Goal: Task Accomplishment & Management: Manage account settings

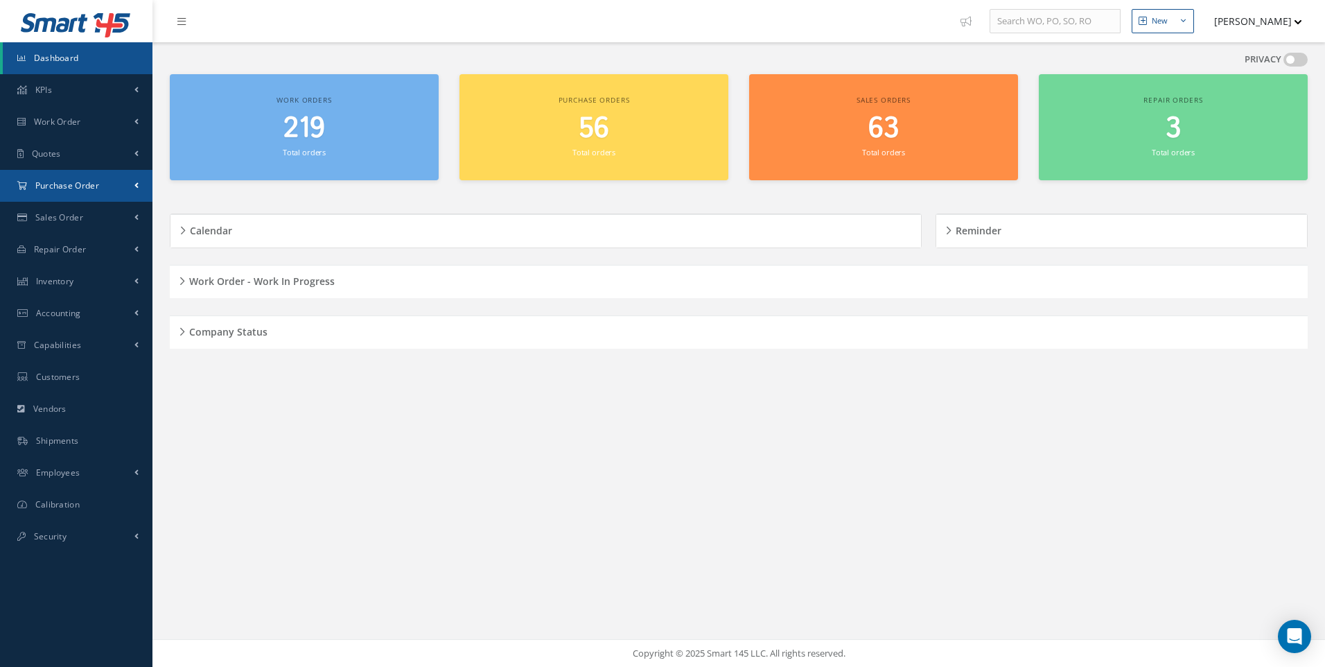
click at [64, 188] on span "Purchase Order" at bounding box center [67, 186] width 64 height 12
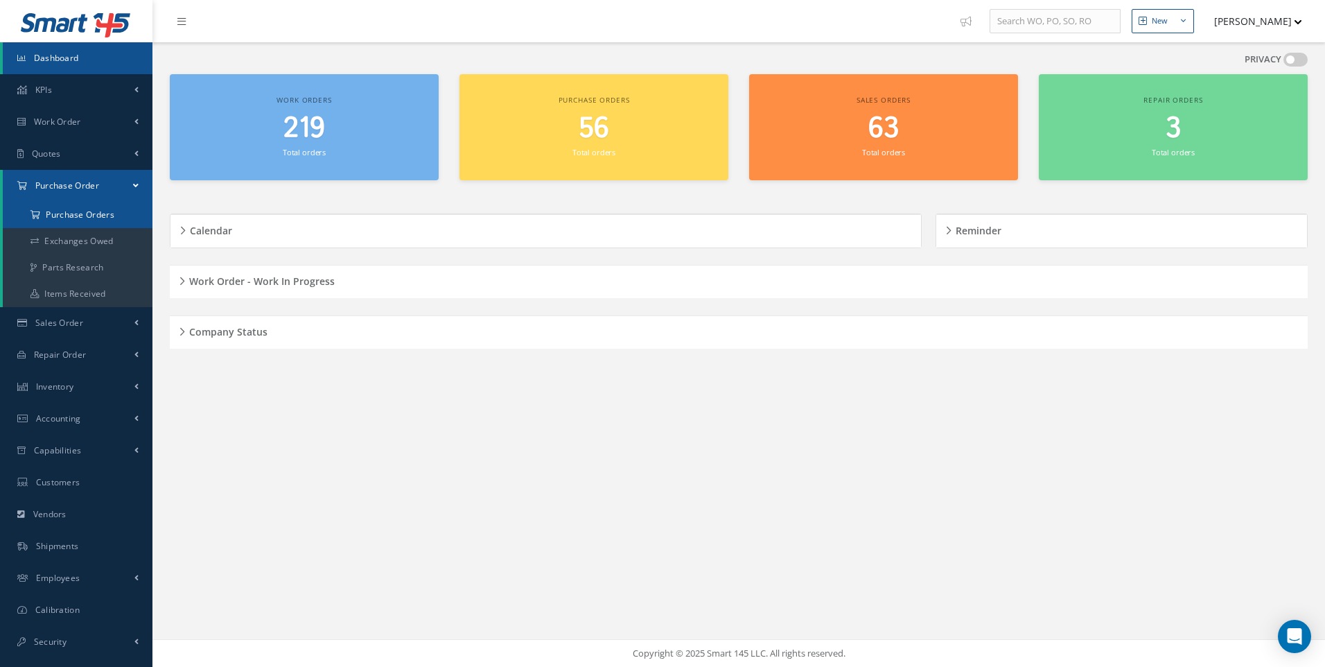
click at [65, 217] on a=1&status_id=2&status_id=3&status_id=5&collapsedFilters"] "Purchase Orders" at bounding box center [78, 215] width 150 height 26
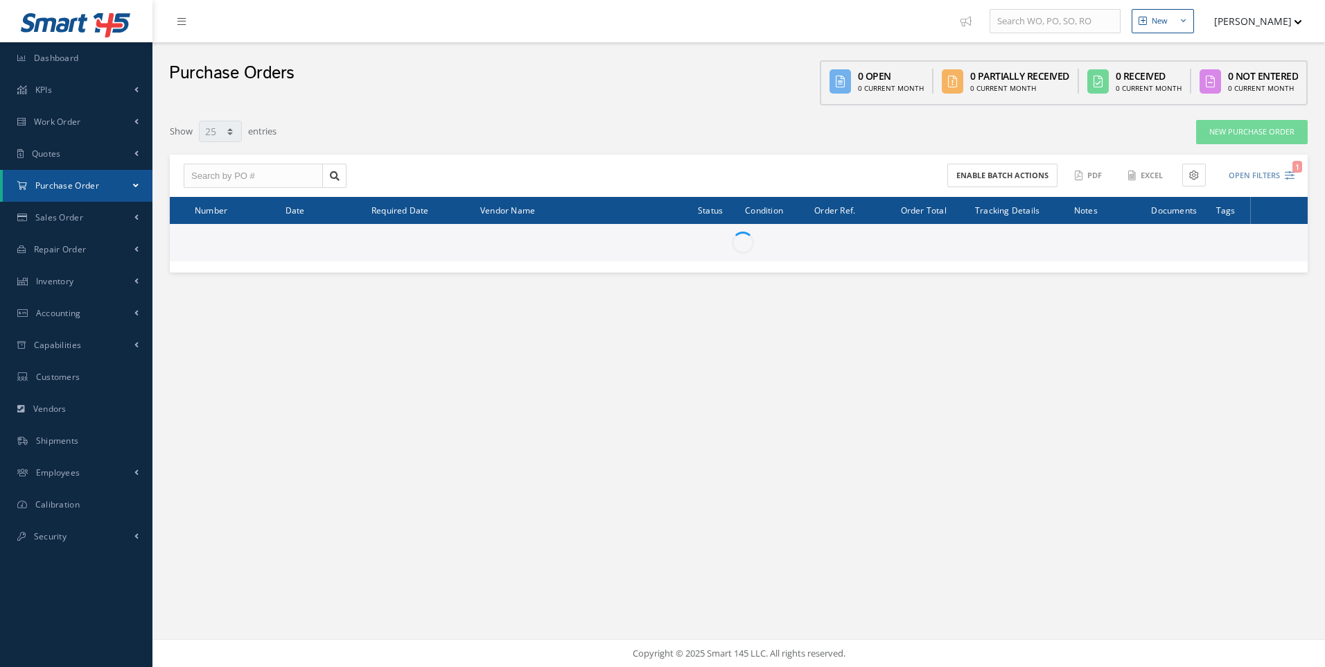
select select "25"
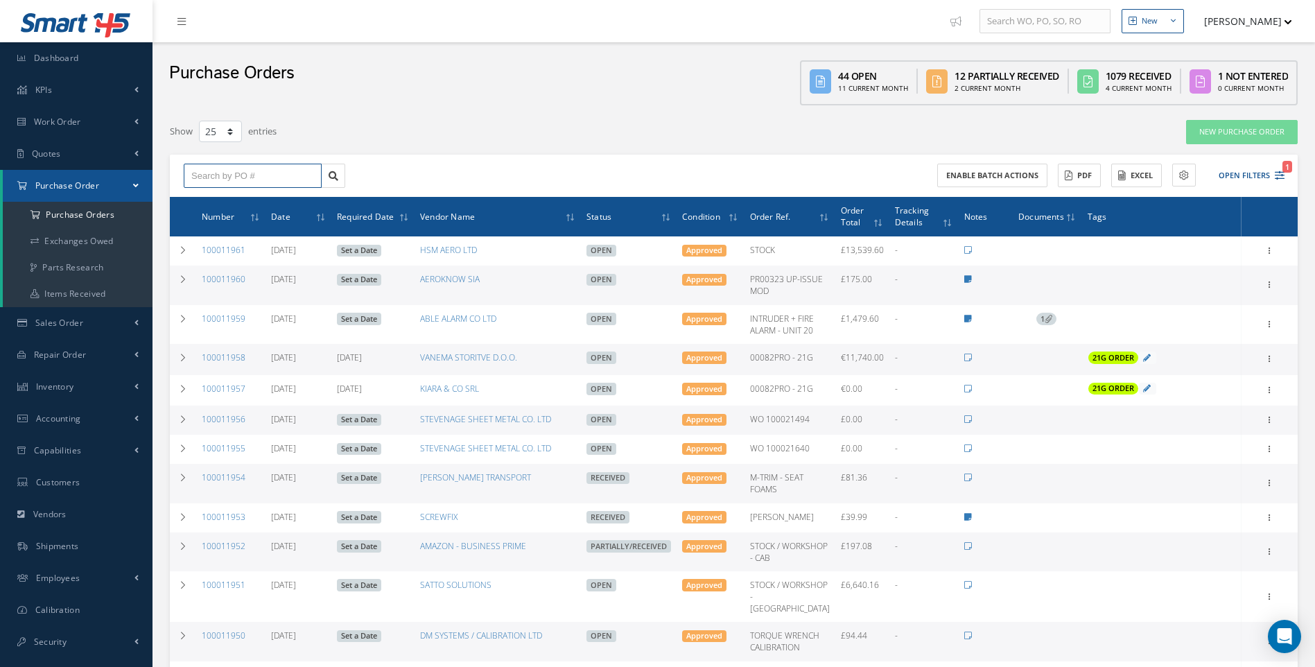
click at [220, 176] on input "text" at bounding box center [253, 176] width 138 height 25
type input "100011949"
click at [216, 193] on div "100011949" at bounding box center [252, 200] width 137 height 25
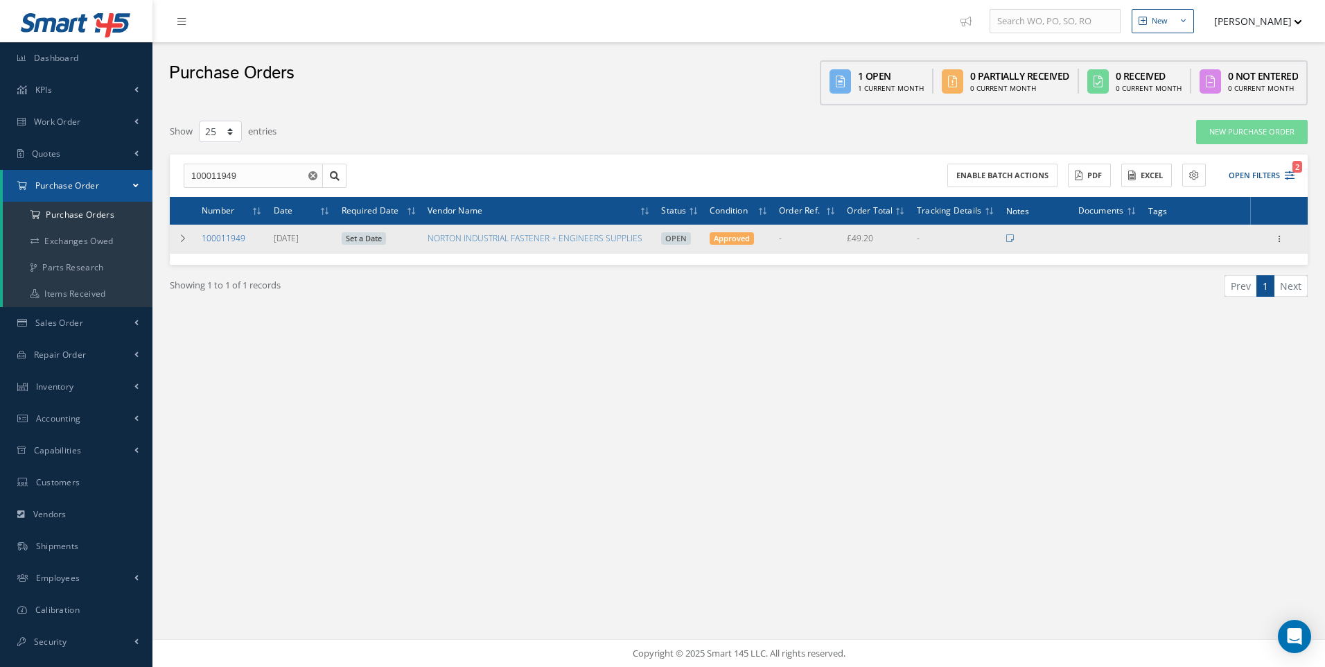
click at [225, 236] on link "100011949" at bounding box center [224, 238] width 44 height 12
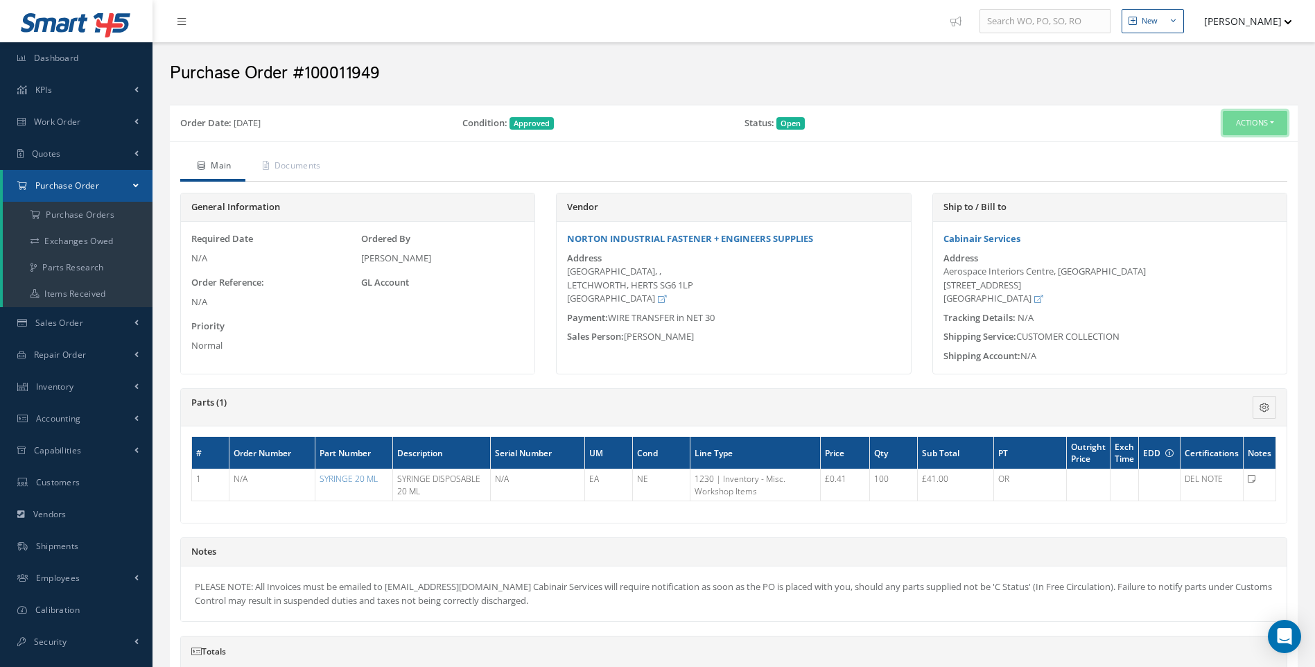
click at [1279, 121] on button "Actions" at bounding box center [1255, 123] width 64 height 24
click at [1213, 148] on link "Receive" at bounding box center [1231, 149] width 111 height 19
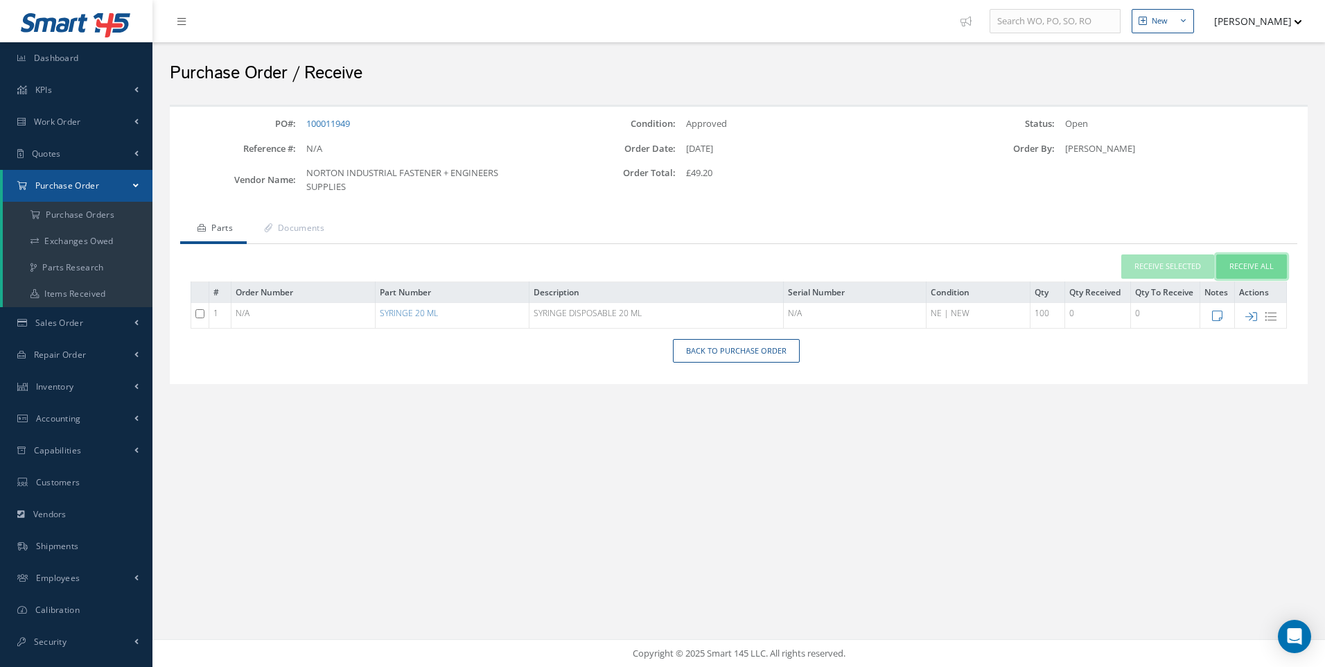
click at [1251, 261] on button "Receive All" at bounding box center [1252, 266] width 71 height 24
type input "[DATE]"
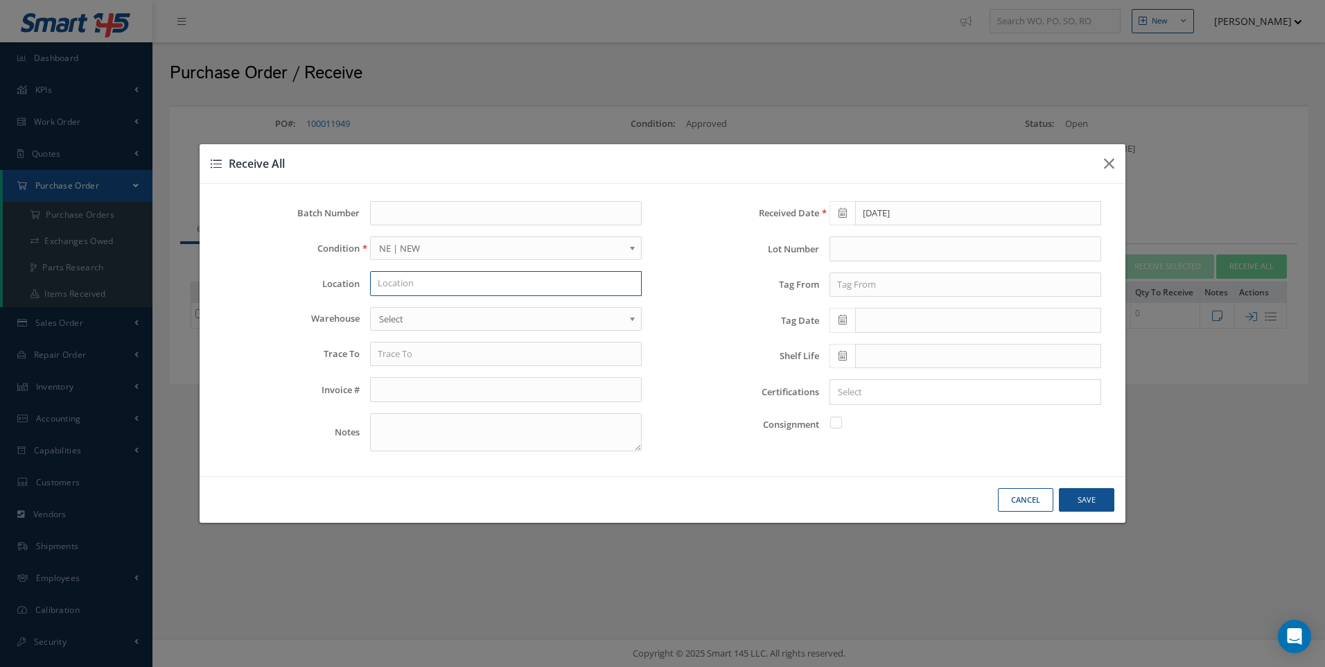
click at [385, 281] on input "text" at bounding box center [506, 283] width 272 height 25
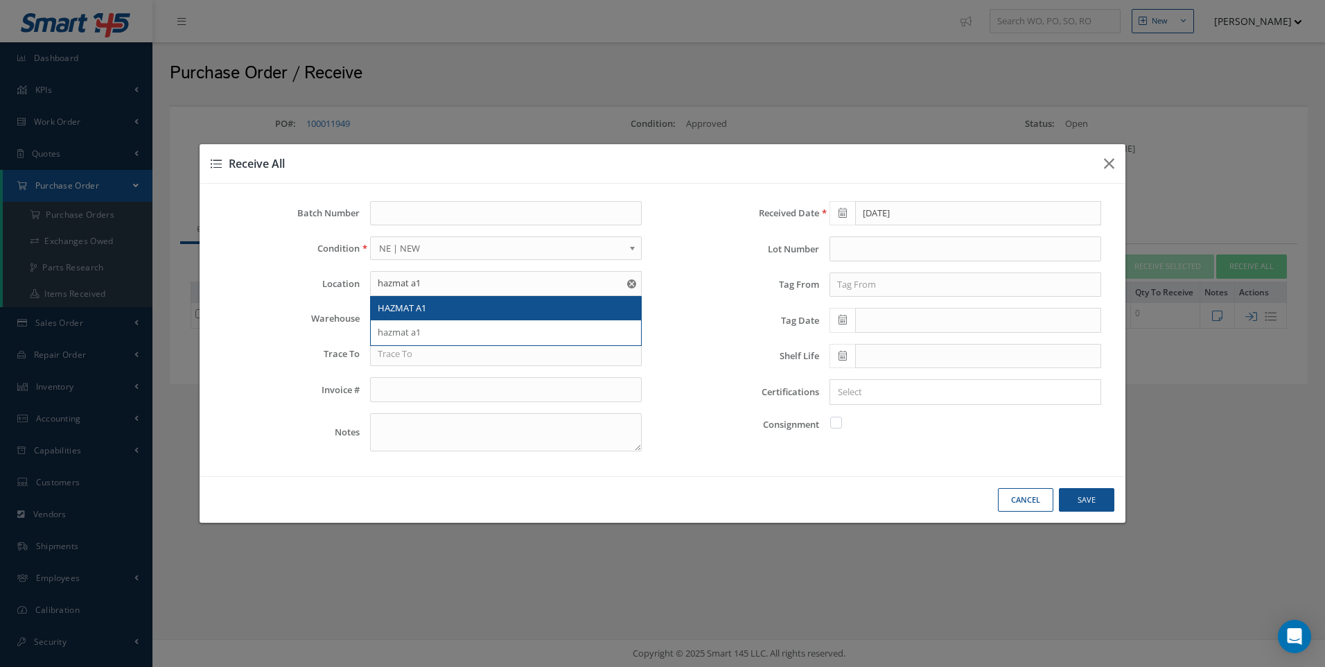
click at [399, 303] on span "HAZMAT A1" at bounding box center [402, 308] width 49 height 12
type input "HAZMAT A1"
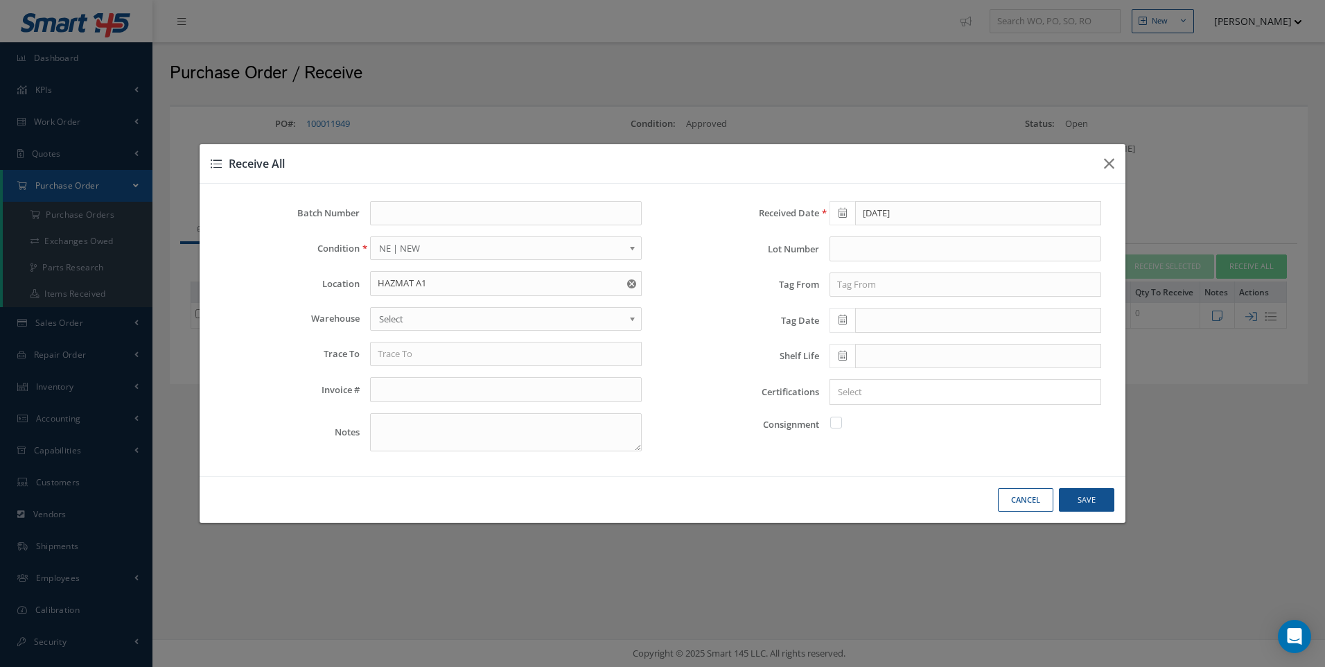
click at [398, 320] on span "Select" at bounding box center [501, 319] width 245 height 17
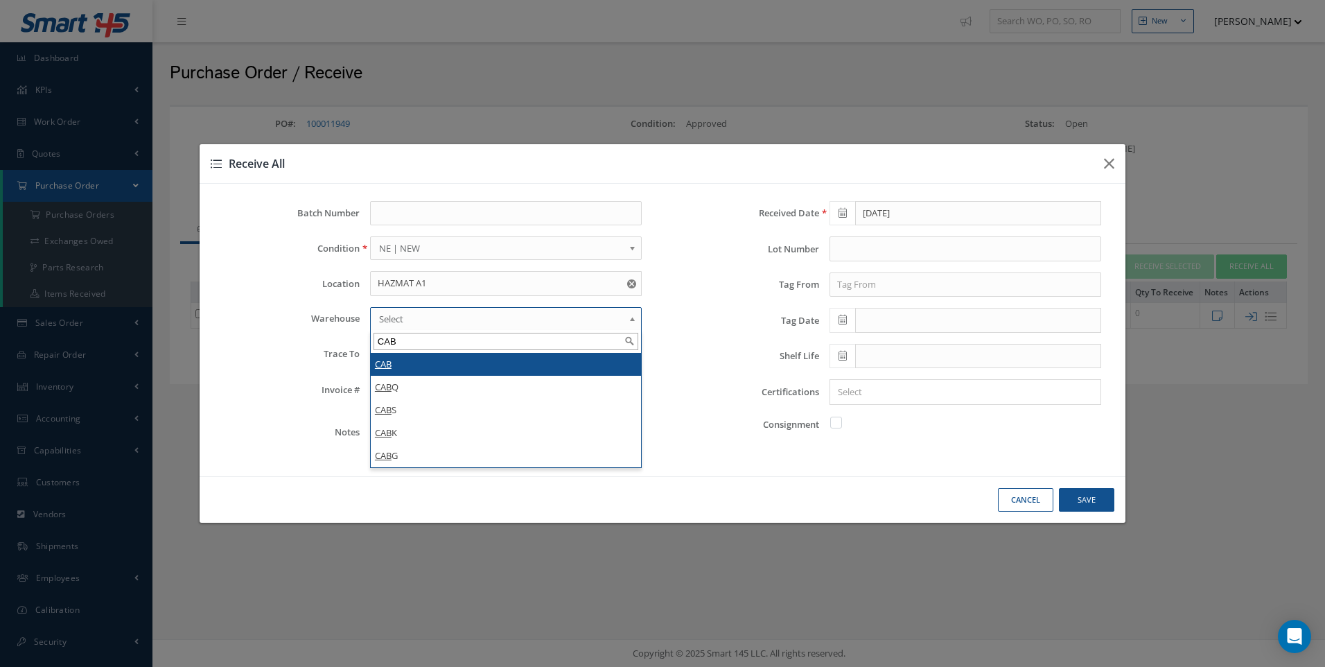
type input "CAB"
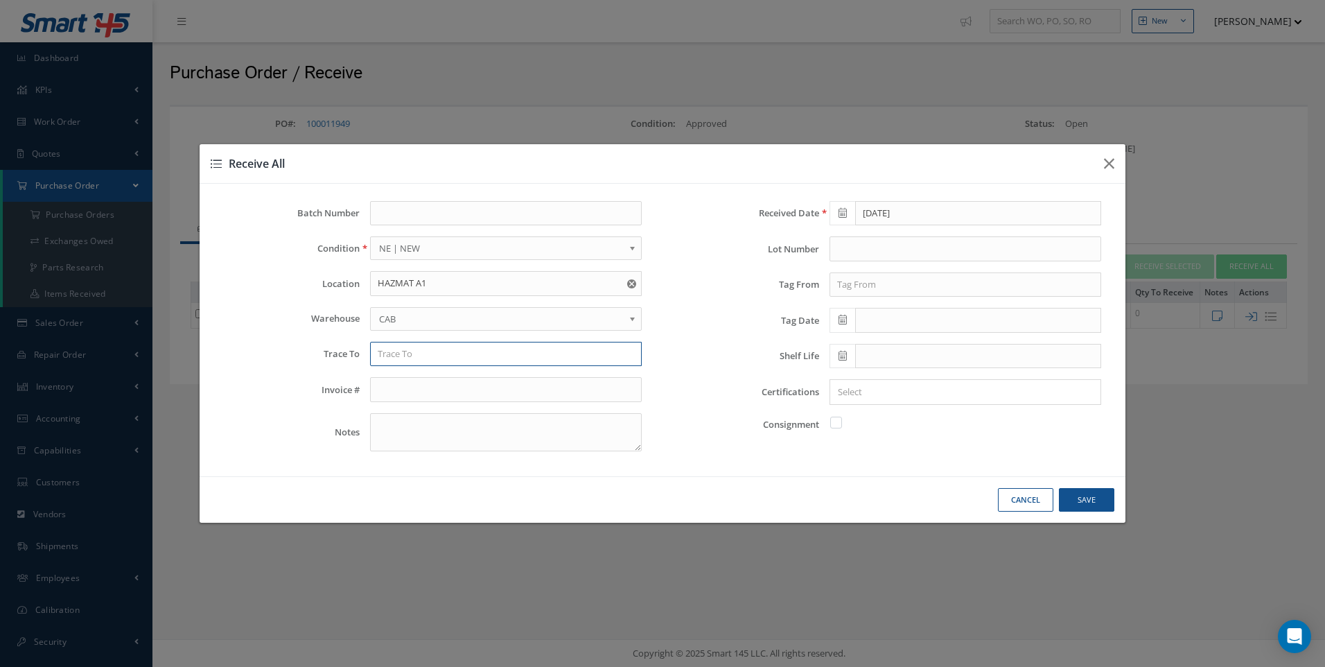
click at [399, 356] on input "text" at bounding box center [506, 354] width 272 height 25
type input "NORTON IND"
click at [882, 289] on input "text" at bounding box center [966, 284] width 272 height 25
click at [454, 356] on input "NORTON IND" at bounding box center [506, 354] width 272 height 25
click at [864, 291] on input "text" at bounding box center [966, 284] width 272 height 25
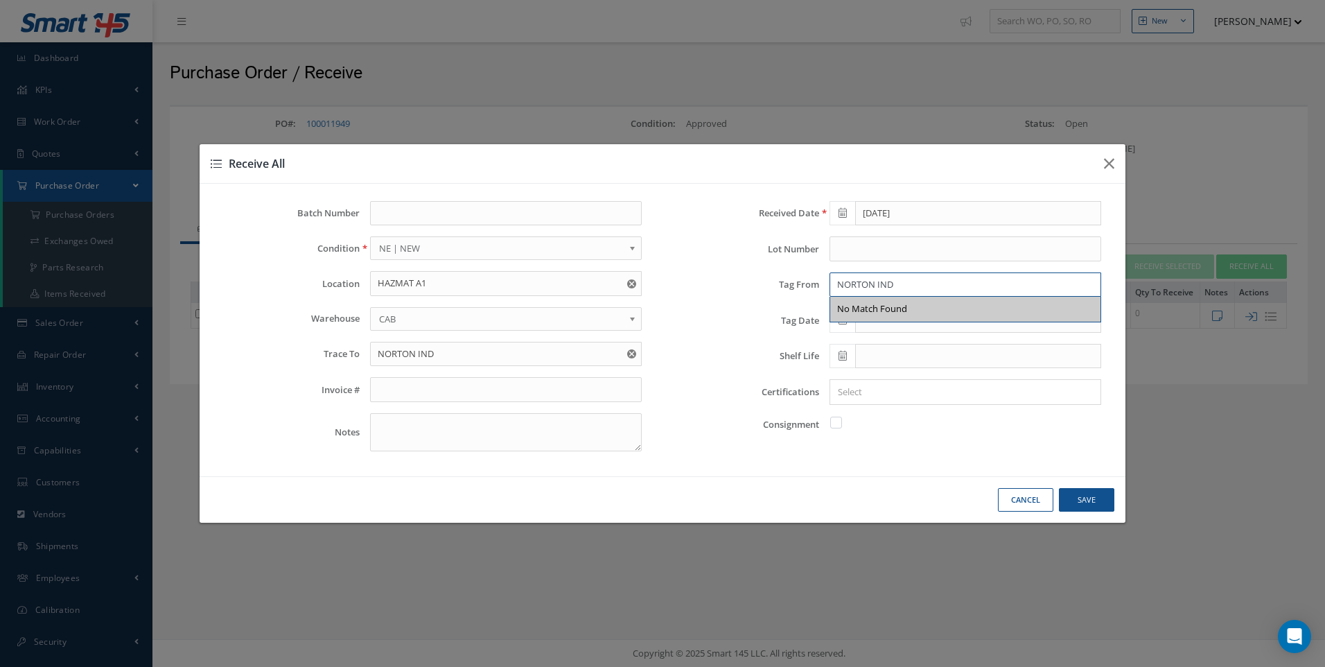
type input "NORTON IND"
click at [853, 315] on div "No Match Found" at bounding box center [872, 309] width 70 height 14
click at [846, 321] on icon at bounding box center [843, 320] width 8 height 10
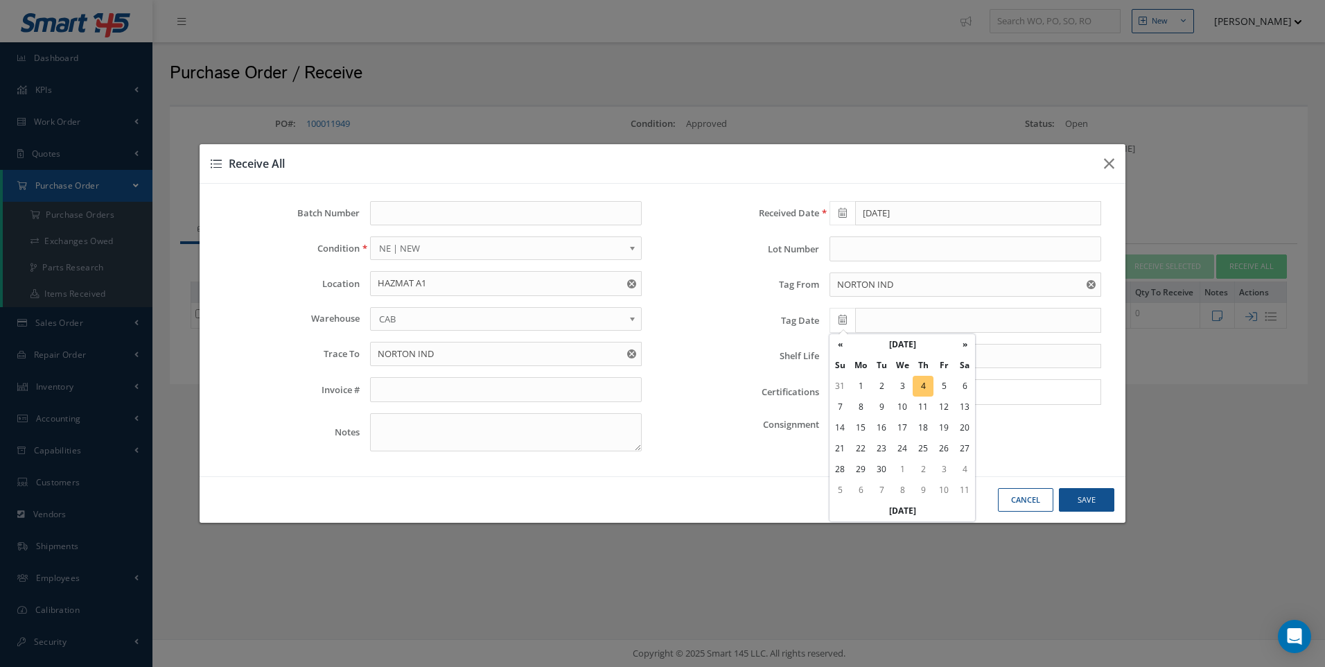
click at [921, 381] on td "4" at bounding box center [923, 386] width 21 height 21
type input "[DATE]"
click at [865, 394] on input "Search for option" at bounding box center [962, 392] width 261 height 15
type input "DEL NOTE"
click at [1084, 498] on button "Save" at bounding box center [1086, 500] width 55 height 24
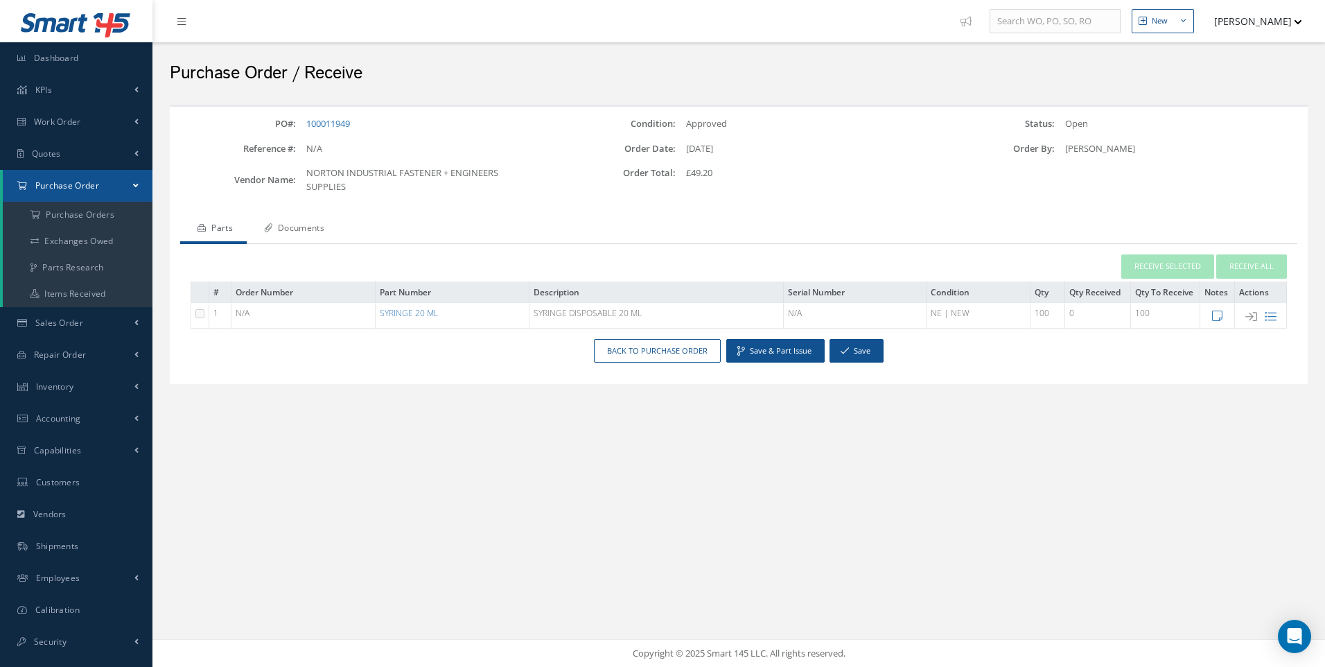
click at [295, 224] on link "Documents" at bounding box center [293, 229] width 92 height 29
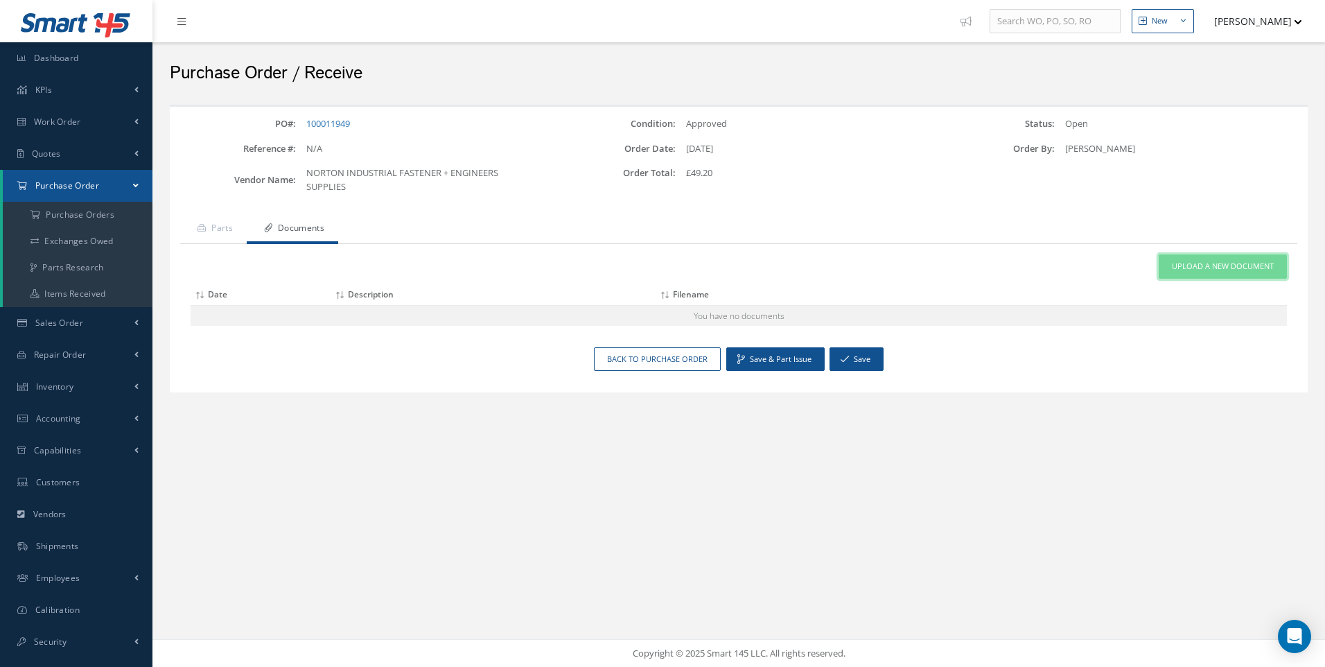
click at [1205, 269] on span "Upload a New Document" at bounding box center [1223, 267] width 102 height 12
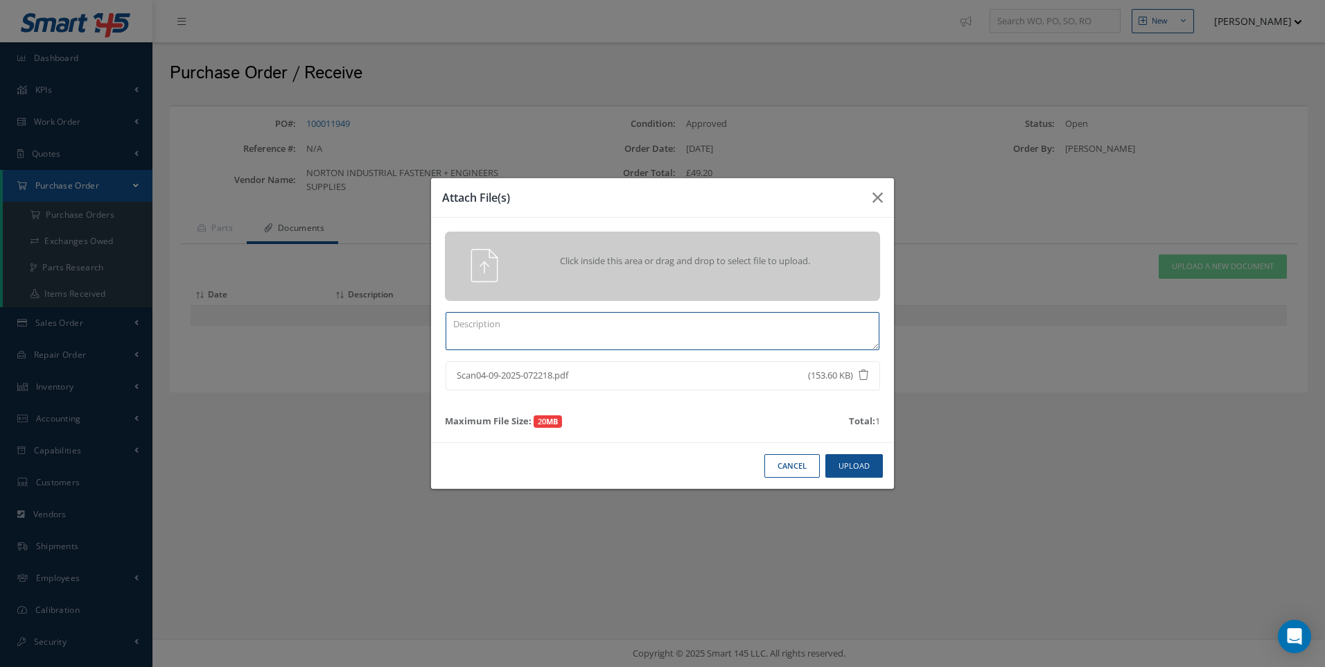
click at [535, 326] on textarea at bounding box center [663, 331] width 434 height 38
type textarea "DEL NOTE"
click at [846, 468] on button "Upload" at bounding box center [855, 466] width 58 height 24
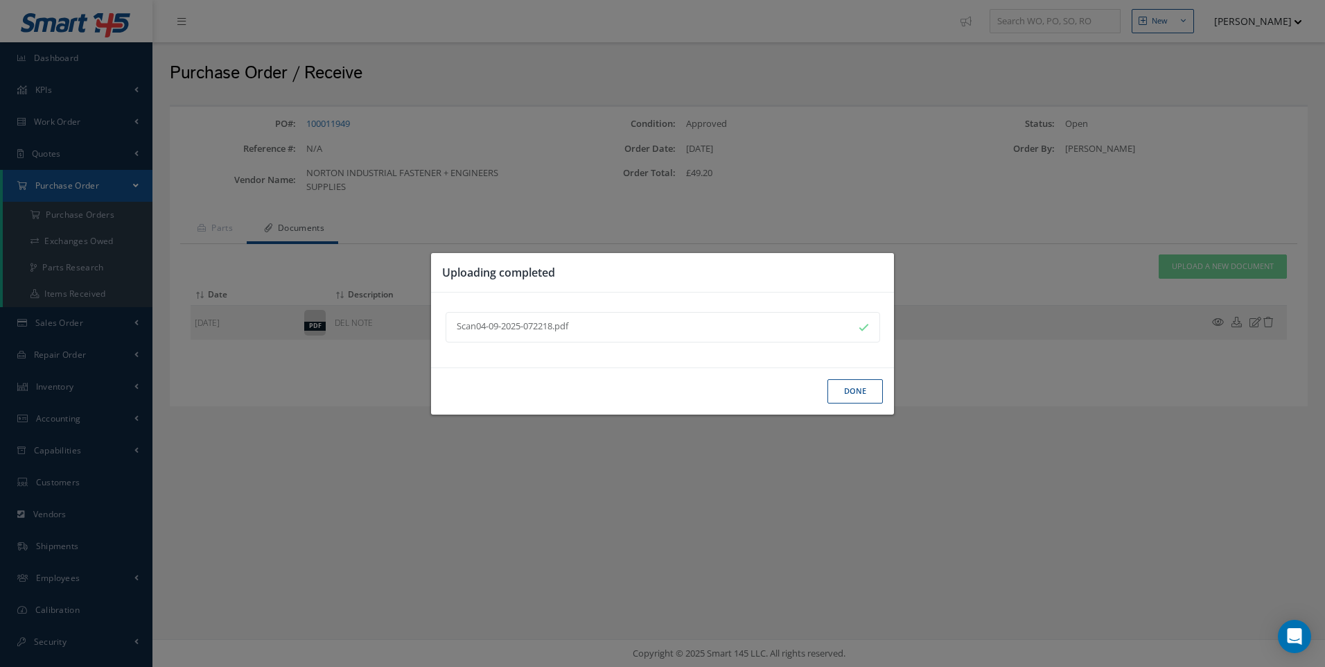
click at [857, 390] on button "Done" at bounding box center [855, 391] width 55 height 24
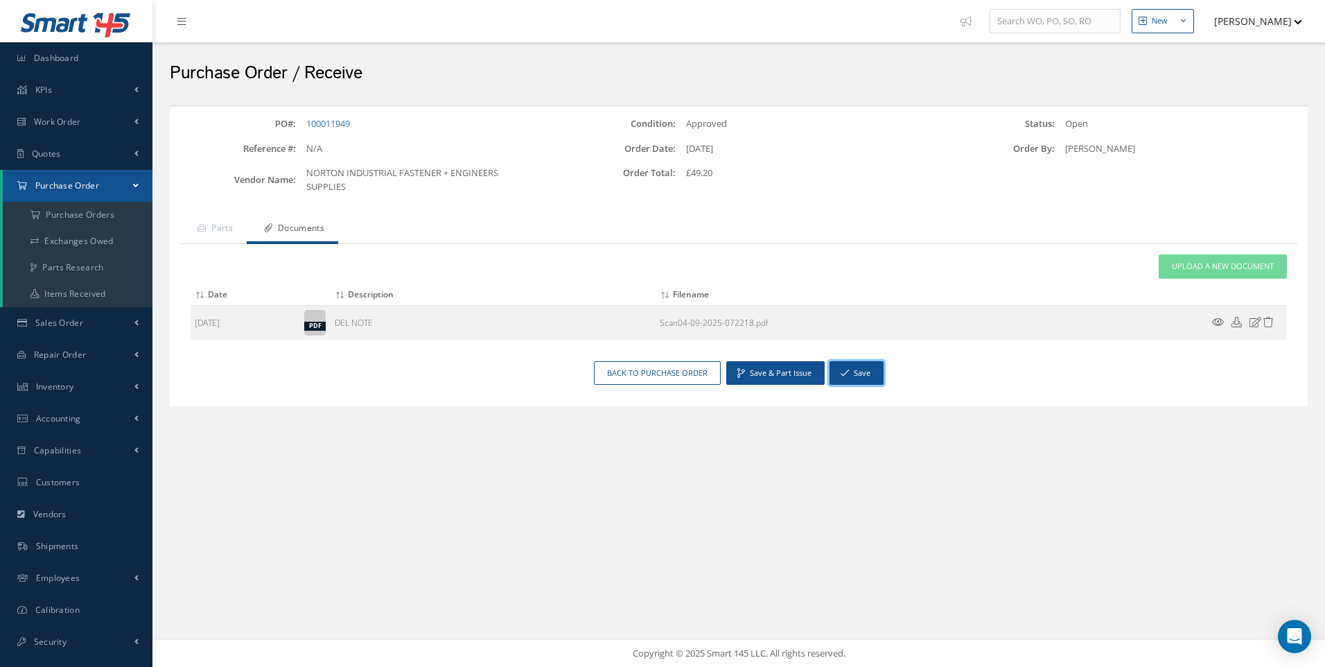
click at [875, 371] on button "Save" at bounding box center [857, 373] width 54 height 24
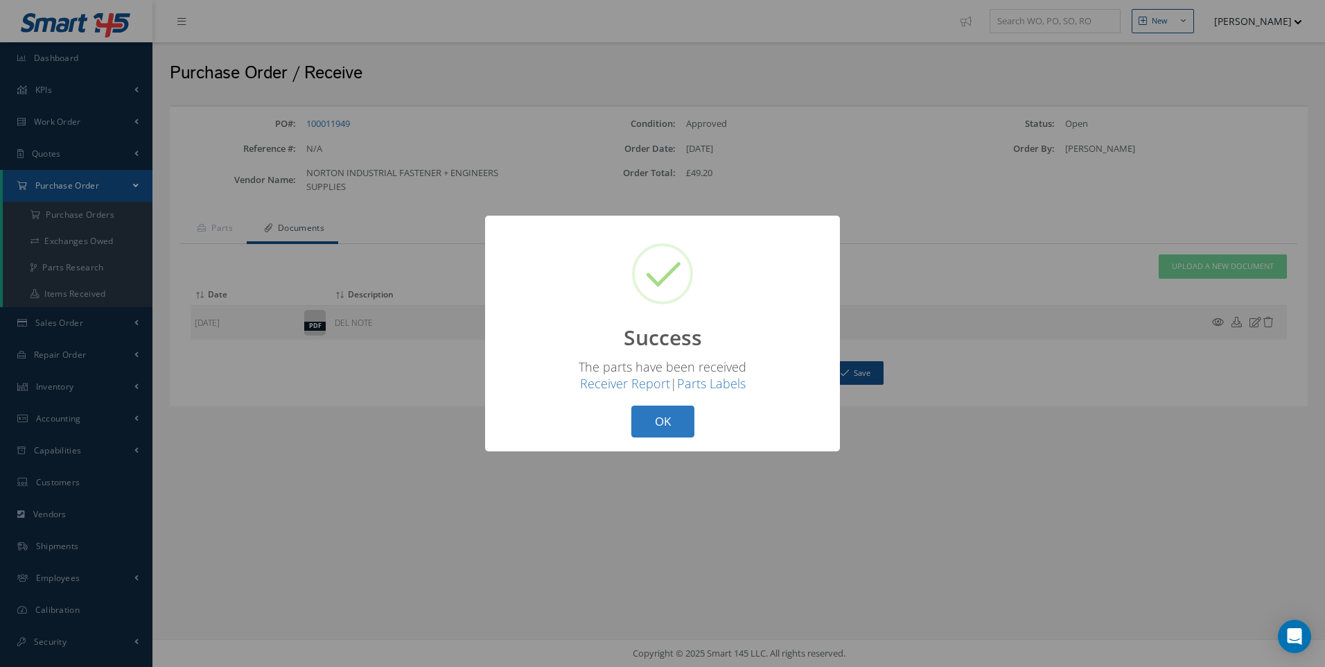
drag, startPoint x: 665, startPoint y: 412, endPoint x: 660, endPoint y: 407, distance: 7.4
click at [665, 409] on button "OK" at bounding box center [663, 422] width 63 height 33
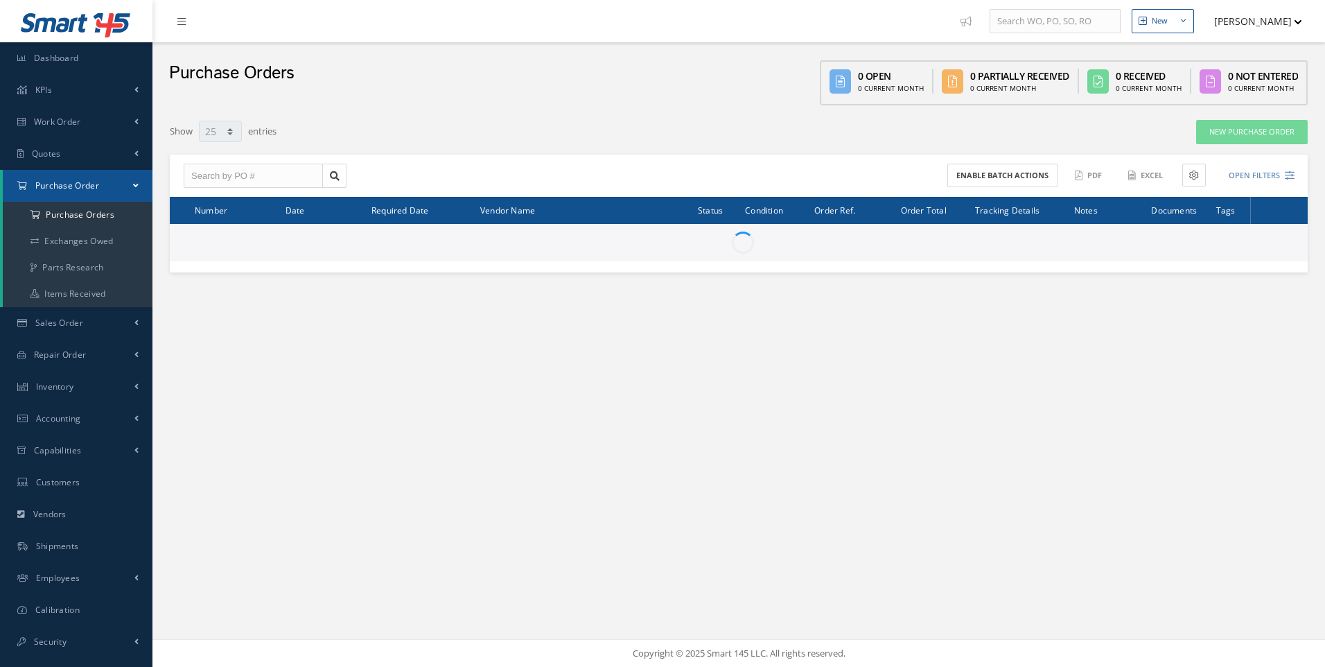
select select "25"
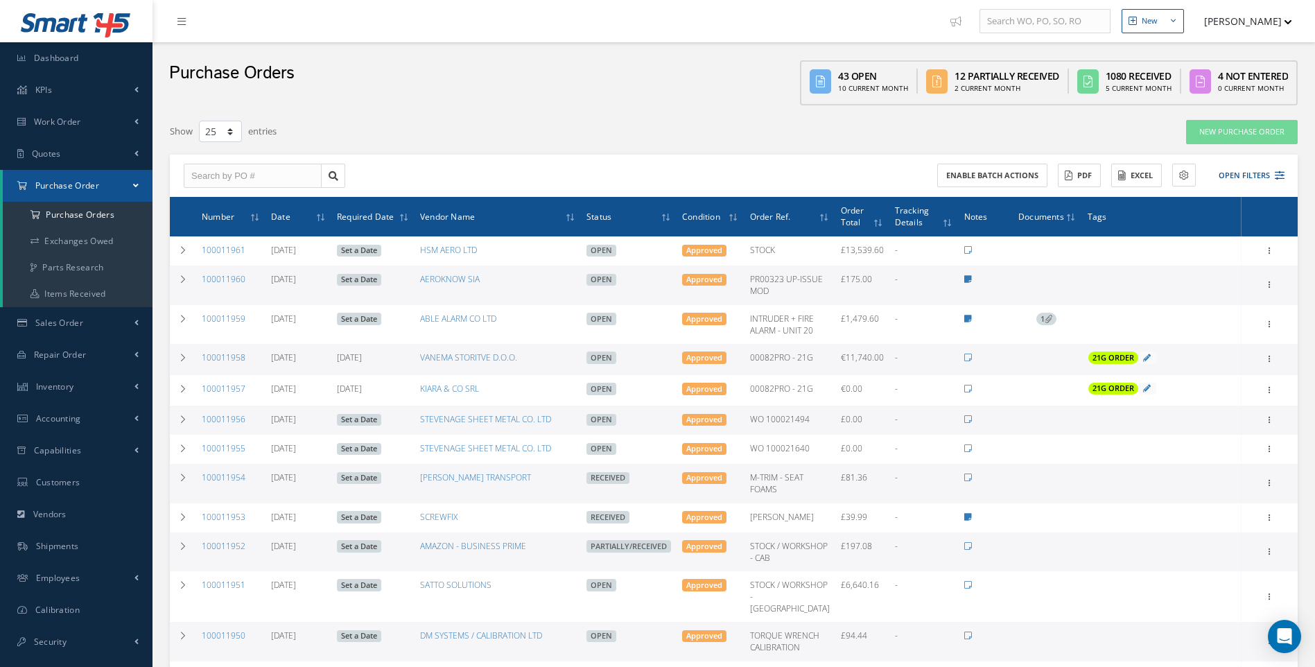
click at [821, 119] on div "Filters PO # Vendor Name Open Partially/Received Received Canceled Edited All S…" at bounding box center [734, 676] width 1142 height 1129
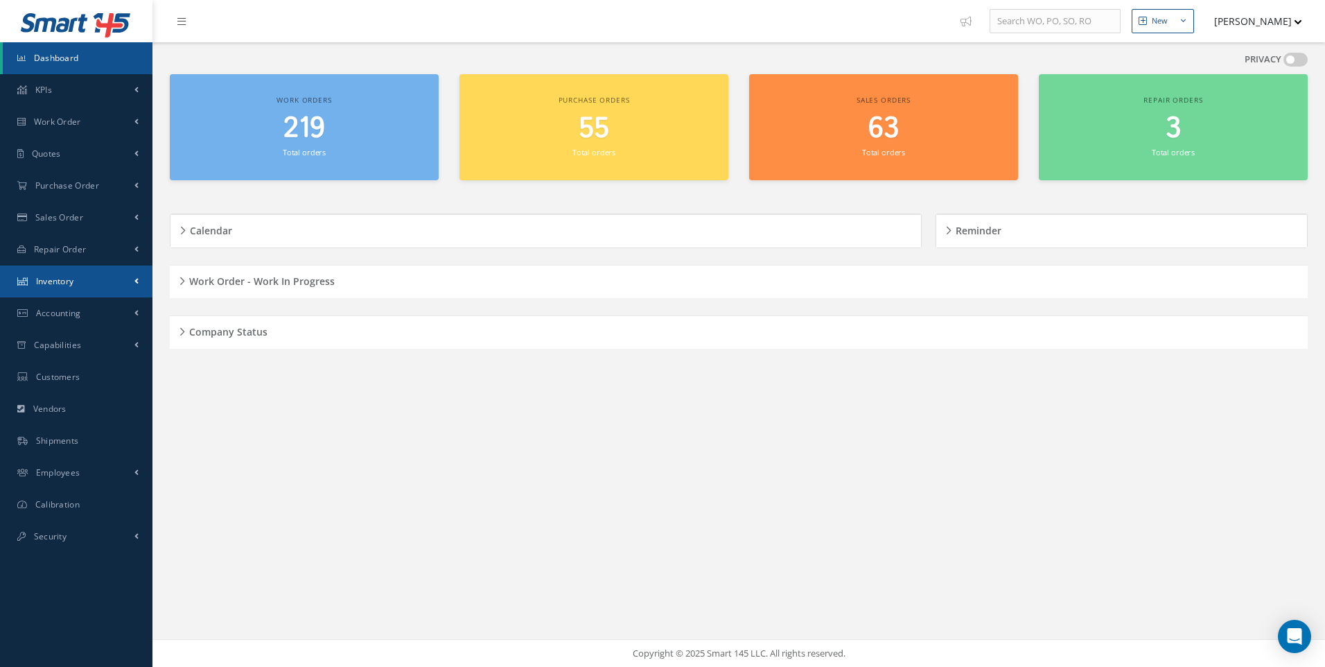
click at [134, 286] on span at bounding box center [136, 281] width 4 height 12
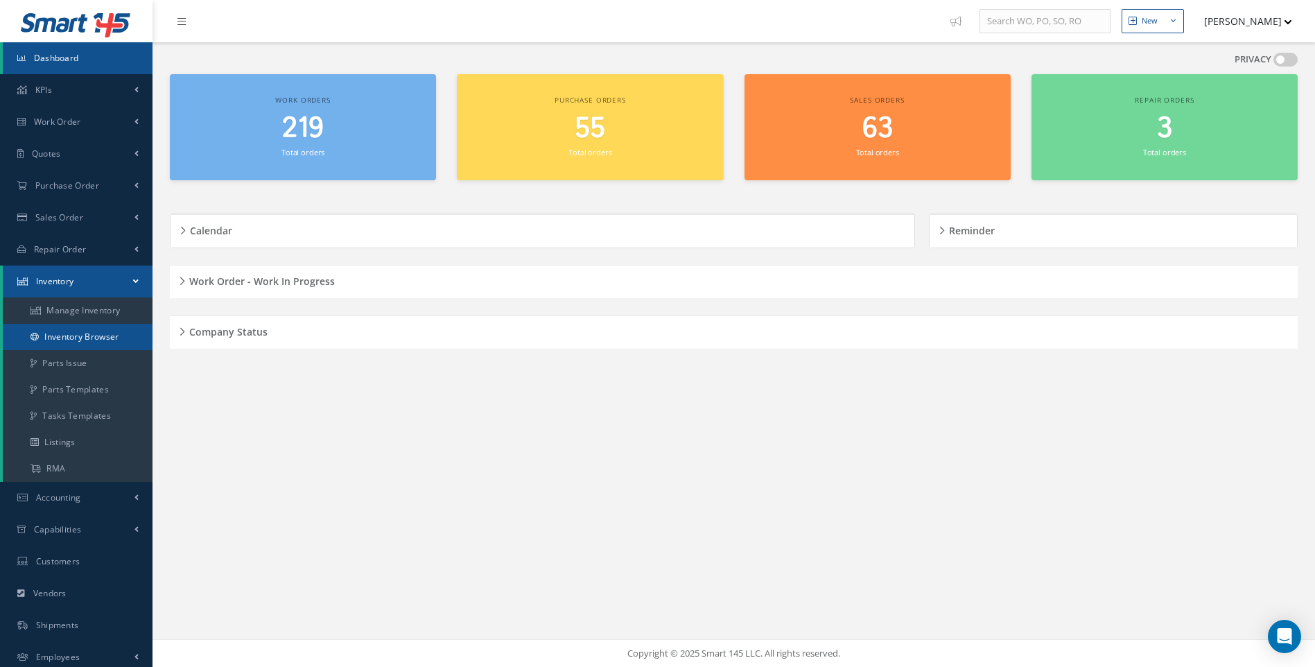
click at [107, 331] on link "Inventory Browser" at bounding box center [78, 337] width 150 height 26
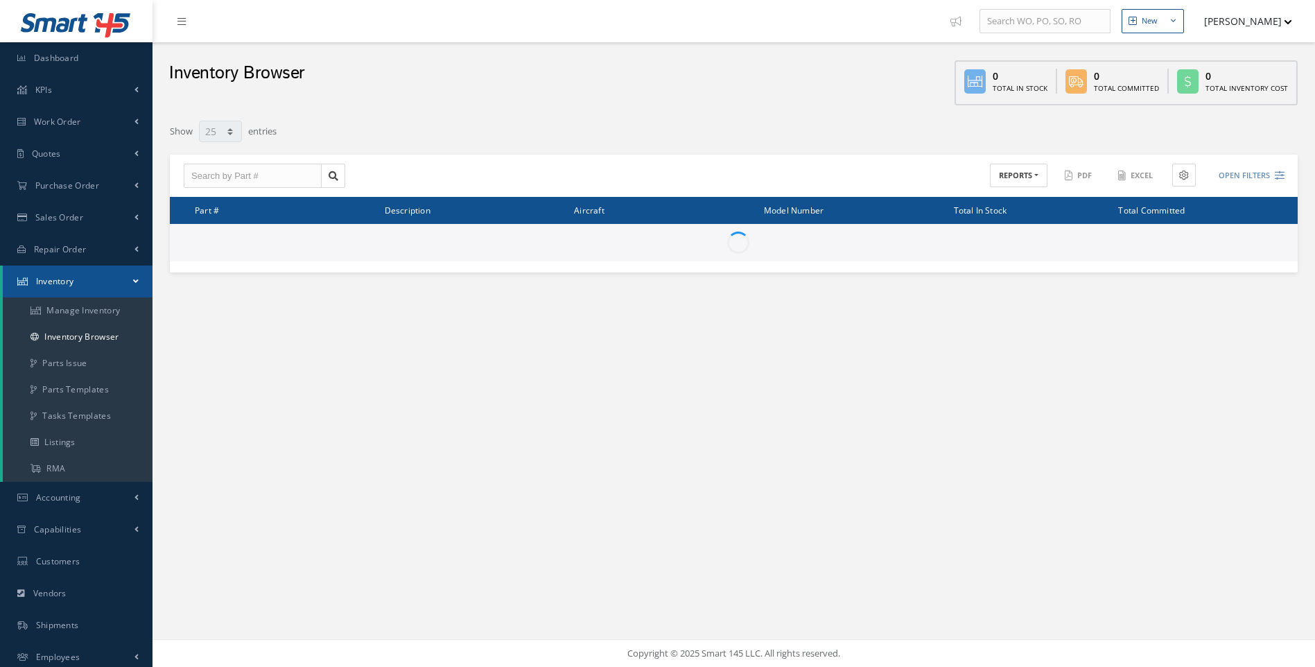
select select "25"
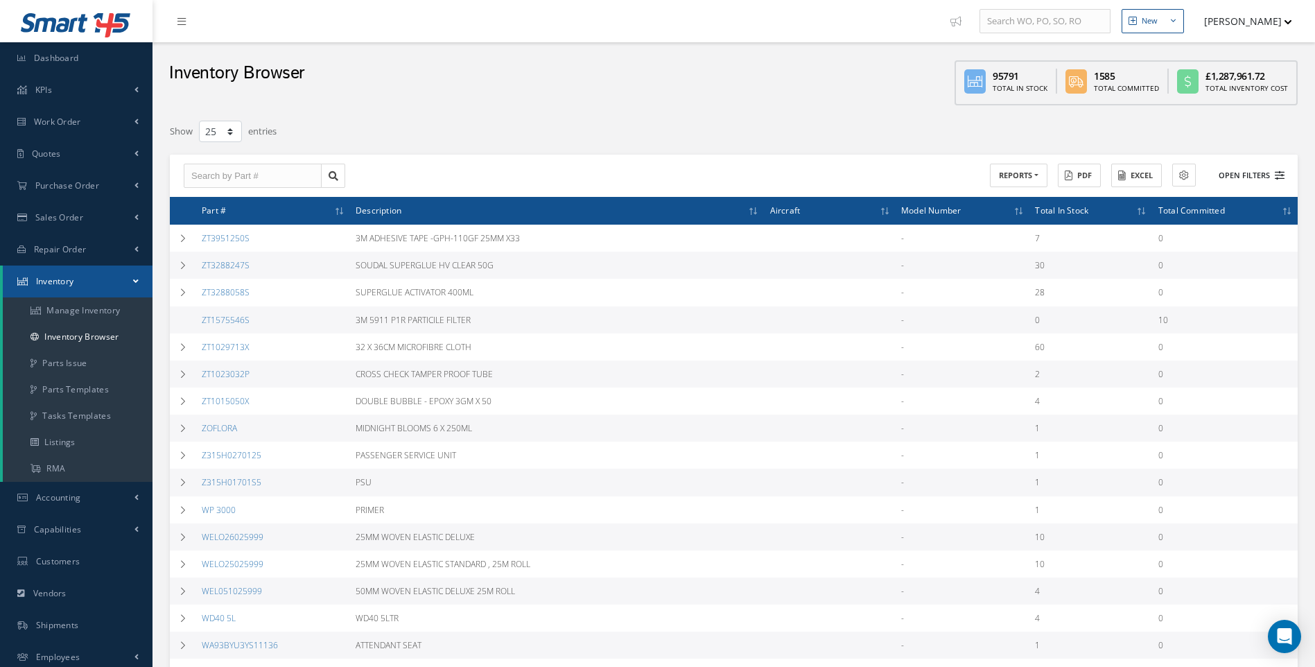
click at [1279, 172] on icon at bounding box center [1280, 176] width 10 height 10
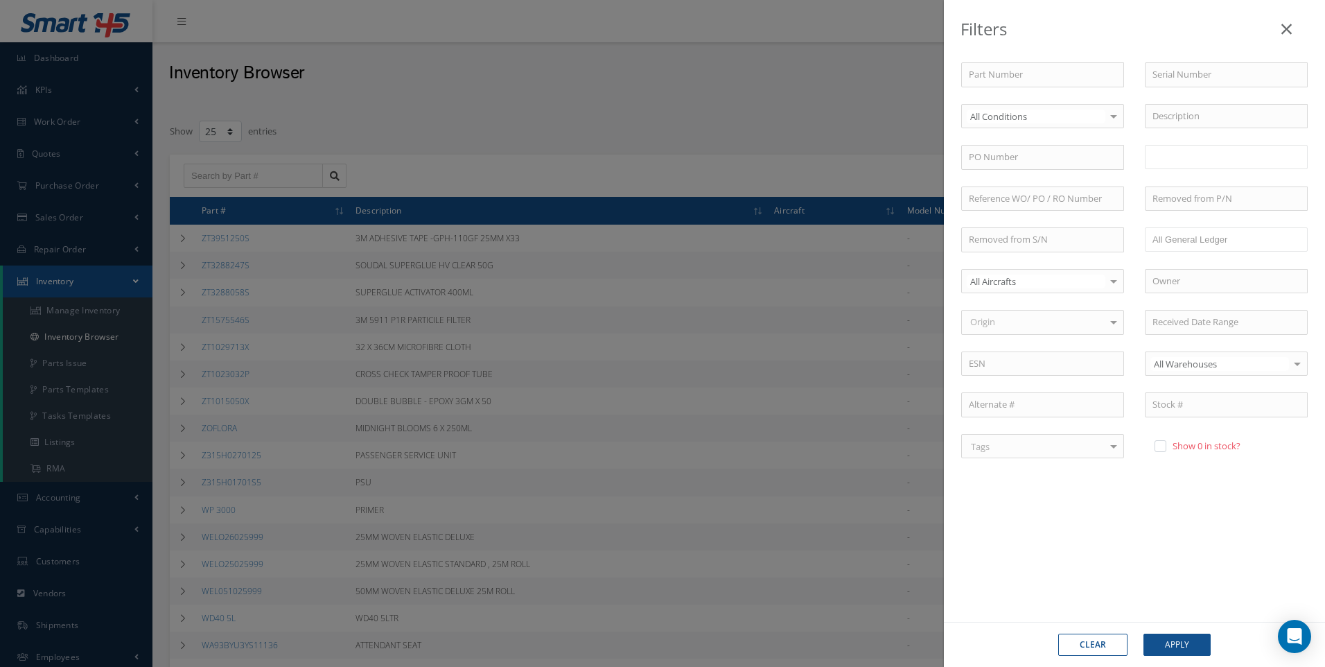
click at [1182, 162] on input "text" at bounding box center [1181, 156] width 56 height 17
type input "U50063"
click at [1175, 645] on button "Apply" at bounding box center [1177, 645] width 67 height 22
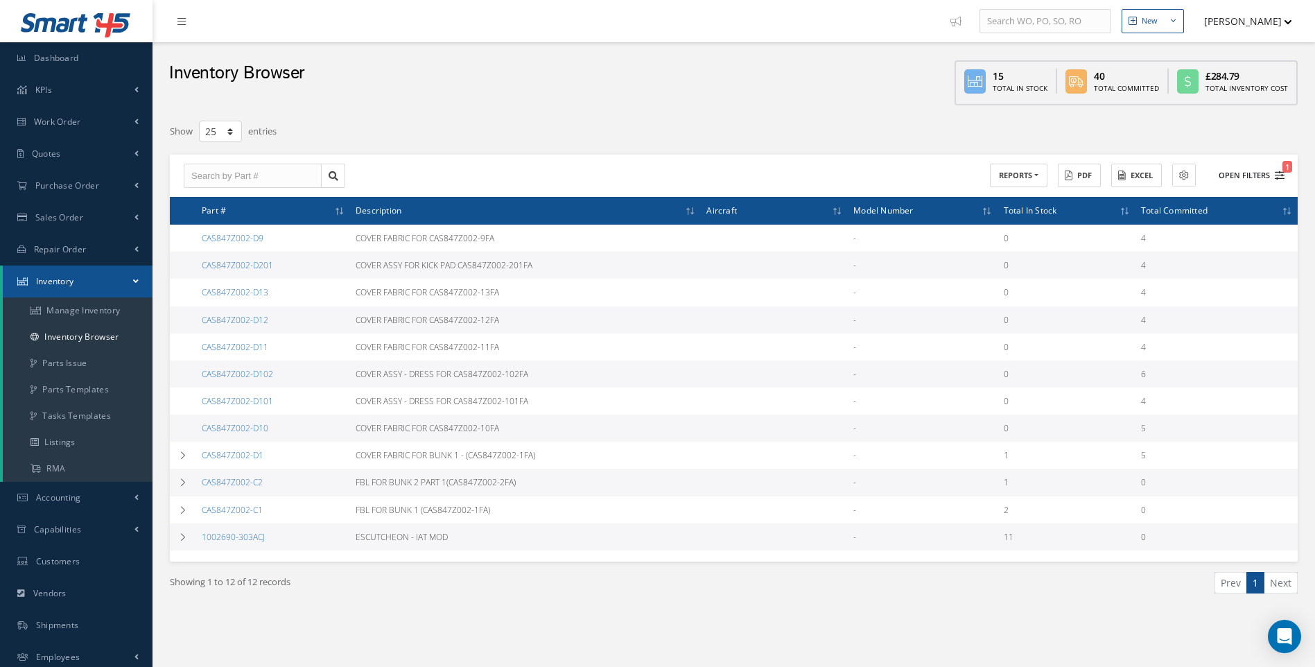
click at [1282, 171] on icon "1" at bounding box center [1280, 176] width 10 height 10
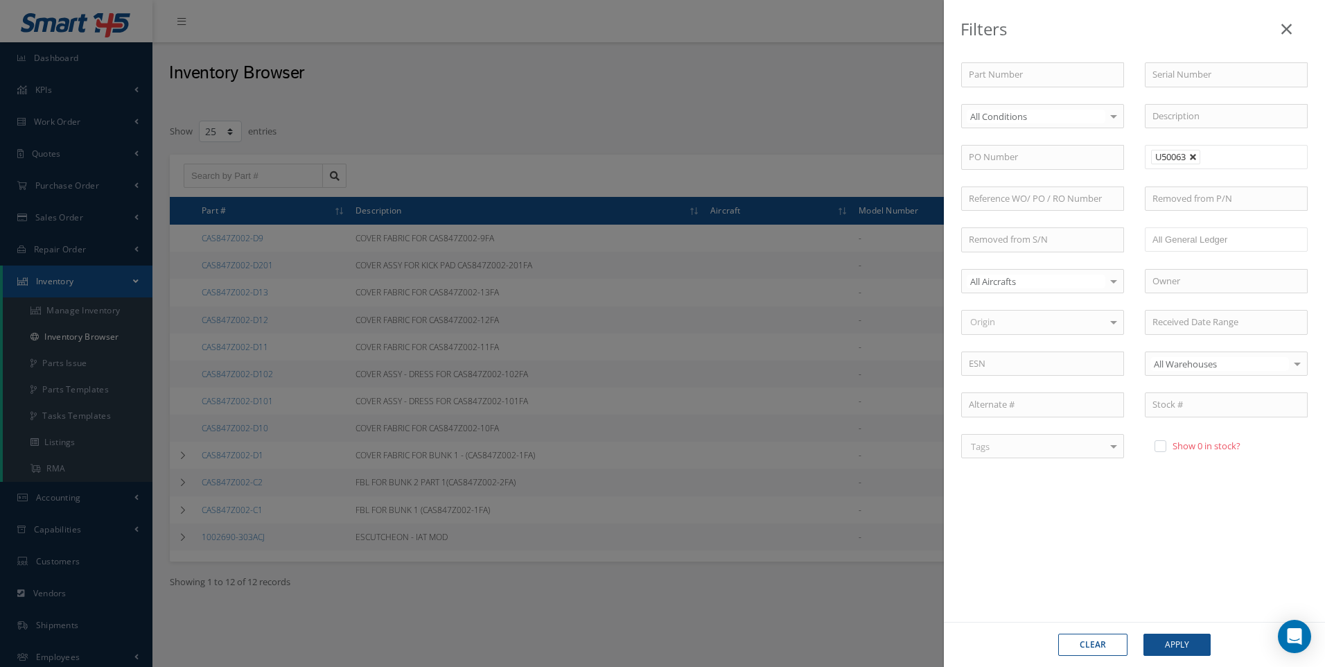
click at [1196, 157] on link at bounding box center [1194, 157] width 8 height 8
type input "Locations"
click at [1192, 157] on input "text" at bounding box center [1181, 156] width 56 height 17
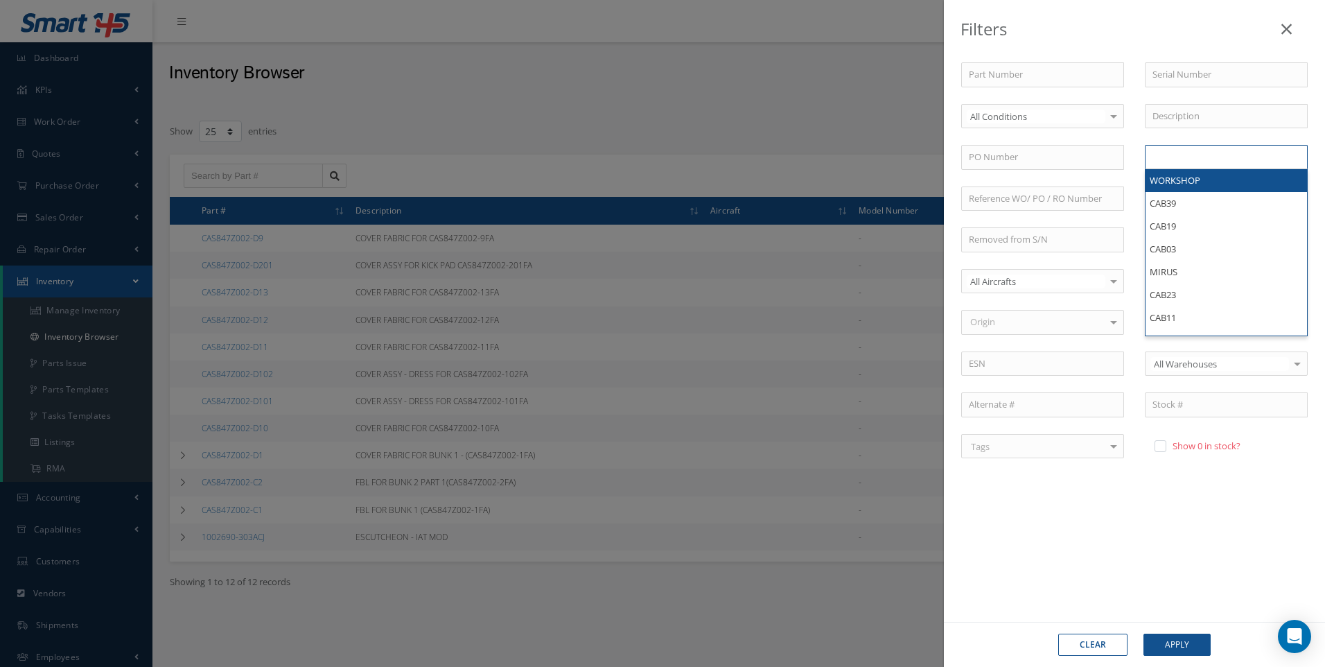
type input "Y"
type input "U50062"
type input "U50053"
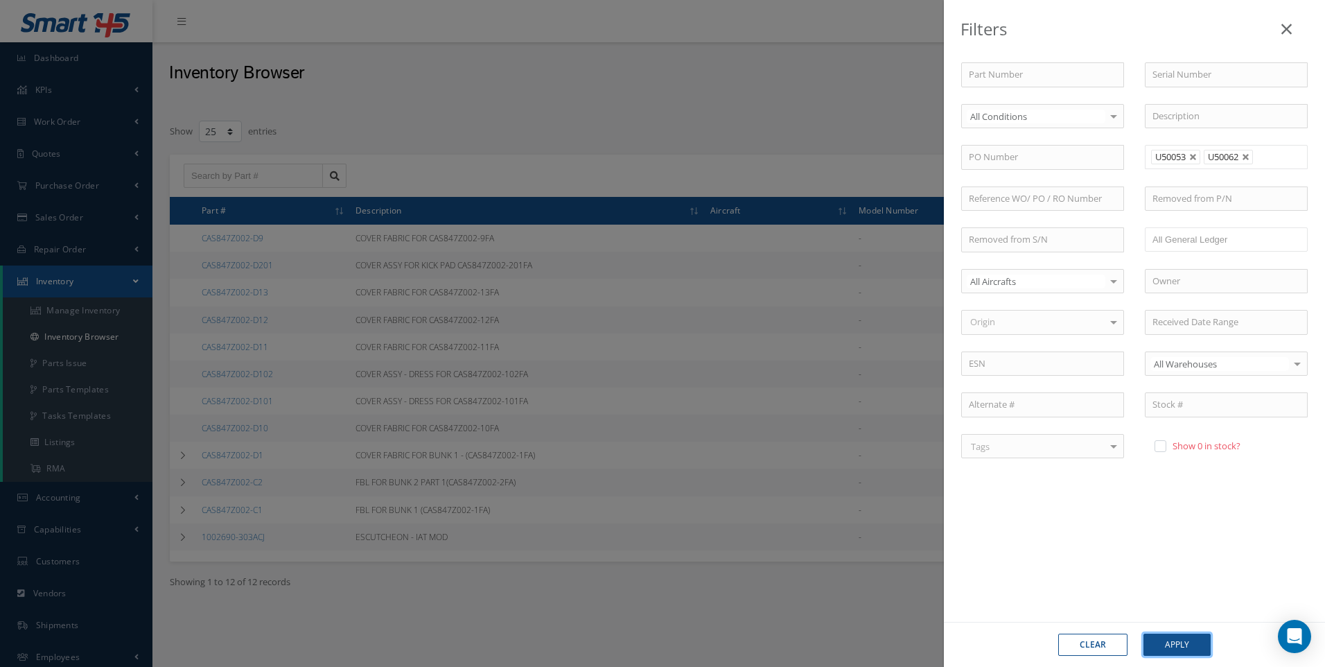
drag, startPoint x: 1174, startPoint y: 646, endPoint x: 1126, endPoint y: 585, distance: 77.9
click at [1174, 647] on button "Apply" at bounding box center [1177, 645] width 67 height 22
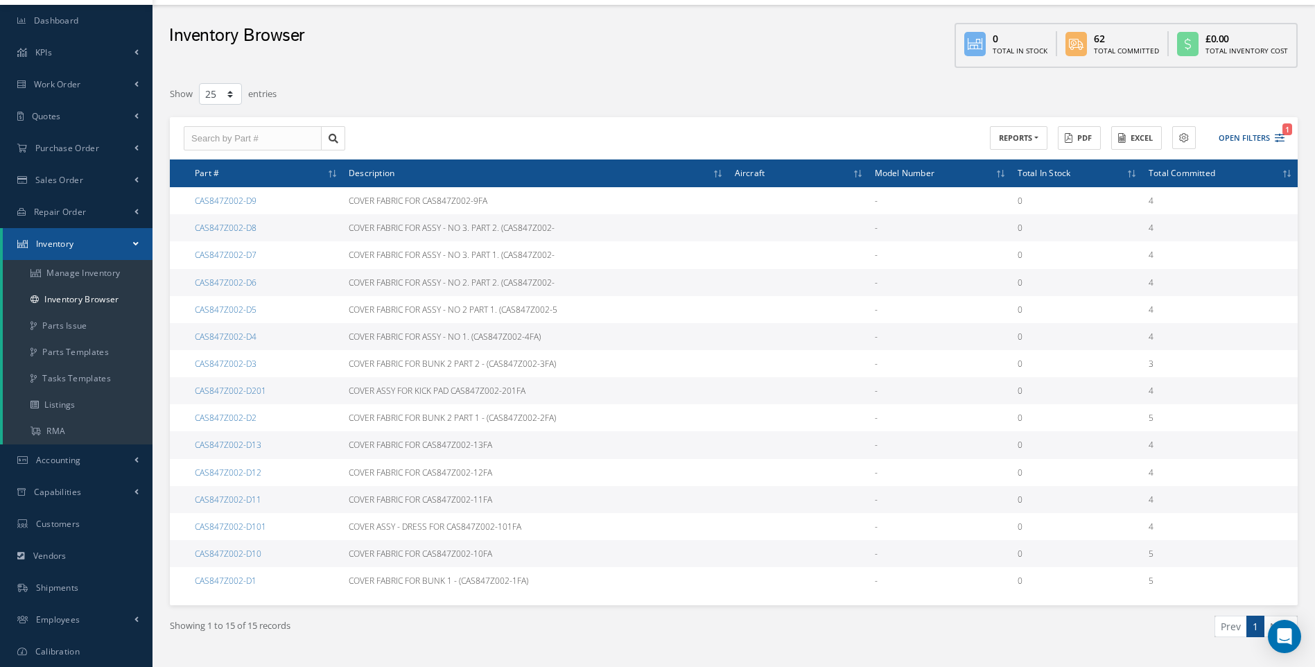
scroll to position [71, 0]
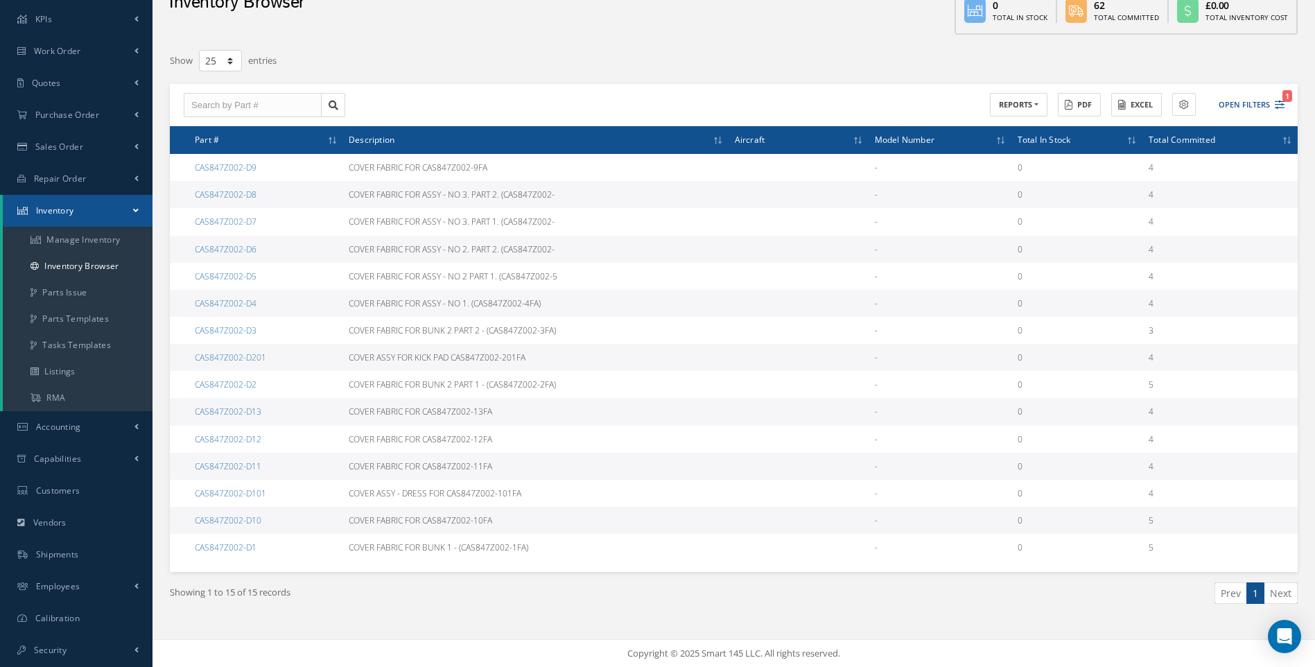
click at [53, 211] on span "Inventory" at bounding box center [55, 210] width 38 height 12
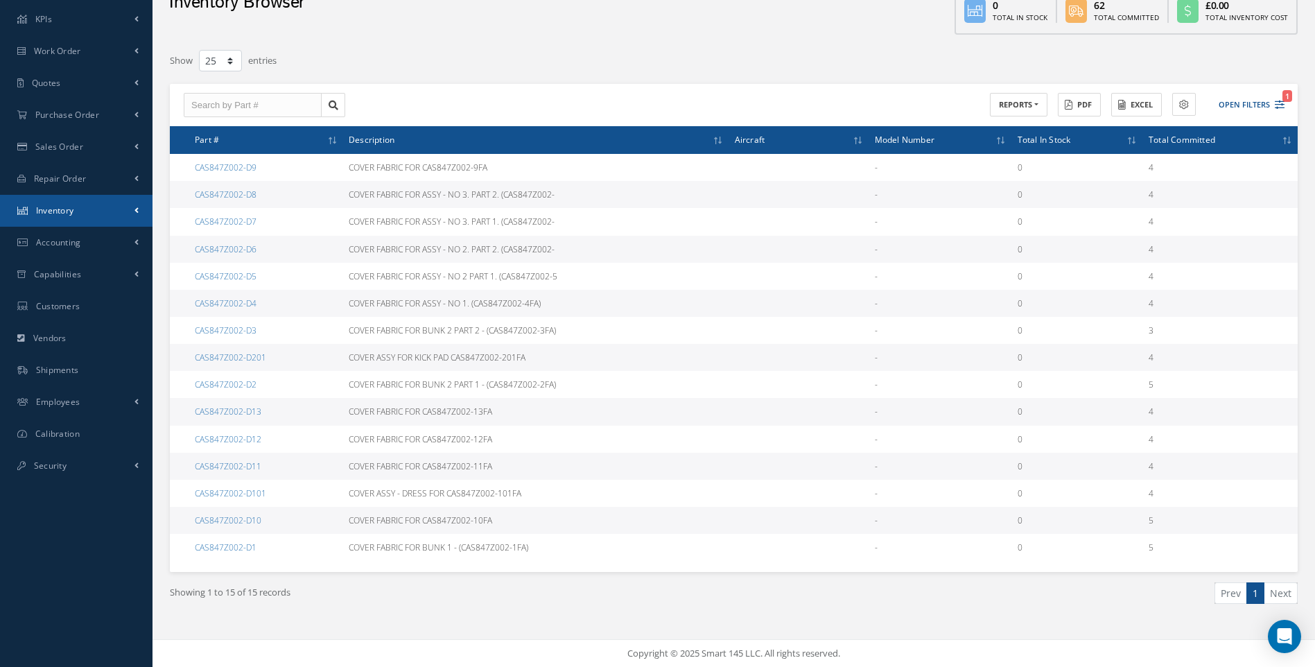
click at [62, 210] on span "Inventory" at bounding box center [55, 210] width 38 height 12
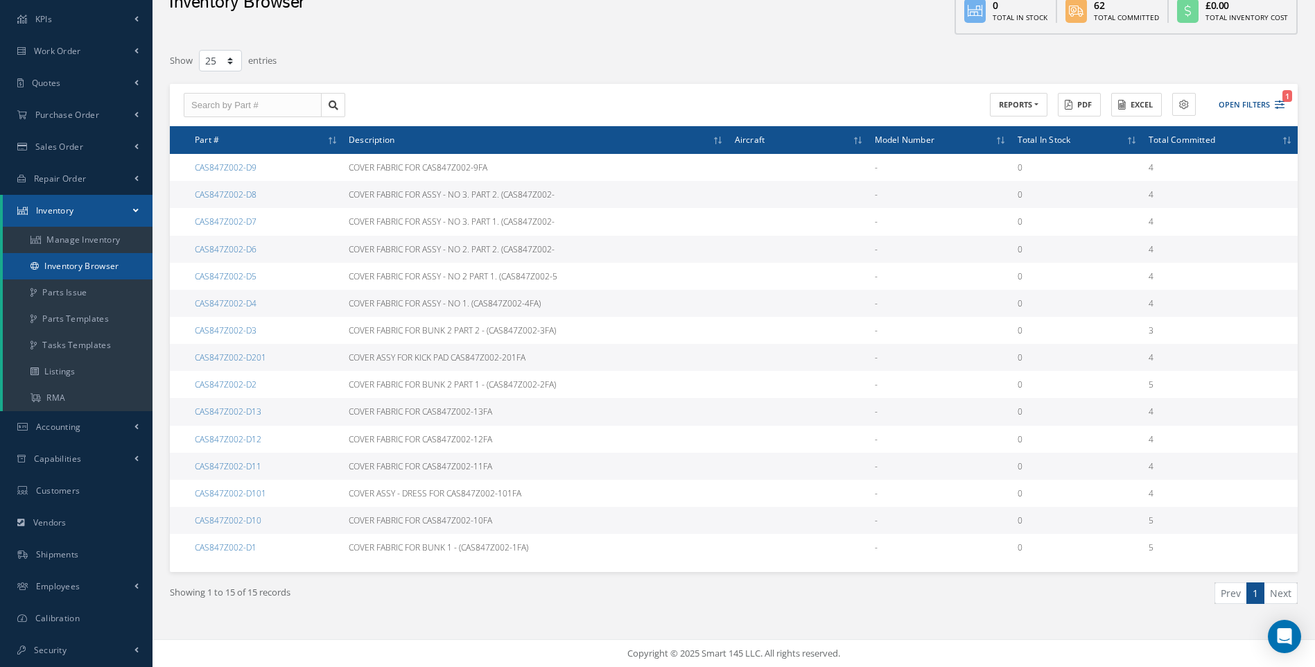
click at [80, 267] on link "Inventory Browser" at bounding box center [78, 266] width 150 height 26
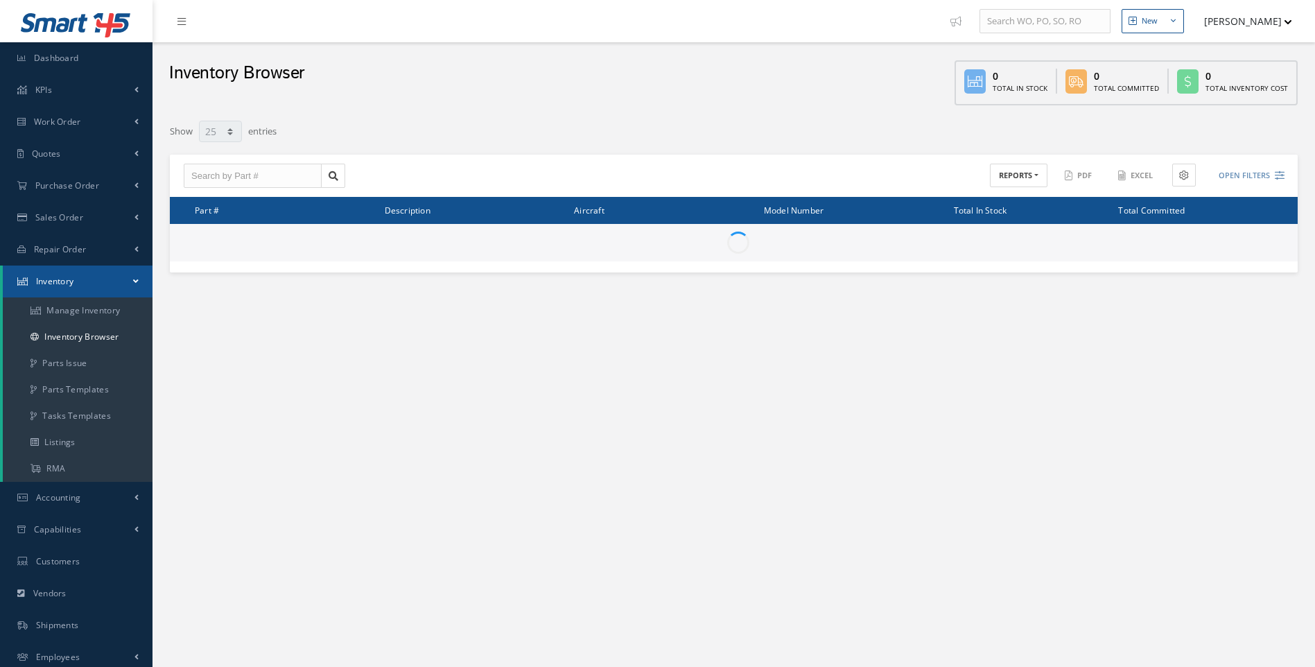
select select "25"
type input "Locations"
type input "All General Ledger"
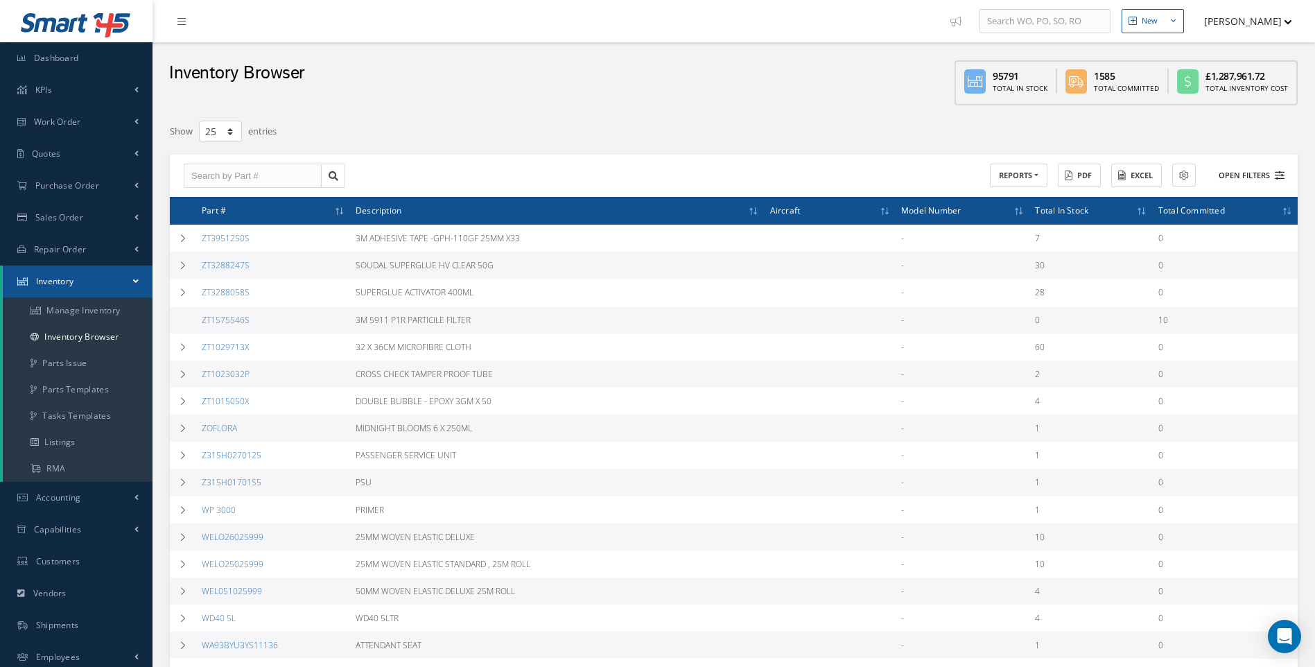
click at [1278, 177] on icon at bounding box center [1280, 176] width 10 height 10
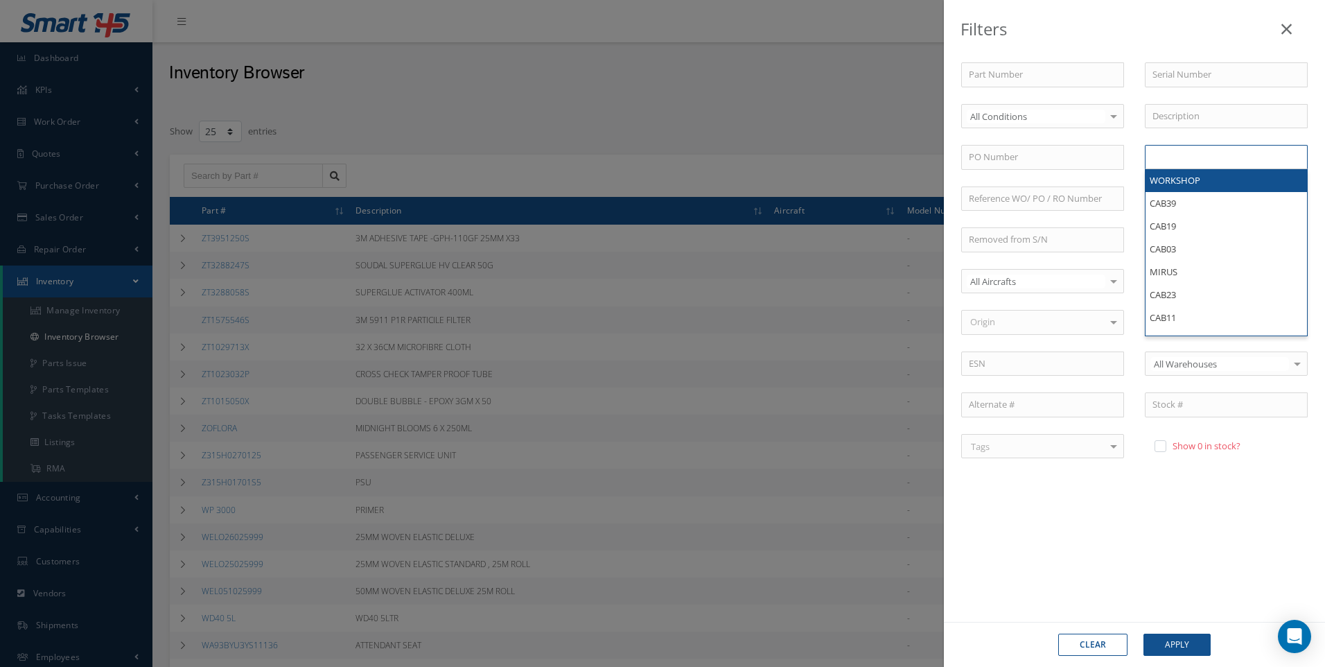
click at [1169, 162] on input "text" at bounding box center [1181, 156] width 56 height 17
type input "HAZMAT A1"
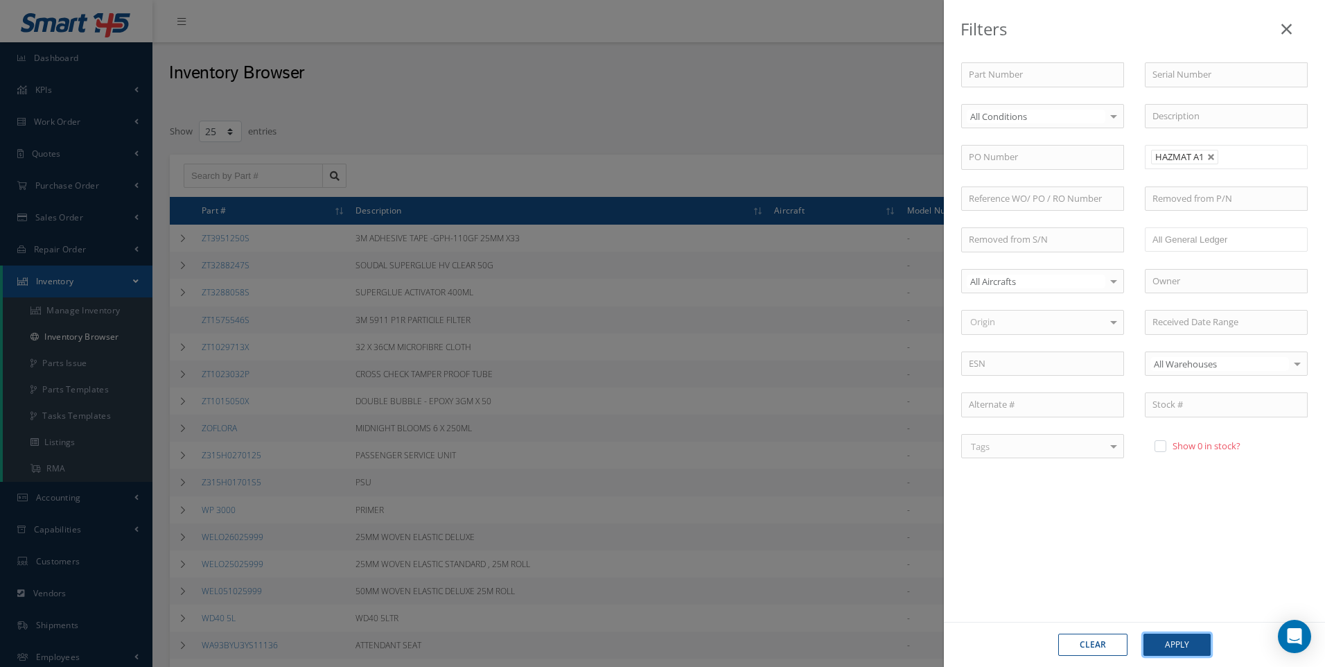
click at [1174, 645] on button "Apply" at bounding box center [1177, 645] width 67 height 22
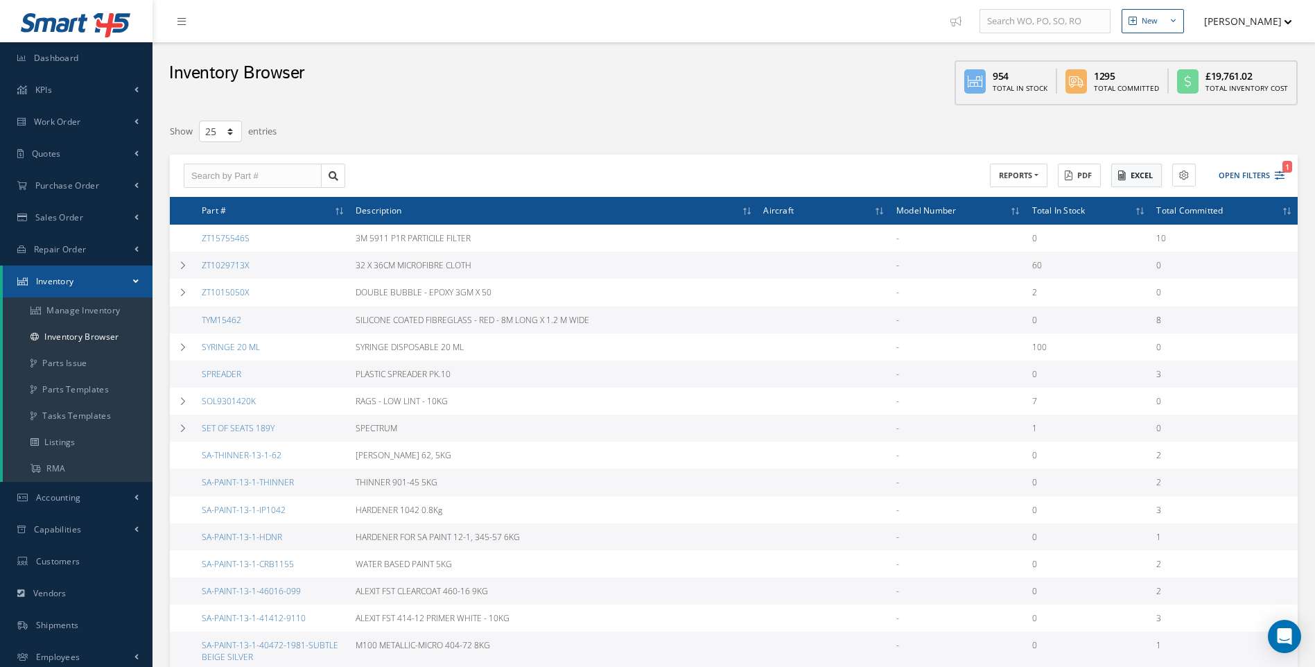
click at [1138, 170] on button "Excel" at bounding box center [1136, 176] width 51 height 24
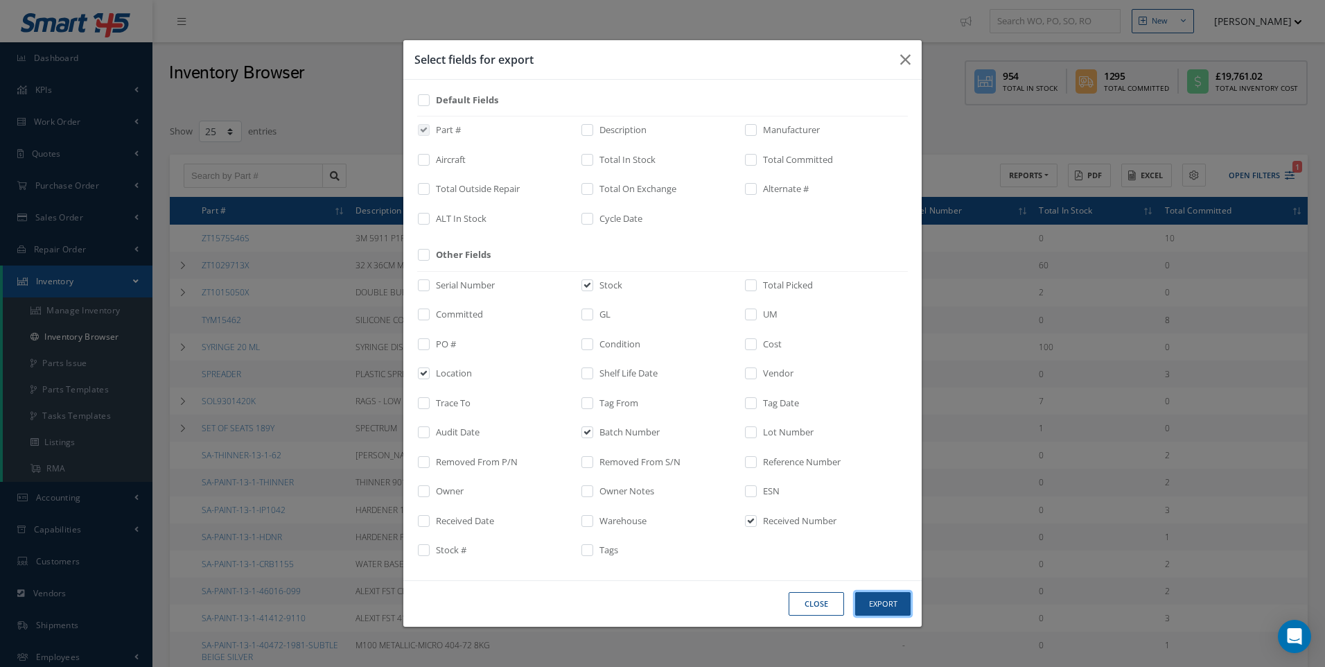
click at [882, 601] on button "Export" at bounding box center [882, 604] width 55 height 24
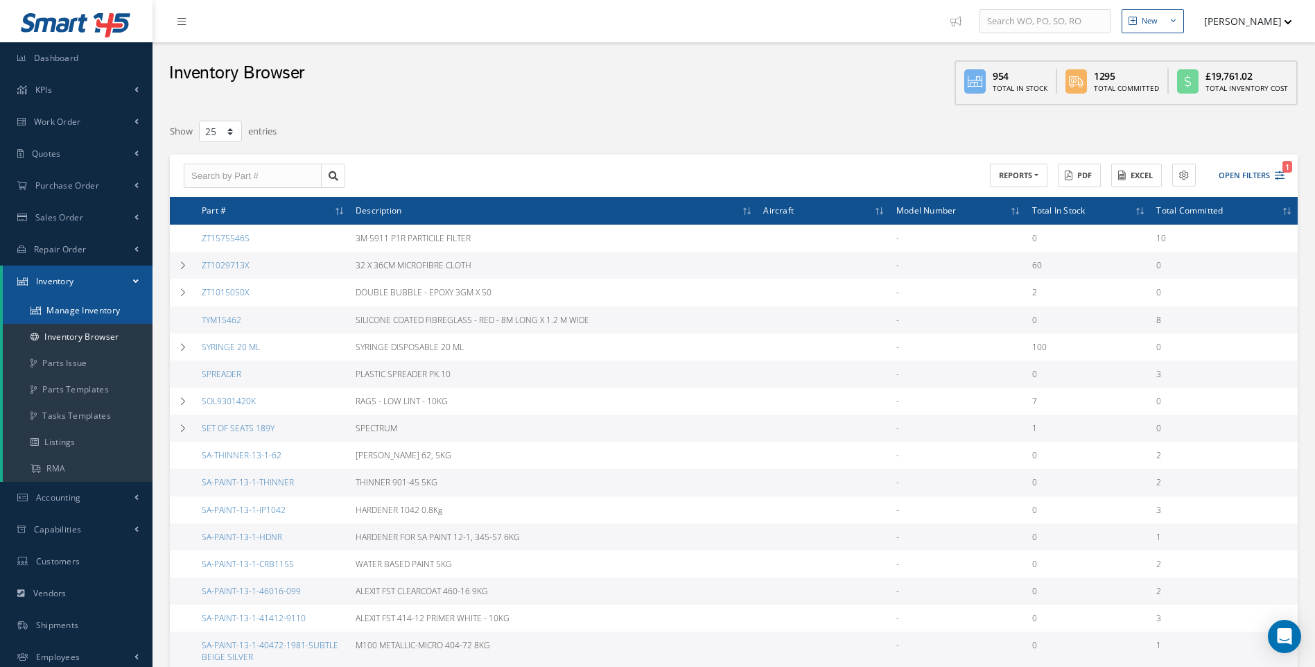
click at [86, 311] on link "Manage Inventory" at bounding box center [78, 310] width 150 height 26
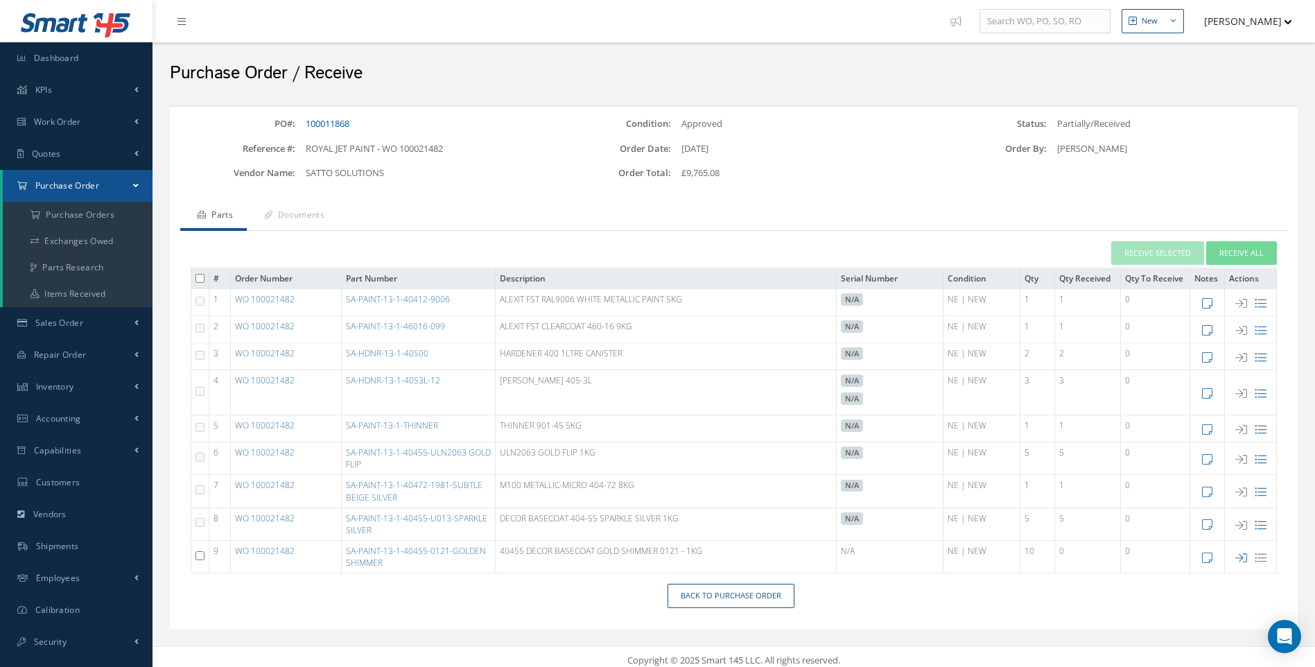
click at [336, 123] on link "100011868" at bounding box center [328, 123] width 44 height 12
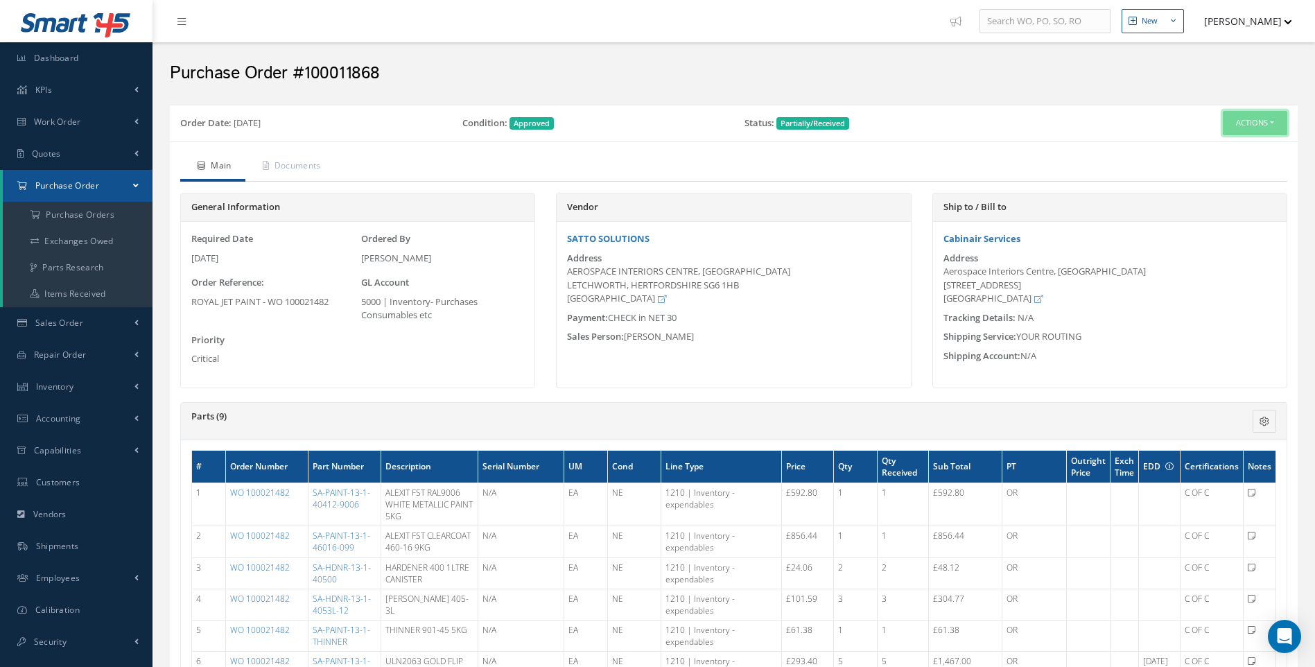
click at [1264, 121] on button "Actions" at bounding box center [1255, 123] width 64 height 24
click at [1136, 289] on link "Print Receivers" at bounding box center [1135, 293] width 121 height 21
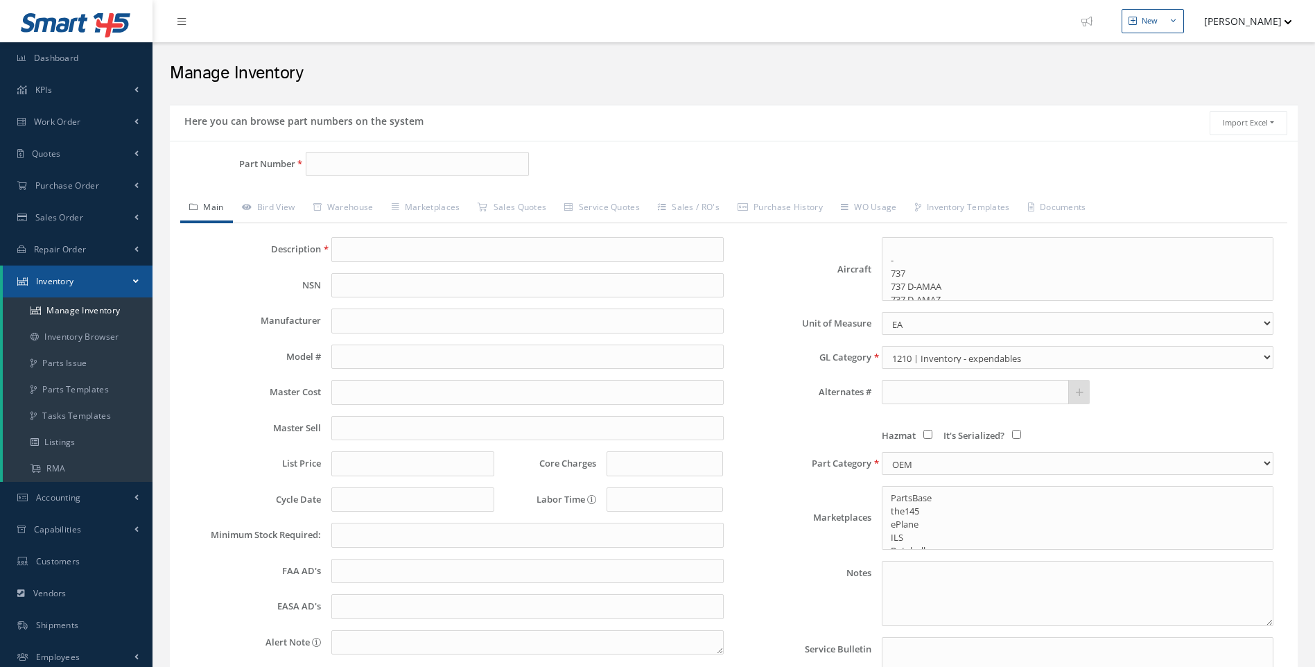
select select
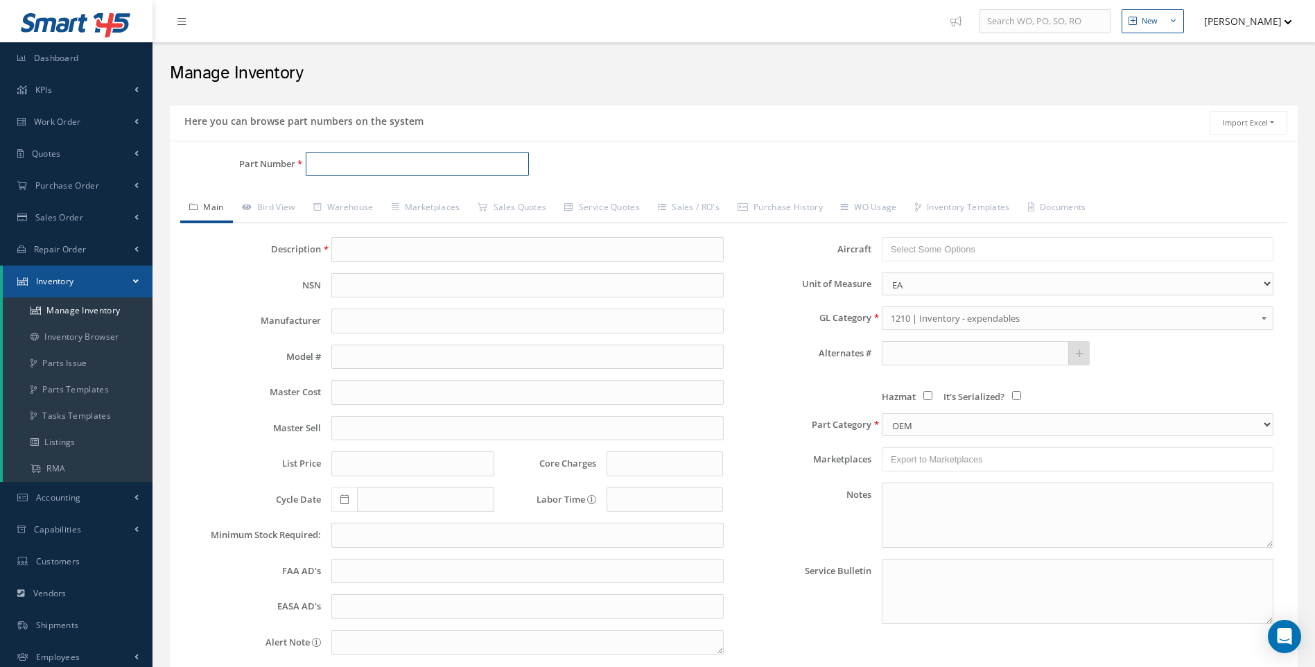
click at [321, 162] on input "Part Number" at bounding box center [418, 164] width 224 height 25
click at [383, 199] on span "SA-HDNR-13-1-4053L-12" at bounding box center [372, 200] width 125 height 15
type input "SA-HDNR-13-1-4053L-12"
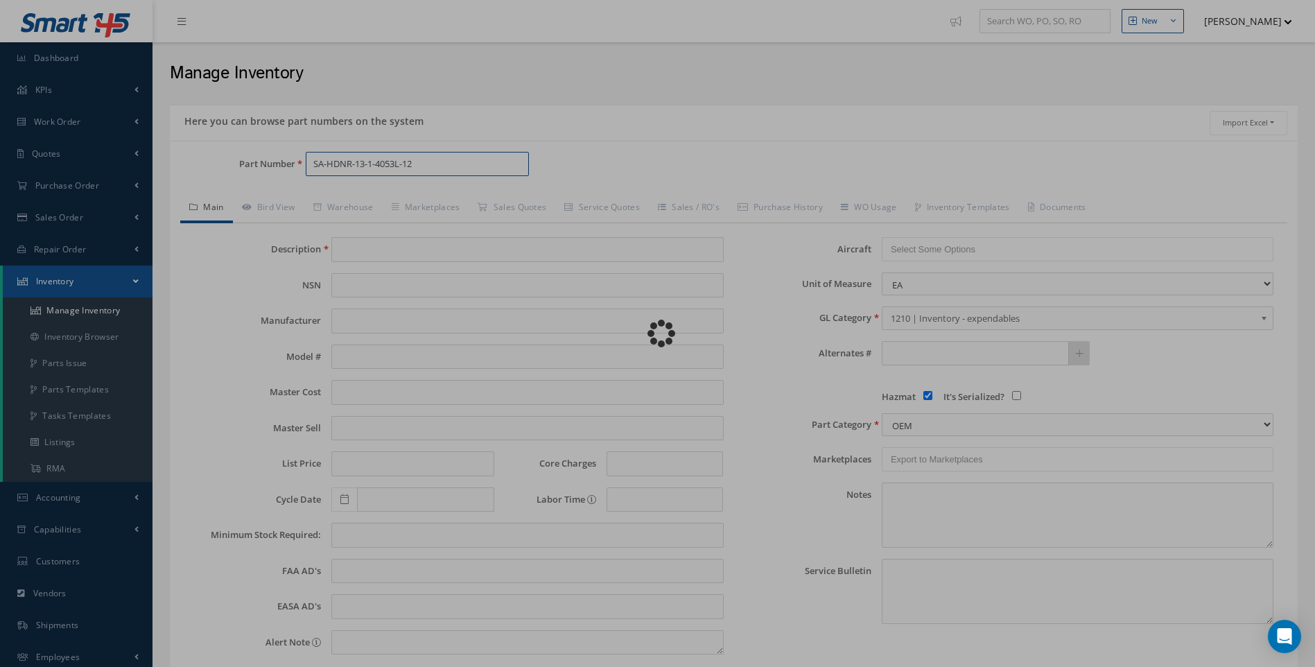
type input "[PERSON_NAME] 405-3L"
type input "101.59"
type input "0.00"
checkbox input "true"
type textarea "C OF C -- [PERSON_NAME] [DATE] 04:38AM"
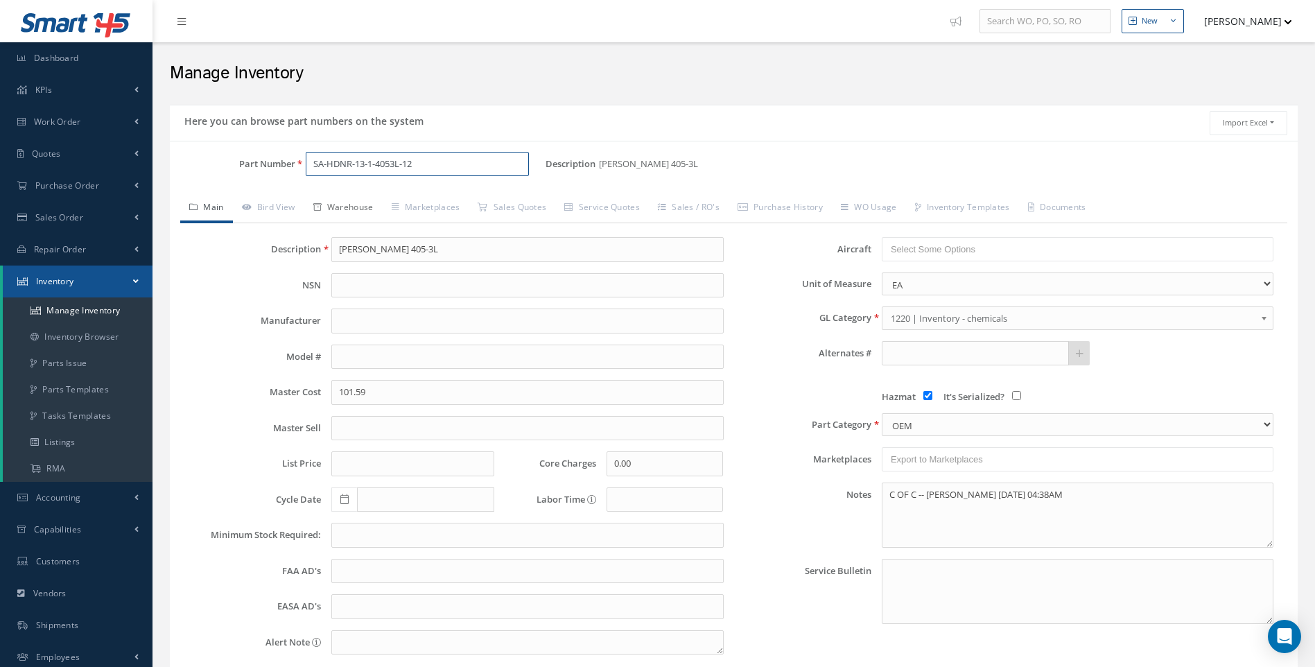
type input "SA-HDNR-13-1-4053L-12"
click at [366, 204] on link "Warehouse" at bounding box center [343, 208] width 78 height 29
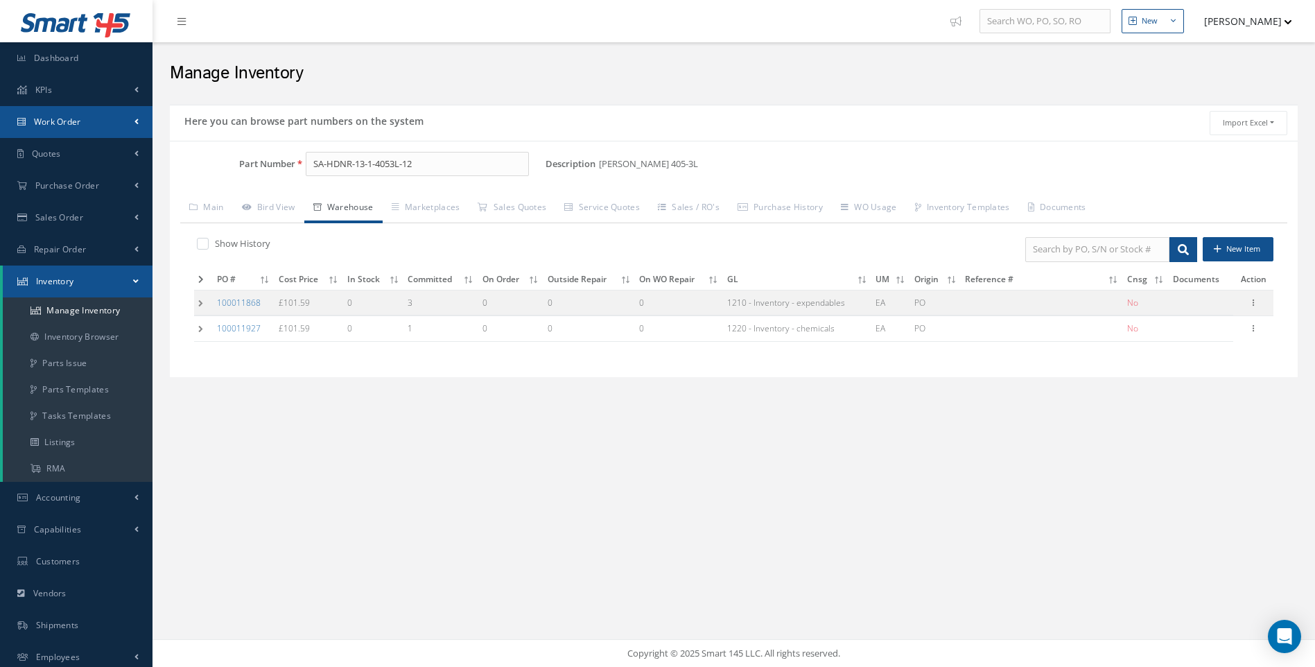
click at [87, 125] on link "Work Order" at bounding box center [76, 122] width 153 height 32
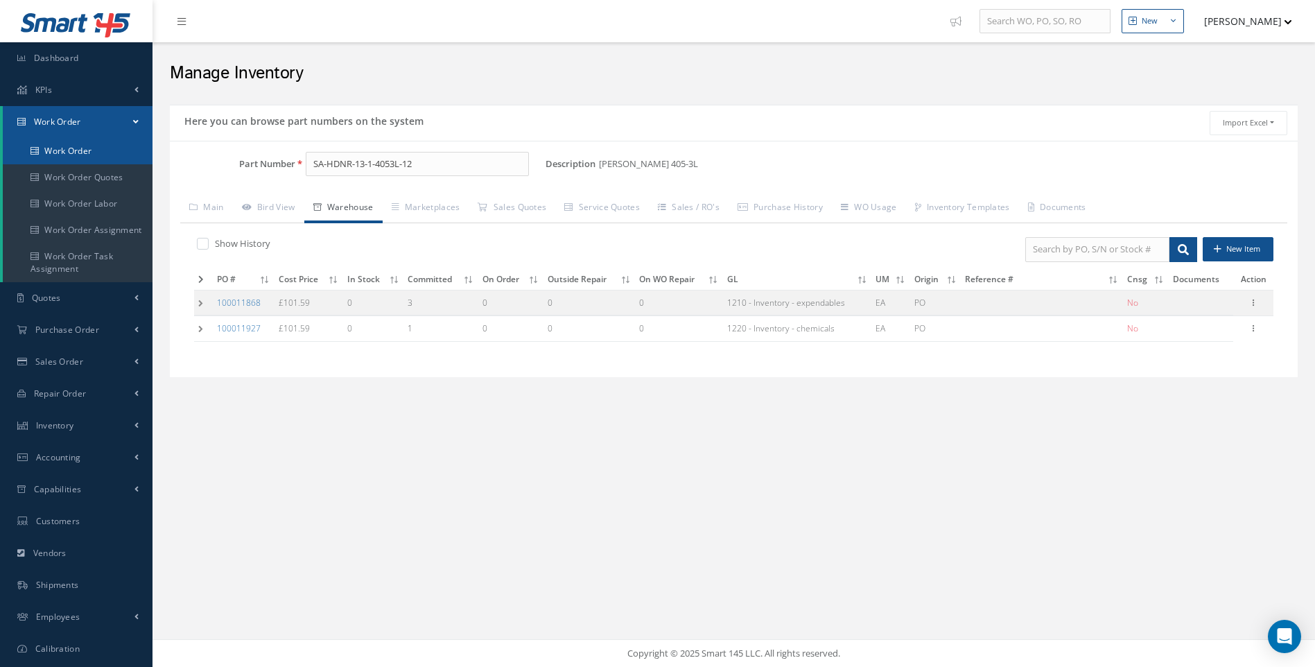
click at [76, 153] on link "Work Order" at bounding box center [78, 151] width 150 height 26
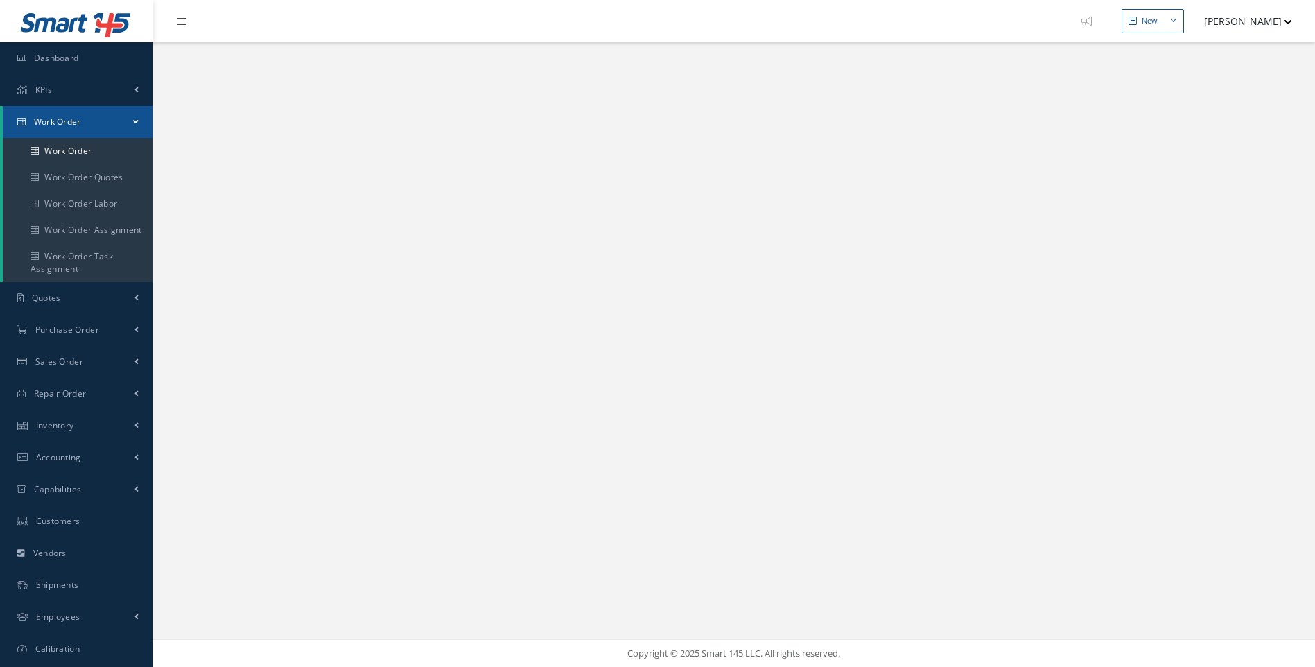
select select "25"
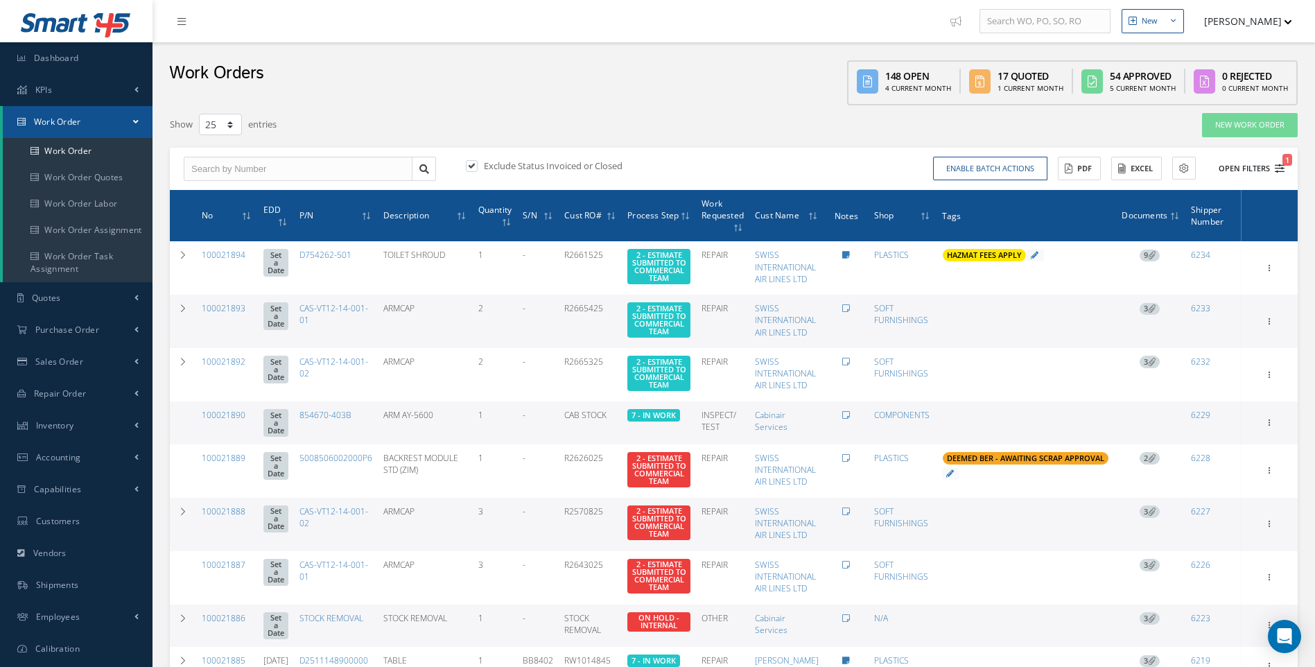
click at [1278, 171] on icon "1" at bounding box center [1280, 169] width 10 height 10
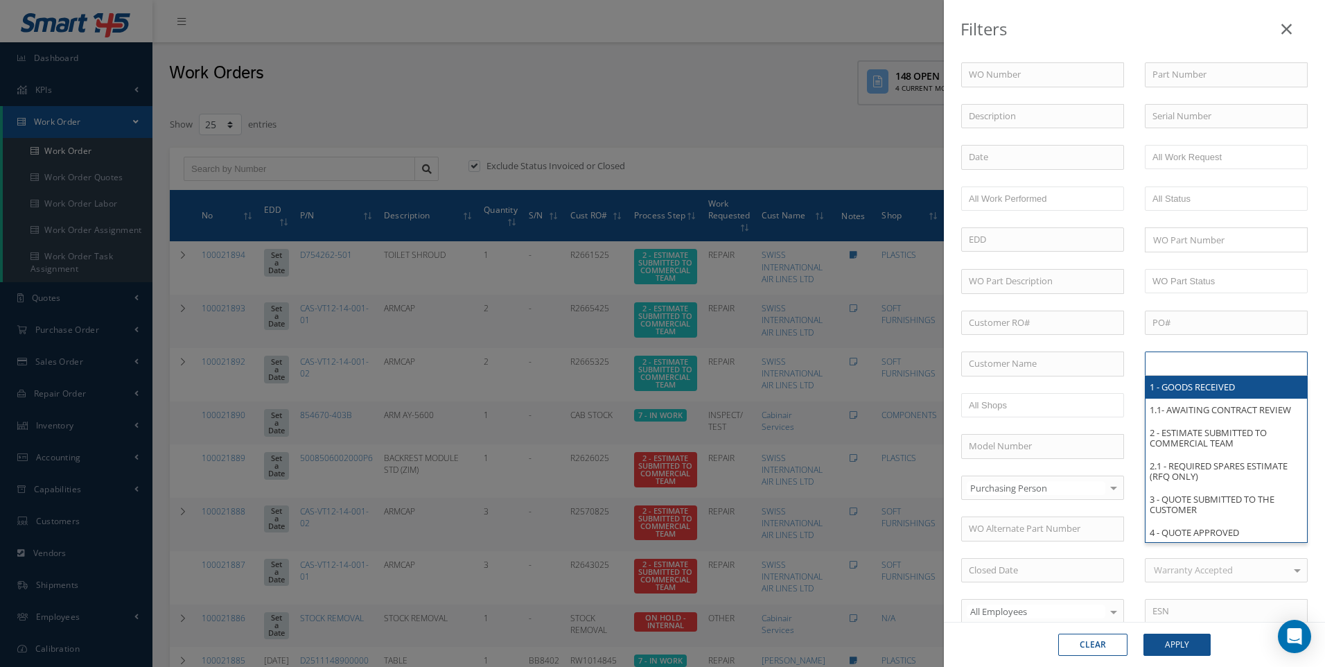
click at [1165, 361] on input "text" at bounding box center [1197, 363] width 88 height 17
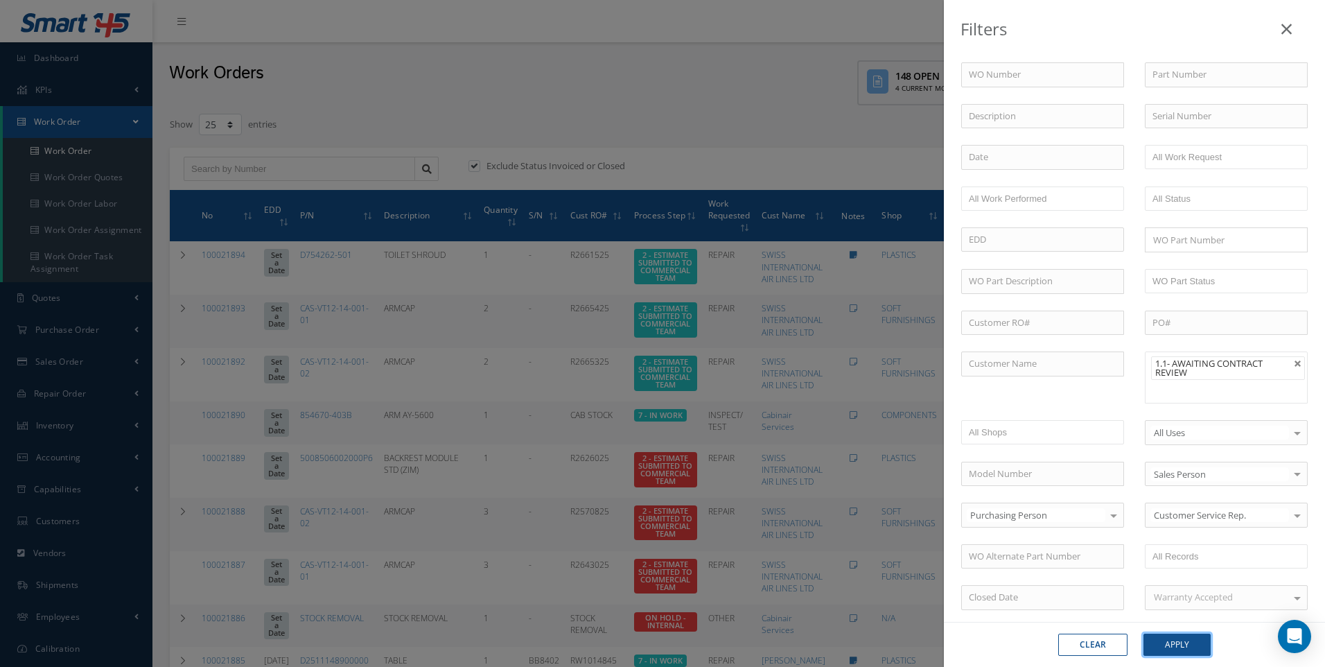
click at [1169, 642] on button "Apply" at bounding box center [1177, 645] width 67 height 22
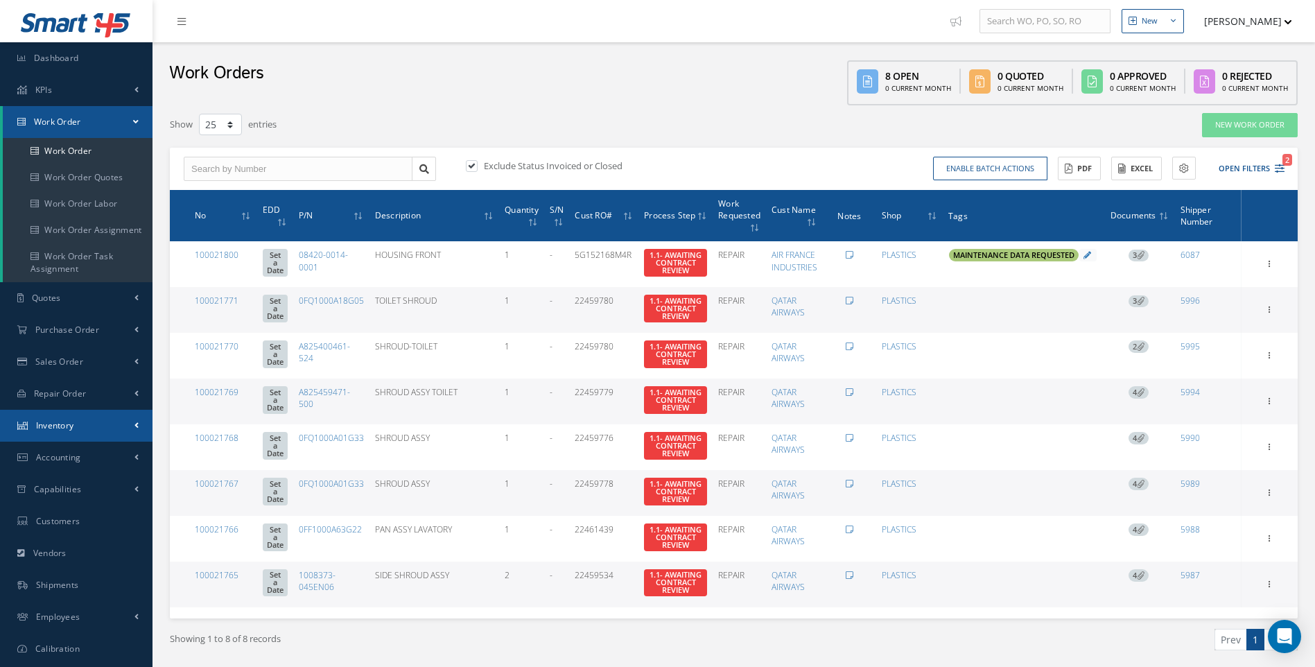
click at [66, 424] on span "Inventory" at bounding box center [55, 425] width 38 height 12
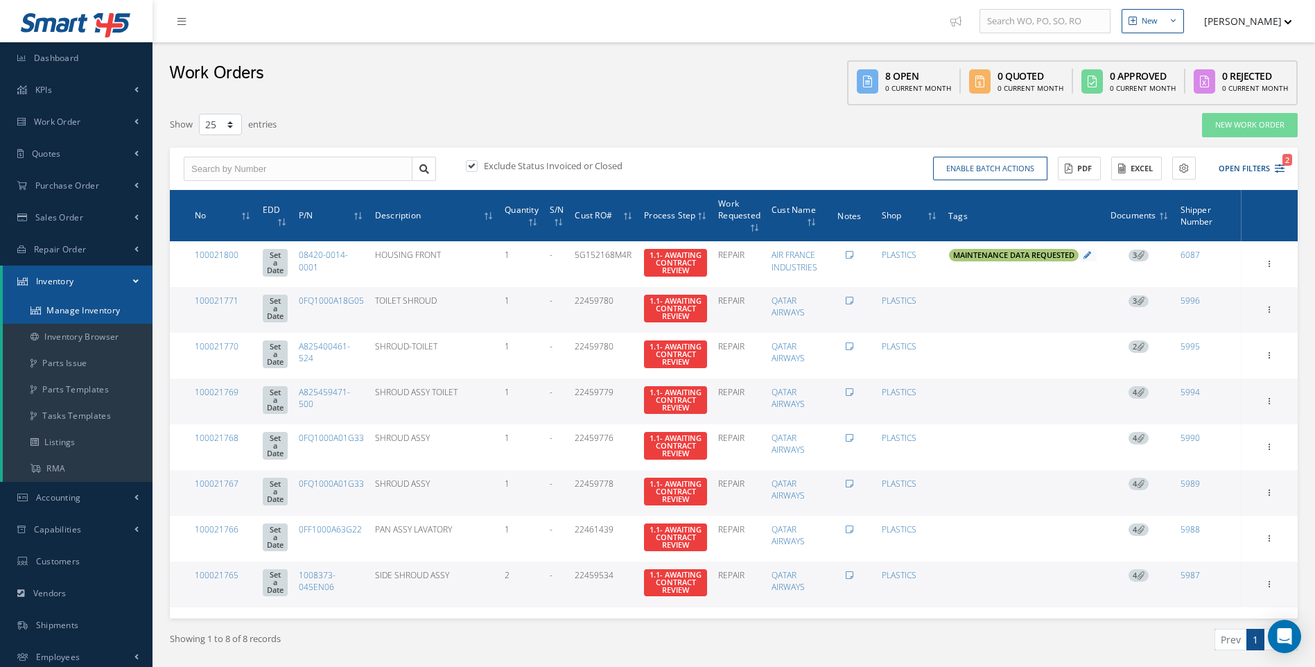
click at [85, 313] on link "Manage Inventory" at bounding box center [78, 310] width 150 height 26
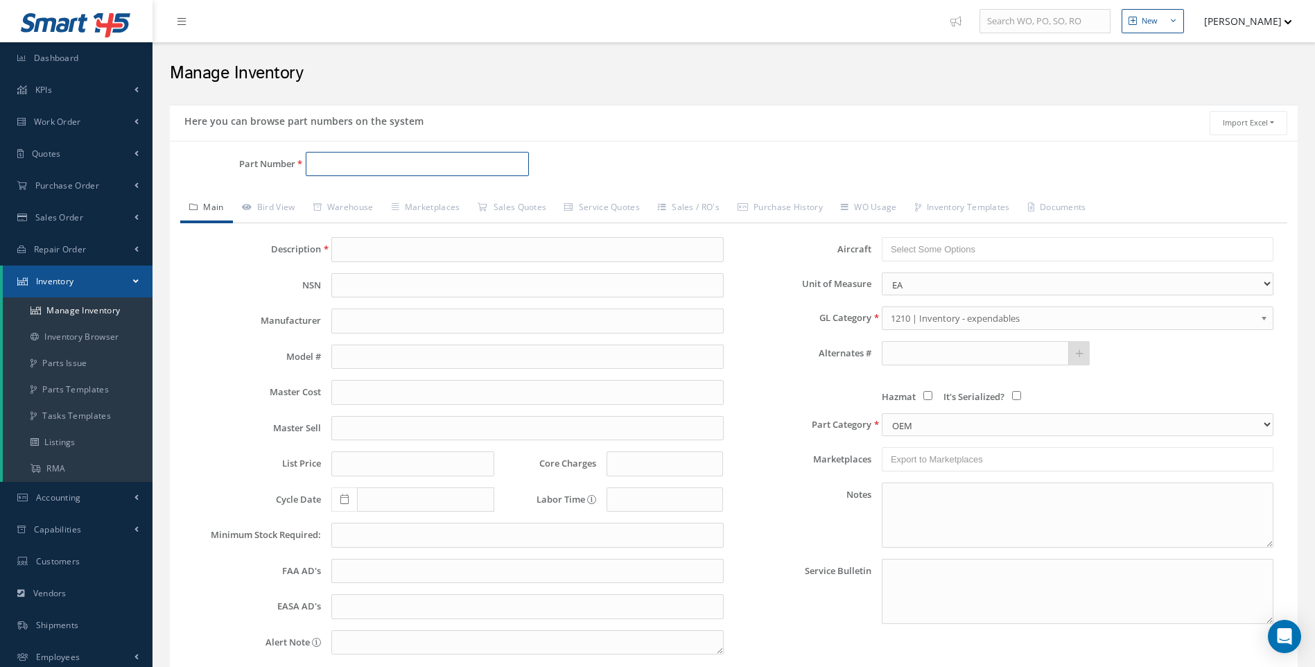
click at [340, 164] on input "Part Number" at bounding box center [418, 164] width 224 height 25
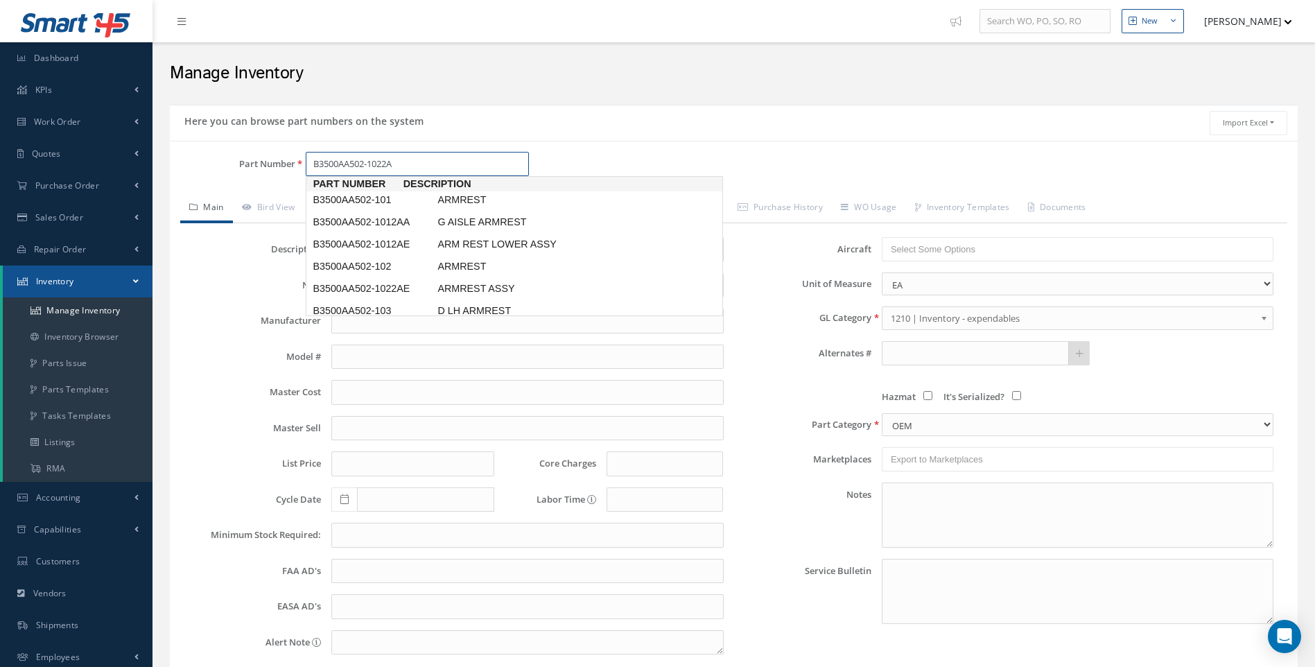
type input "B3500AA502-1022AE"
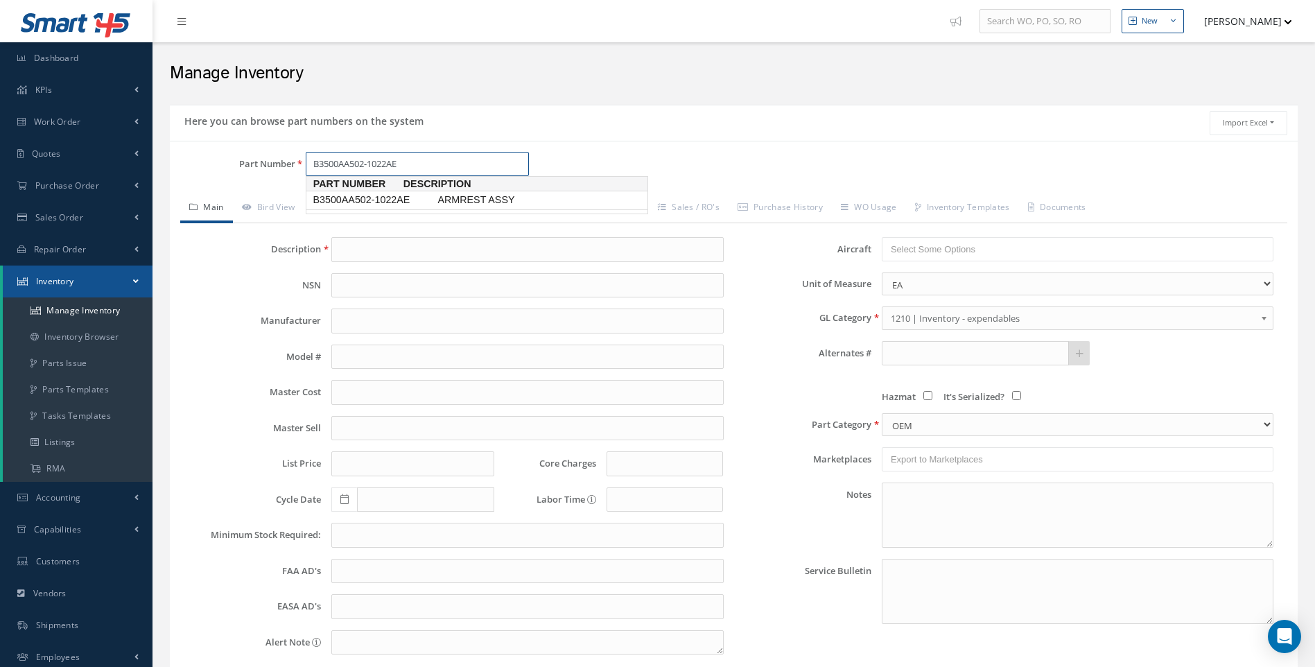
click at [379, 192] on ul "Part Number Description B3500AA502-1022AE ARMREST ASSY" at bounding box center [477, 195] width 342 height 38
click at [381, 199] on span "B3500AA502-1022AE" at bounding box center [372, 200] width 125 height 15
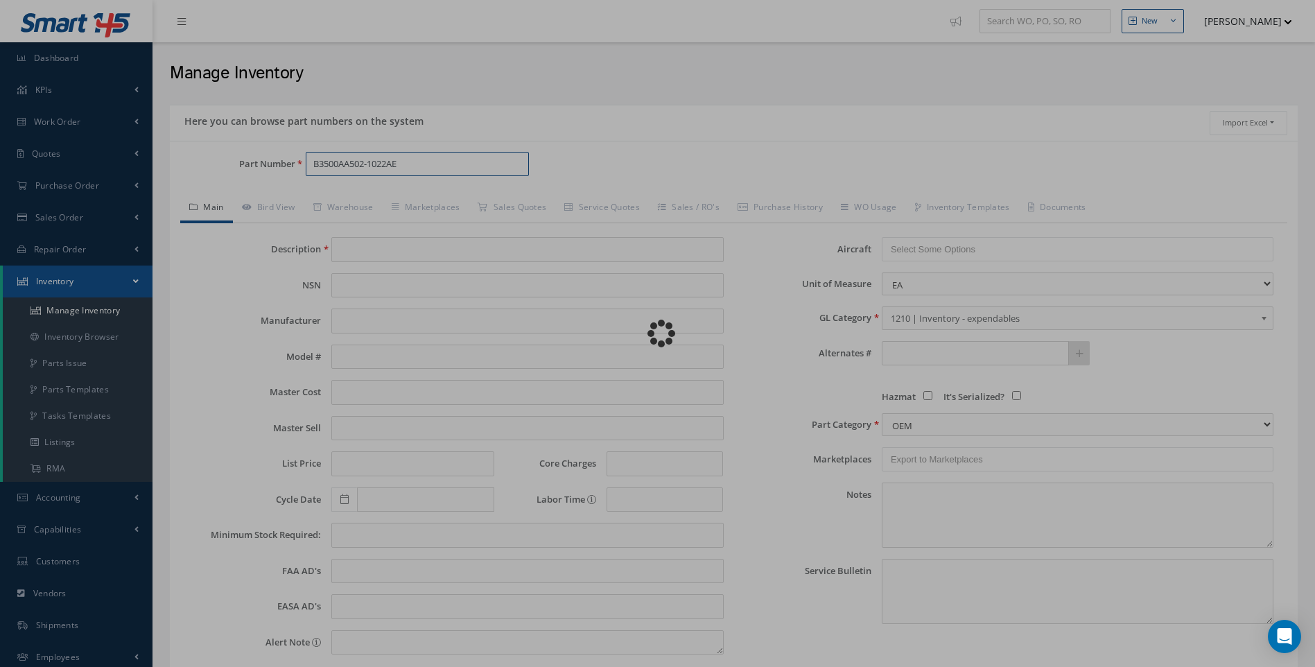
type input "ARMREST ASSY"
type input "0.00"
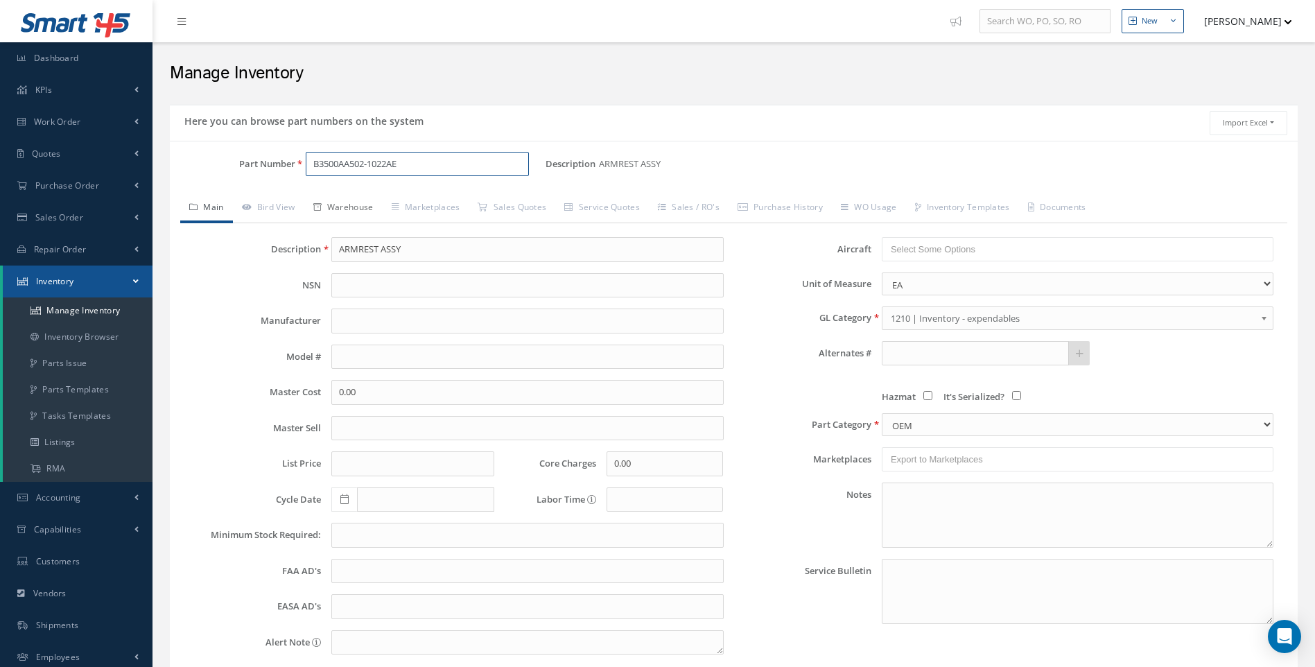
type input "B3500AA502-1022AE"
click at [373, 211] on link "Warehouse" at bounding box center [343, 208] width 78 height 29
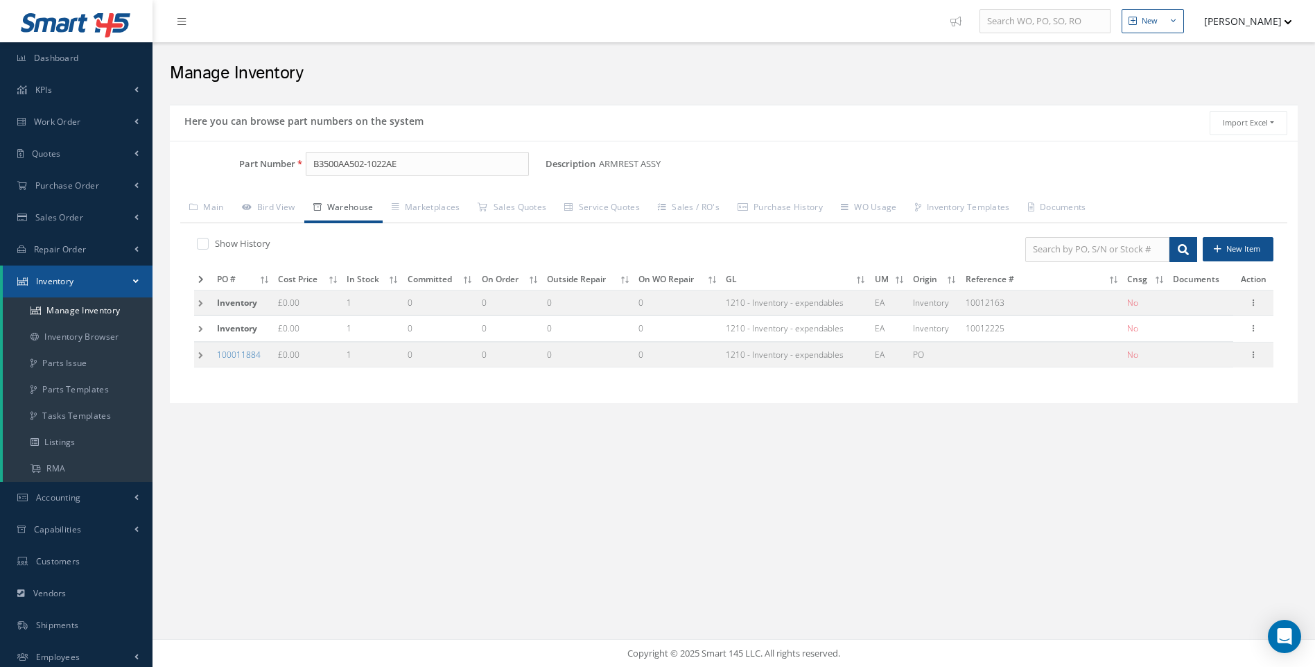
click at [204, 353] on td at bounding box center [203, 355] width 19 height 26
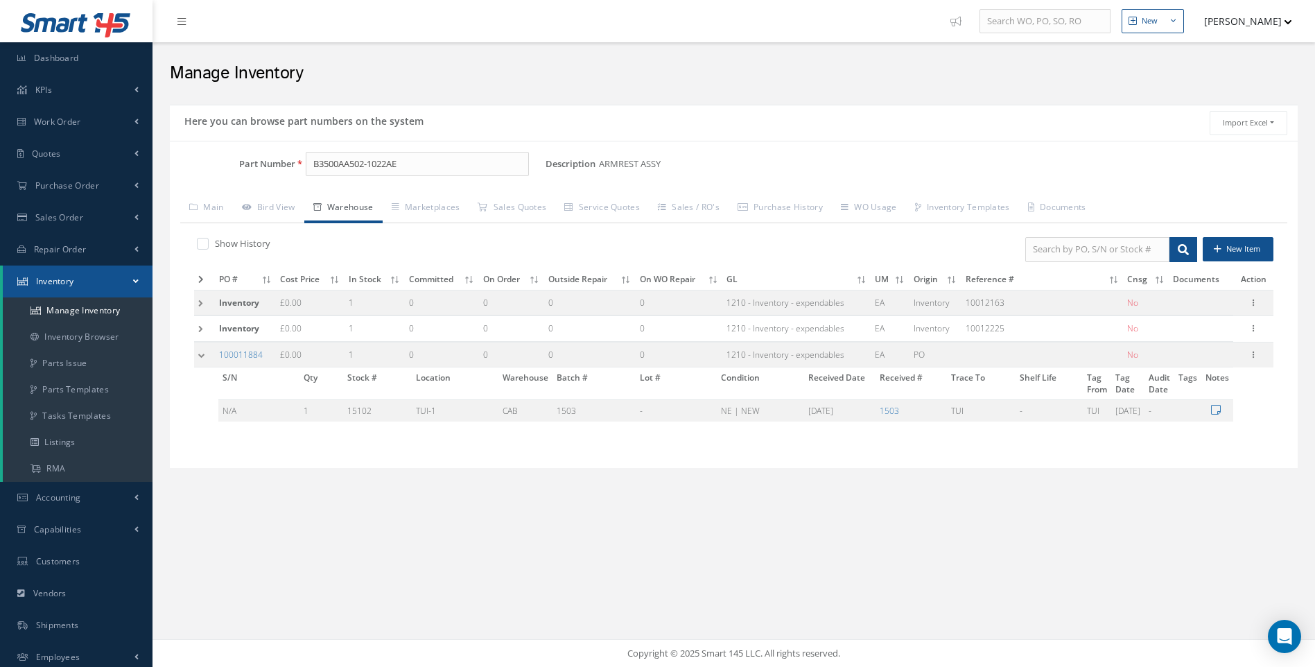
click at [196, 327] on td at bounding box center [204, 329] width 21 height 26
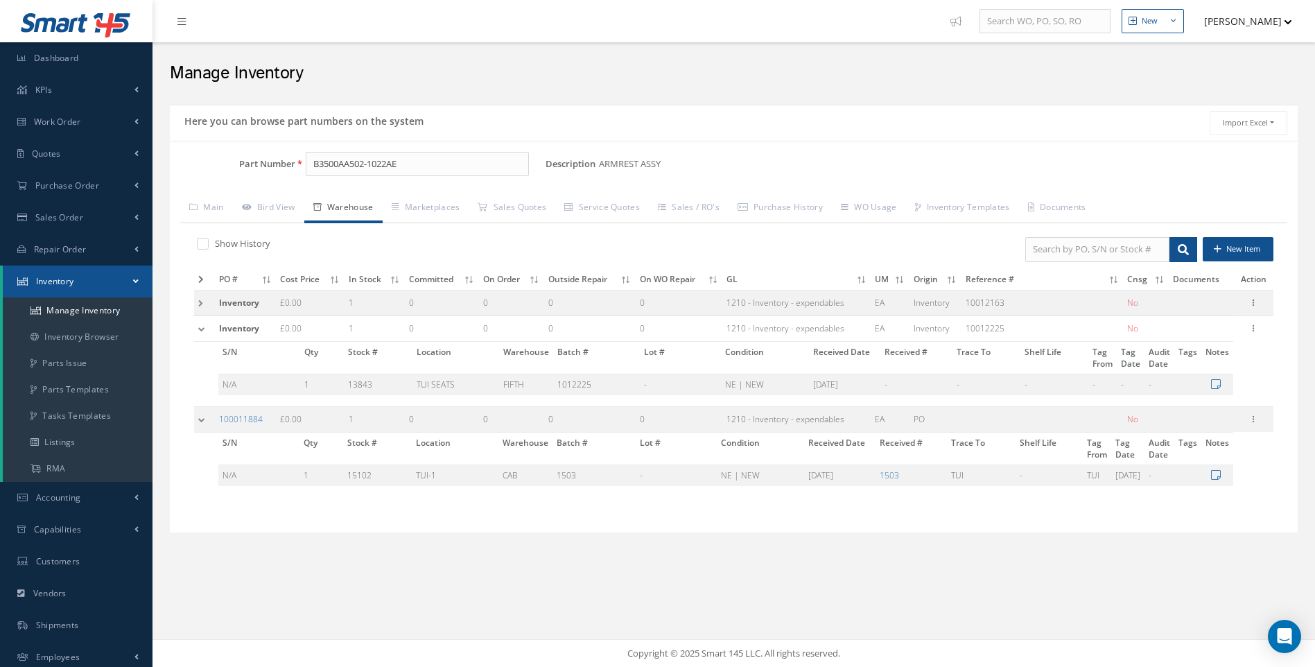
click at [199, 304] on td at bounding box center [204, 303] width 21 height 26
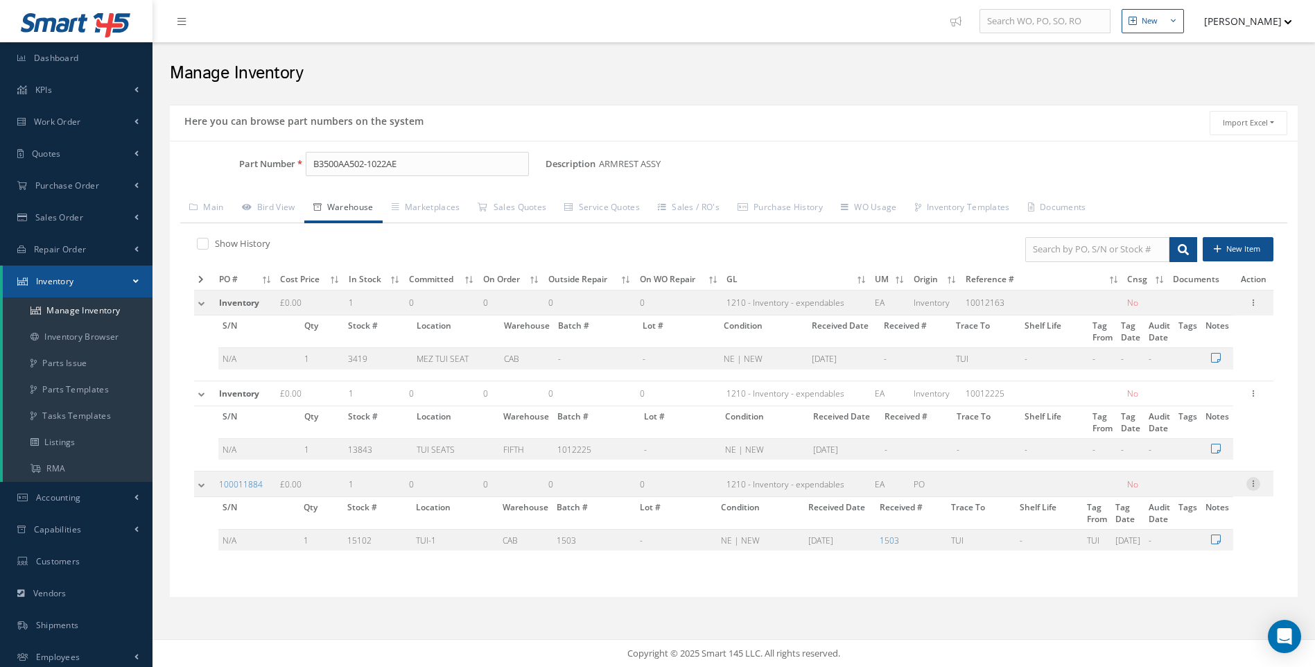
click at [1253, 481] on icon at bounding box center [1253, 482] width 14 height 11
click at [1167, 491] on link "Edit" at bounding box center [1190, 493] width 110 height 18
type input "0.00"
type input "08/05/2025"
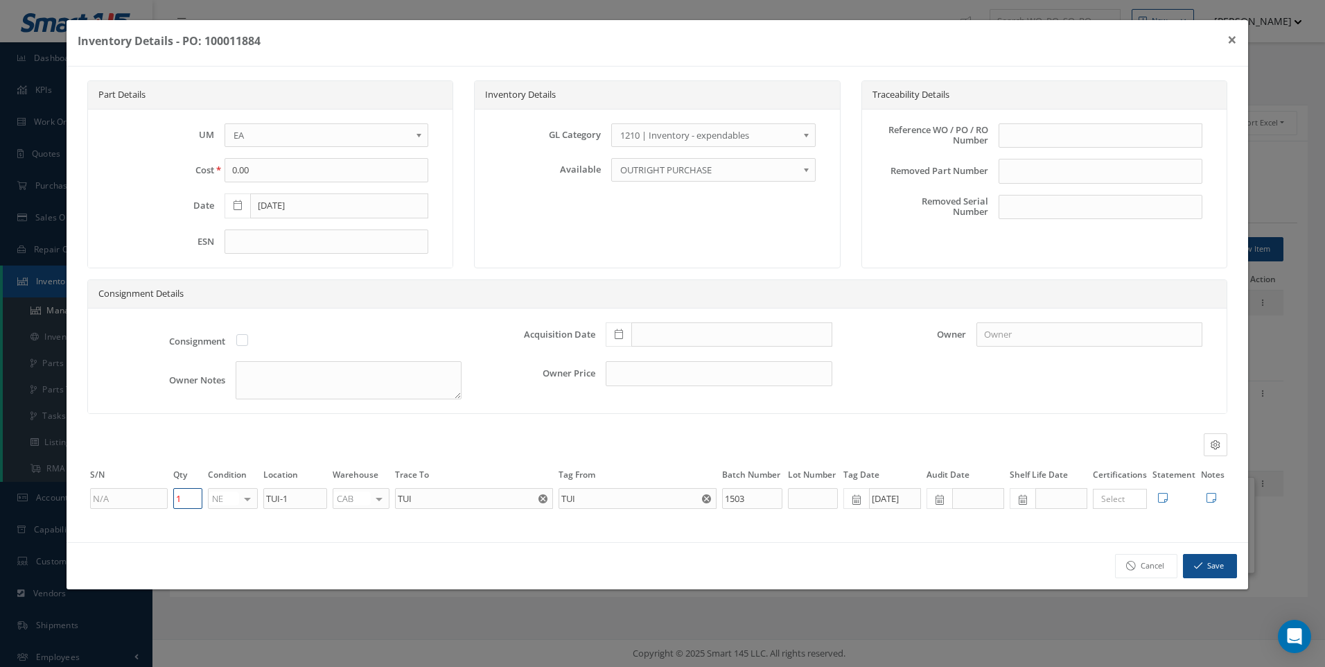
drag, startPoint x: 184, startPoint y: 498, endPoint x: 175, endPoint y: 498, distance: 9.0
click at [175, 498] on input "1" at bounding box center [187, 498] width 29 height 21
type input "2"
drag, startPoint x: 300, startPoint y: 499, endPoint x: 247, endPoint y: 505, distance: 53.1
click at [247, 505] on tr "2 NE OH SV RP AR NE FN NS RE FP BER N/A INSP BC AI MD RF SCR TS USE TL SP NU AS…" at bounding box center [657, 499] width 1140 height 24
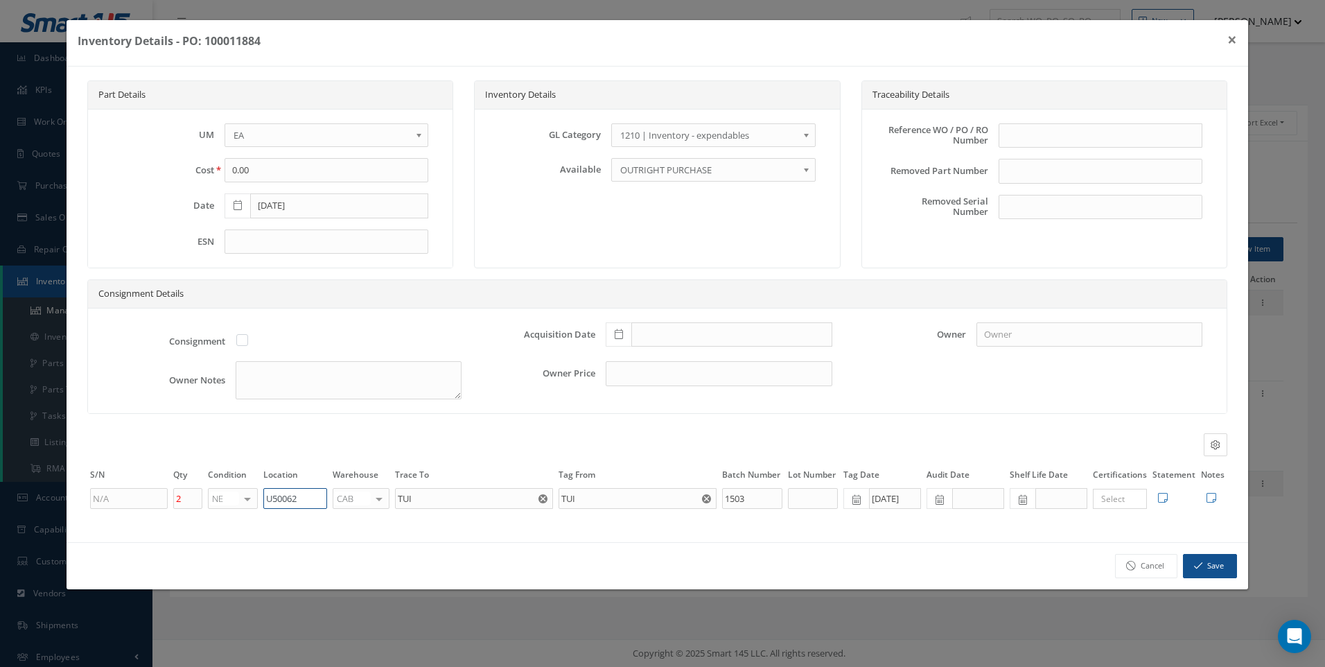
type input "U50062"
click at [1216, 568] on button "Save" at bounding box center [1210, 566] width 54 height 24
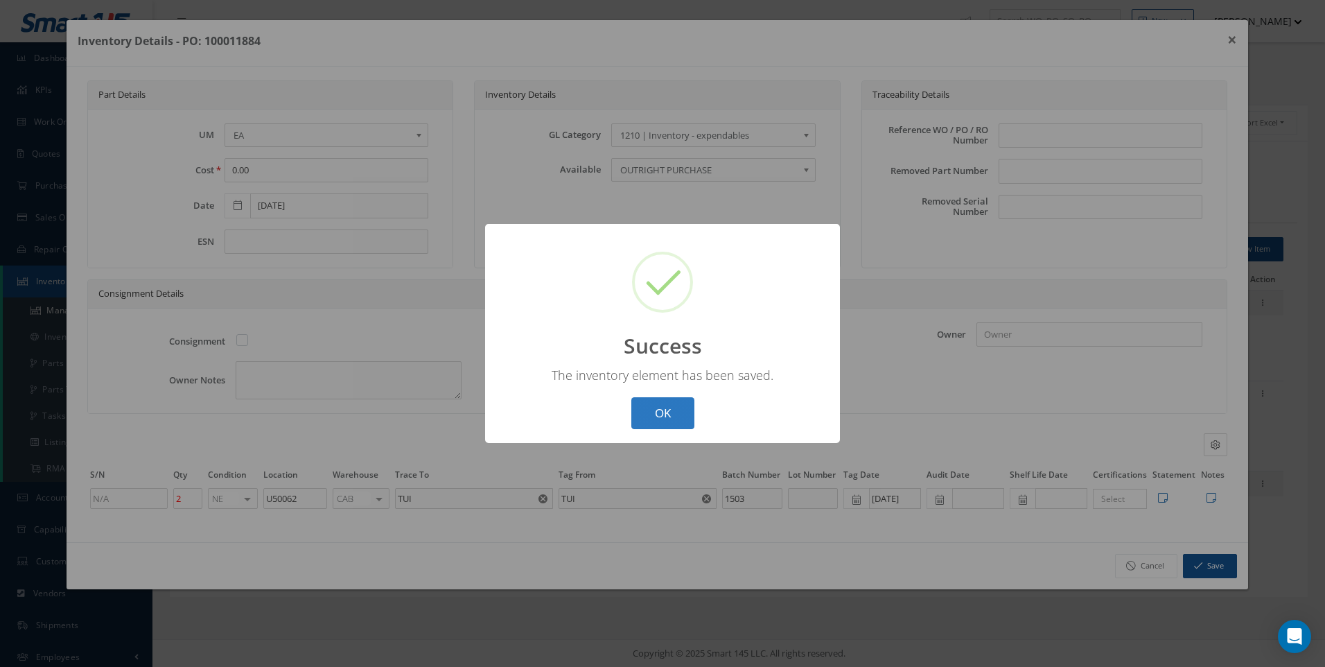
click at [686, 414] on button "OK" at bounding box center [663, 413] width 63 height 33
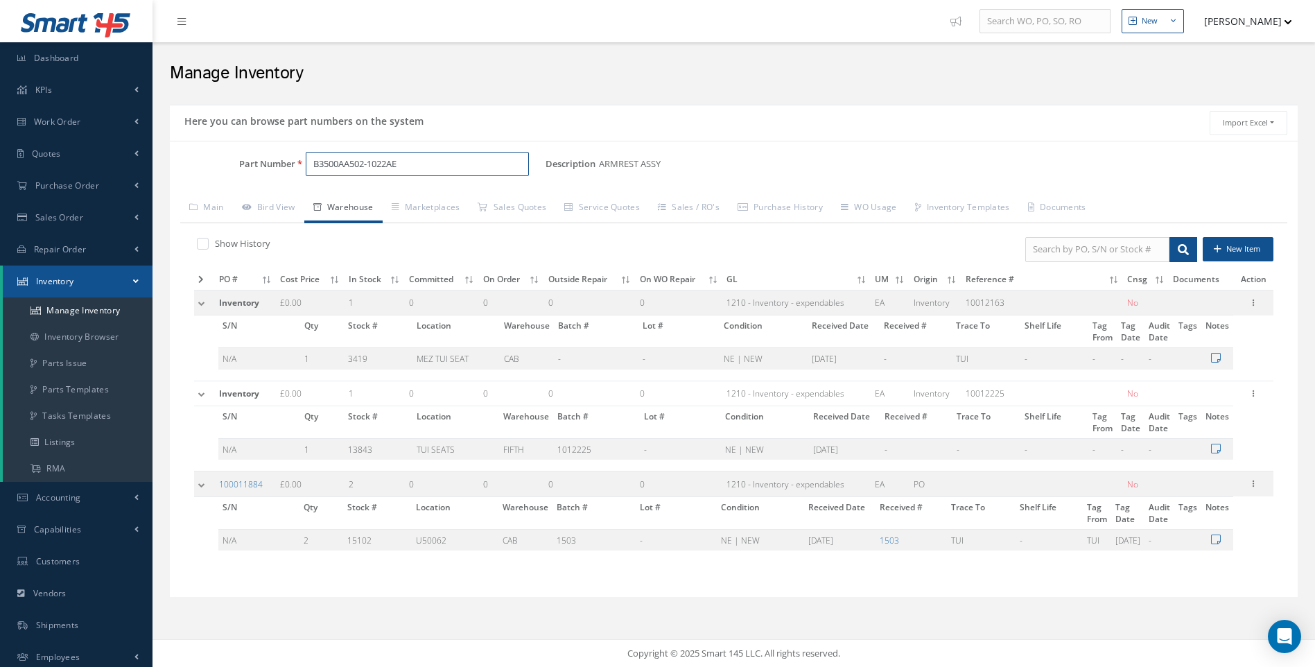
drag, startPoint x: 374, startPoint y: 164, endPoint x: 221, endPoint y: 168, distance: 153.3
click at [252, 166] on div "Part Number B3500AA502-1022AE" at bounding box center [358, 164] width 376 height 25
click at [398, 206] on span "B3500LV501-005" at bounding box center [372, 200] width 125 height 15
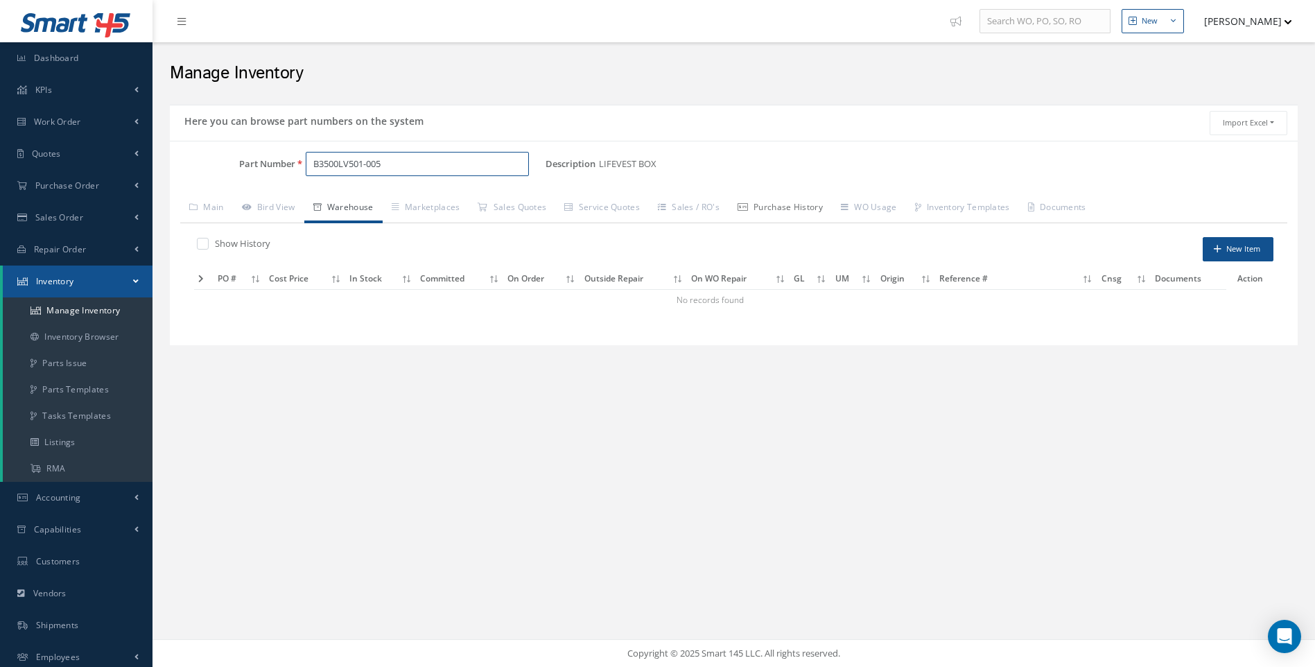
type input "B3500LV501-005"
click at [805, 207] on link "Purchase History" at bounding box center [780, 208] width 103 height 29
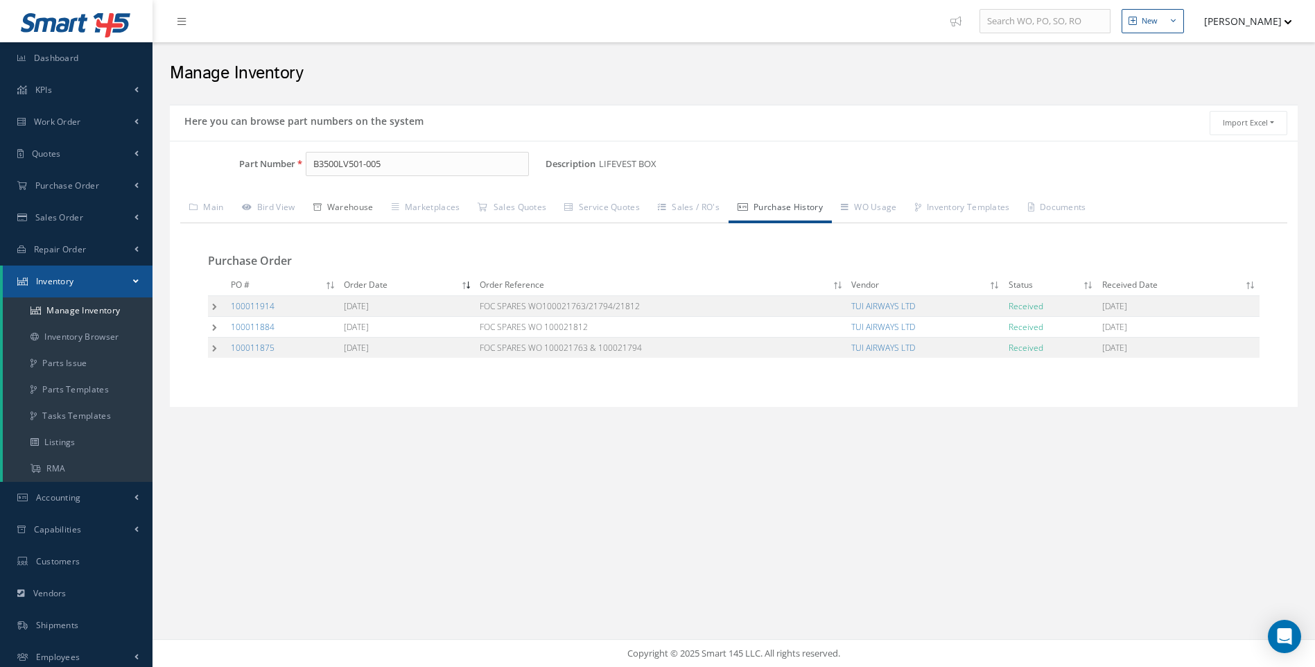
click at [362, 208] on link "Warehouse" at bounding box center [343, 208] width 78 height 29
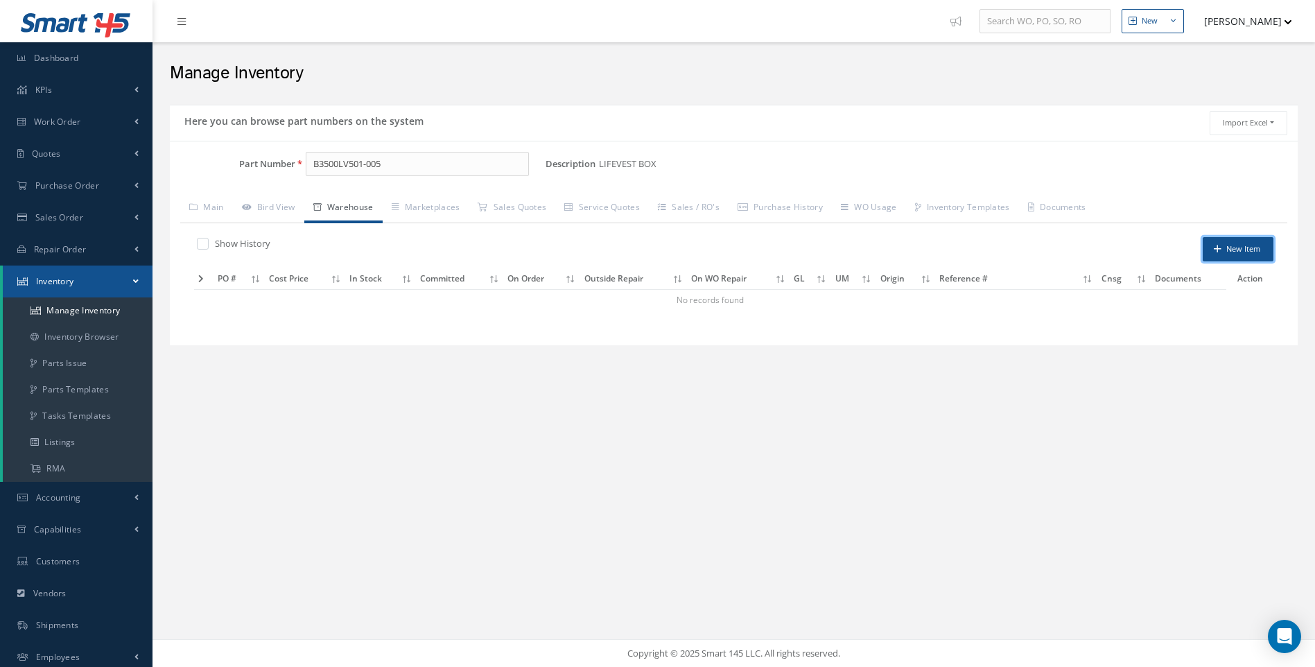
click at [1228, 250] on button "New Item" at bounding box center [1238, 249] width 71 height 24
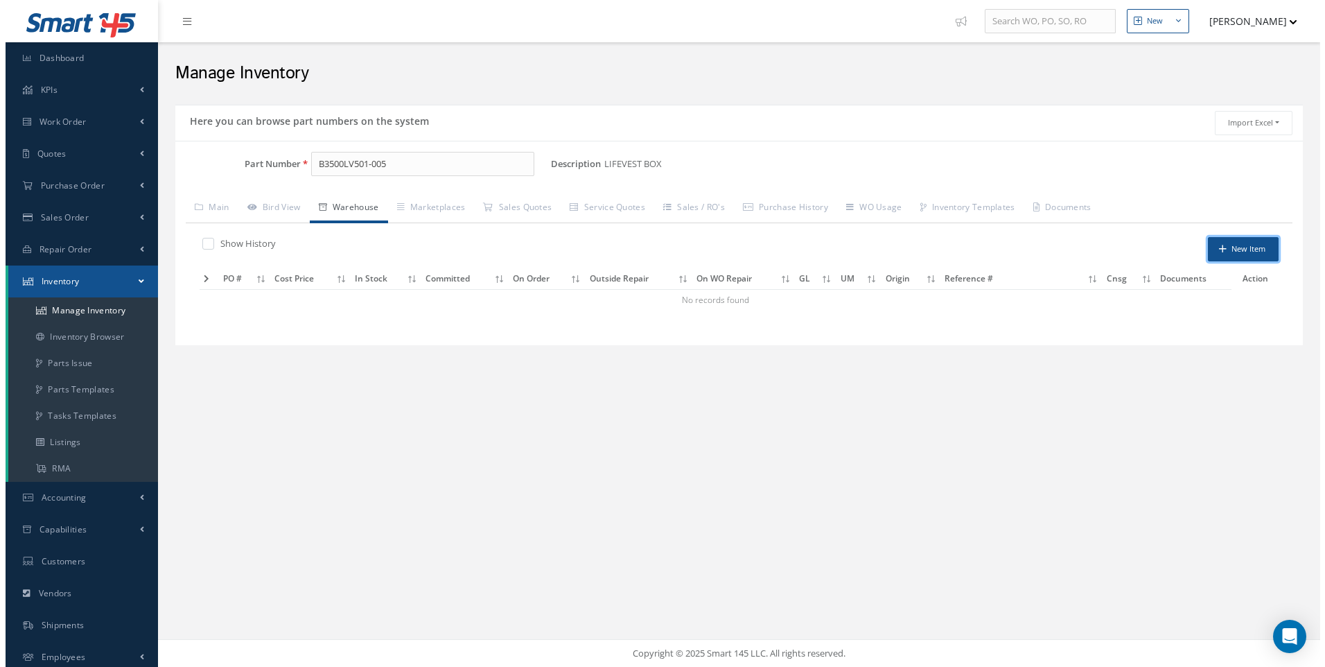
type input "[DATE]"
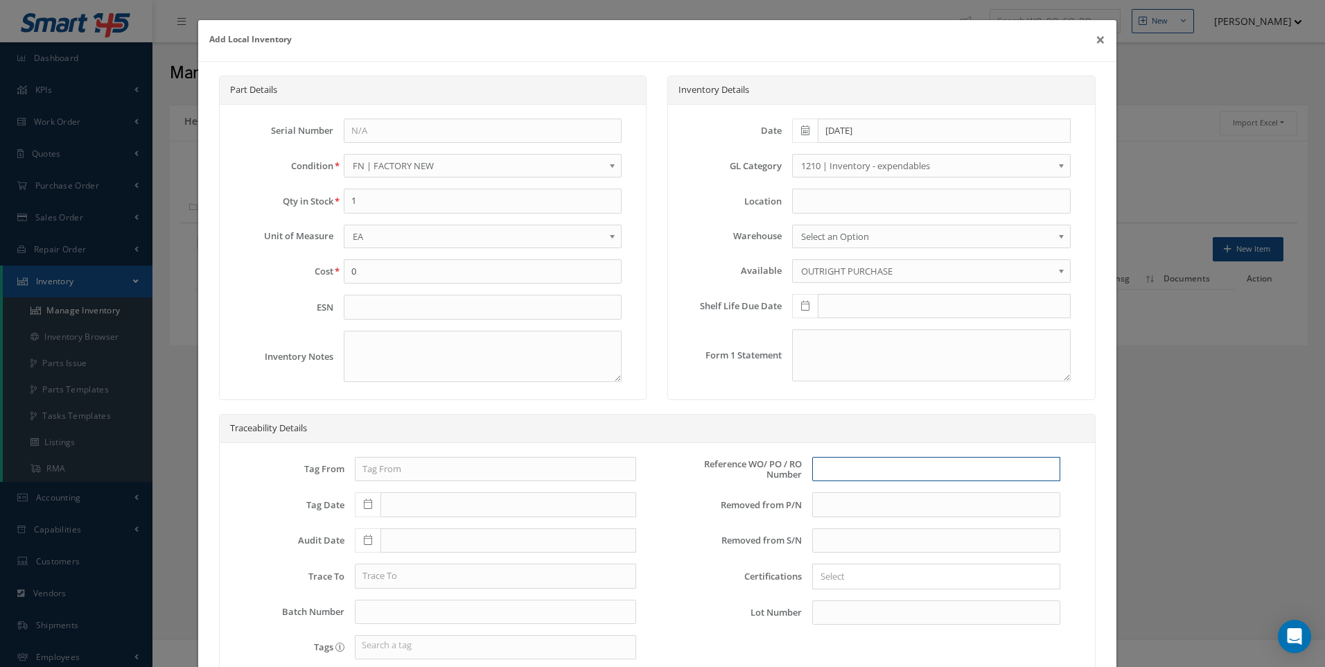
click at [830, 471] on input "text" at bounding box center [936, 469] width 248 height 25
type input "100011875"
click at [374, 611] on input "text" at bounding box center [495, 612] width 281 height 25
type input "1483"
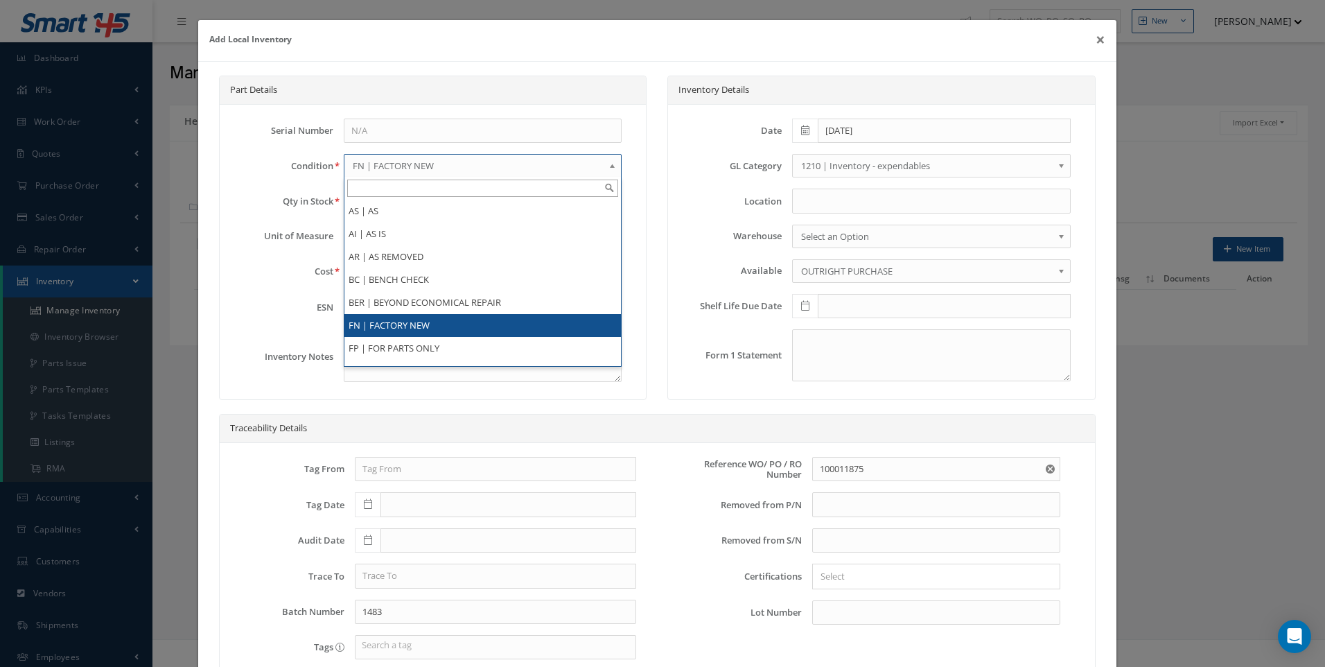
click at [432, 167] on span "FN | FACTORY NEW" at bounding box center [479, 165] width 252 height 17
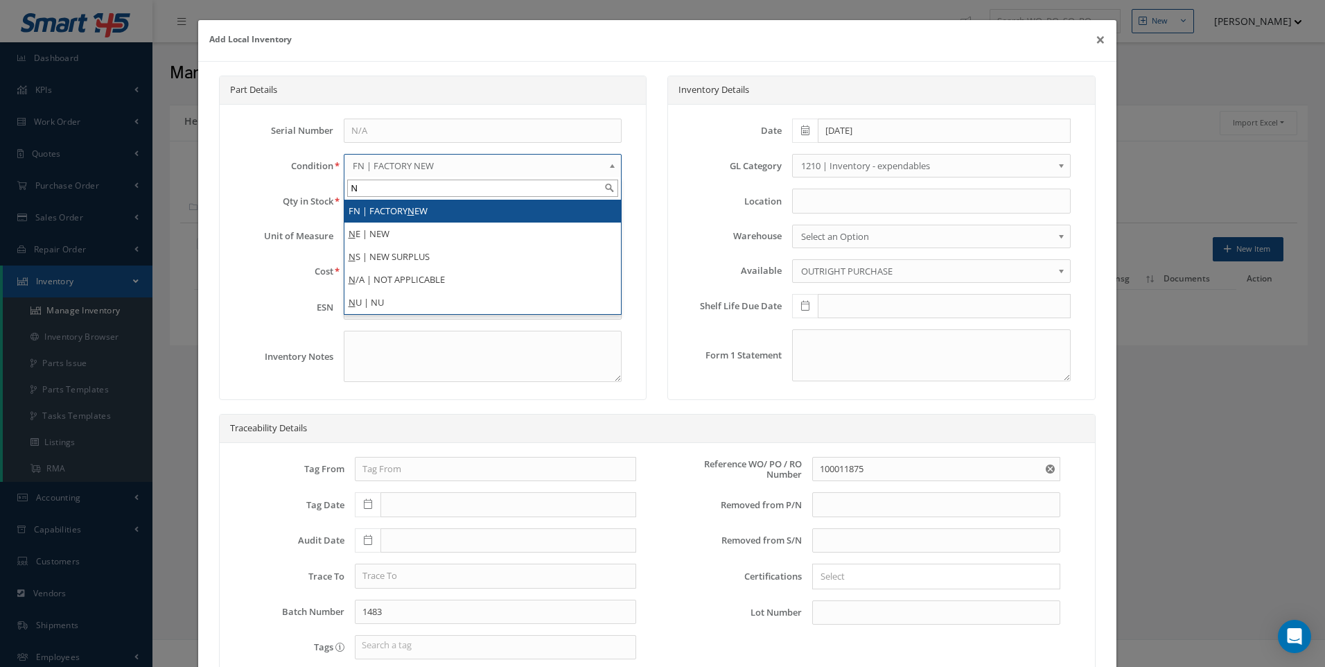
type input "N"
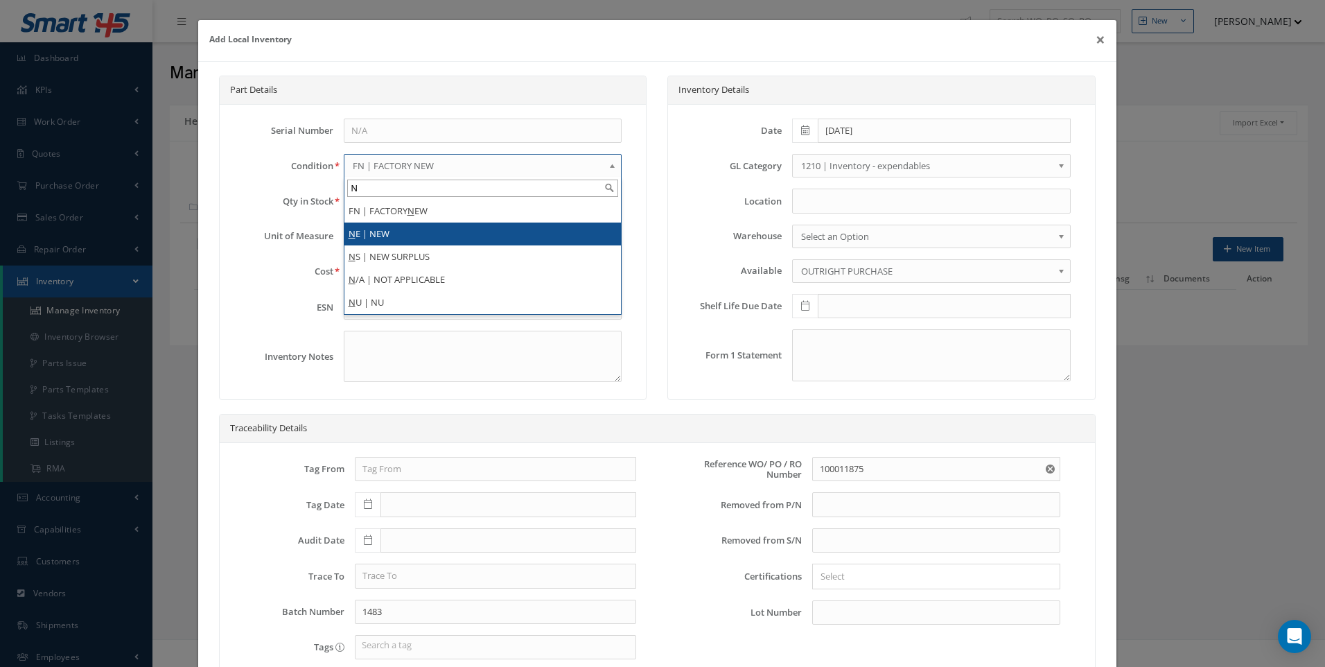
click at [381, 232] on li "N E | NEW" at bounding box center [483, 234] width 277 height 23
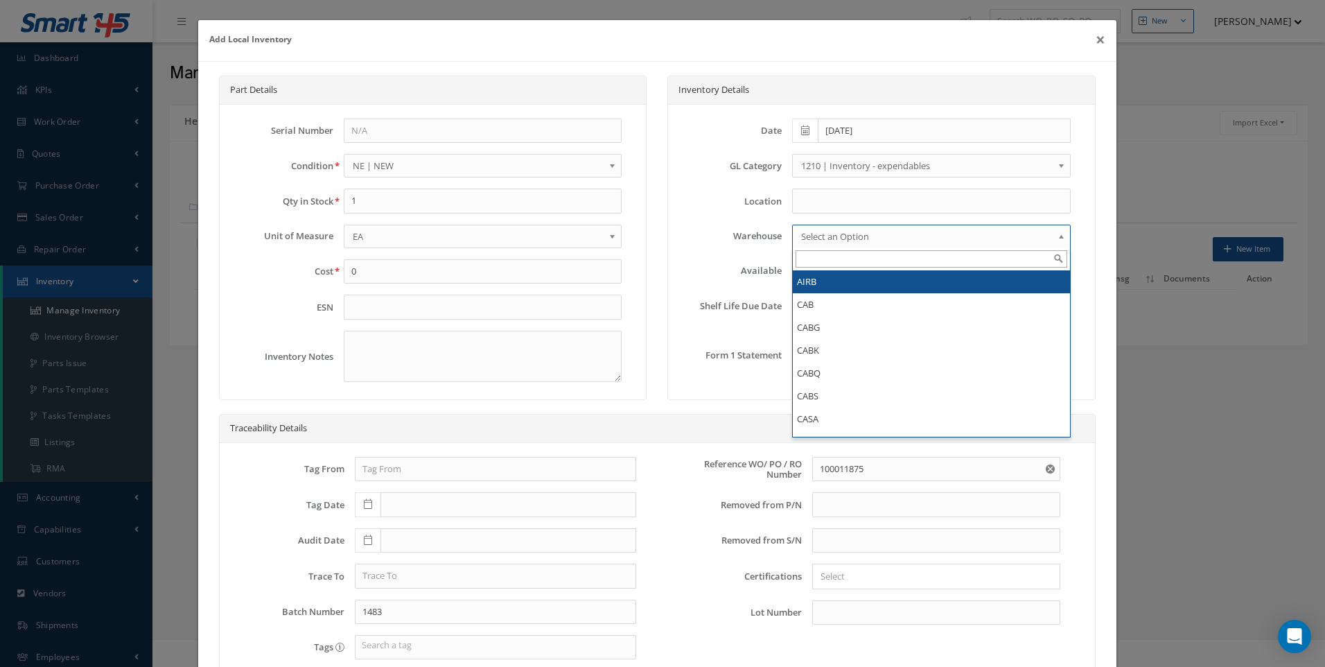
click at [1047, 229] on link "Select an Option" at bounding box center [931, 237] width 279 height 24
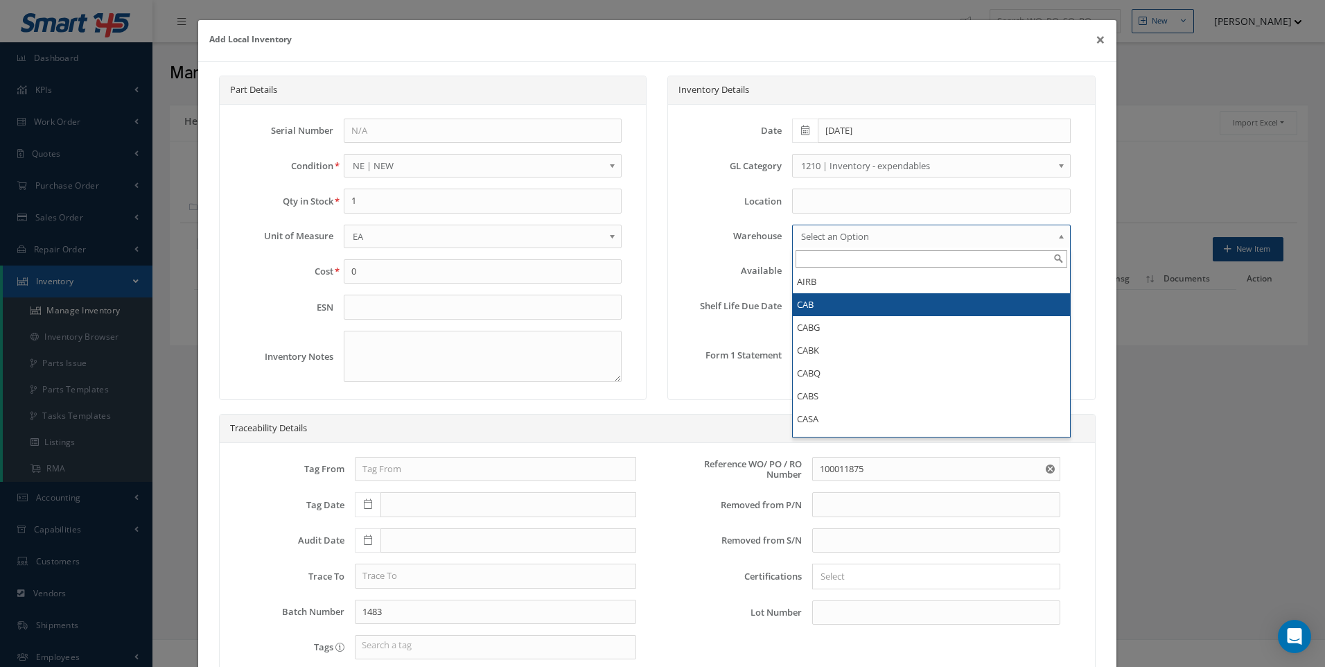
click at [808, 300] on li "CAB" at bounding box center [931, 304] width 277 height 23
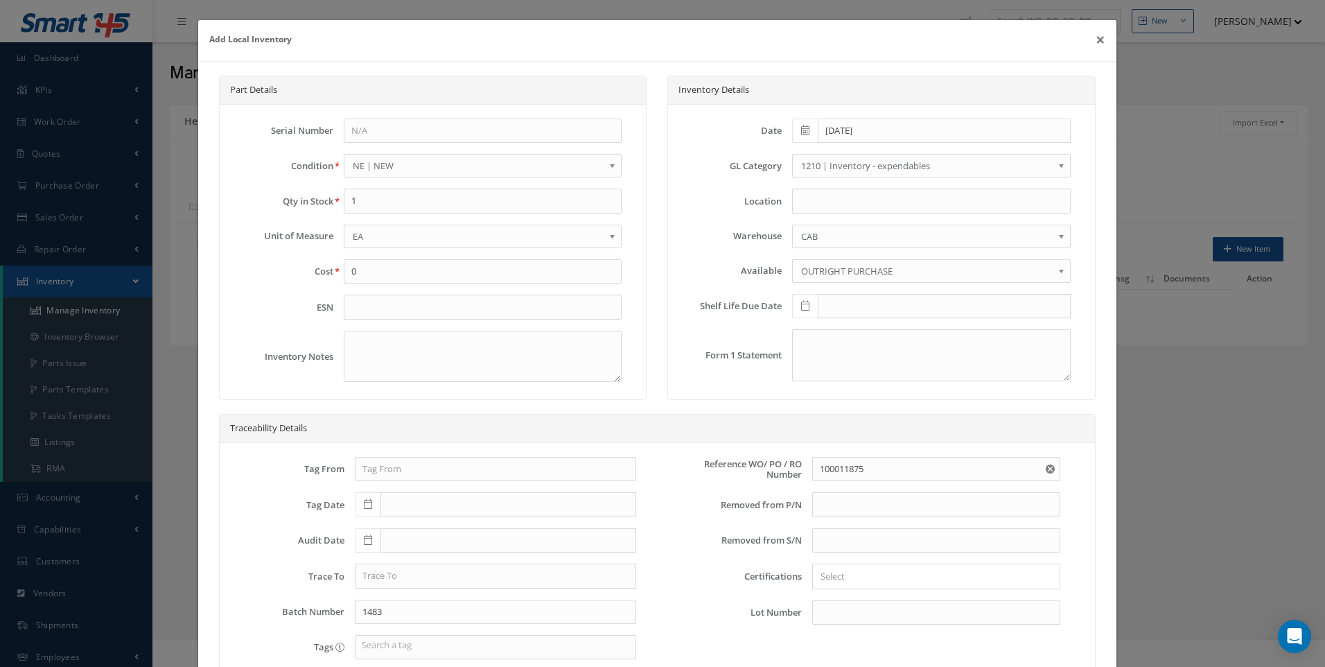
click at [813, 243] on span "CAB" at bounding box center [927, 236] width 252 height 17
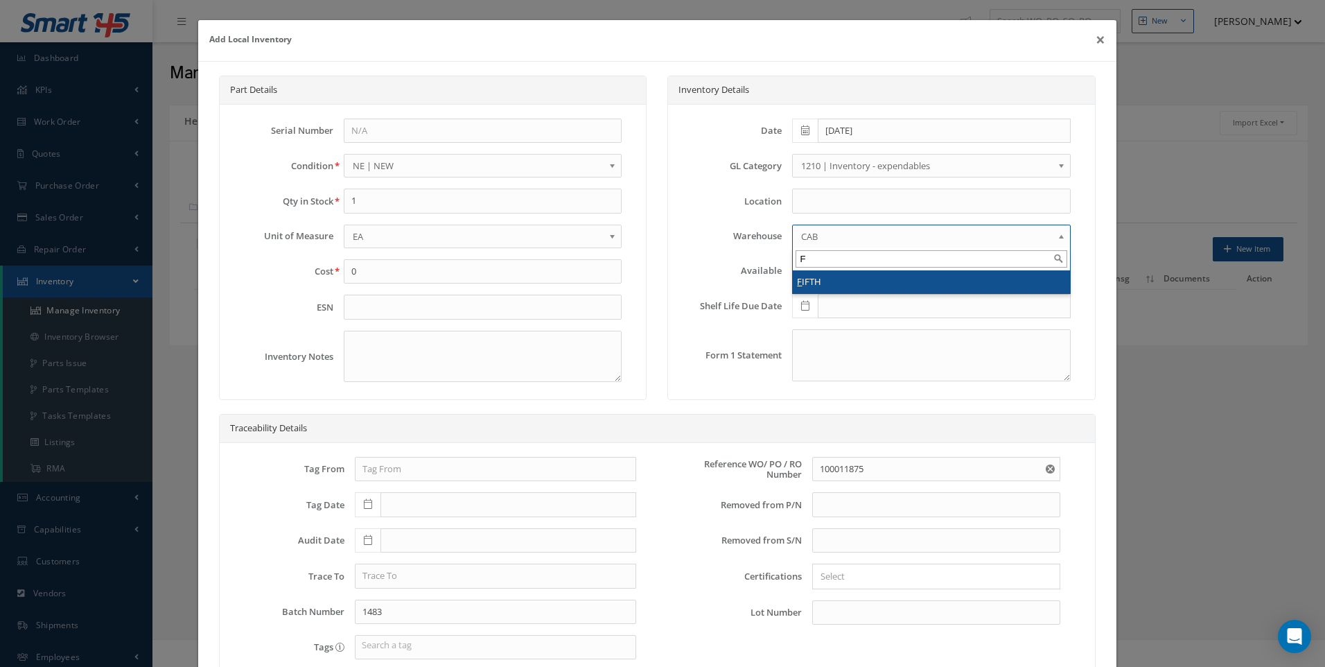
type input "F"
click at [808, 292] on li "F IFTH" at bounding box center [931, 281] width 277 height 23
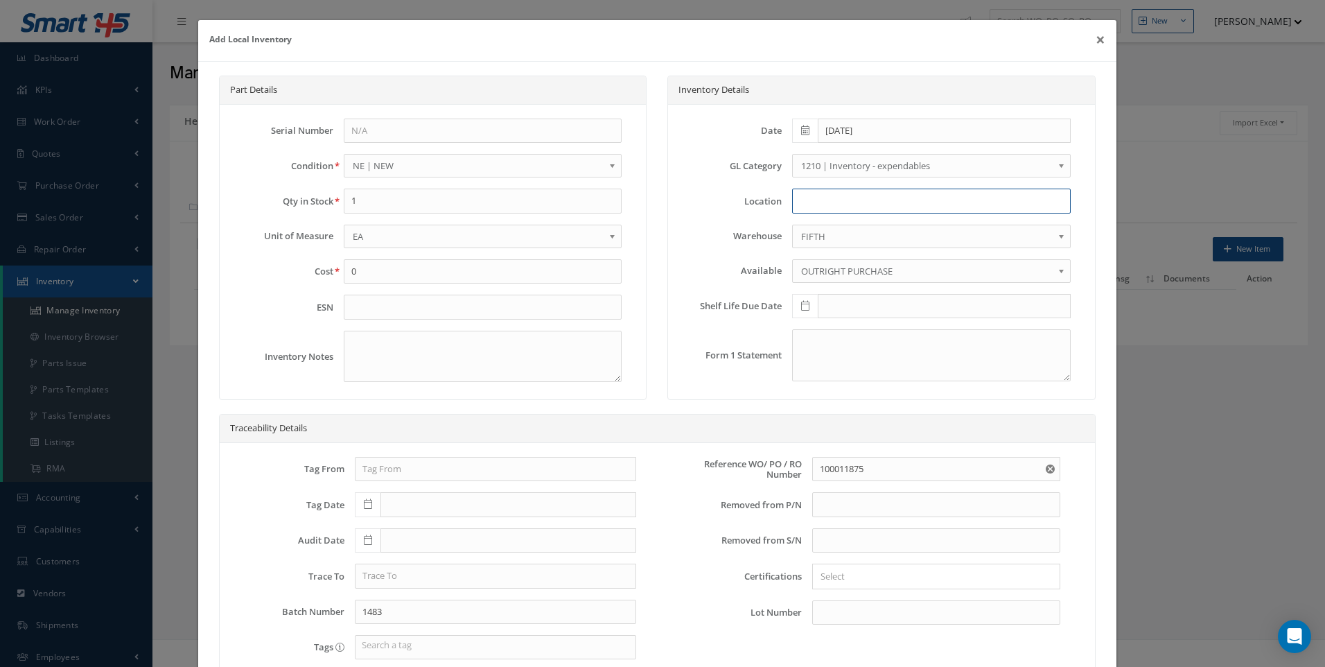
click at [808, 206] on input at bounding box center [931, 201] width 279 height 25
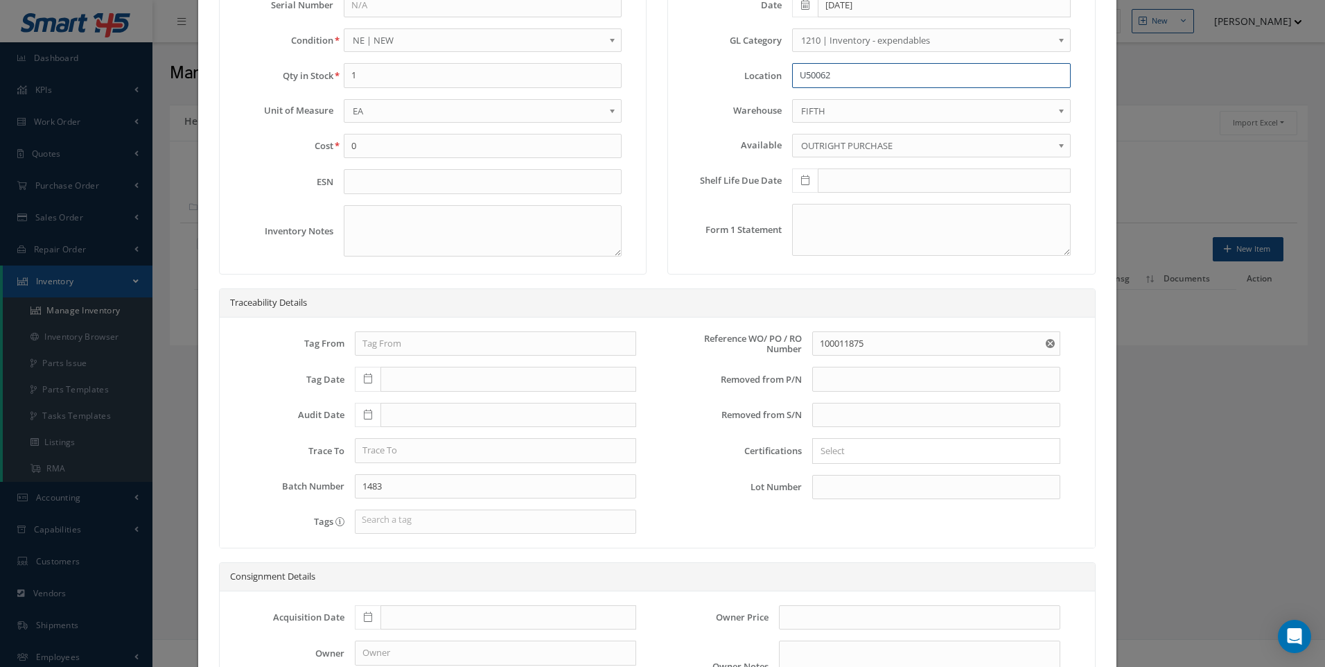
scroll to position [268, 0]
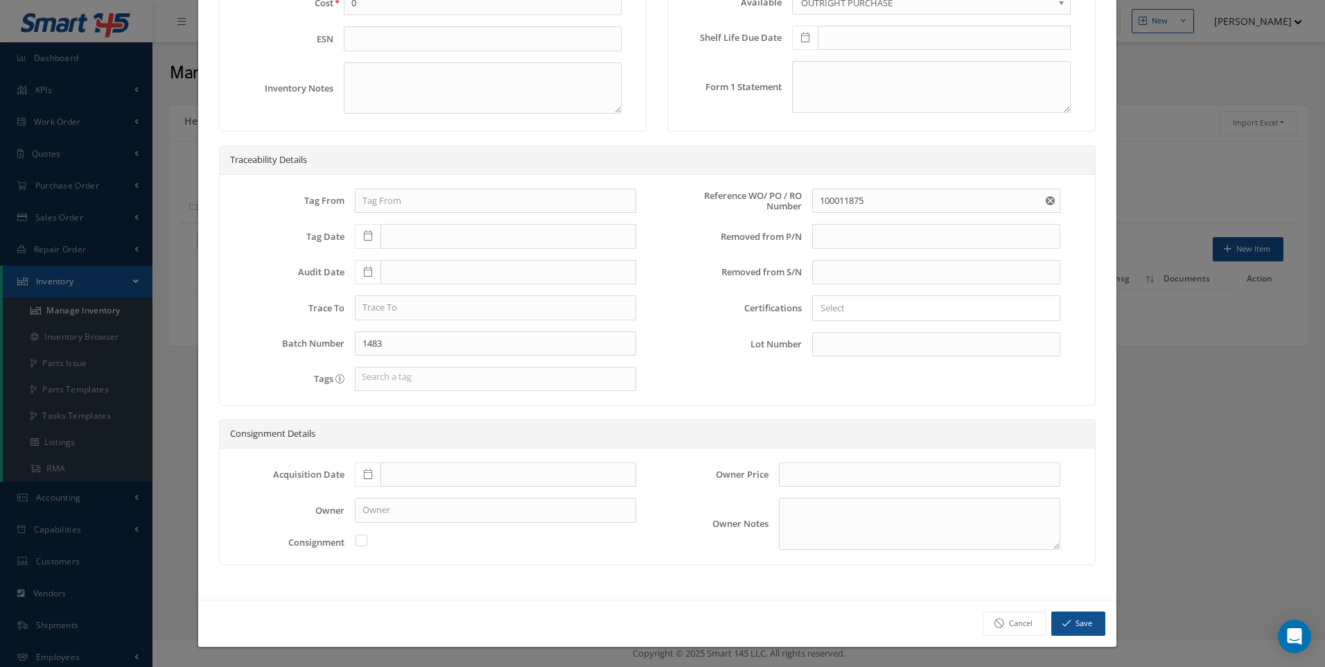
type input "U50062"
click at [1070, 622] on button "Save" at bounding box center [1079, 623] width 54 height 24
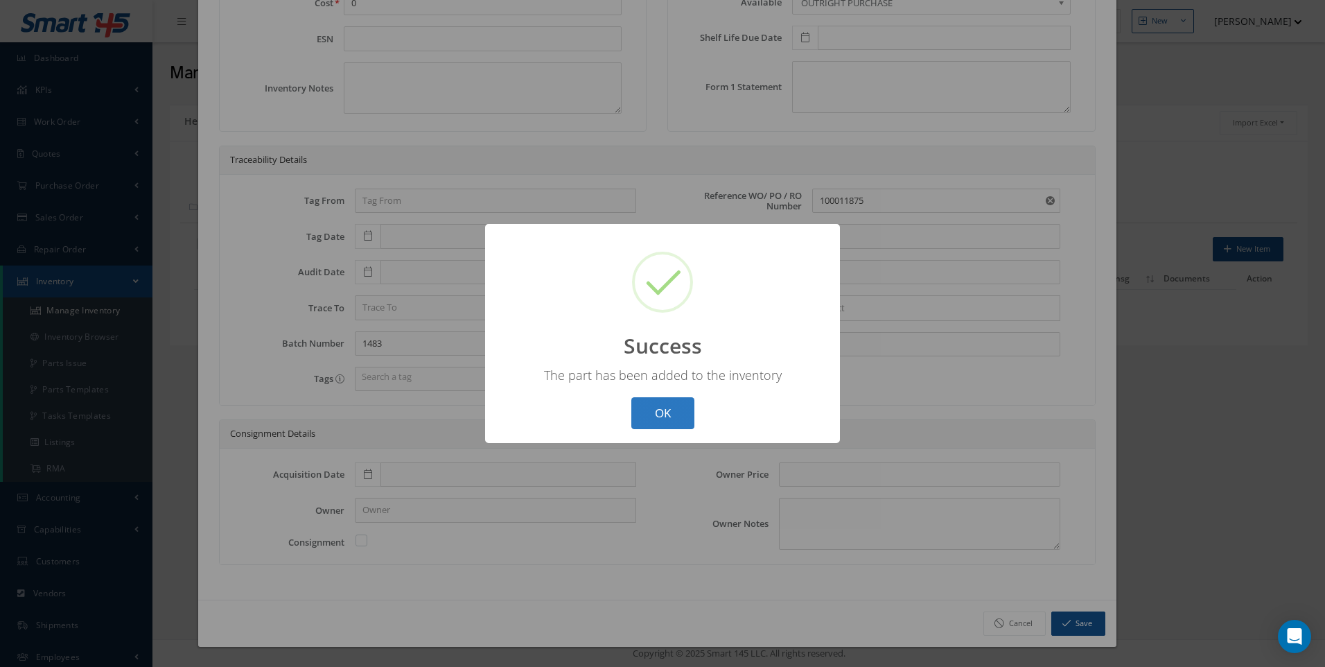
click at [665, 418] on button "OK" at bounding box center [663, 413] width 63 height 33
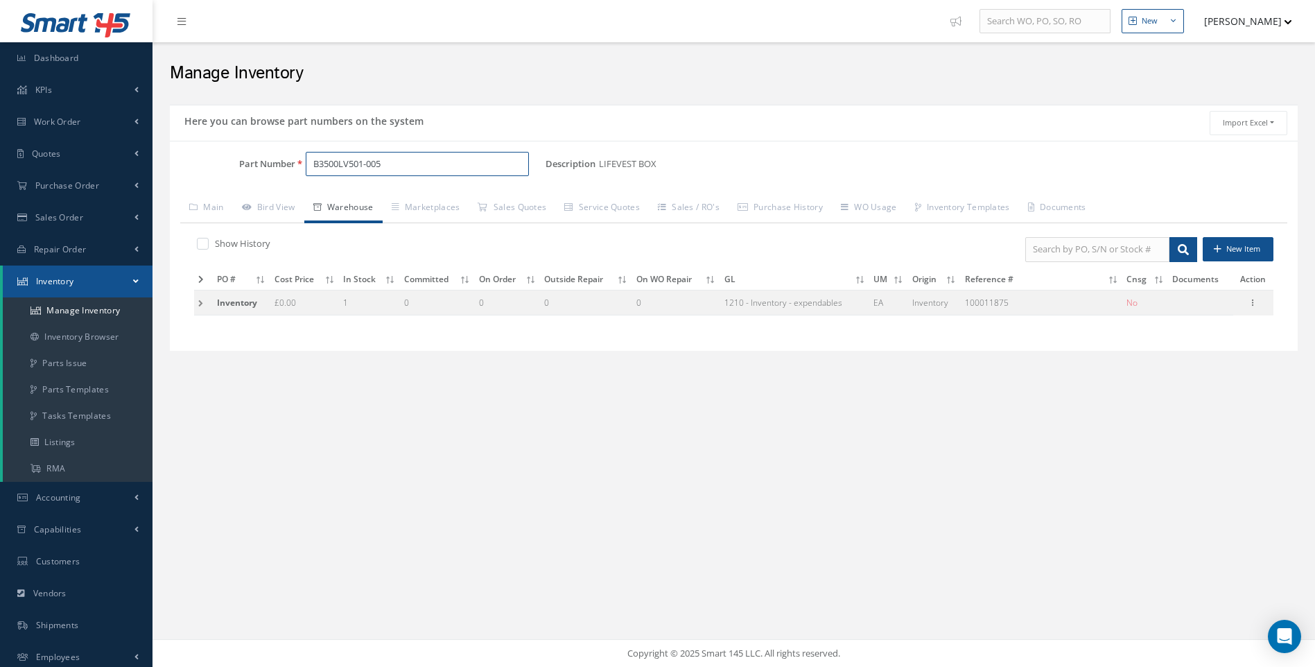
drag, startPoint x: 357, startPoint y: 168, endPoint x: 261, endPoint y: 182, distance: 96.8
click at [261, 182] on div "Part Number B3500LV501-005" at bounding box center [358, 170] width 376 height 36
click at [392, 196] on span "B3500AA502-1022AE" at bounding box center [372, 200] width 125 height 15
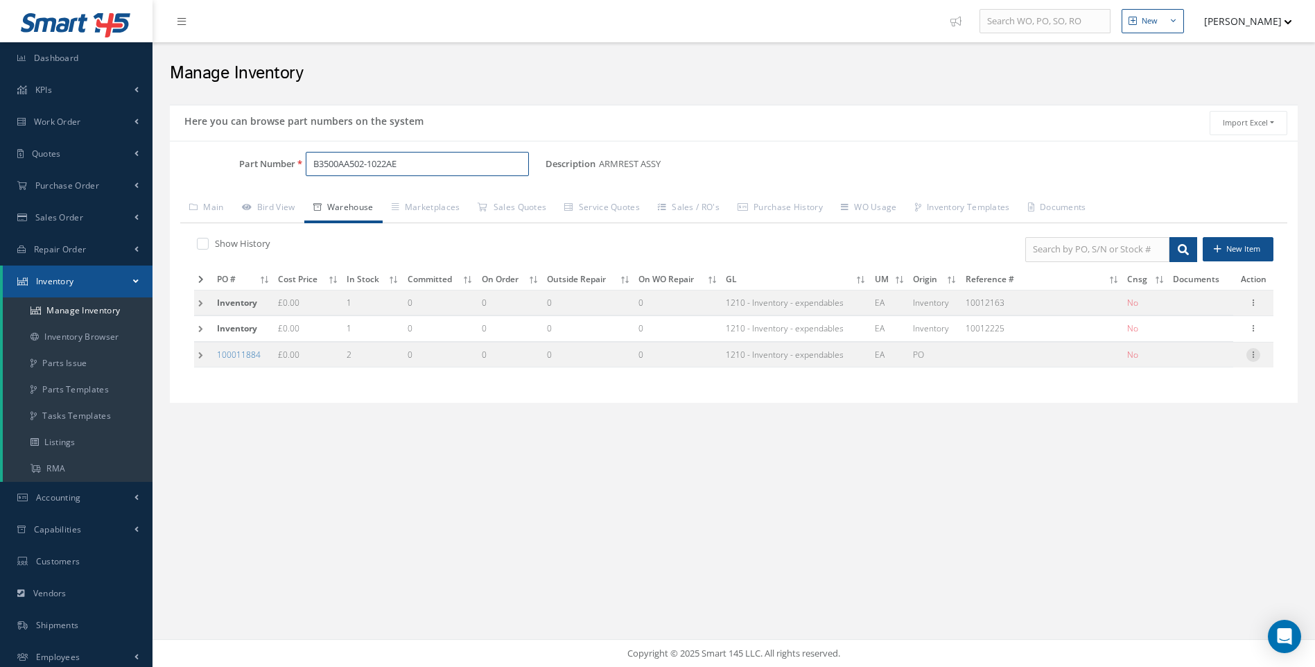
type input "B3500AA502-1022AE"
click at [1251, 355] on icon at bounding box center [1253, 353] width 14 height 11
click at [1163, 356] on link "Edit" at bounding box center [1190, 364] width 110 height 18
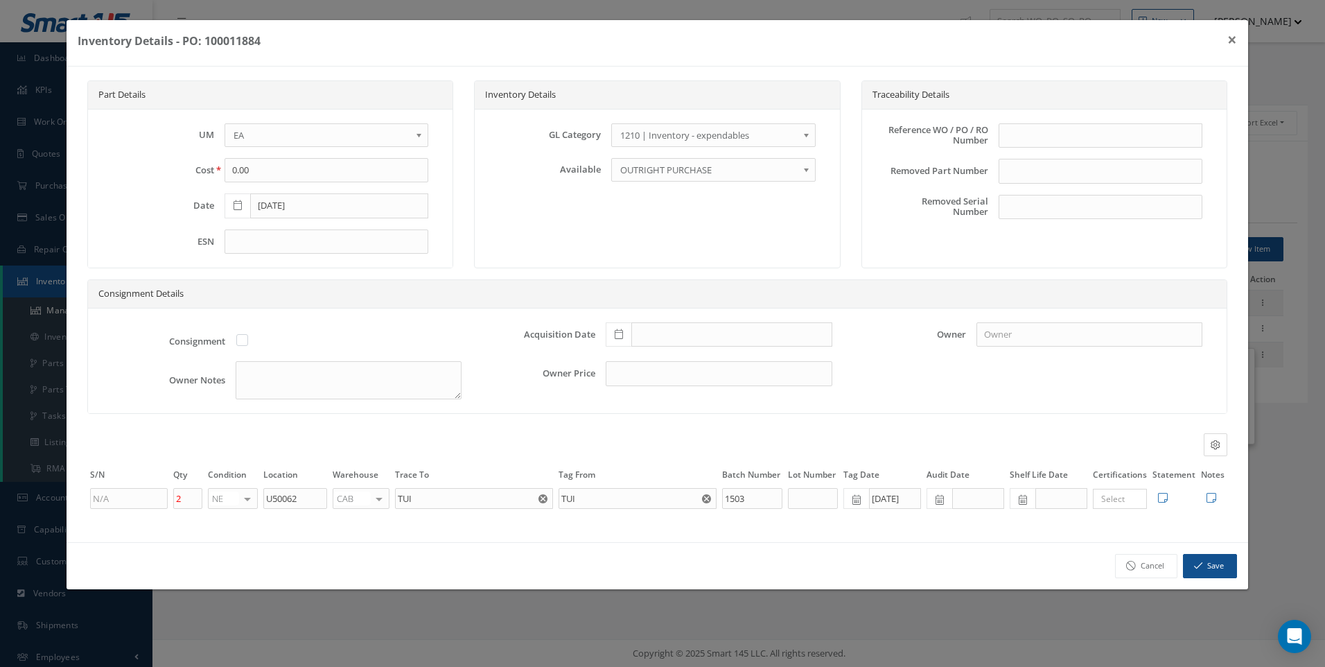
click at [378, 496] on div at bounding box center [378, 499] width 19 height 20
type input "F"
click at [354, 521] on span "FIFTH" at bounding box center [353, 520] width 23 height 12
click at [1197, 559] on button "Save" at bounding box center [1210, 566] width 54 height 24
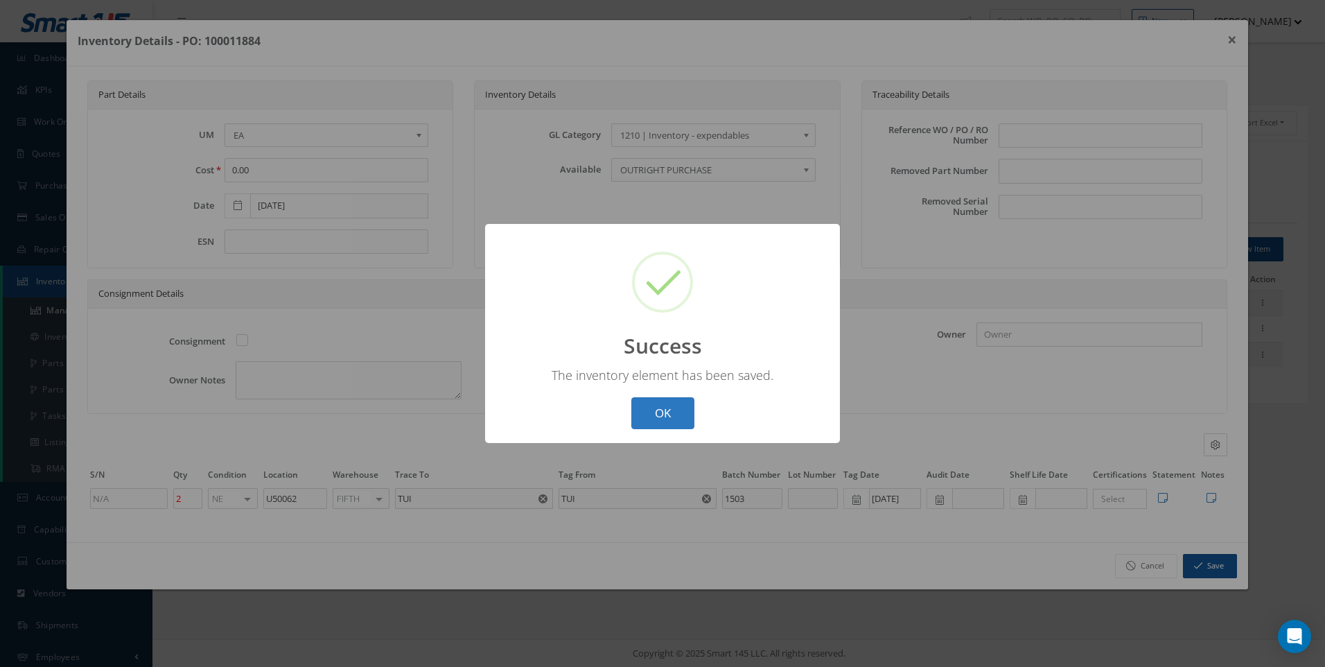
click at [646, 412] on button "OK" at bounding box center [663, 413] width 63 height 33
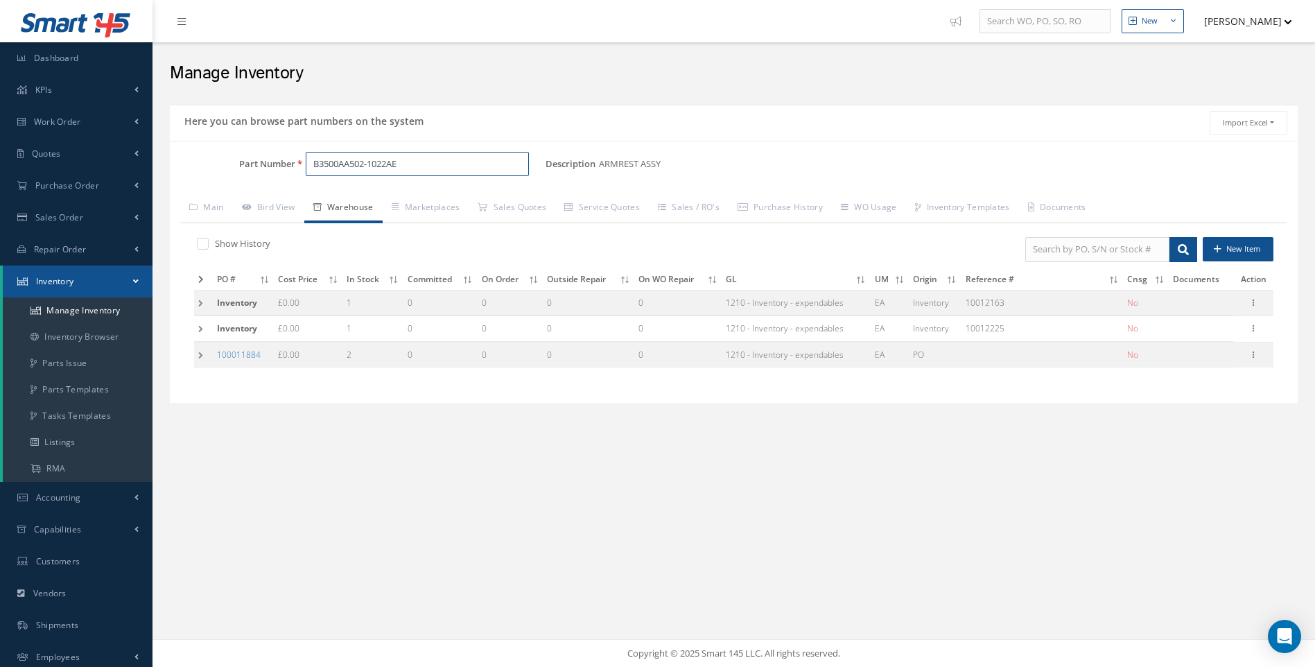
drag, startPoint x: 399, startPoint y: 164, endPoint x: 232, endPoint y: 165, distance: 167.1
click at [232, 165] on div "Part Number B3500AA502-1022AE" at bounding box center [358, 164] width 376 height 25
click at [409, 220] on span "B3500AC501-1012AE" at bounding box center [372, 222] width 125 height 15
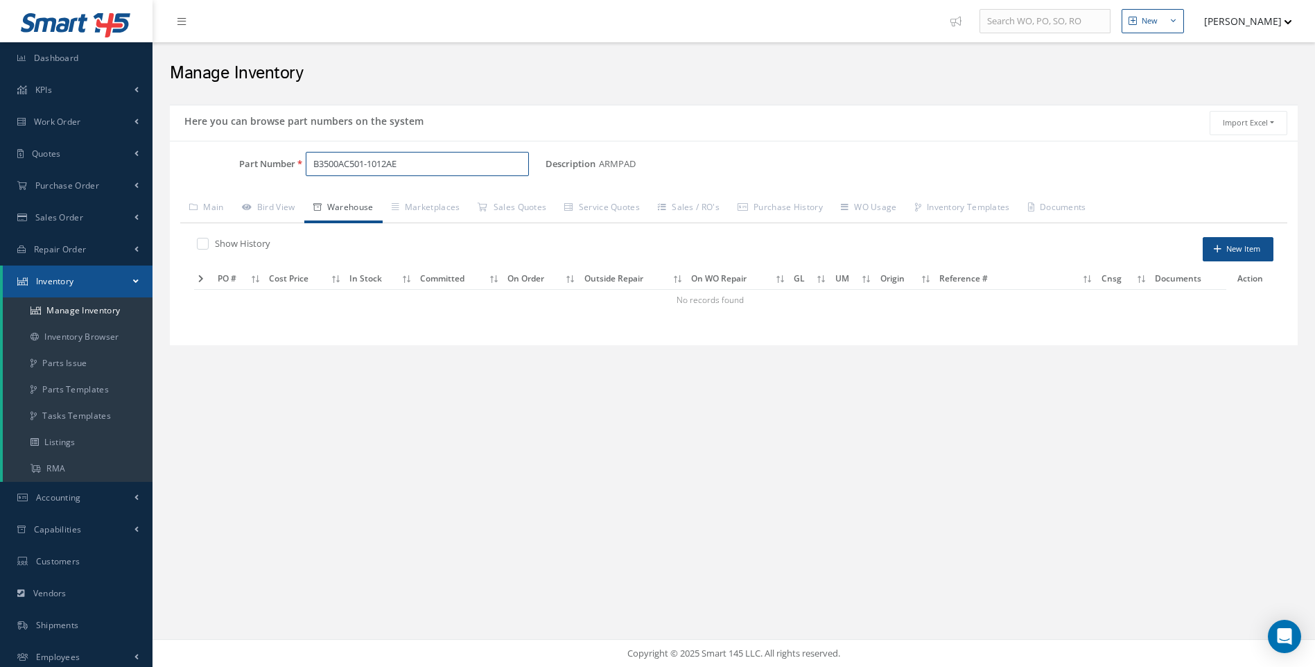
type input "B3500AC501-1012AE"
click at [1223, 256] on button "New Item" at bounding box center [1238, 249] width 71 height 24
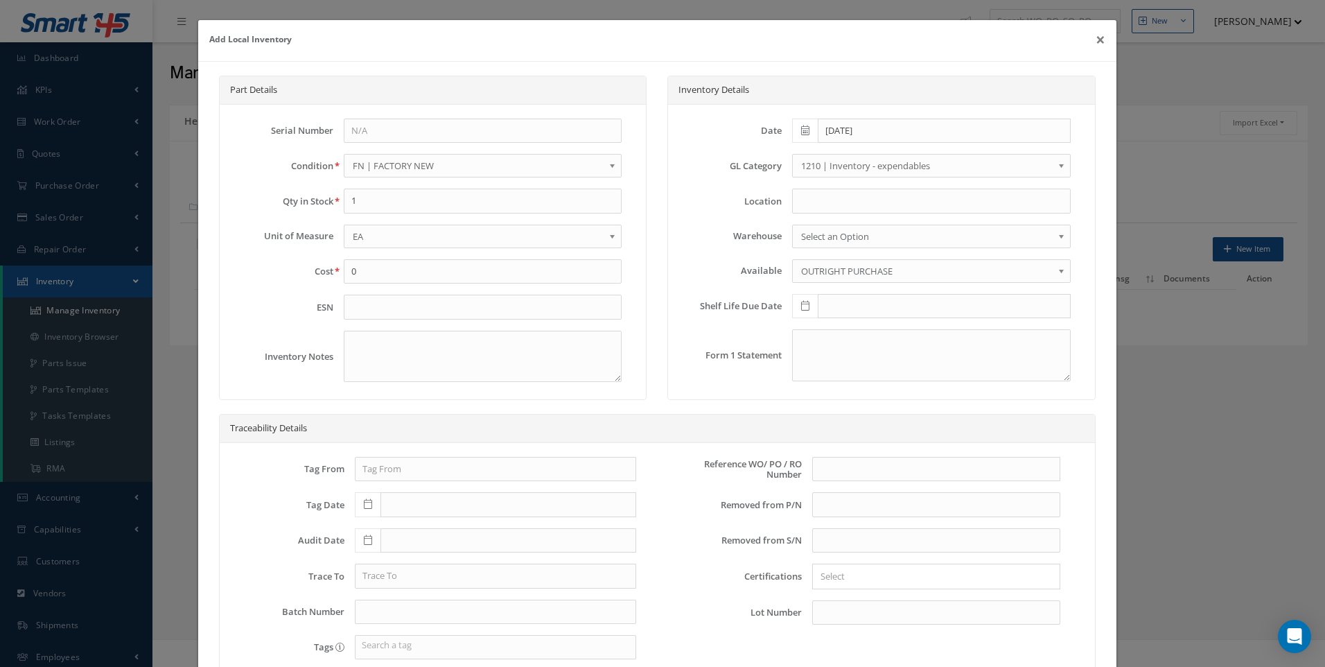
click at [435, 173] on span "FN | FACTORY NEW" at bounding box center [479, 165] width 252 height 17
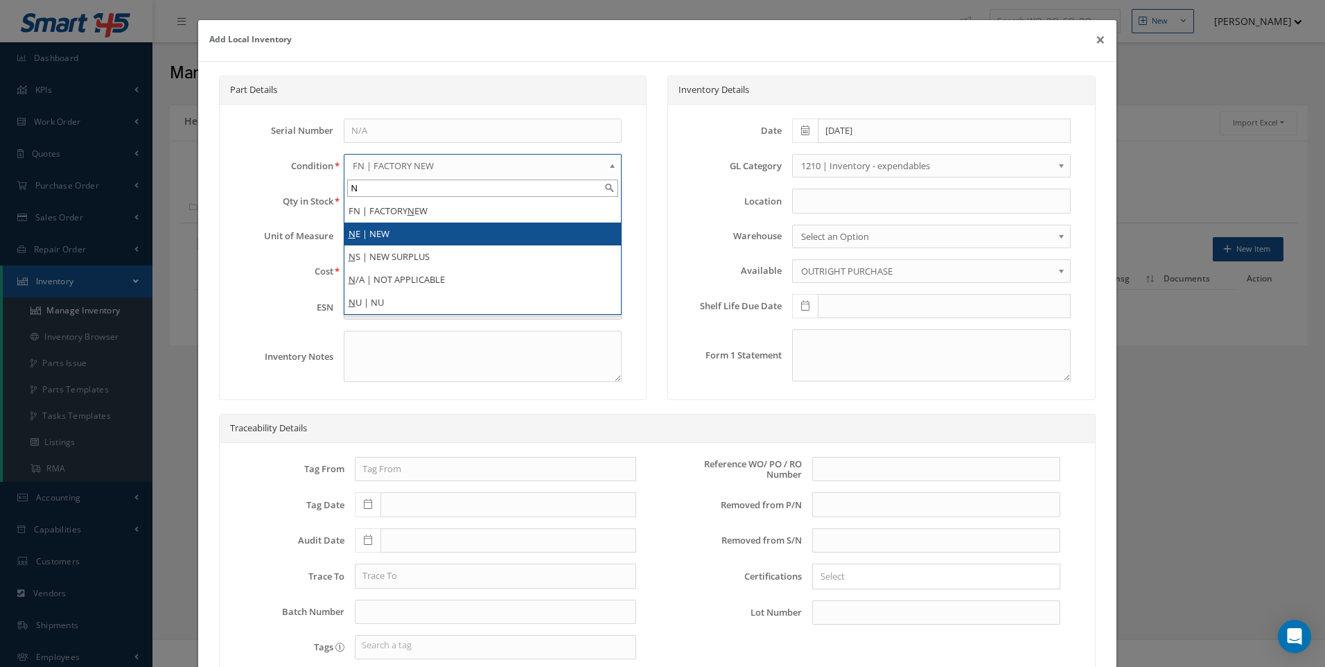
type input "N"
click at [374, 233] on li "N E | NEW" at bounding box center [483, 234] width 277 height 23
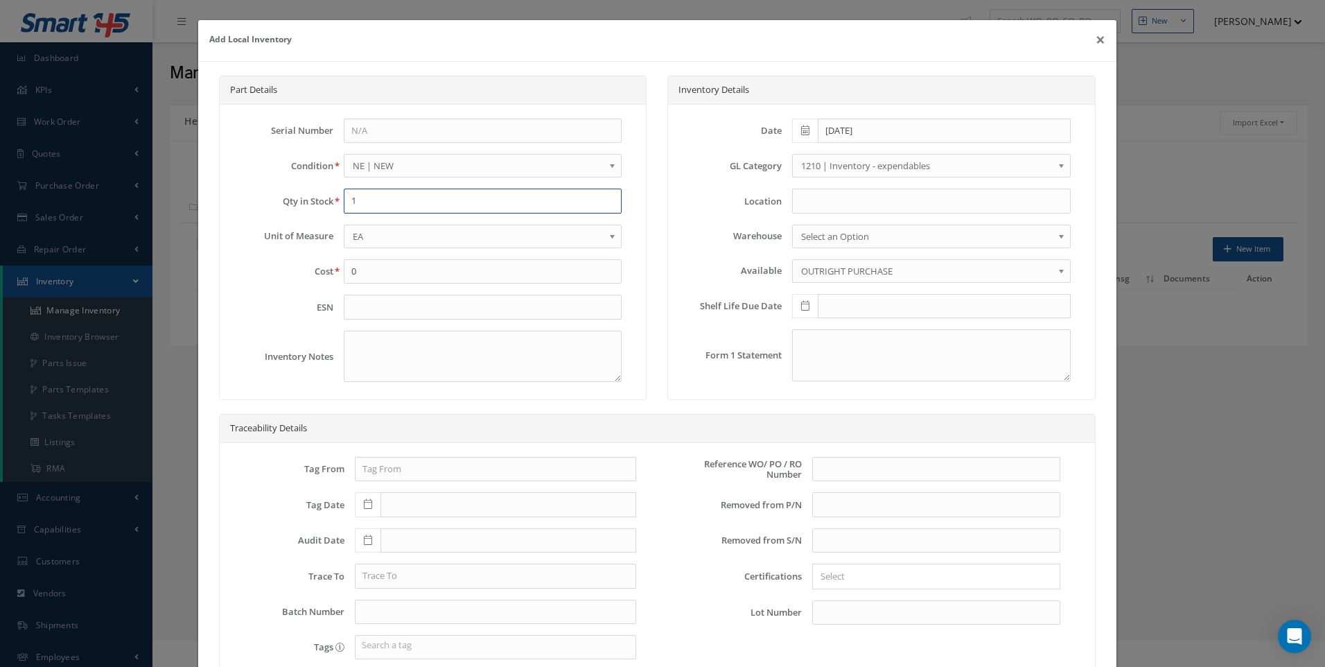
click at [327, 203] on div "Qty in Stock 1" at bounding box center [433, 201] width 399 height 25
type input "2"
click at [828, 203] on input at bounding box center [931, 201] width 279 height 25
type input "U50062"
click at [824, 233] on span "Select an Option" at bounding box center [927, 236] width 252 height 17
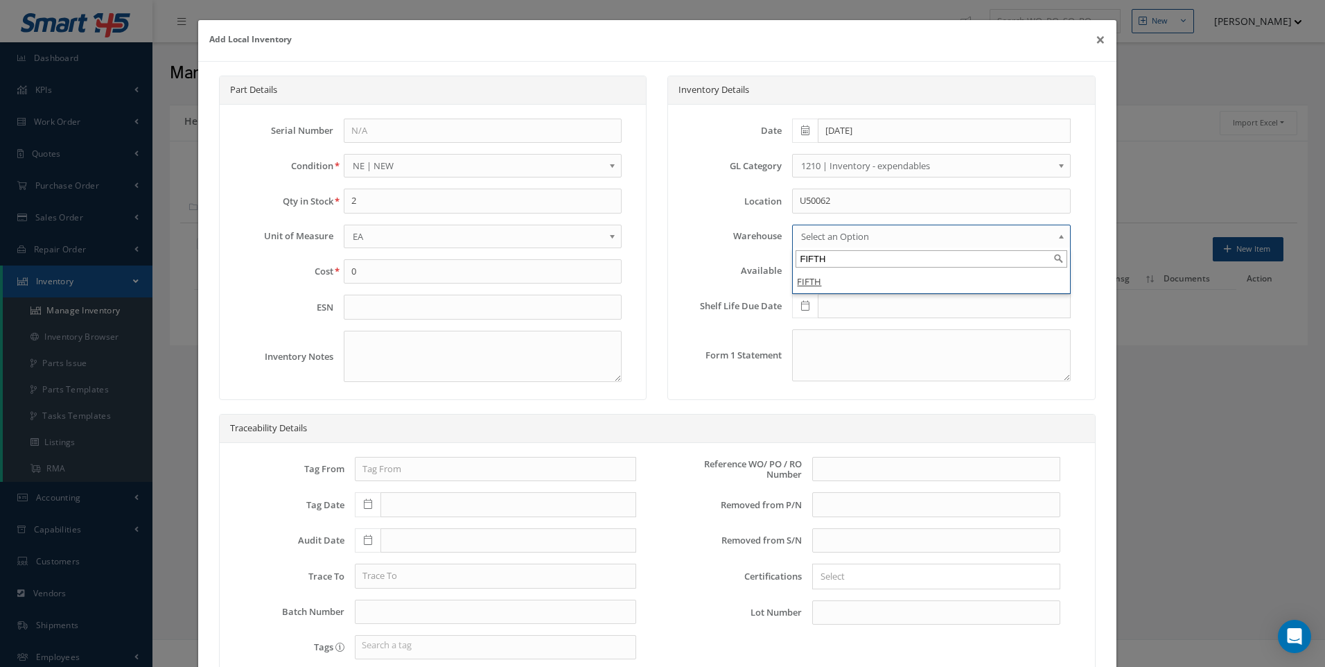
click at [803, 260] on input "FIFTH" at bounding box center [932, 258] width 272 height 17
type input "FIFTH"
click at [800, 276] on em "FIFTH" at bounding box center [809, 281] width 24 height 12
click at [825, 468] on input "text" at bounding box center [936, 469] width 248 height 25
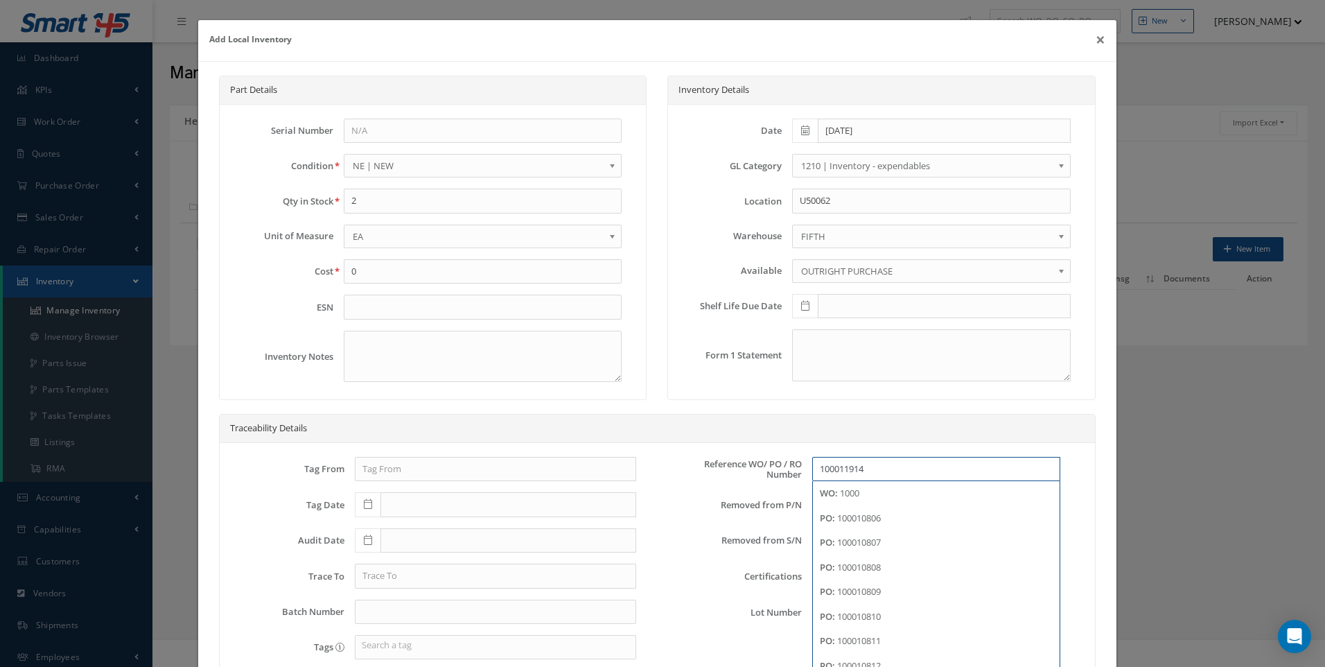
type input "100011914"
click at [828, 415] on div "Traceability Details" at bounding box center [658, 429] width 876 height 28
click at [374, 606] on input "text" at bounding box center [495, 612] width 281 height 25
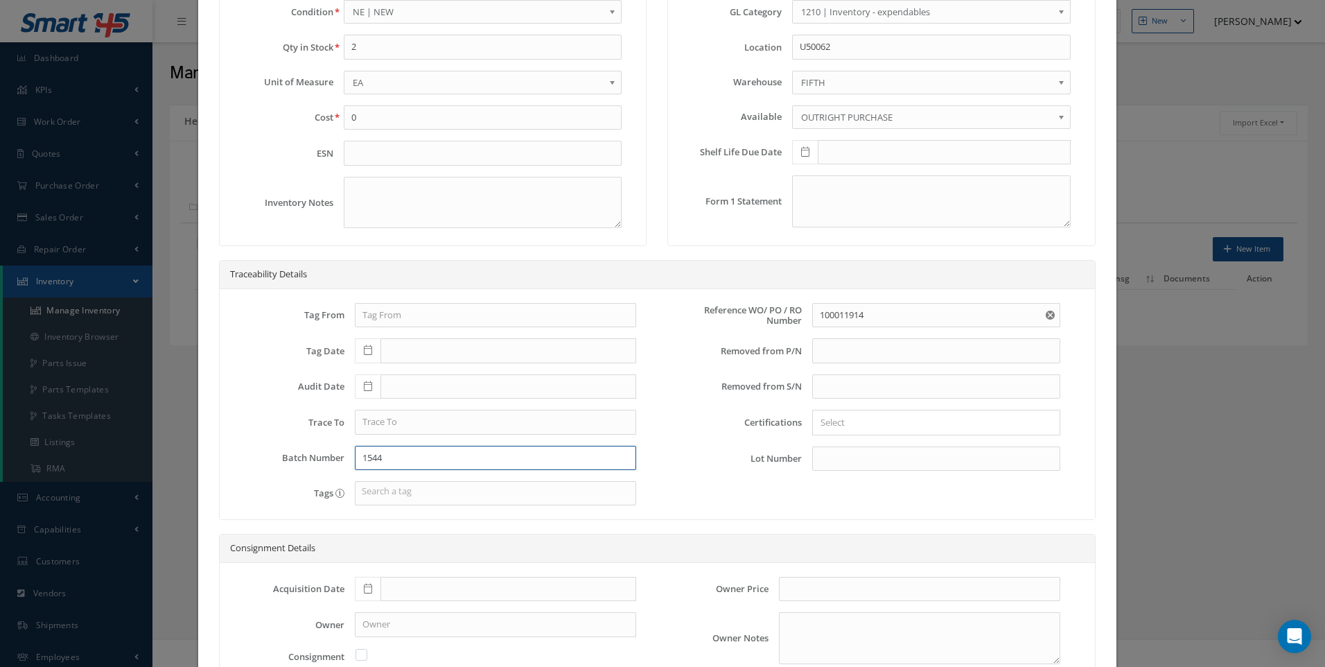
scroll to position [268, 0]
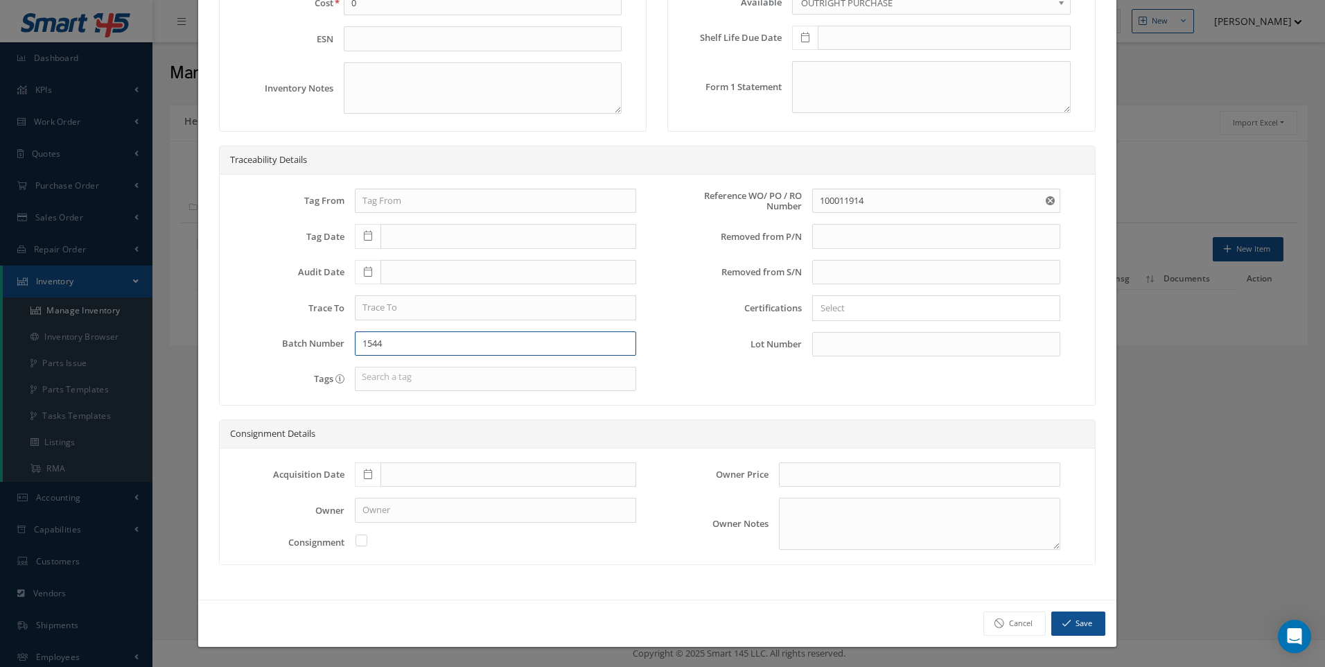
type input "1544"
click at [1066, 620] on button "Save" at bounding box center [1079, 623] width 54 height 24
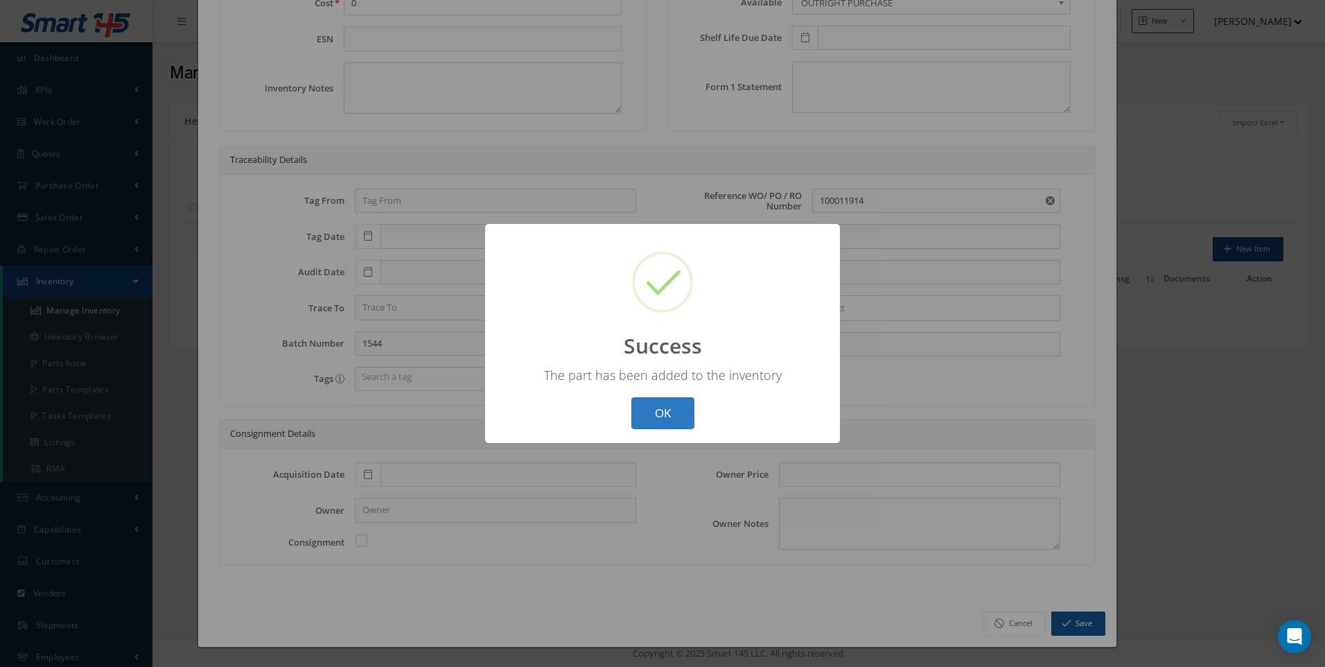
click at [642, 411] on button "OK" at bounding box center [663, 413] width 63 height 33
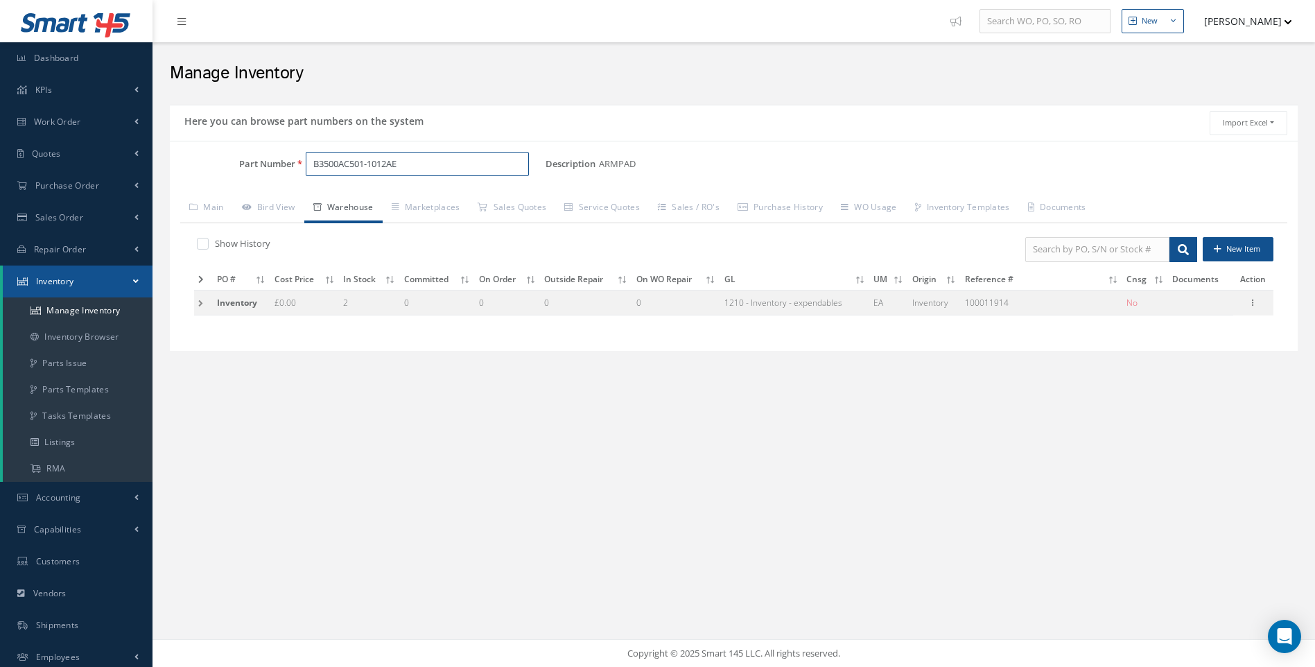
drag, startPoint x: 412, startPoint y: 162, endPoint x: 296, endPoint y: 174, distance: 116.4
click at [296, 174] on div "B3500AC501-1012AE" at bounding box center [420, 164] width 251 height 25
click at [389, 200] on span "6159-252-787-071" at bounding box center [372, 200] width 125 height 15
type input "6159-252-787-071"
click at [1251, 303] on icon at bounding box center [1253, 301] width 14 height 11
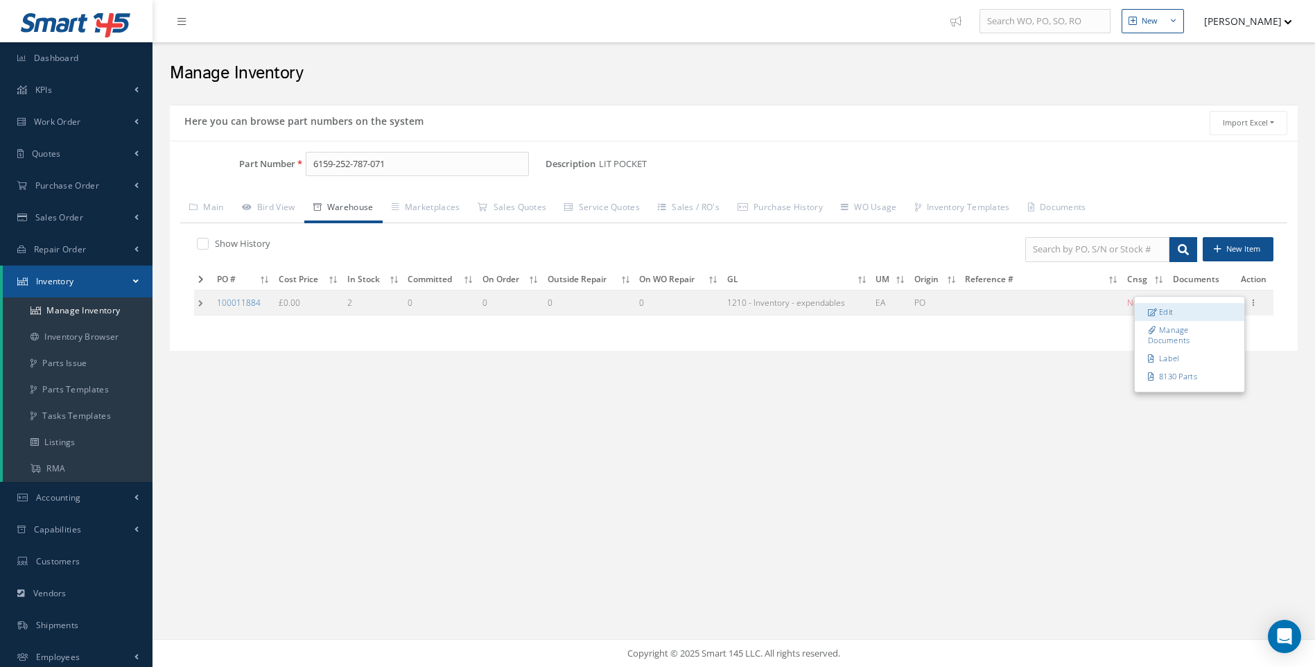
click at [1168, 312] on link "Edit" at bounding box center [1190, 312] width 110 height 18
type input "08/08/2025"
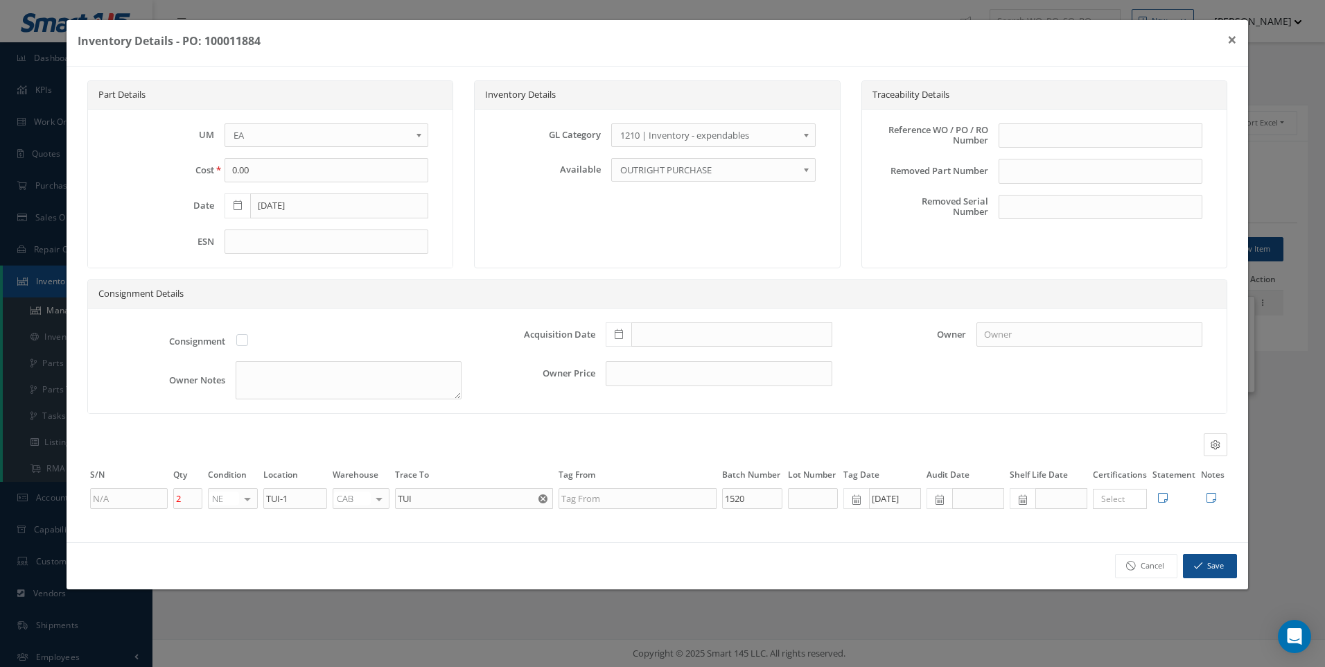
click at [379, 499] on div at bounding box center [378, 499] width 19 height 20
type input "F"
click at [354, 524] on span "FIFTH" at bounding box center [353, 520] width 23 height 12
drag, startPoint x: 299, startPoint y: 501, endPoint x: 223, endPoint y: 501, distance: 76.3
click at [223, 501] on tr "2 NE OH SV RP AR NE FN NS RE FP BER N/A INSP BC AI MD RF SCR TS USE TL SP NU AS…" at bounding box center [657, 499] width 1140 height 24
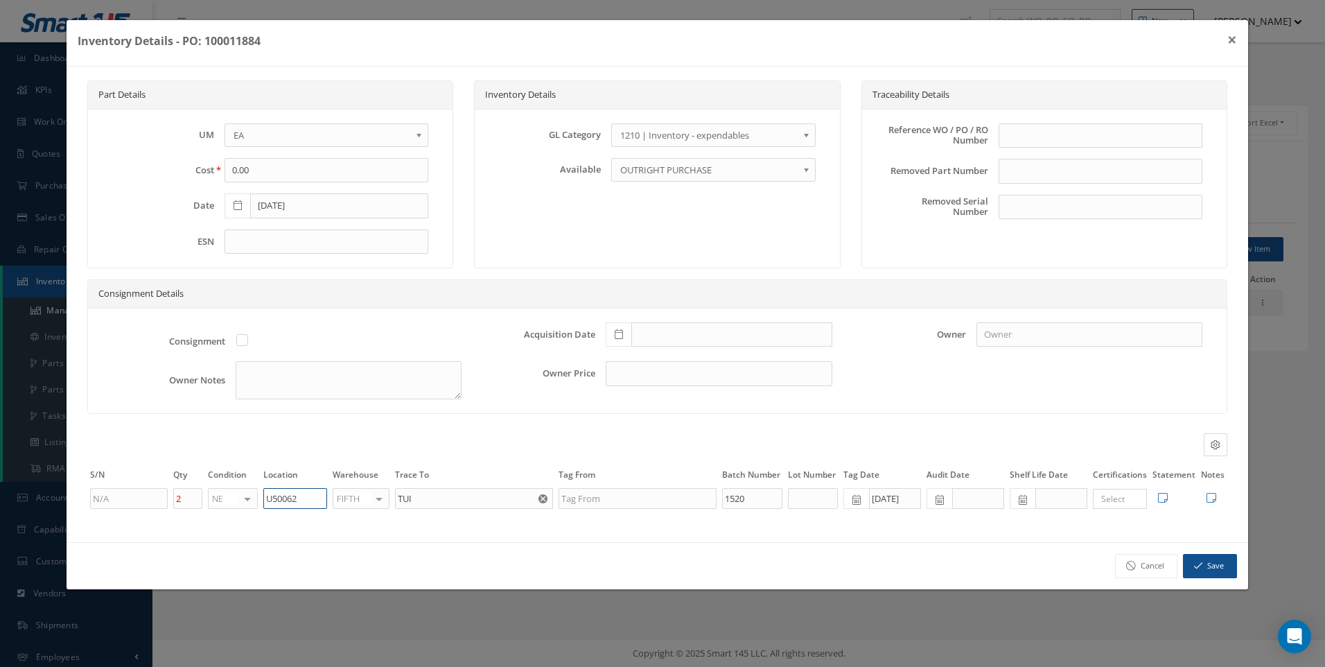
type input "U50062"
click at [1199, 559] on button "Save" at bounding box center [1210, 566] width 54 height 24
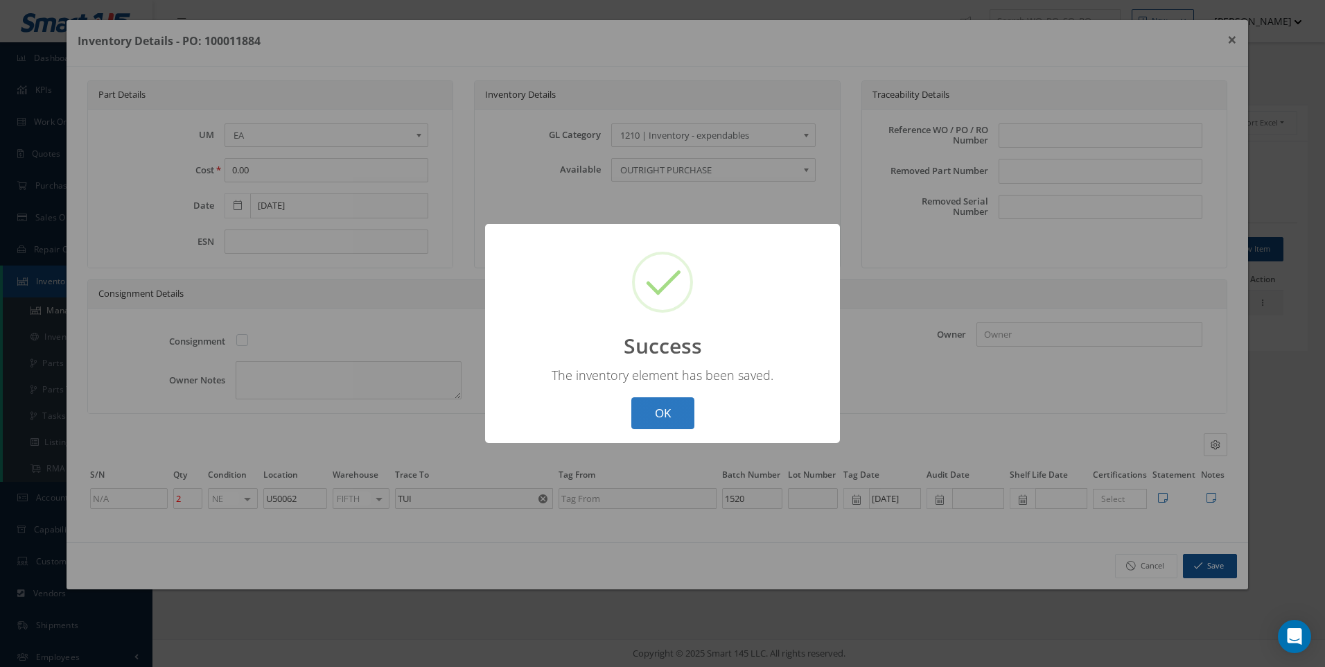
click at [670, 417] on button "OK" at bounding box center [663, 413] width 63 height 33
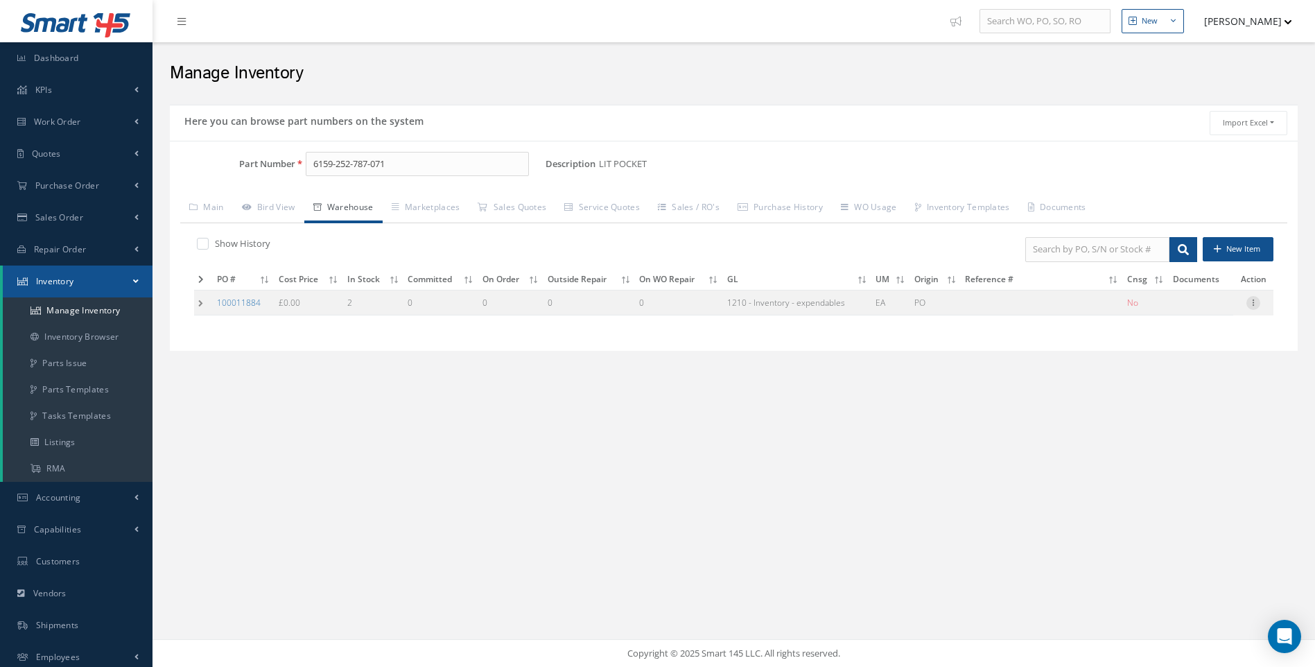
click at [1255, 303] on icon at bounding box center [1253, 301] width 14 height 11
click at [1169, 309] on link "Edit" at bounding box center [1190, 312] width 110 height 18
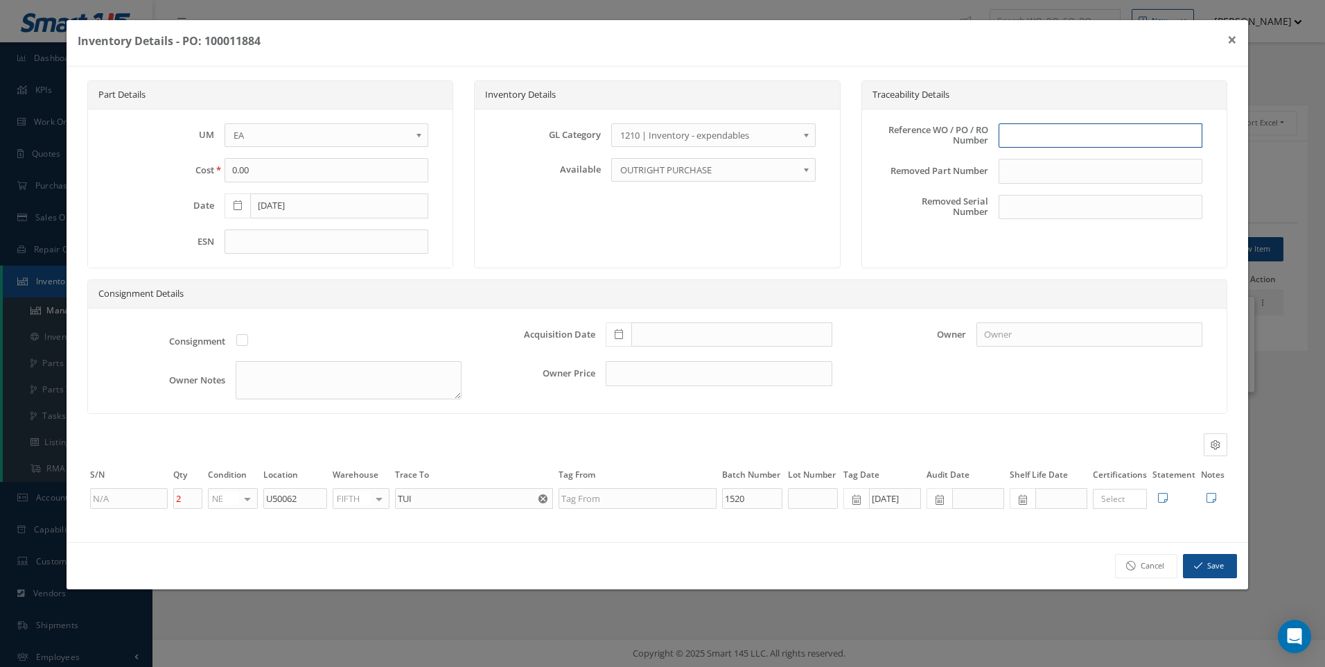
click at [1011, 137] on input "text" at bounding box center [1101, 135] width 204 height 25
type input "100011884"
click at [1208, 573] on button "Save" at bounding box center [1210, 566] width 54 height 24
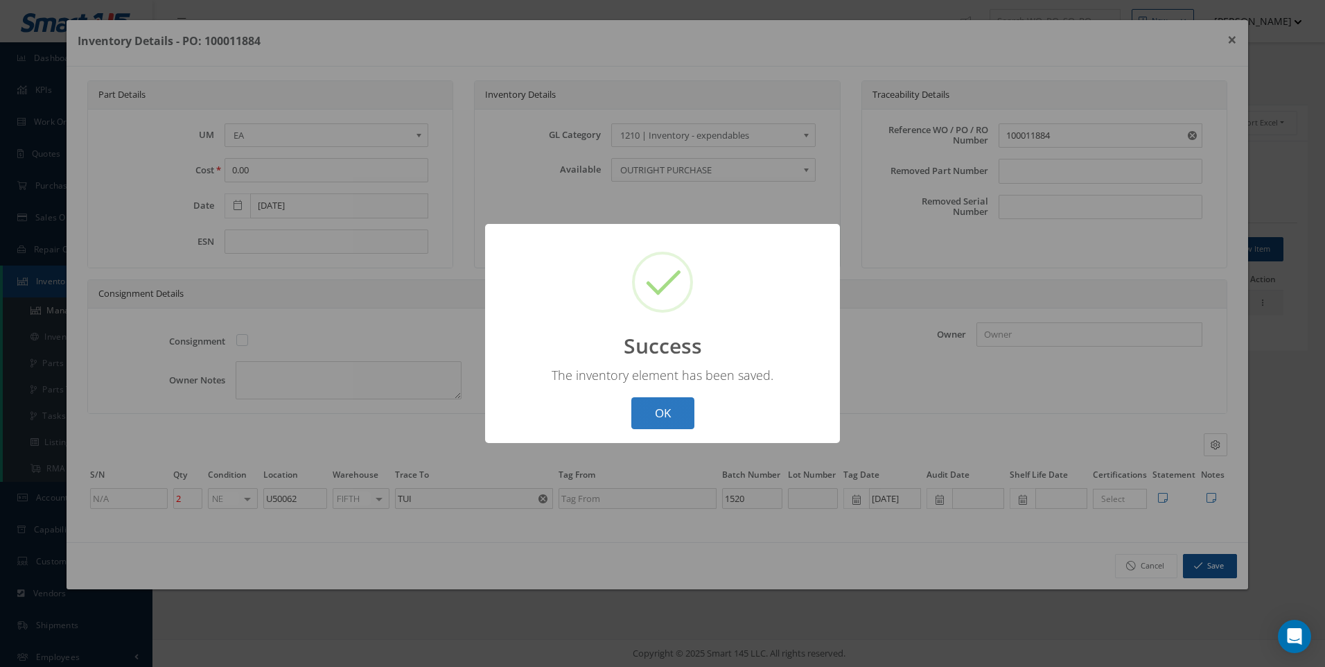
click at [674, 415] on button "OK" at bounding box center [663, 413] width 63 height 33
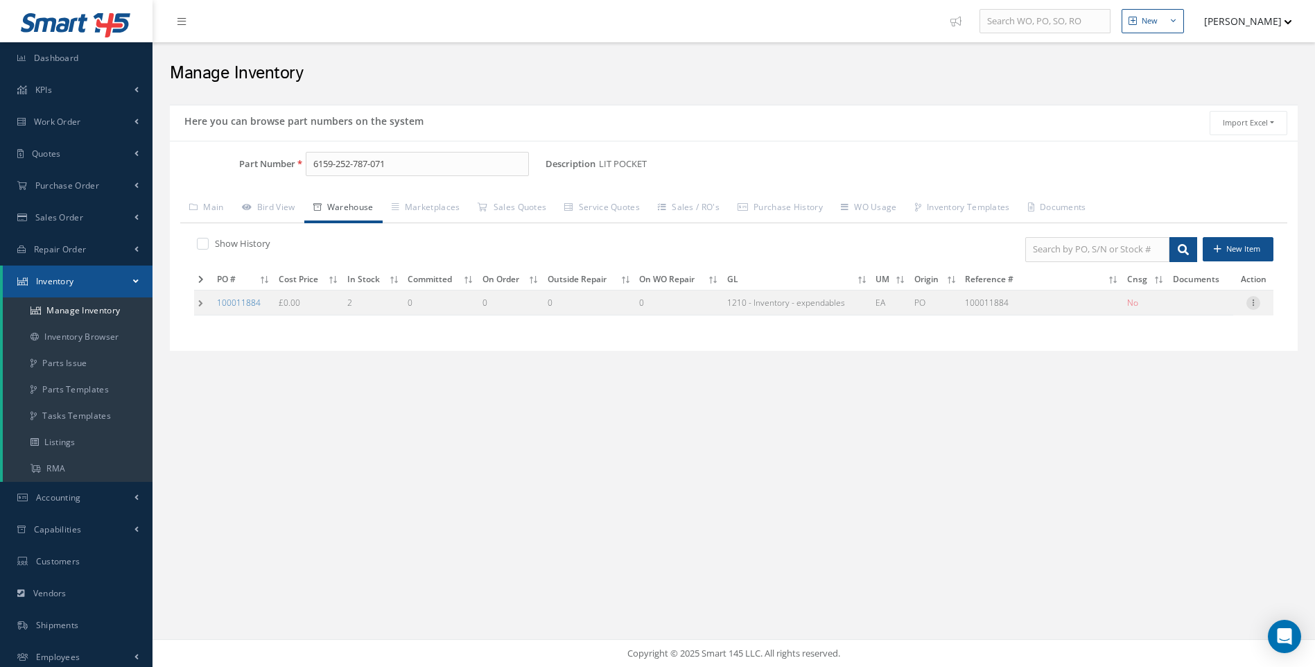
click at [1253, 305] on icon at bounding box center [1253, 301] width 14 height 11
click at [1174, 313] on link "Edit" at bounding box center [1190, 312] width 110 height 18
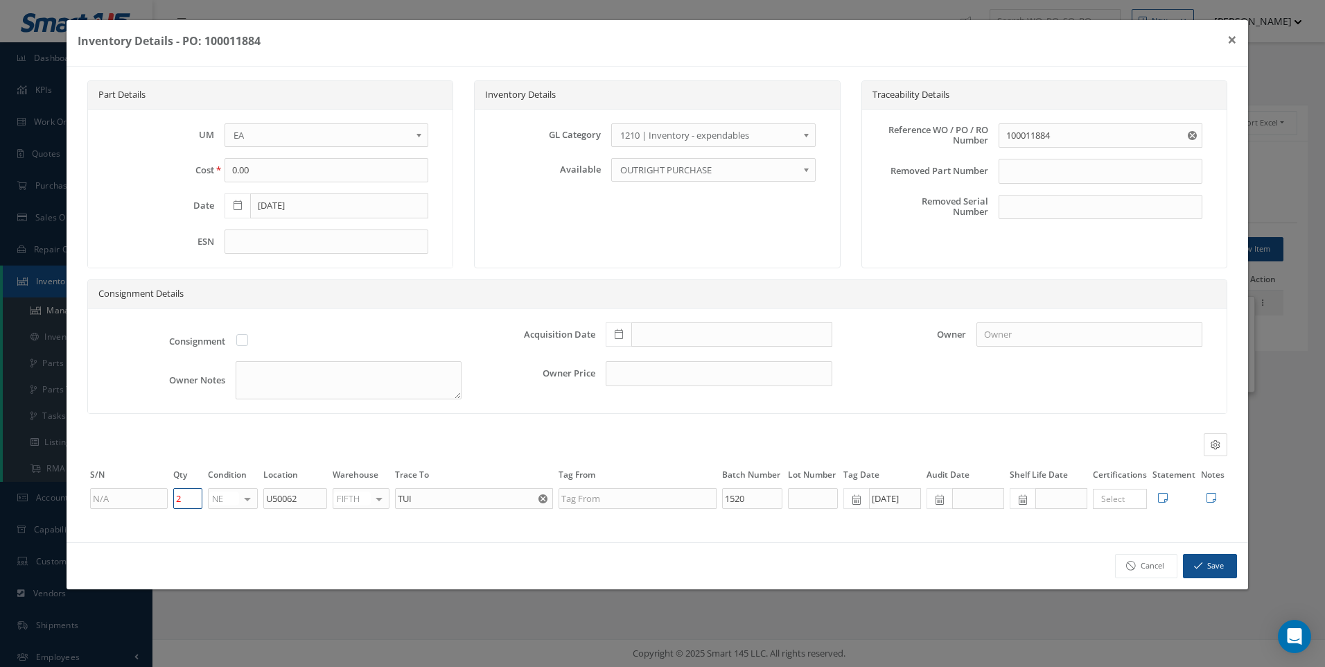
drag, startPoint x: 187, startPoint y: 498, endPoint x: 162, endPoint y: 498, distance: 25.6
click at [162, 498] on tr "2 NE OH SV RP AR NE FN NS RE FP BER N/A INSP BC AI MD RF SCR TS USE TL SP NU AS…" at bounding box center [657, 499] width 1140 height 24
type input "3"
click at [1205, 564] on button "Save" at bounding box center [1210, 566] width 54 height 24
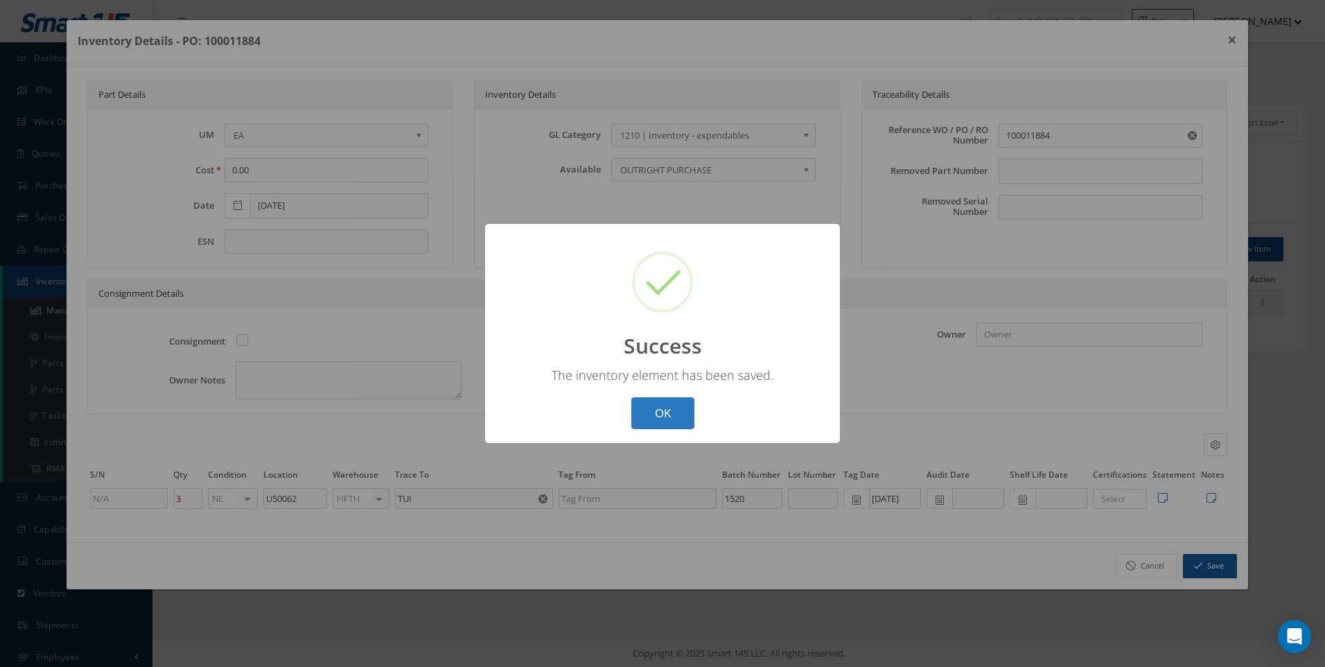
click at [661, 415] on button "OK" at bounding box center [663, 413] width 63 height 33
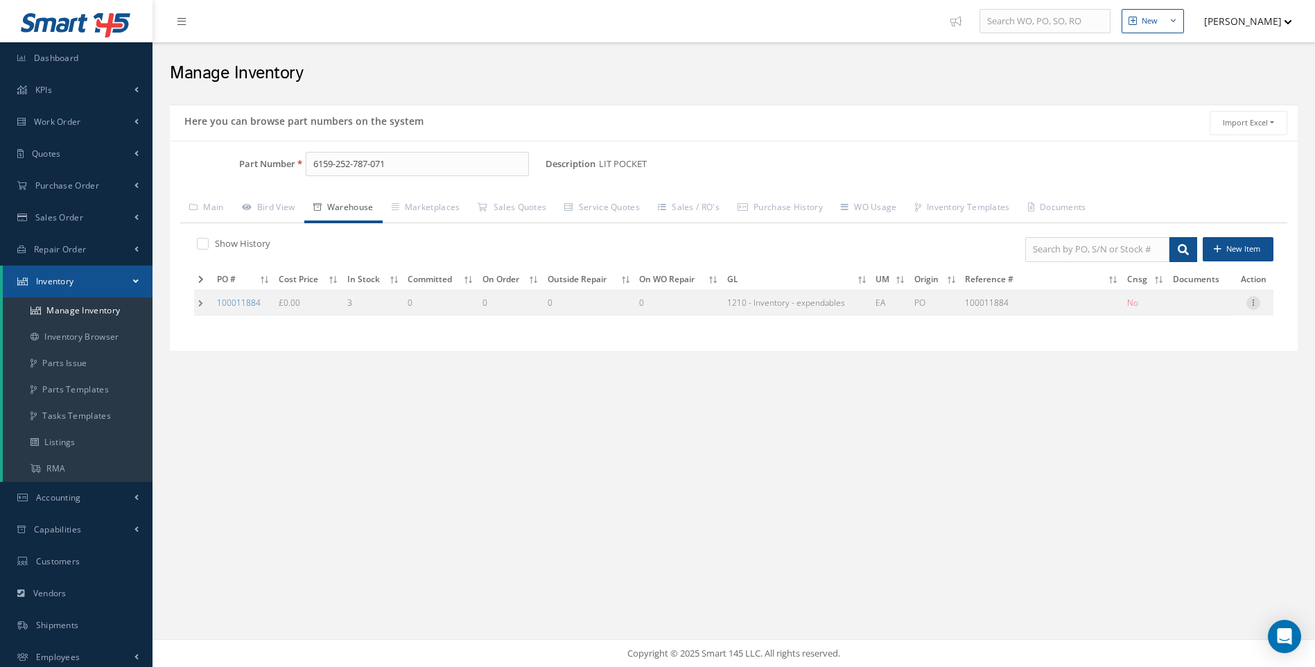
click at [1252, 297] on icon at bounding box center [1253, 301] width 14 height 11
click at [1162, 308] on link "Edit" at bounding box center [1190, 312] width 110 height 18
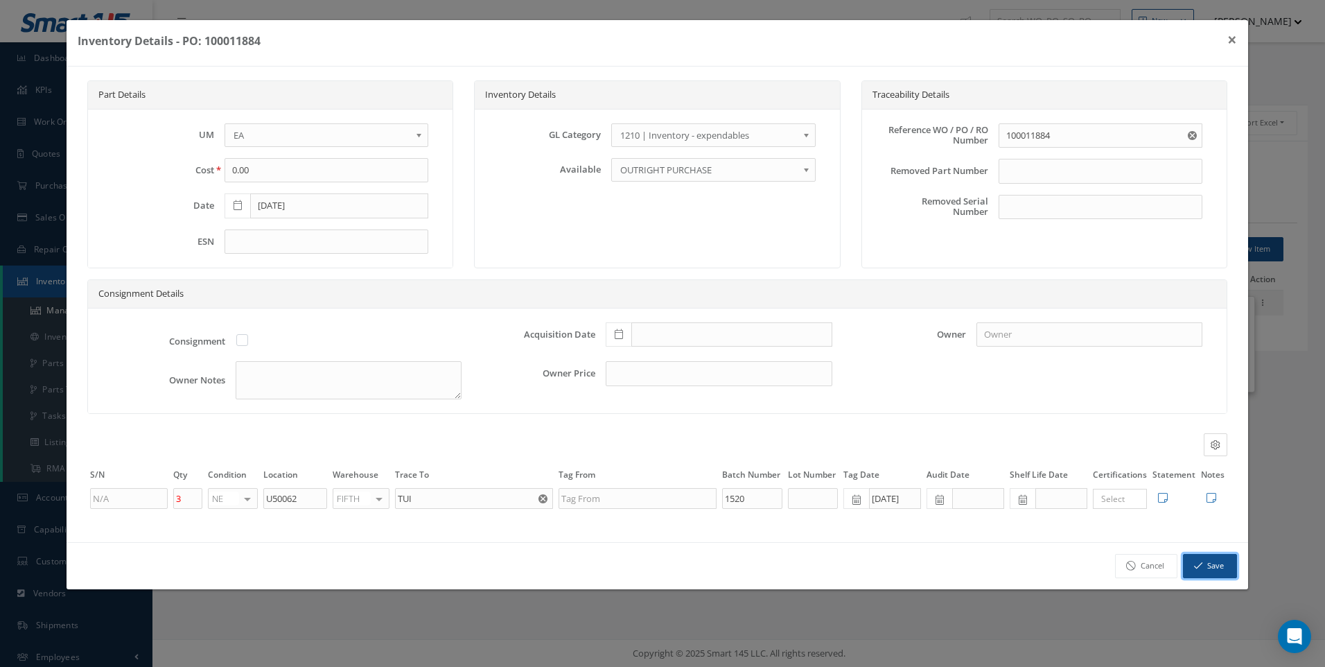
click at [1206, 565] on button "Save" at bounding box center [1210, 566] width 54 height 24
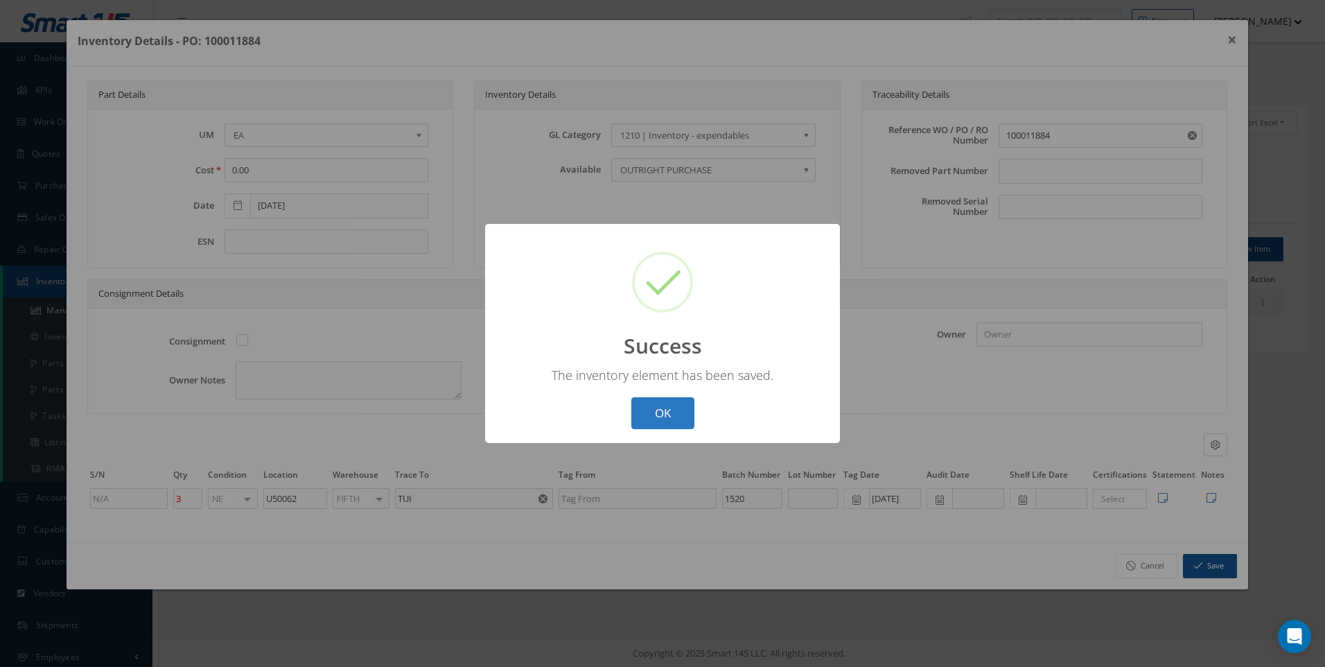
click at [658, 412] on button "OK" at bounding box center [663, 413] width 63 height 33
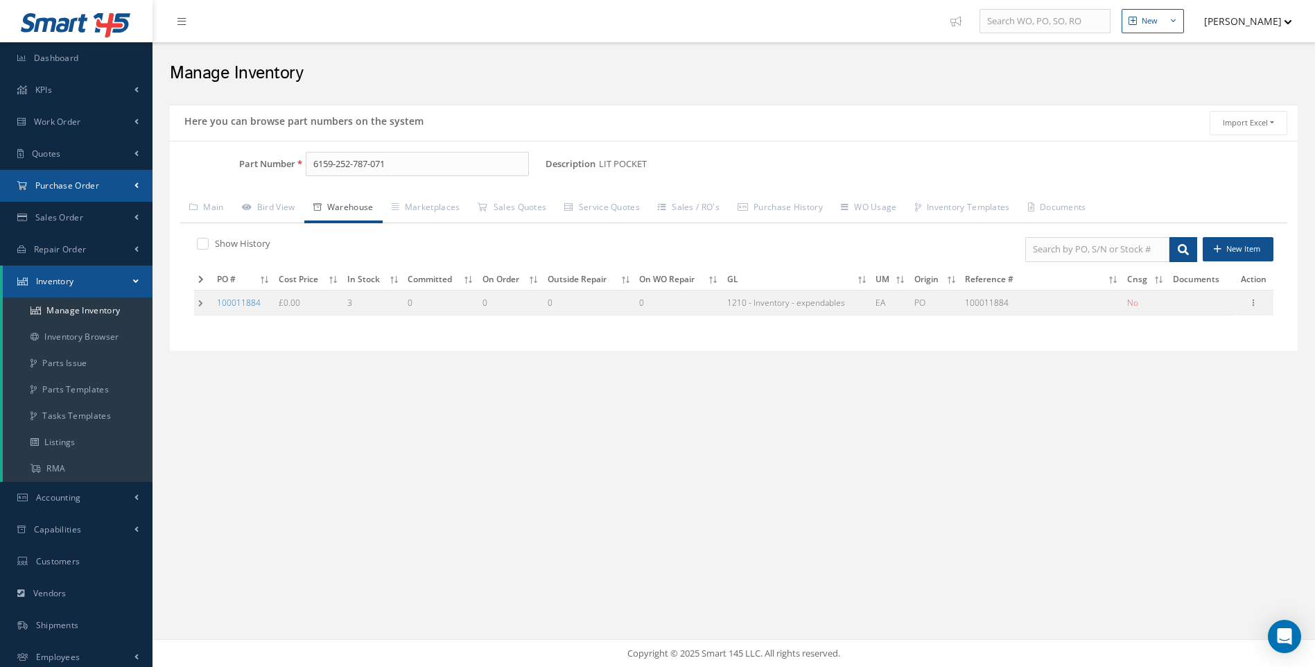
click at [71, 187] on span "Purchase Order" at bounding box center [67, 186] width 64 height 12
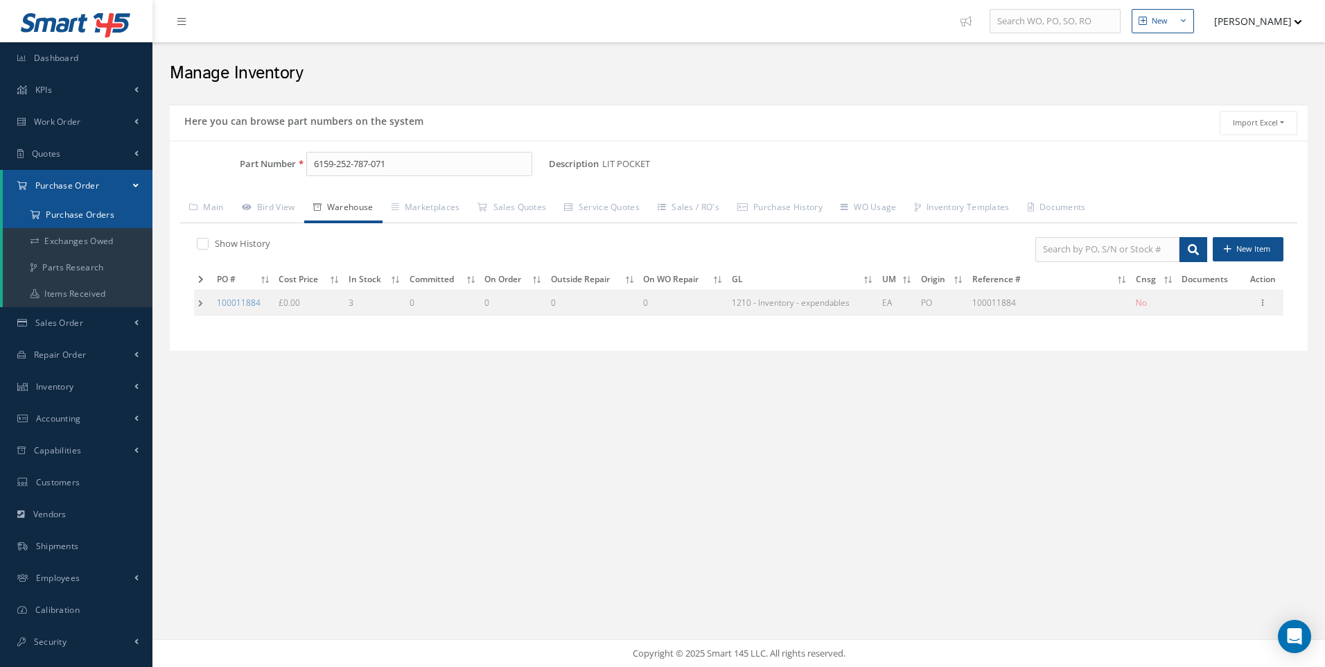
click at [74, 215] on a=1&status_id=2&status_id=3&status_id=5&collapsedFilters"] "Purchase Orders" at bounding box center [78, 215] width 150 height 26
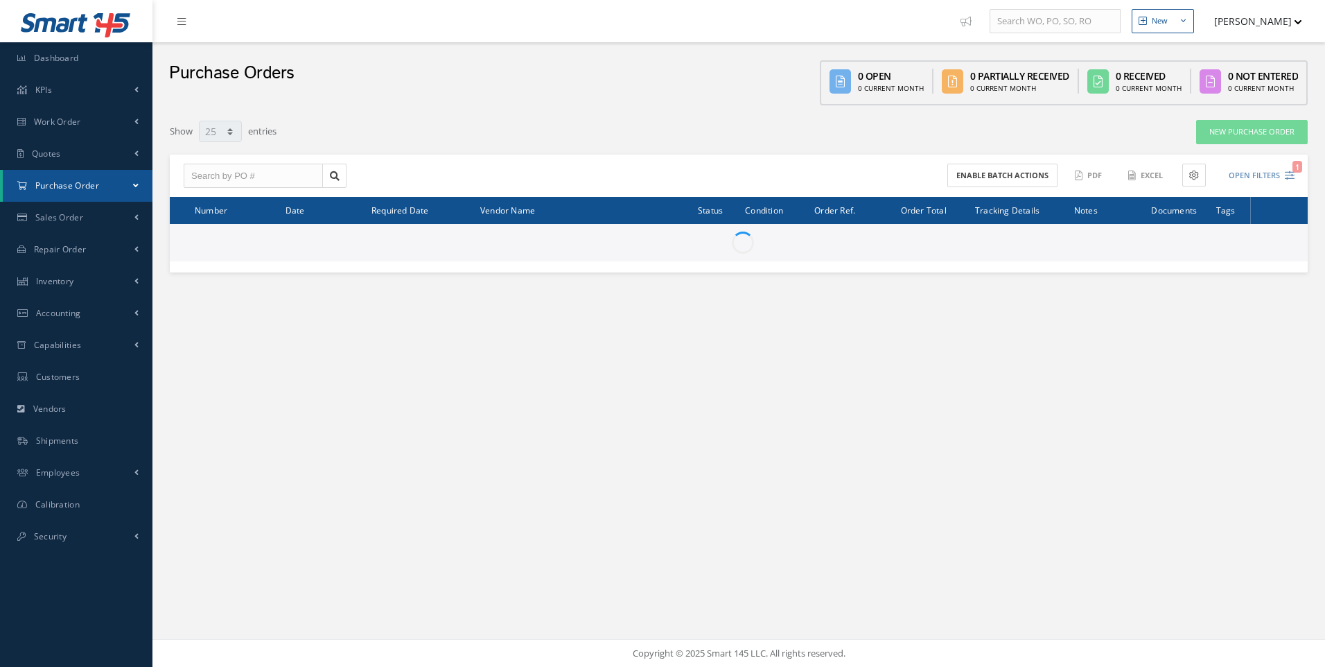
select select "25"
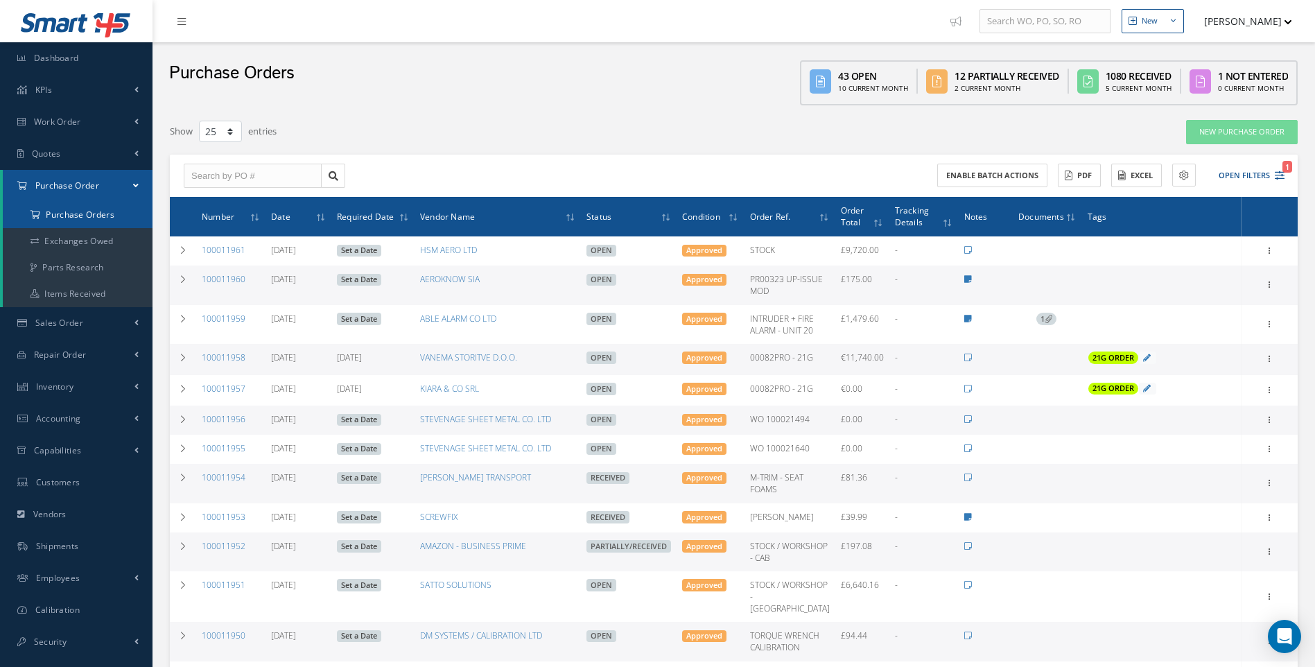
click at [60, 211] on a=1&status_id=2&status_id=3&status_id=5&collapsedFilters"] "Purchase Orders" at bounding box center [78, 215] width 150 height 26
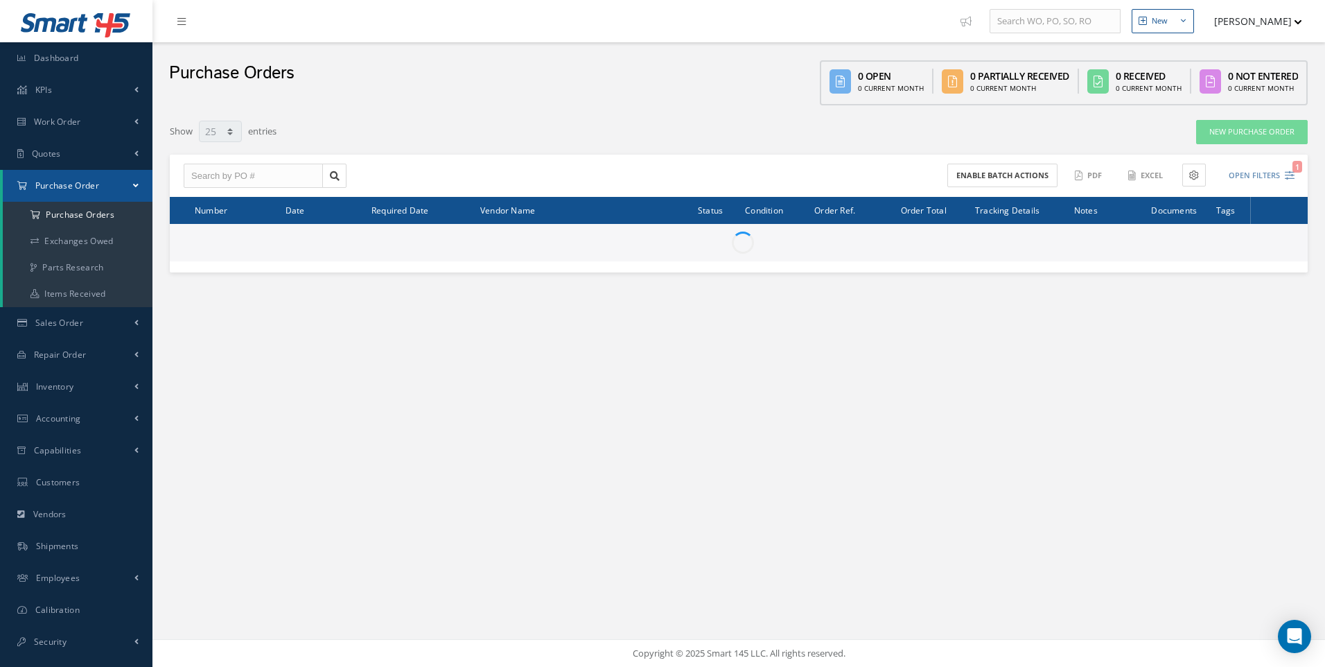
select select "25"
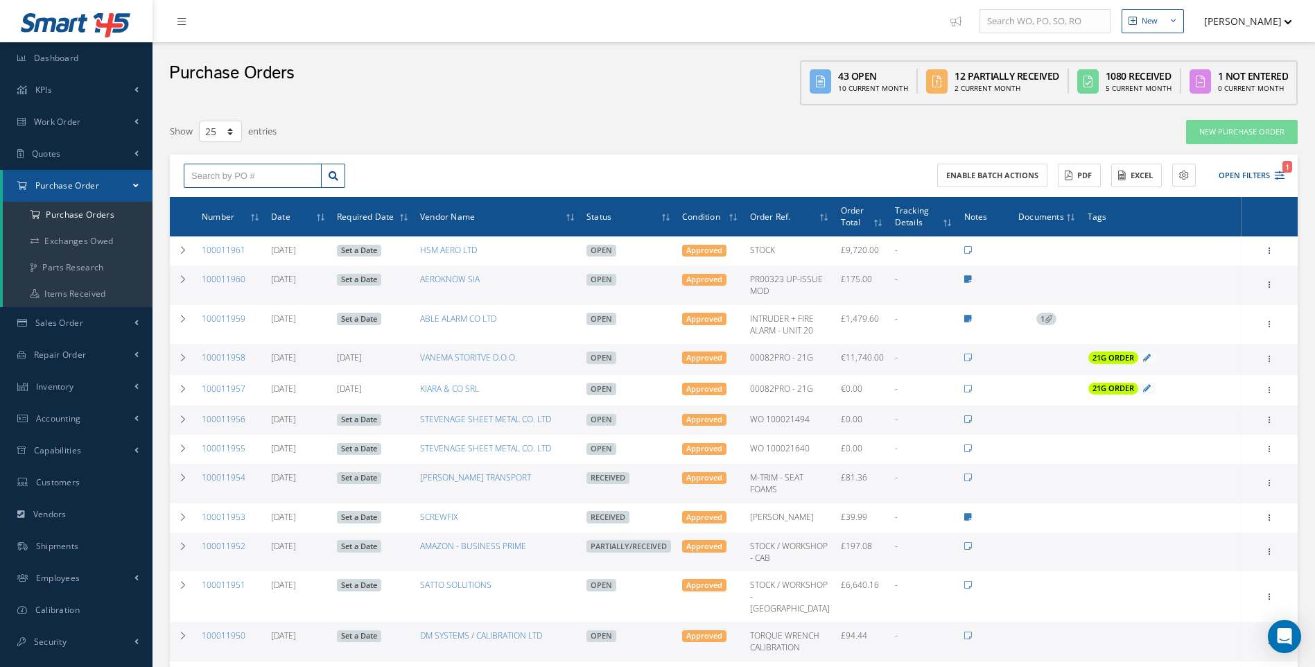
click at [229, 180] on input "text" at bounding box center [253, 176] width 138 height 25
type input "100011951"
click at [234, 198] on div "100011951" at bounding box center [252, 200] width 123 height 14
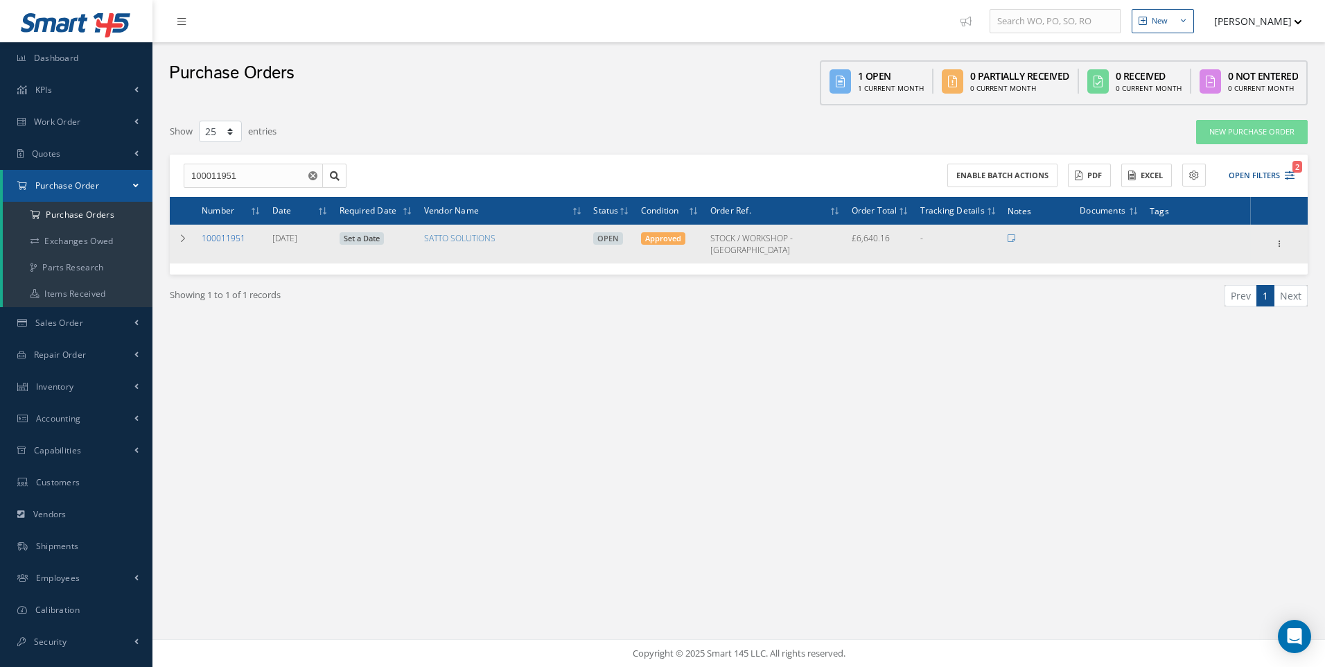
click at [236, 236] on link "100011951" at bounding box center [224, 238] width 44 height 12
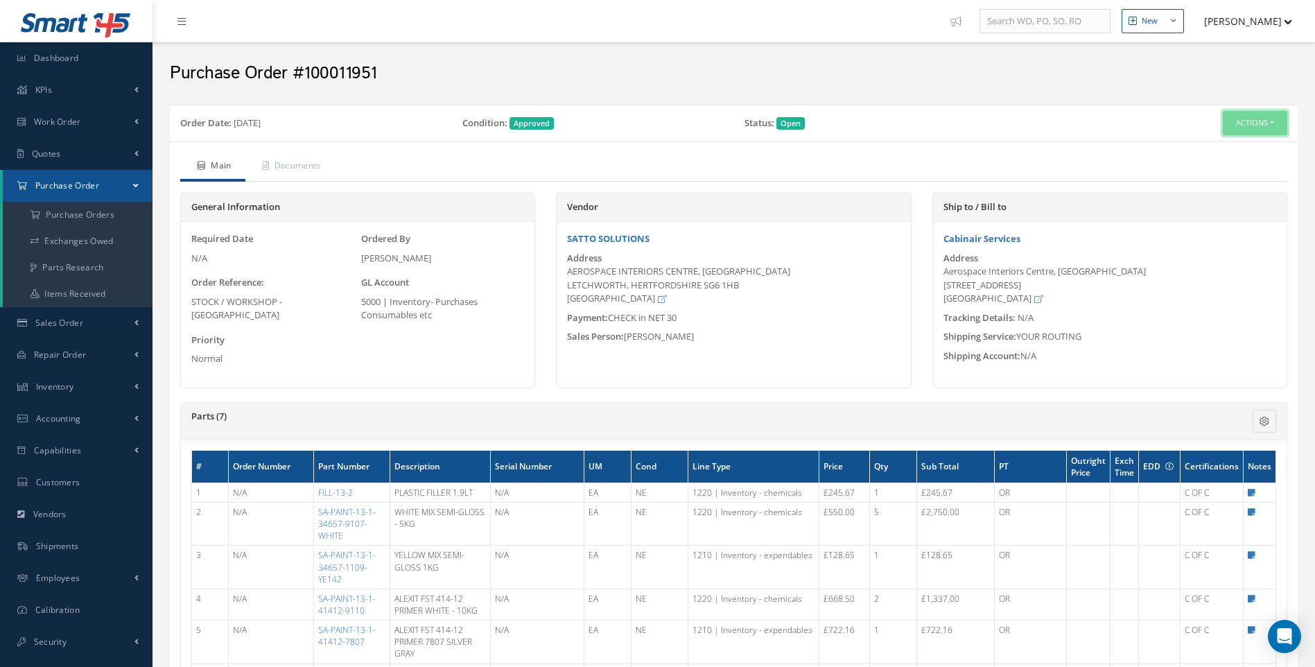
click at [1268, 123] on button "Actions" at bounding box center [1255, 123] width 64 height 24
click at [1211, 148] on link "Receive" at bounding box center [1231, 149] width 111 height 19
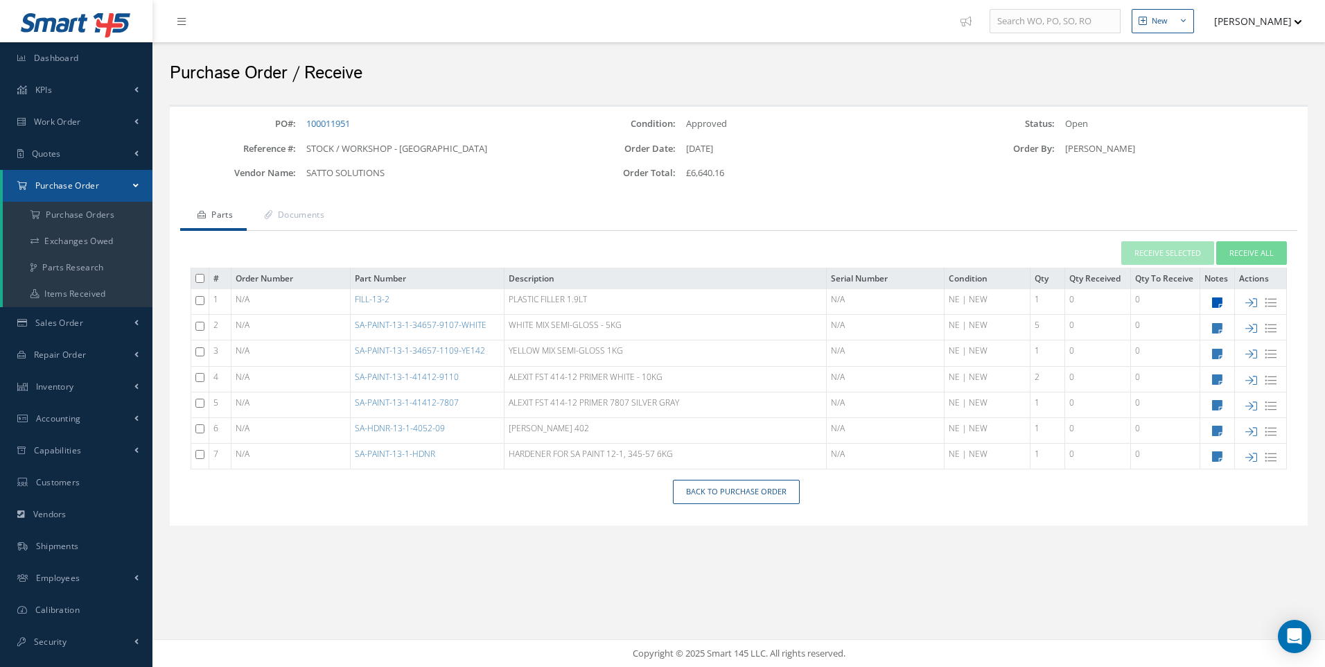
click at [1214, 300] on icon at bounding box center [1217, 303] width 10 height 12
type textarea "CAB"
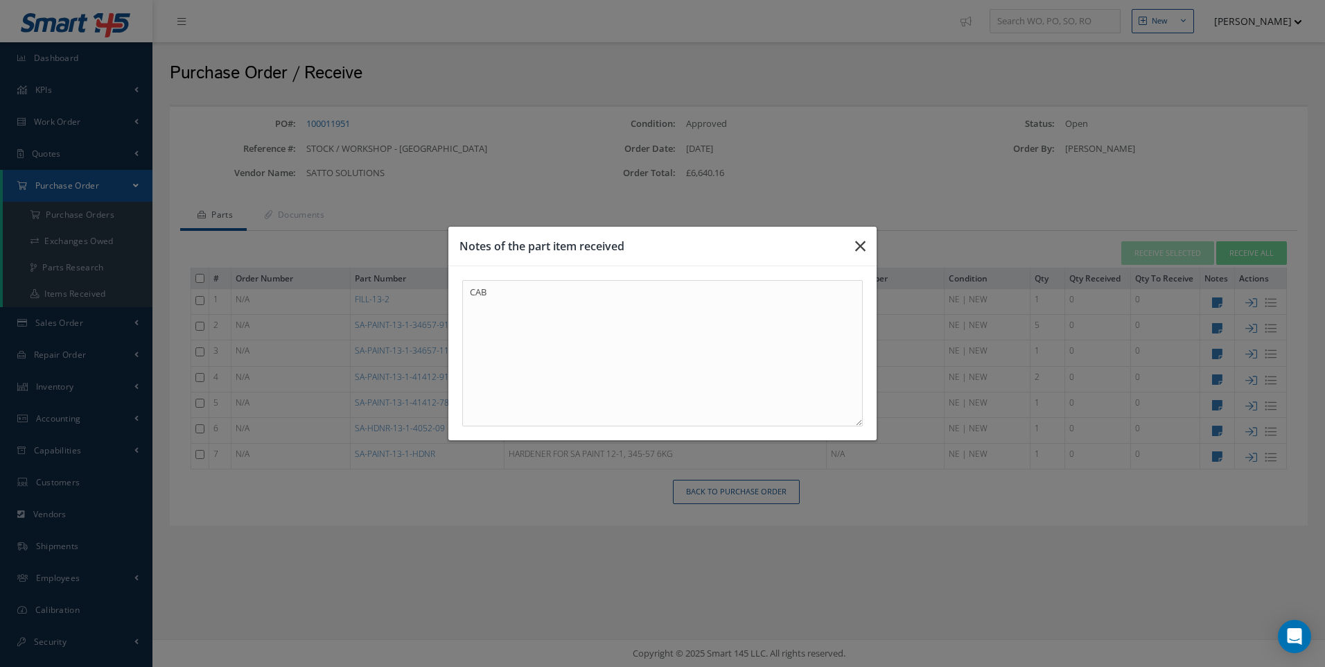
click at [869, 244] on button "button" at bounding box center [860, 246] width 33 height 39
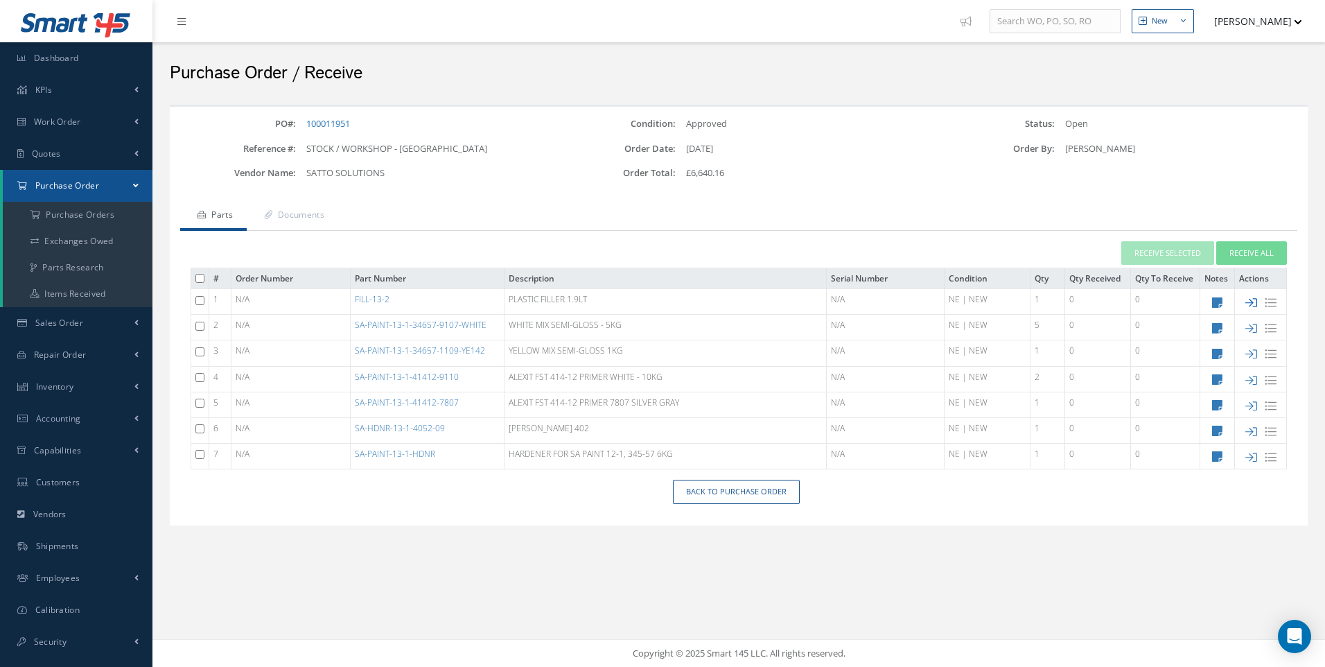
click at [1252, 299] on icon at bounding box center [1252, 303] width 12 height 12
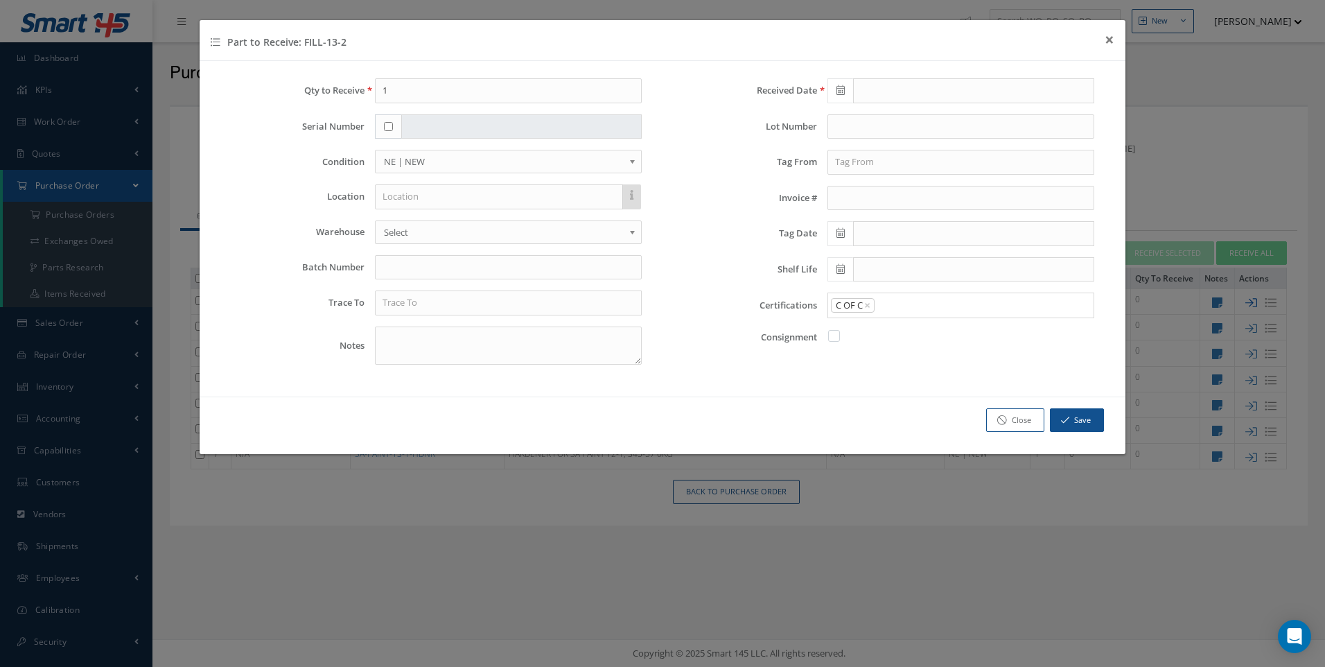
type input "[DATE]"
click at [406, 195] on input "text" at bounding box center [499, 196] width 248 height 25
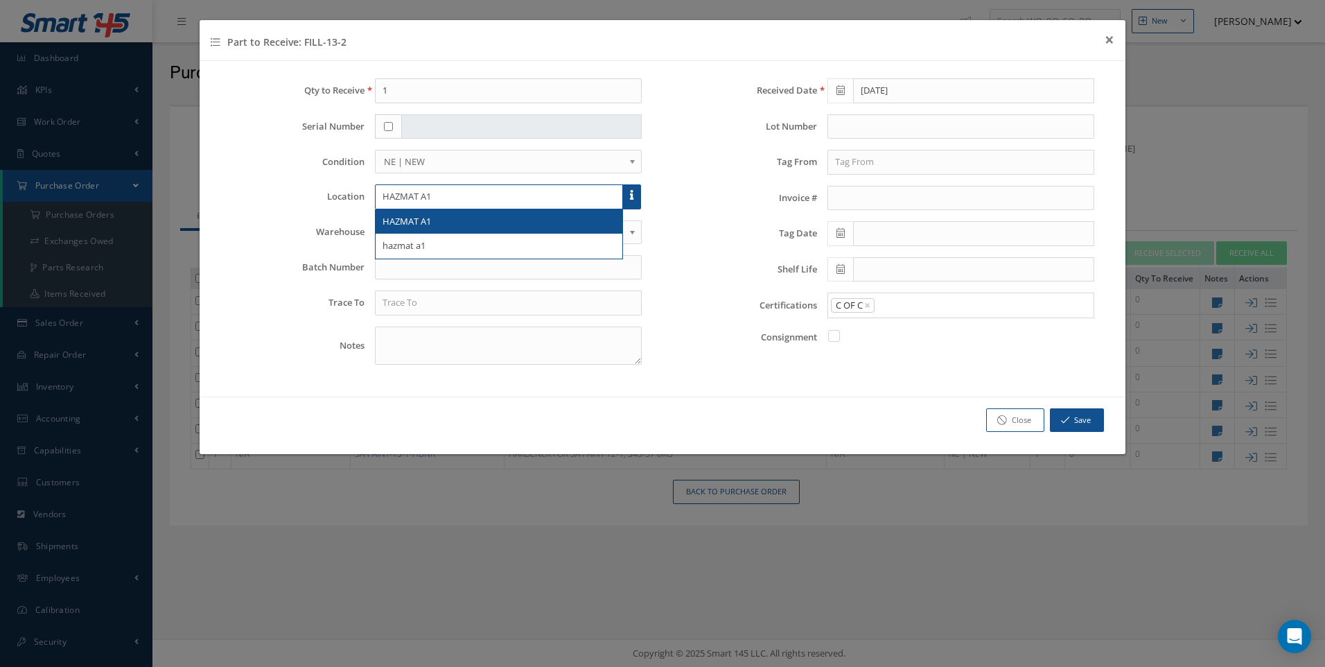
type input "HAZMAT A1"
click at [404, 223] on span "HAZMAT A1" at bounding box center [407, 221] width 49 height 12
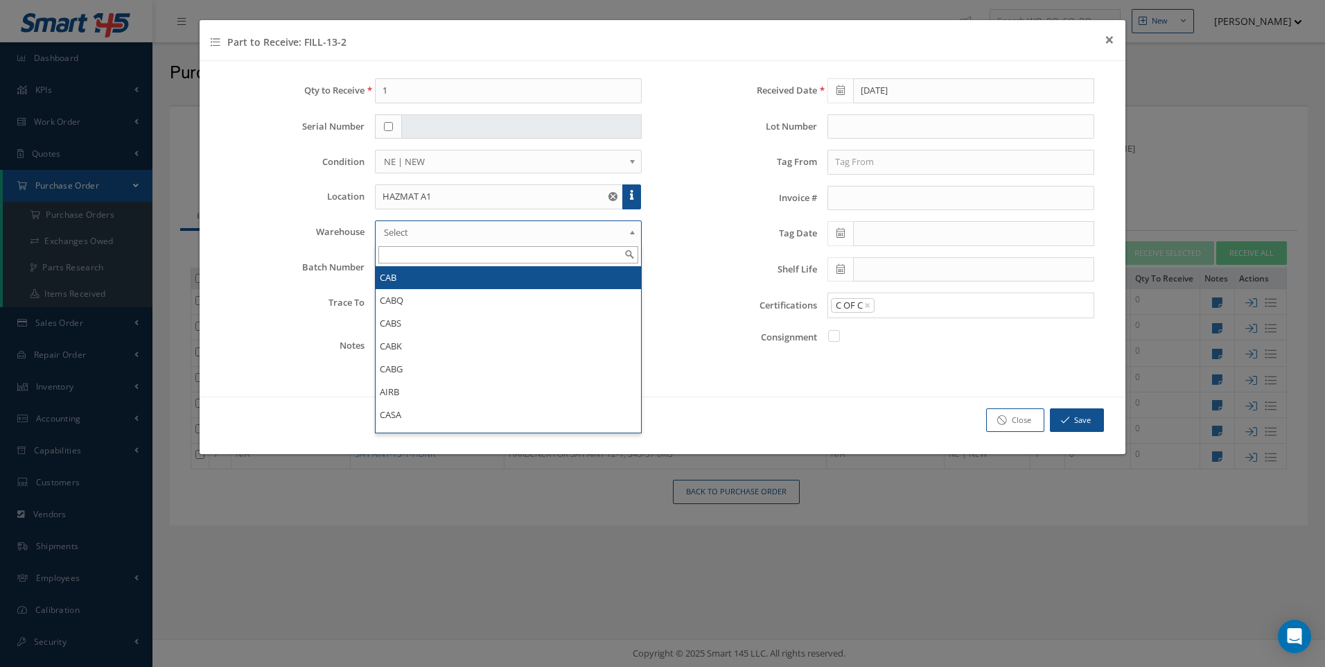
click at [401, 231] on span "Select" at bounding box center [504, 232] width 240 height 17
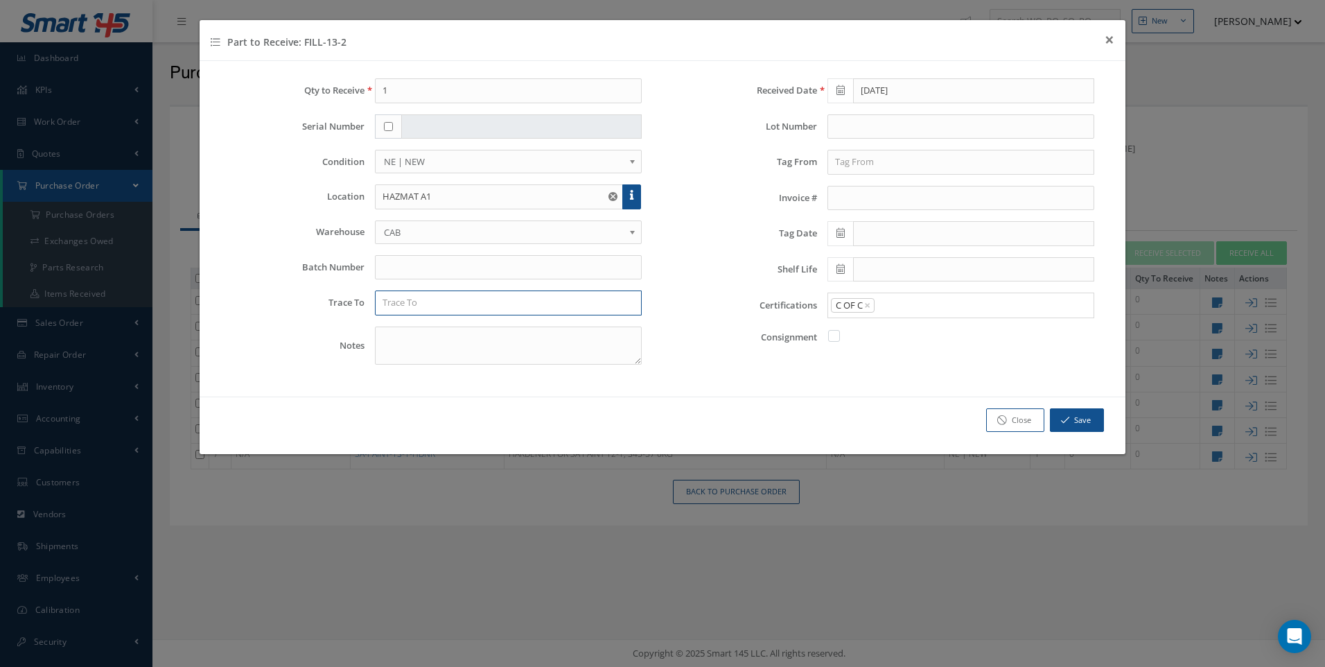
click at [406, 301] on input "text" at bounding box center [508, 302] width 267 height 25
type input "SATTO"
click at [845, 173] on input "text" at bounding box center [961, 162] width 267 height 25
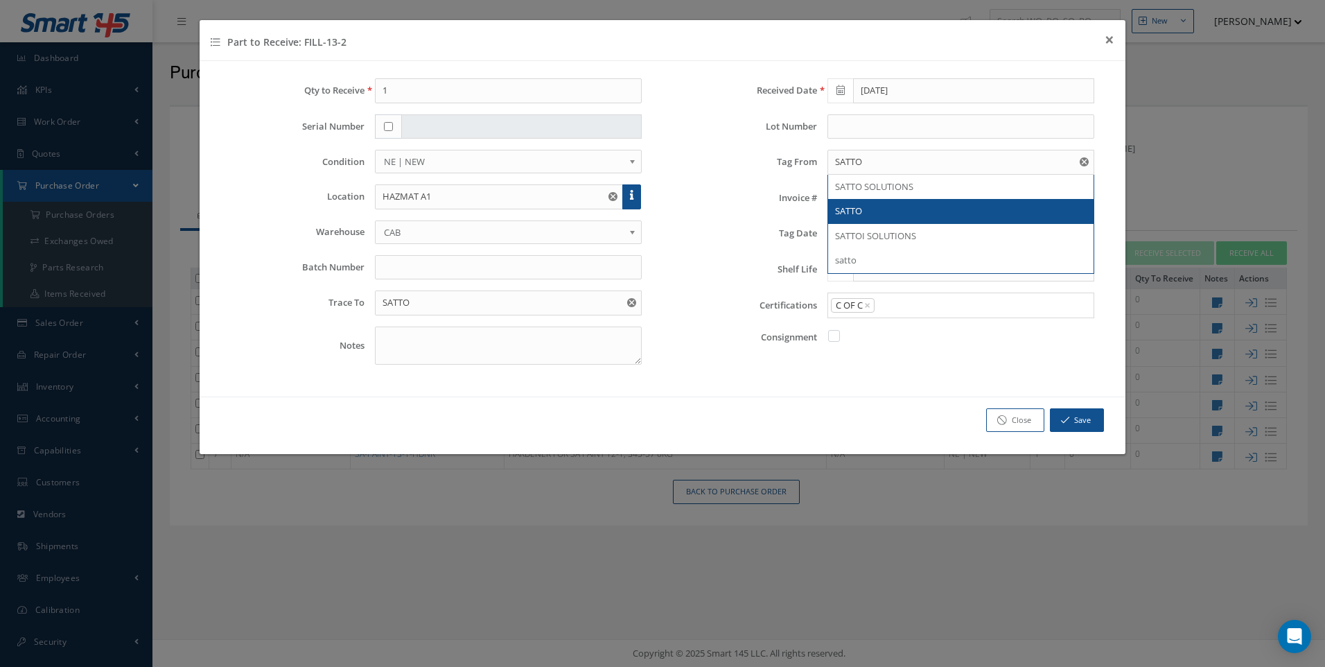
click at [845, 208] on span "SATTO" at bounding box center [848, 210] width 27 height 12
type input "SATTO"
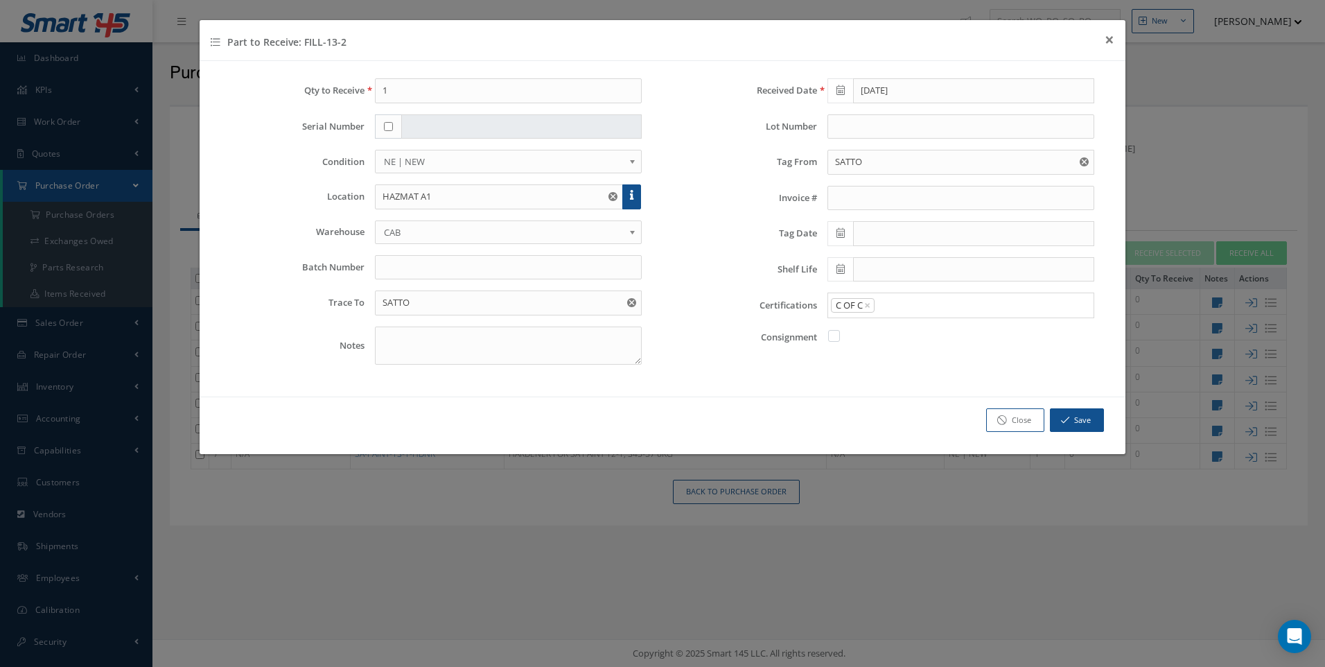
click at [837, 228] on icon at bounding box center [841, 233] width 8 height 10
click at [903, 299] on td "3" at bounding box center [900, 299] width 21 height 21
type input "09/03/2025"
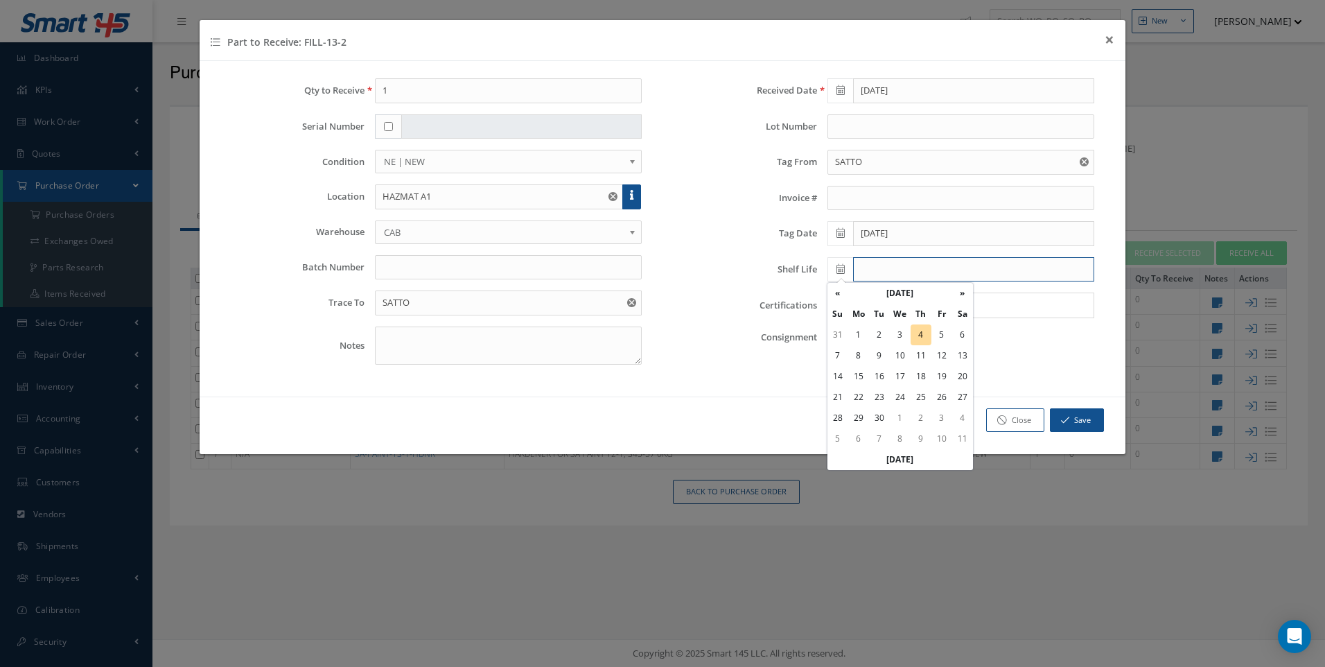
click at [859, 280] on input "text" at bounding box center [973, 269] width 241 height 25
click at [909, 298] on th "September 2025" at bounding box center [900, 293] width 104 height 21
click at [952, 292] on th "»" at bounding box center [959, 293] width 21 height 21
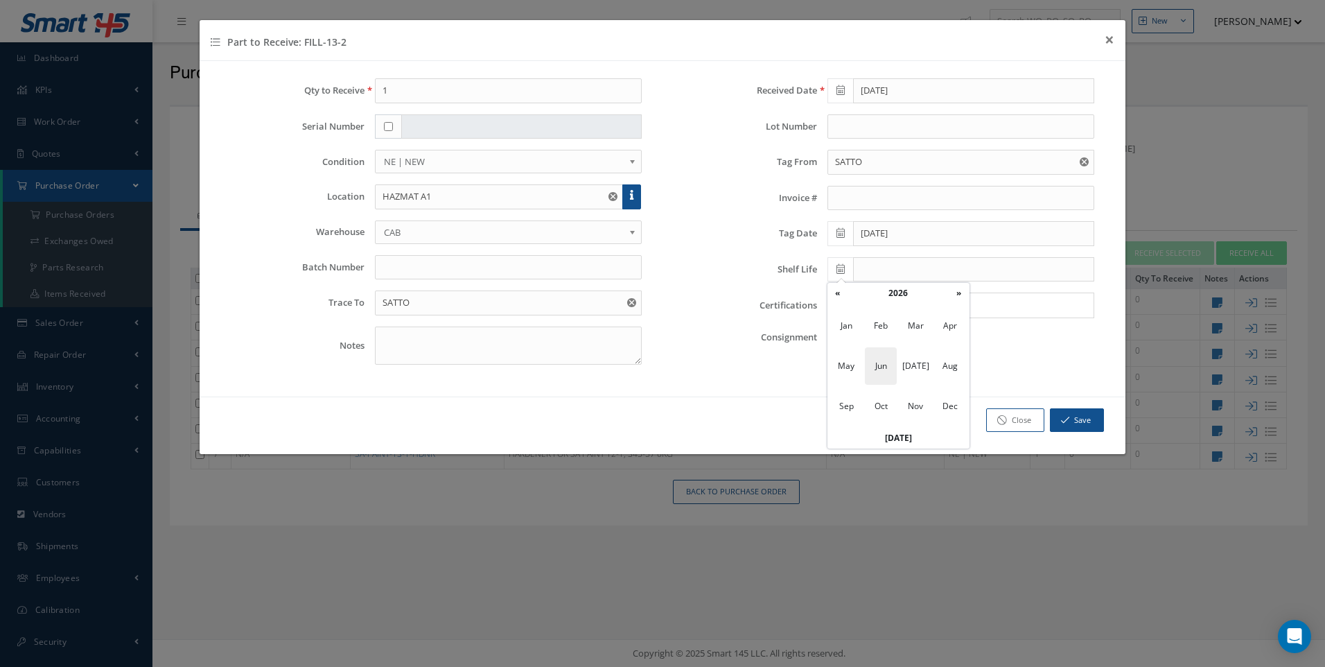
click at [885, 360] on span "Jun" at bounding box center [881, 365] width 32 height 37
click at [943, 333] on td "5" at bounding box center [942, 334] width 21 height 21
type input "06/05/2026"
click at [1075, 414] on button "Save" at bounding box center [1077, 420] width 54 height 24
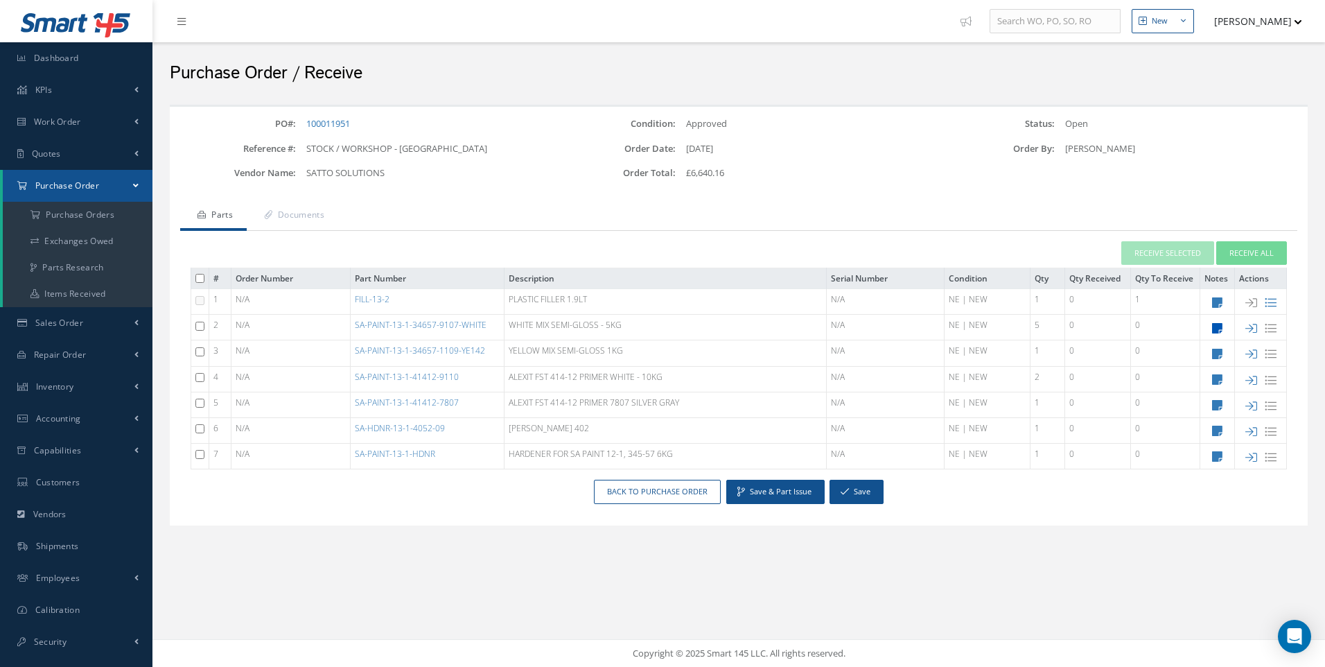
click at [1215, 329] on icon at bounding box center [1217, 328] width 10 height 12
type textarea "5TH AVE"
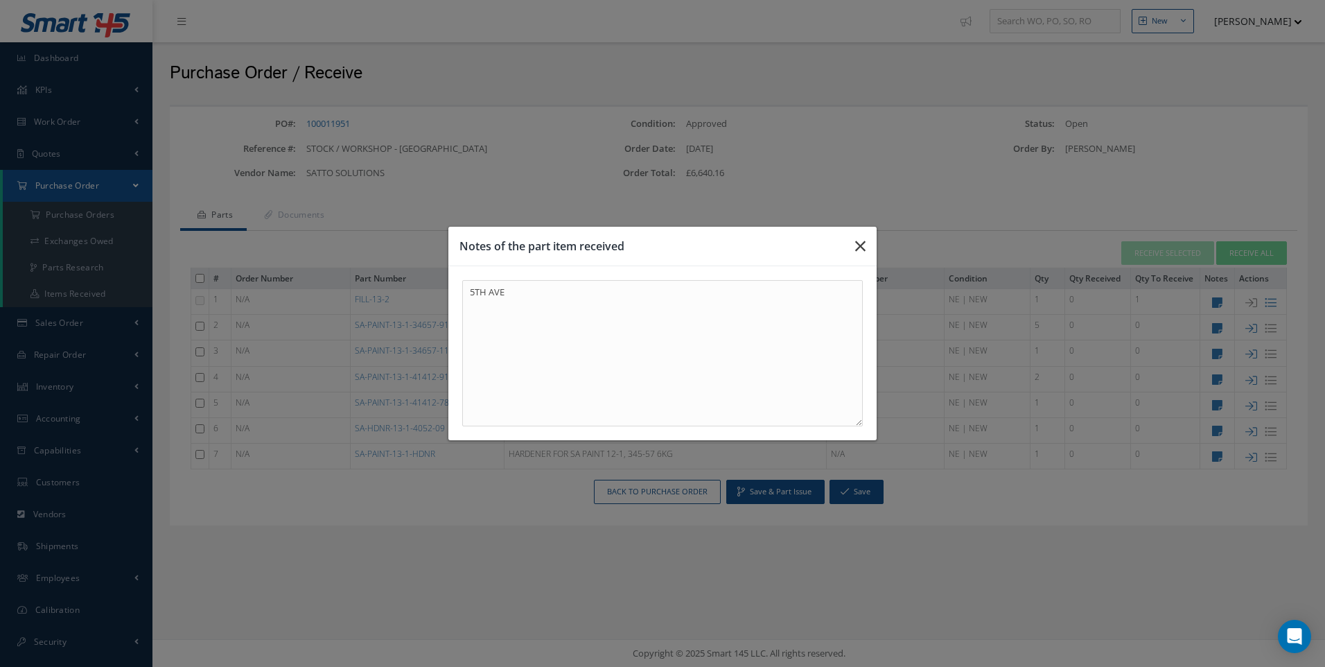
click at [867, 248] on button "button" at bounding box center [860, 246] width 33 height 39
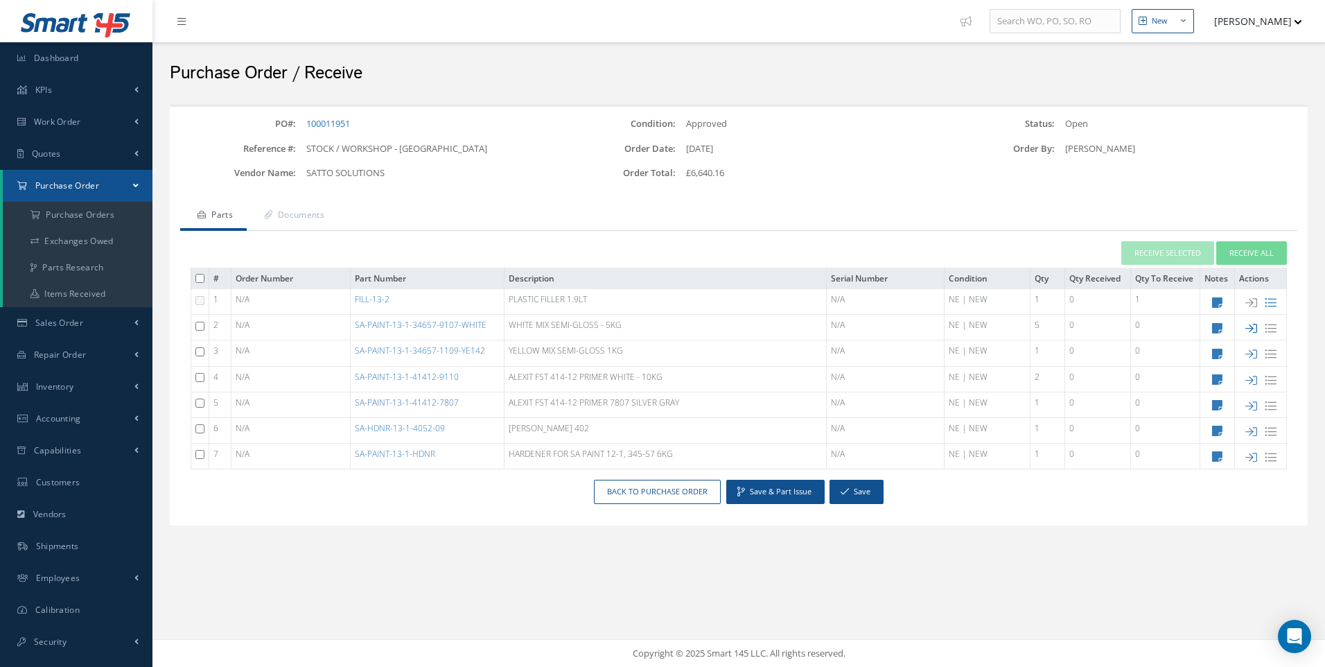
click at [1251, 329] on icon at bounding box center [1252, 328] width 12 height 12
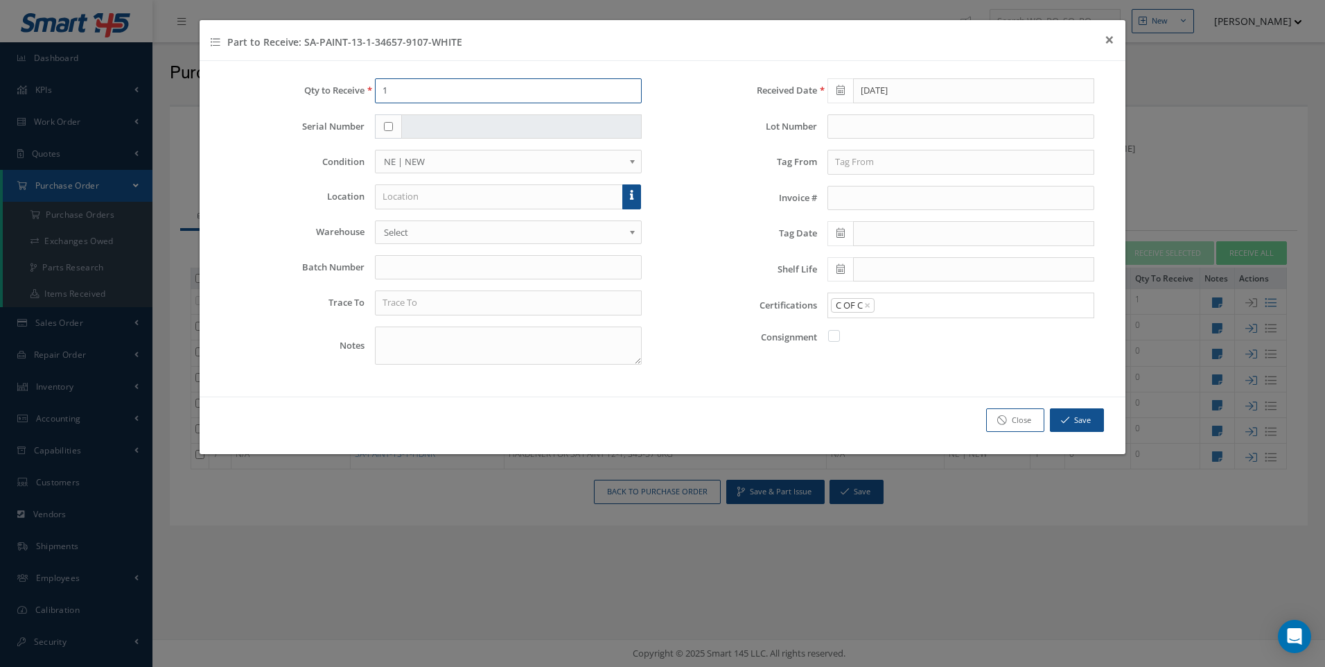
drag, startPoint x: 401, startPoint y: 94, endPoint x: 351, endPoint y: 94, distance: 49.2
click at [351, 94] on div "Qty to Receive 1" at bounding box center [436, 90] width 432 height 25
type input "5"
click at [397, 189] on input "text" at bounding box center [499, 196] width 248 height 25
type input "HAZMAT A1"
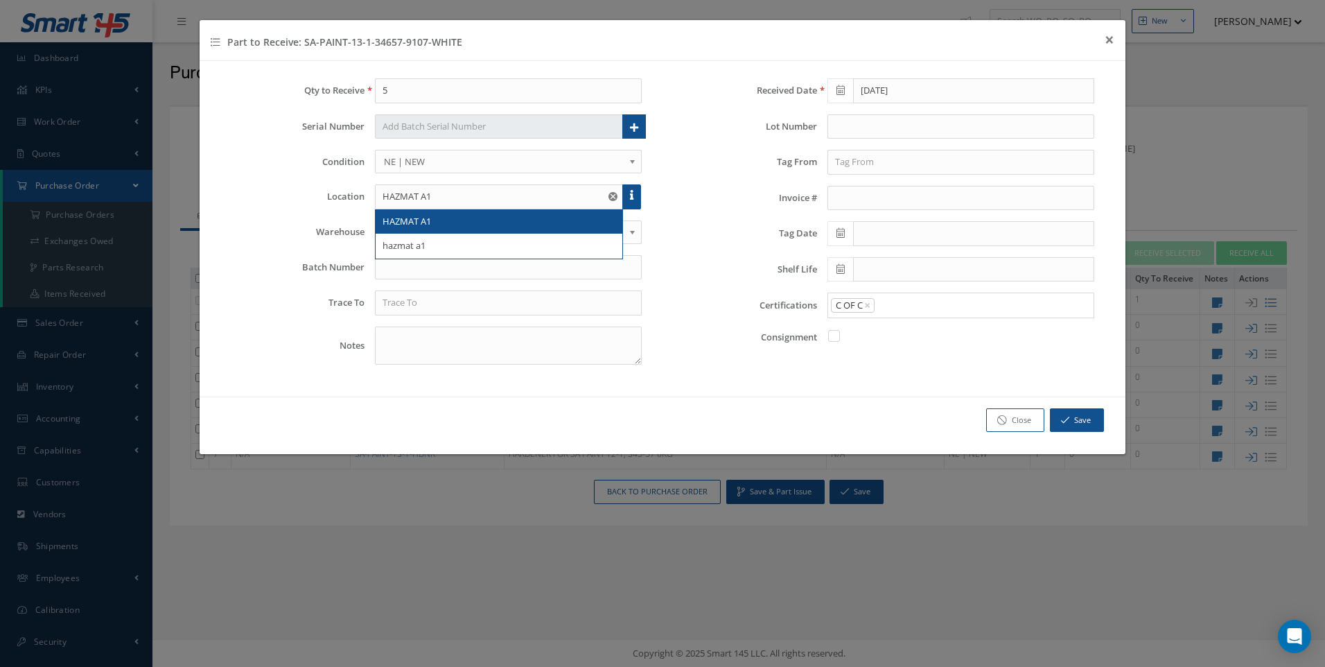
click at [401, 225] on span "HAZMAT A1" at bounding box center [407, 221] width 49 height 12
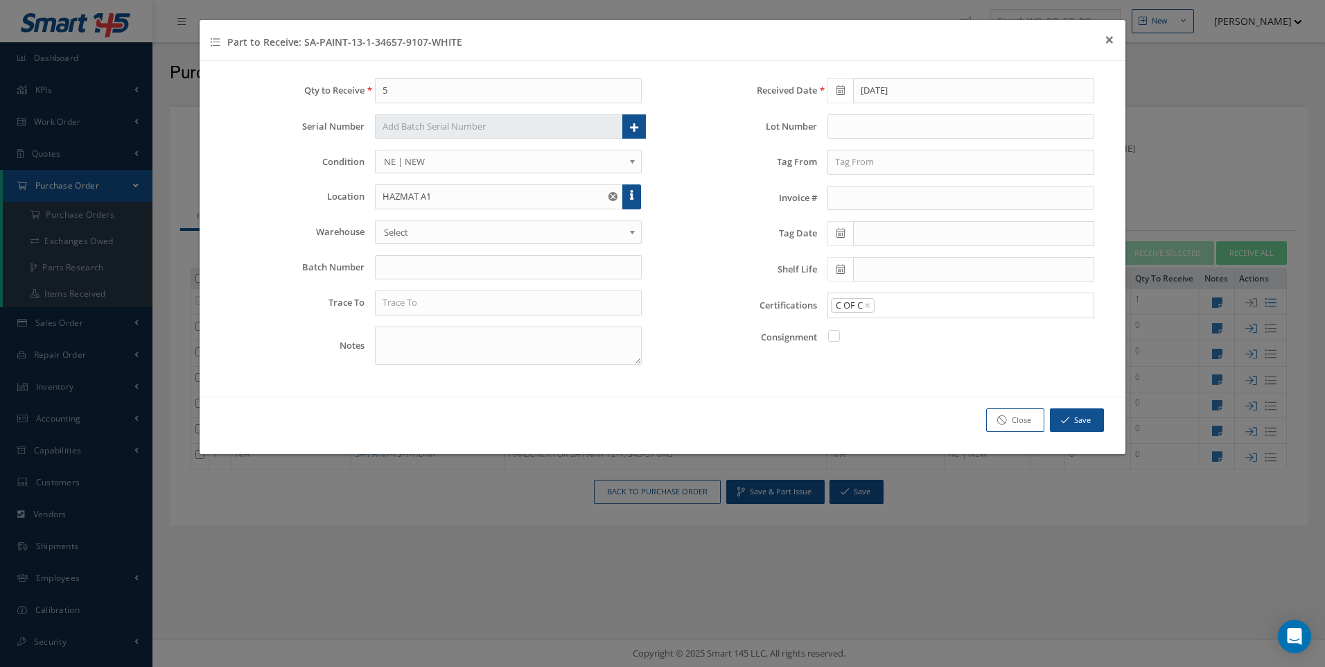
click at [398, 231] on span "Select" at bounding box center [504, 232] width 240 height 17
click at [407, 306] on input "text" at bounding box center [508, 302] width 267 height 25
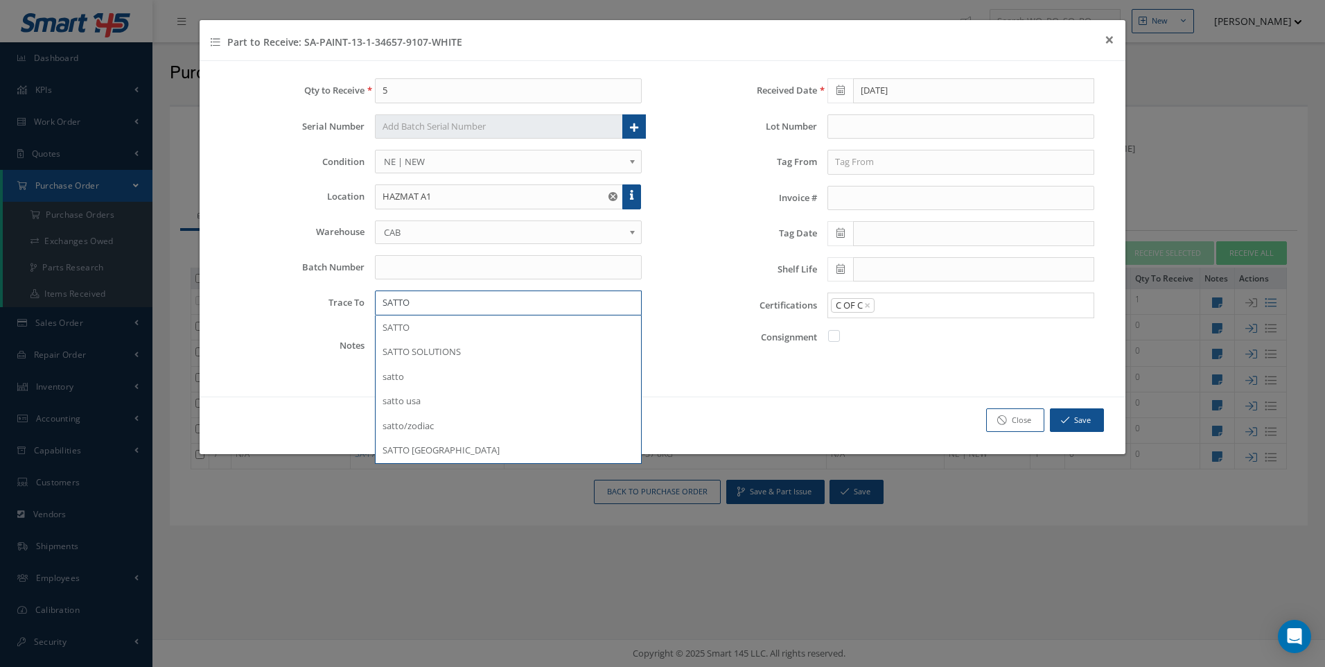
type input "SATTO"
click at [851, 165] on input "text" at bounding box center [961, 162] width 267 height 25
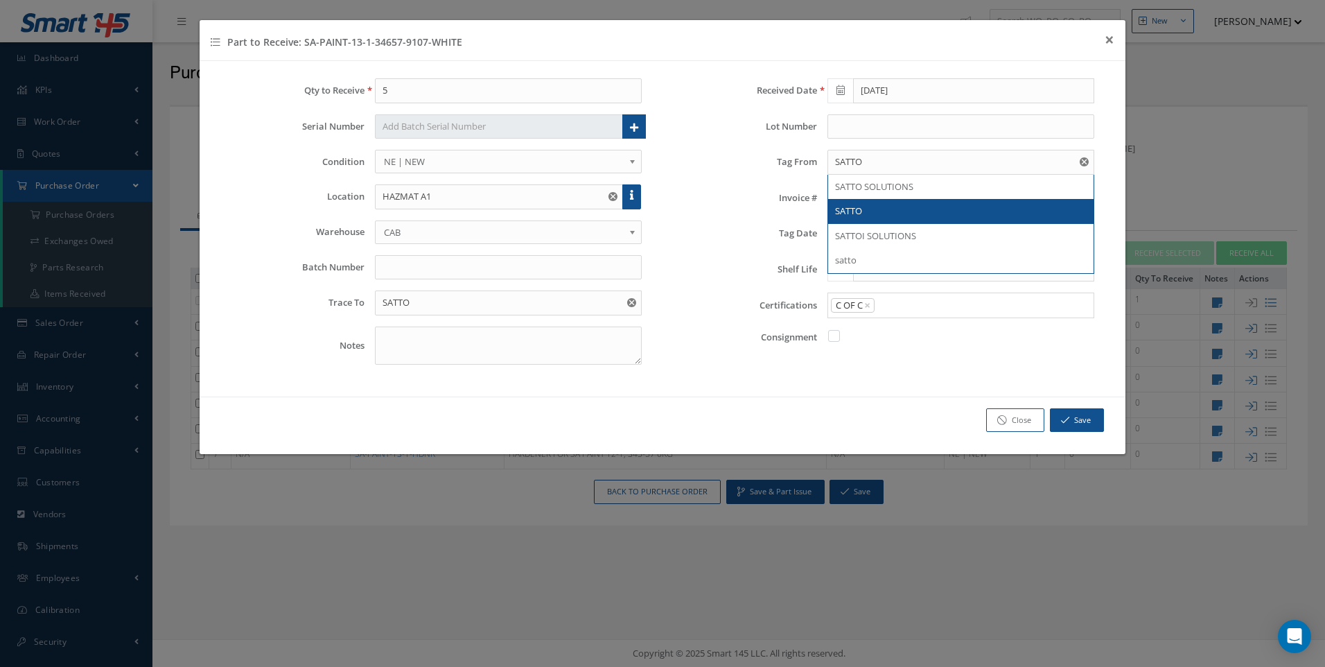
click at [849, 213] on span "SATTO" at bounding box center [848, 210] width 27 height 12
type input "SATTO"
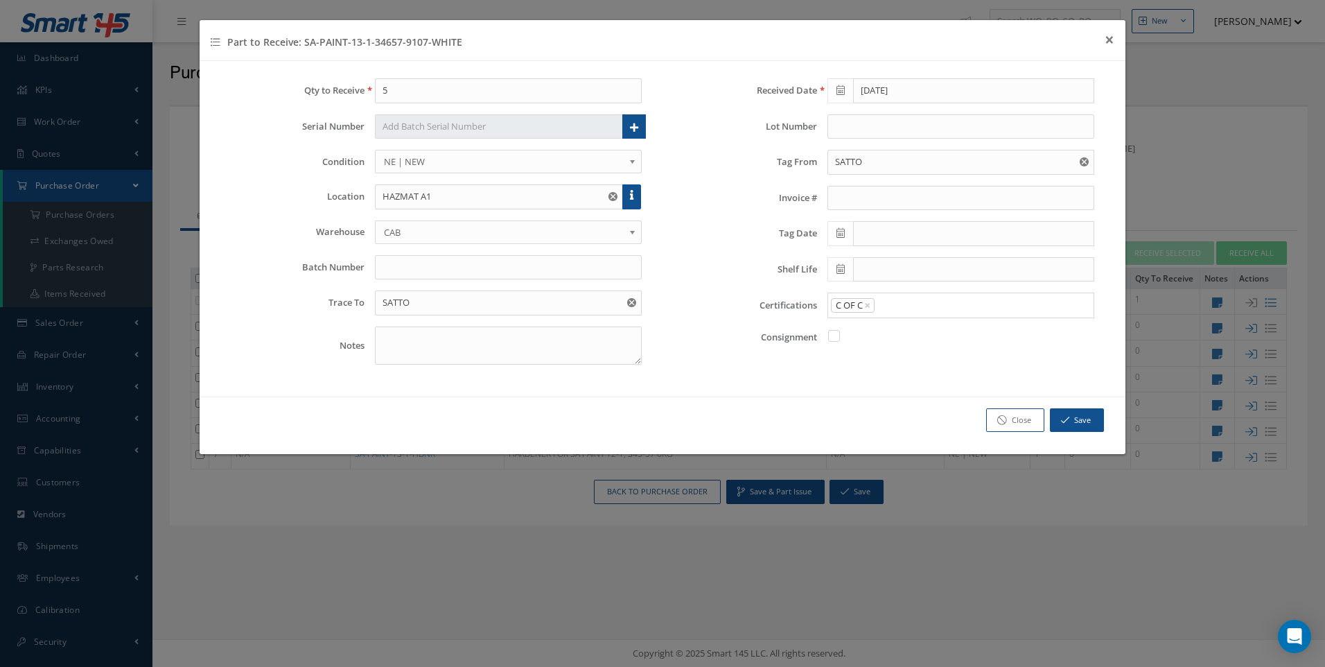
click at [846, 229] on span at bounding box center [841, 233] width 26 height 25
click at [903, 298] on td "3" at bounding box center [900, 299] width 21 height 21
type input "[DATE]"
click at [866, 279] on input "text" at bounding box center [973, 269] width 241 height 25
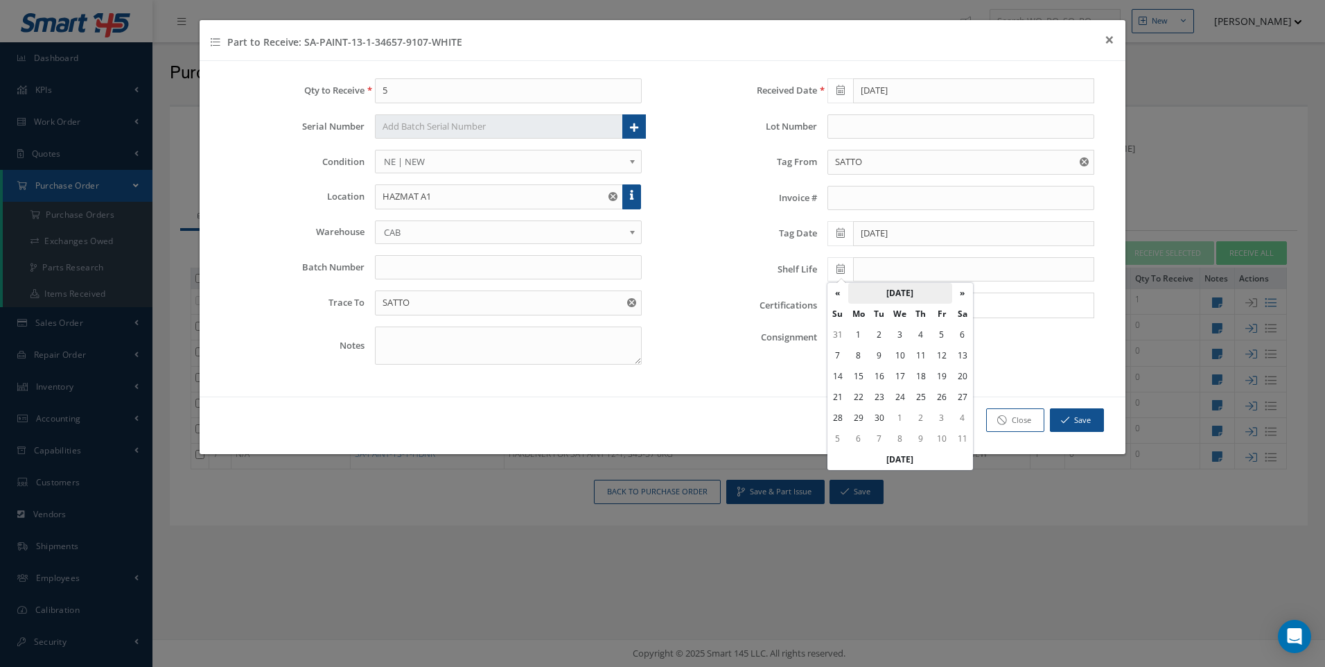
click at [892, 288] on th "June 2026" at bounding box center [900, 293] width 104 height 21
click at [957, 293] on th "»" at bounding box center [959, 293] width 21 height 21
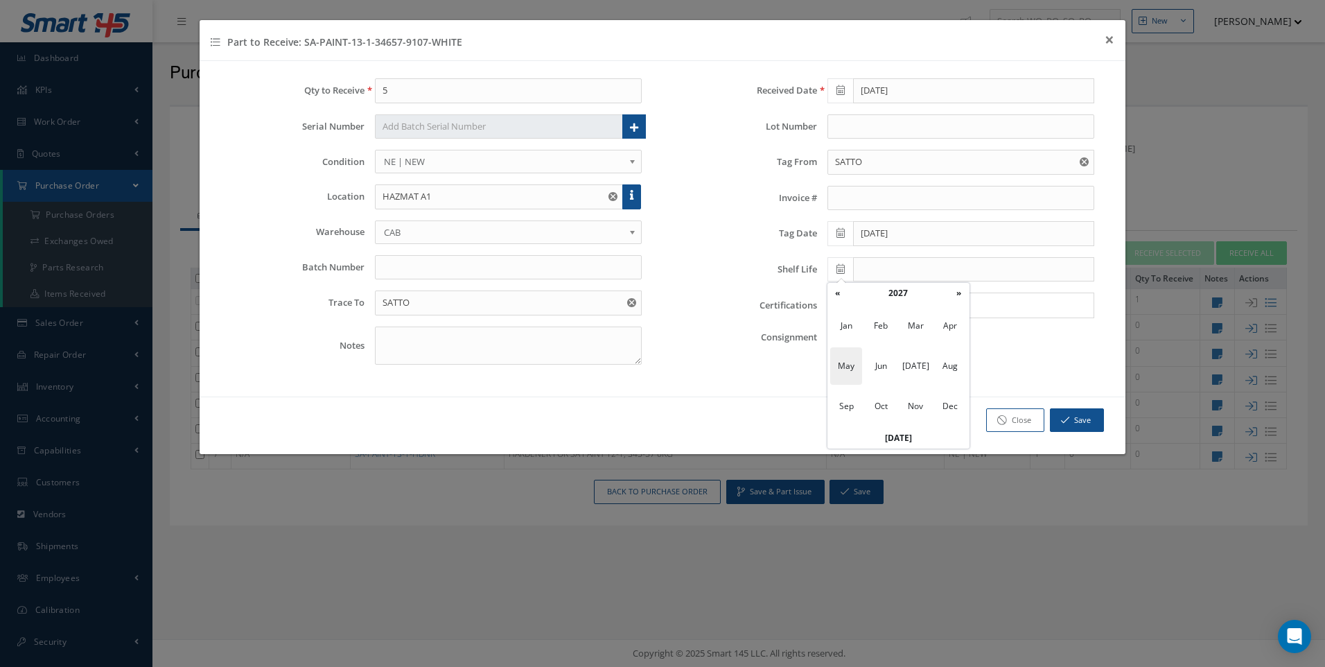
click at [848, 365] on span "May" at bounding box center [846, 365] width 32 height 37
click at [857, 435] on td "31" at bounding box center [858, 438] width 21 height 21
type input "05/31/2027"
click at [1067, 420] on icon "button" at bounding box center [1065, 420] width 8 height 10
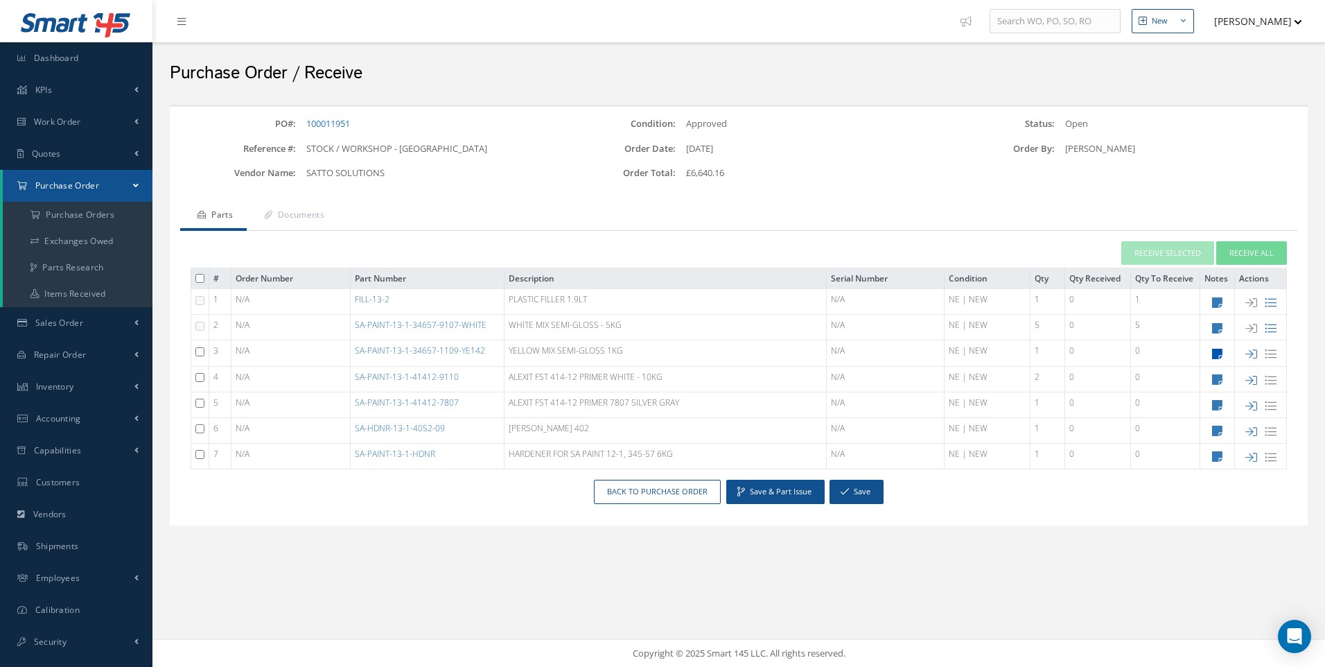
click at [1218, 354] on icon at bounding box center [1217, 354] width 10 height 12
type textarea "5TH AVE"
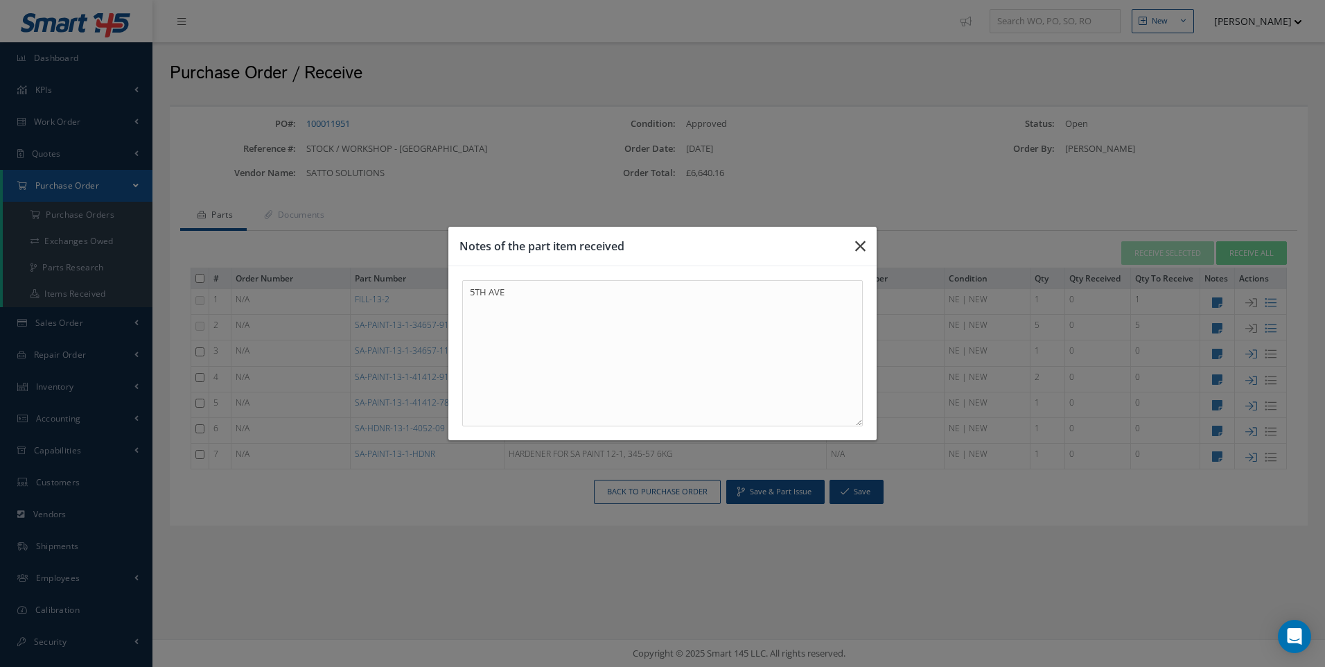
click at [856, 239] on icon "button" at bounding box center [860, 246] width 10 height 17
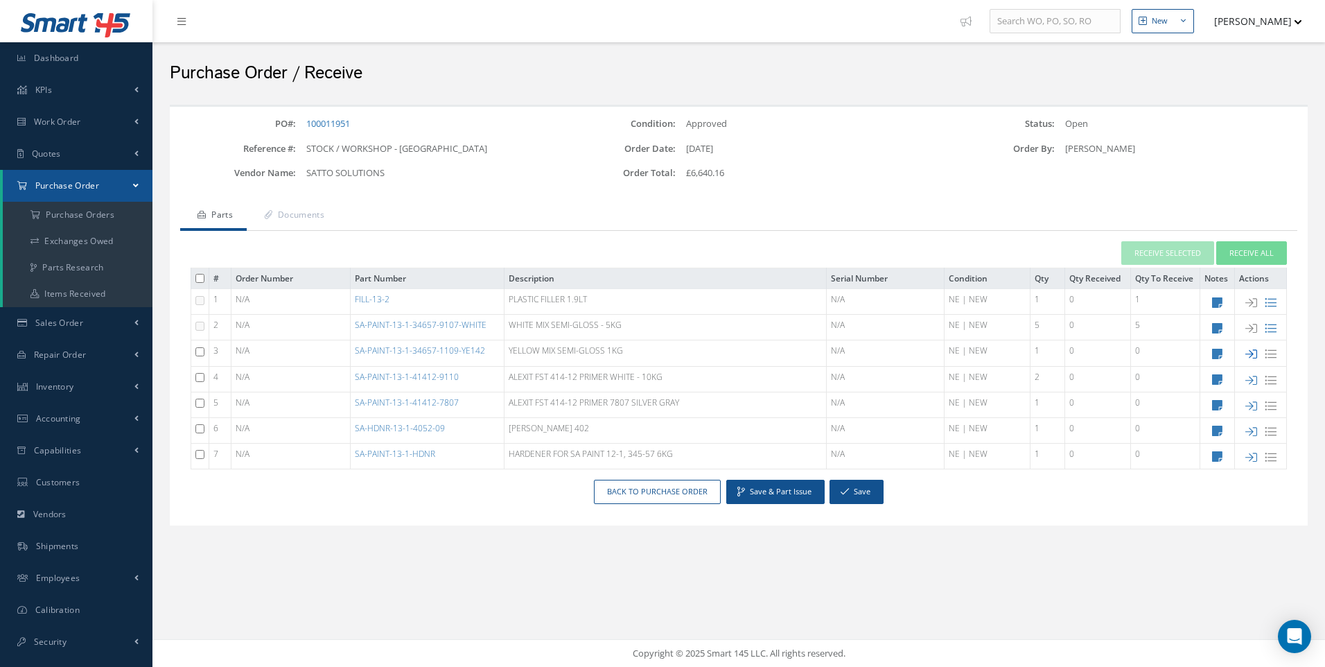
click at [1255, 355] on icon at bounding box center [1252, 354] width 12 height 12
type input "1"
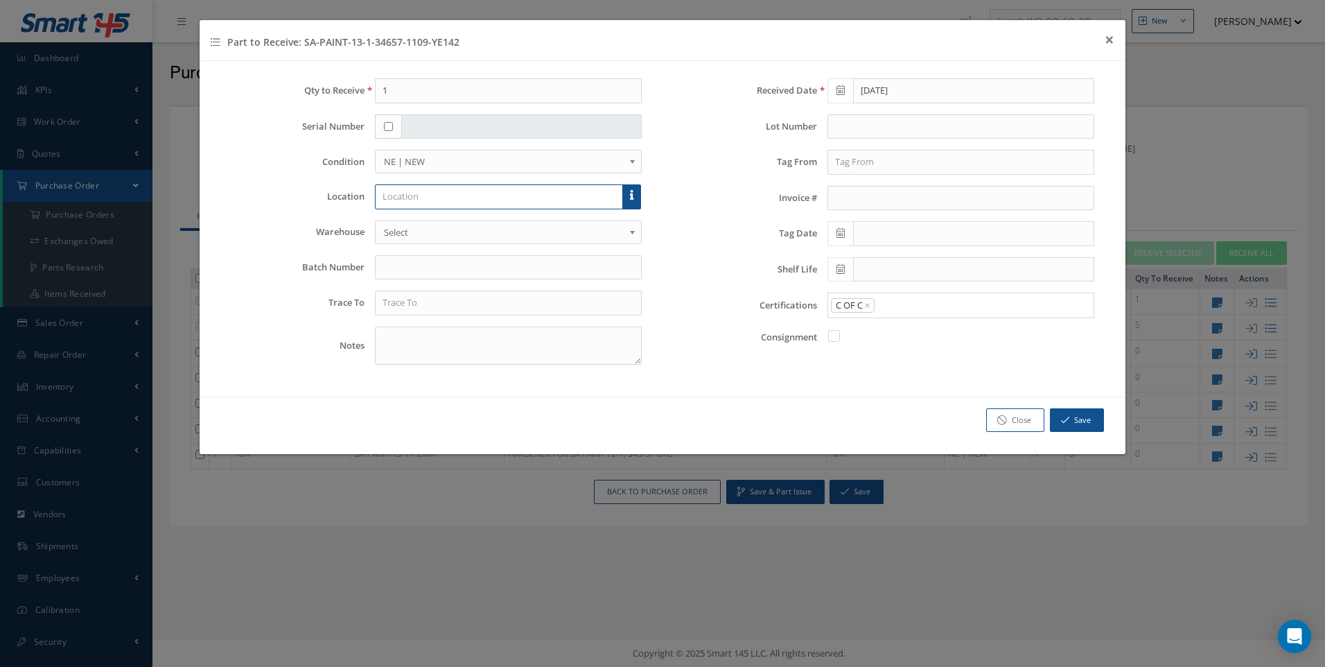
click at [404, 197] on input "text" at bounding box center [499, 196] width 248 height 25
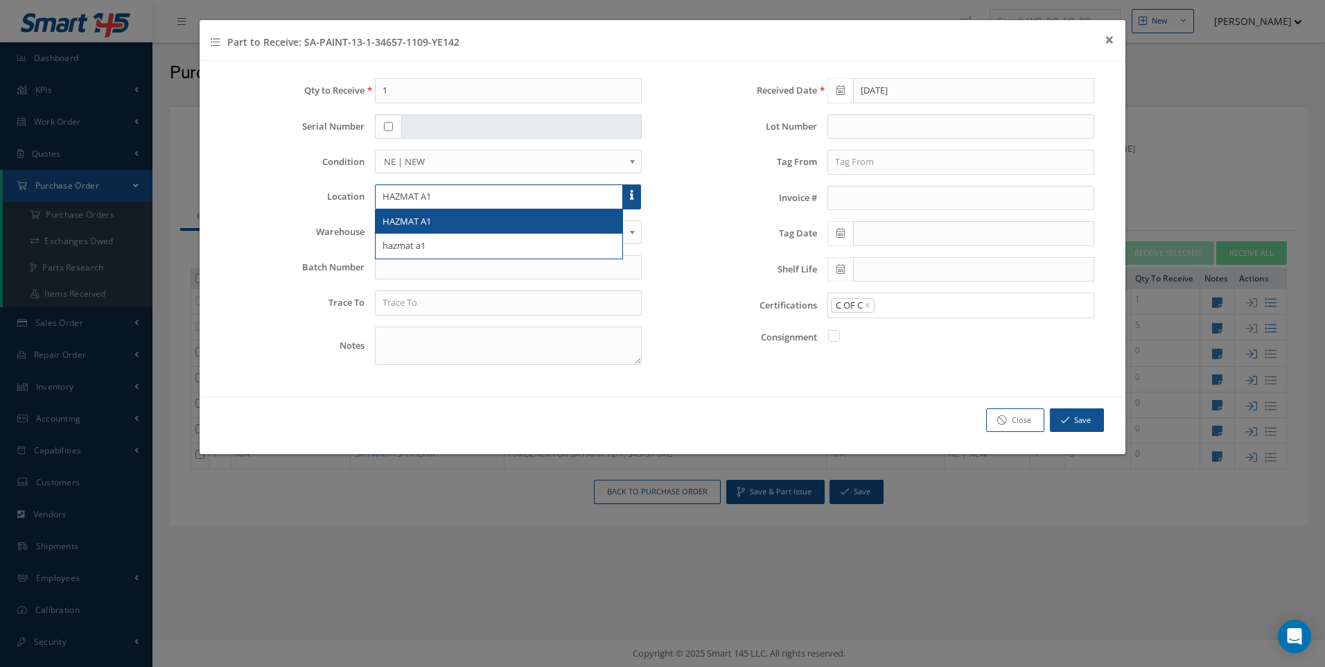
type input "HAZMAT A1"
click at [397, 219] on span "HAZMAT A1" at bounding box center [407, 221] width 49 height 12
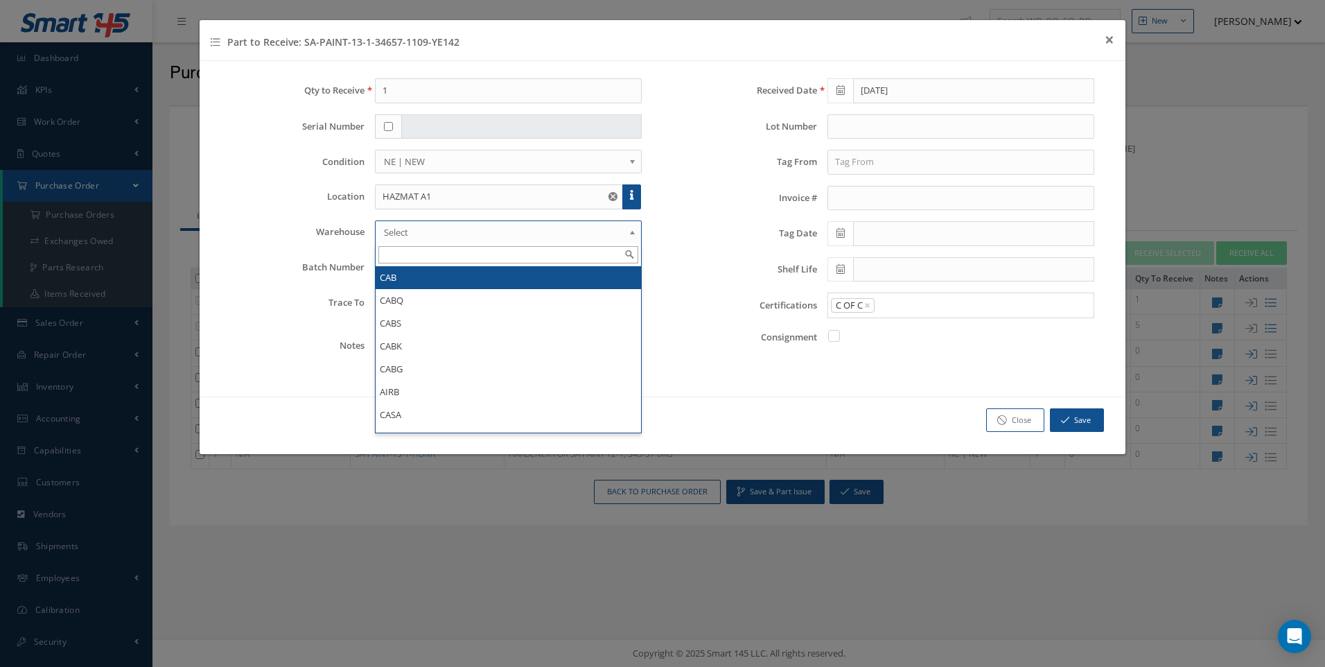
click at [397, 224] on span "Select" at bounding box center [504, 232] width 240 height 17
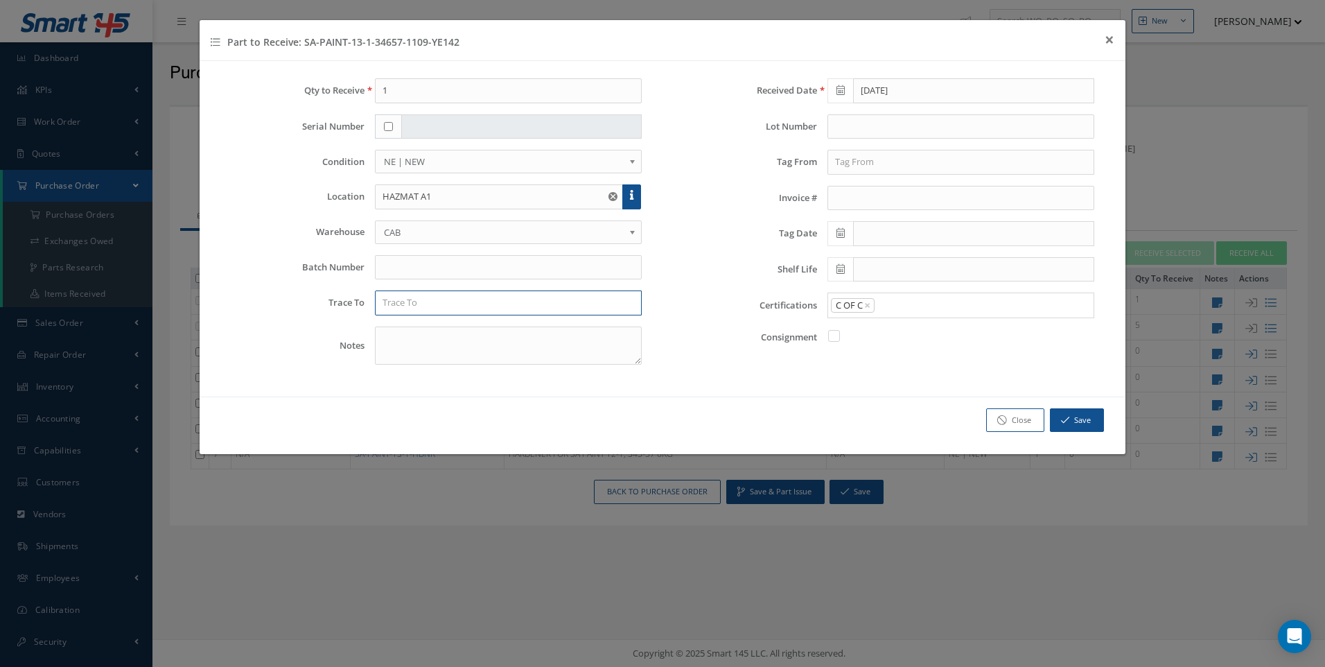
click at [393, 302] on input "text" at bounding box center [508, 302] width 267 height 25
type input "SATTO"
click at [858, 165] on input "text" at bounding box center [961, 162] width 267 height 25
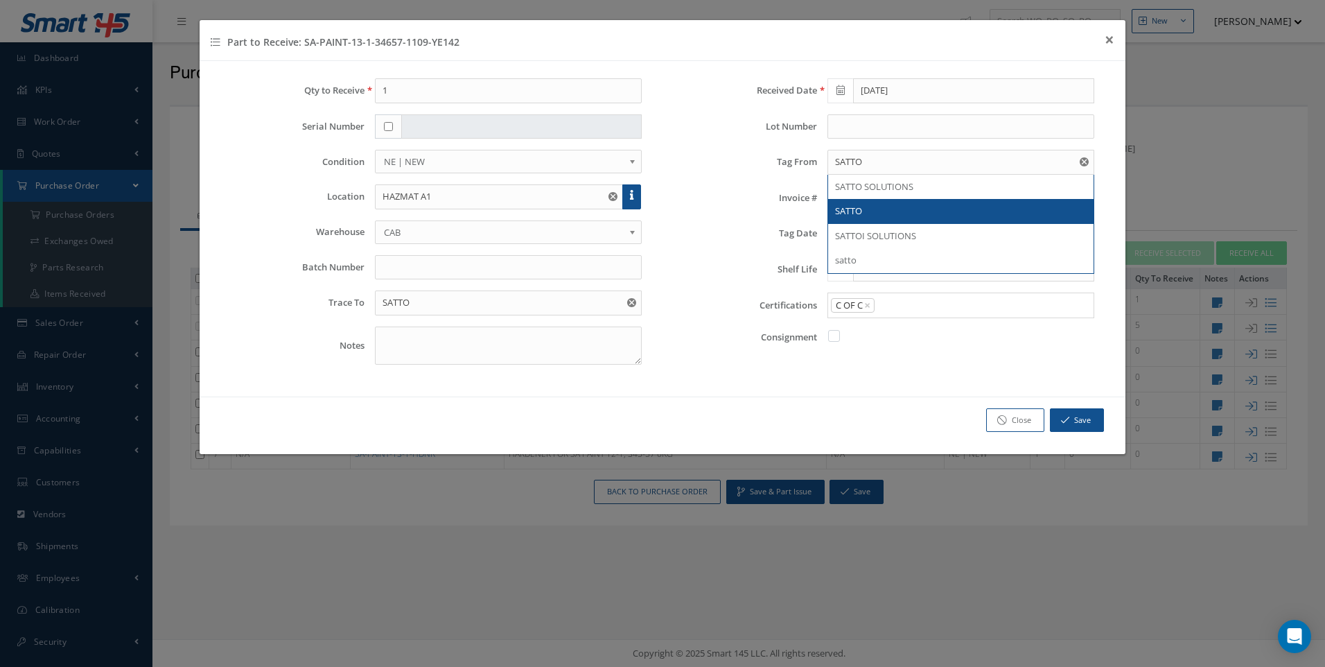
click at [853, 215] on span "SATTO" at bounding box center [848, 210] width 27 height 12
type input "SATTO"
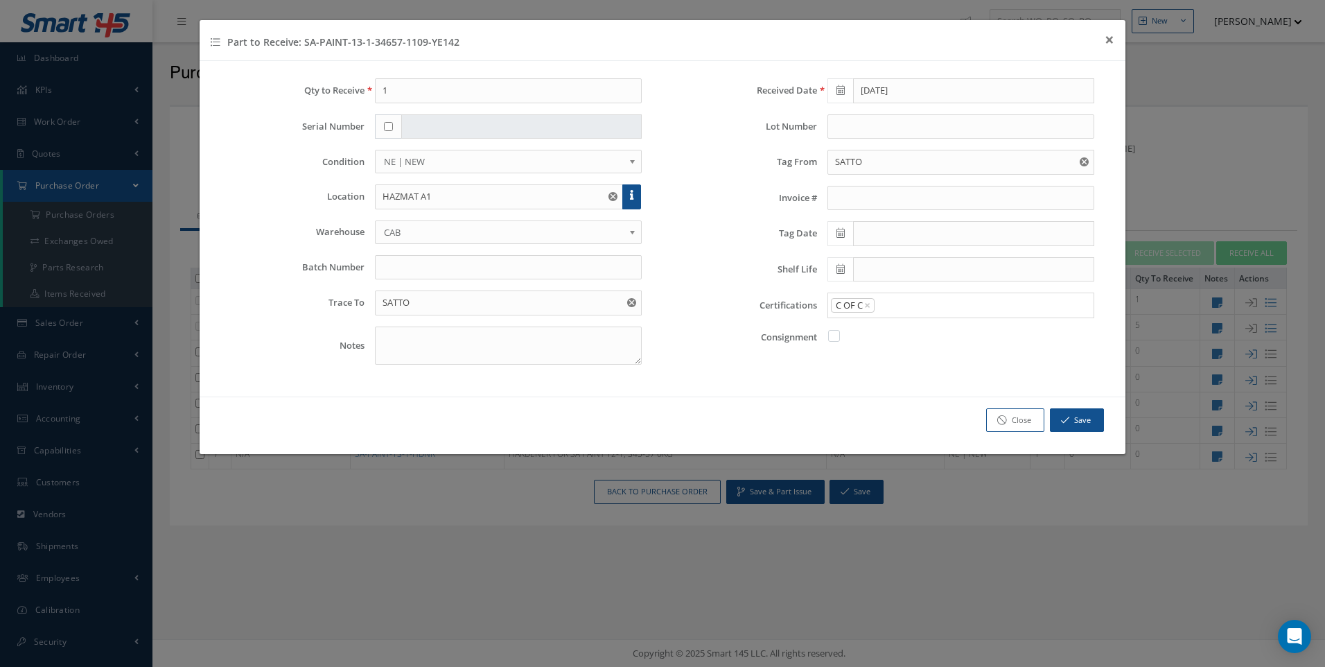
click at [840, 232] on icon at bounding box center [841, 233] width 8 height 10
click at [902, 297] on td "3" at bounding box center [900, 299] width 21 height 21
type input "09/03/2025"
click at [873, 266] on input "text" at bounding box center [973, 269] width 241 height 25
click at [905, 297] on th "May 2027" at bounding box center [900, 293] width 104 height 21
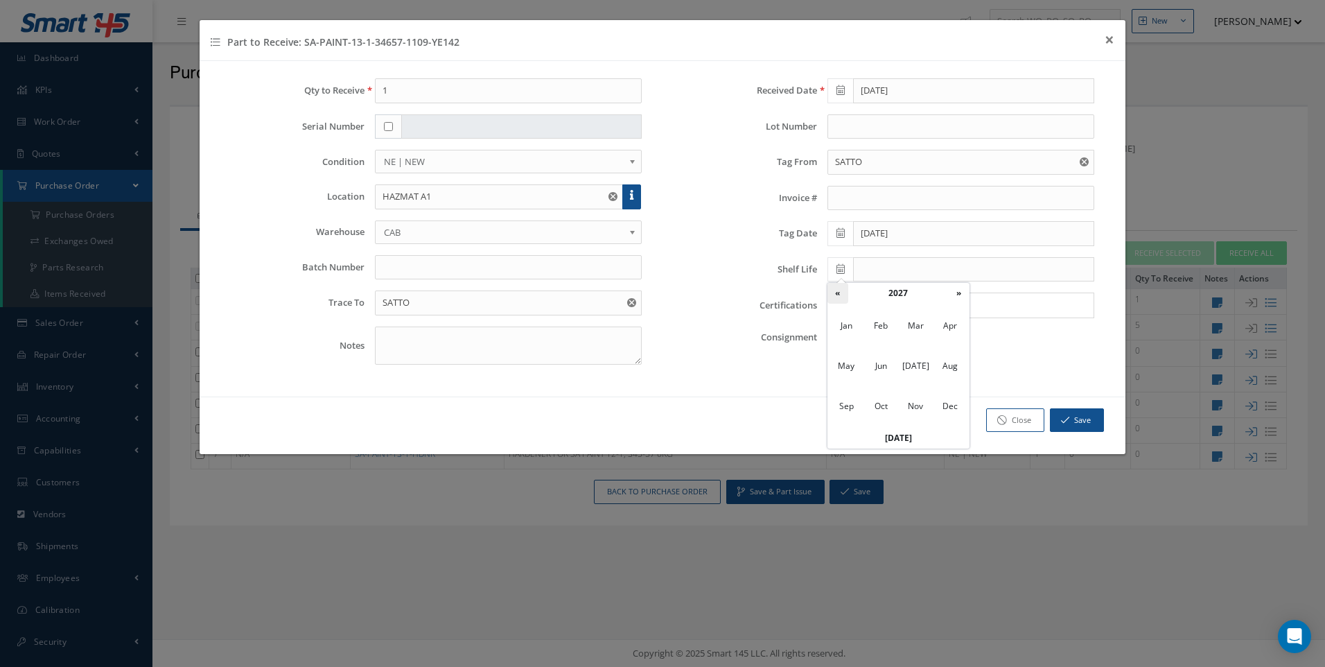
click at [844, 295] on th "«" at bounding box center [838, 293] width 21 height 21
click at [842, 410] on span "Sep" at bounding box center [846, 405] width 32 height 37
click at [902, 421] on td "30" at bounding box center [900, 418] width 21 height 21
type input "09/30/2026"
click at [1054, 415] on button "Save" at bounding box center [1077, 420] width 54 height 24
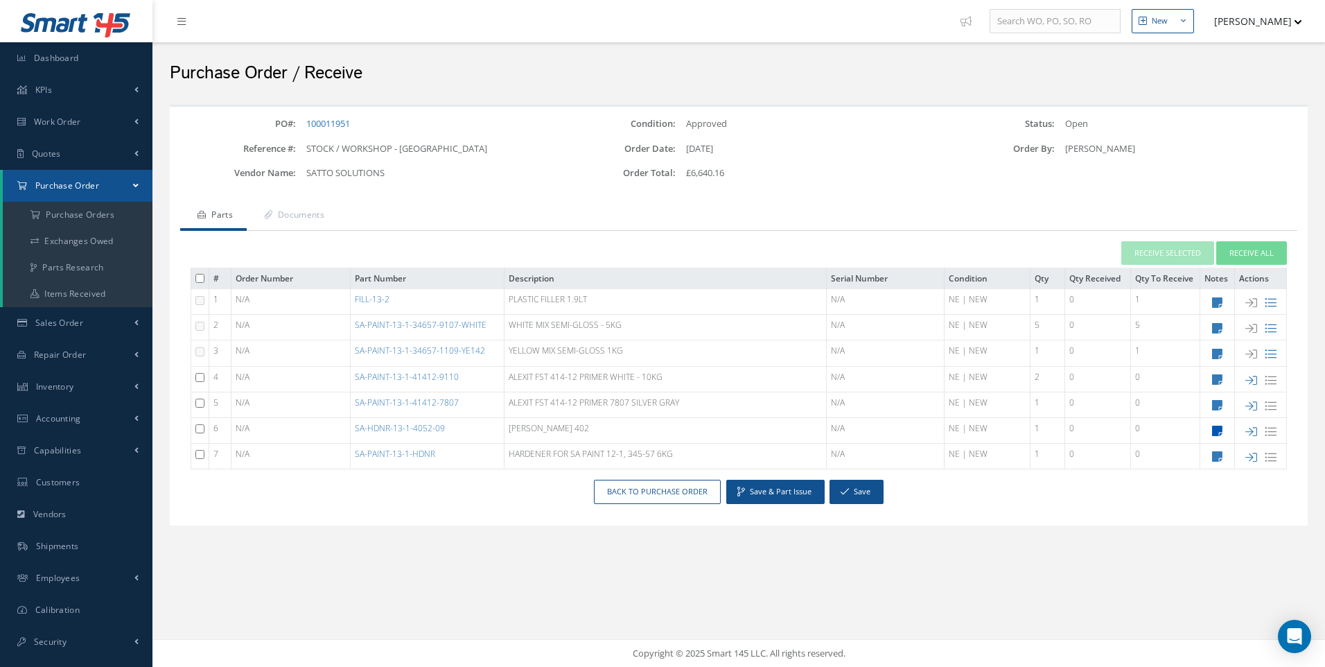
click at [1219, 428] on icon at bounding box center [1217, 431] width 10 height 12
type textarea "5TH AVE"
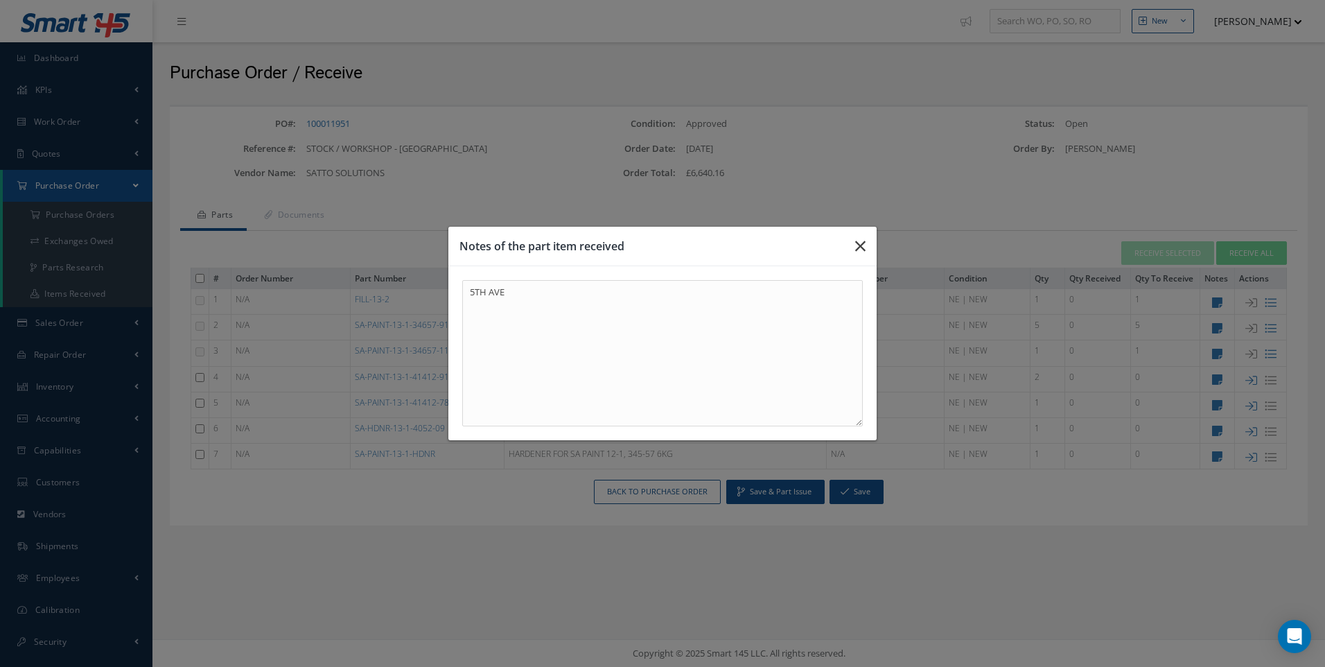
click at [861, 250] on icon "button" at bounding box center [860, 246] width 10 height 17
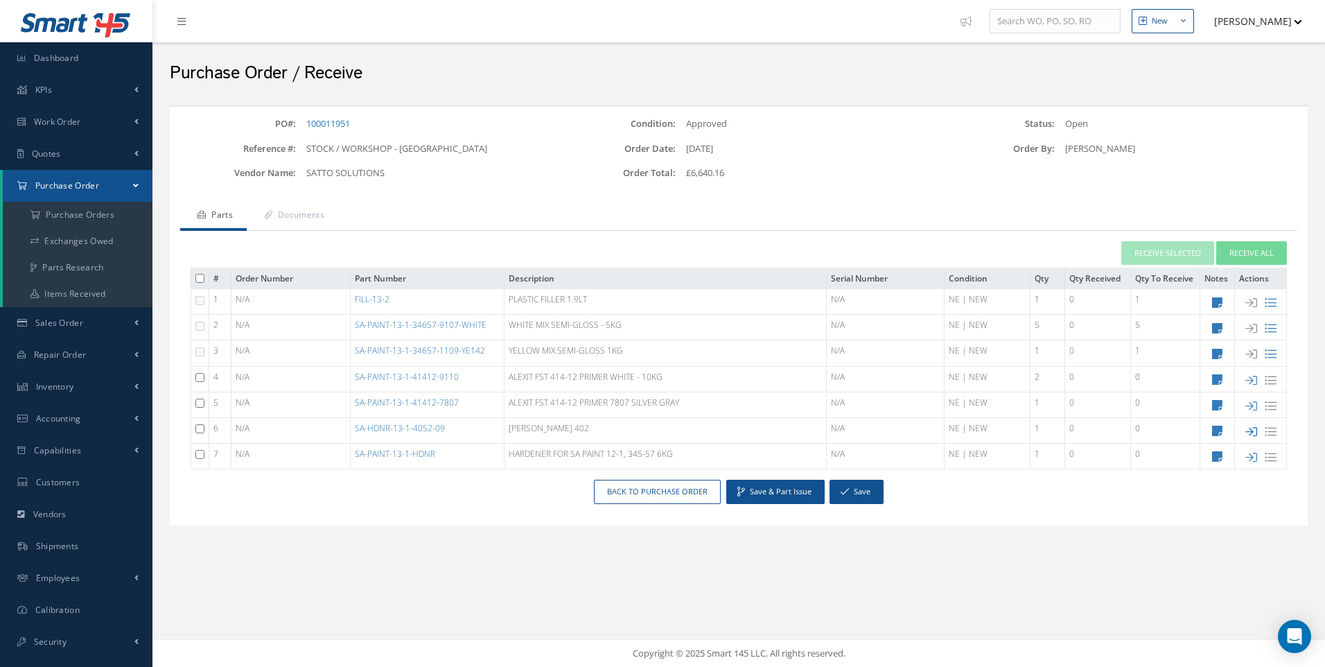
click at [1248, 429] on icon at bounding box center [1252, 432] width 12 height 12
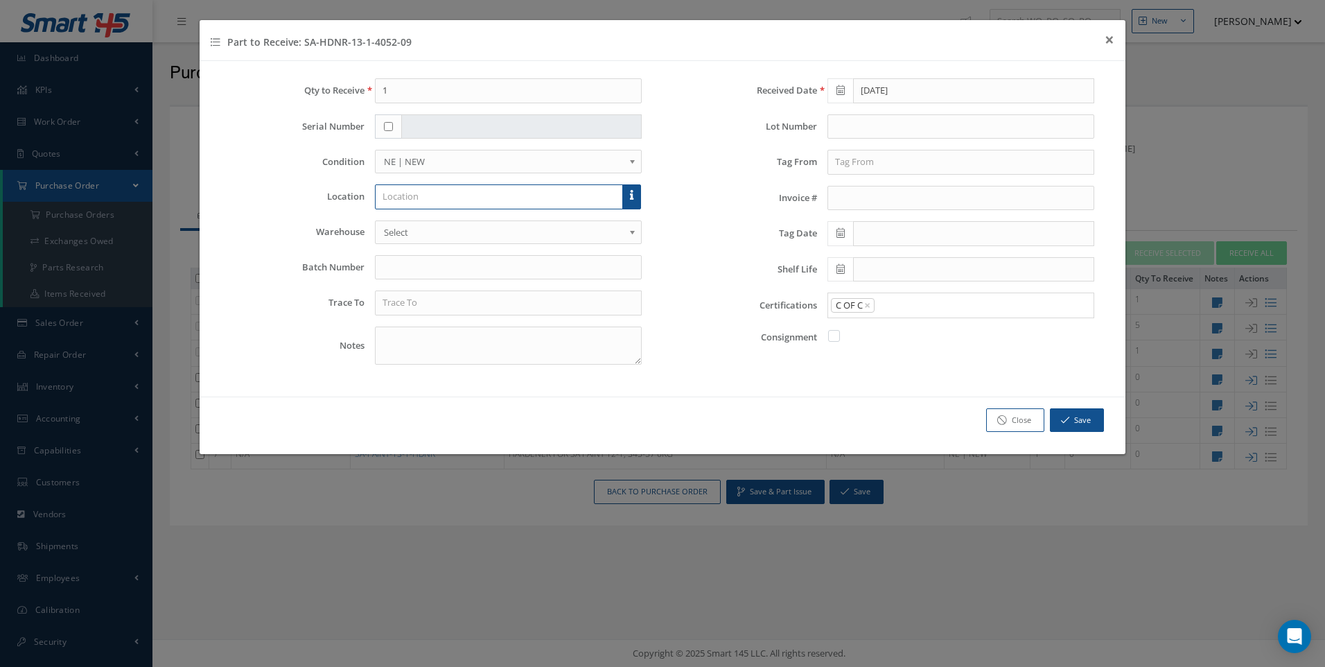
click at [400, 203] on input "text" at bounding box center [499, 196] width 248 height 25
type input "HAZMAT A1"
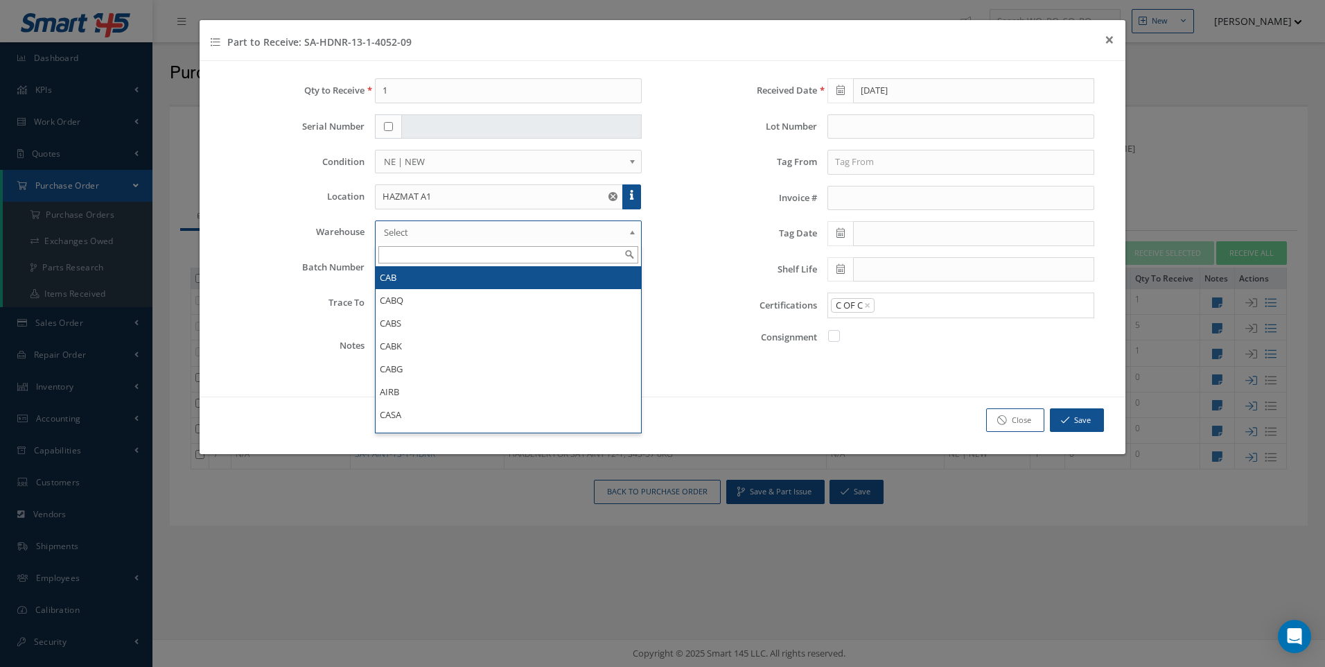
click at [398, 229] on span "Select" at bounding box center [504, 232] width 240 height 17
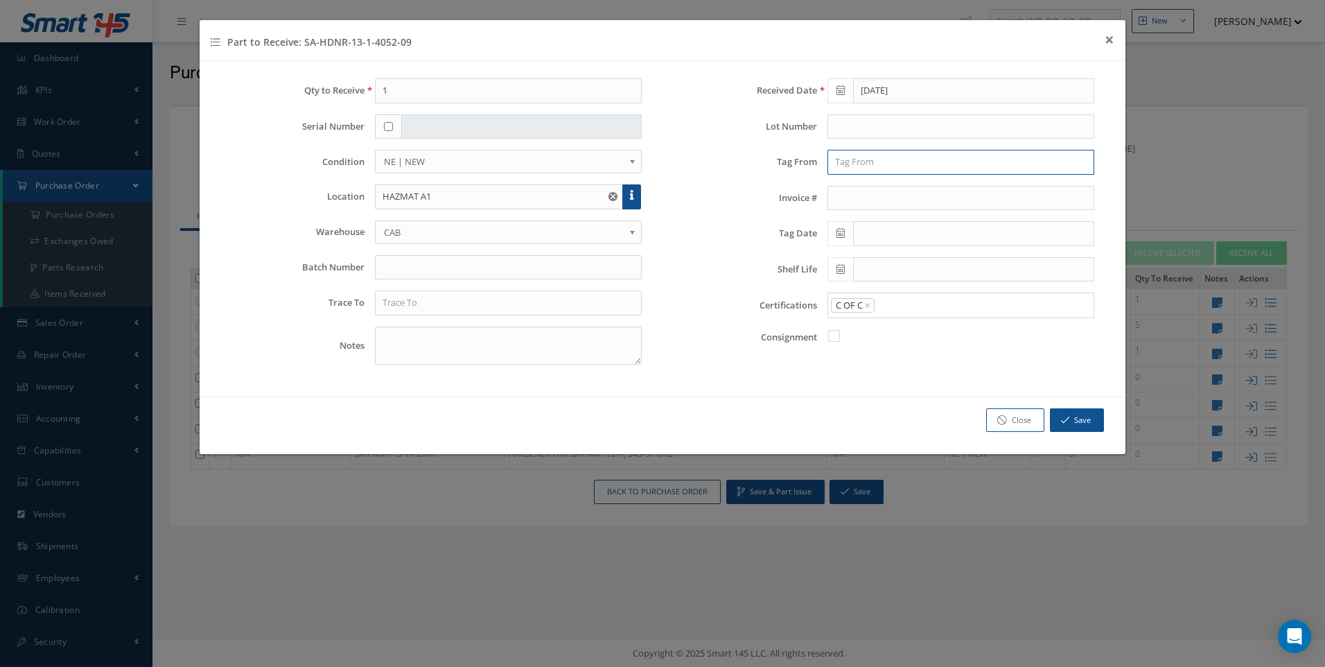
click at [839, 166] on input "text" at bounding box center [961, 162] width 267 height 25
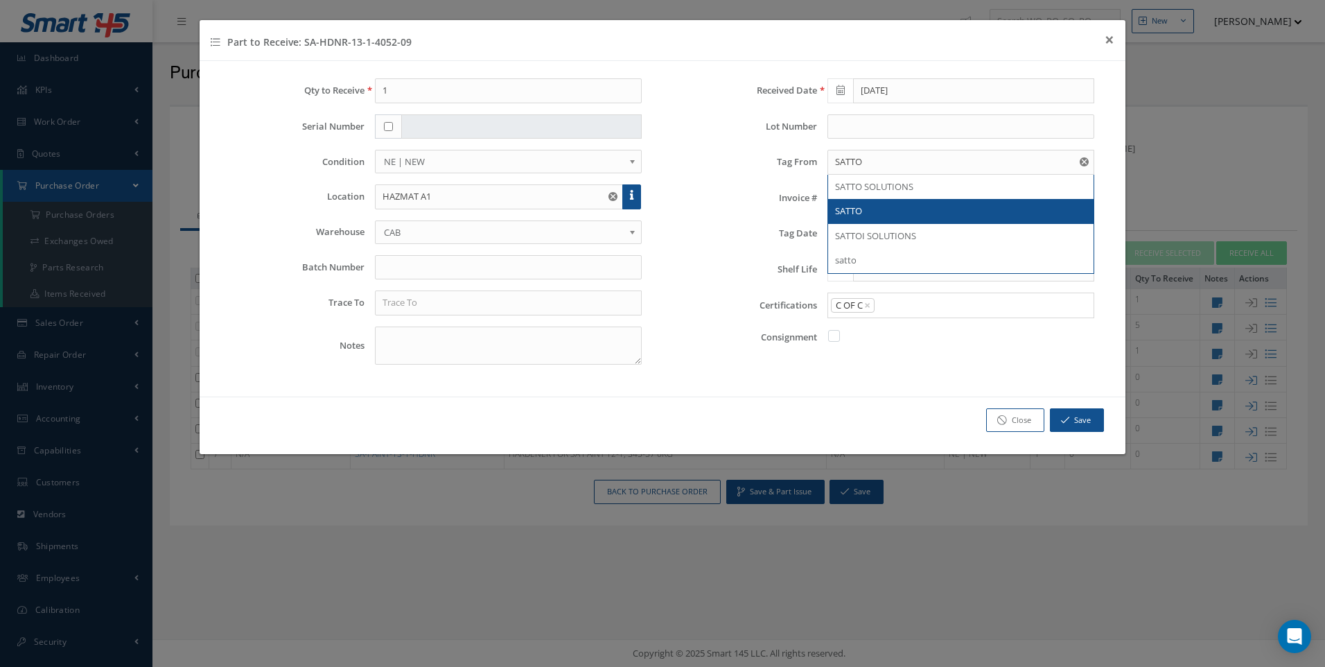
click at [851, 212] on span "SATTO" at bounding box center [848, 210] width 27 height 12
type input "SATTO"
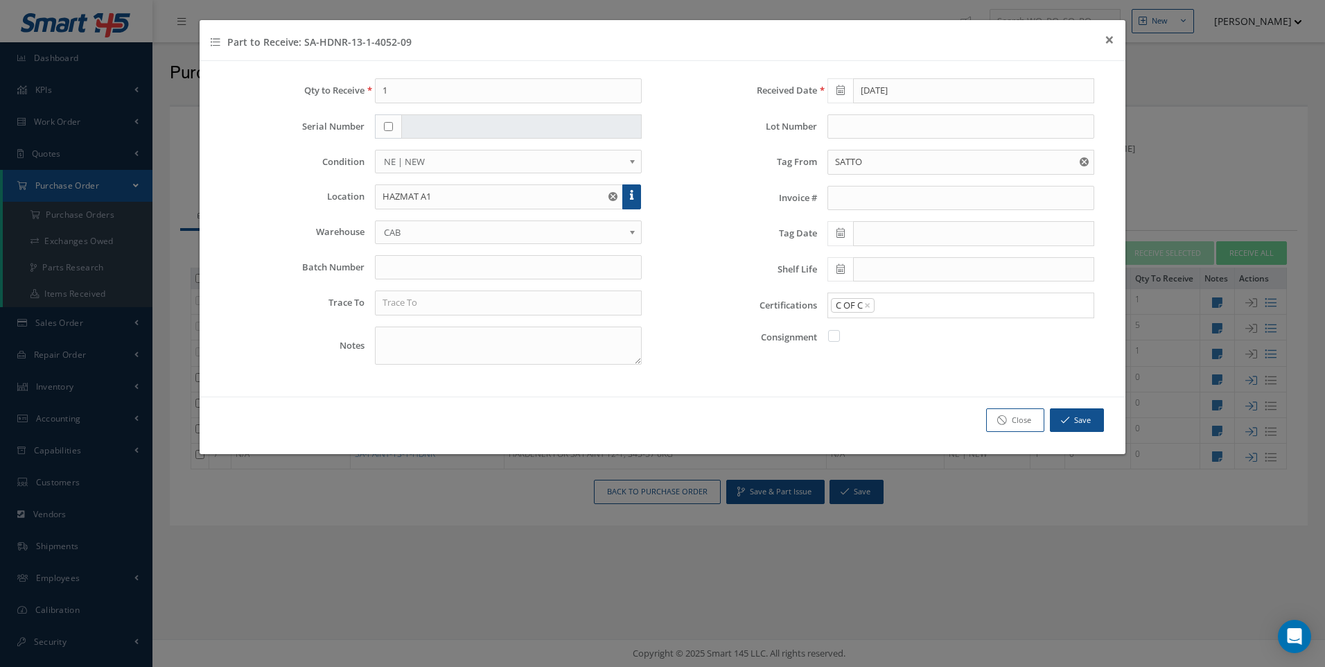
click at [844, 230] on icon at bounding box center [841, 233] width 8 height 10
click at [900, 304] on td "3" at bounding box center [900, 299] width 21 height 21
type input "09/03/2025"
click at [862, 268] on input "text" at bounding box center [973, 269] width 241 height 25
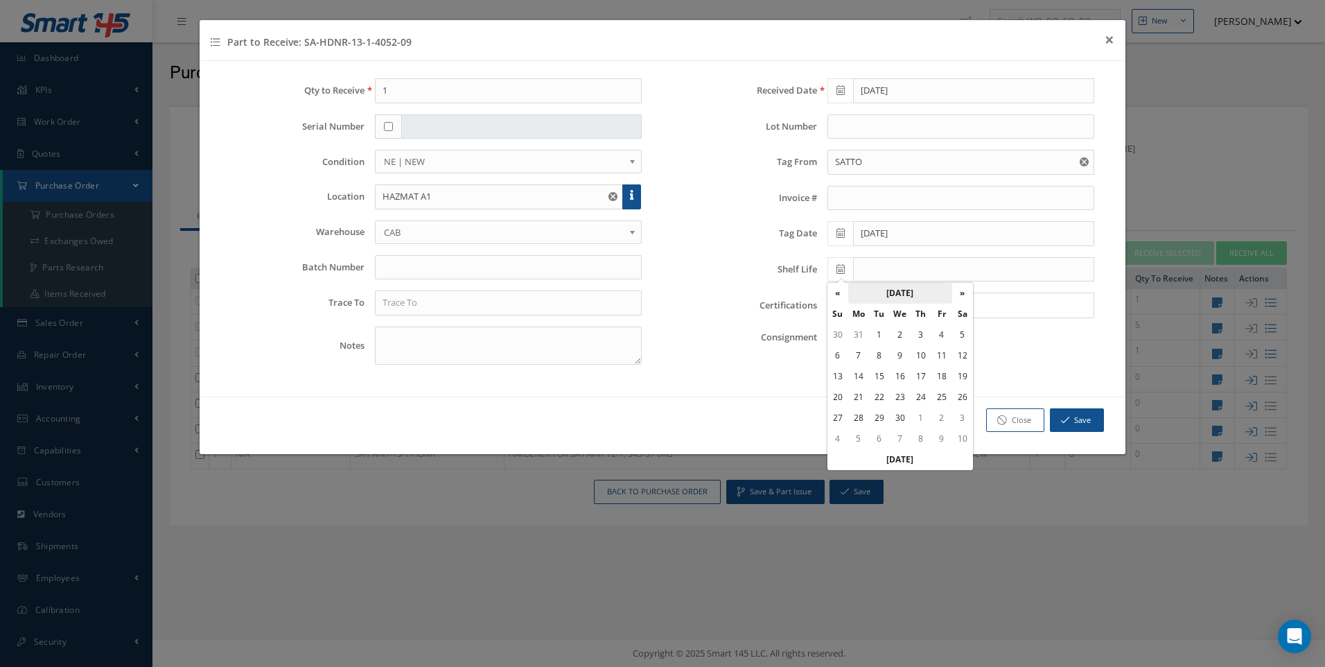
click at [901, 294] on th "September 2026" at bounding box center [900, 293] width 104 height 21
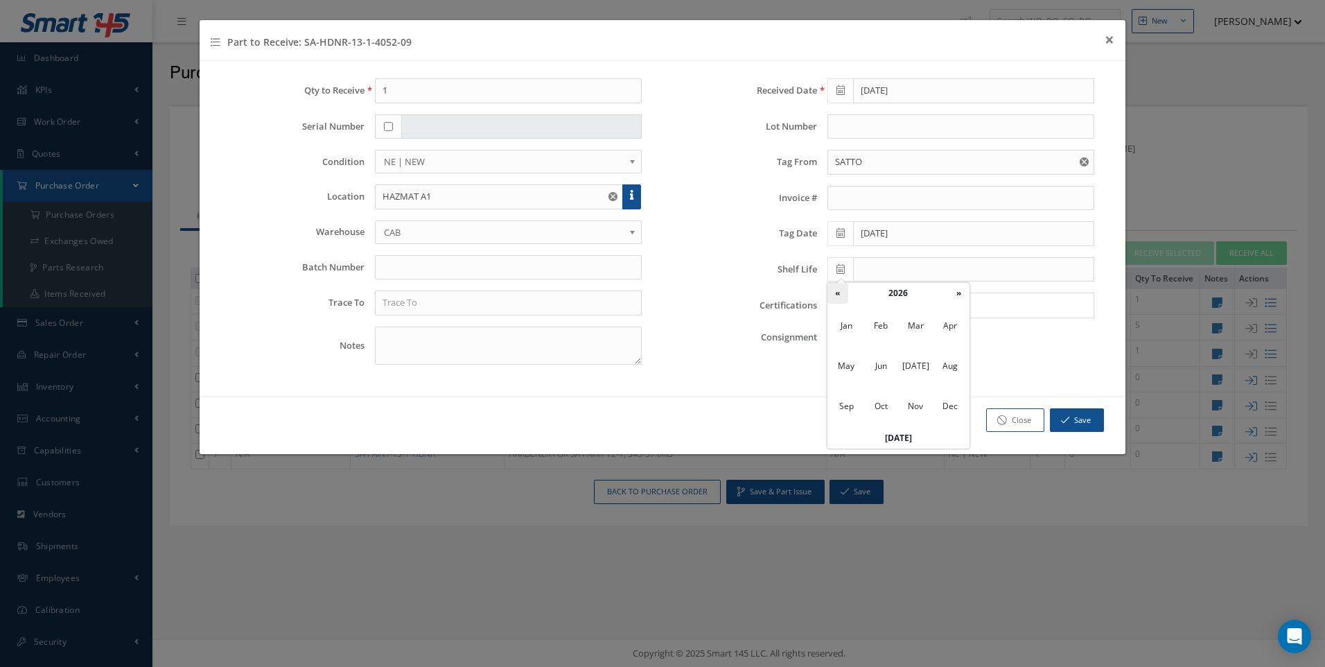
click at [841, 293] on th "«" at bounding box center [838, 293] width 21 height 21
click at [957, 294] on th "»" at bounding box center [959, 293] width 21 height 21
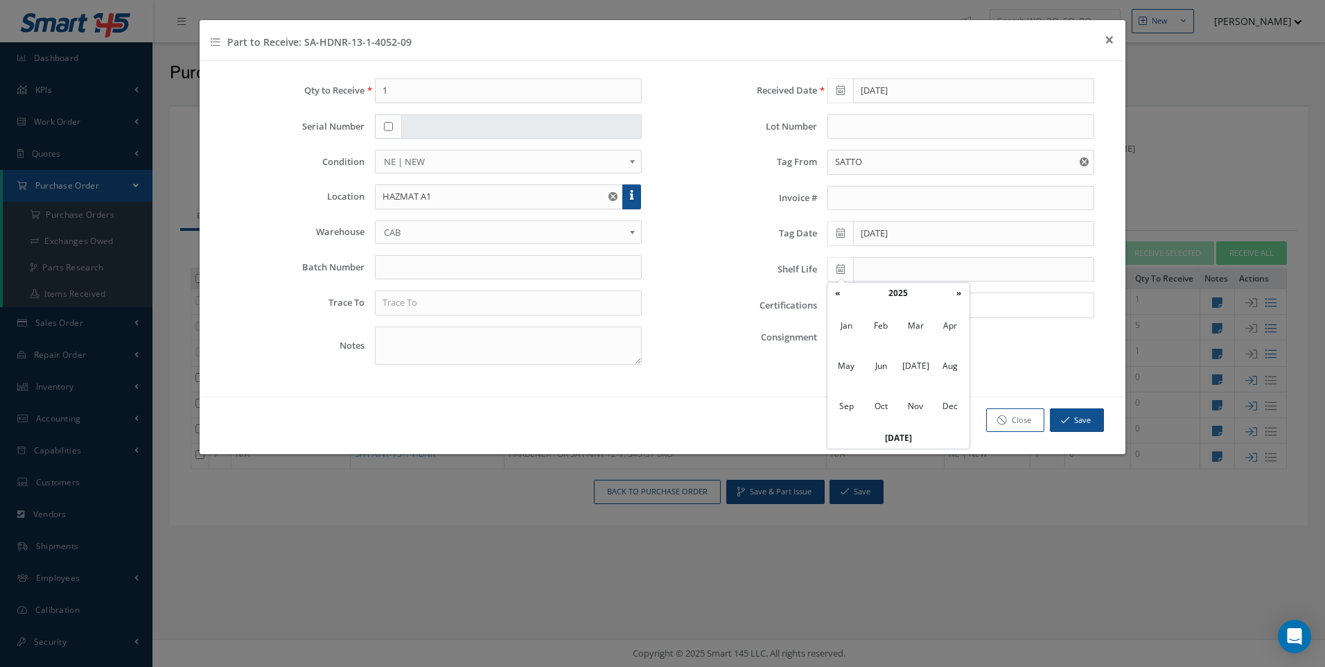
click at [957, 294] on th "»" at bounding box center [959, 293] width 21 height 21
click at [911, 325] on span "Mar" at bounding box center [916, 325] width 32 height 37
click at [875, 433] on td "31" at bounding box center [879, 438] width 21 height 21
type input "[DATE]"
click at [1074, 408] on button "Save" at bounding box center [1077, 420] width 54 height 24
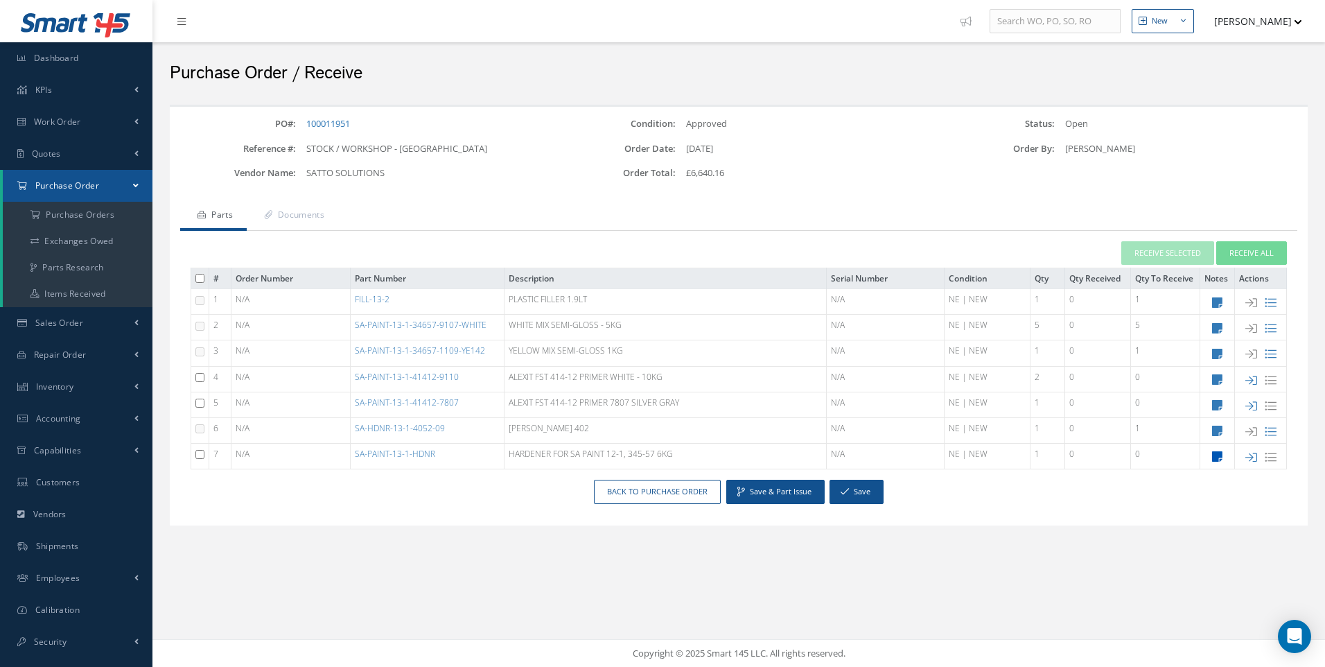
click at [1220, 457] on icon at bounding box center [1217, 457] width 10 height 12
type textarea "5TH AVE"
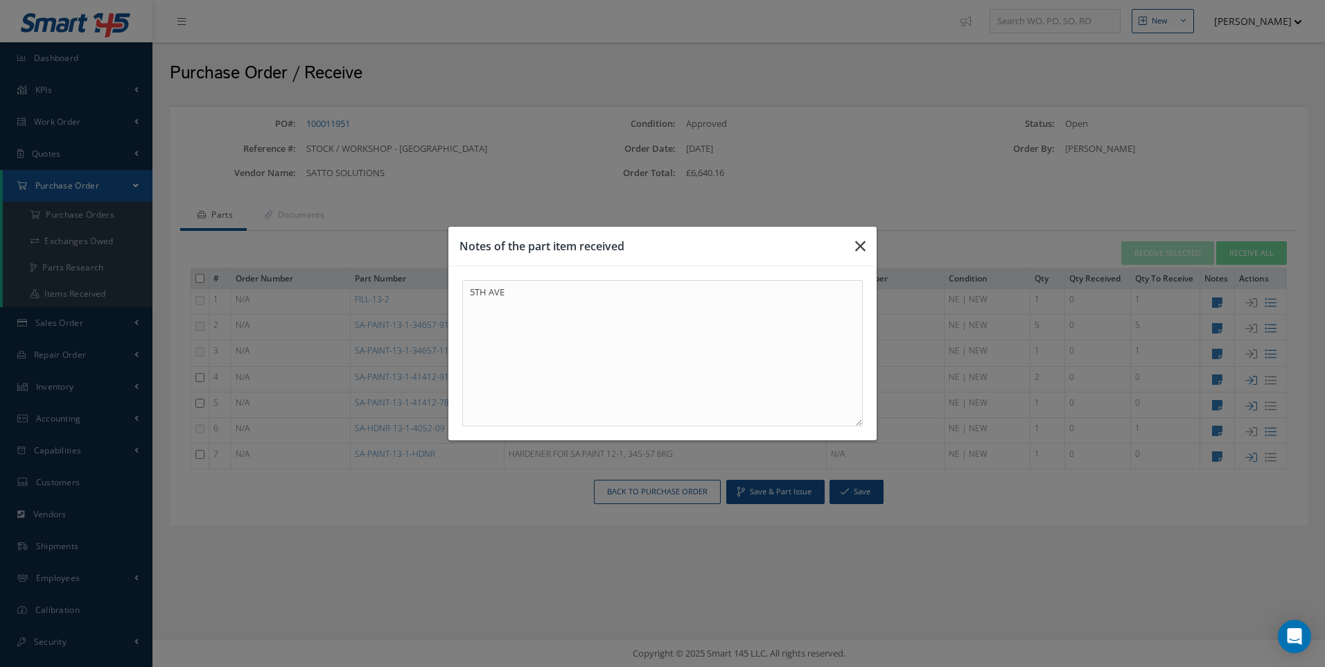
drag, startPoint x: 856, startPoint y: 234, endPoint x: 988, endPoint y: 316, distance: 156.0
click at [856, 234] on button "button" at bounding box center [860, 246] width 33 height 39
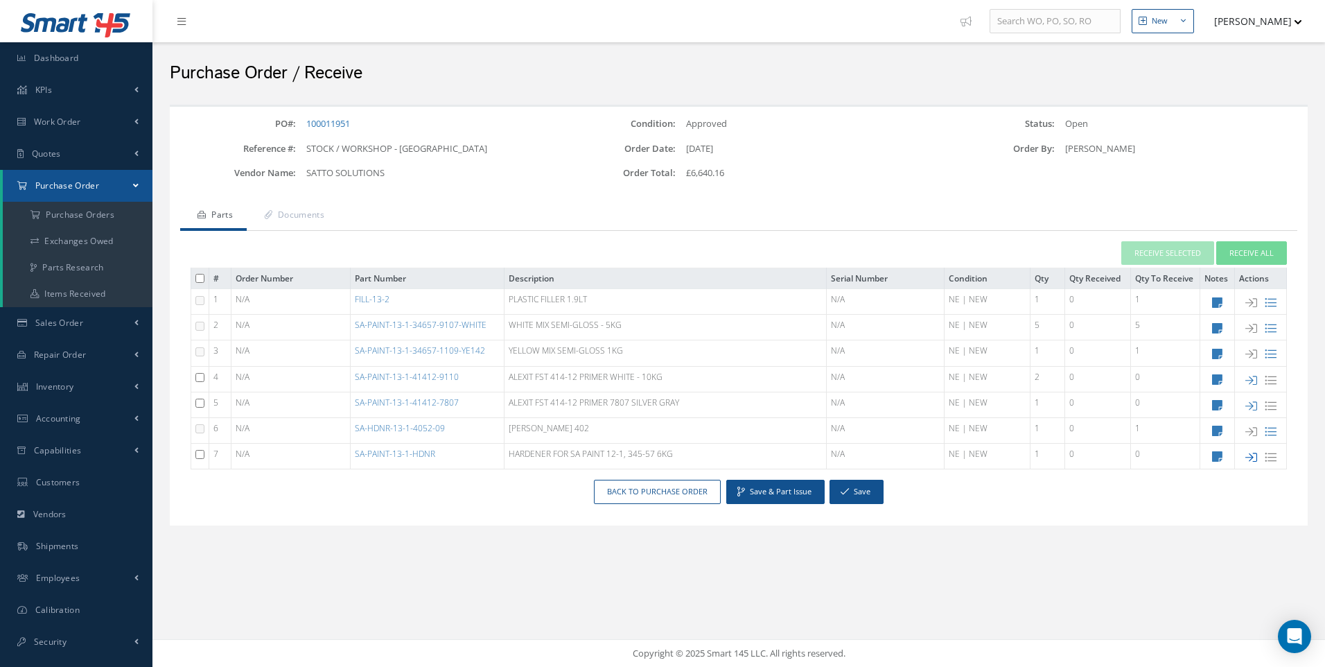
click at [1246, 451] on icon at bounding box center [1252, 457] width 12 height 12
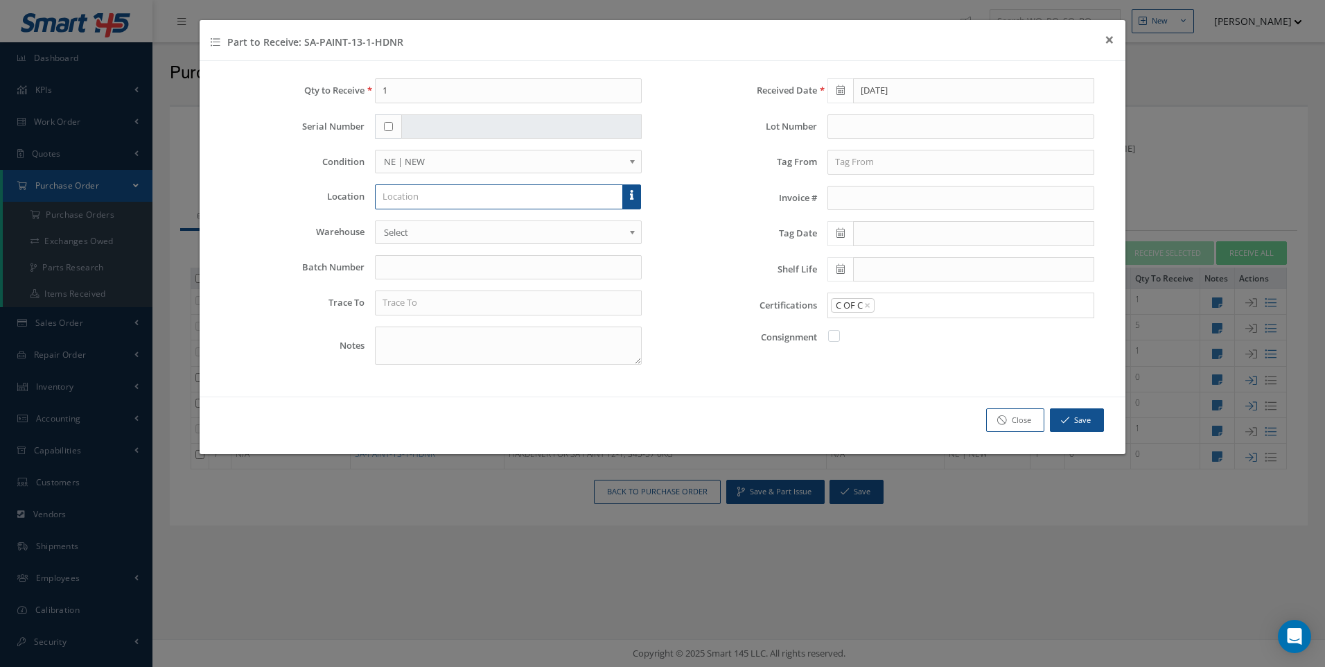
click at [418, 195] on input "text" at bounding box center [499, 196] width 248 height 25
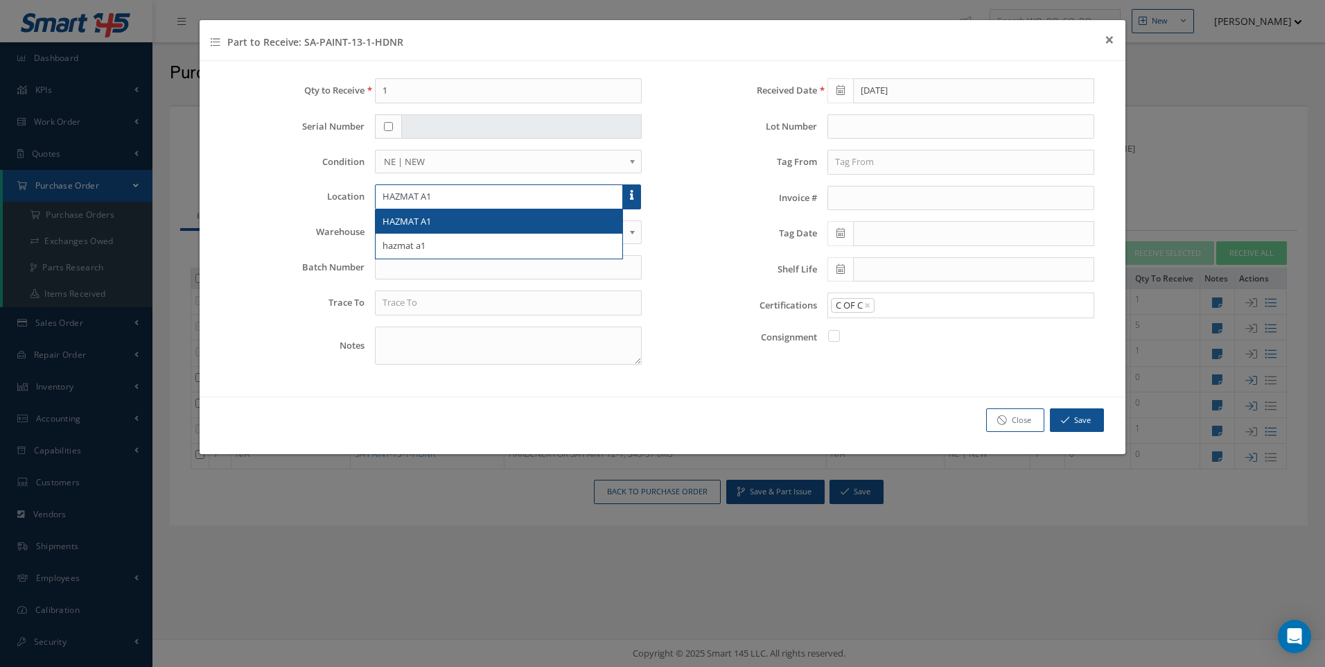
type input "HAZMAT A1"
click at [403, 231] on div "HAZMAT A1" at bounding box center [499, 221] width 247 height 25
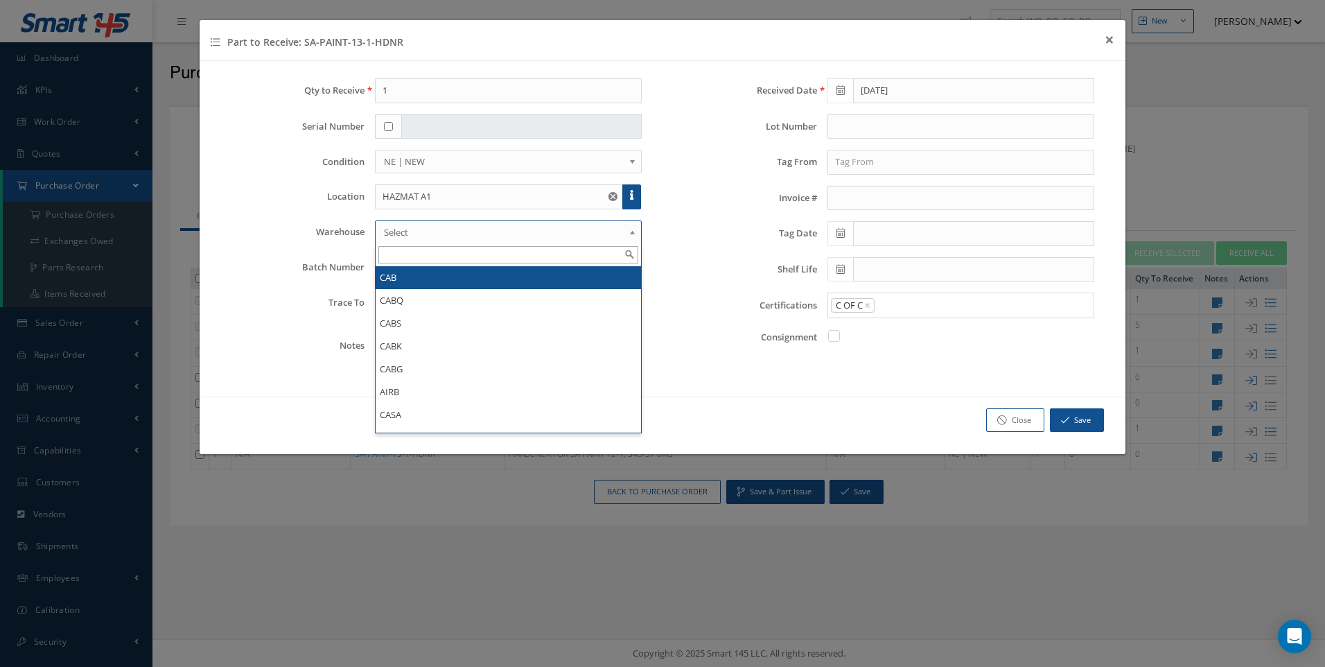
click at [403, 241] on link "Select" at bounding box center [508, 232] width 267 height 24
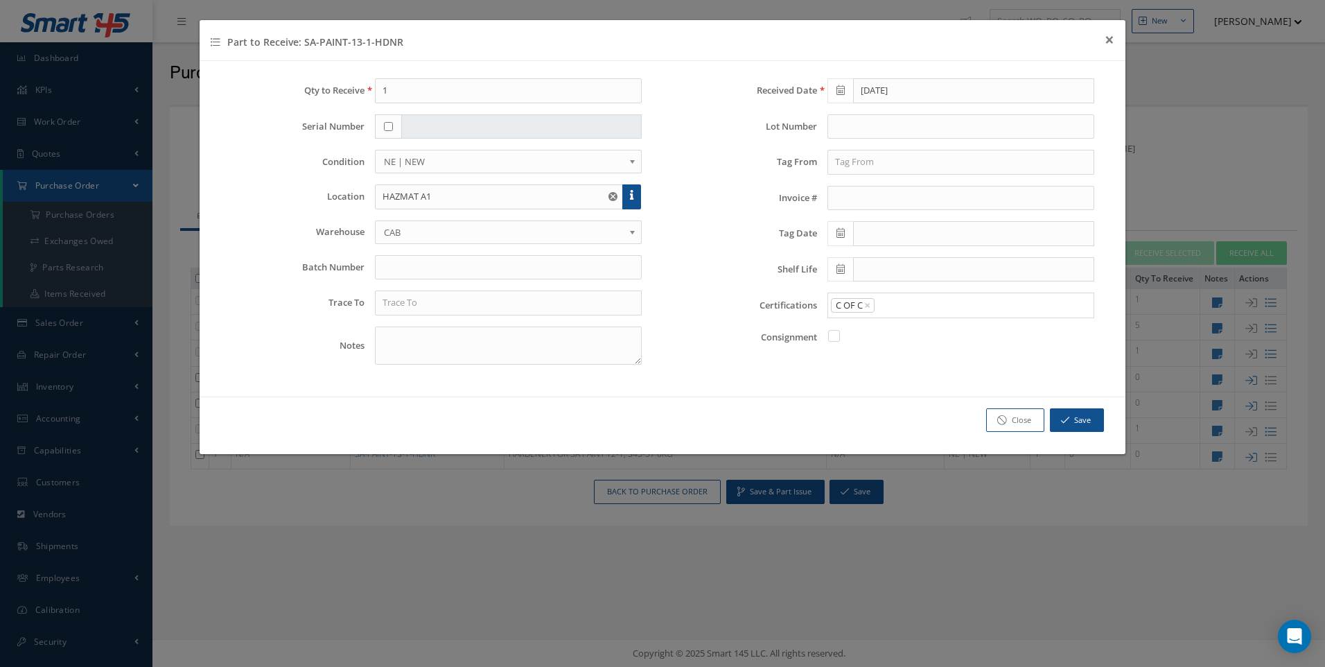
click at [393, 315] on div "Qty to Receive 1 Serial Number Condition OH | OVERHAUL SV | SERVICEABLE RP | RE…" at bounding box center [436, 226] width 453 height 297
click at [401, 306] on input "text" at bounding box center [508, 302] width 267 height 25
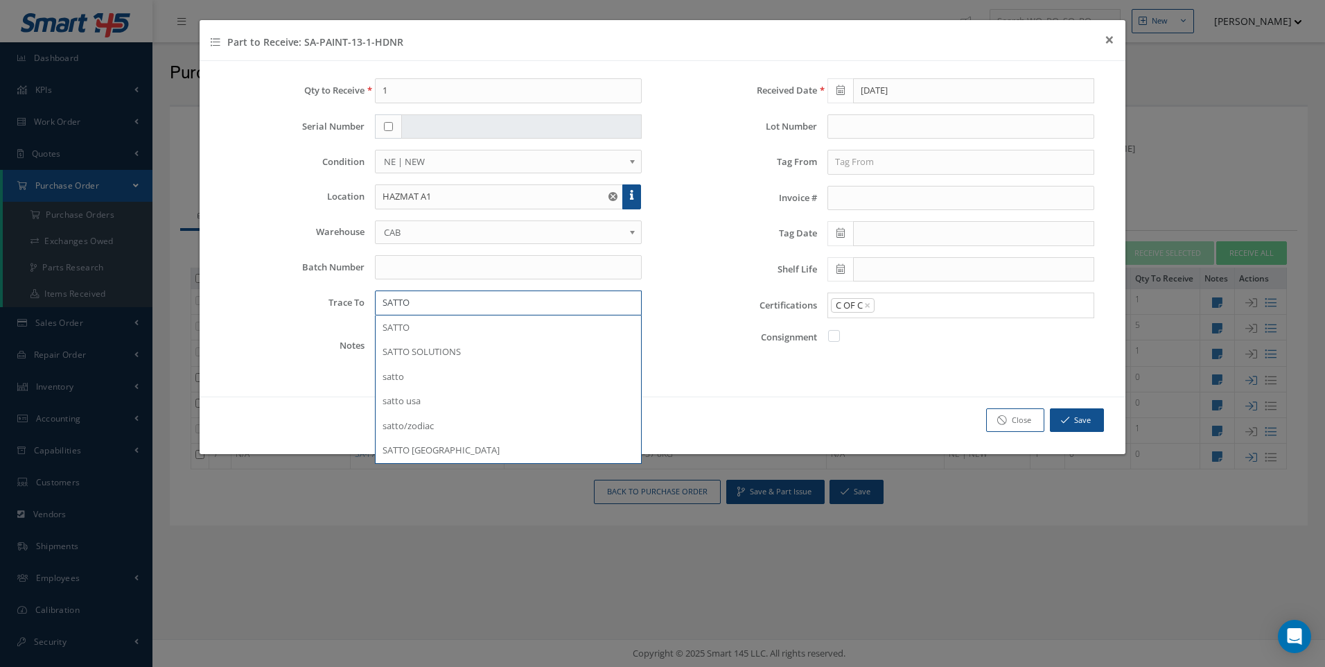
type input "SATTO"
click at [852, 157] on input "text" at bounding box center [961, 162] width 267 height 25
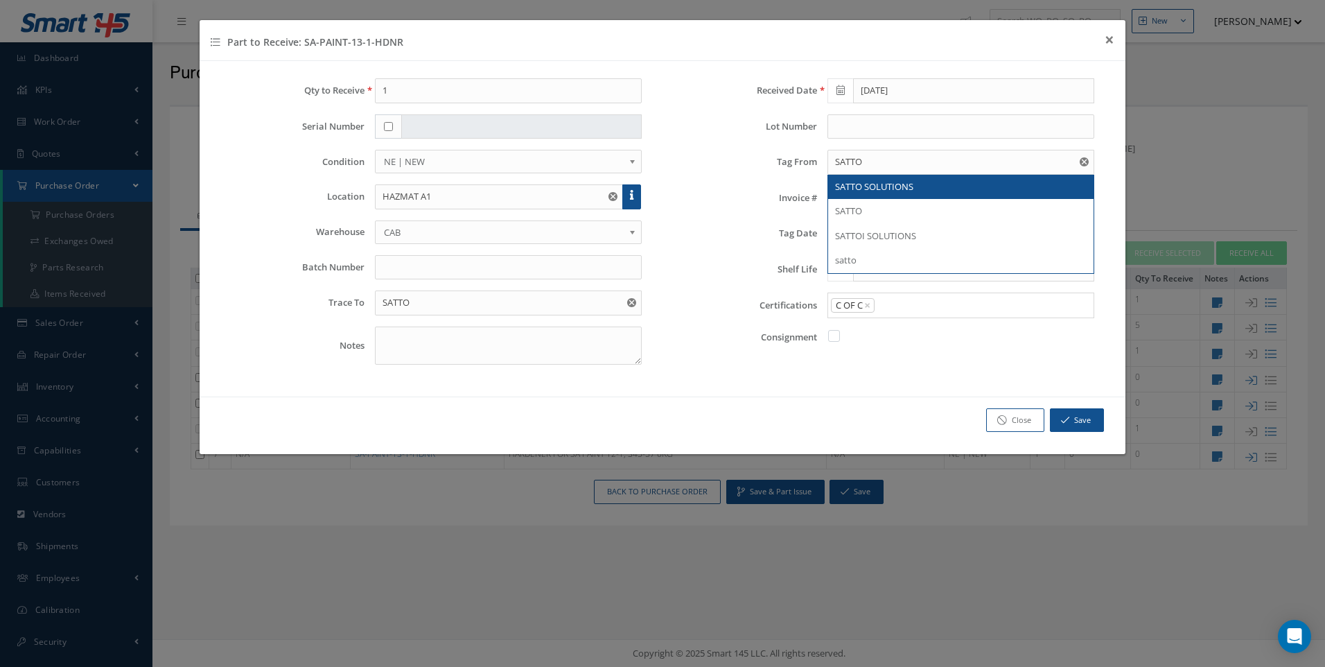
click at [853, 186] on span "SATTO SOLUTIONS" at bounding box center [874, 186] width 78 height 12
type input "SATTO SOLUTIONS"
click at [845, 230] on span at bounding box center [841, 233] width 26 height 25
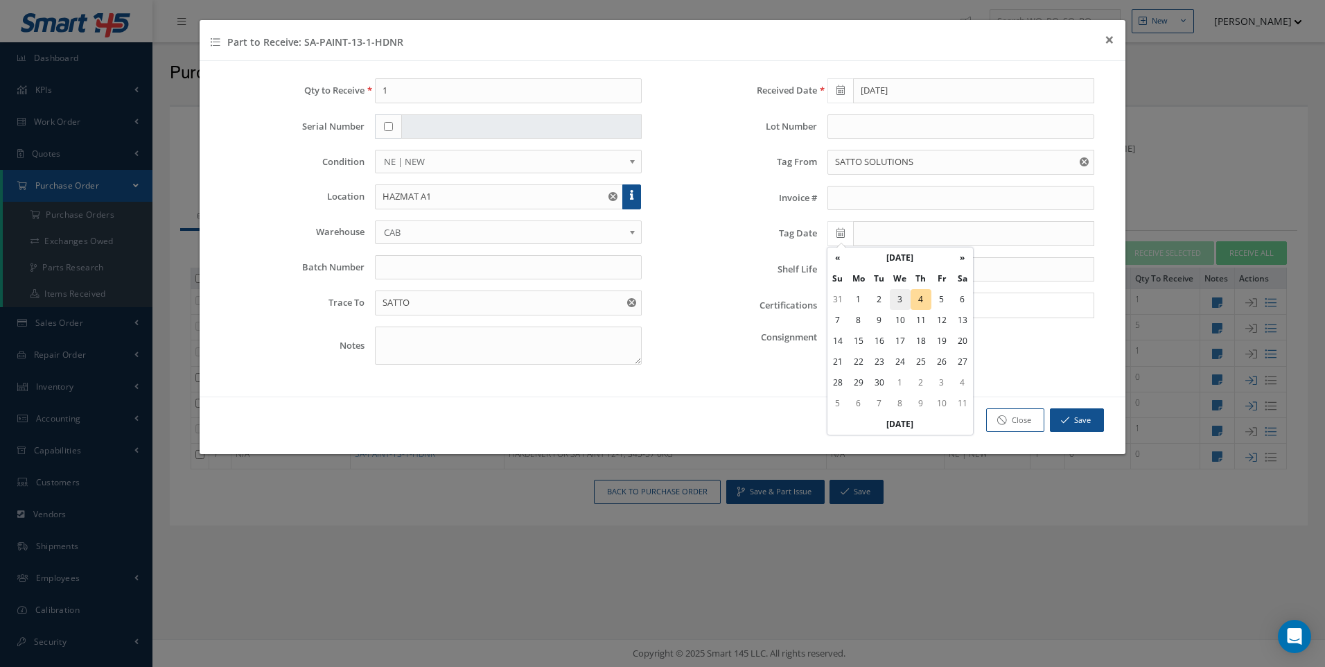
click at [902, 302] on td "3" at bounding box center [900, 299] width 21 height 21
type input "09/03/2025"
click at [868, 273] on input "text" at bounding box center [973, 269] width 241 height 25
click at [900, 293] on th "March 2026" at bounding box center [900, 293] width 104 height 21
click at [842, 291] on th "«" at bounding box center [838, 293] width 21 height 21
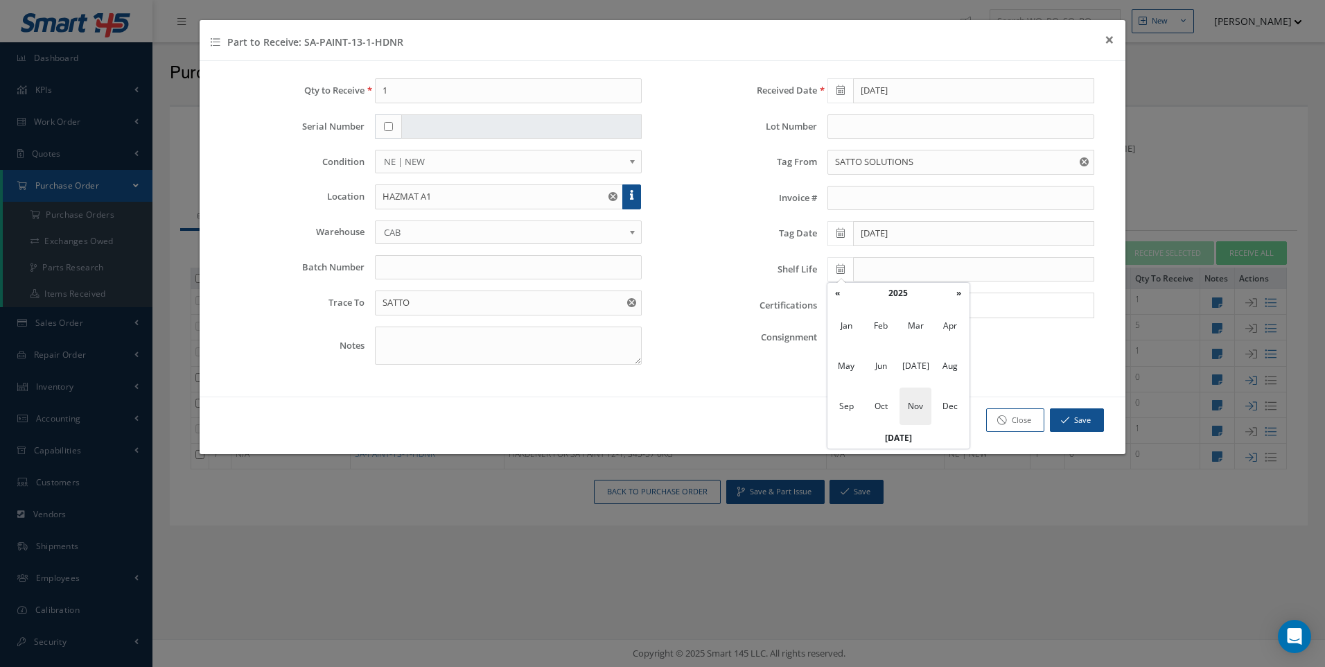
click at [921, 402] on span "Nov" at bounding box center [916, 405] width 32 height 37
drag, startPoint x: 844, startPoint y: 437, endPoint x: 893, endPoint y: 329, distance: 118.2
click at [842, 437] on td "30" at bounding box center [838, 438] width 21 height 21
type input "[DATE]"
click at [1071, 423] on button "Save" at bounding box center [1077, 420] width 54 height 24
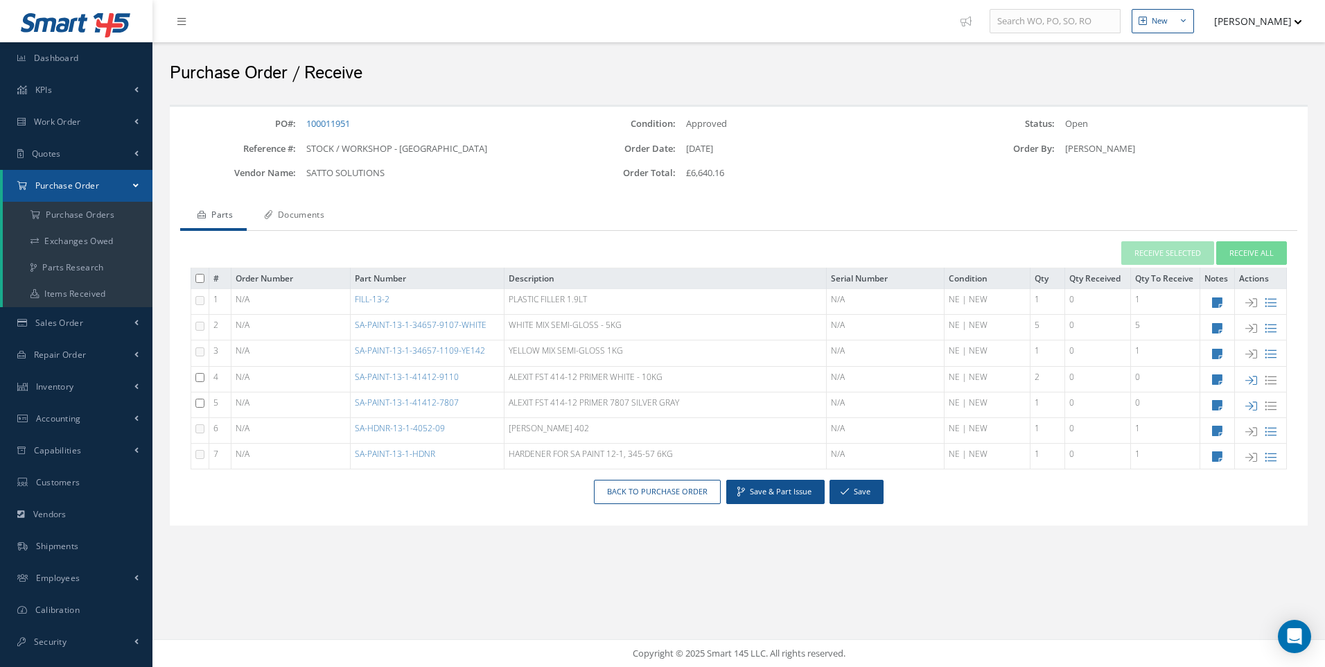
click at [297, 215] on link "Documents" at bounding box center [293, 216] width 92 height 29
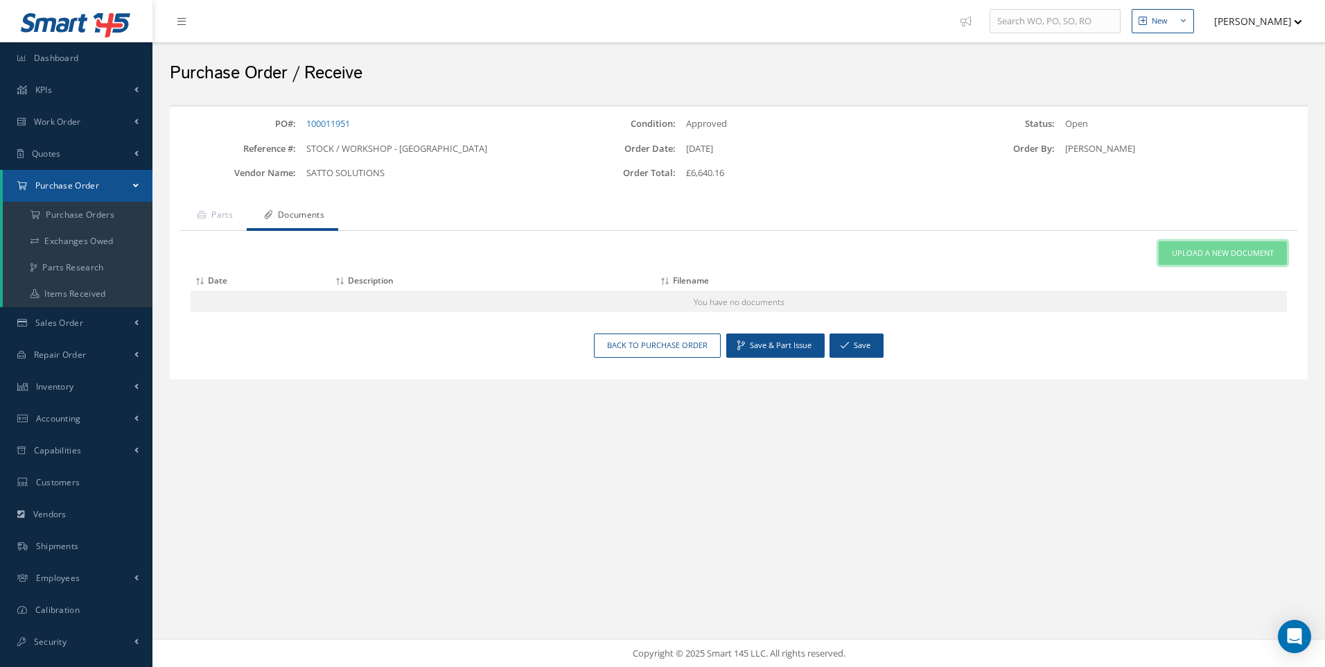
click at [1237, 248] on span "Upload a New Document" at bounding box center [1223, 253] width 102 height 12
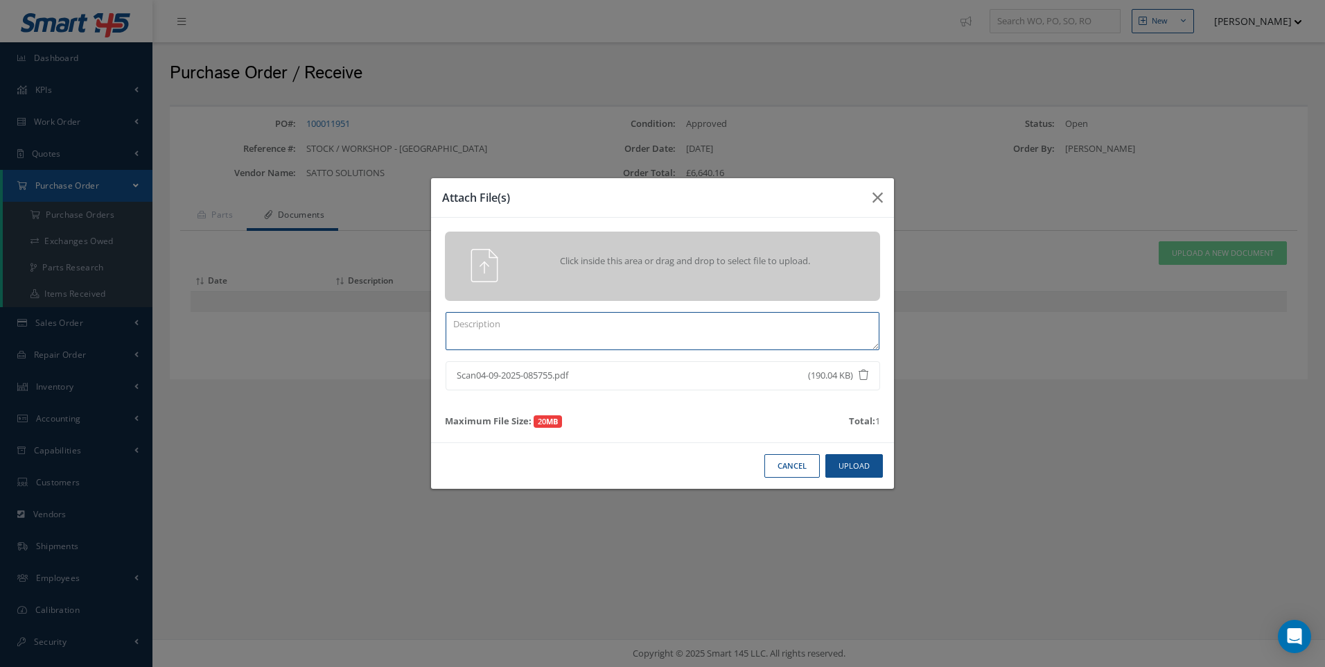
click at [514, 332] on textarea at bounding box center [663, 331] width 434 height 38
type textarea "COC"
click at [851, 464] on button "Upload" at bounding box center [855, 466] width 58 height 24
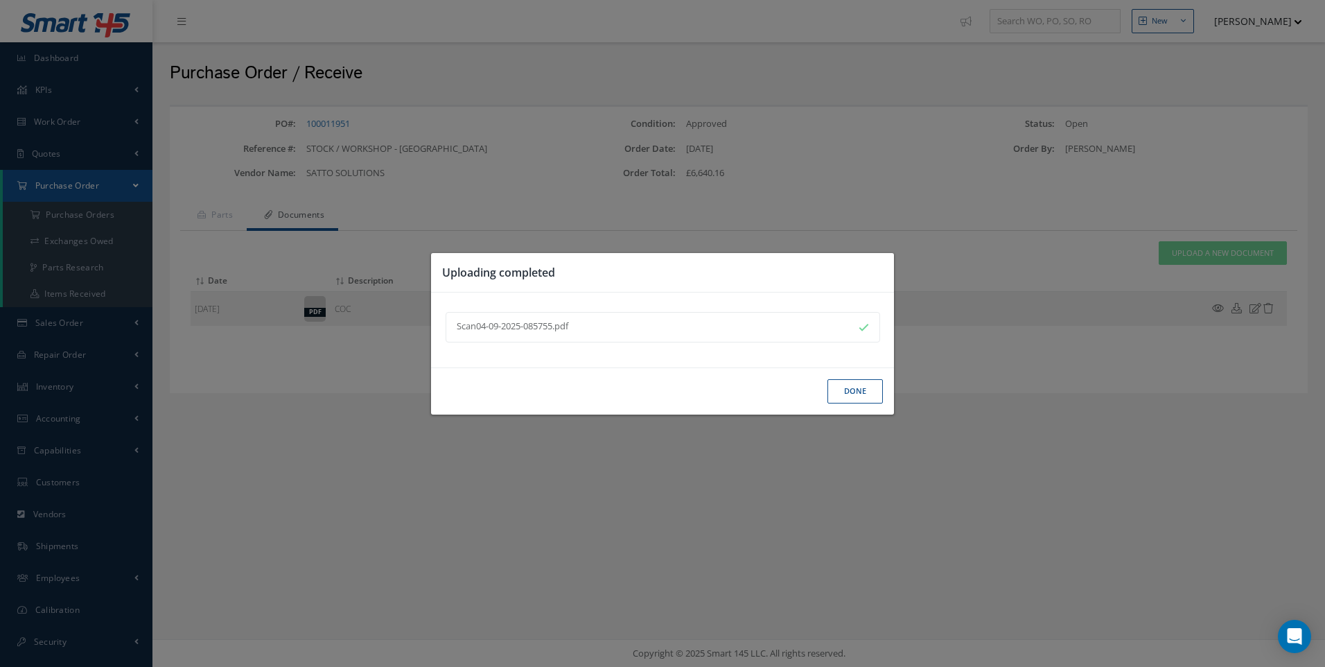
click at [852, 392] on button "Done" at bounding box center [855, 391] width 55 height 24
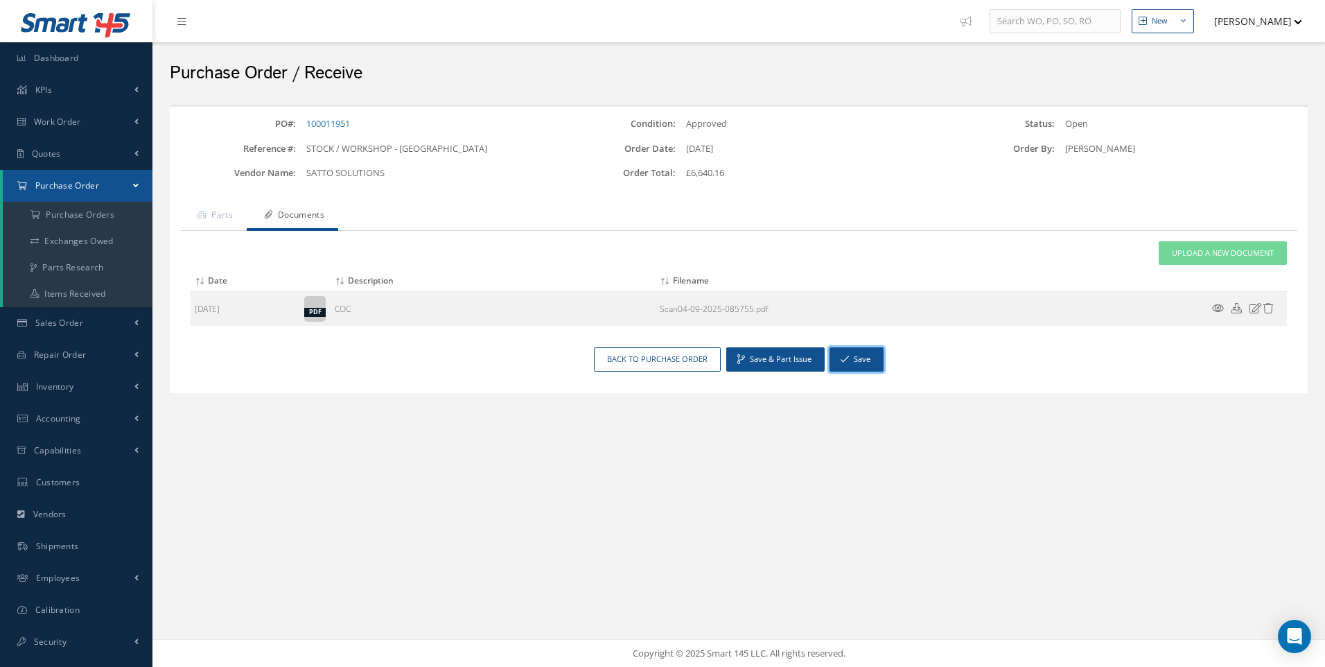
click at [851, 364] on button "Save" at bounding box center [857, 359] width 54 height 24
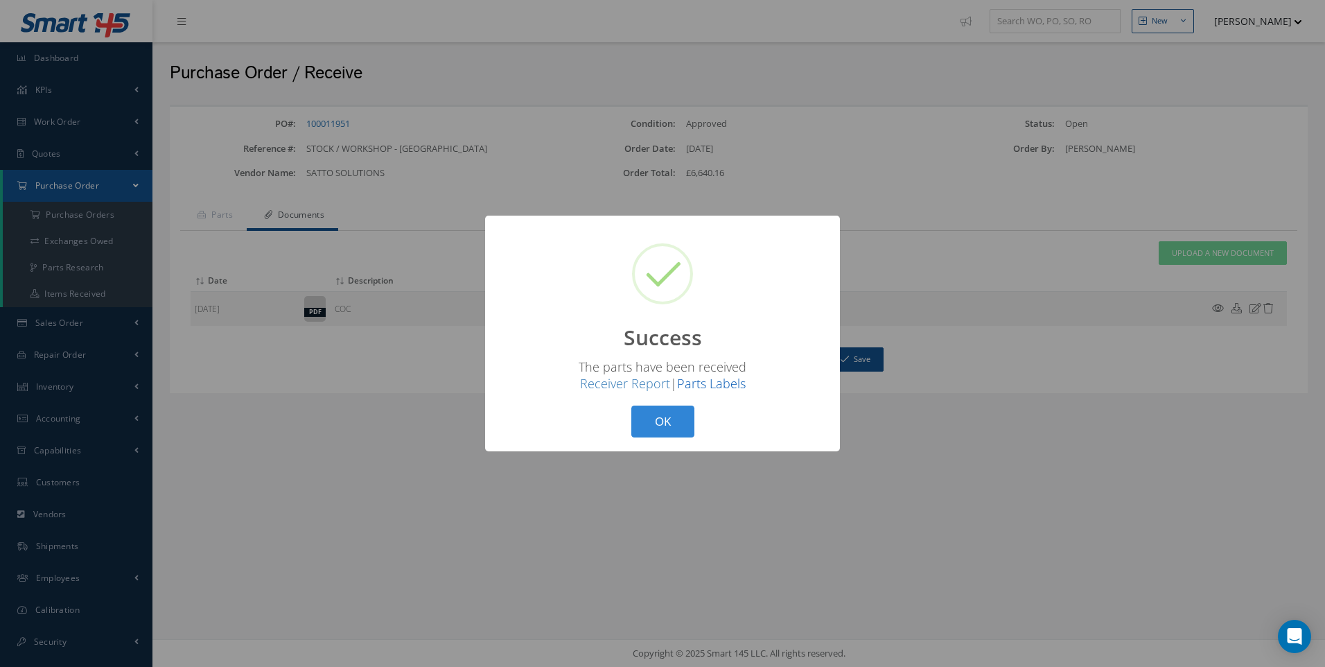
click at [708, 382] on link "Parts Labels" at bounding box center [711, 383] width 69 height 17
click at [627, 383] on link "Receiver Report" at bounding box center [625, 383] width 90 height 17
click at [663, 417] on button "OK" at bounding box center [663, 422] width 63 height 33
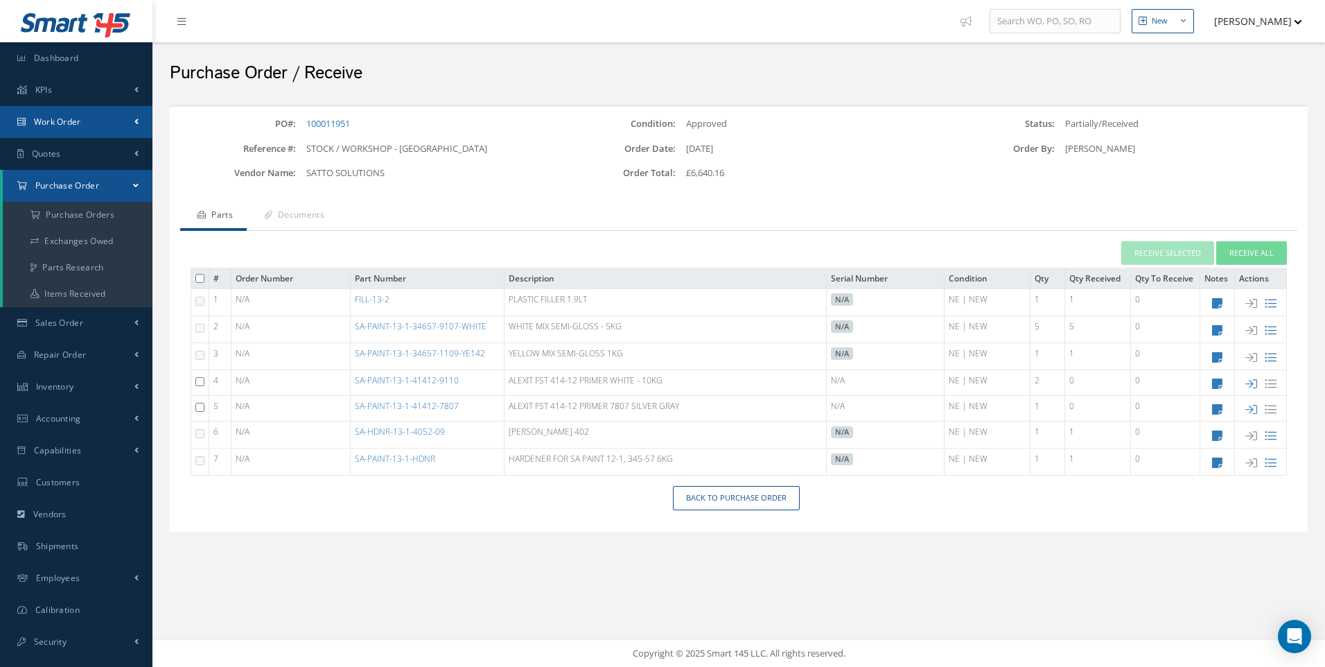
click at [64, 123] on span "Work Order" at bounding box center [57, 122] width 47 height 12
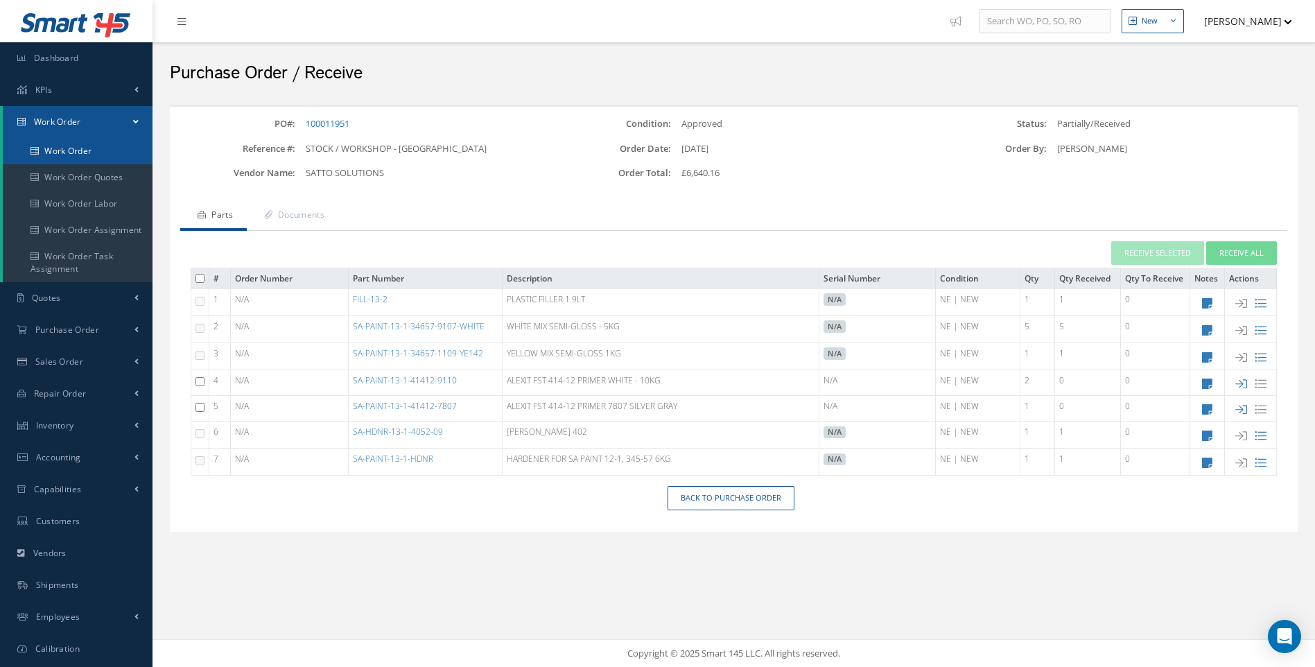
click at [74, 152] on link "Work Order" at bounding box center [78, 151] width 150 height 26
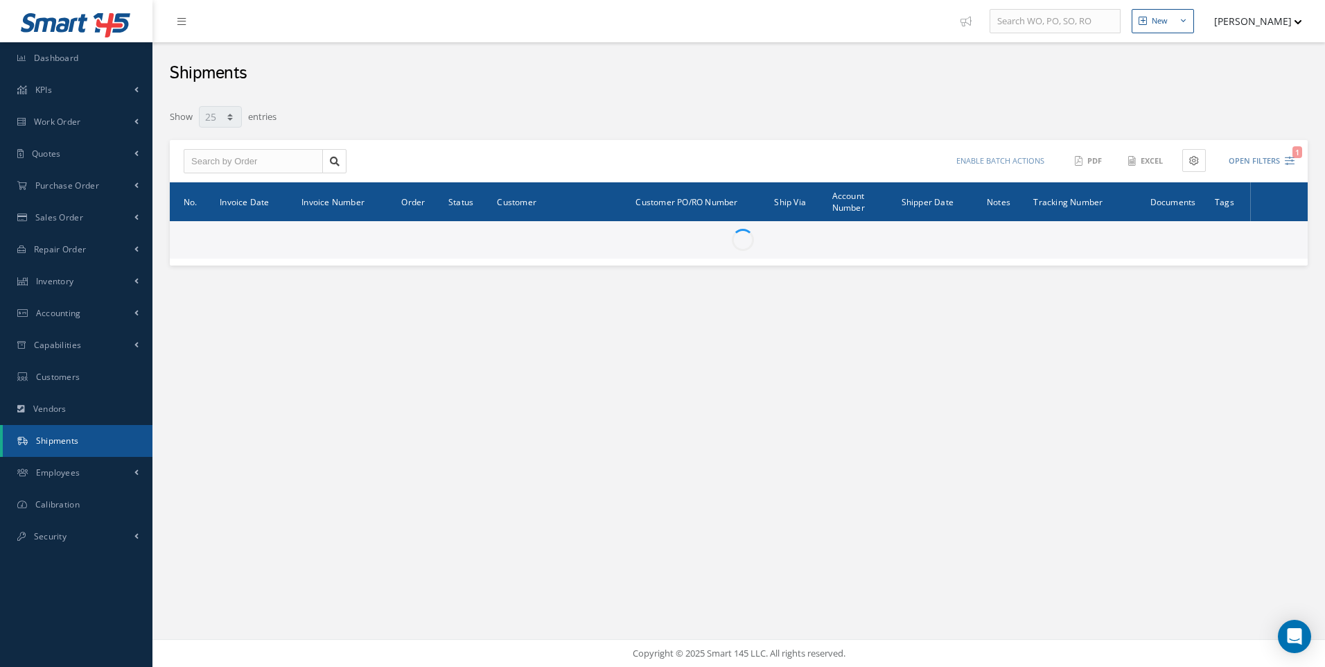
select select "25"
click at [205, 168] on input "text" at bounding box center [253, 161] width 139 height 25
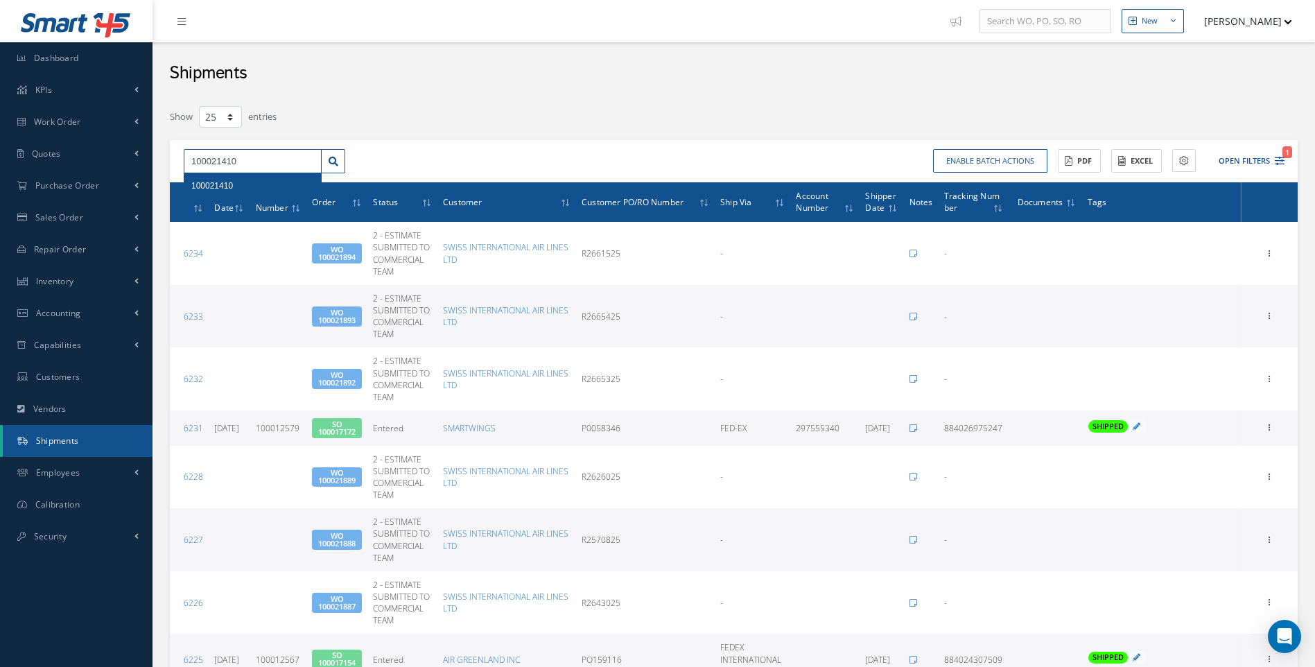
type input "100021410"
click at [215, 189] on span "100021410" at bounding box center [212, 186] width 42 height 10
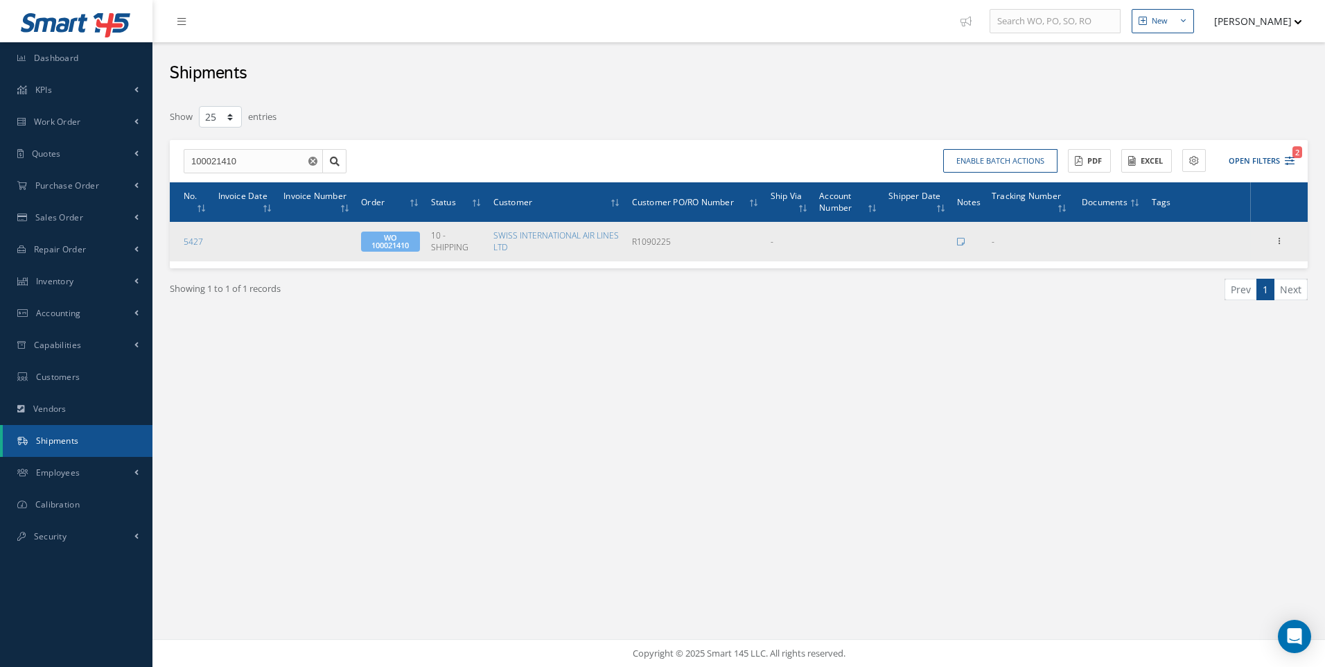
click at [1271, 238] on div "Edit Documents Send By Email Print-Outs Shipper Packing List" at bounding box center [1279, 241] width 17 height 17
click at [1278, 241] on icon at bounding box center [1280, 239] width 14 height 11
click at [1195, 242] on link "Edit" at bounding box center [1216, 250] width 110 height 18
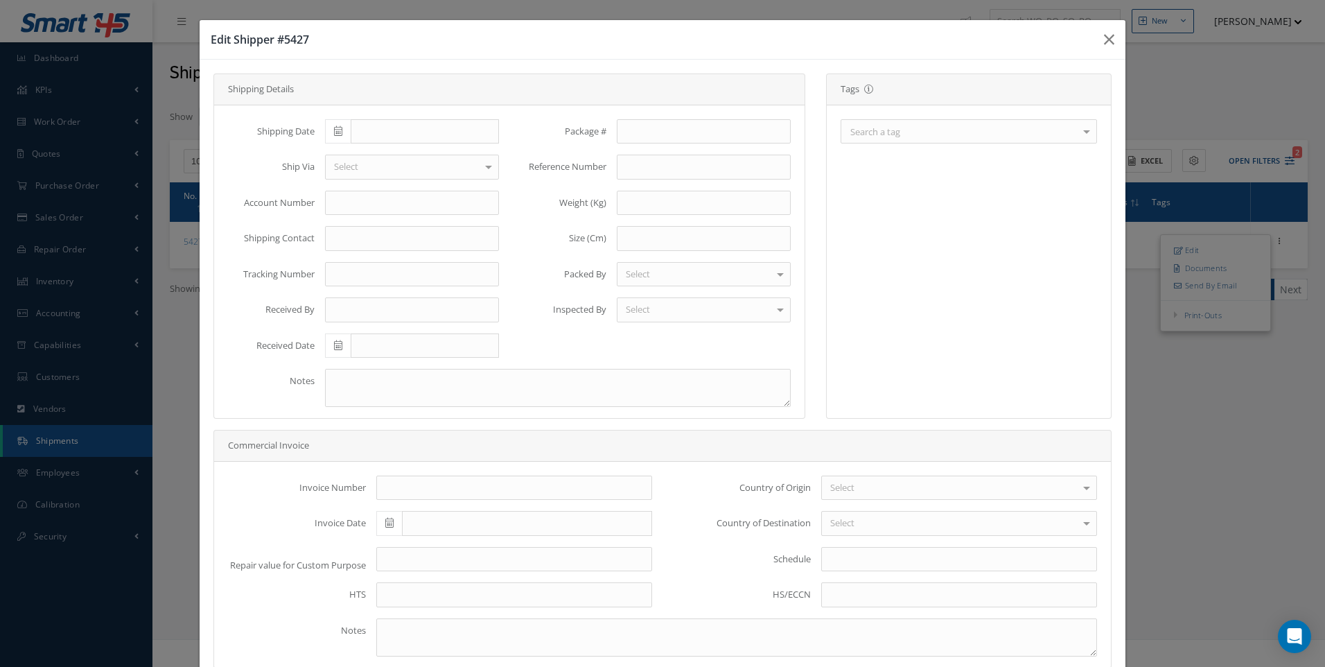
click at [902, 130] on div "Search a tag" at bounding box center [969, 131] width 256 height 24
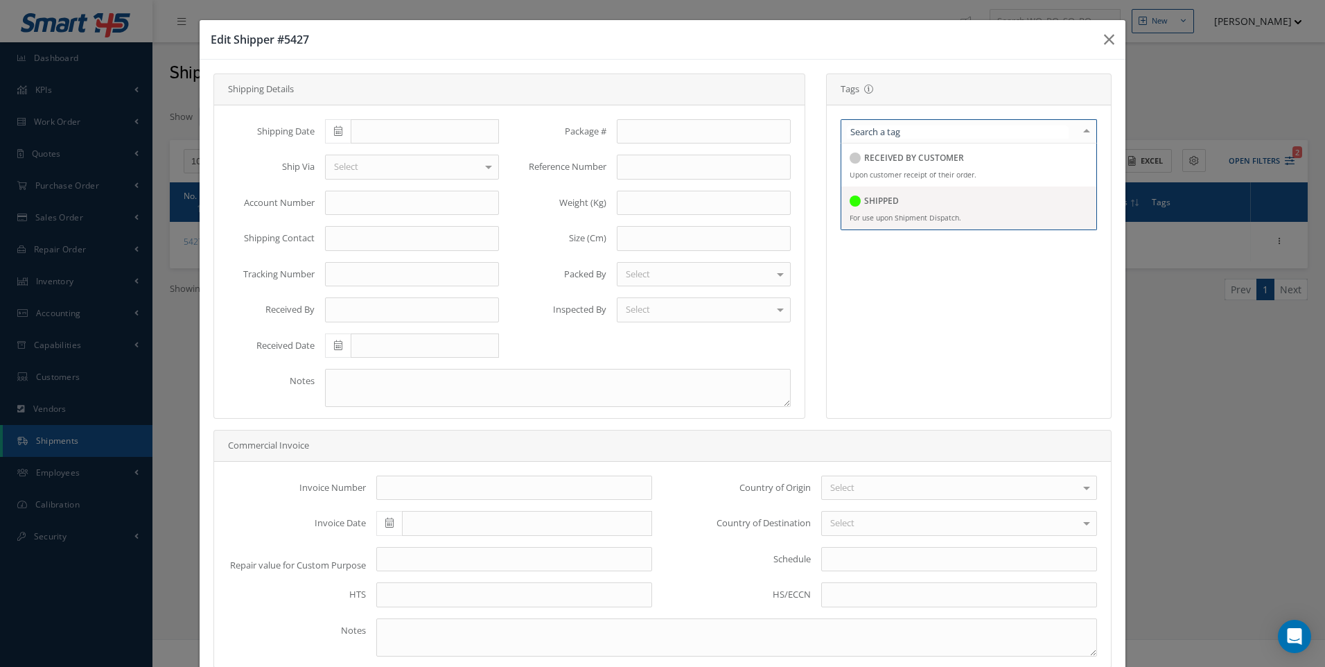
click at [882, 198] on h5 "SHIPPED" at bounding box center [881, 201] width 35 height 10
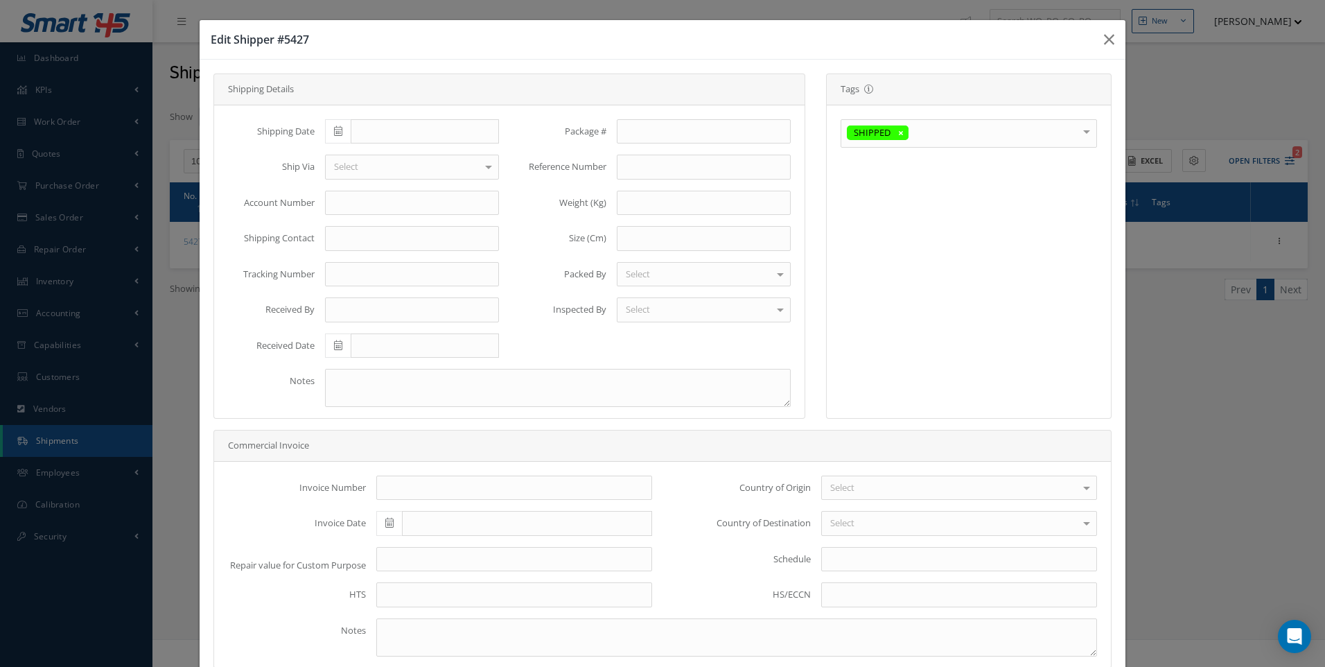
click at [339, 137] on span at bounding box center [338, 131] width 26 height 25
click at [419, 197] on td "4" at bounding box center [416, 196] width 21 height 21
type input "09/04/2025"
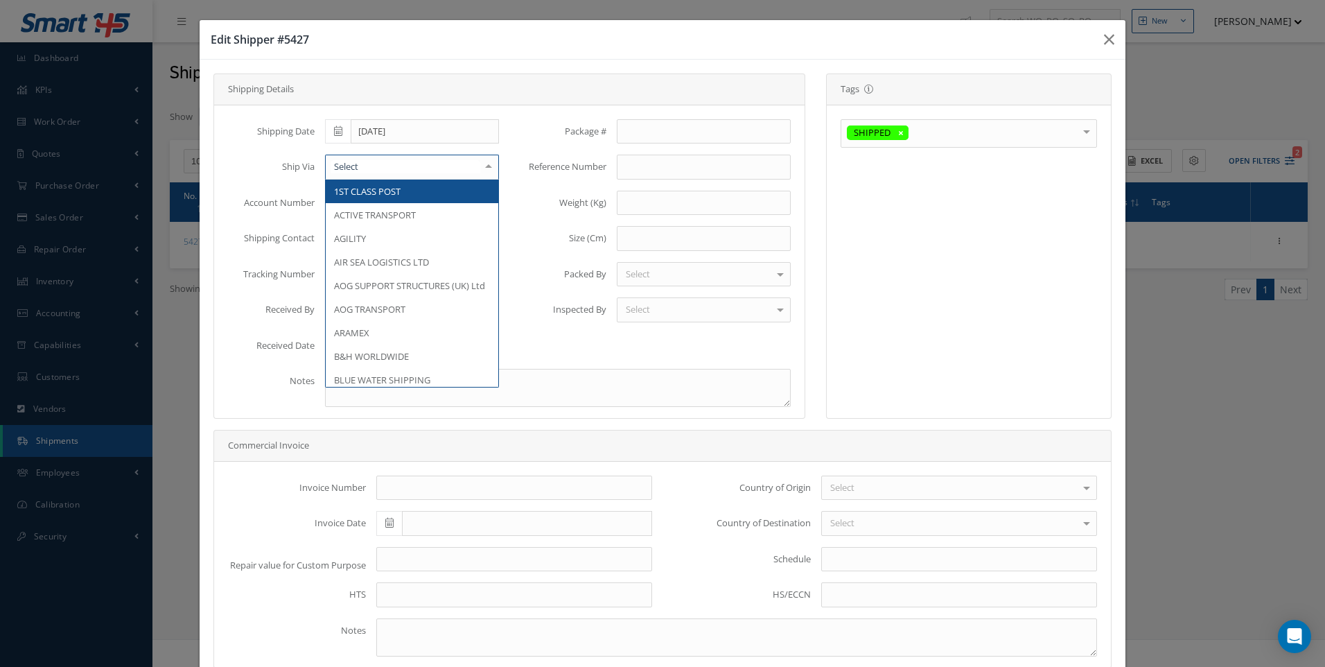
click at [374, 168] on div at bounding box center [412, 167] width 174 height 25
type input "Y"
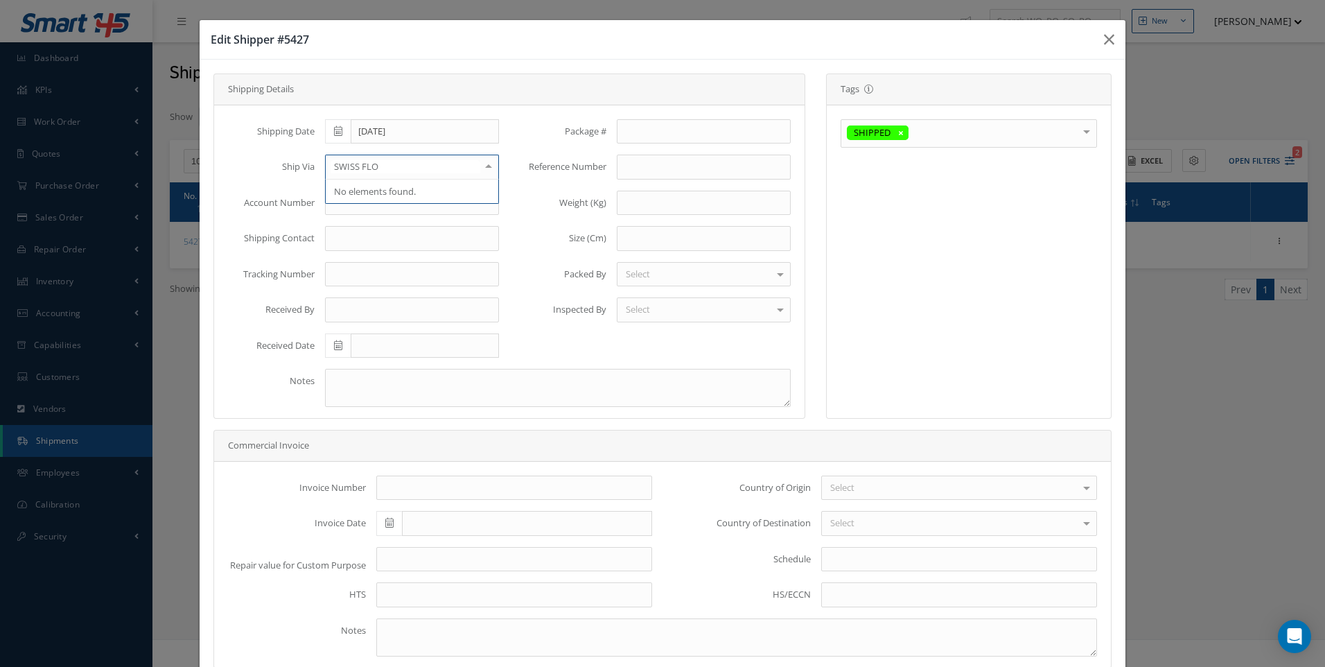
type input "SWISS FLO"
click at [387, 234] on div "Shipping Date 09/04/2025 Ship Via No elements found. List is empty. Account Num…" at bounding box center [364, 244] width 292 height 250
type input "YOUR"
click at [364, 194] on span "YOUR ROUTING" at bounding box center [366, 191] width 65 height 12
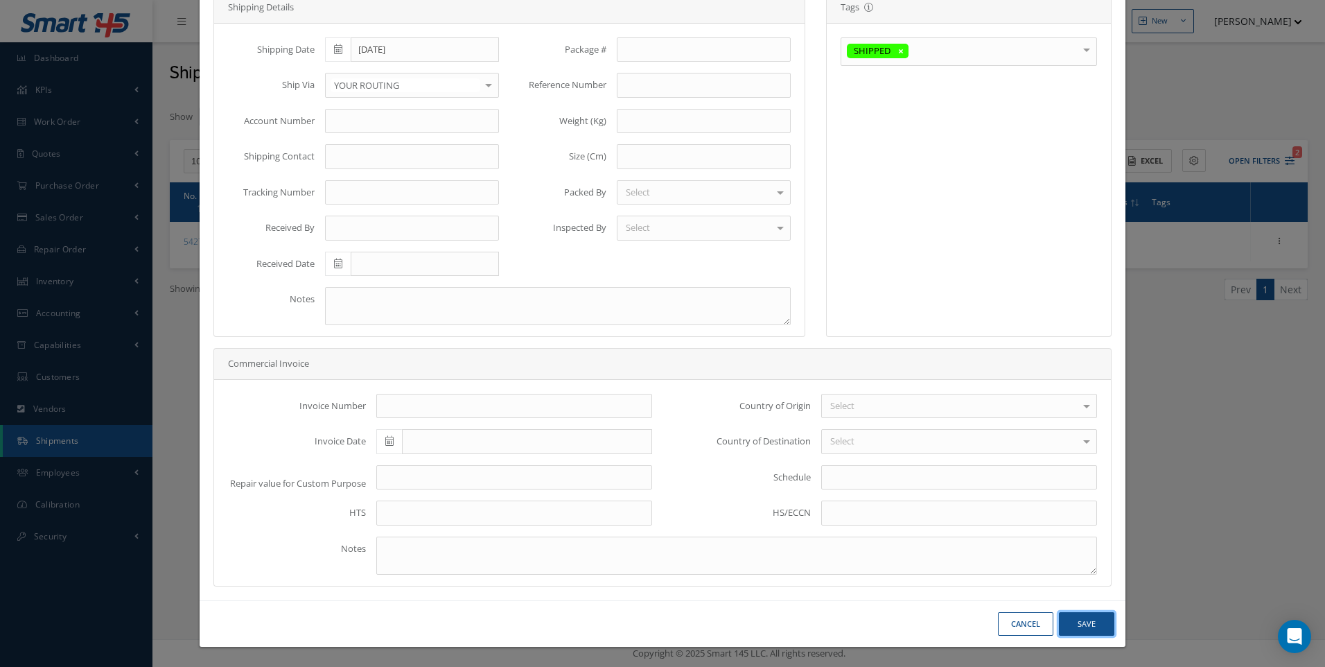
click at [1072, 613] on button "Save" at bounding box center [1086, 624] width 55 height 24
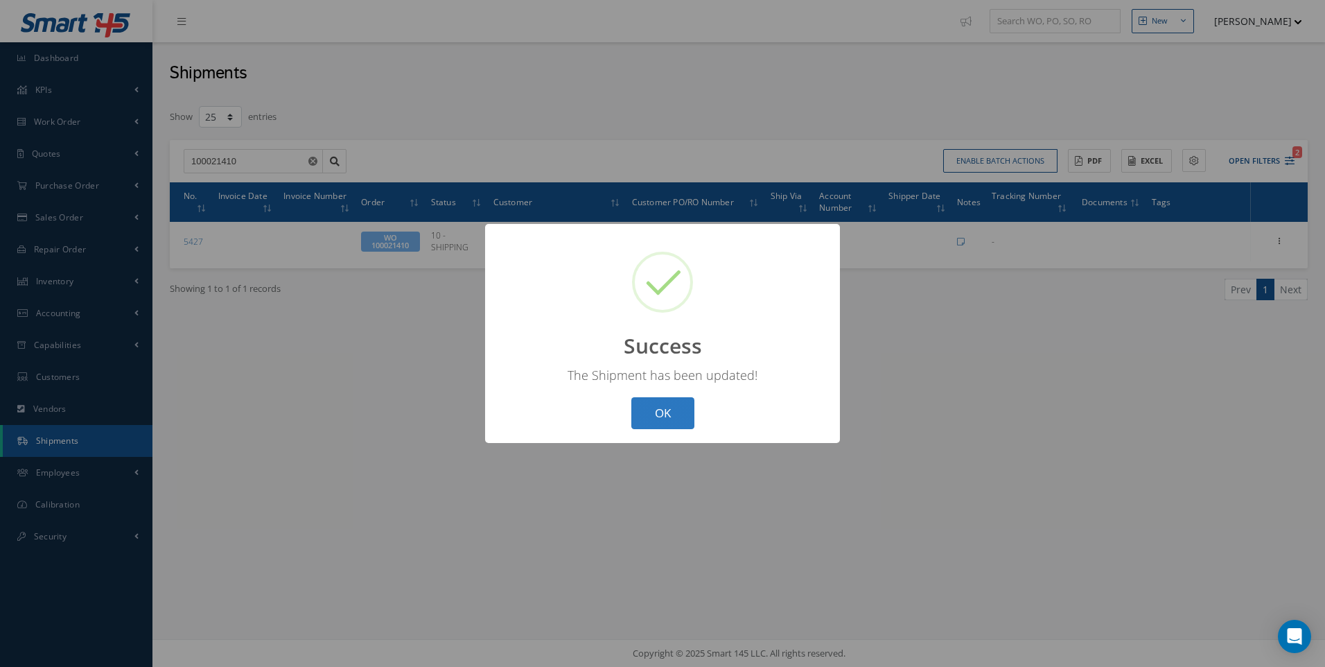
click at [672, 419] on button "OK" at bounding box center [663, 413] width 63 height 33
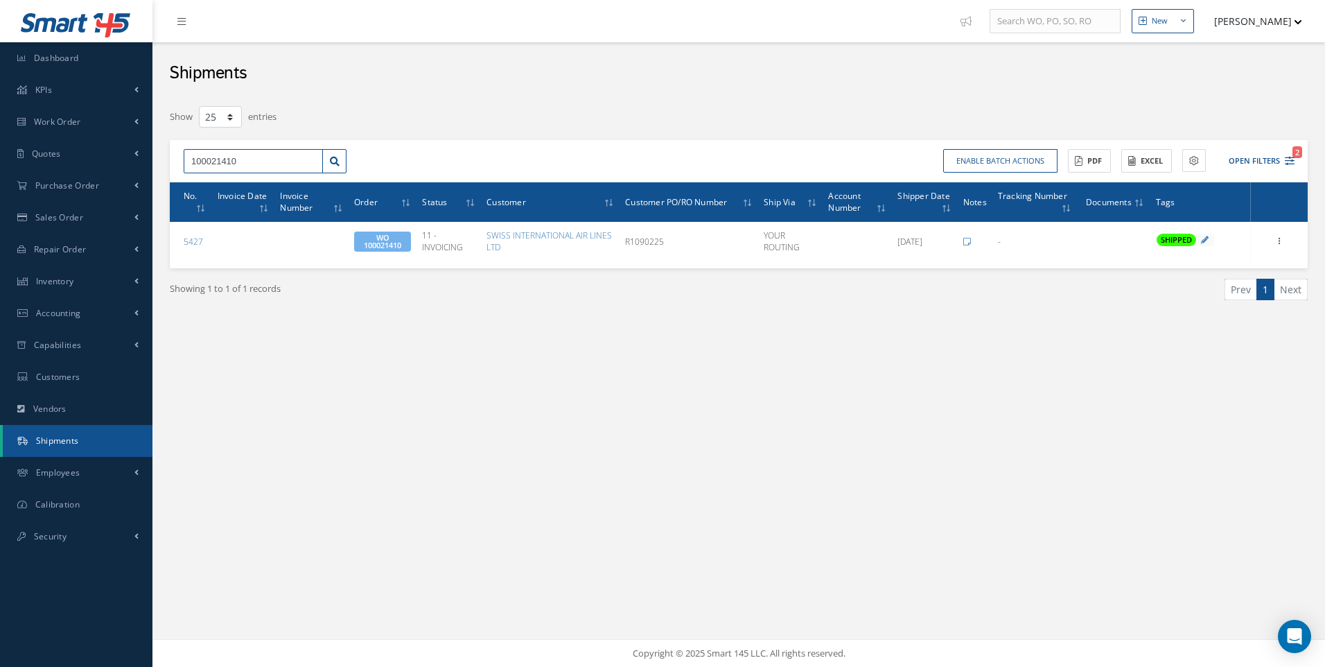
drag, startPoint x: 249, startPoint y: 151, endPoint x: 173, endPoint y: 168, distance: 77.5
click at [173, 168] on div "100021410" at bounding box center [265, 161] width 184 height 25
type input "100021338"
click at [219, 191] on div "100021338" at bounding box center [253, 186] width 124 height 14
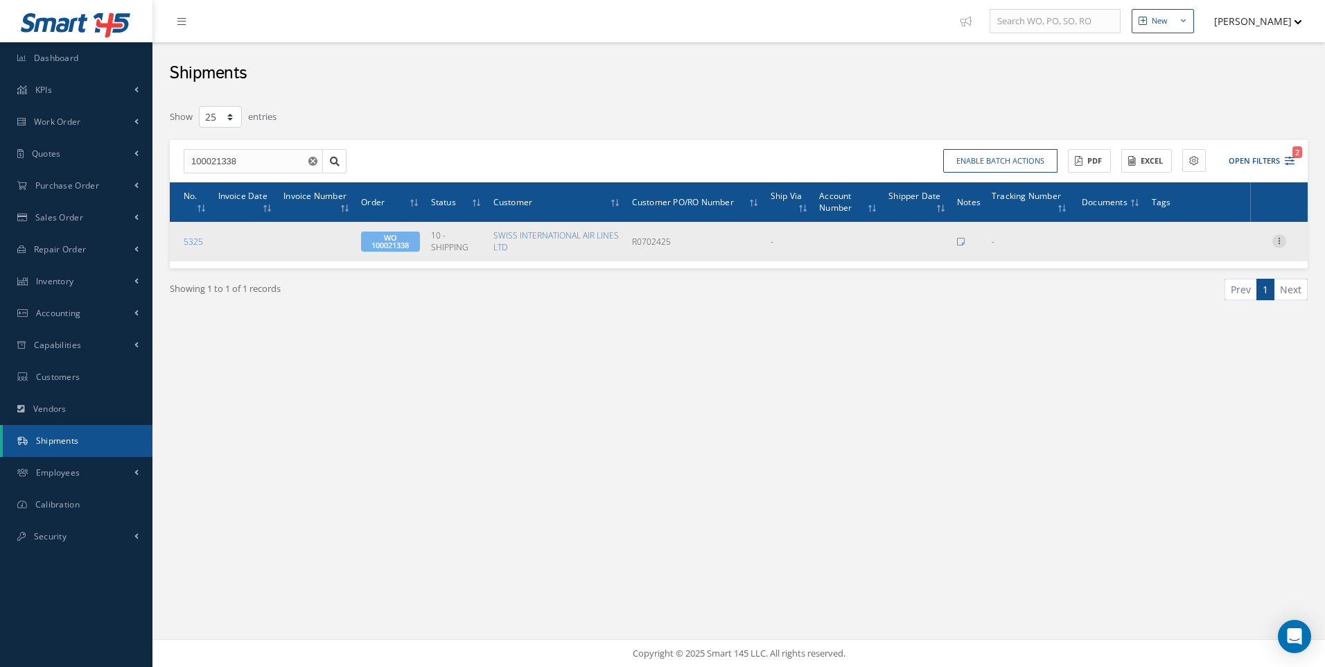
click at [1278, 239] on icon at bounding box center [1280, 239] width 14 height 11
click at [1199, 254] on link "Edit" at bounding box center [1216, 250] width 110 height 18
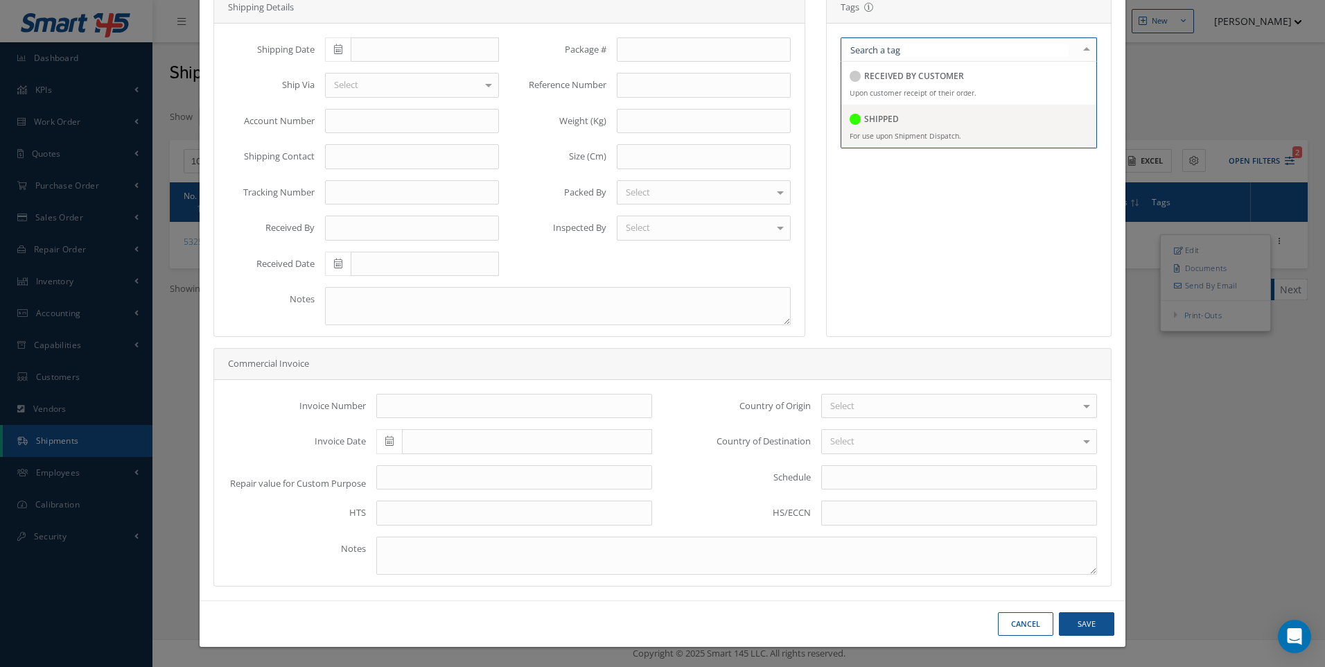
click at [877, 116] on h5 "SHIPPED" at bounding box center [881, 119] width 35 height 10
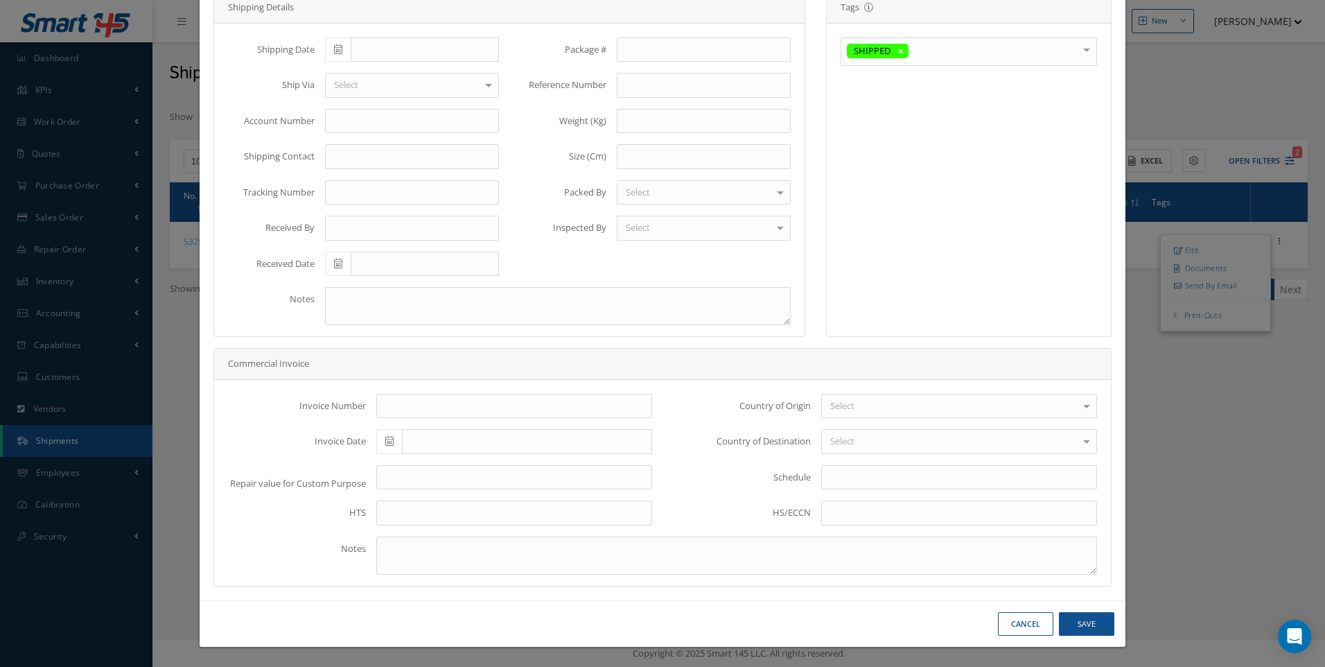
click at [338, 44] on icon at bounding box center [338, 49] width 8 height 10
click at [416, 113] on td "4" at bounding box center [416, 114] width 21 height 21
type input "[DATE]"
click at [360, 83] on div "Select" at bounding box center [412, 85] width 174 height 25
type input "YOUR"
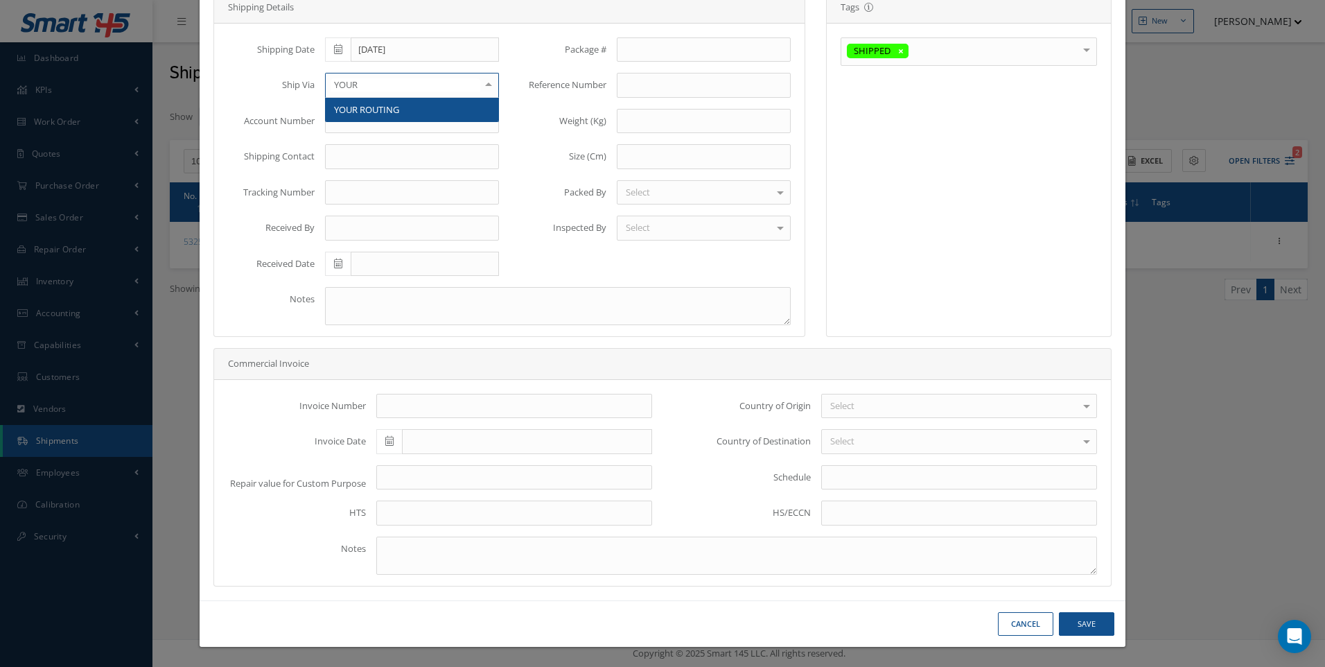
click at [370, 106] on span "YOUR ROUTING" at bounding box center [366, 109] width 65 height 12
click at [1074, 624] on button "Save" at bounding box center [1086, 624] width 55 height 24
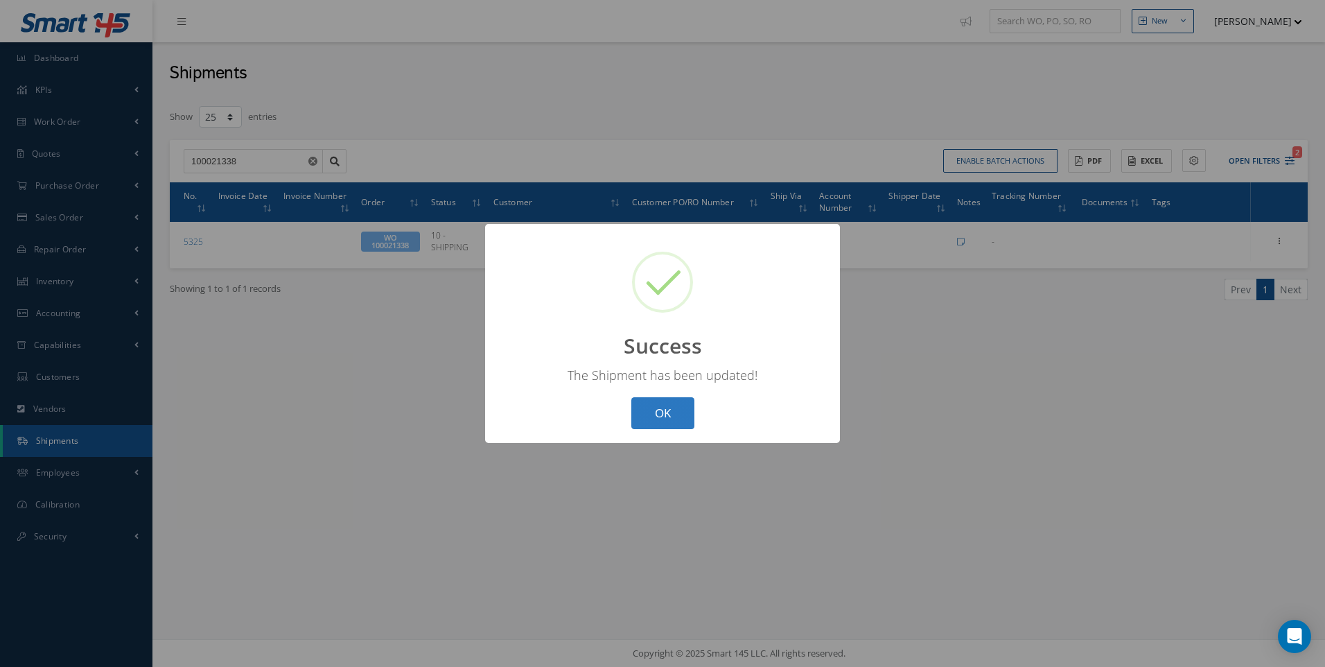
click at [670, 422] on button "OK" at bounding box center [663, 413] width 63 height 33
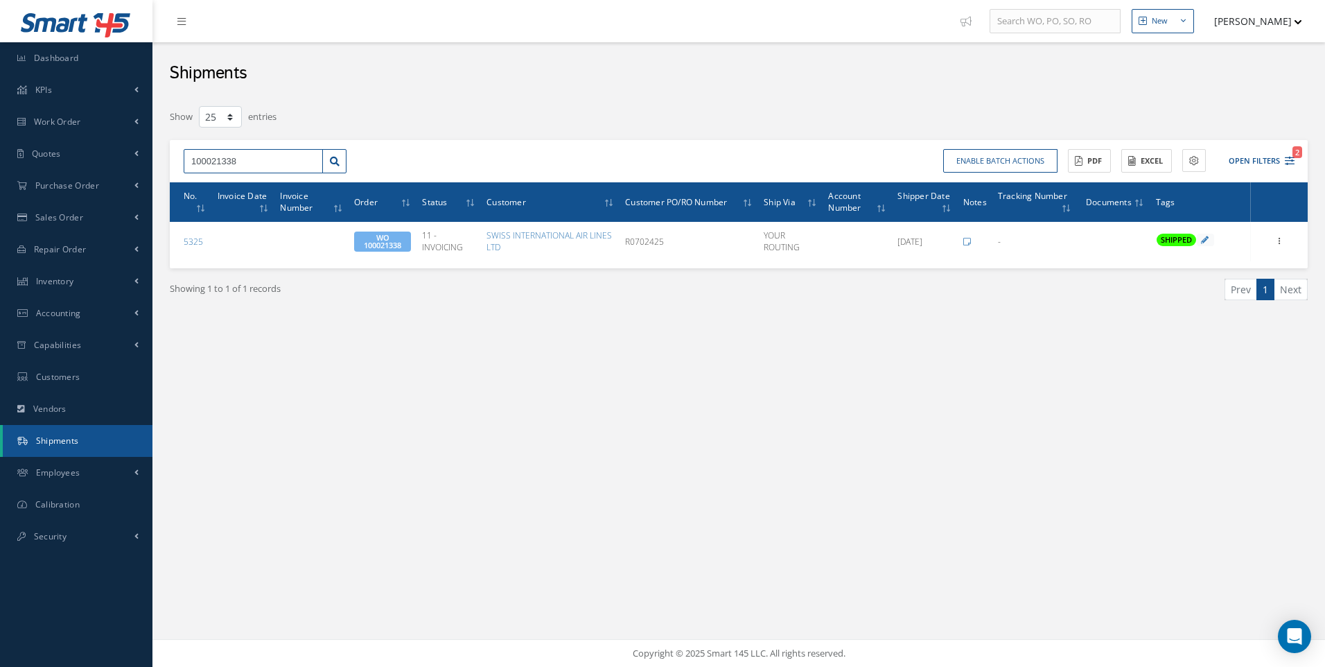
click at [158, 164] on div "New New Work Order New Purchase Order New Customer Quote New Sales Order New Re…" at bounding box center [739, 333] width 1173 height 667
type input "100021337"
click at [214, 186] on span "100021337" at bounding box center [212, 186] width 42 height 10
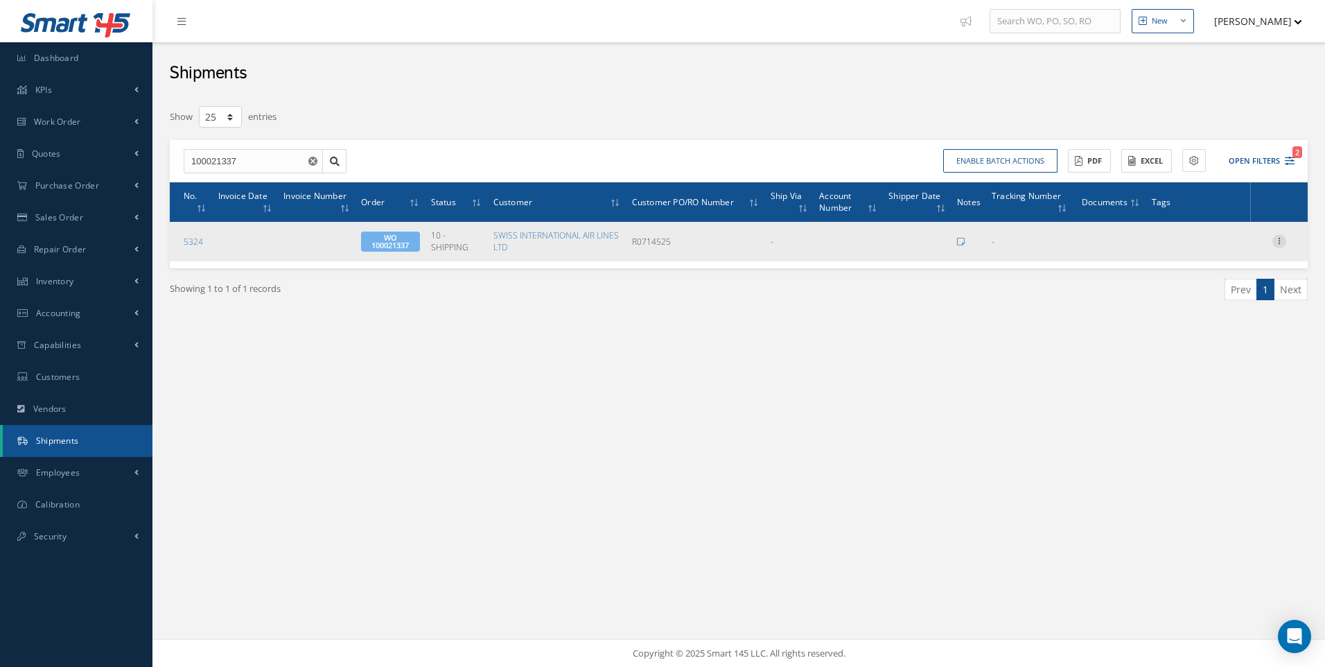
click at [1278, 237] on icon at bounding box center [1280, 239] width 14 height 11
click at [1198, 256] on link "Edit" at bounding box center [1216, 250] width 110 height 18
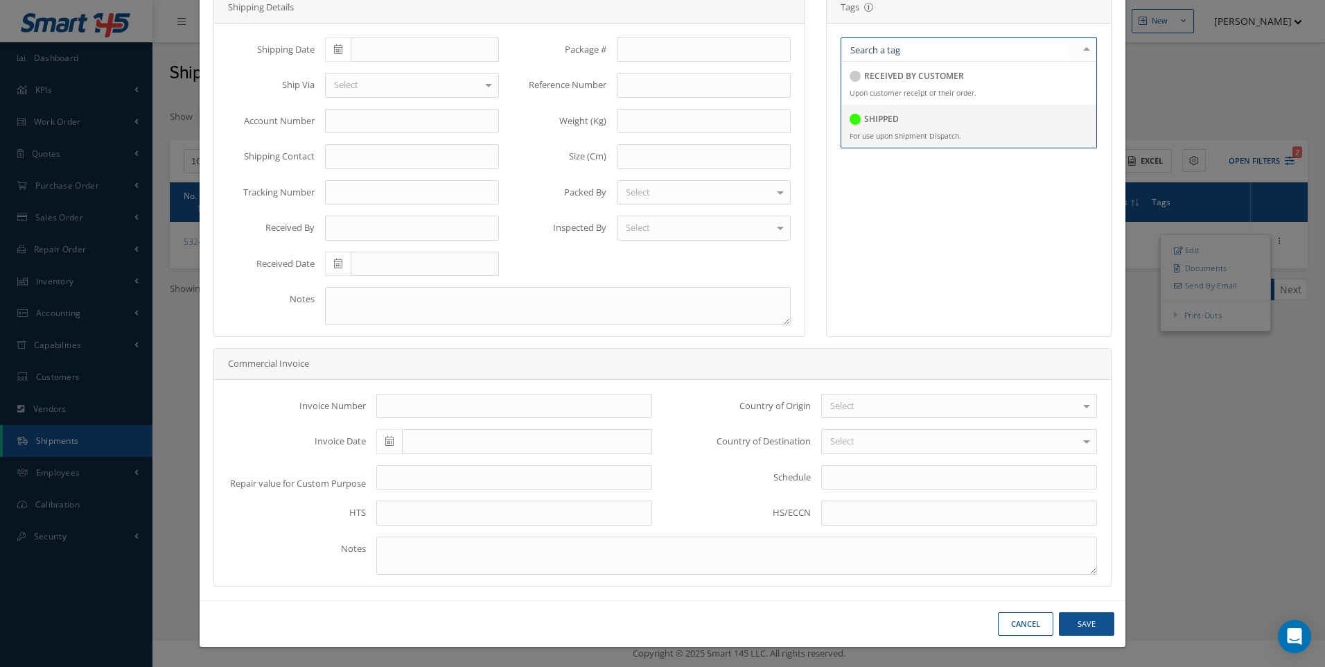
click at [866, 123] on h5 "SHIPPED" at bounding box center [881, 119] width 35 height 10
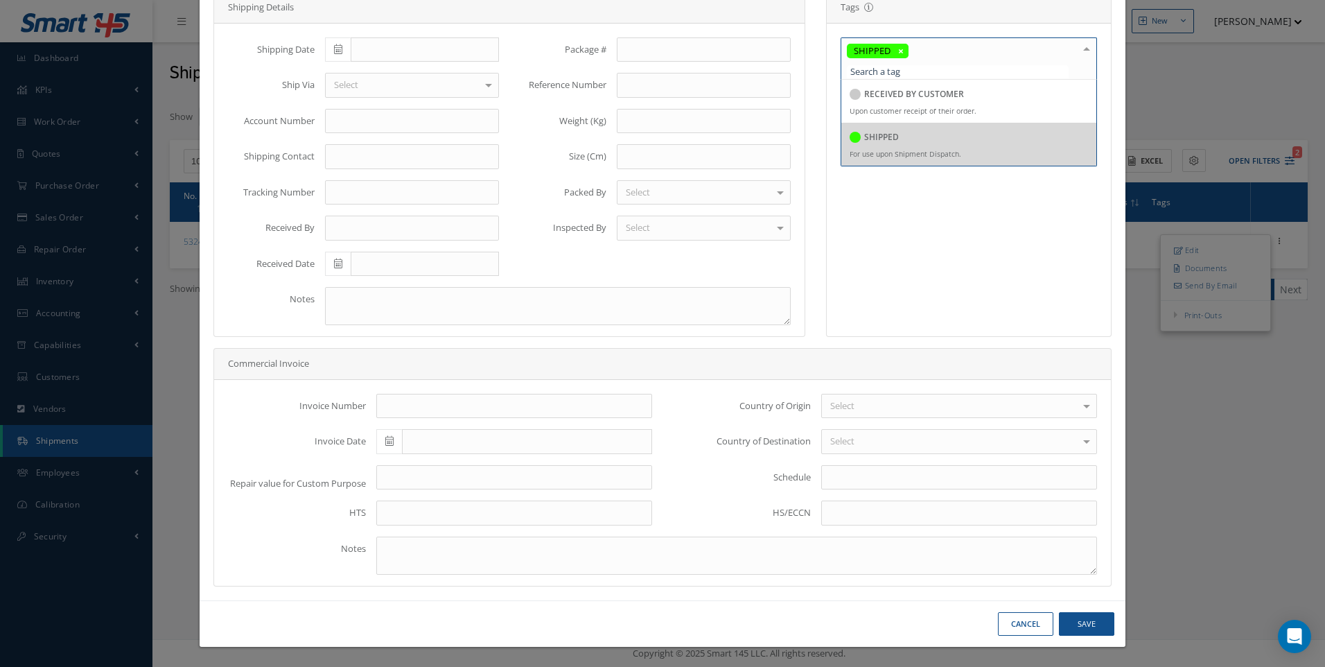
click at [335, 47] on icon at bounding box center [338, 49] width 8 height 10
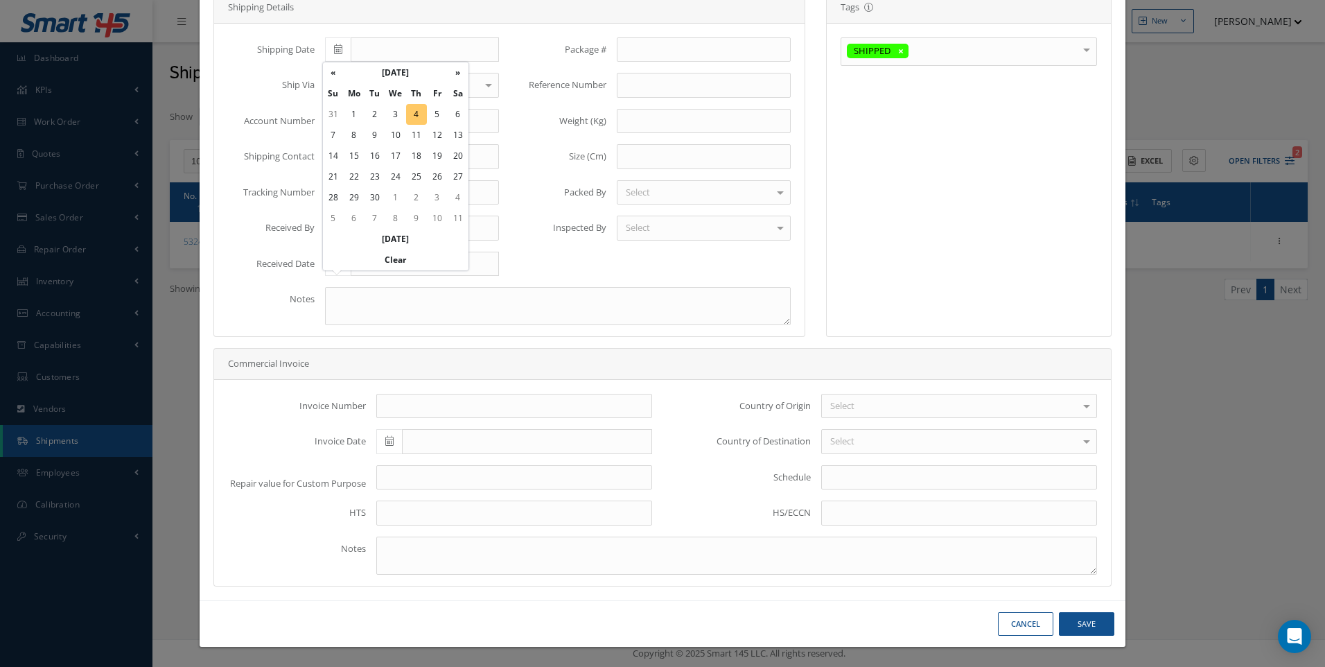
click at [415, 110] on td "4" at bounding box center [416, 114] width 21 height 21
type input "09/04/2025"
click at [360, 83] on div "Select" at bounding box center [412, 85] width 174 height 25
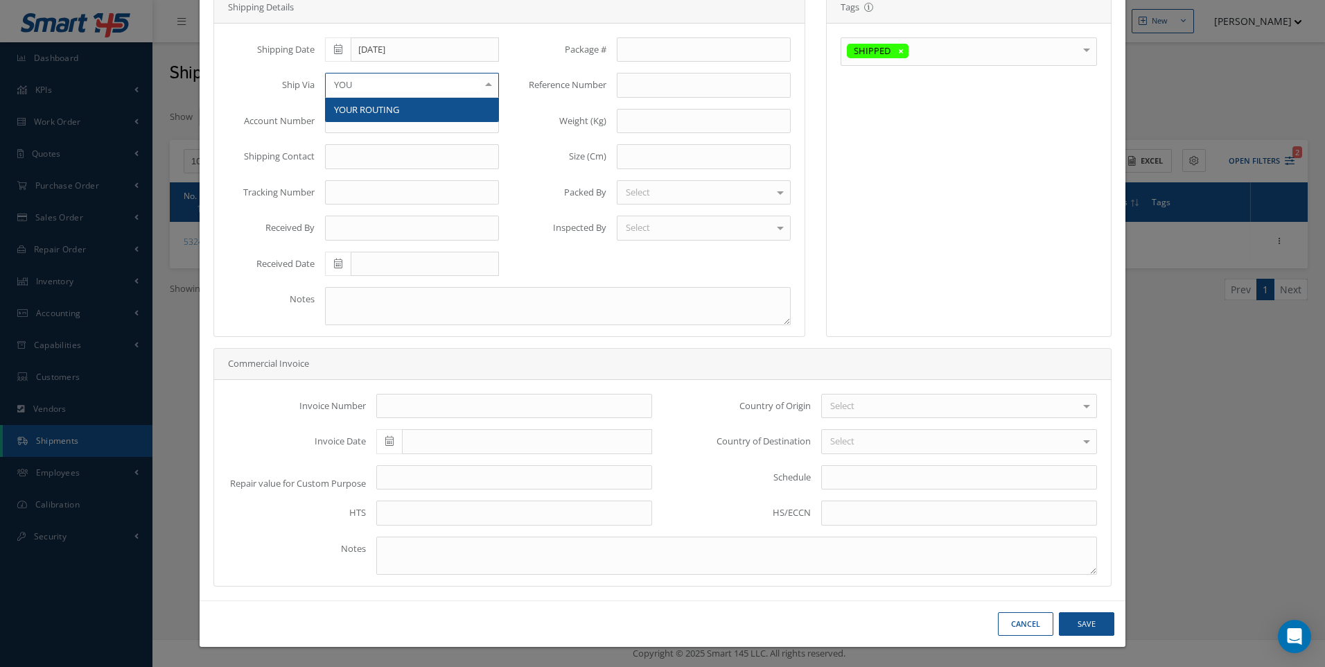
type input "YOUR"
click at [400, 118] on span "YOUR ROUTING" at bounding box center [412, 110] width 173 height 24
click at [1072, 620] on button "Save" at bounding box center [1086, 624] width 55 height 24
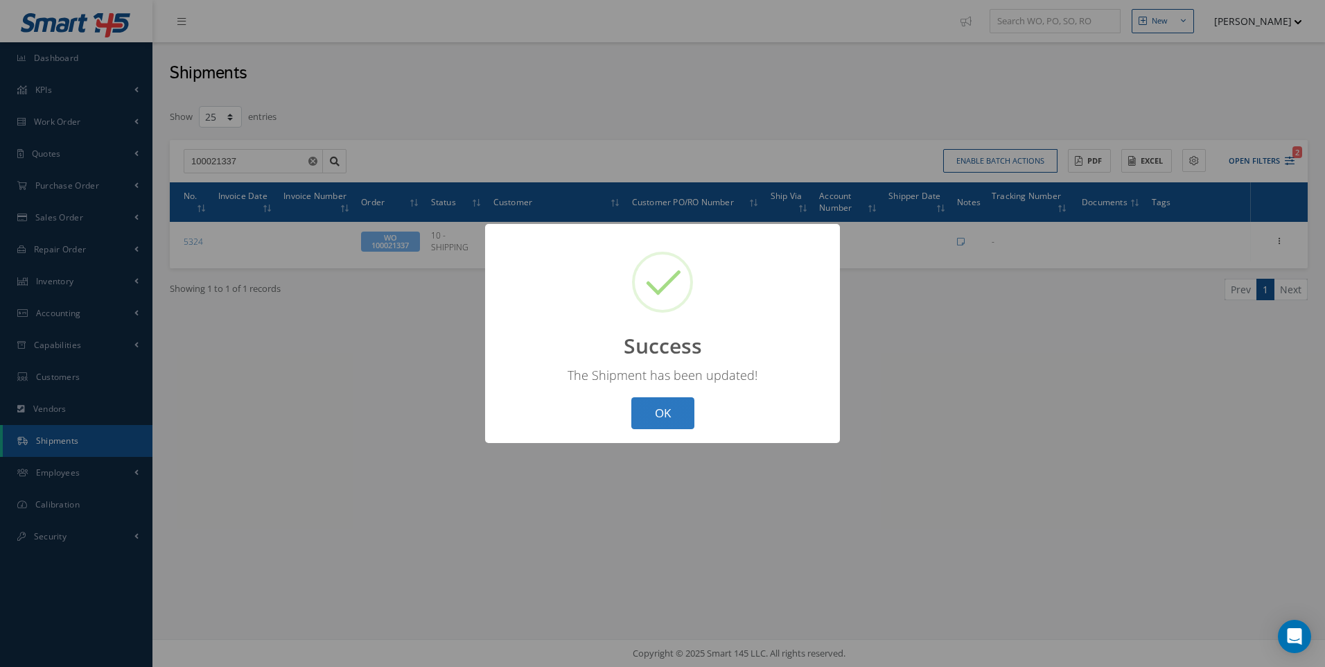
click at [663, 410] on button "OK" at bounding box center [663, 413] width 63 height 33
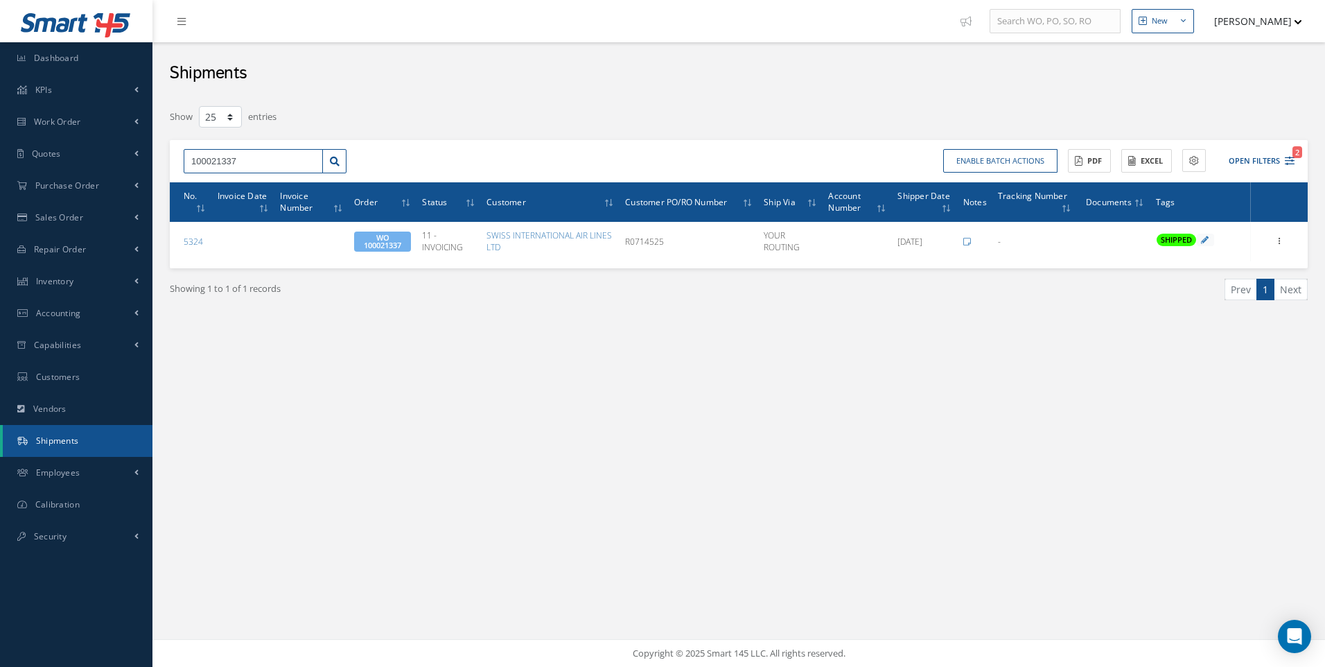
drag, startPoint x: 252, startPoint y: 158, endPoint x: 166, endPoint y: 165, distance: 86.2
click at [166, 165] on div "Filters Shipper Number Order 100021337 Customer Customer PO/RO Number All Ship …" at bounding box center [738, 220] width 1159 height 231
type input "100021310"
click at [219, 183] on span "100021310" at bounding box center [212, 186] width 42 height 10
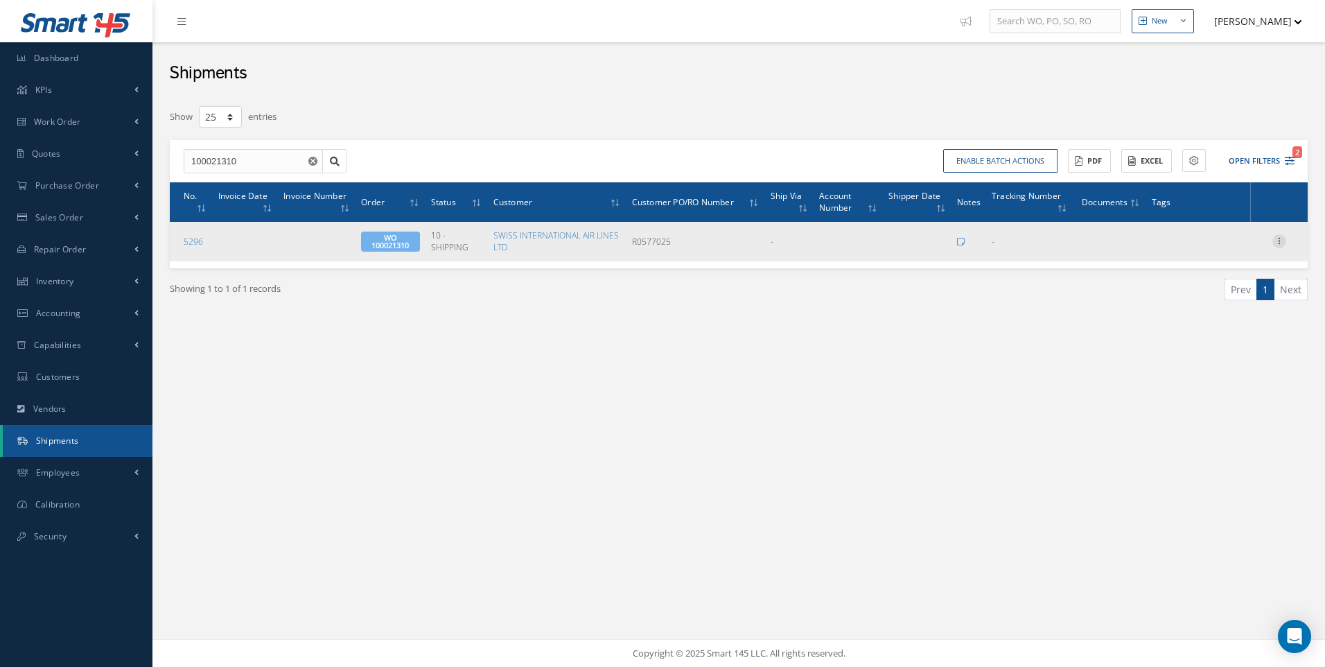
click at [1283, 242] on icon at bounding box center [1280, 239] width 14 height 11
click at [1204, 250] on link "Edit" at bounding box center [1216, 250] width 110 height 18
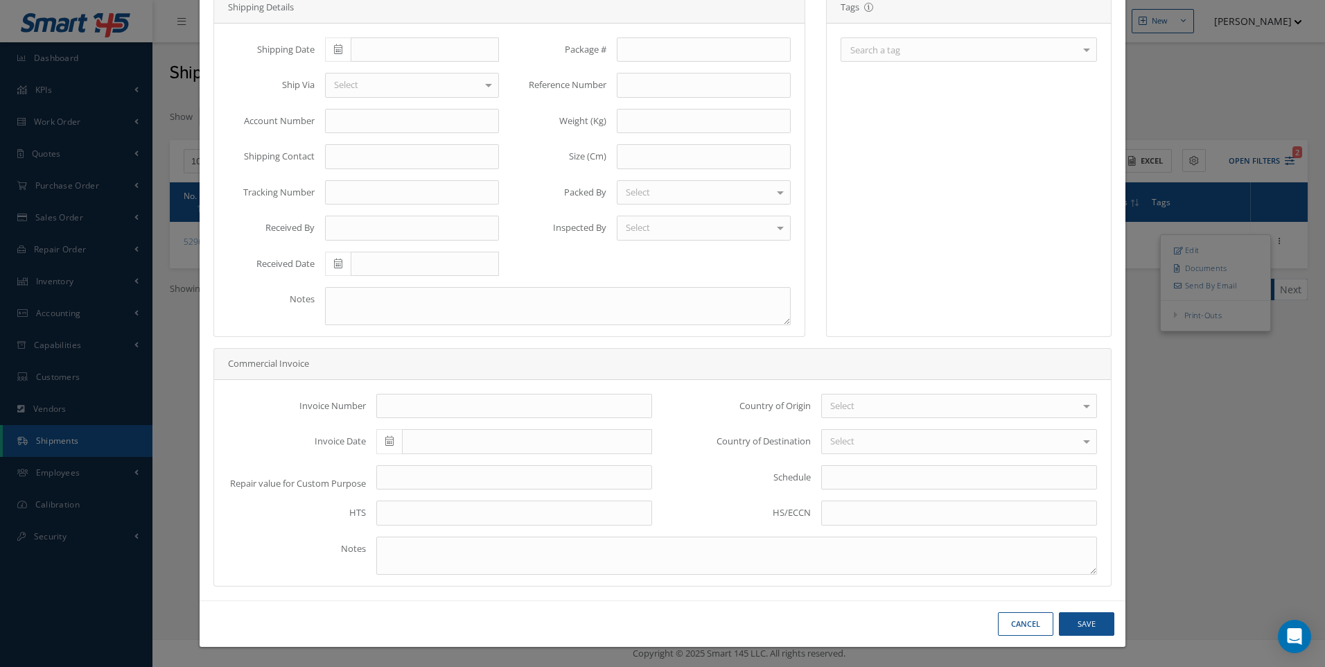
click at [905, 57] on div "Search a tag" at bounding box center [969, 49] width 256 height 24
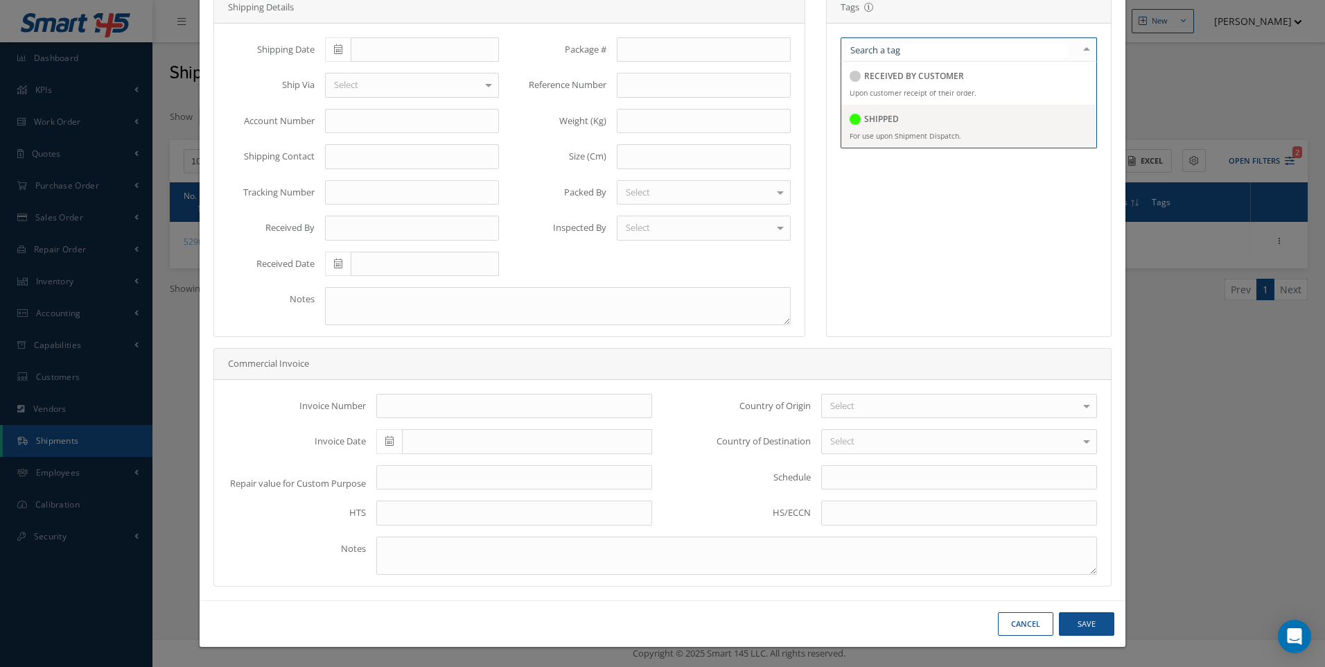
click at [884, 119] on h5 "SHIPPED" at bounding box center [881, 119] width 35 height 10
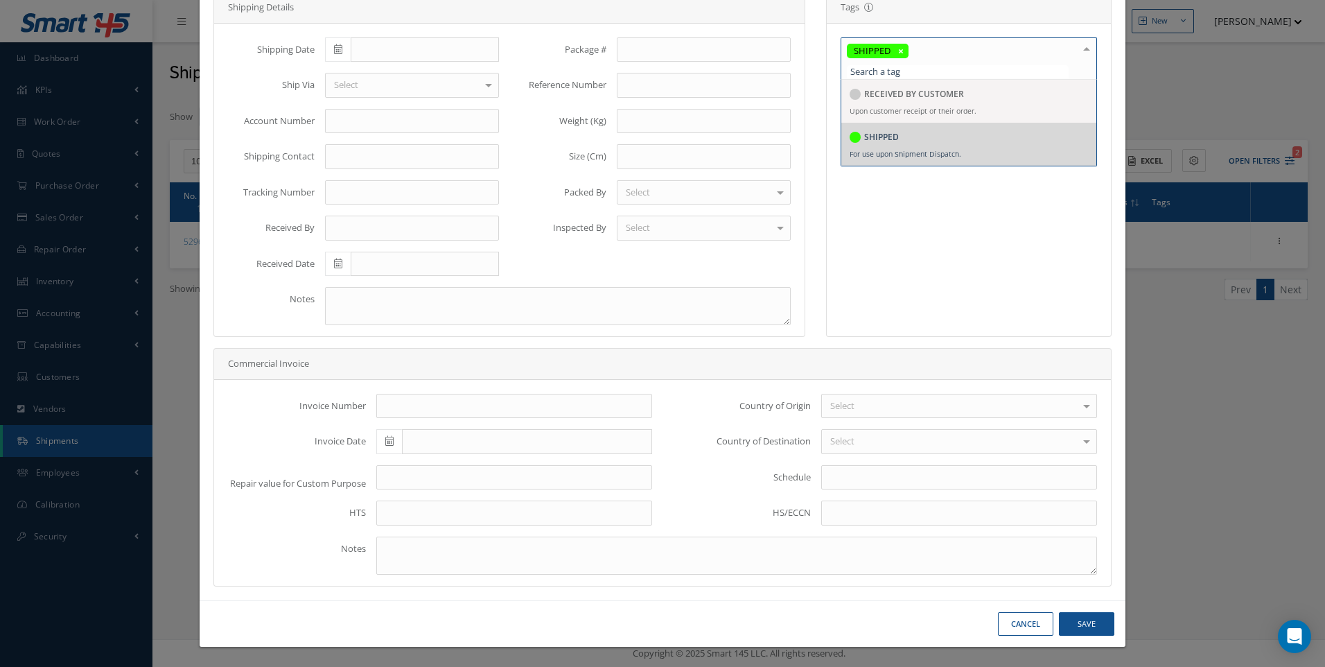
click at [339, 46] on icon at bounding box center [338, 49] width 8 height 10
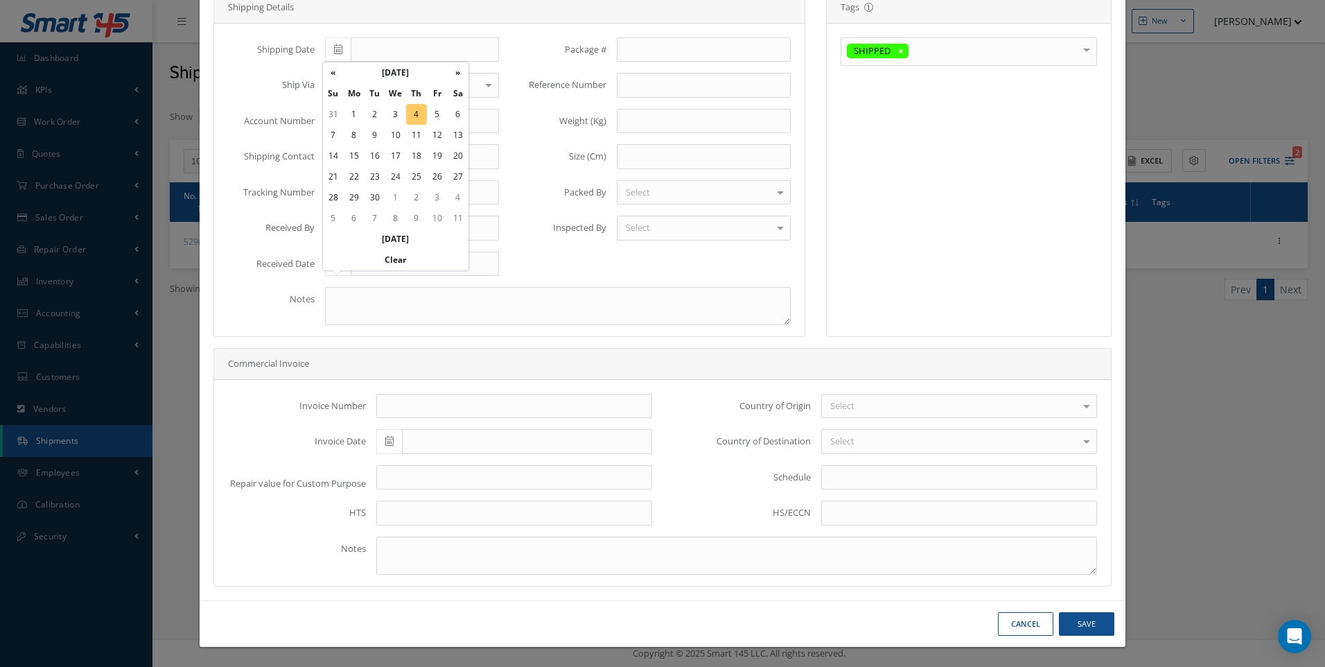
drag, startPoint x: 417, startPoint y: 107, endPoint x: 390, endPoint y: 107, distance: 27.0
click at [417, 107] on td "4" at bounding box center [416, 114] width 21 height 21
type input "09/04/2025"
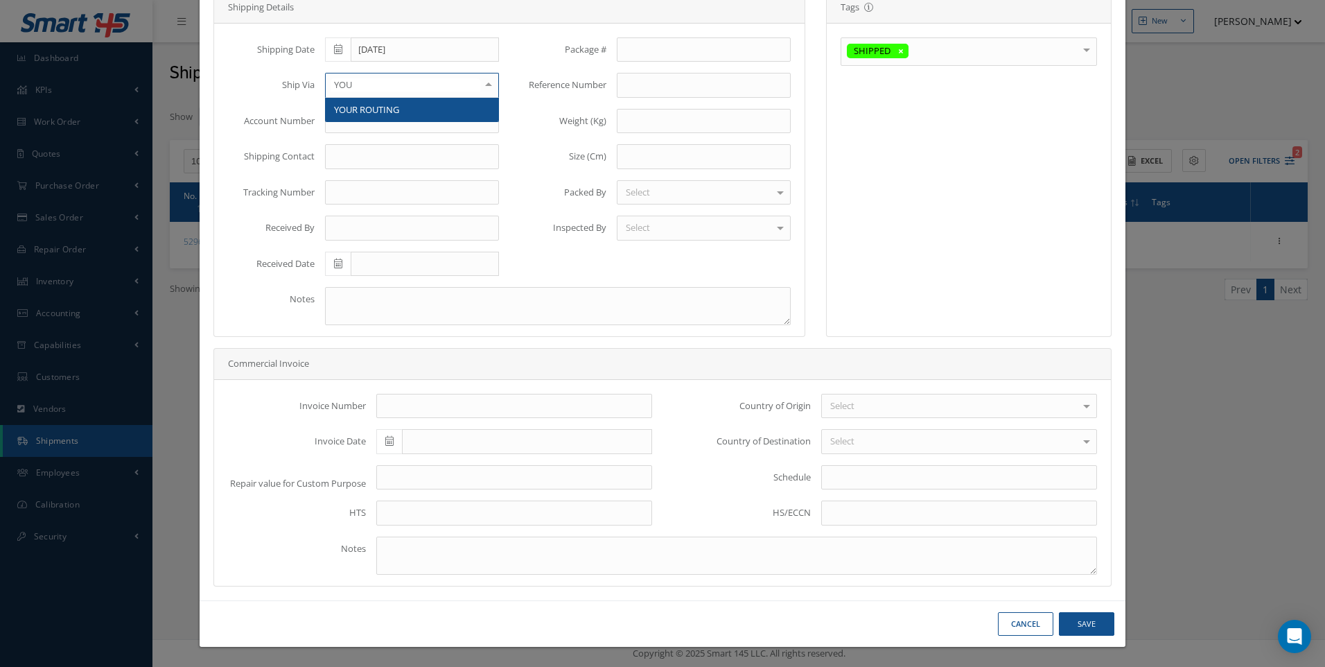
type input "YOUR"
click at [355, 105] on span "YOUR ROUTING" at bounding box center [366, 109] width 65 height 12
click at [1070, 625] on button "Save" at bounding box center [1086, 624] width 55 height 24
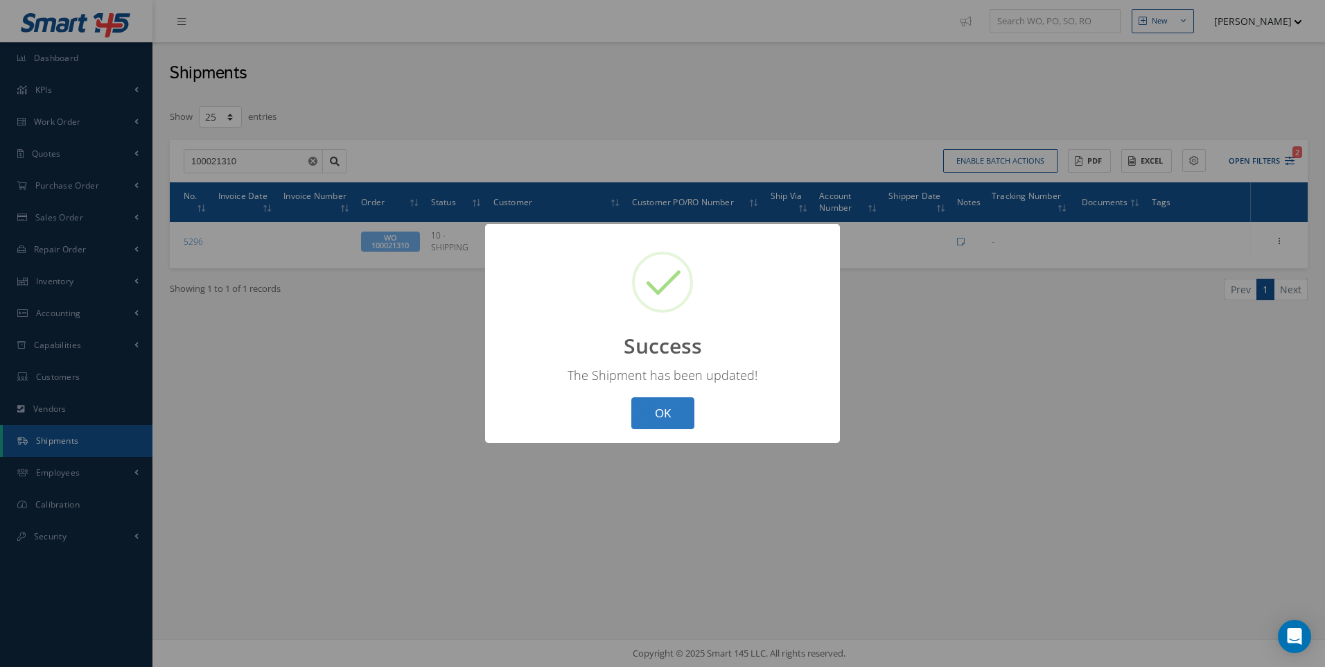
click at [674, 413] on button "OK" at bounding box center [663, 413] width 63 height 33
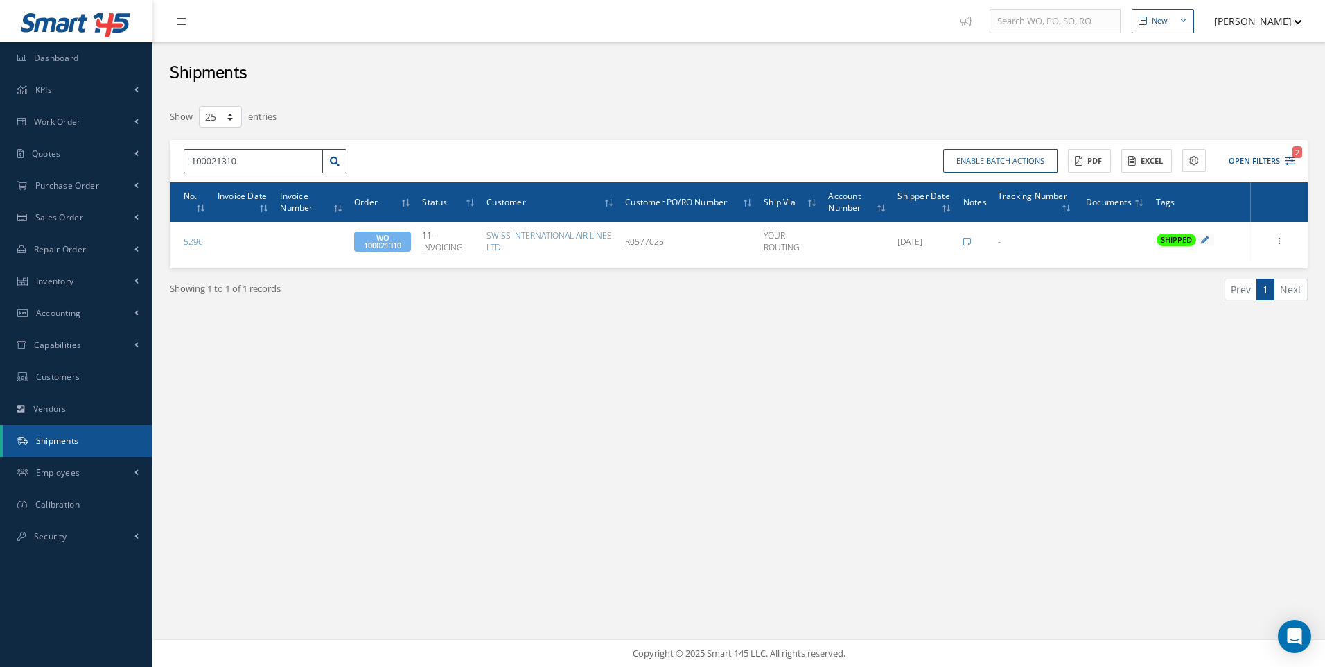
click at [171, 158] on div "100021310 Enable batch actions Update Shipments ACTIONS Receive Payments Select…" at bounding box center [739, 161] width 1138 height 43
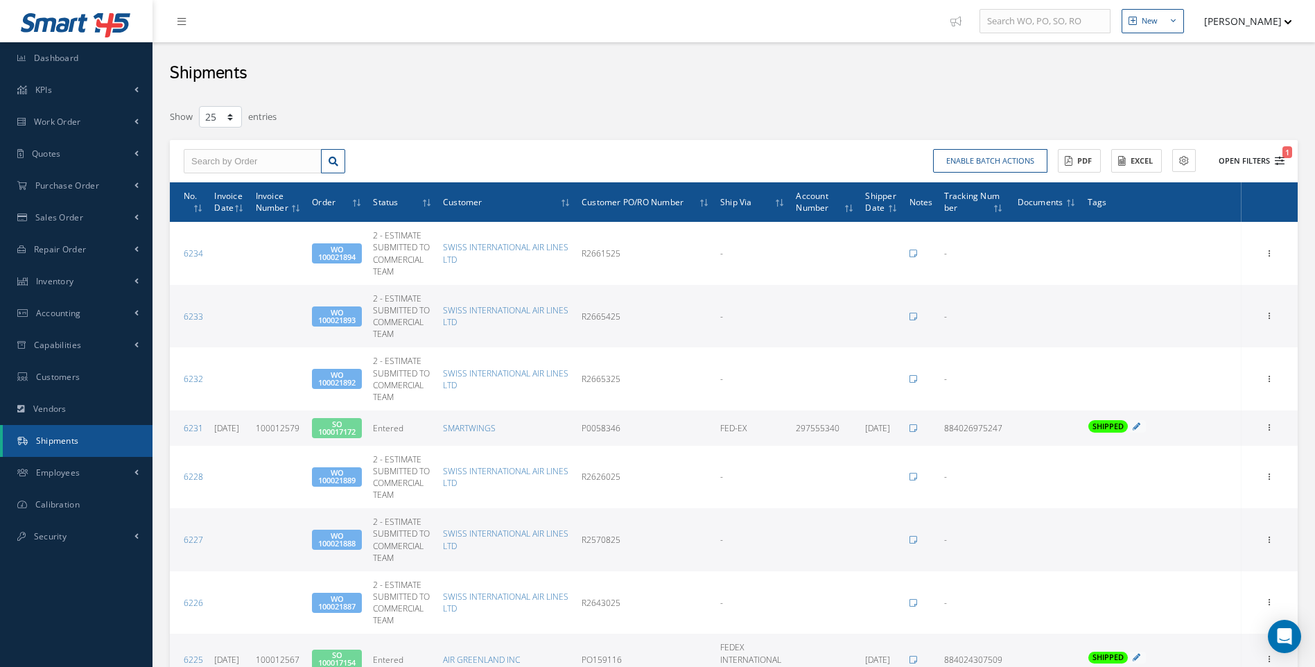
click at [1280, 159] on icon "1" at bounding box center [1280, 161] width 10 height 10
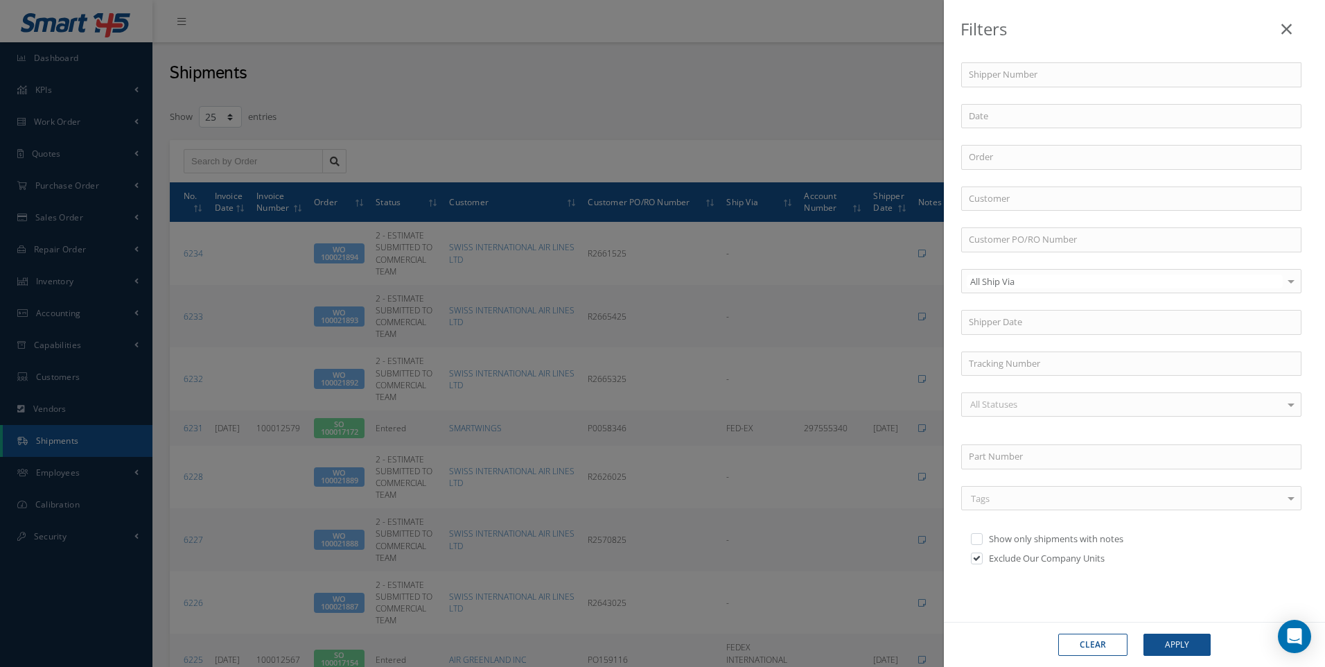
click at [1285, 30] on icon at bounding box center [1287, 29] width 10 height 17
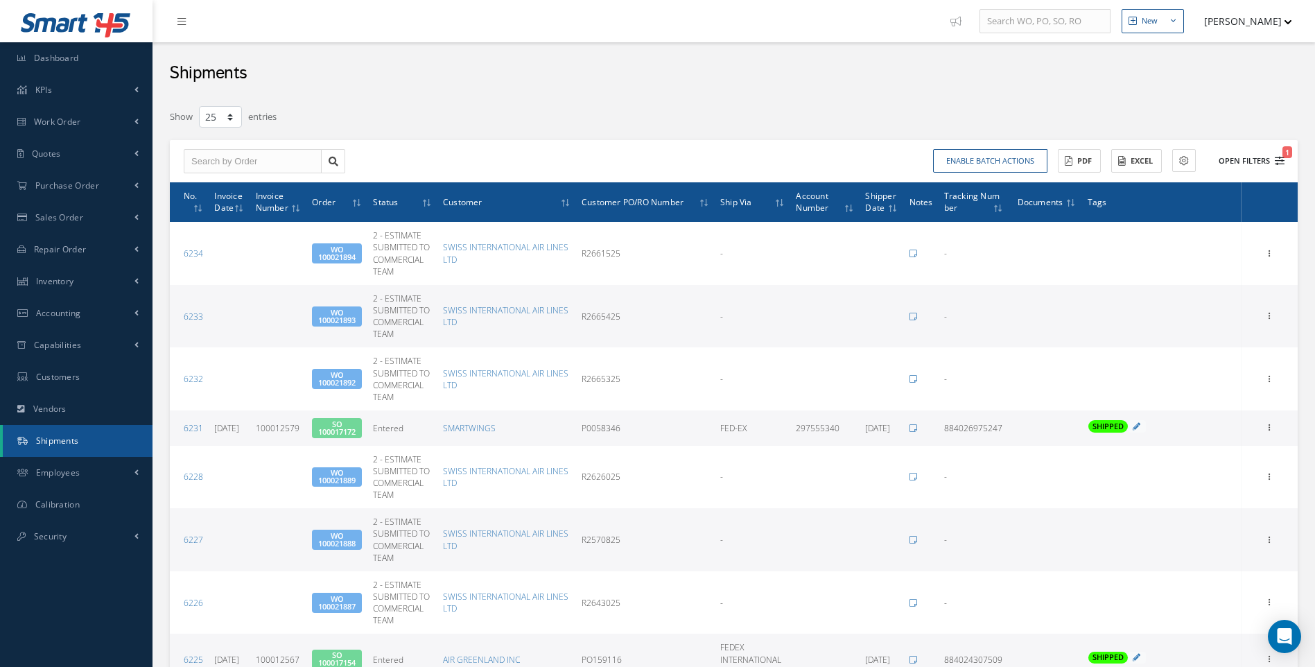
click at [1283, 159] on icon "1" at bounding box center [1280, 161] width 10 height 10
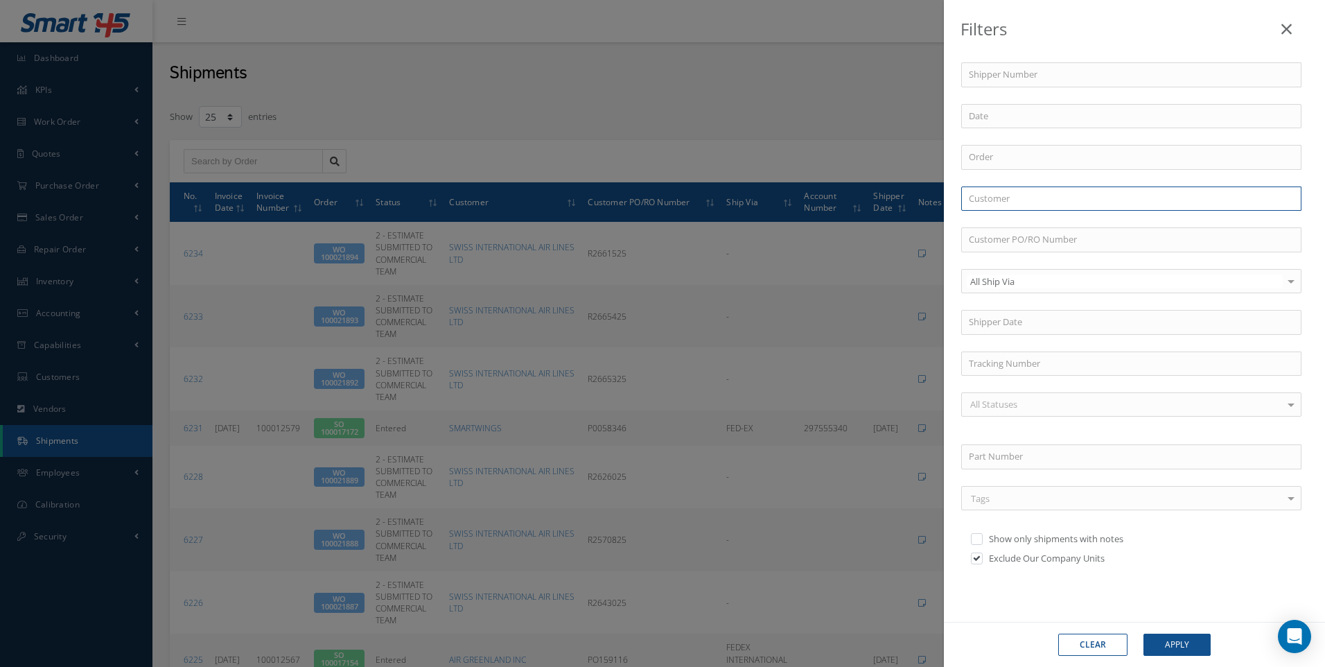
click at [1007, 200] on input "text" at bounding box center [1131, 198] width 340 height 25
click at [1144, 634] on button "Apply" at bounding box center [1177, 645] width 67 height 22
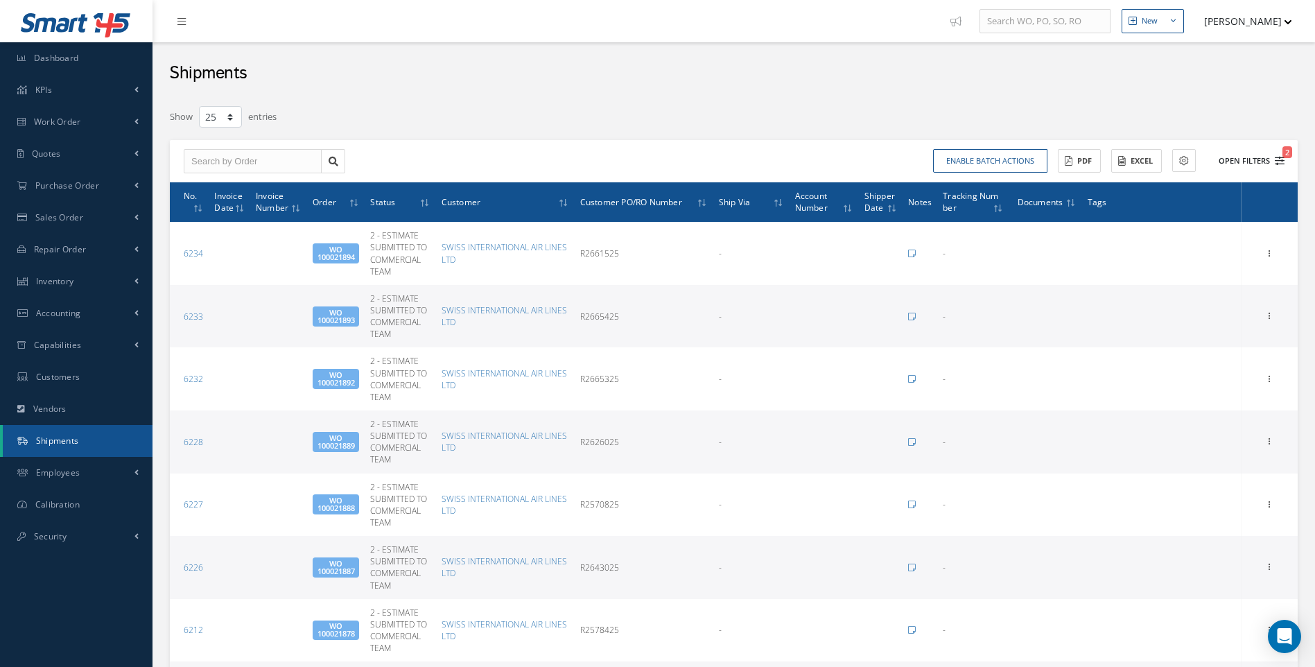
click at [1282, 161] on icon "2" at bounding box center [1280, 161] width 10 height 10
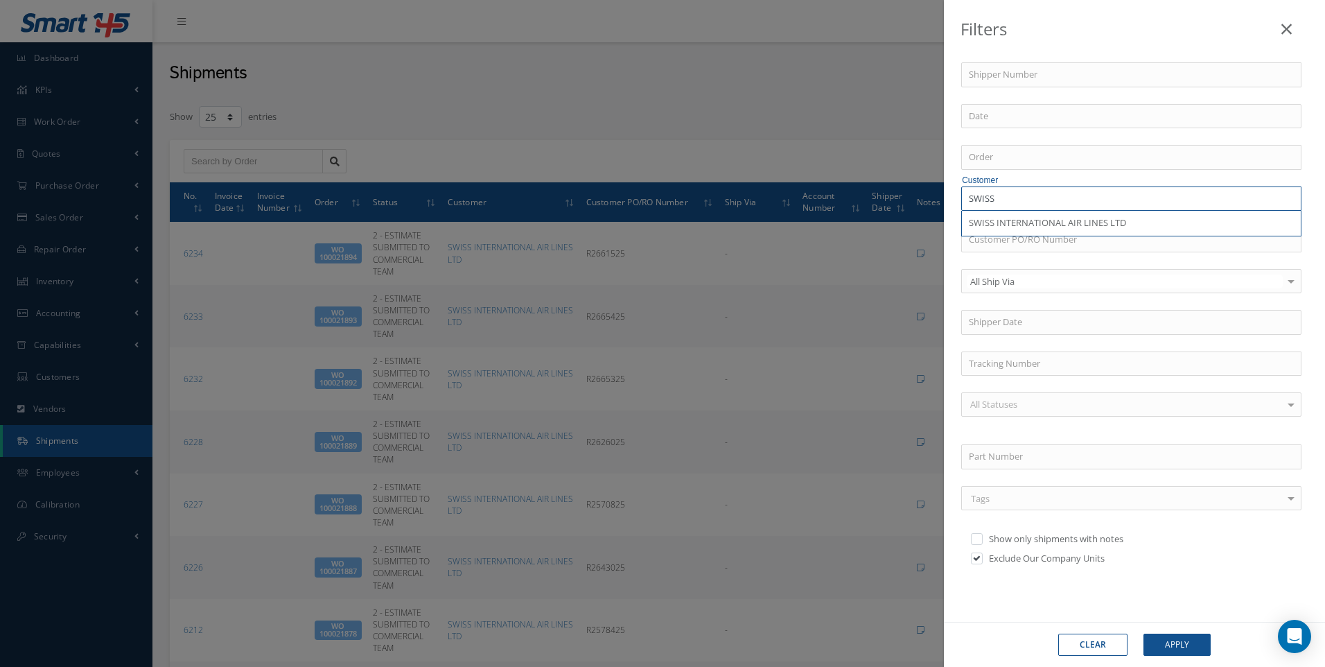
click at [999, 199] on input "SWISS" at bounding box center [1131, 198] width 340 height 25
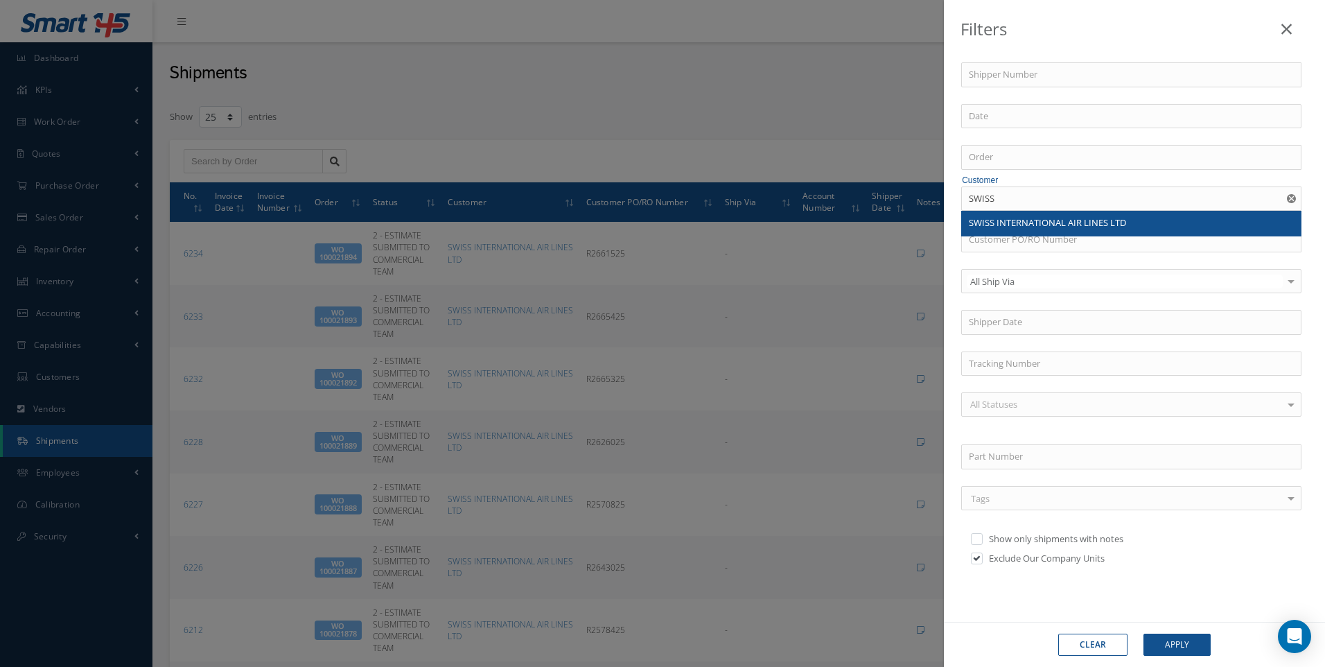
click at [1025, 220] on span "SWISS INTERNATIONAL AIR LINES LTD" at bounding box center [1047, 222] width 157 height 12
type input "SWISS INTERNATIONAL AIR LINES LTD"
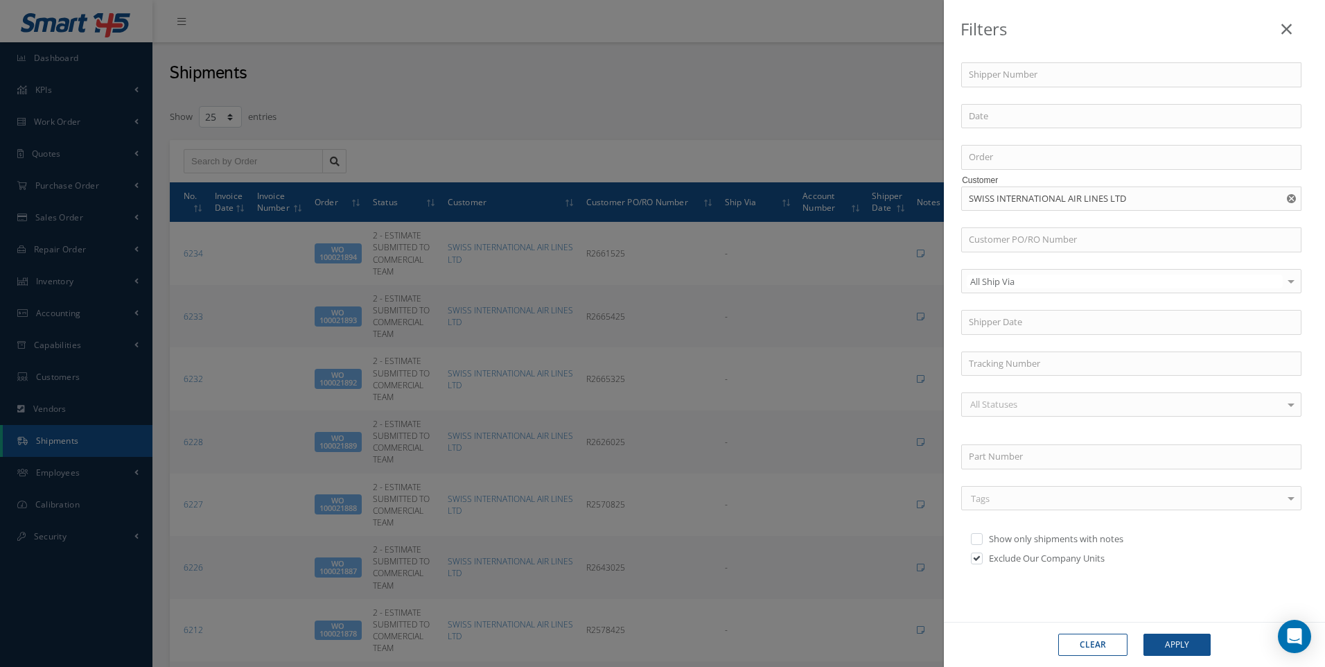
click at [1282, 277] on div at bounding box center [1291, 281] width 19 height 23
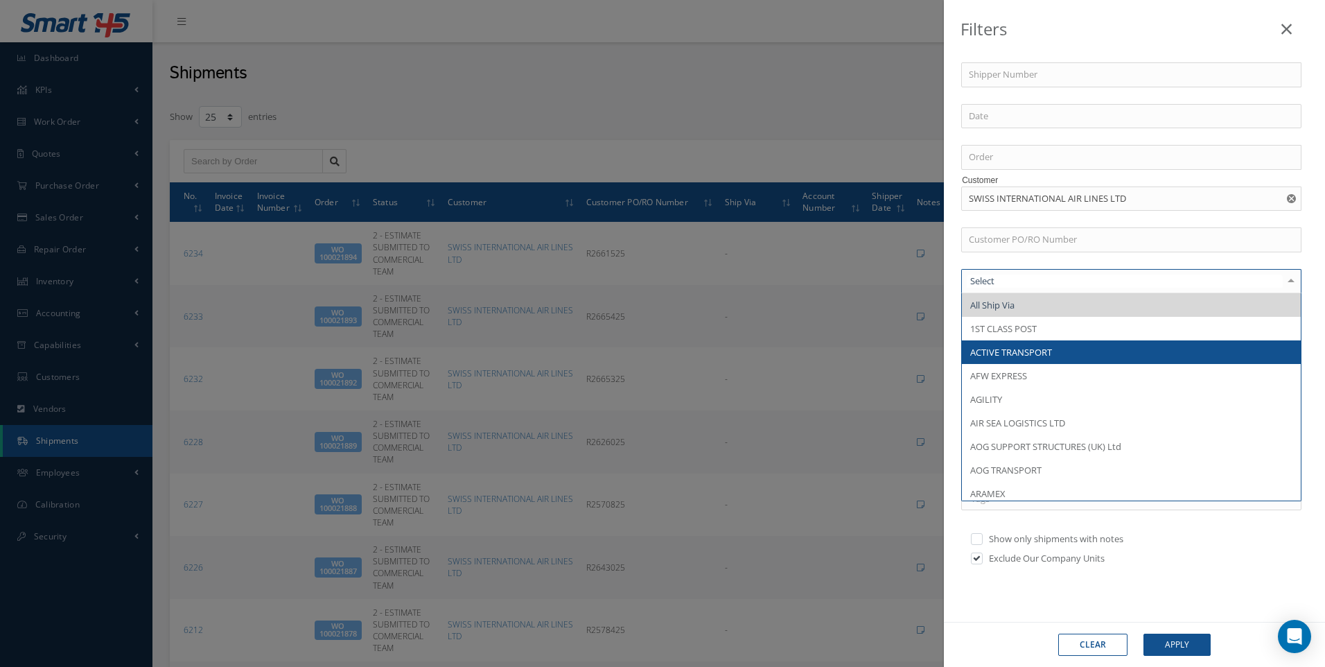
type input "Y"
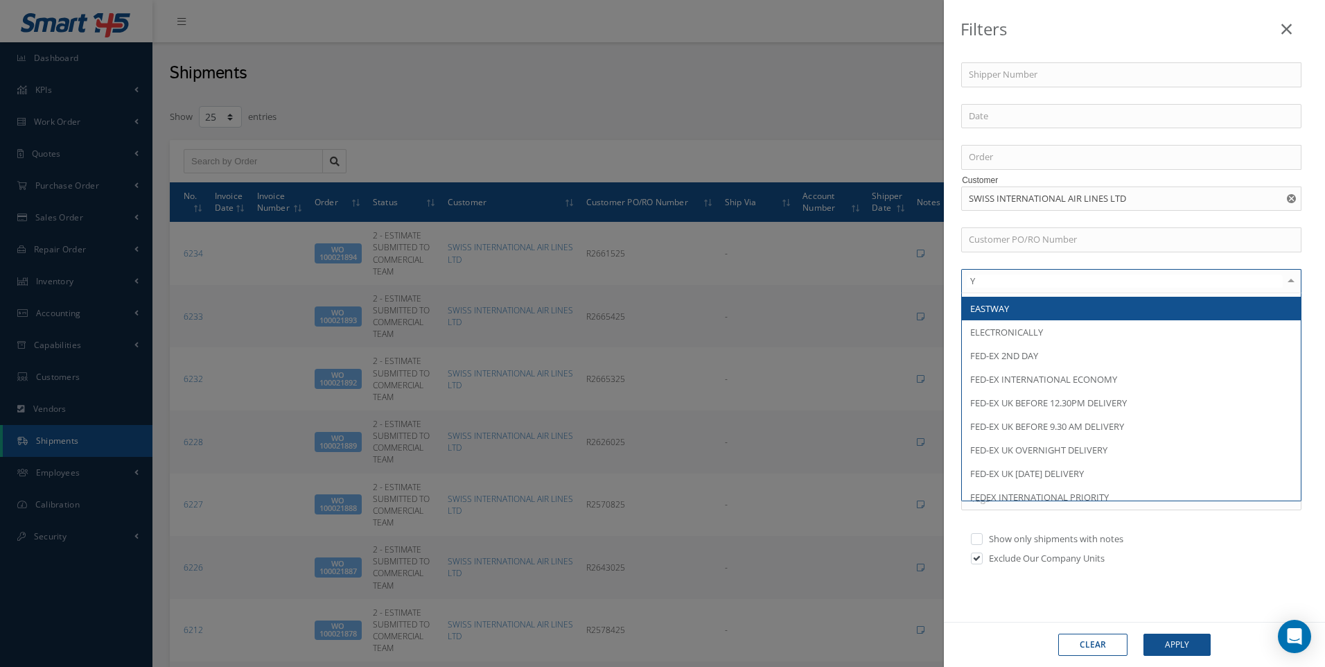
scroll to position [288, 0]
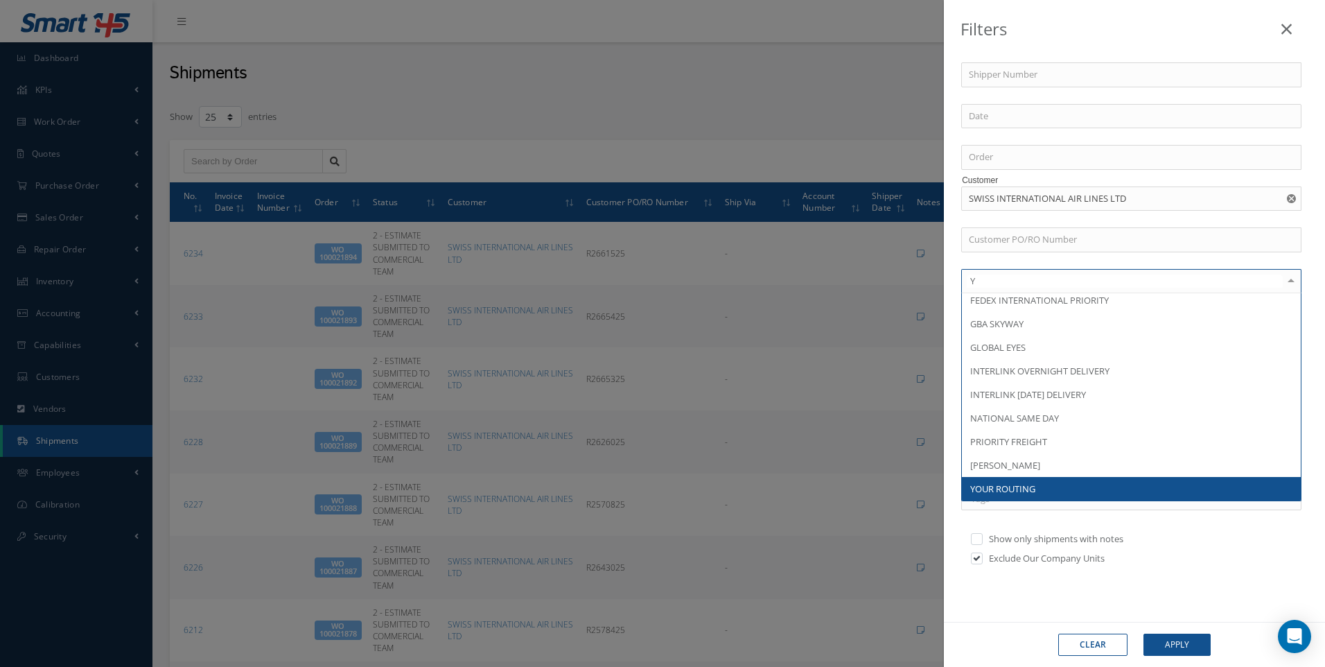
click at [1044, 491] on span "YOUR ROUTING" at bounding box center [1131, 489] width 339 height 24
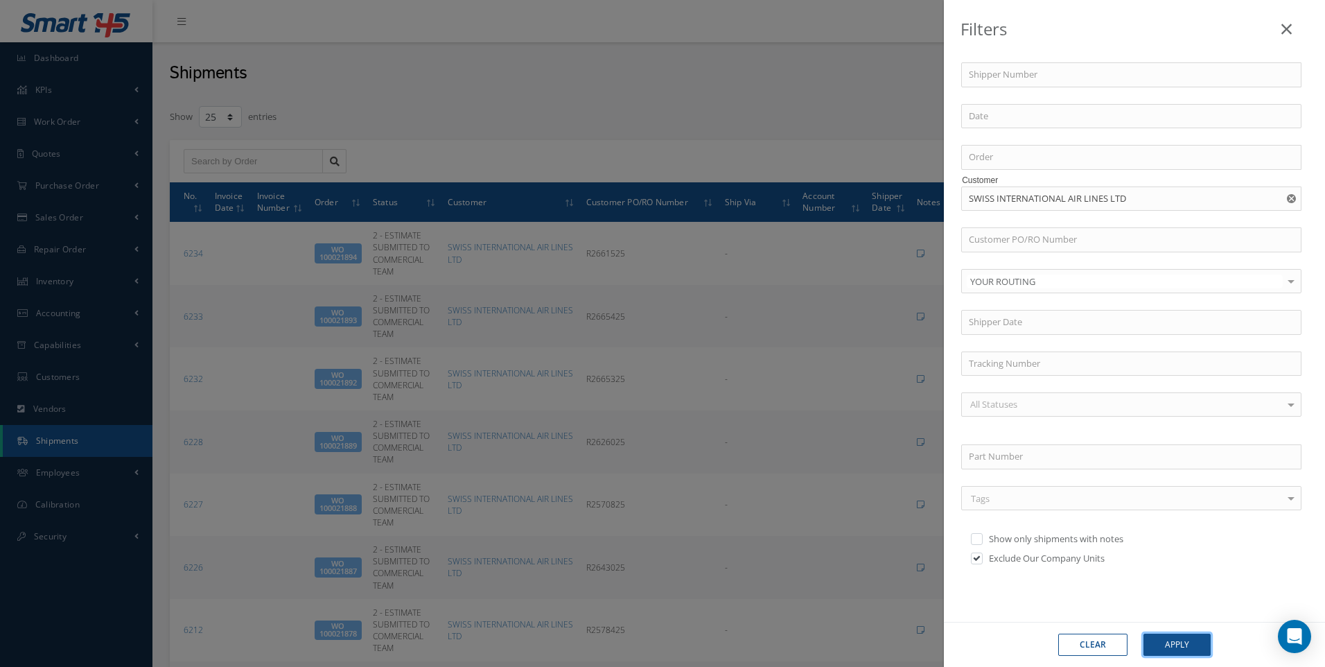
click at [1196, 643] on button "Apply" at bounding box center [1177, 645] width 67 height 22
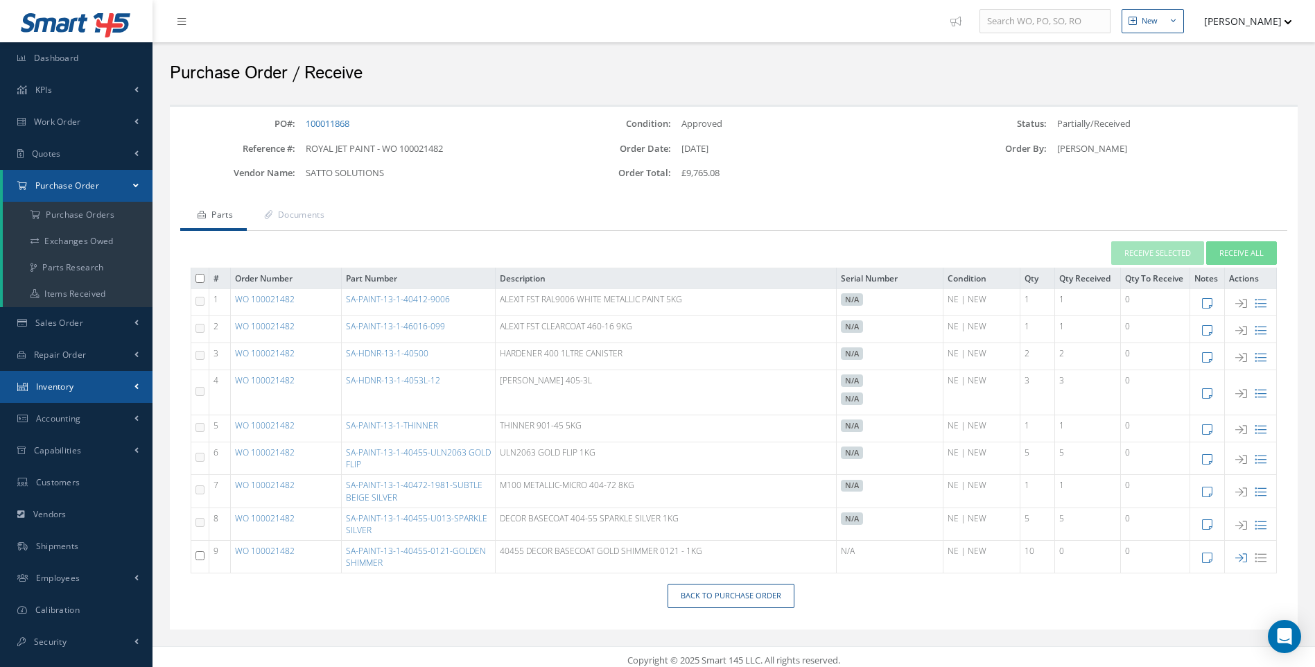
click at [68, 387] on span "Inventory" at bounding box center [55, 387] width 38 height 12
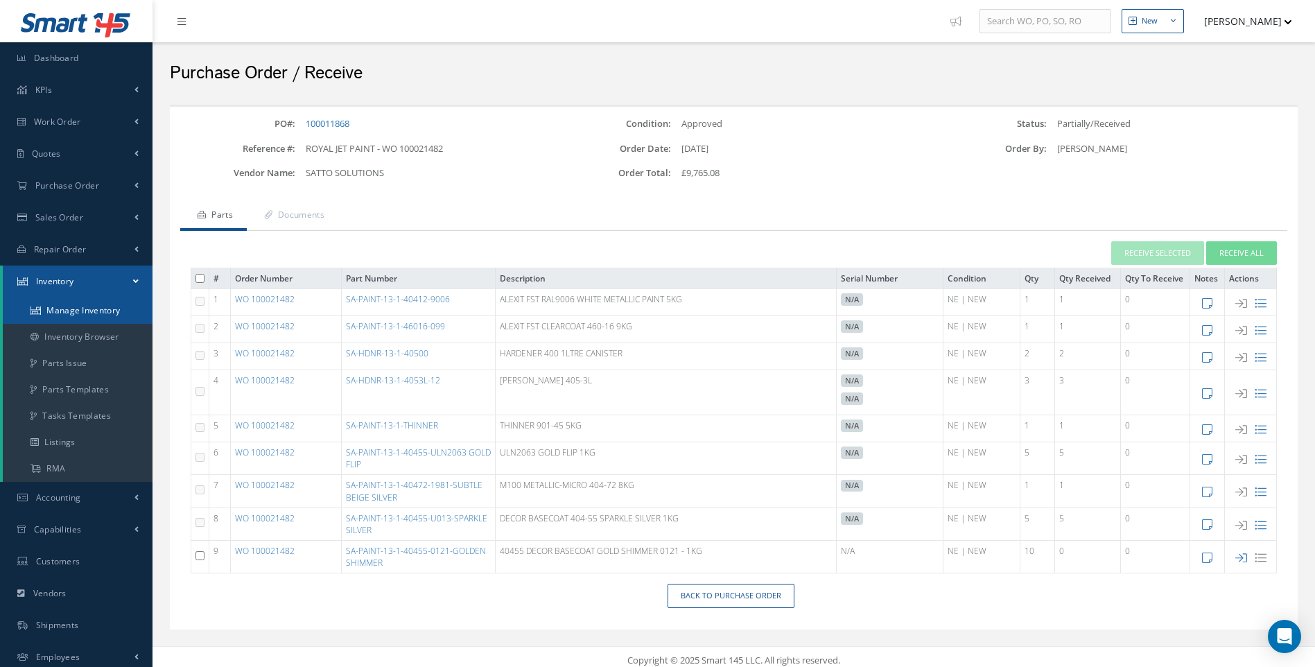
click at [106, 308] on link "Manage Inventory" at bounding box center [78, 310] width 150 height 26
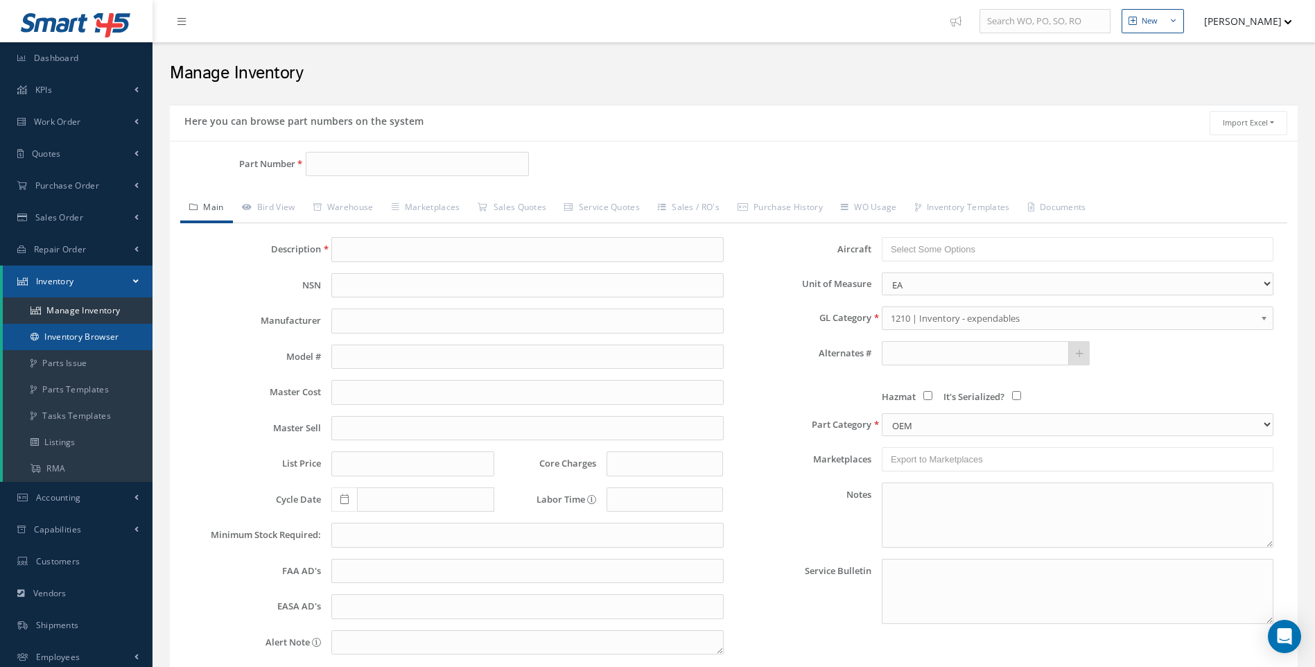
click at [89, 334] on link "Inventory Browser" at bounding box center [78, 337] width 150 height 26
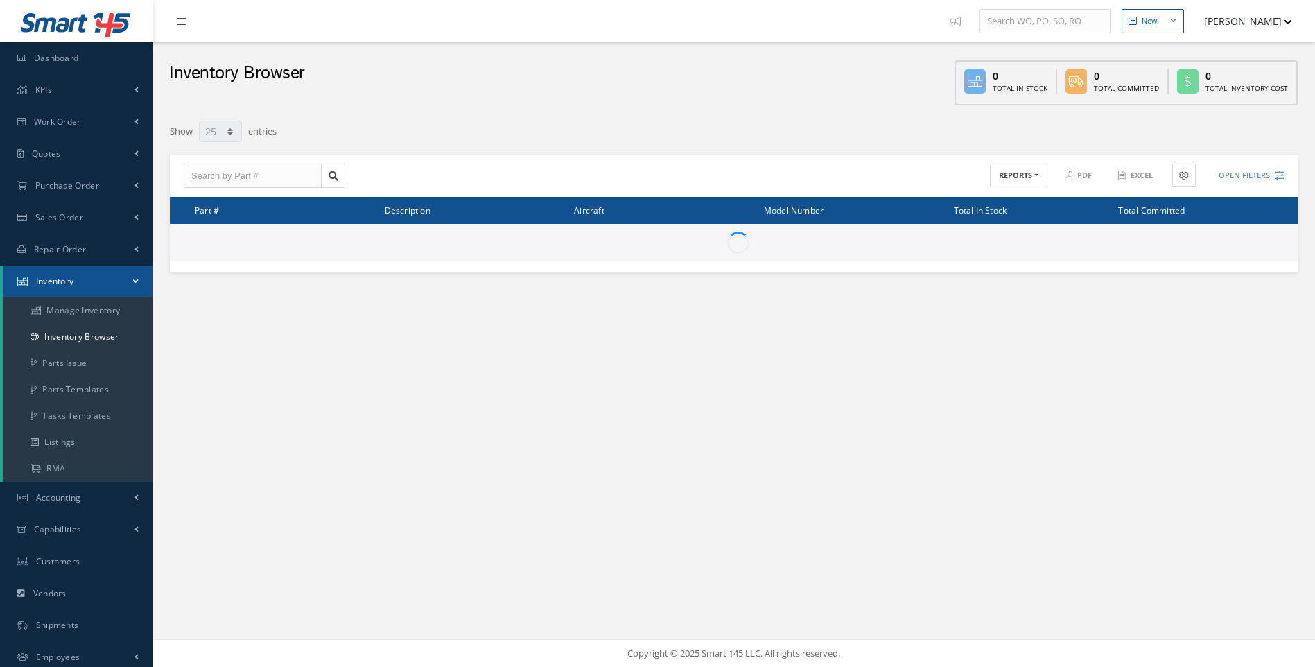
select select "25"
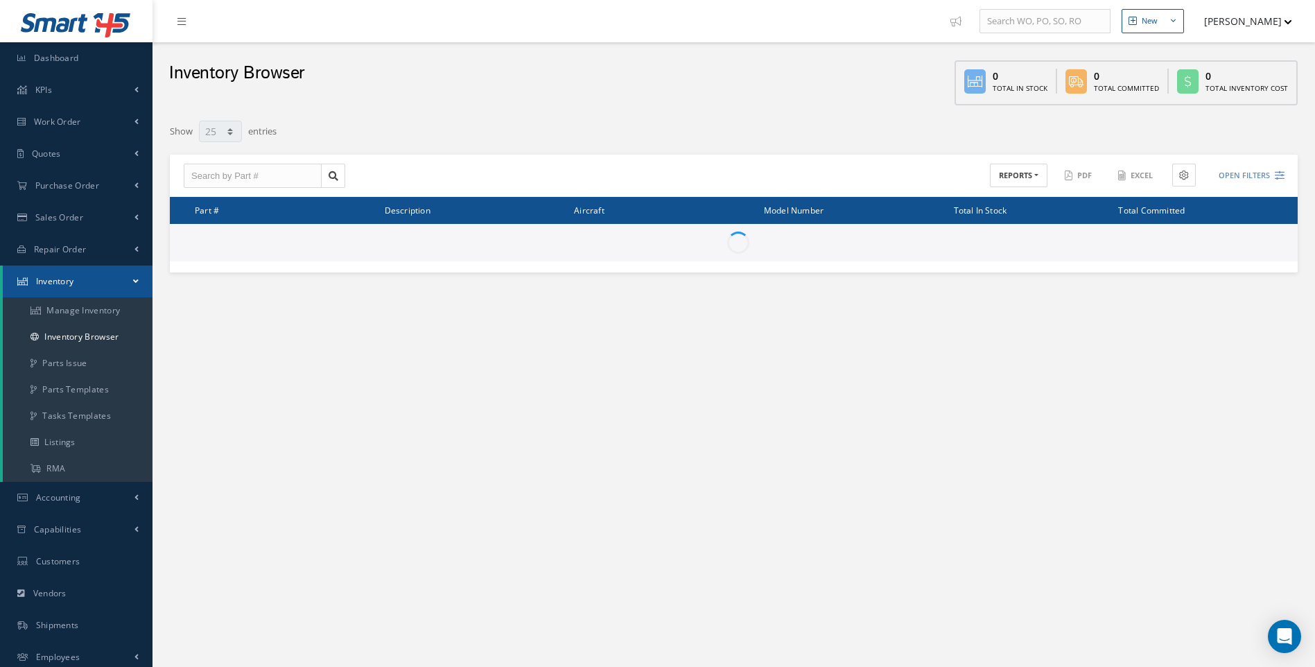
type input "Locations"
type input "All General Ledger"
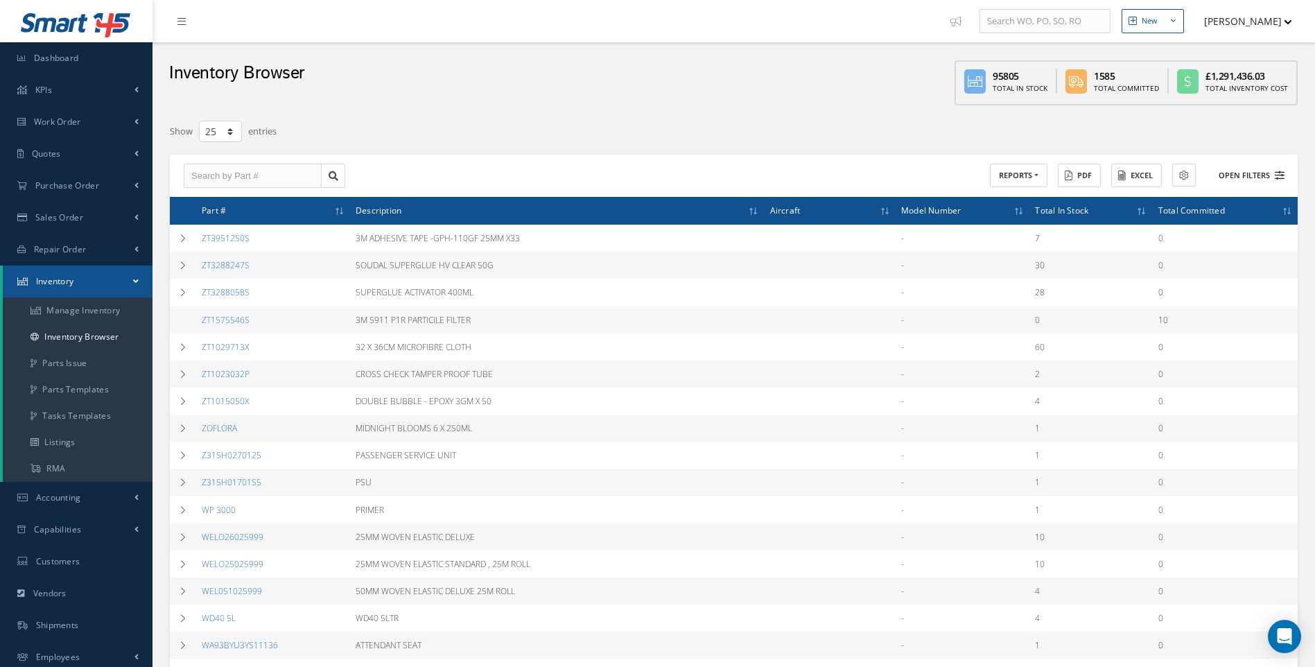
click at [1273, 174] on button "Open Filters" at bounding box center [1245, 175] width 78 height 23
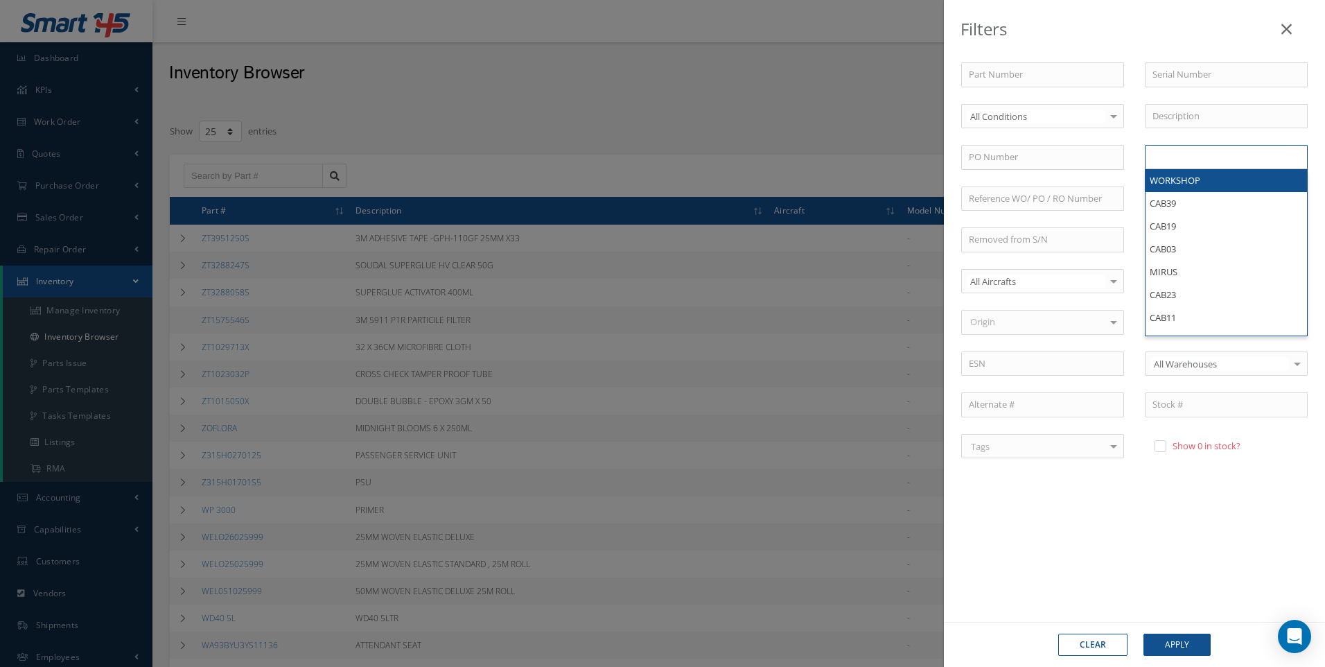
click at [1173, 153] on input "text" at bounding box center [1181, 156] width 56 height 17
type input "TUI-1"
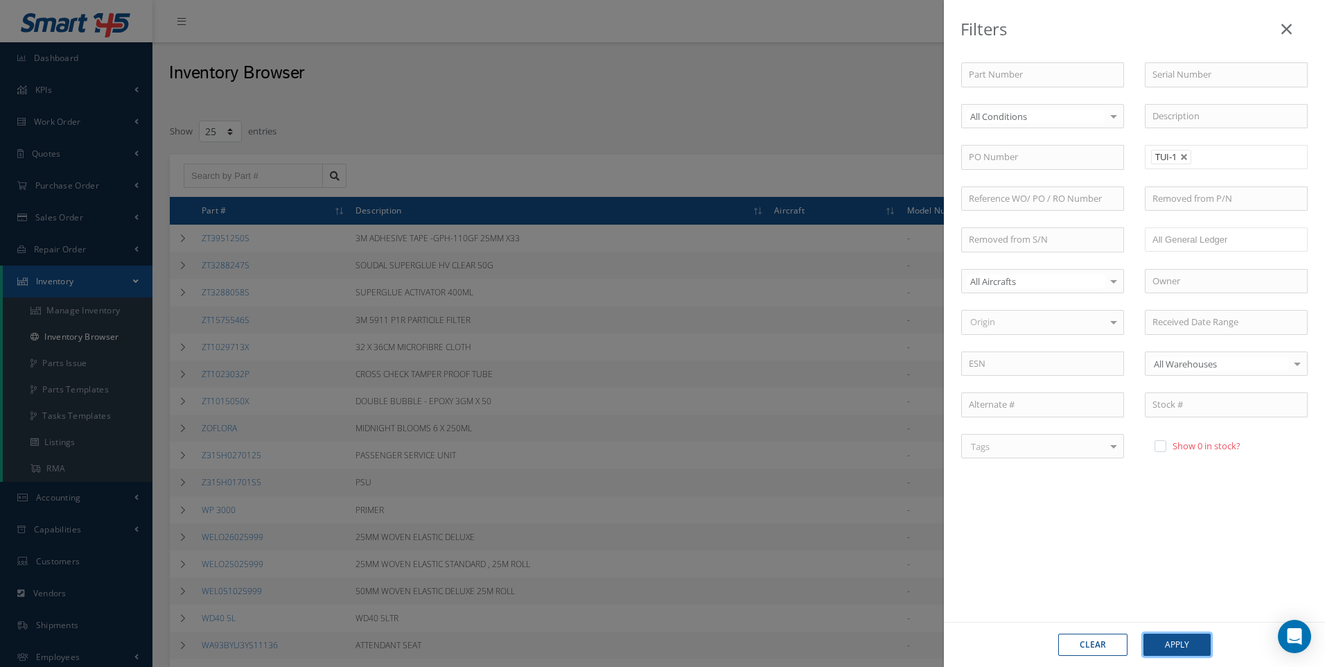
click at [1181, 650] on button "Apply" at bounding box center [1177, 645] width 67 height 22
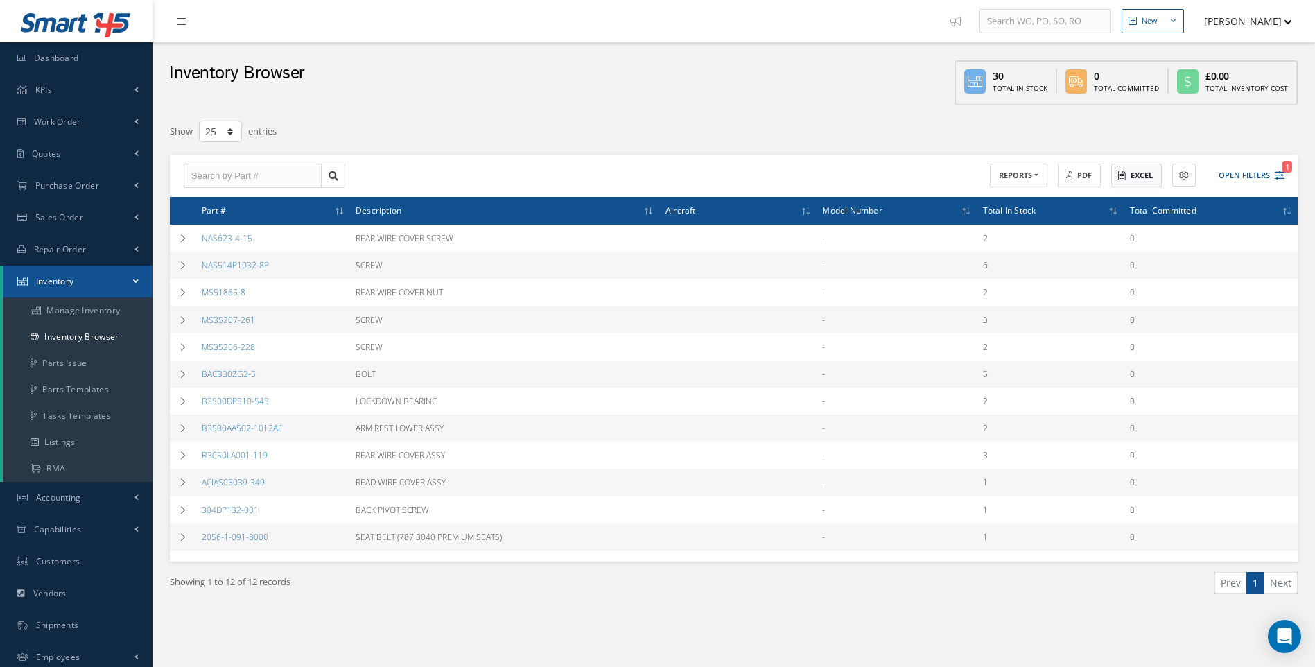
click at [1144, 184] on button "Excel" at bounding box center [1136, 176] width 51 height 24
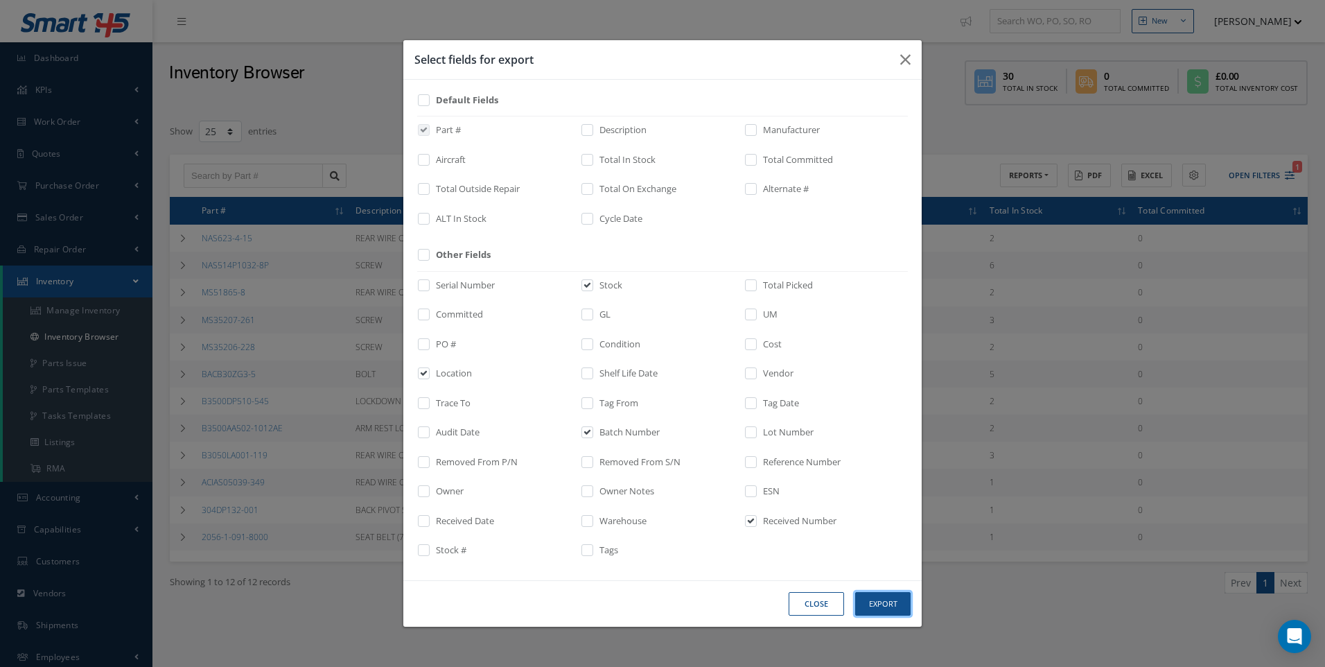
click at [886, 600] on button "Export" at bounding box center [882, 604] width 55 height 24
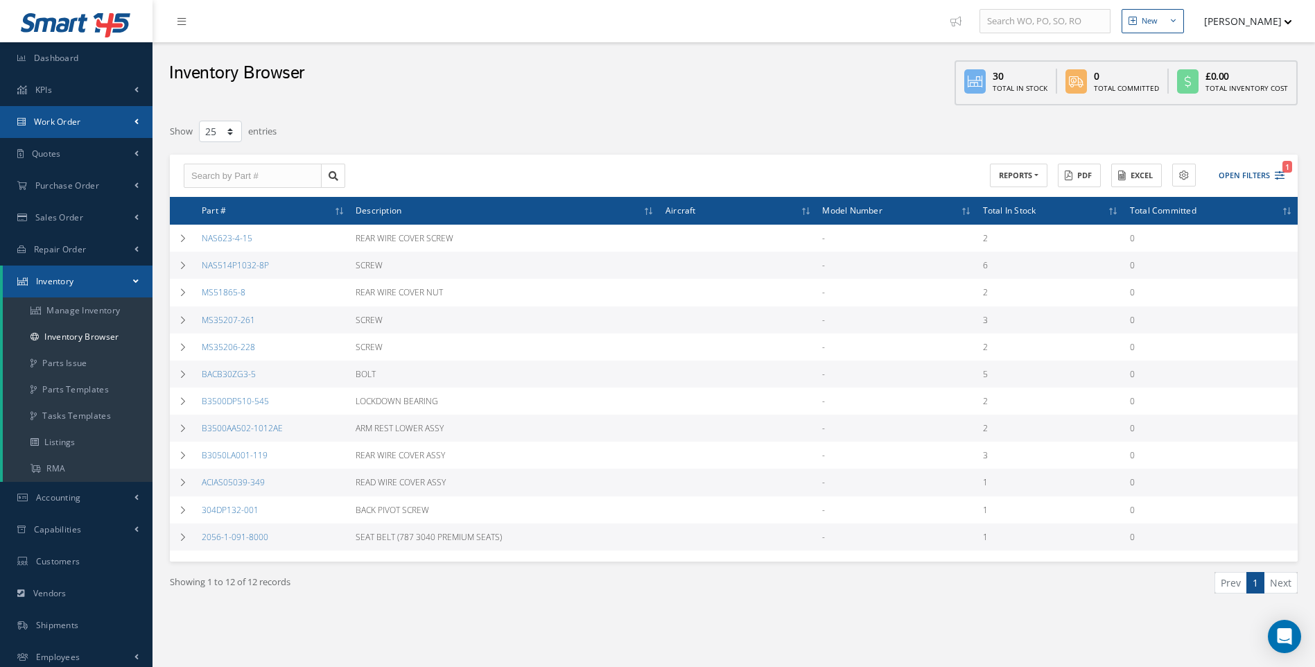
click at [68, 122] on span "Work Order" at bounding box center [57, 122] width 47 height 12
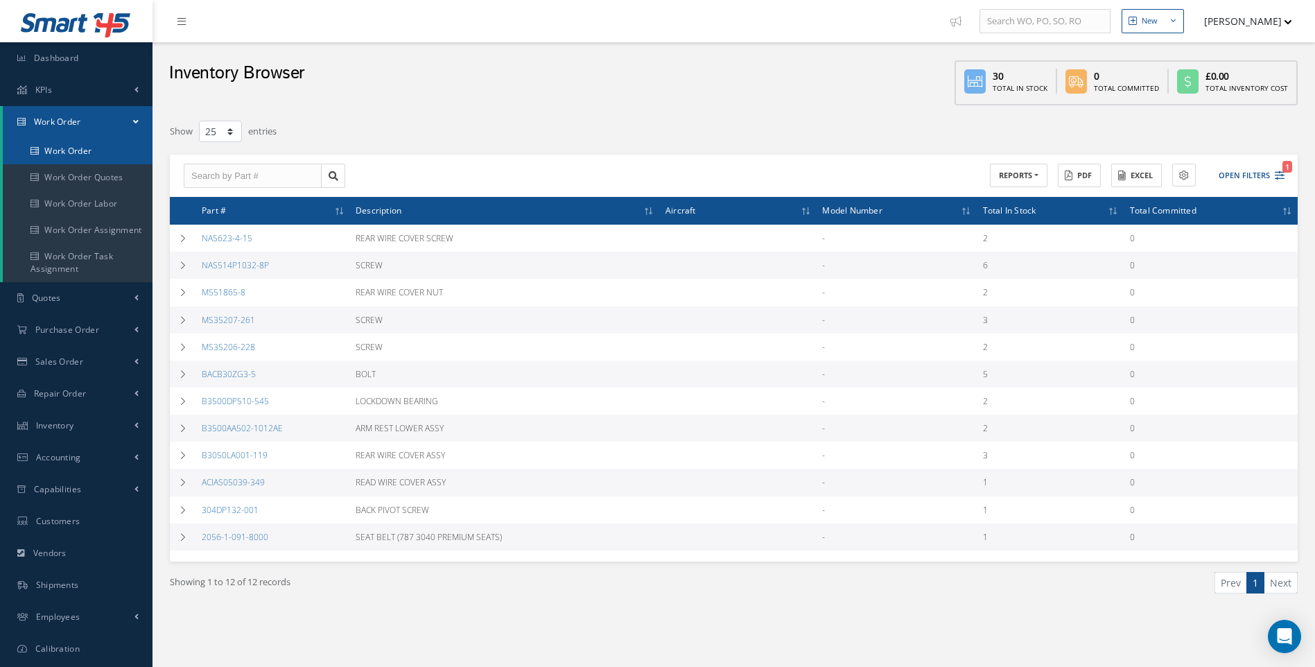
click at [66, 153] on link "Work Order" at bounding box center [78, 151] width 150 height 26
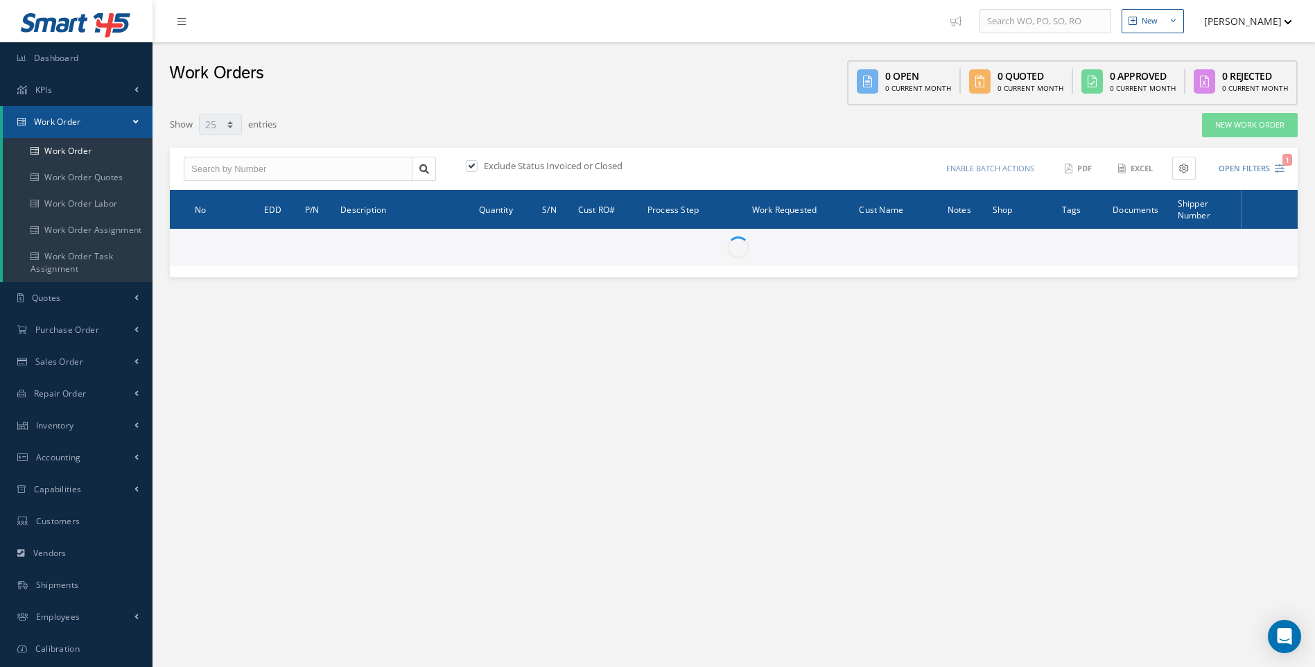
select select "25"
click at [238, 171] on input "text" at bounding box center [298, 169] width 229 height 25
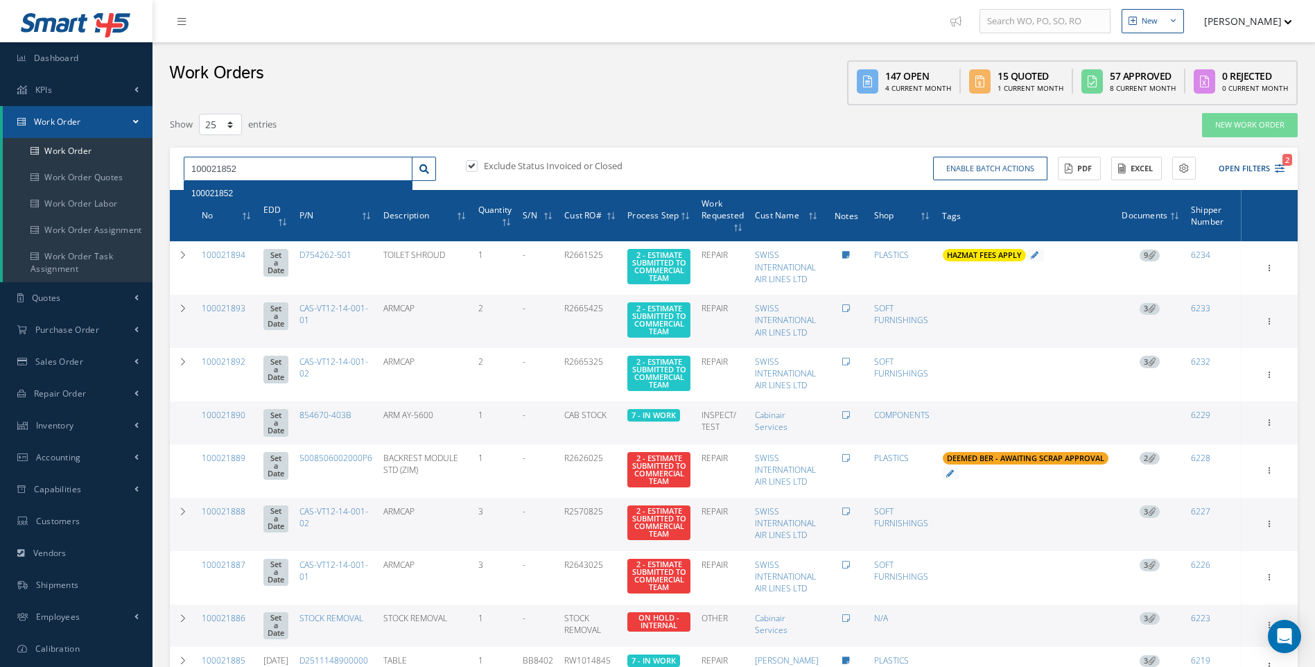
type input "100021852"
click at [216, 191] on span "100021852" at bounding box center [212, 194] width 42 height 10
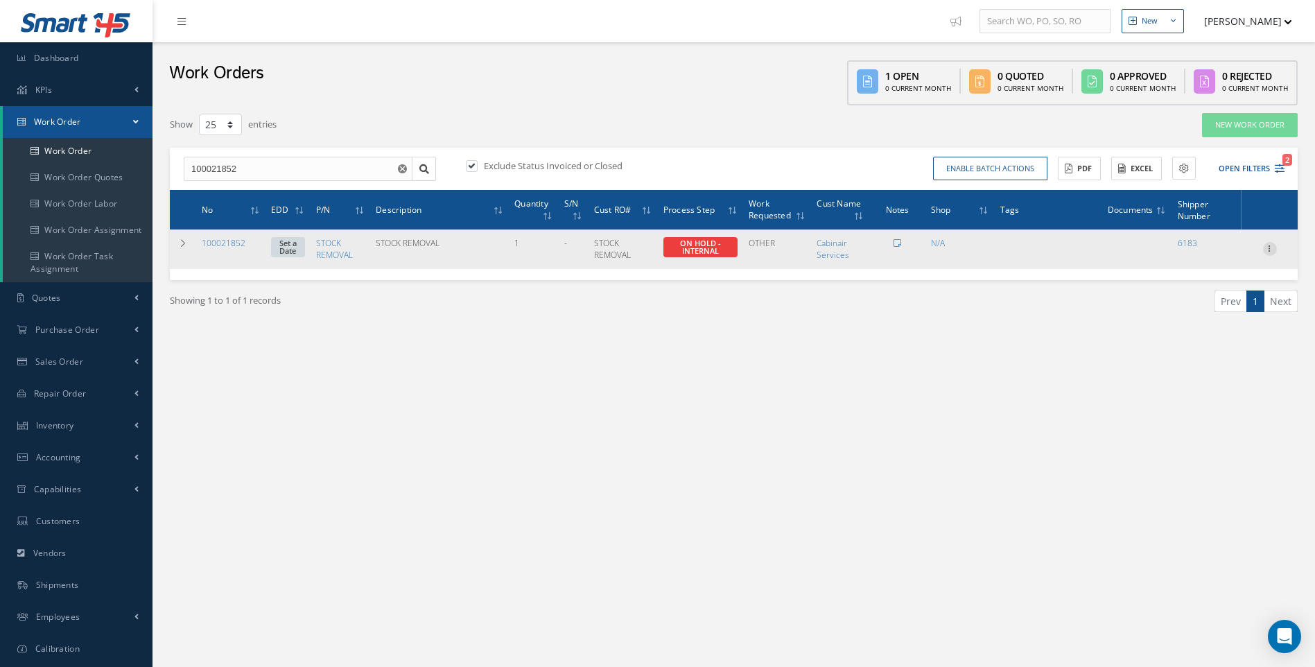
click at [1272, 243] on icon at bounding box center [1270, 247] width 14 height 11
click at [1194, 256] on link "Show" at bounding box center [1206, 258] width 110 height 18
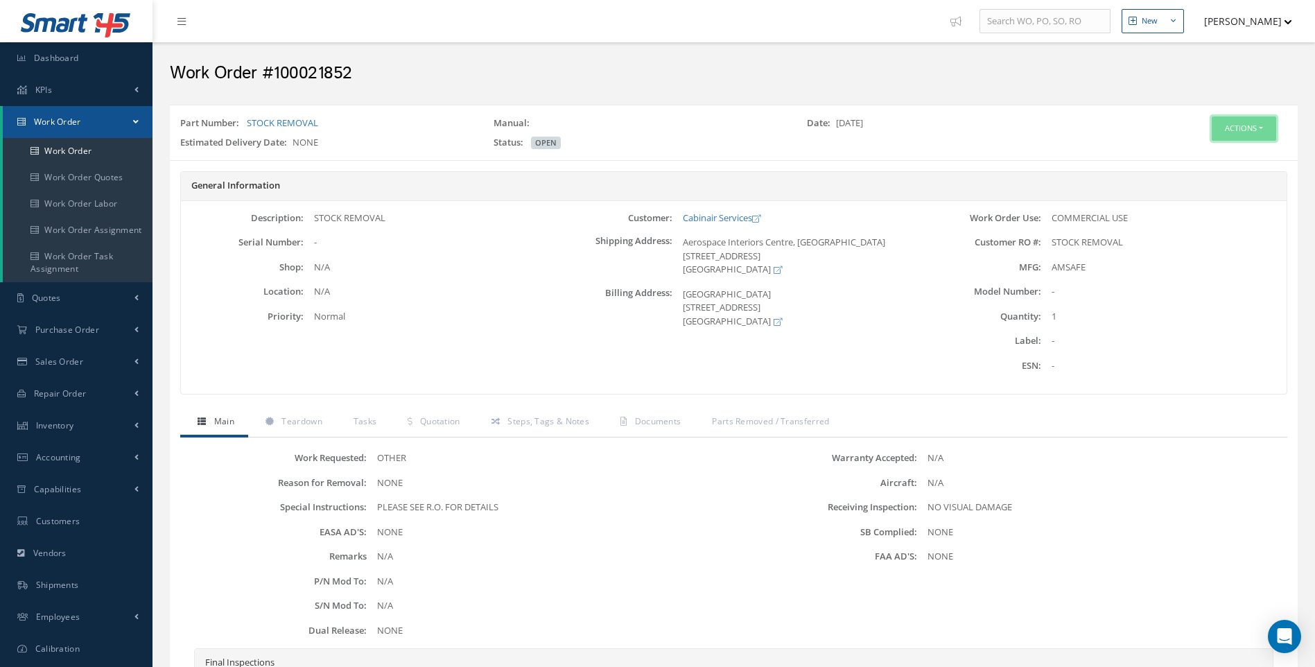
click at [1266, 126] on button "Actions" at bounding box center [1244, 128] width 64 height 24
click at [1204, 159] on link "Edit" at bounding box center [1222, 155] width 111 height 19
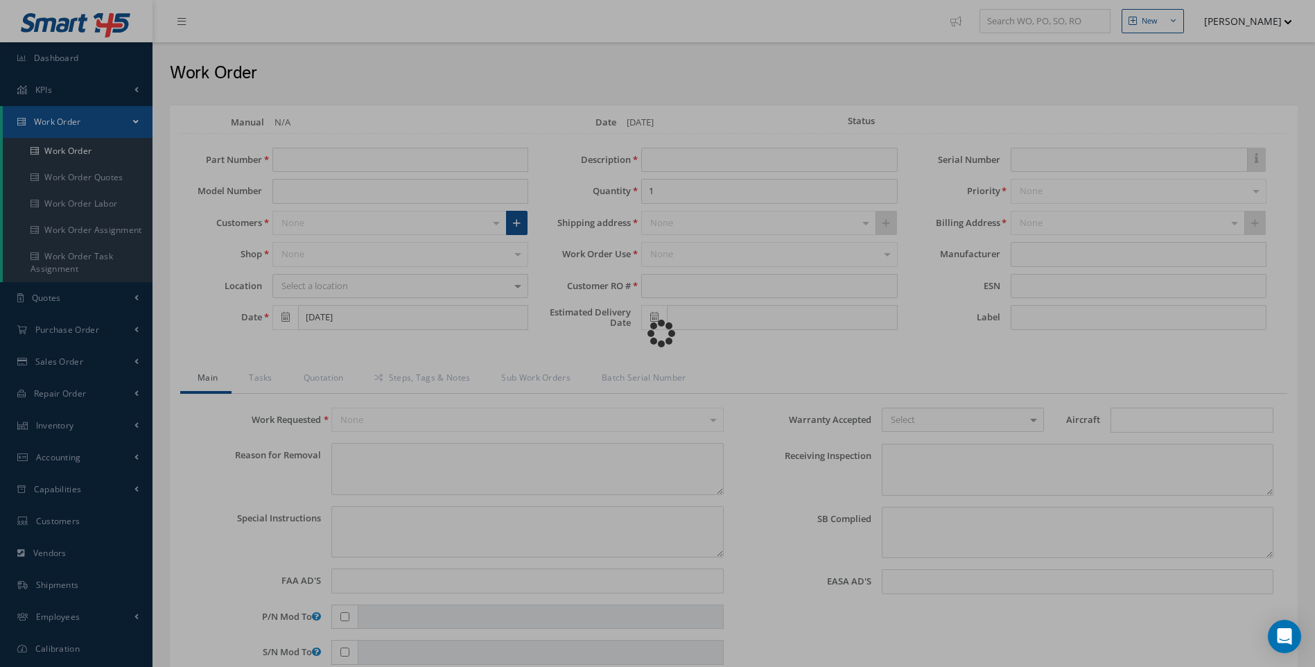
type input "STOCK REMOVAL"
type input "[DATE]"
type input "STOCK REMOVAL"
type textarea "NONE"
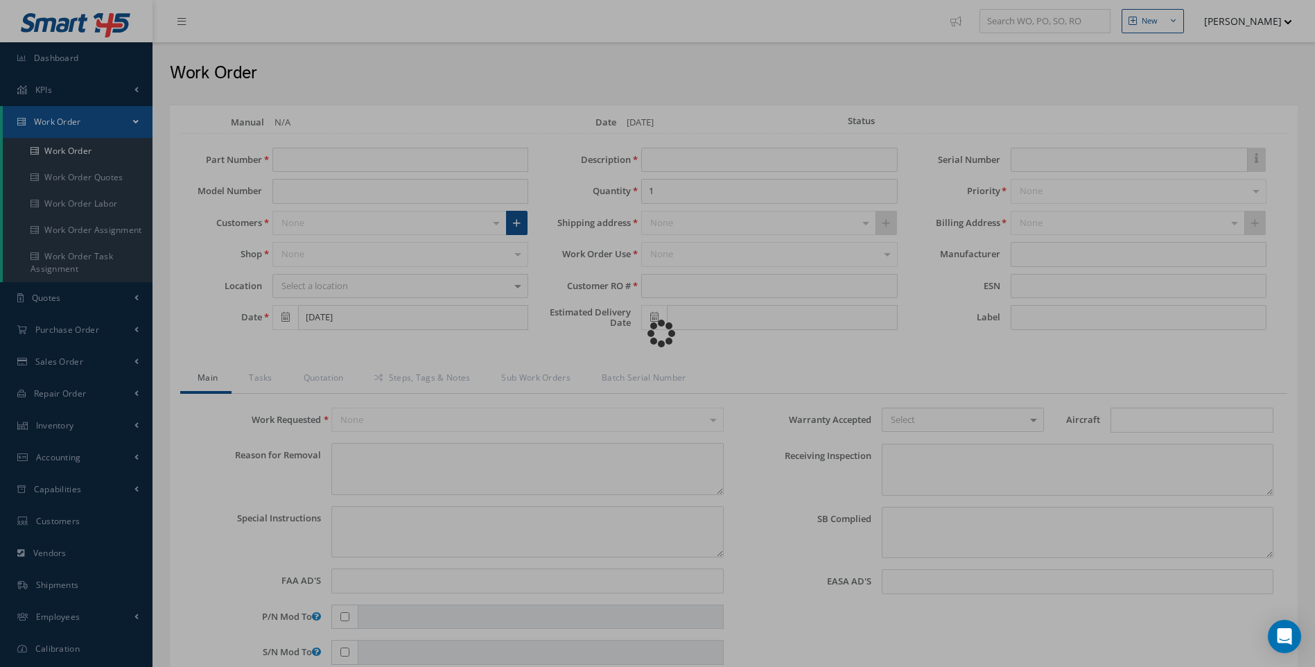
type textarea "PLEASE SEE R.O. FOR DETAILS"
type input "NONE"
type textarea "NO VISUAL DAMAGE"
type textarea "NONE"
type input "NONE"
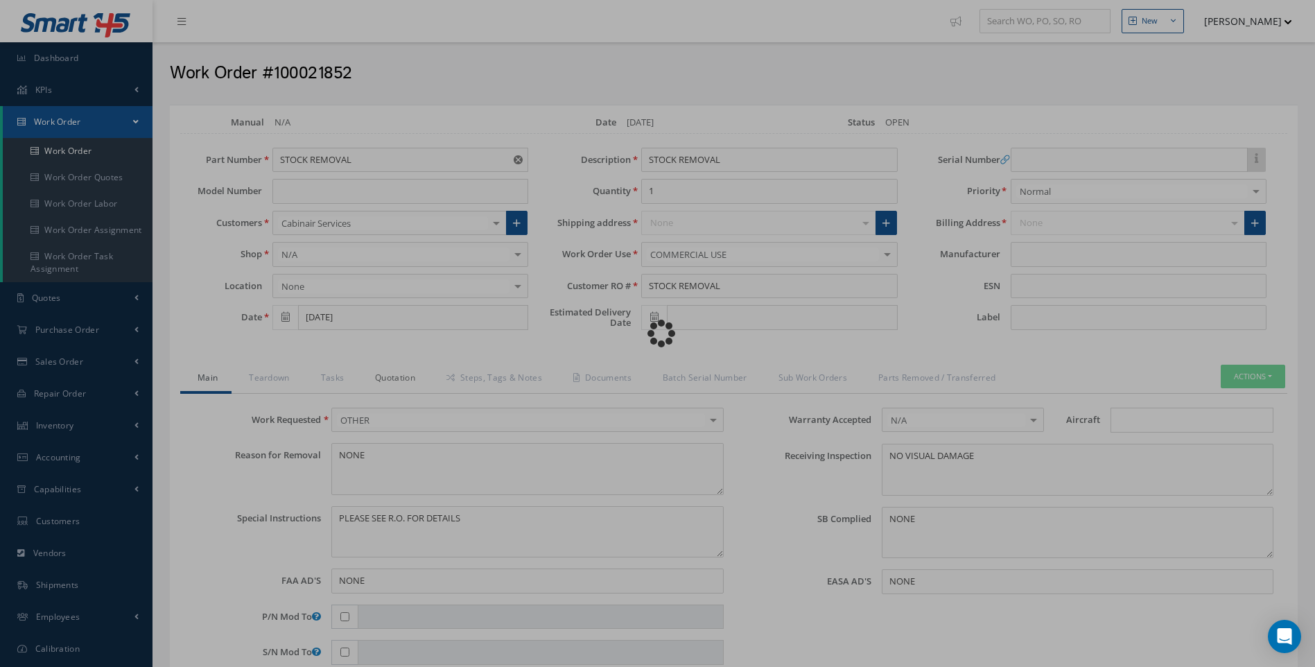
type input "AMSAFE"
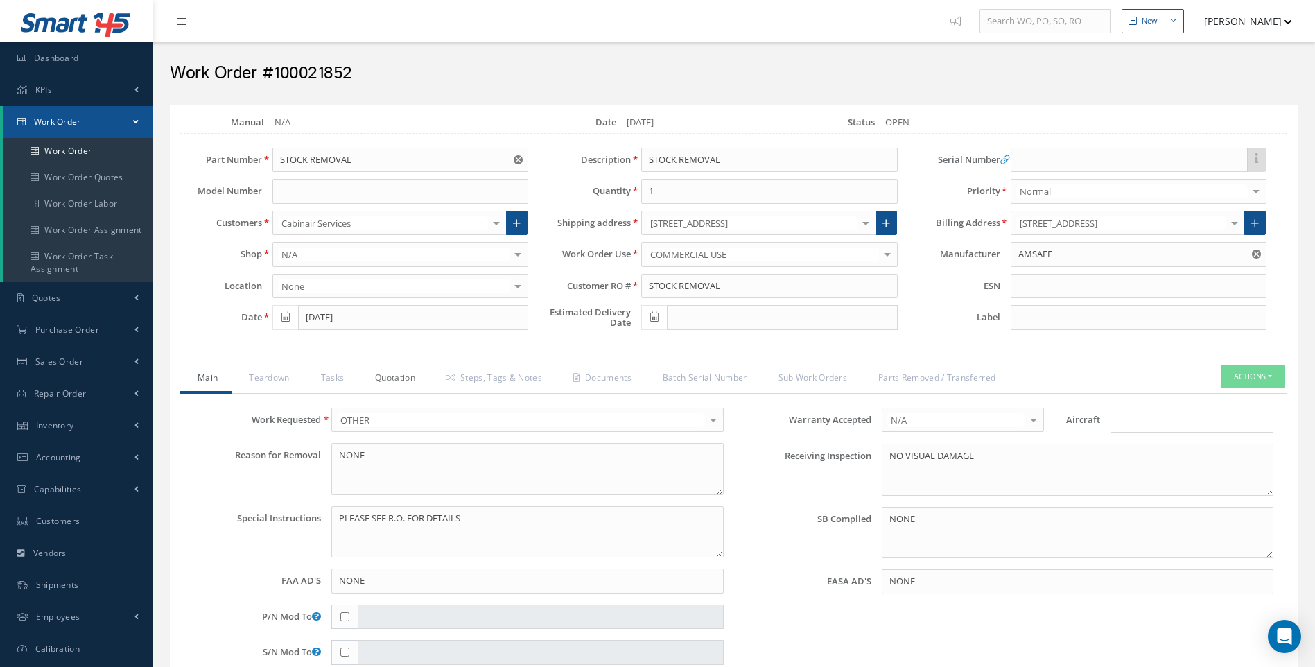
click at [396, 379] on link "Quotation" at bounding box center [393, 379] width 71 height 29
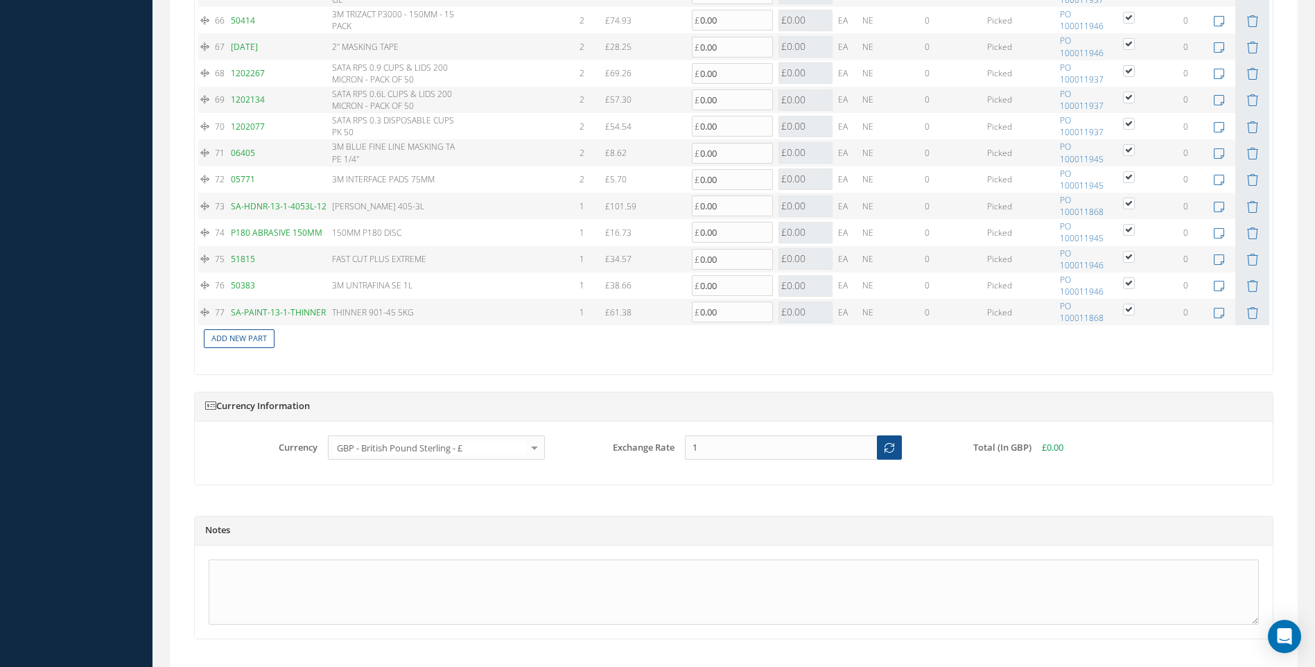
scroll to position [3030, 0]
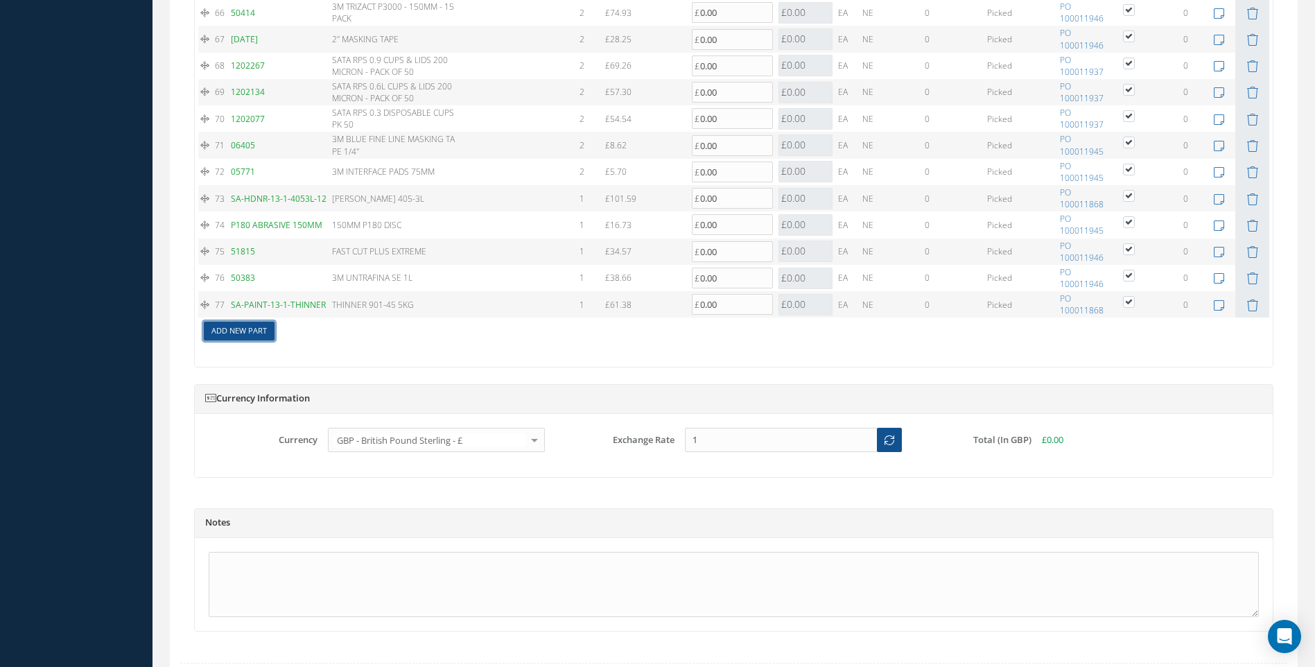
click at [242, 322] on link "Add New Part" at bounding box center [239, 331] width 71 height 19
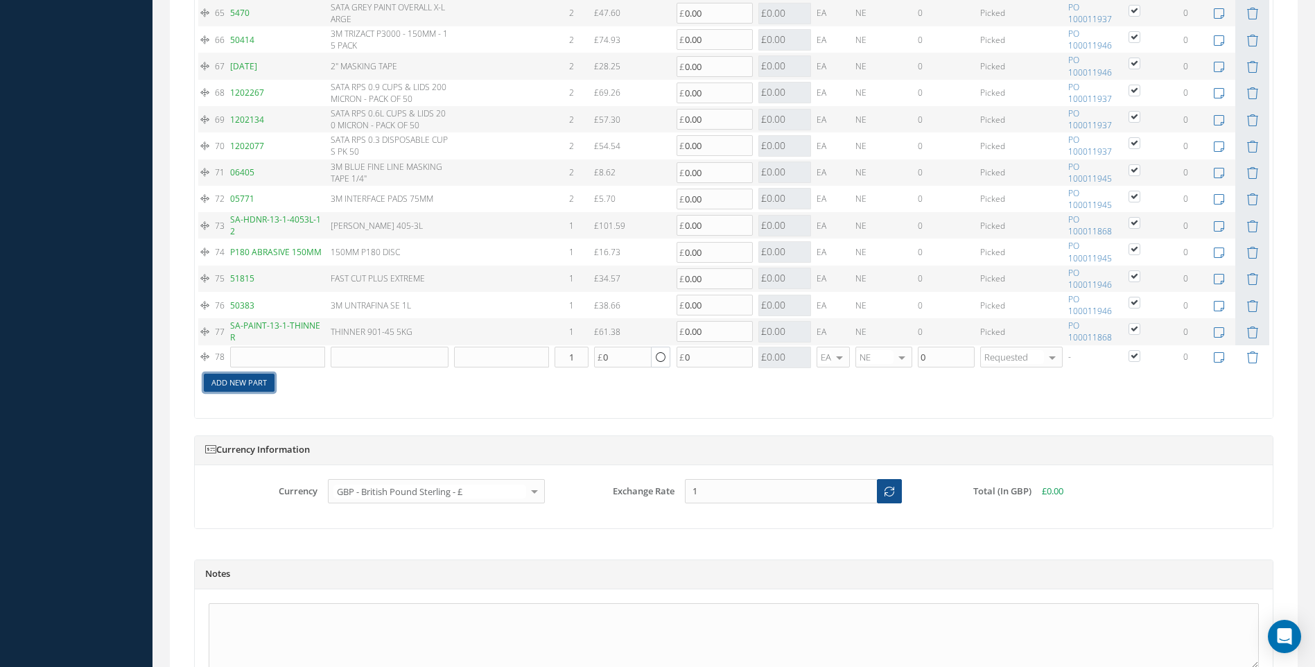
scroll to position [3133, 0]
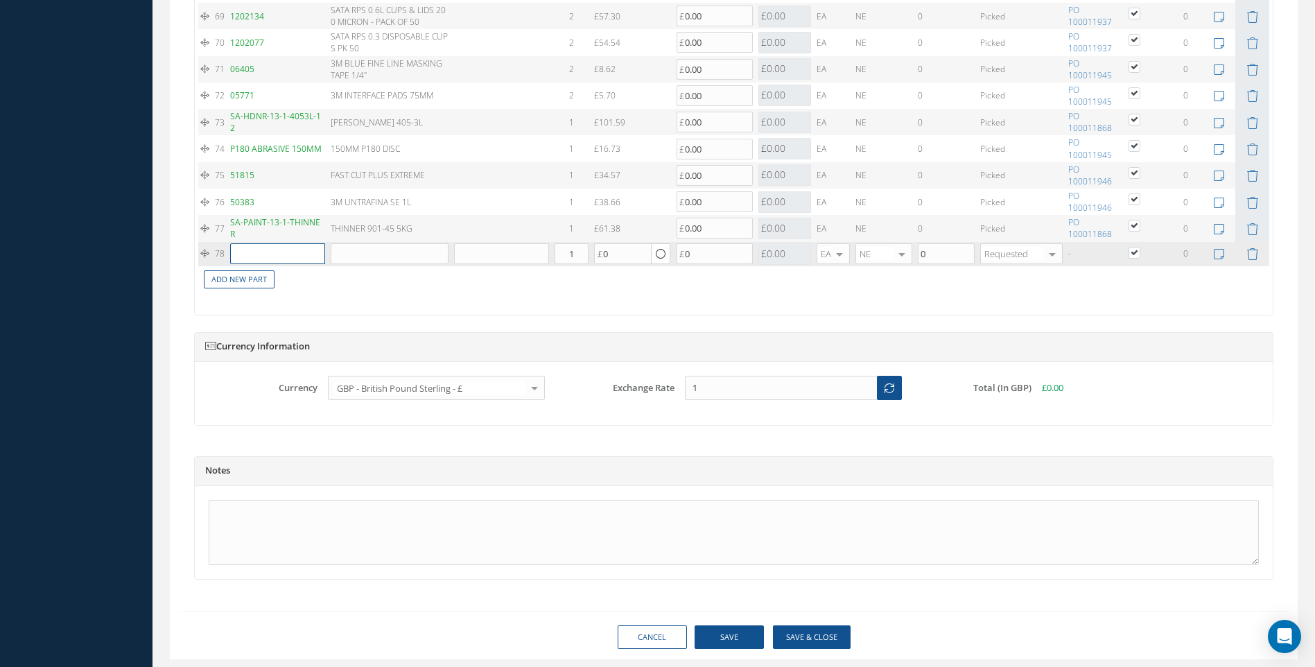
click at [249, 249] on input "text" at bounding box center [277, 253] width 95 height 21
type input "NAS623-4-15"
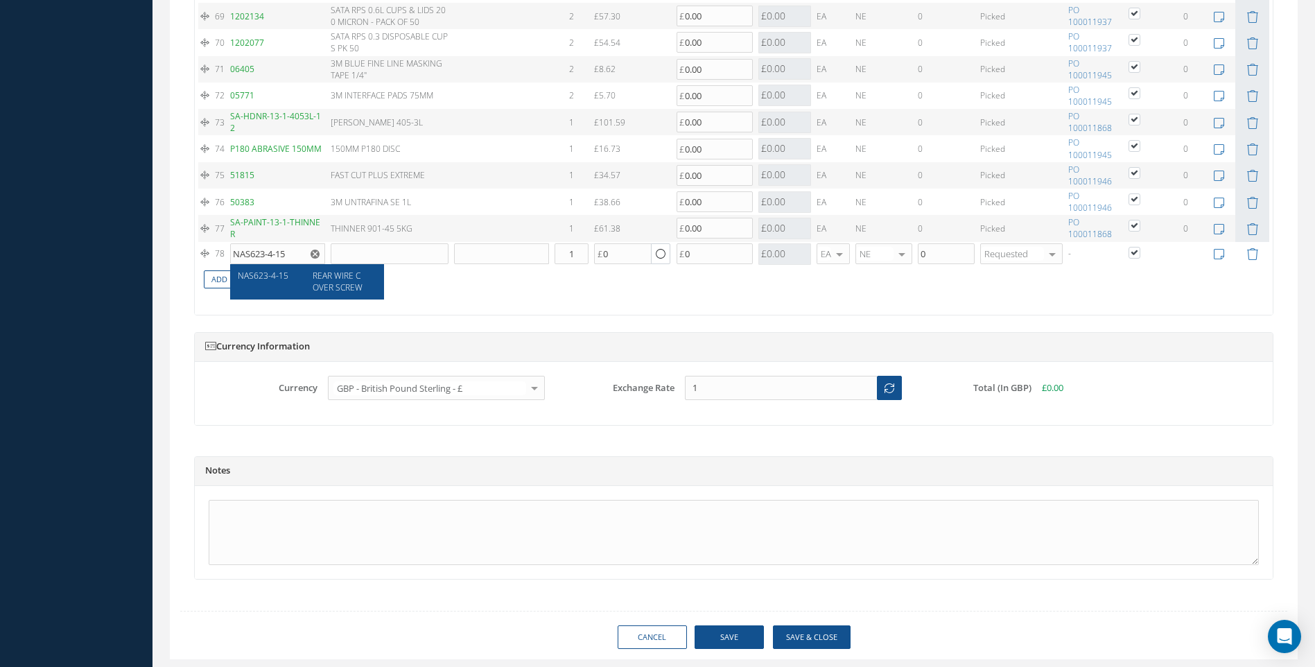
drag, startPoint x: 261, startPoint y: 272, endPoint x: 316, endPoint y: 276, distance: 55.6
click at [262, 275] on span "NAS623-4-15" at bounding box center [263, 276] width 51 height 12
type input "REAR WIRE COVER SCREW"
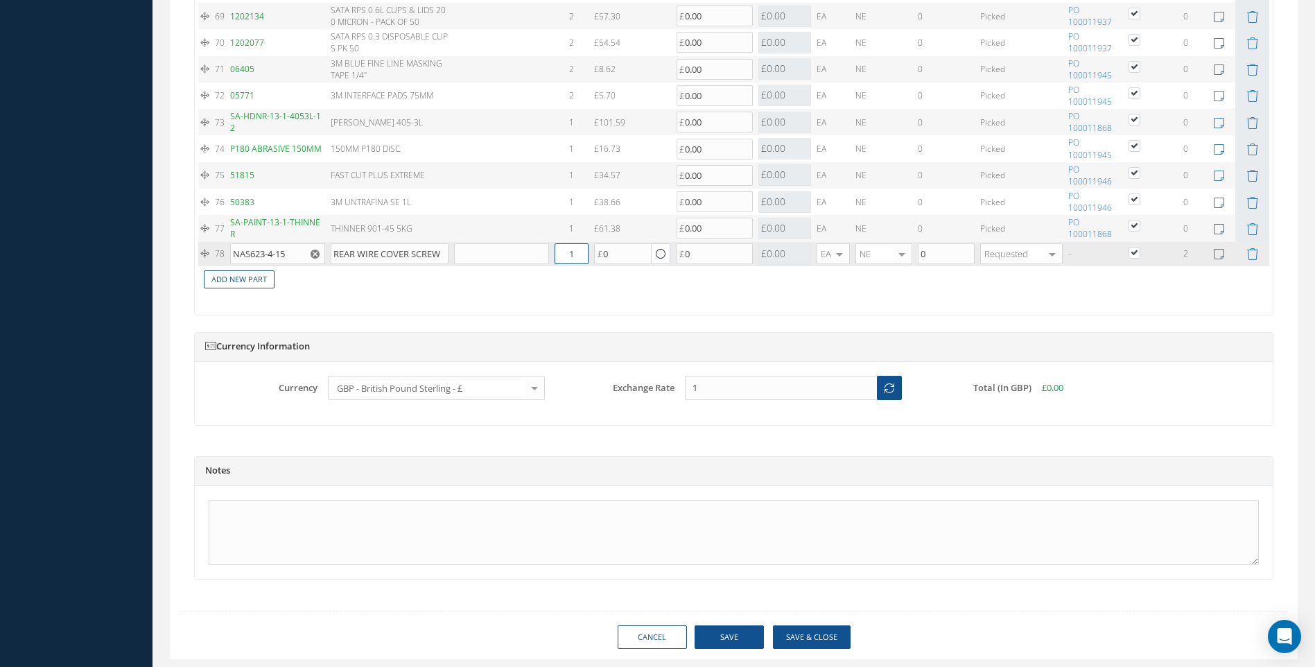
drag, startPoint x: 580, startPoint y: 253, endPoint x: 549, endPoint y: 259, distance: 31.0
click at [549, 259] on tr "78 NAS623-4-15 REAR WIRE COVER SCREW Part Number Description Qty in Stock Maste…" at bounding box center [733, 254] width 1071 height 24
type input "2"
click at [234, 281] on link "Add New Part" at bounding box center [239, 279] width 71 height 19
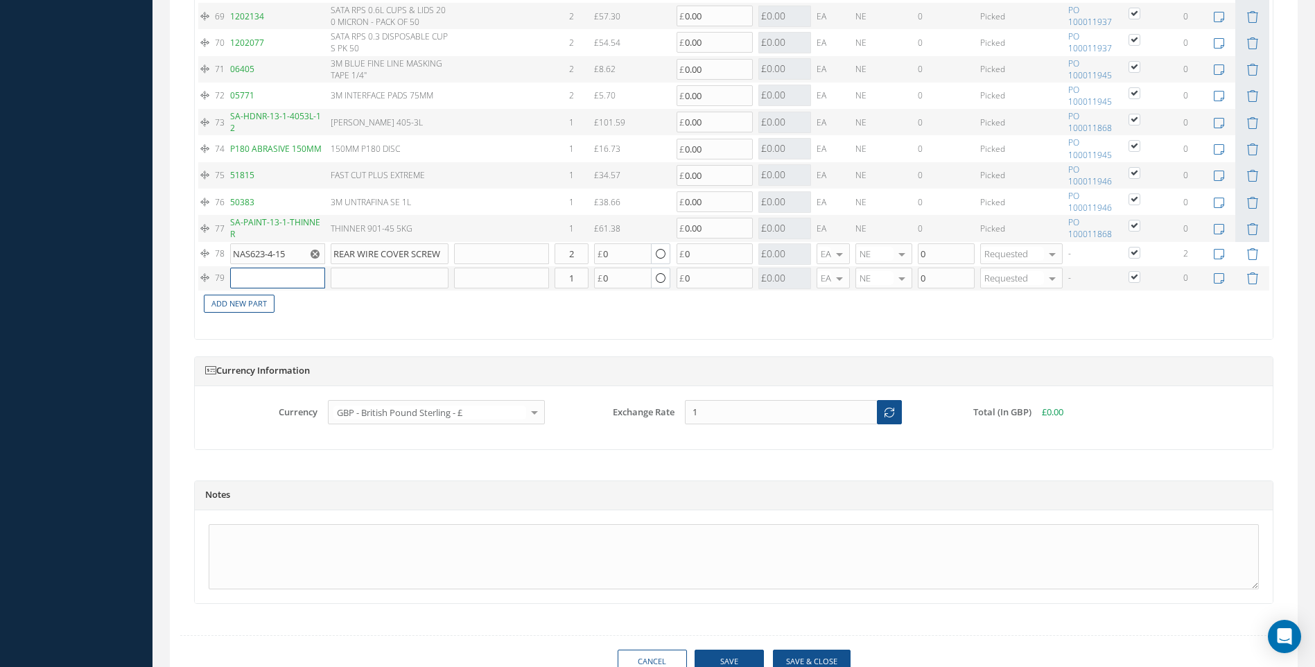
click at [248, 279] on input "text" at bounding box center [277, 278] width 95 height 21
type input "NAS514P1032-8P"
drag, startPoint x: 257, startPoint y: 305, endPoint x: 519, endPoint y: 290, distance: 261.8
click at [263, 307] on div "NAS514P1032-8P" at bounding box center [270, 306] width 64 height 24
type input "SCREW"
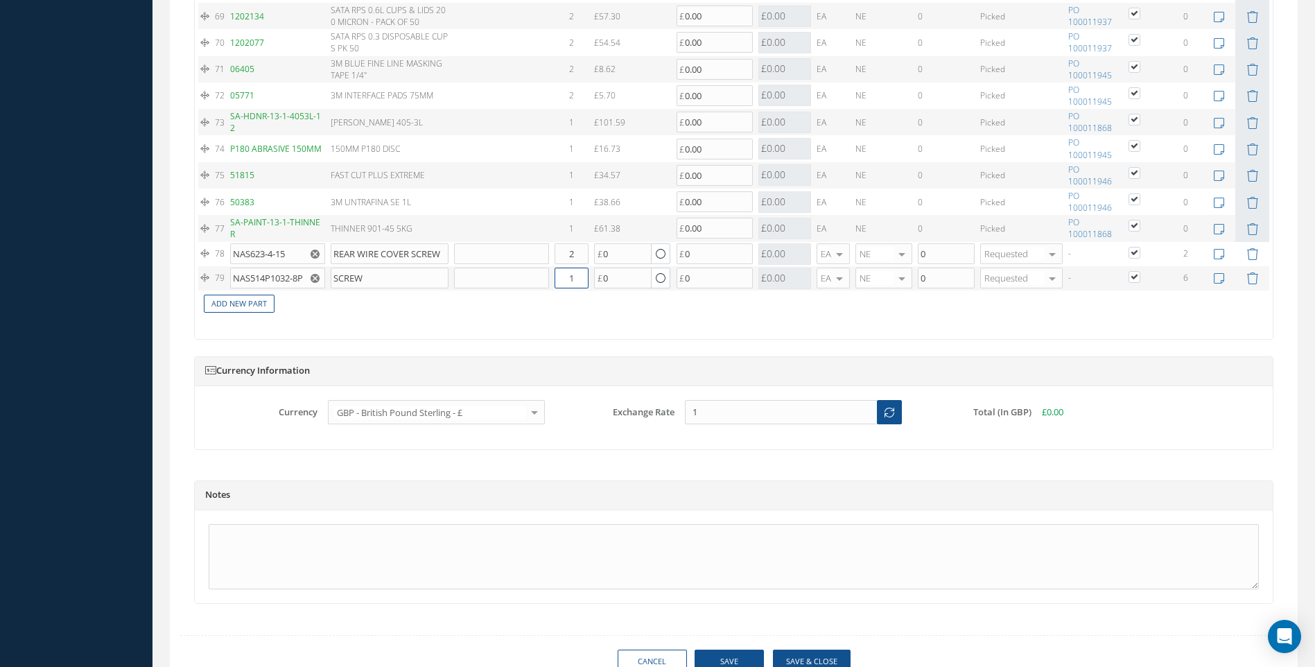
drag, startPoint x: 583, startPoint y: 279, endPoint x: 562, endPoint y: 285, distance: 21.7
click at [562, 285] on input "1" at bounding box center [572, 278] width 34 height 21
type input "6"
click at [216, 300] on link "Add New Part" at bounding box center [239, 304] width 71 height 19
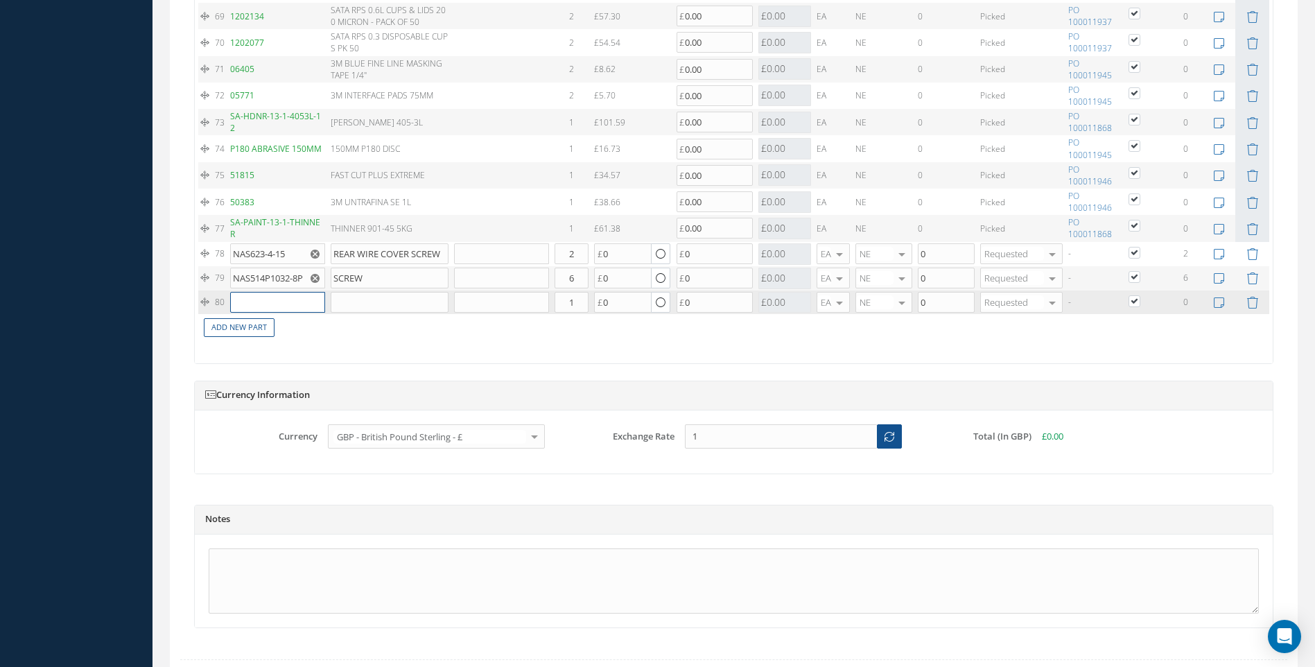
click at [243, 303] on input "text" at bounding box center [277, 302] width 95 height 21
type input "MS51865-8"
drag, startPoint x: 256, startPoint y: 330, endPoint x: 453, endPoint y: 308, distance: 197.3
click at [259, 330] on div "MS51865-8" at bounding box center [270, 330] width 64 height 24
type input "REAR WIRE COVER NUT"
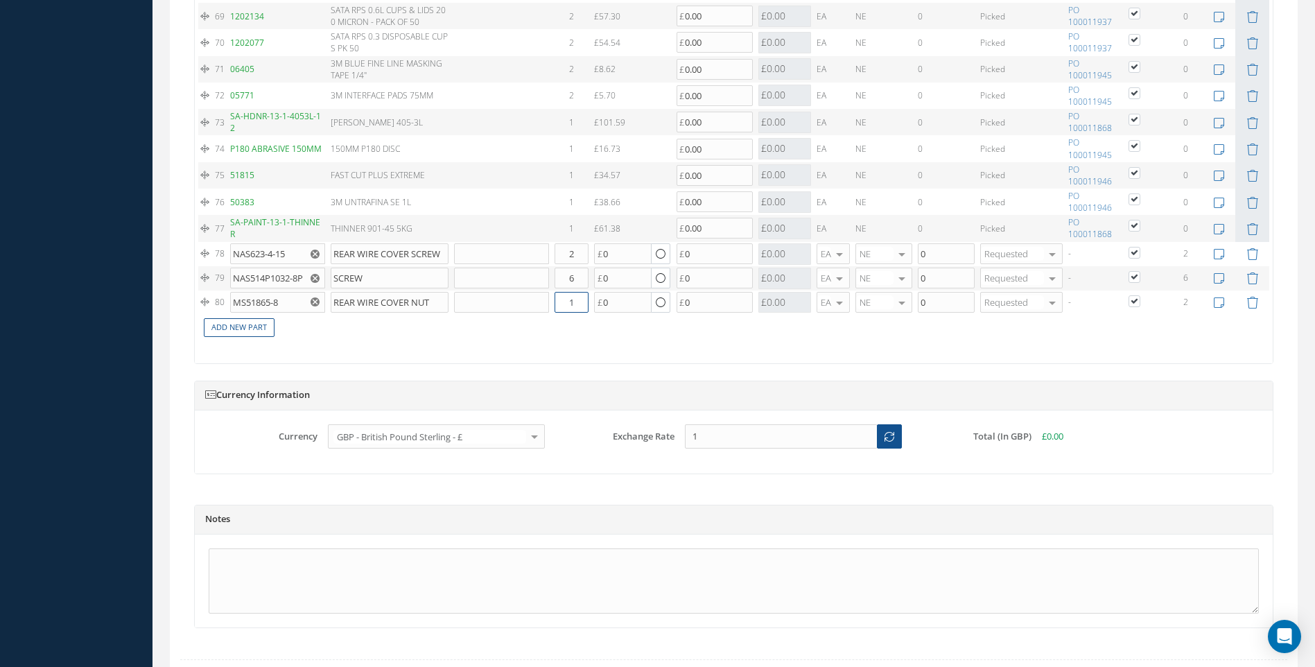
drag, startPoint x: 582, startPoint y: 302, endPoint x: 543, endPoint y: 315, distance: 40.1
type input "2"
click at [231, 335] on link "Add New Part" at bounding box center [239, 327] width 71 height 19
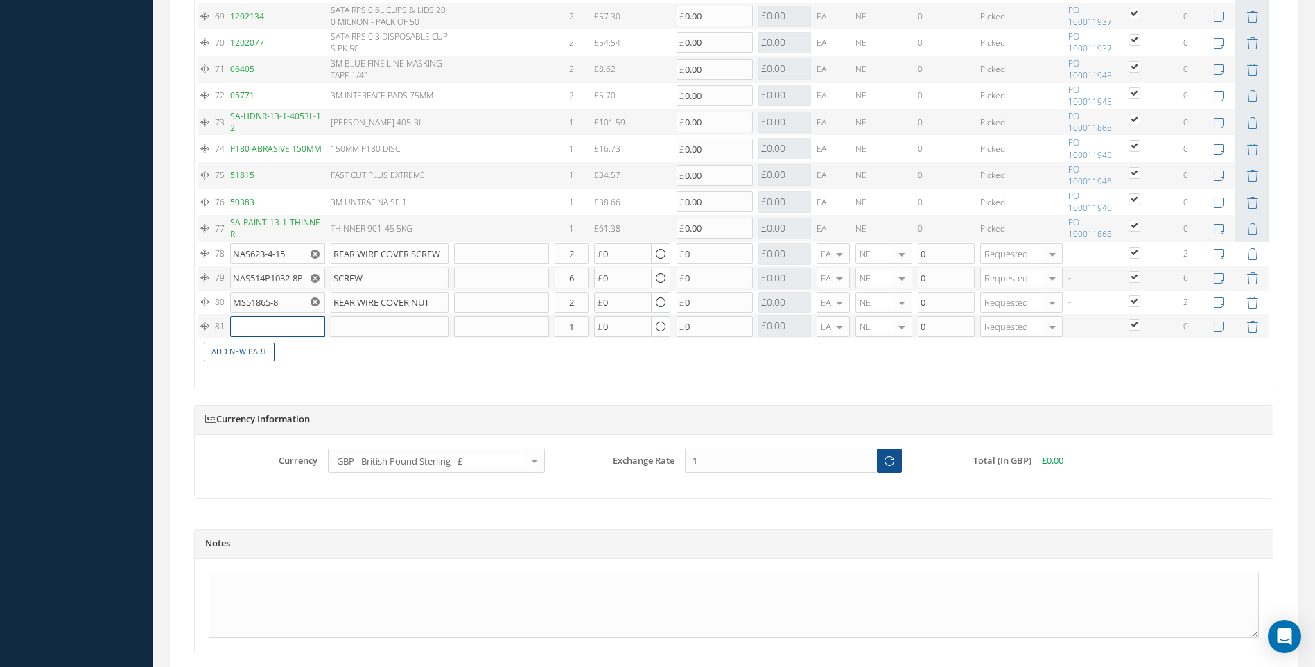
drag, startPoint x: 231, startPoint y: 335, endPoint x: 250, endPoint y: 331, distance: 19.2
click at [250, 331] on input "text" at bounding box center [277, 326] width 95 height 21
type input "MS35207-261"
click at [295, 350] on div "MS35207-261" at bounding box center [270, 348] width 64 height 12
type input "SCREW"
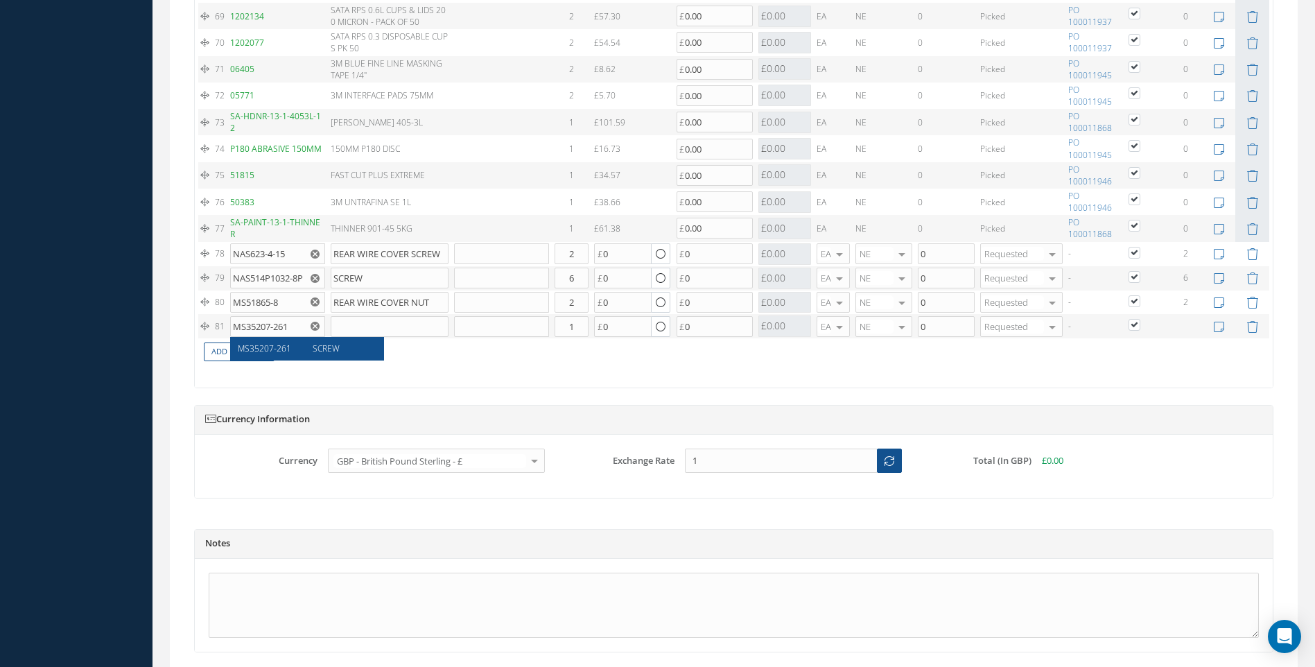
type input "0.00"
drag, startPoint x: 575, startPoint y: 328, endPoint x: 556, endPoint y: 332, distance: 19.2
click at [556, 332] on input "1" at bounding box center [572, 326] width 34 height 21
click at [249, 354] on link "Add New Part" at bounding box center [239, 351] width 71 height 19
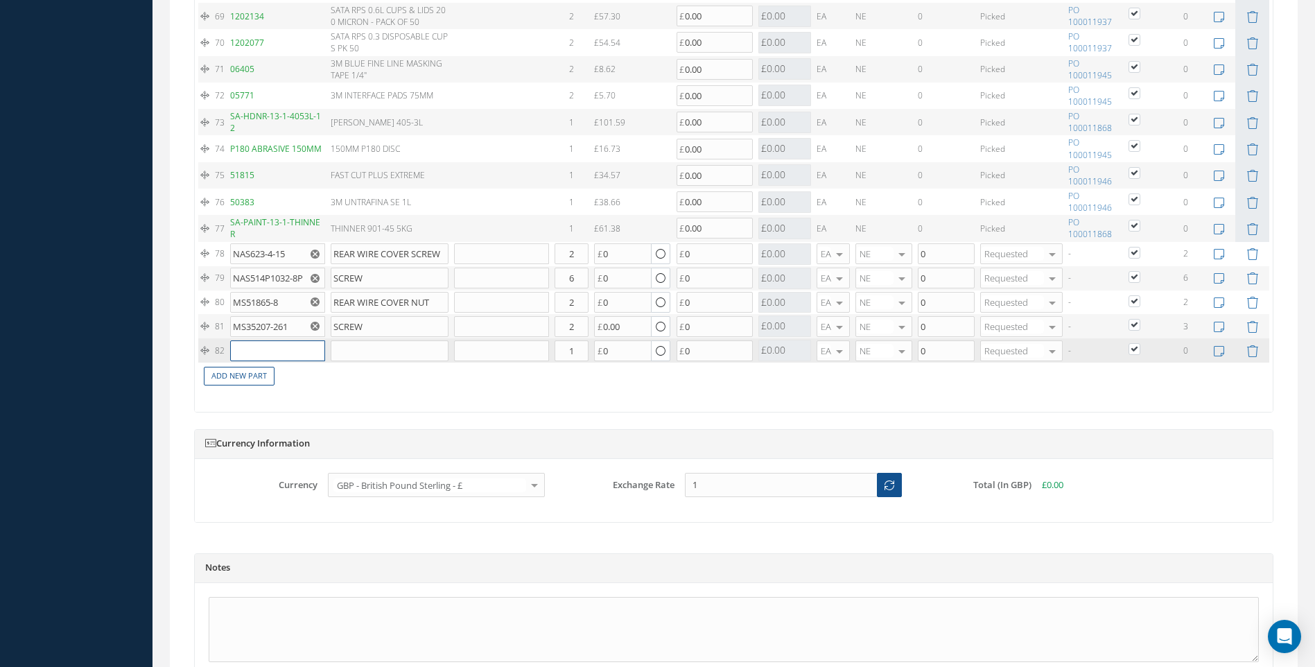
click at [246, 356] on input "text" at bounding box center [277, 350] width 95 height 21
drag, startPoint x: 575, startPoint y: 326, endPoint x: 563, endPoint y: 329, distance: 12.8
click at [563, 329] on input "2" at bounding box center [572, 326] width 34 height 21
type input "3"
click at [260, 350] on input "text" at bounding box center [277, 350] width 95 height 21
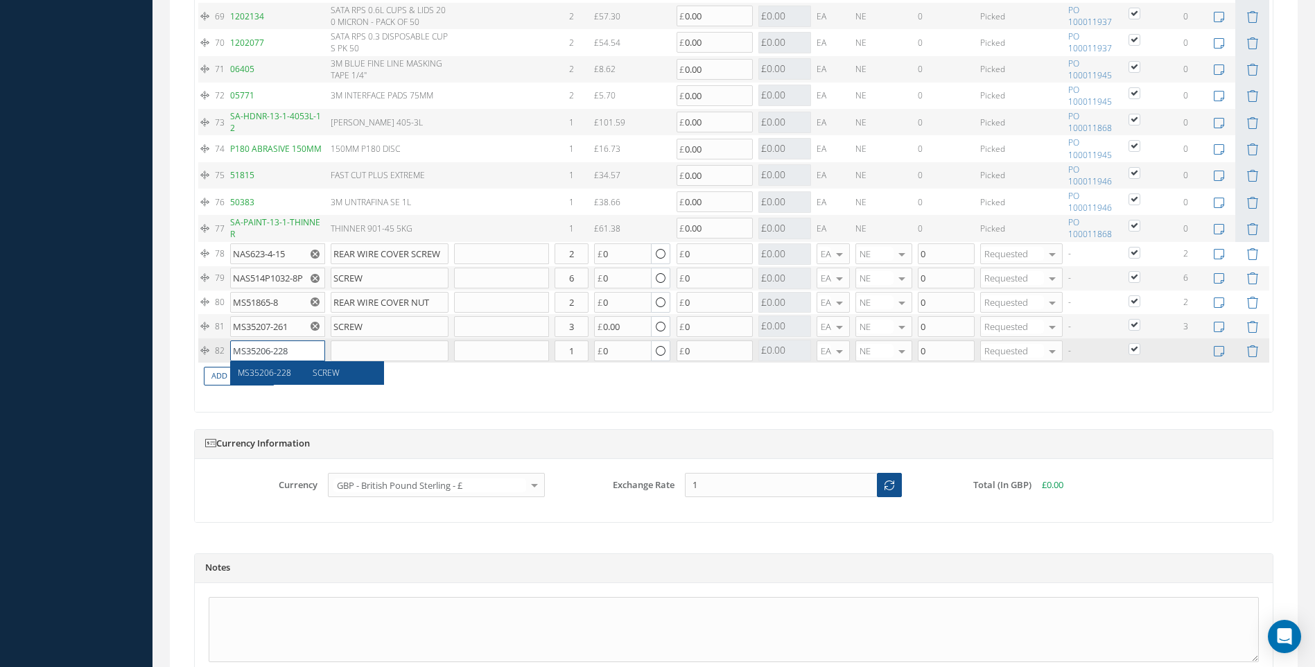
type input "MS35206-228"
drag, startPoint x: 276, startPoint y: 372, endPoint x: 497, endPoint y: 366, distance: 221.2
click at [276, 373] on span "MS35206-228" at bounding box center [264, 373] width 53 height 12
type input "SCREW"
type input "1.00"
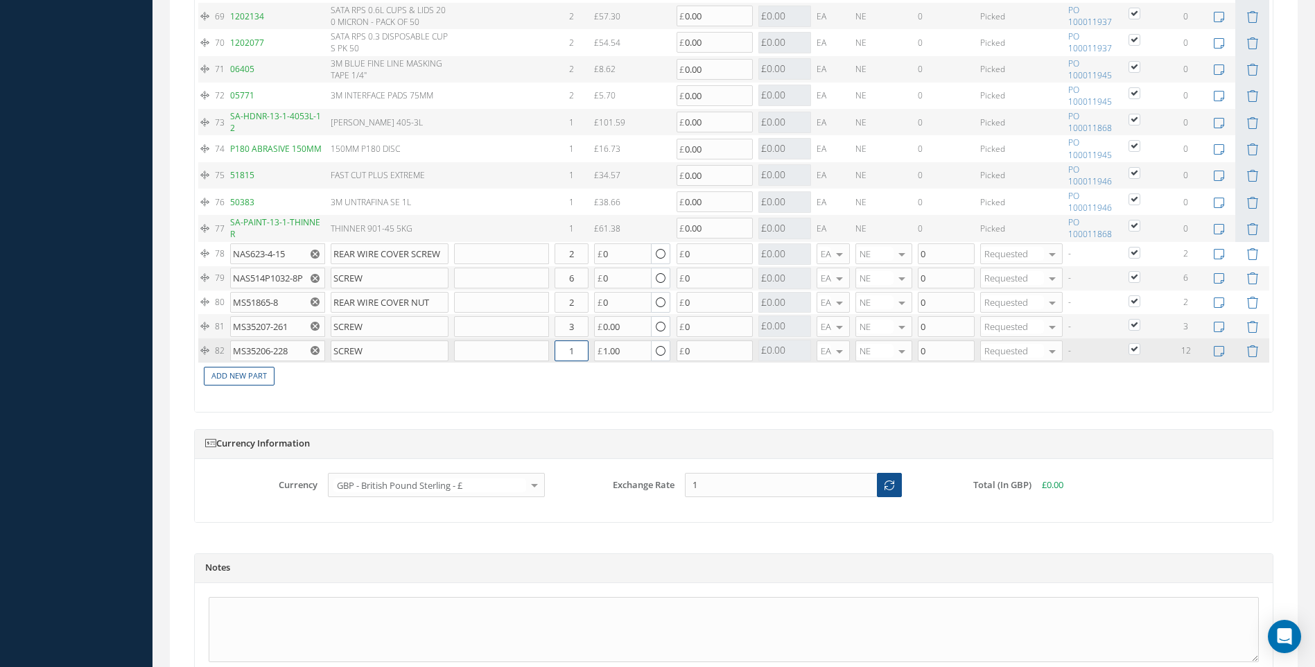
drag, startPoint x: 579, startPoint y: 349, endPoint x: 566, endPoint y: 358, distance: 16.0
click at [568, 358] on input "1" at bounding box center [572, 350] width 34 height 21
type input "2"
click at [256, 374] on link "Add New Part" at bounding box center [239, 376] width 71 height 19
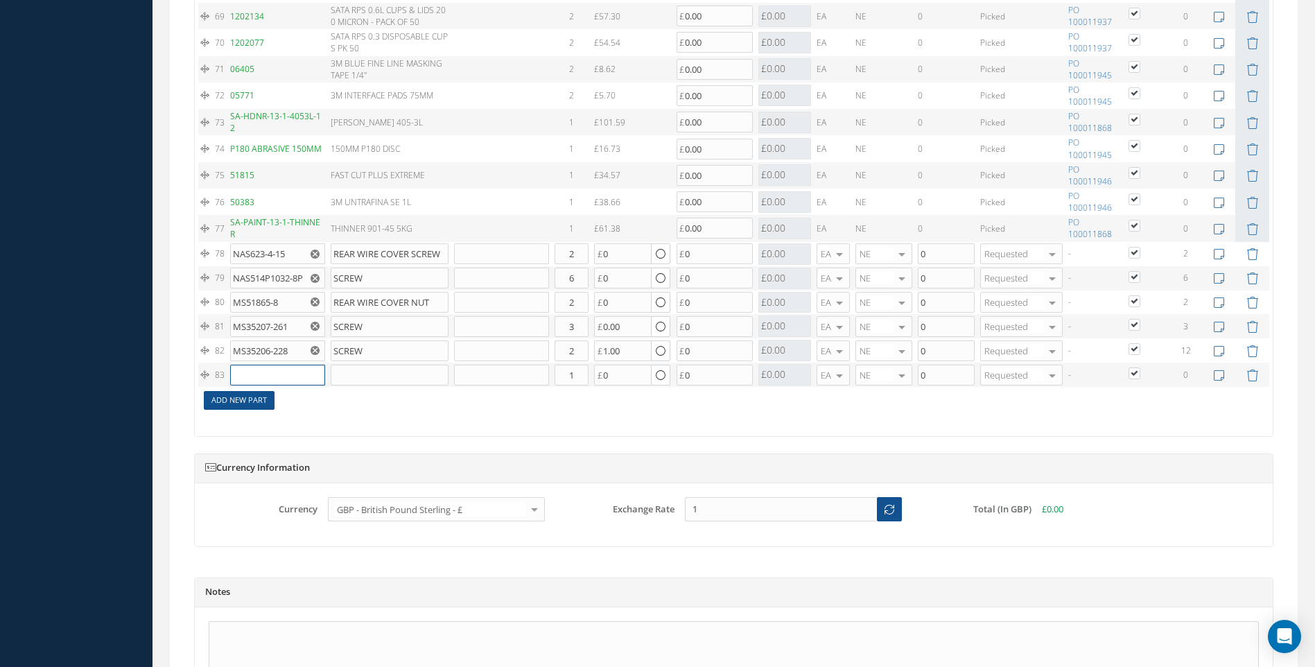
click at [255, 374] on input "text" at bounding box center [277, 375] width 95 height 21
click at [324, 421] on span "BOLT" at bounding box center [323, 420] width 20 height 12
type input "BACB30ZG3-5"
type input "BOLT"
drag, startPoint x: 587, startPoint y: 371, endPoint x: 562, endPoint y: 380, distance: 26.5
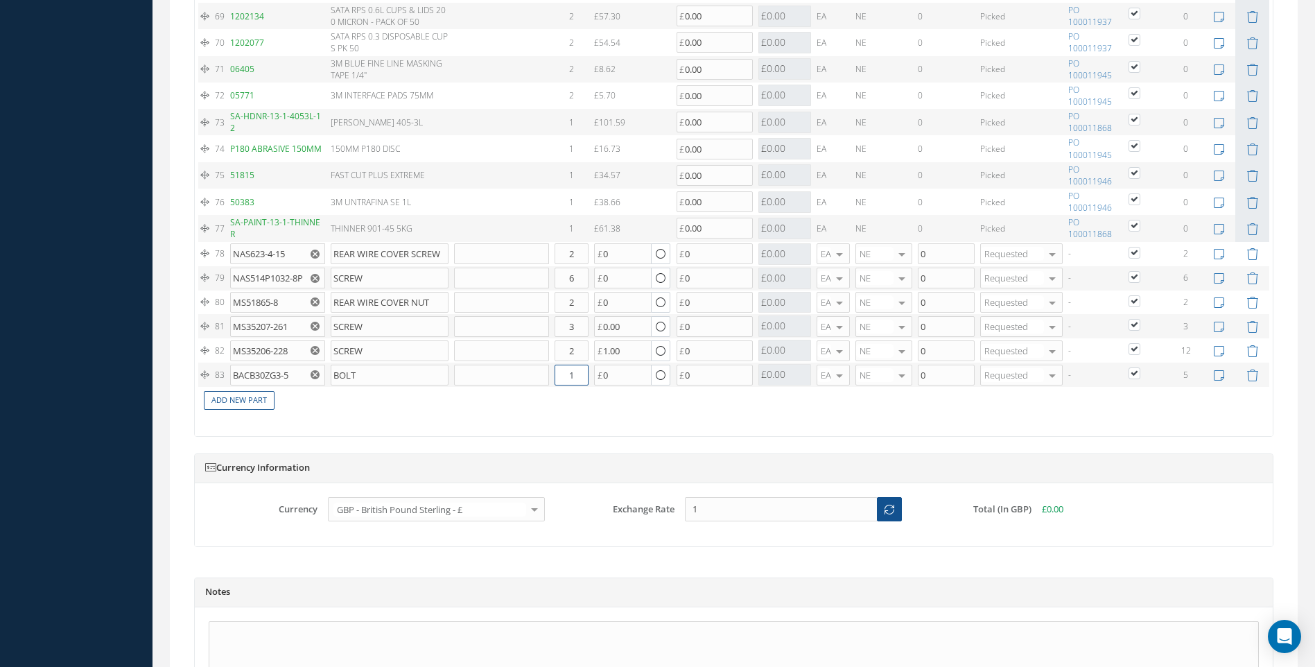
click at [562, 380] on input "1" at bounding box center [572, 375] width 34 height 21
type input "5"
click at [245, 399] on link "Add New Part" at bounding box center [239, 400] width 71 height 19
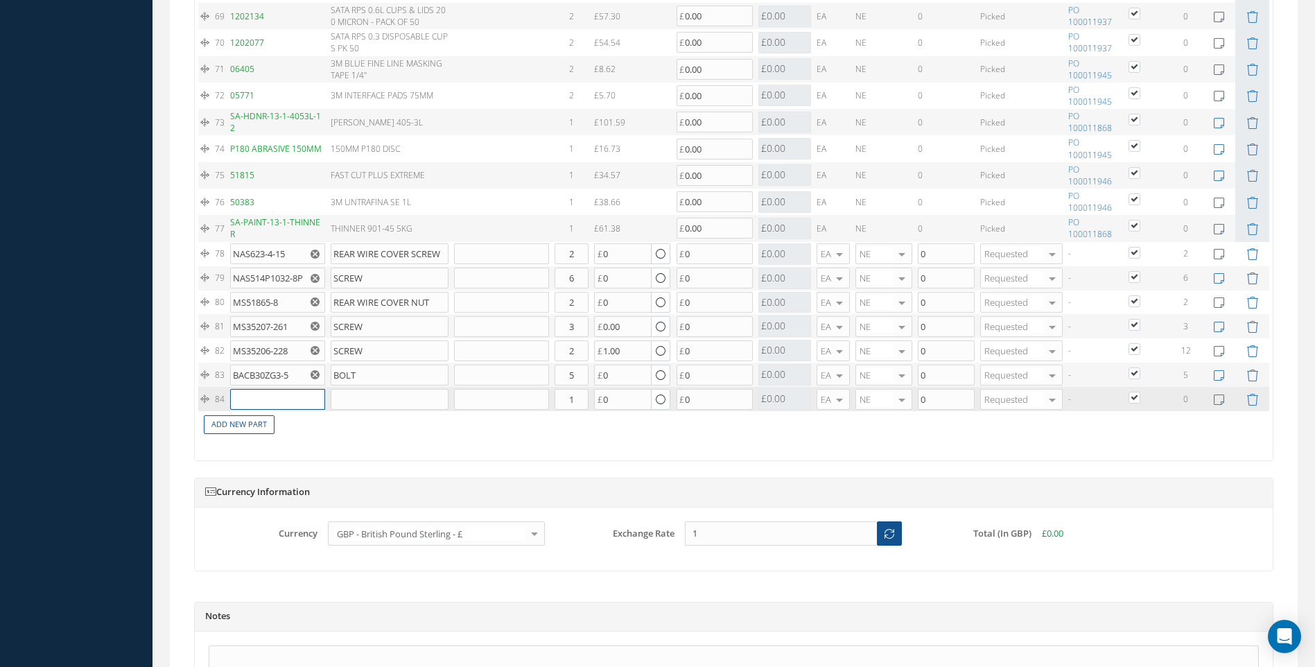
click at [261, 399] on input "text" at bounding box center [277, 399] width 95 height 21
type input "B3500DP510-545"
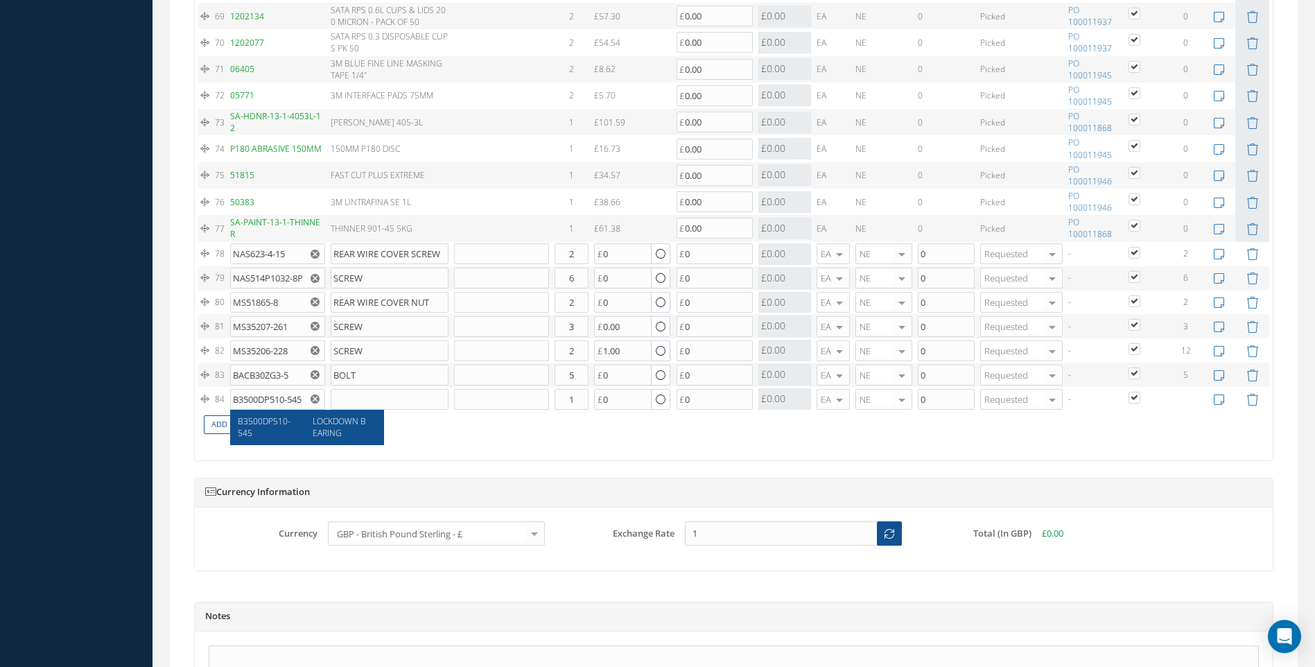
drag, startPoint x: 319, startPoint y: 424, endPoint x: 546, endPoint y: 426, distance: 226.7
click at [321, 426] on span "LOCKDOWN BEARING" at bounding box center [339, 427] width 53 height 24
type input "LOCKDOWN BEARING"
type input "11.00"
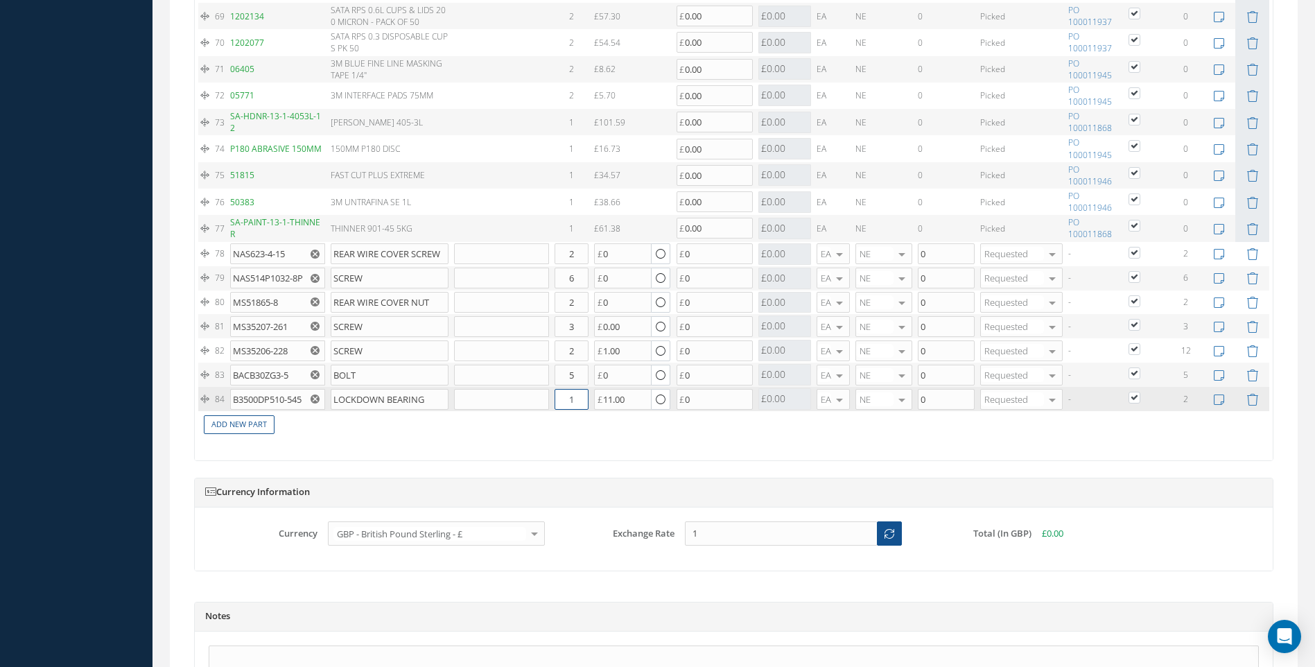
drag, startPoint x: 575, startPoint y: 401, endPoint x: 557, endPoint y: 403, distance: 18.2
click at [557, 403] on input "1" at bounding box center [572, 399] width 34 height 21
type input "2"
click at [218, 427] on link "Add New Part" at bounding box center [239, 424] width 71 height 19
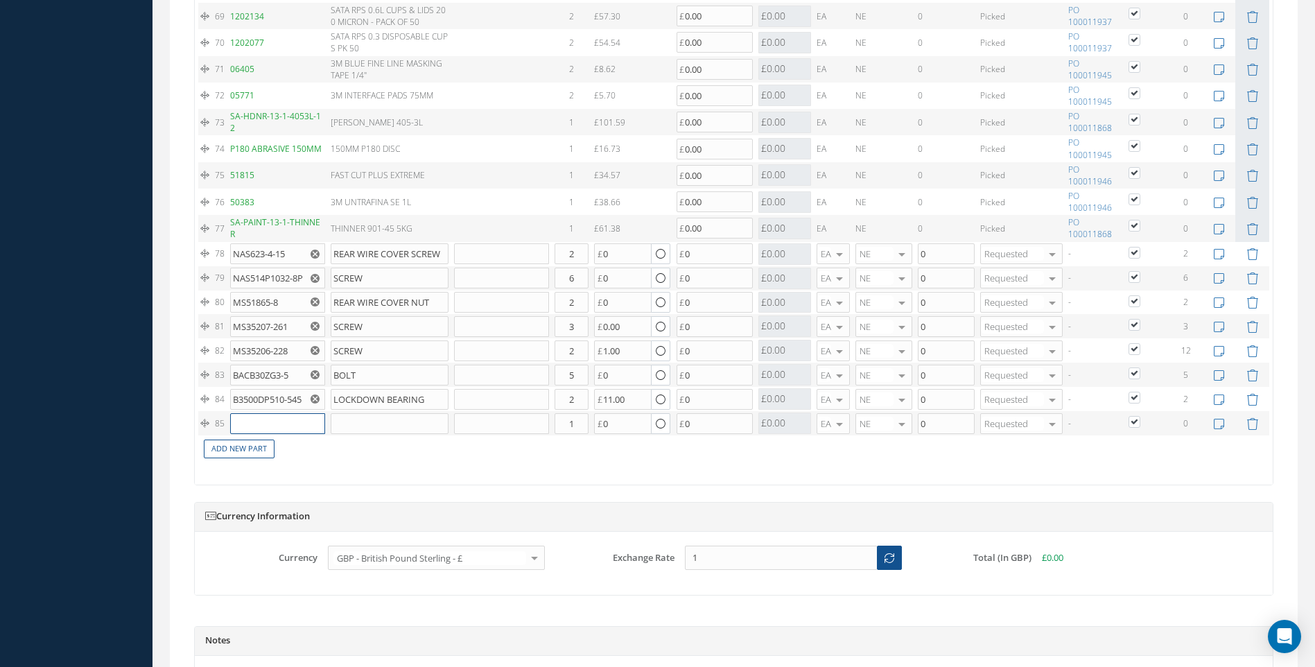
click at [251, 421] on input "text" at bounding box center [277, 423] width 95 height 21
type input "B3500AA502-1012A"
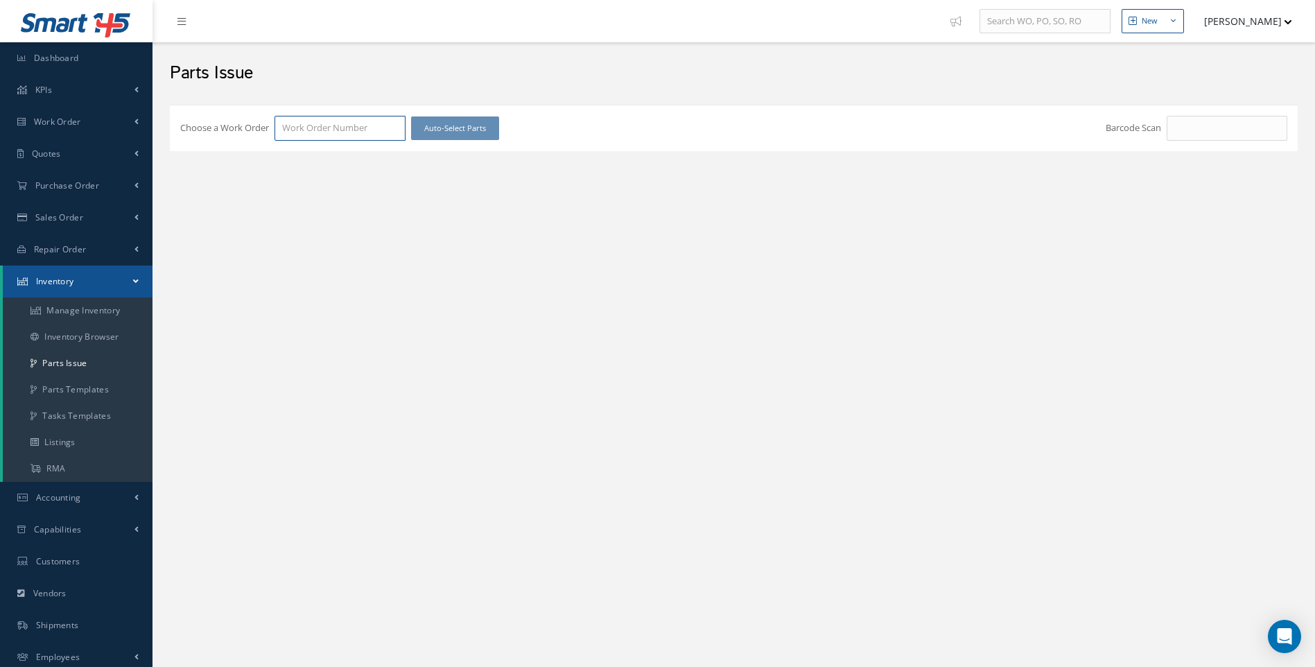
click at [308, 121] on input "Choose a Work Order" at bounding box center [340, 128] width 131 height 25
type input "100021852"
click at [279, 155] on div "100021852" at bounding box center [340, 153] width 130 height 25
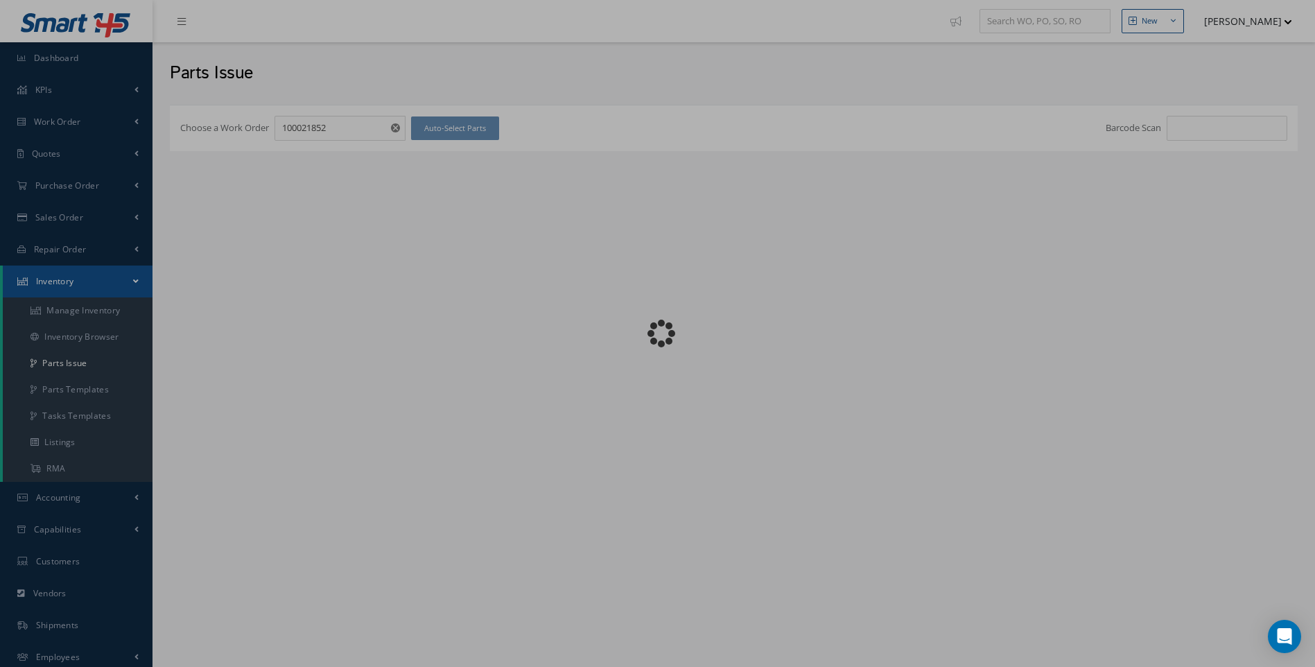
checkbox input "false"
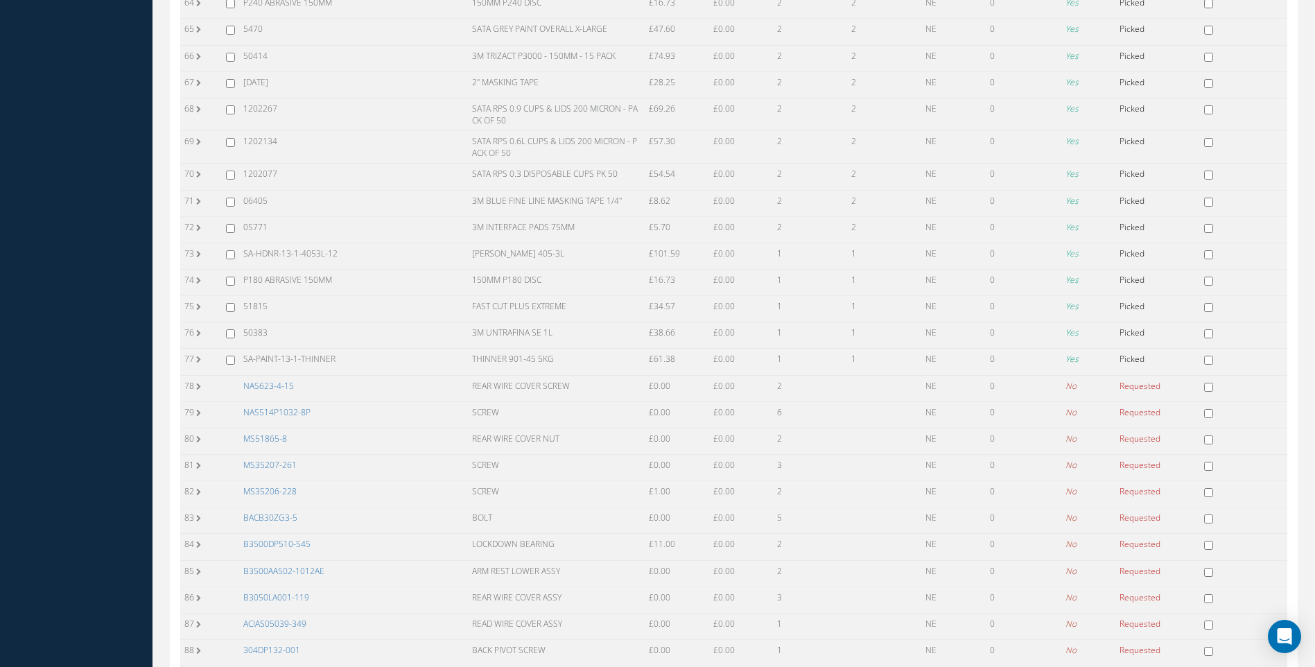
scroll to position [2010, 0]
click at [278, 350] on link "NAS623-4-15" at bounding box center [268, 356] width 51 height 12
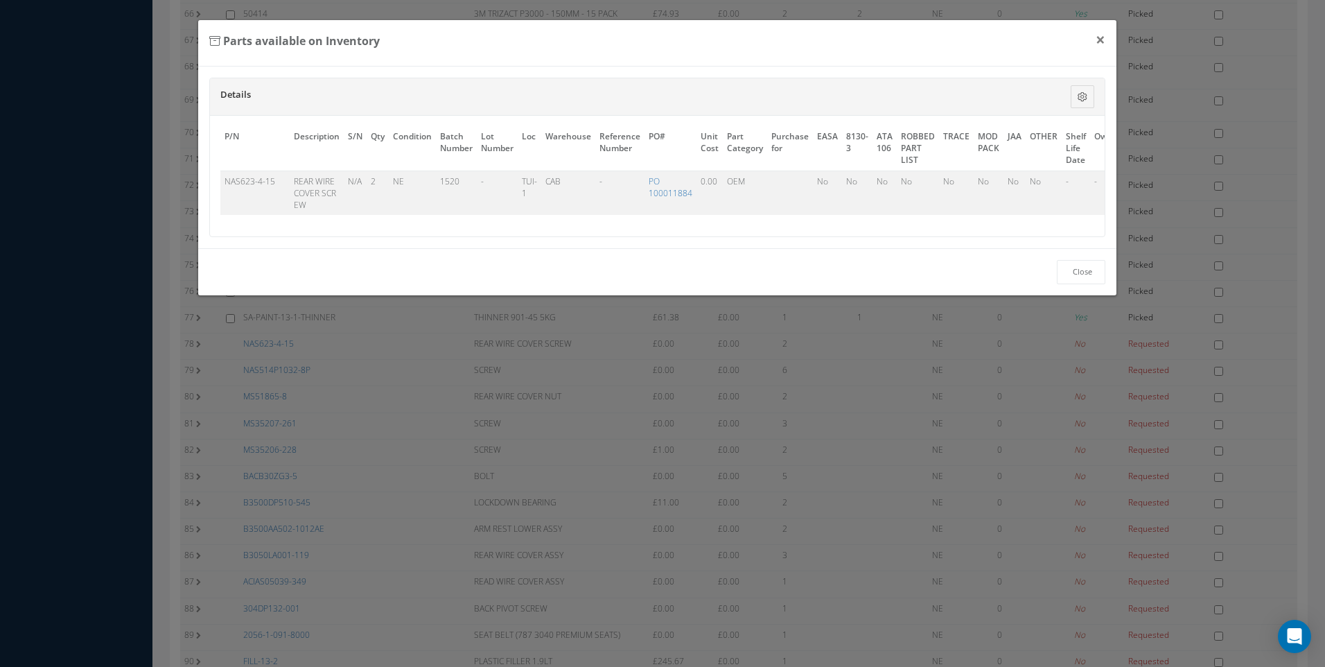
scroll to position [0, 58]
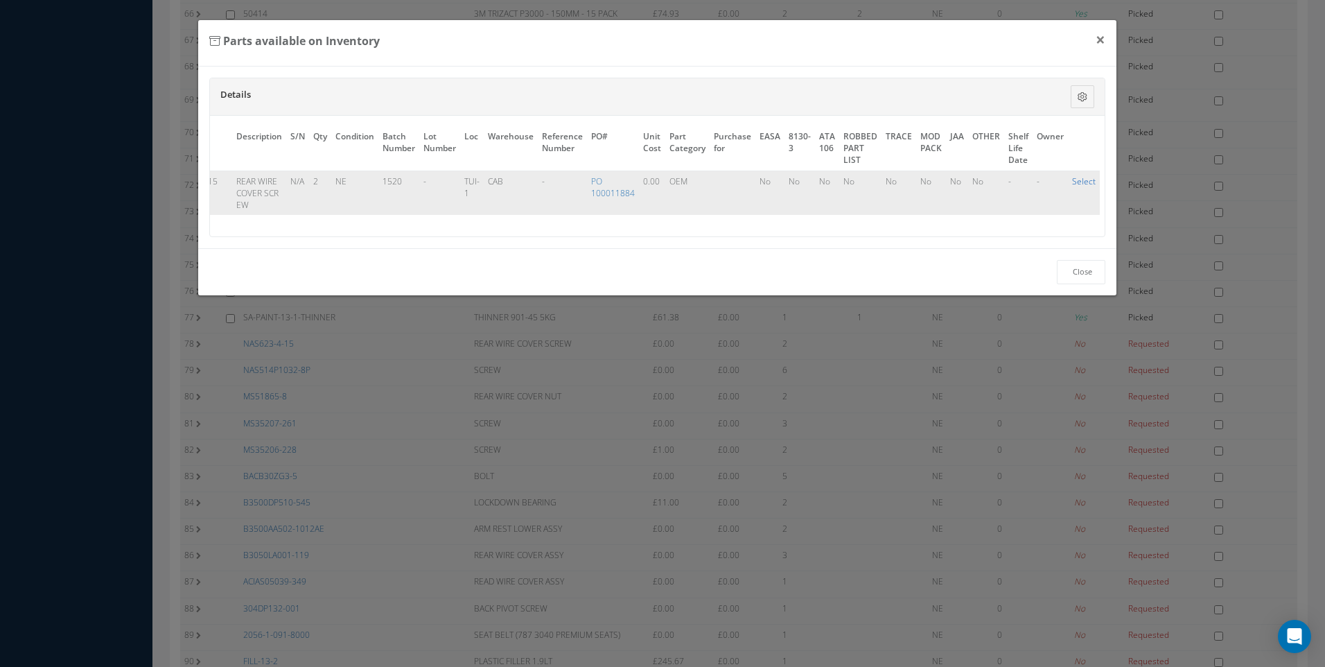
click at [1074, 178] on link "Select" at bounding box center [1084, 181] width 24 height 12
checkbox input "true"
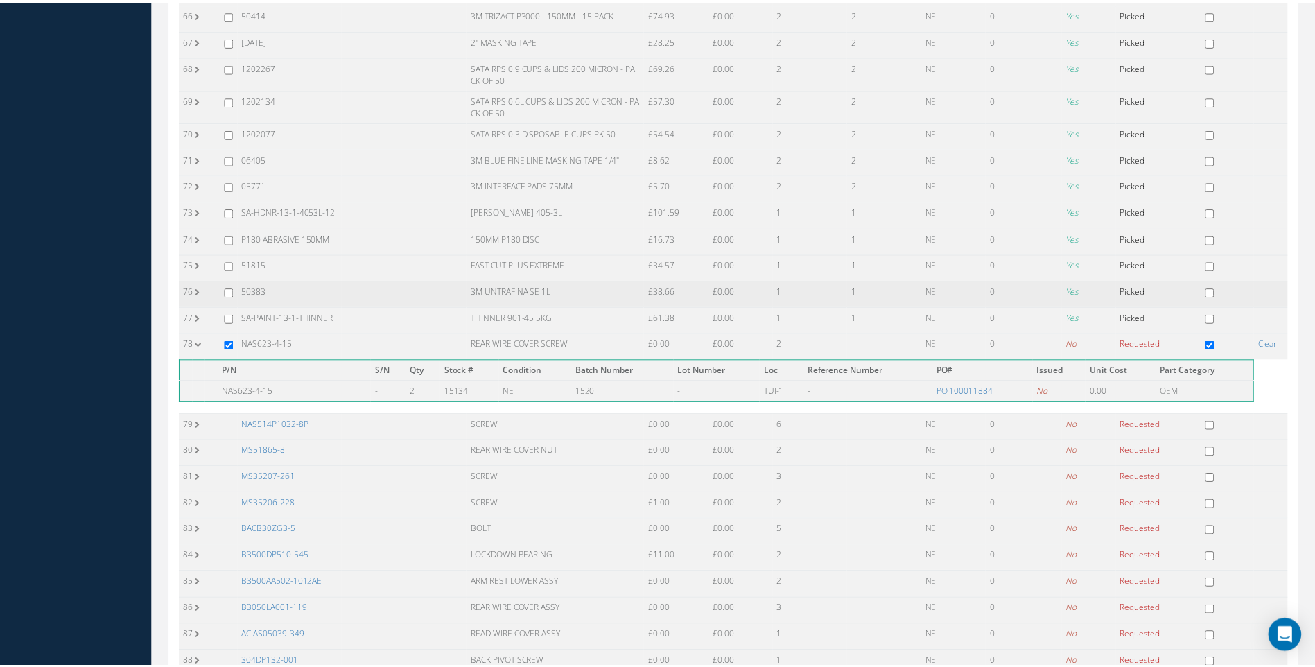
scroll to position [2010, 0]
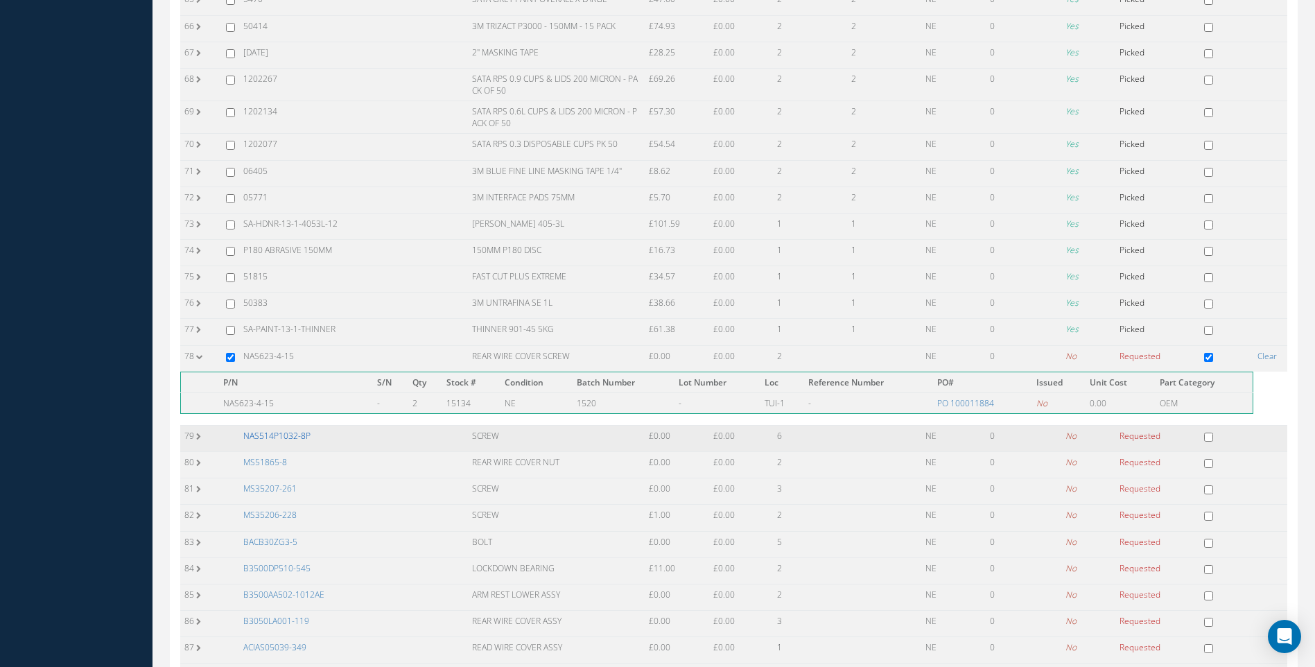
click at [295, 430] on link "NAS514P1032-8P" at bounding box center [276, 436] width 67 height 12
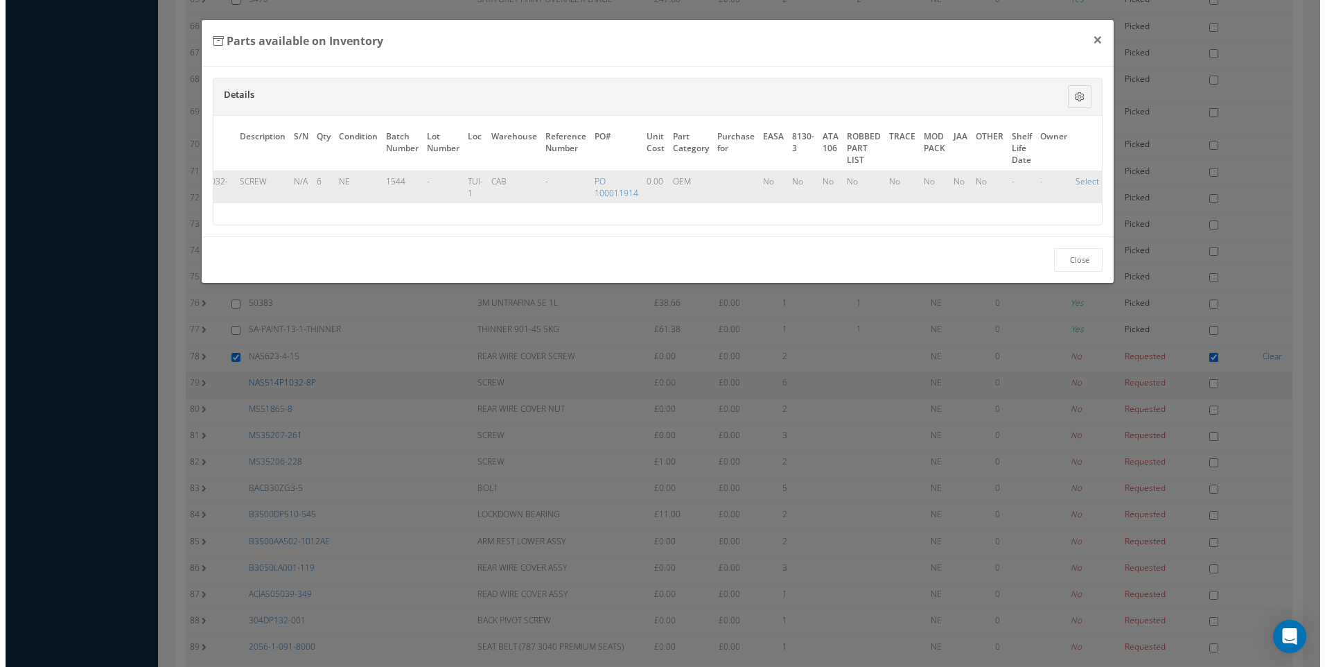
scroll to position [1998, 0]
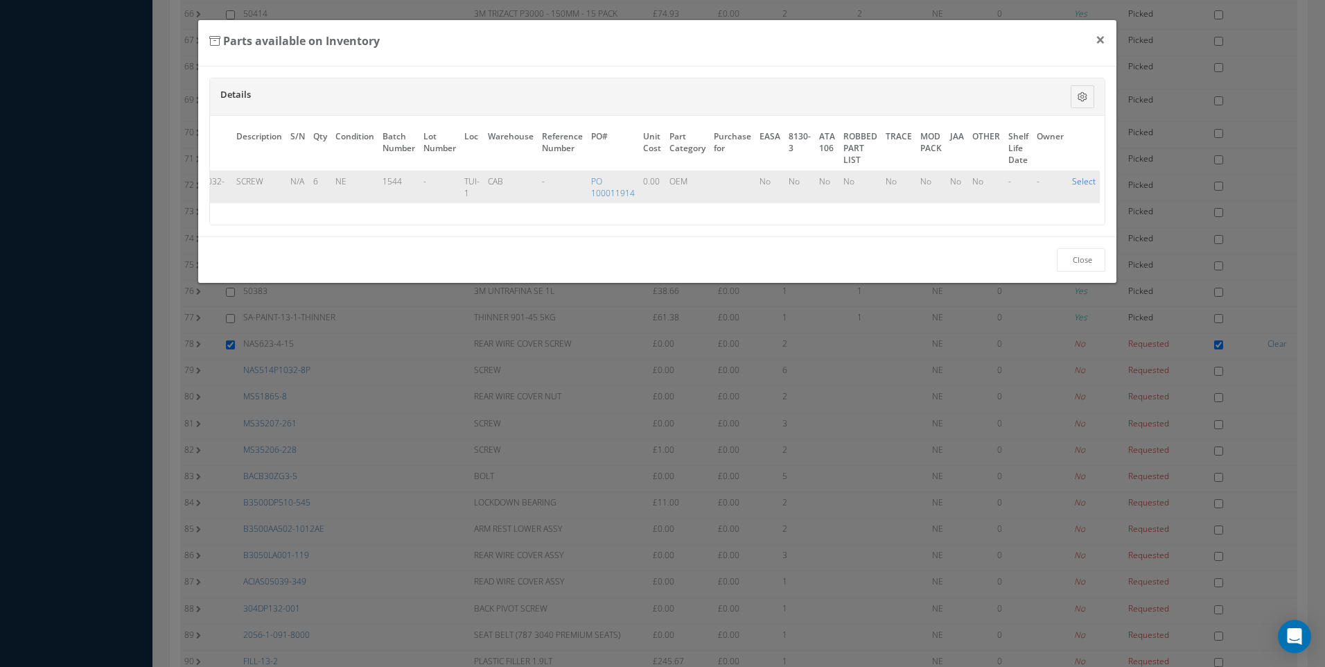
click at [1075, 181] on link "Select" at bounding box center [1084, 181] width 24 height 12
checkbox input "true"
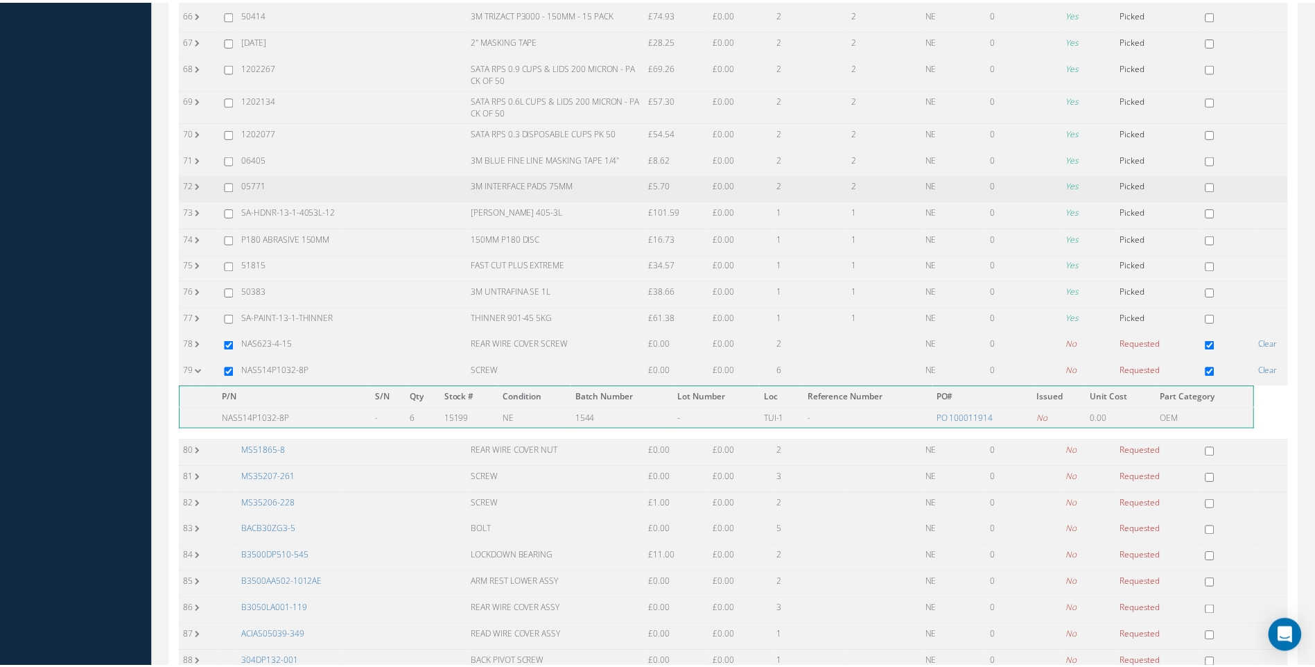
scroll to position [2010, 0]
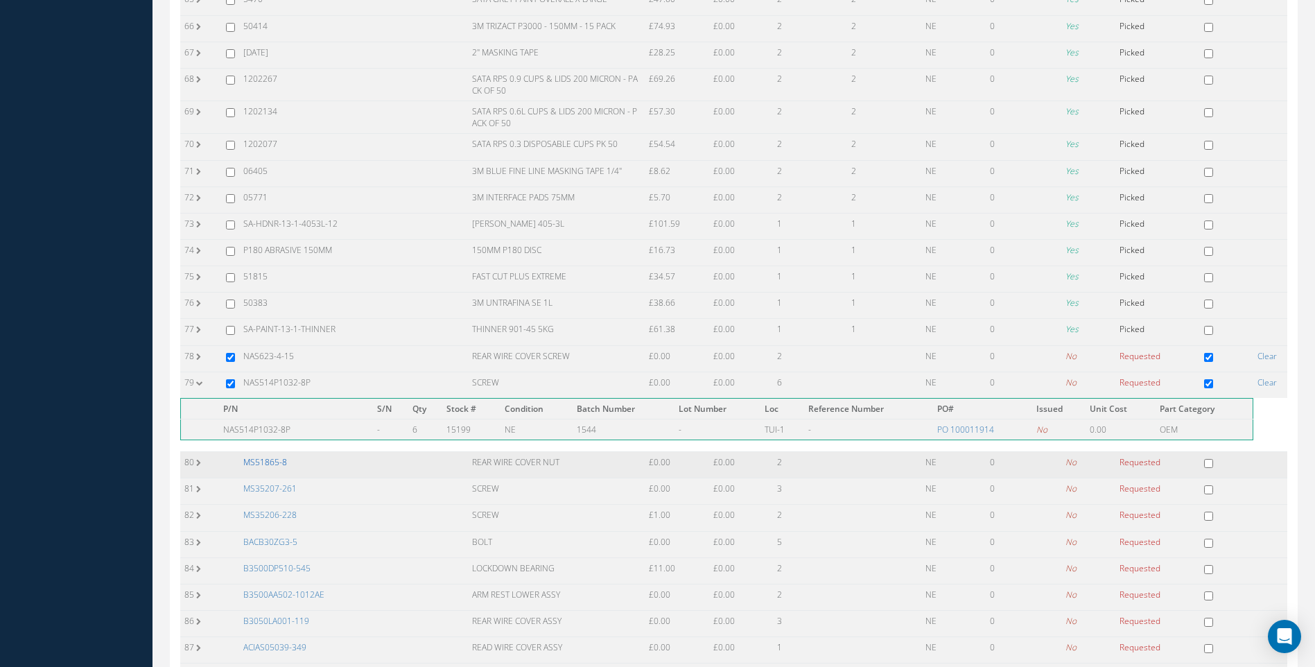
click at [276, 456] on link "MS51865-8" at bounding box center [265, 462] width 44 height 12
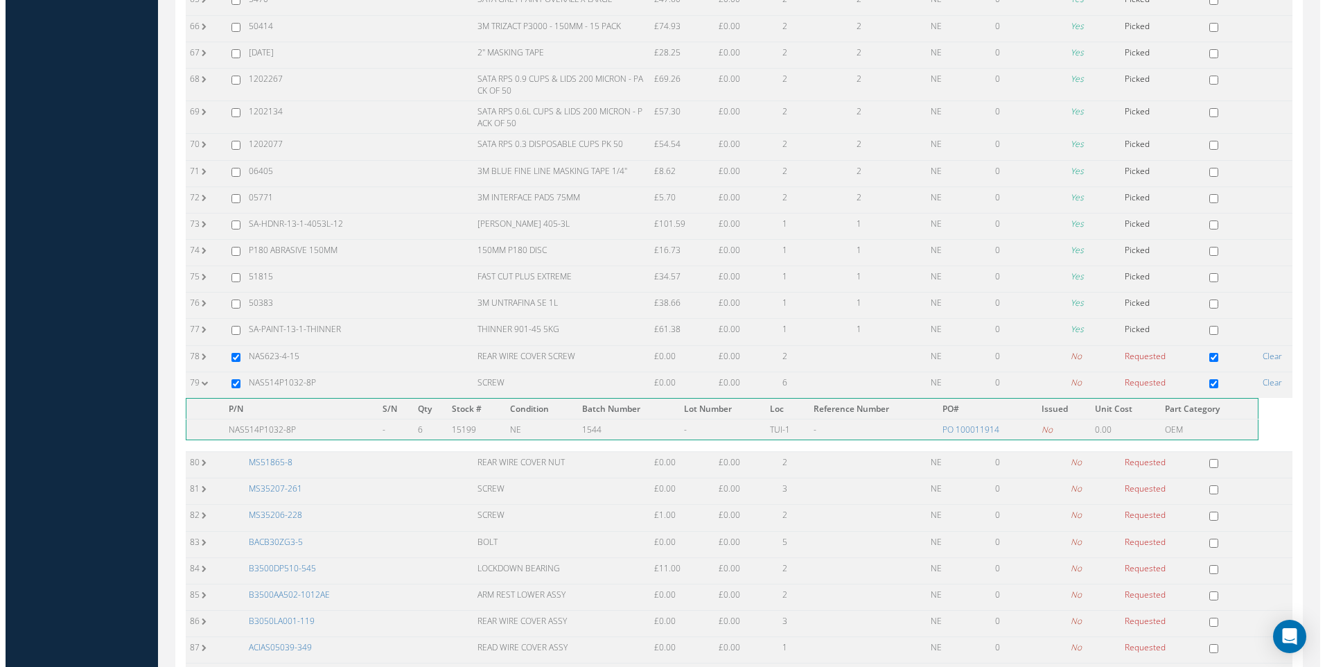
scroll to position [1998, 0]
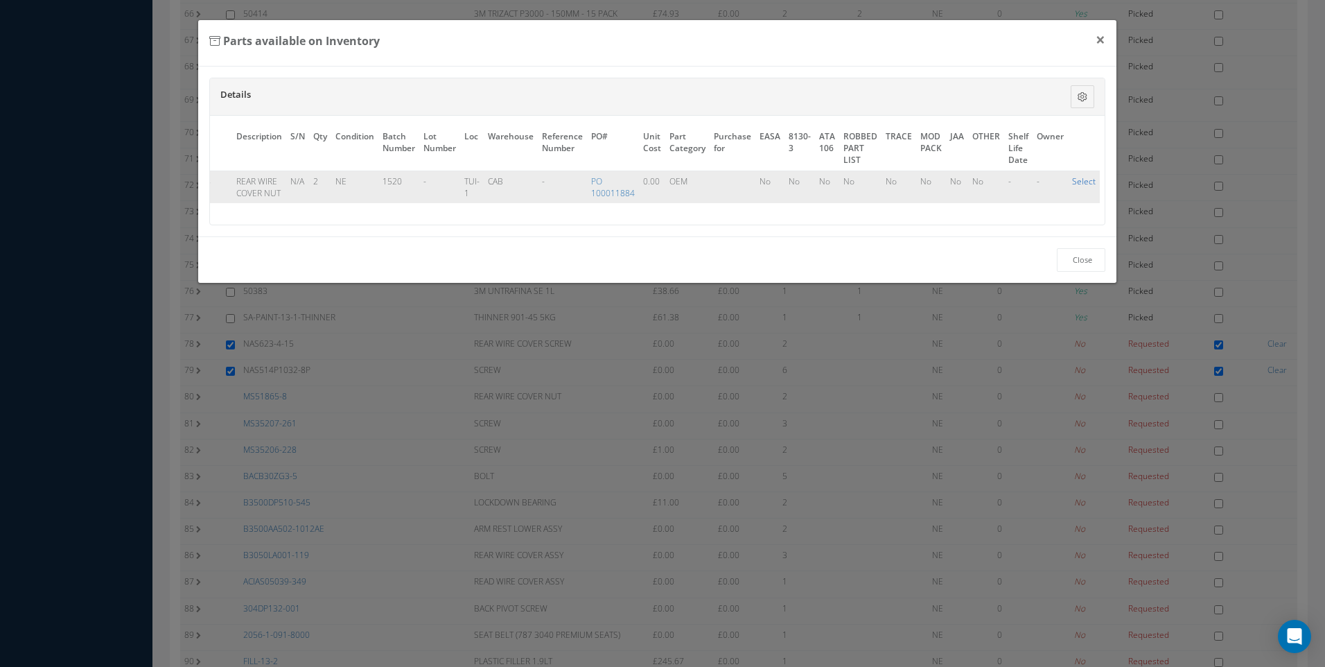
click at [1086, 177] on link "Select" at bounding box center [1084, 181] width 24 height 12
checkbox input "true"
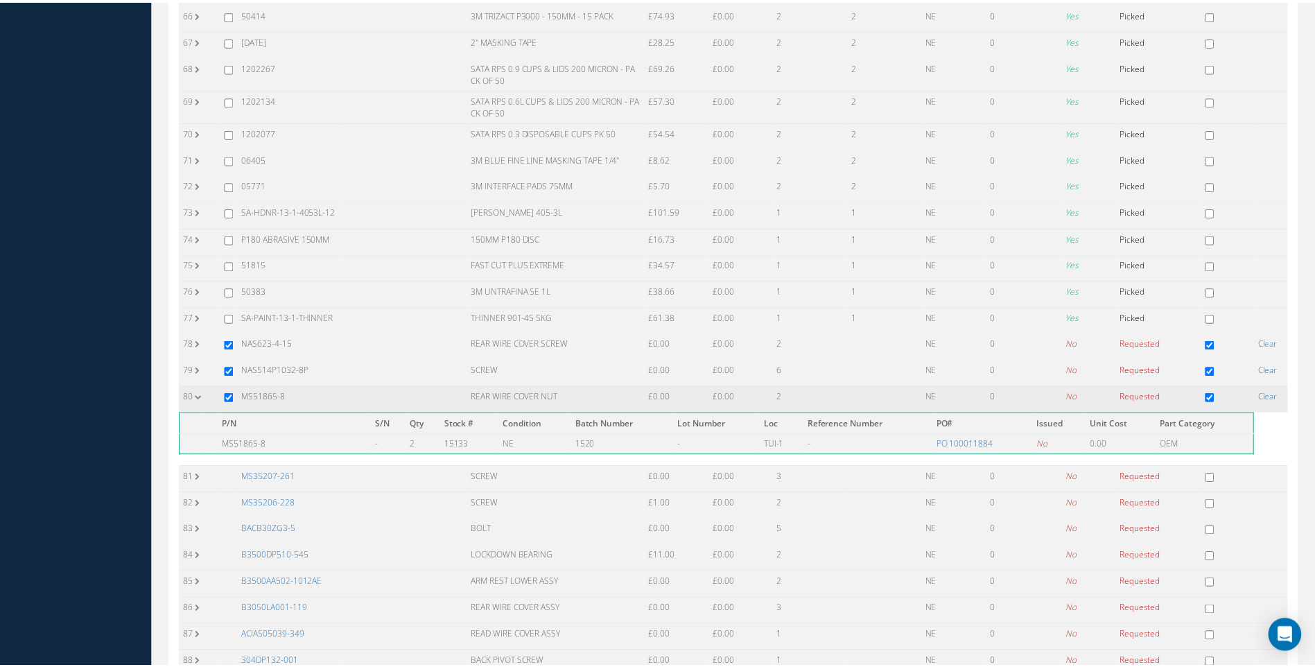
scroll to position [2010, 0]
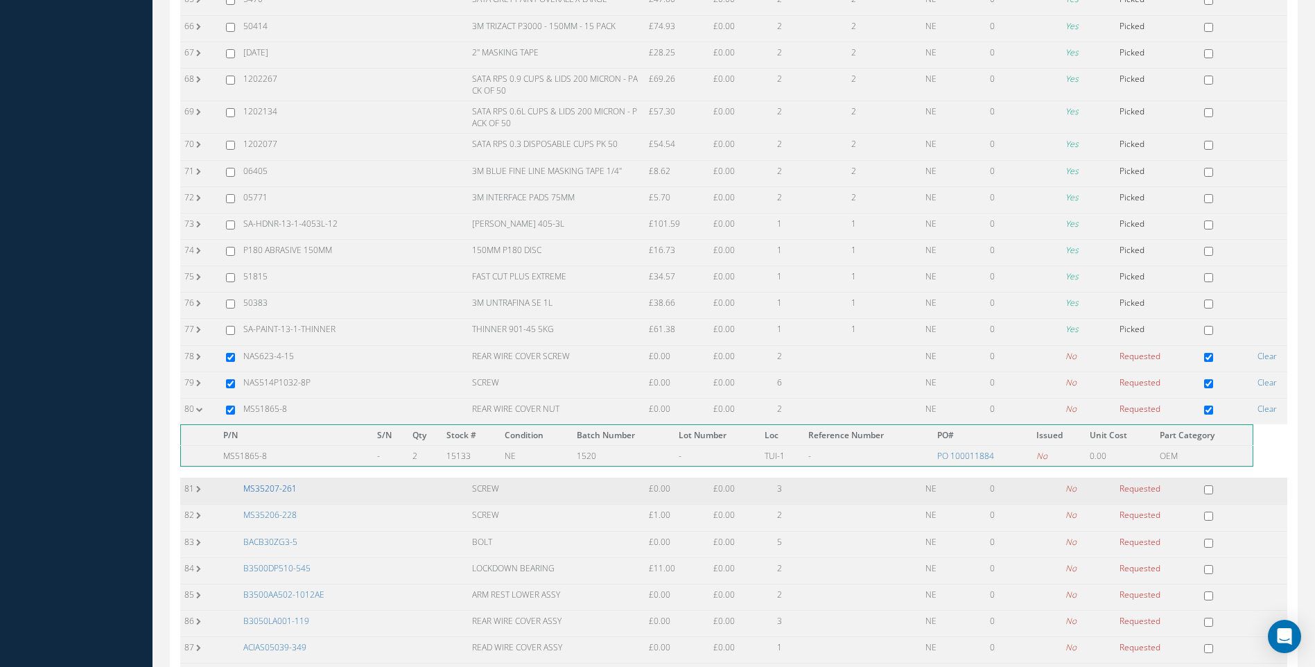
click at [280, 482] on link "MS35207-261" at bounding box center [269, 488] width 53 height 12
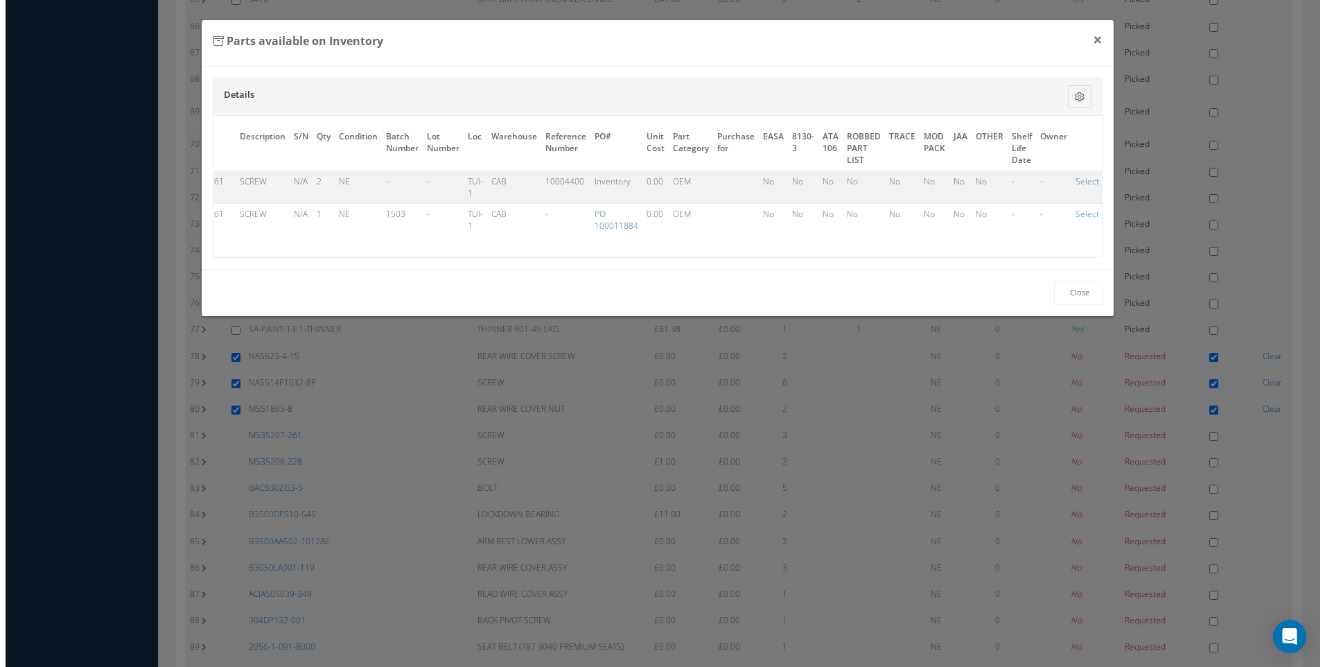
scroll to position [1998, 0]
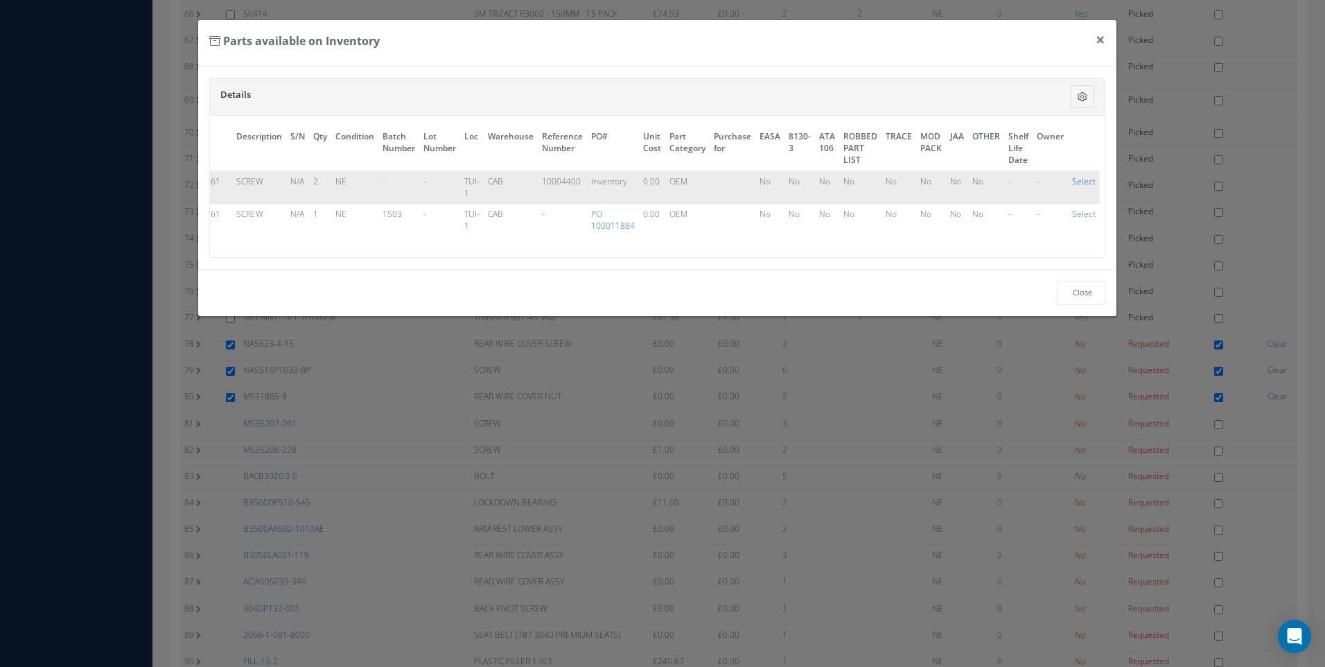
click at [1078, 181] on link "Select" at bounding box center [1084, 181] width 24 height 12
checkbox input "true"
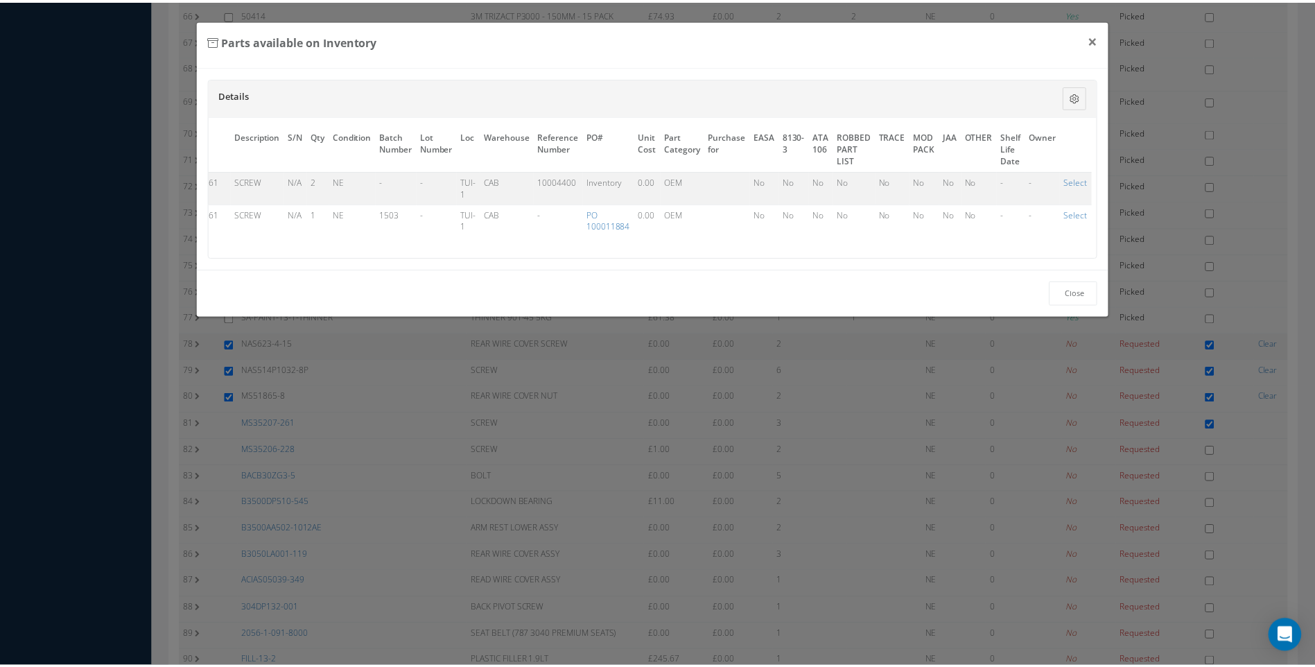
scroll to position [2010, 0]
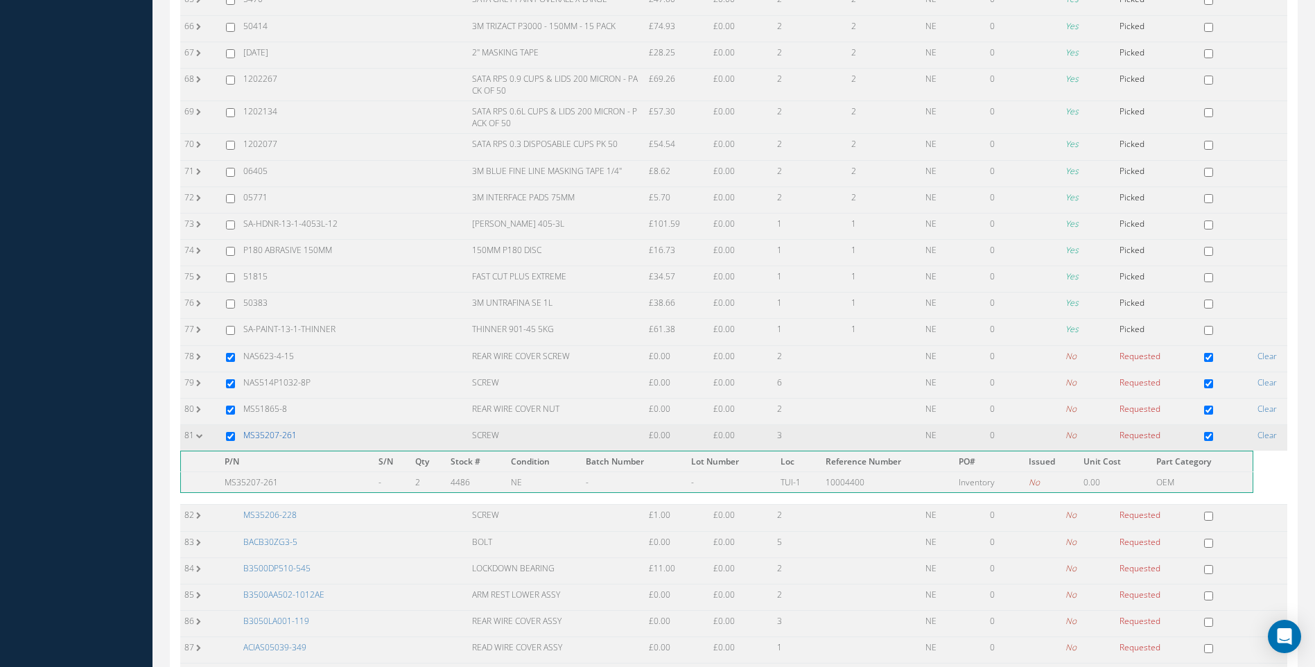
click at [272, 429] on link "MS35207-261" at bounding box center [269, 435] width 53 height 12
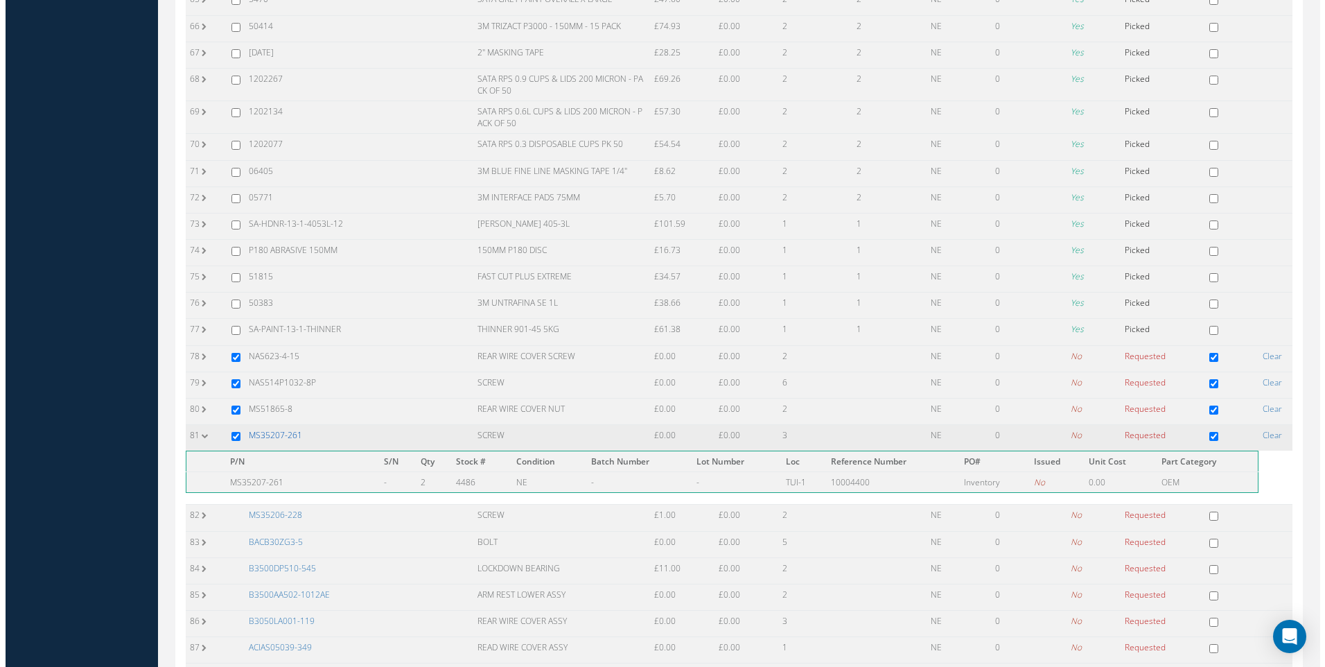
scroll to position [1998, 0]
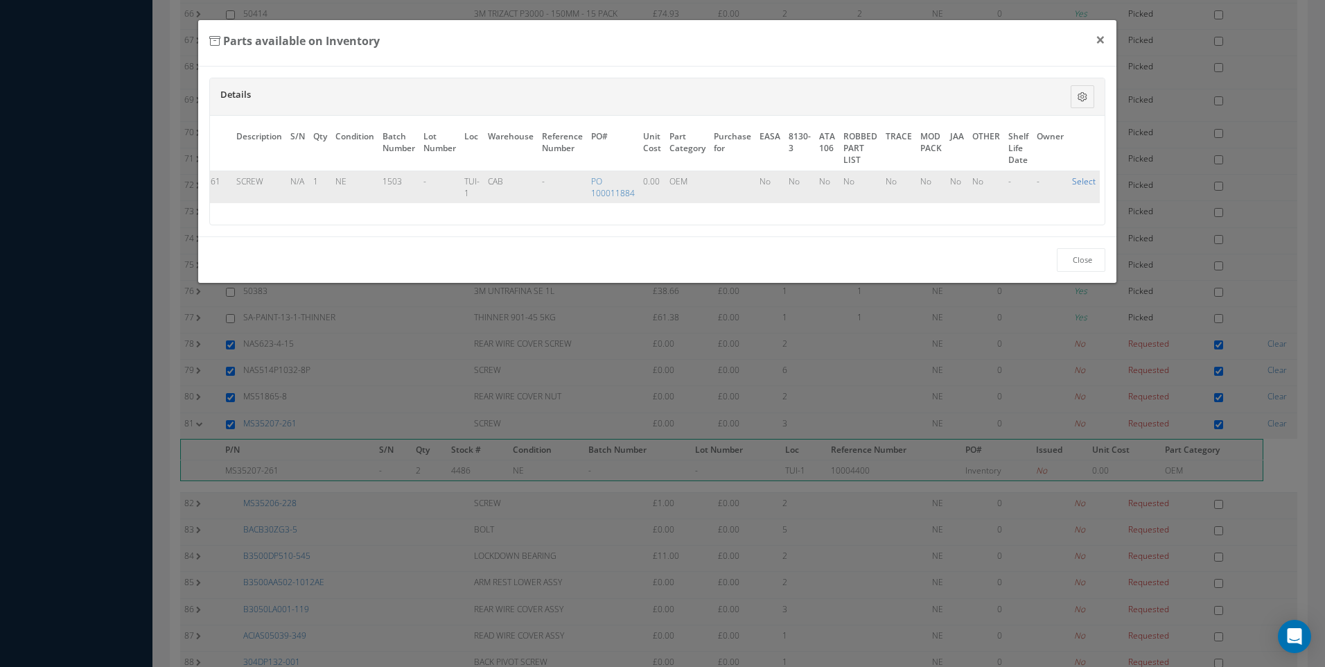
click at [1081, 182] on link "Select" at bounding box center [1084, 181] width 24 height 12
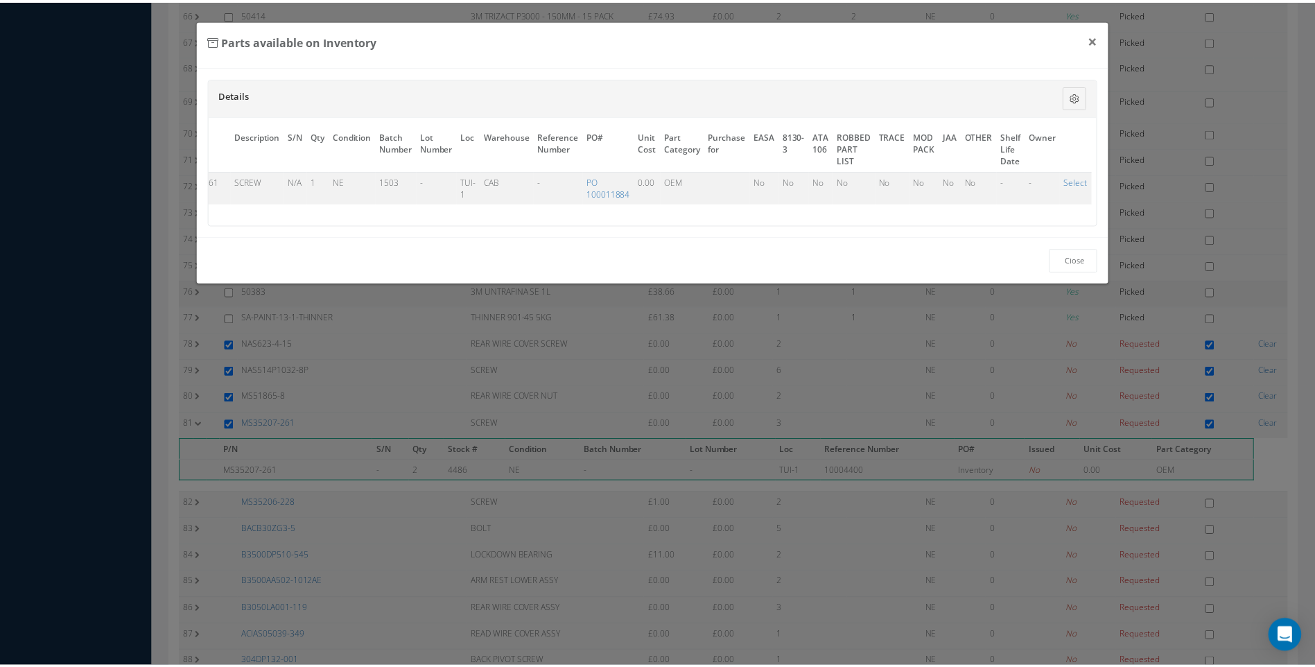
scroll to position [2010, 0]
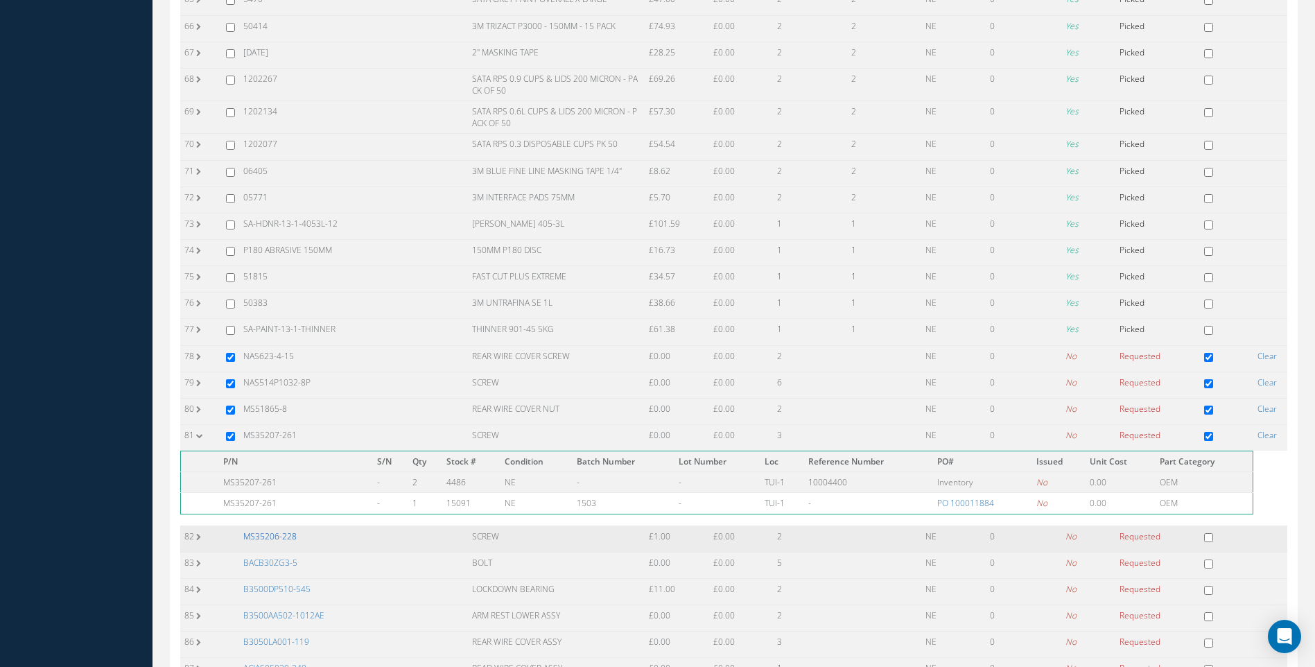
click at [285, 530] on link "MS35206-228" at bounding box center [269, 536] width 53 height 12
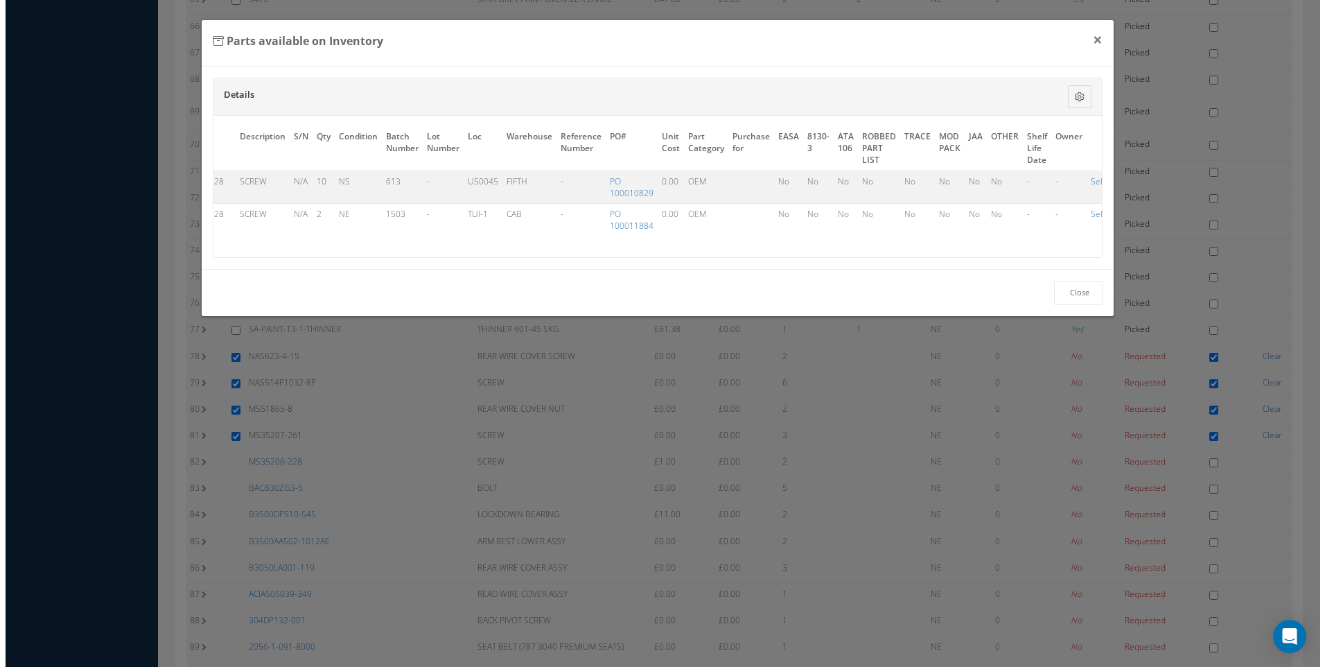
scroll to position [1998, 0]
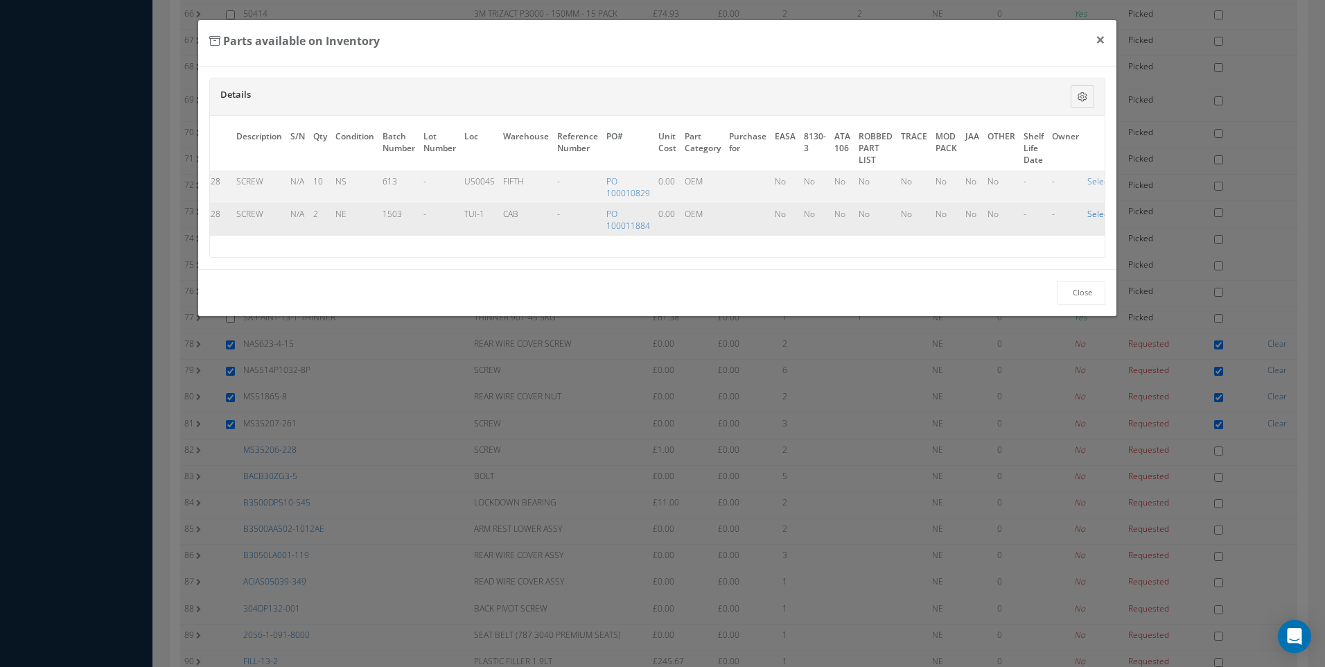
click at [1092, 216] on link "Select" at bounding box center [1100, 214] width 24 height 12
checkbox input "true"
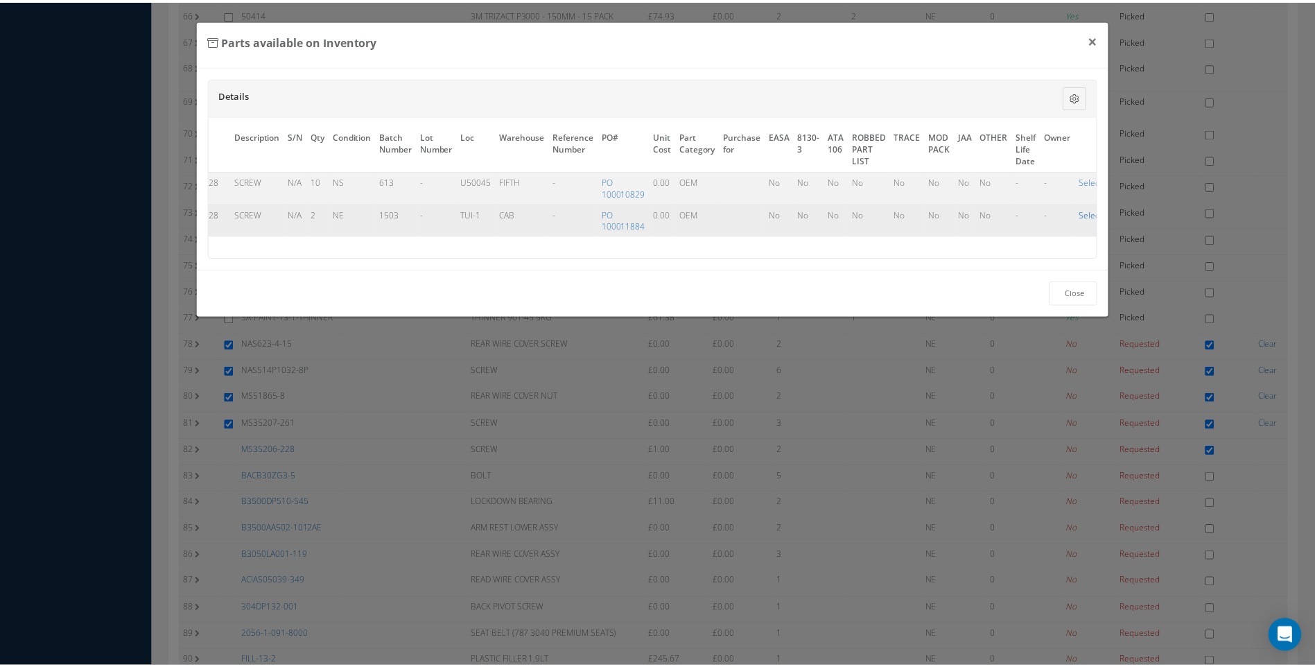
scroll to position [2010, 0]
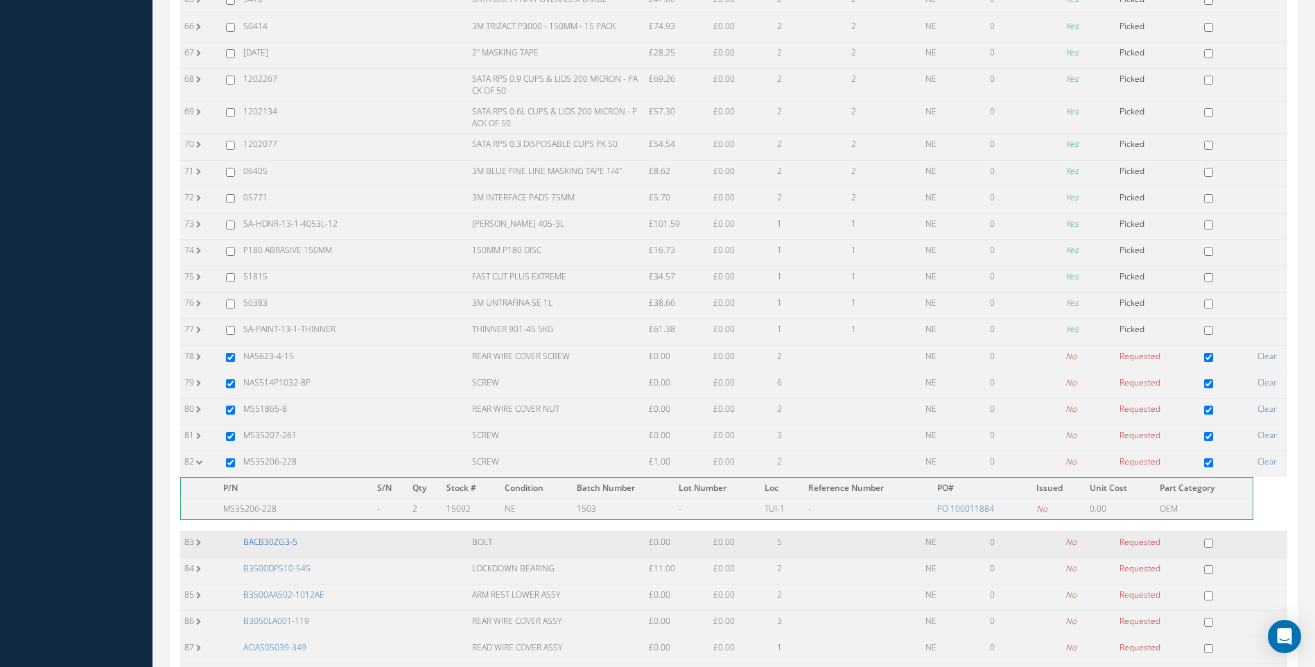
click at [284, 536] on link "BACB30ZG3-5" at bounding box center [270, 542] width 54 height 12
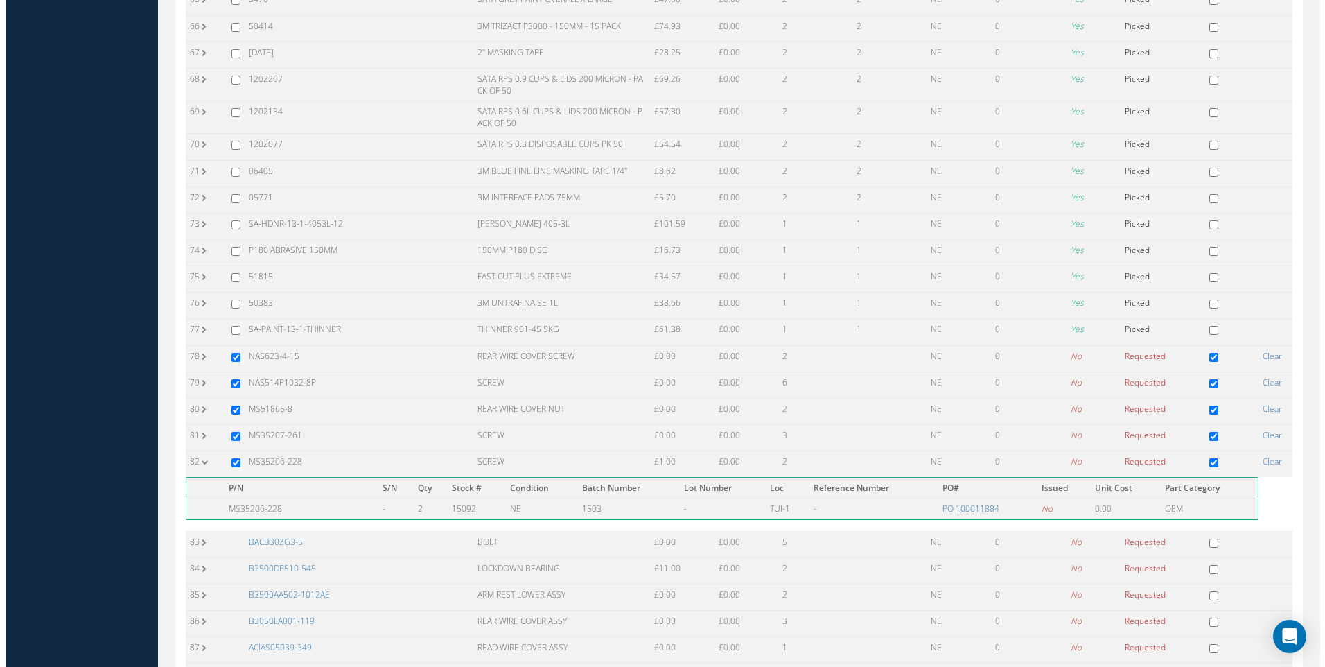
scroll to position [1998, 0]
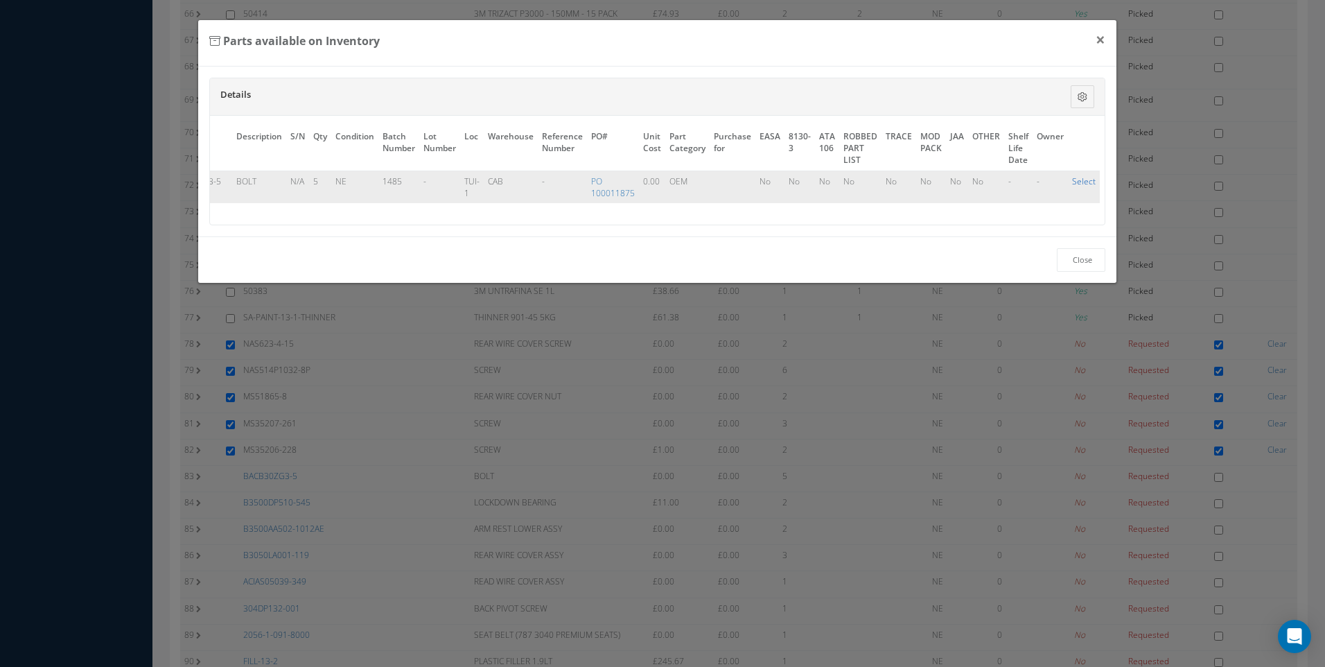
click at [1084, 180] on link "Select" at bounding box center [1084, 181] width 24 height 12
checkbox input "true"
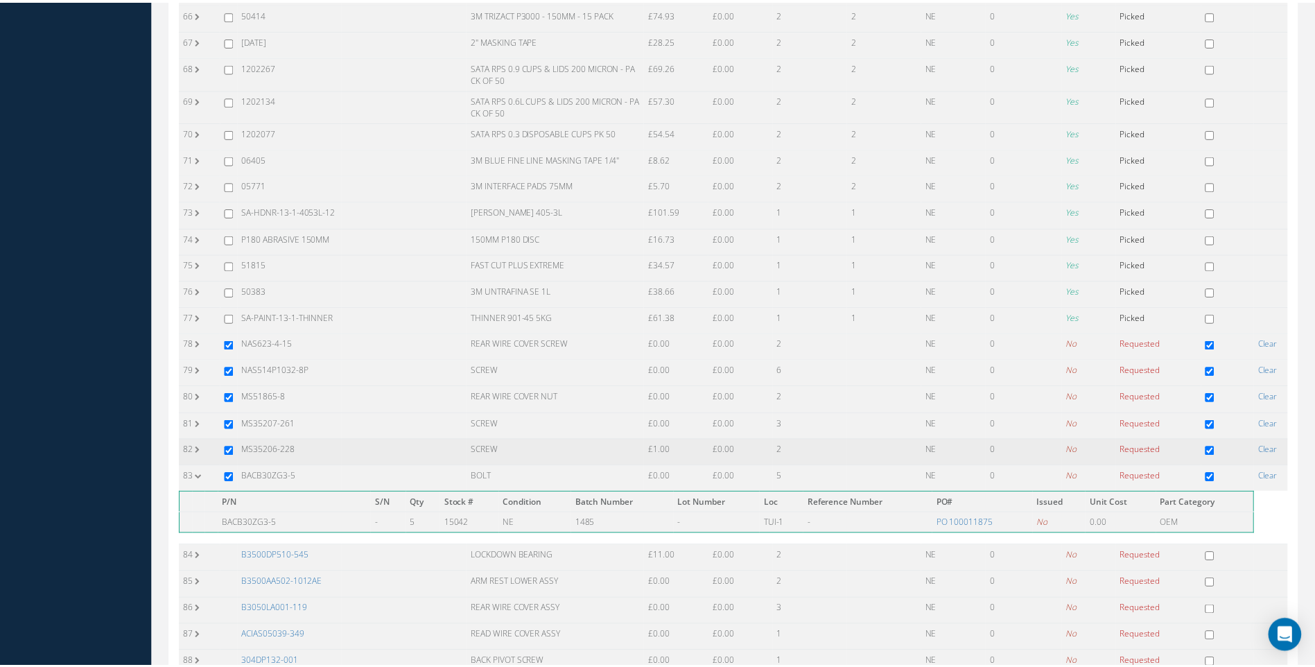
scroll to position [2010, 0]
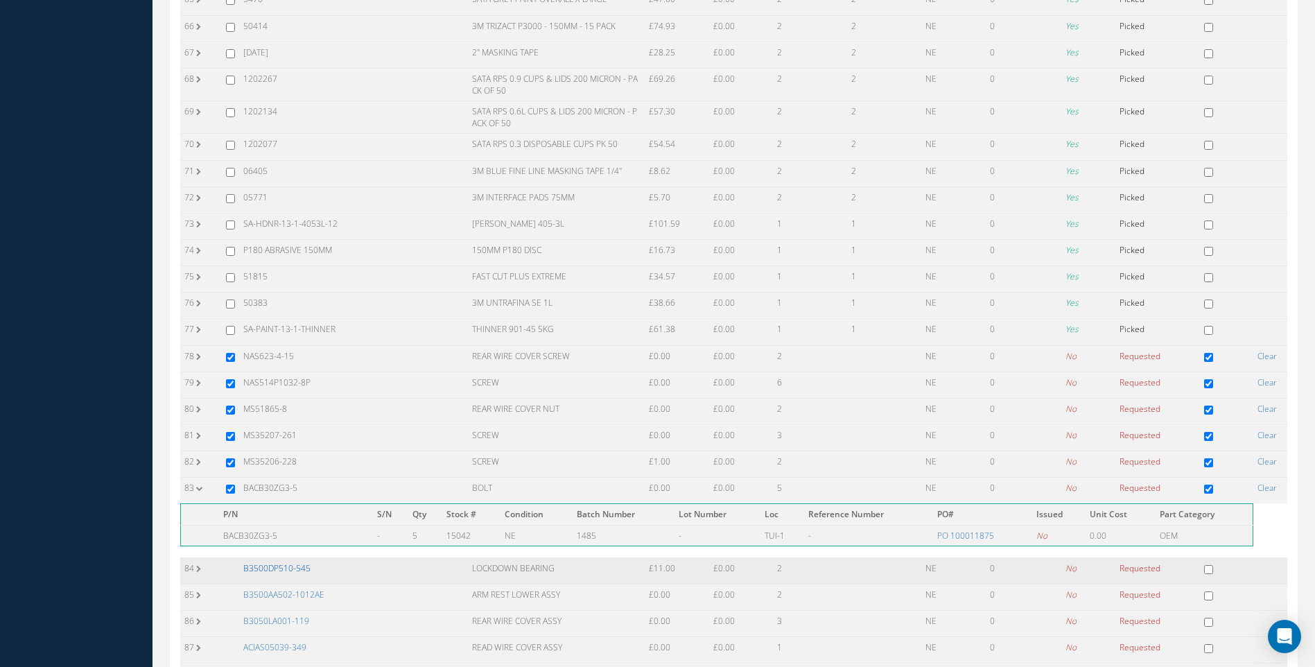
click at [277, 562] on link "B3500DP510-545" at bounding box center [276, 568] width 67 height 12
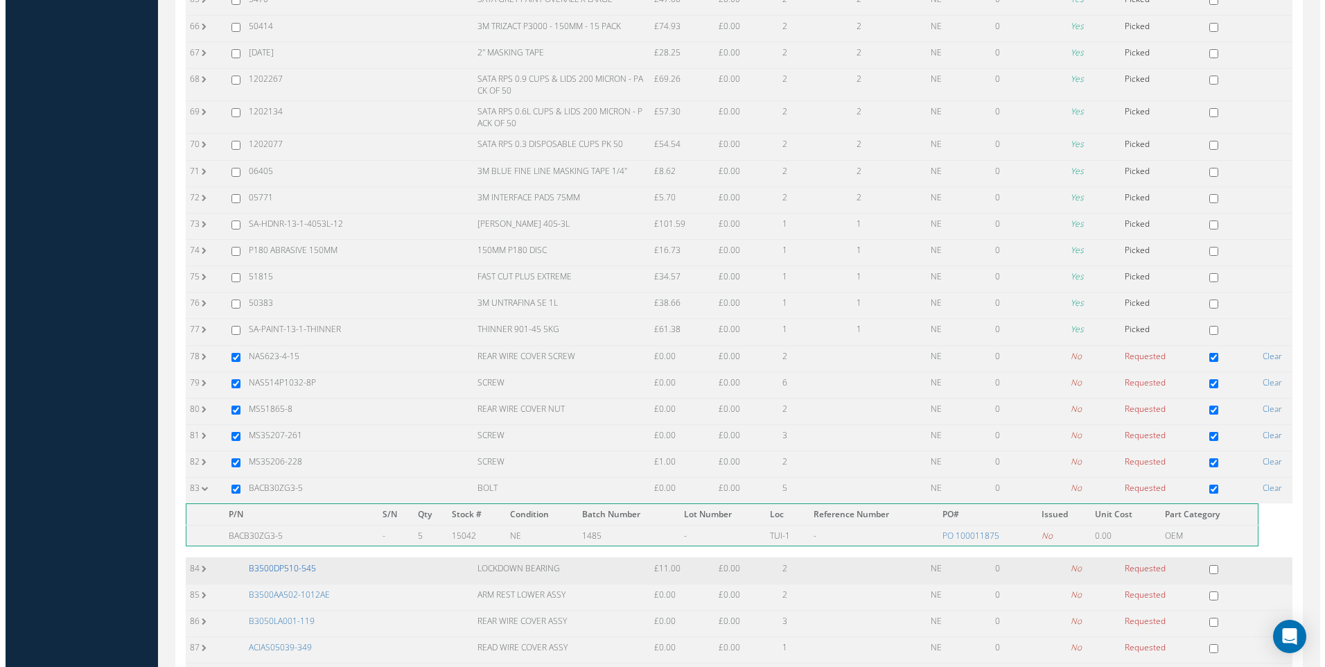
scroll to position [1998, 0]
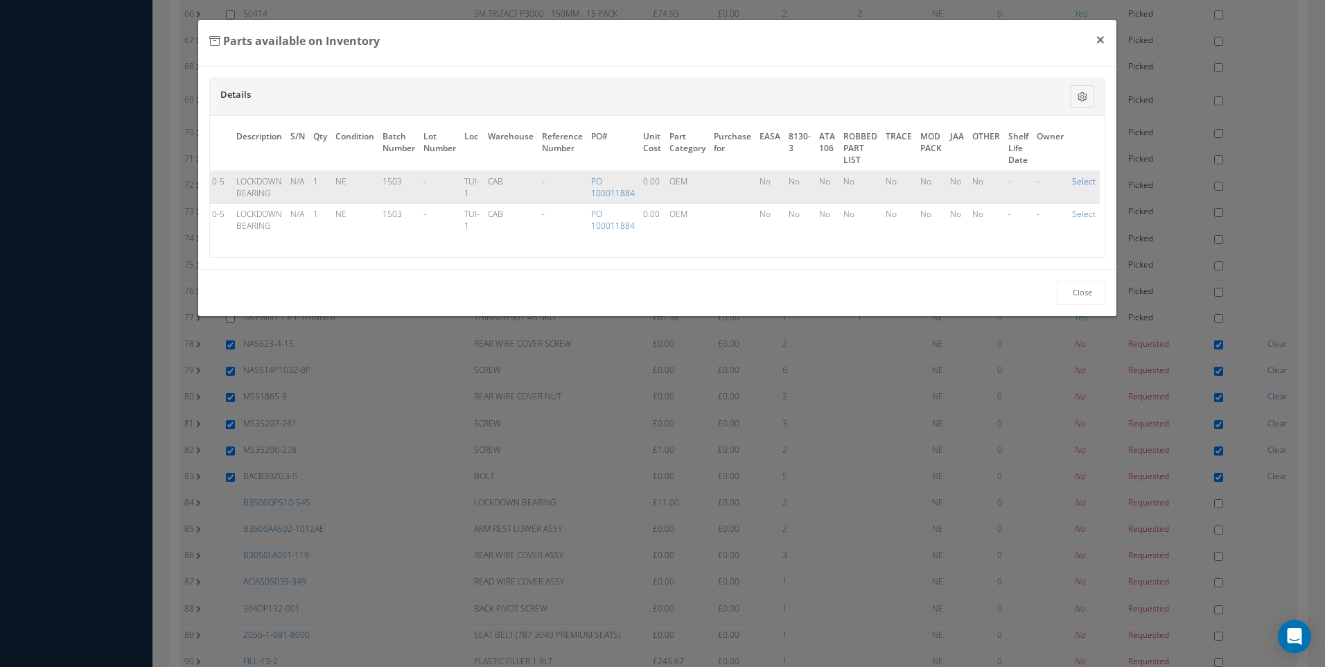
click at [1081, 184] on link "Select" at bounding box center [1084, 181] width 24 height 12
checkbox input "true"
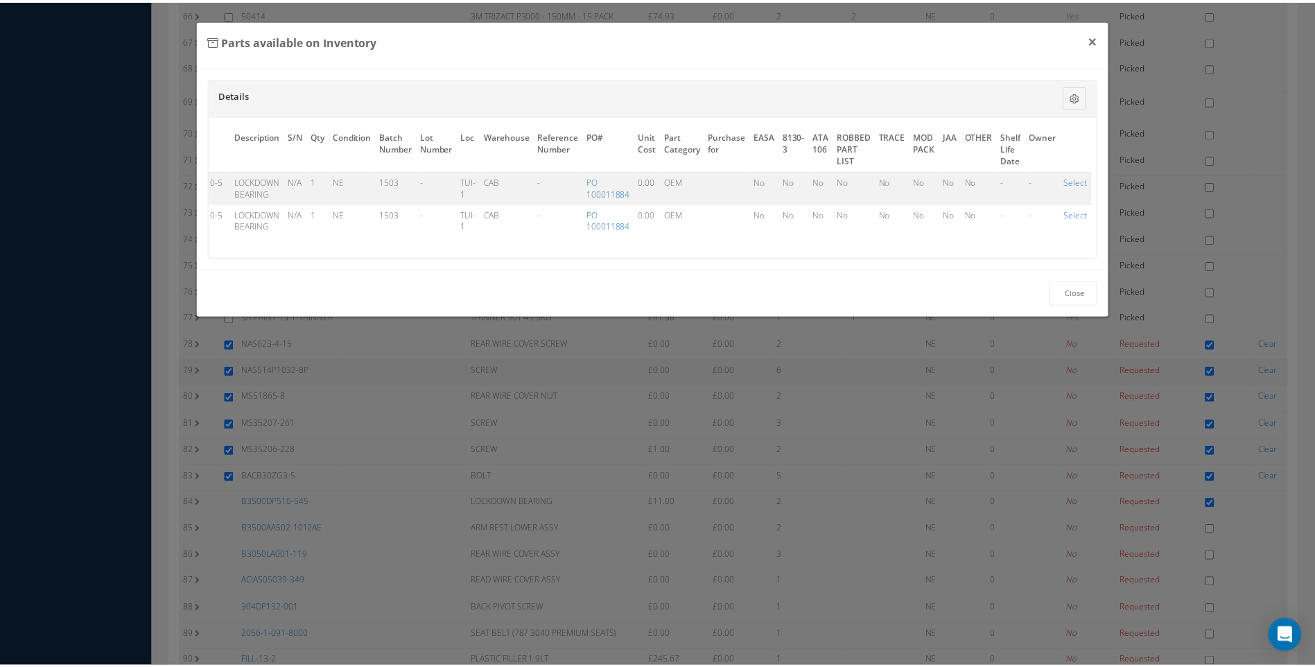
scroll to position [2010, 0]
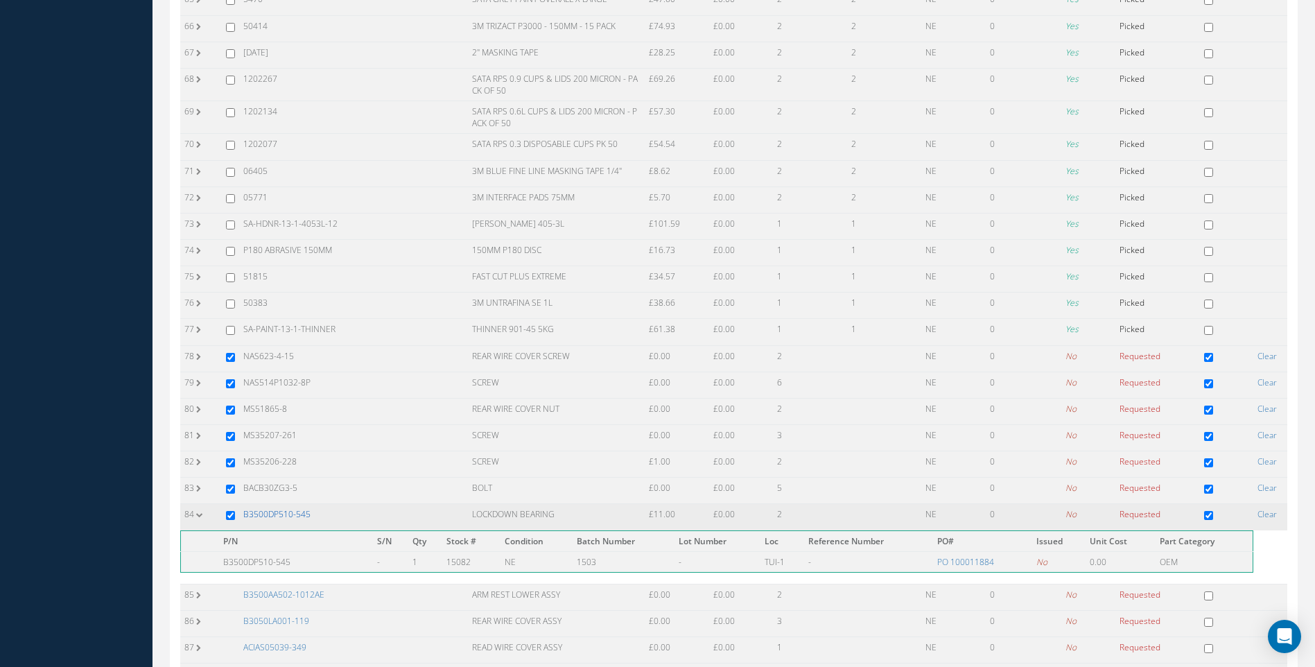
click at [282, 508] on link "B3500DP510-545" at bounding box center [276, 514] width 67 height 12
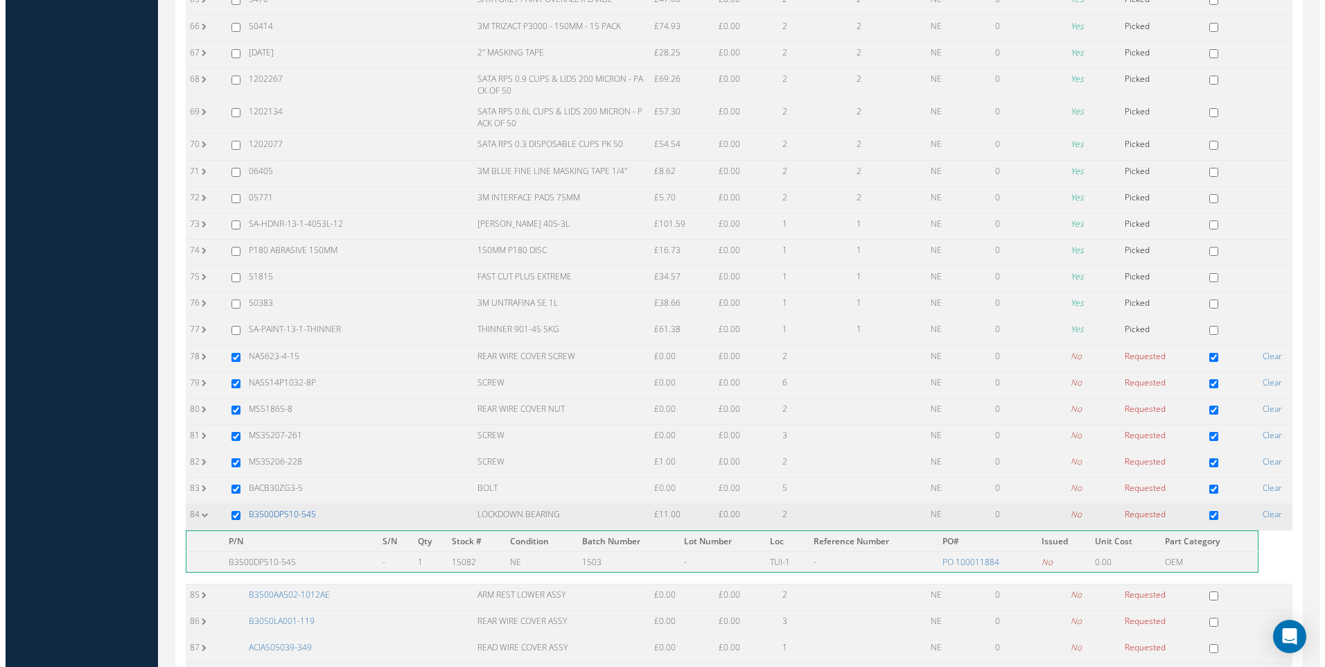
scroll to position [1998, 0]
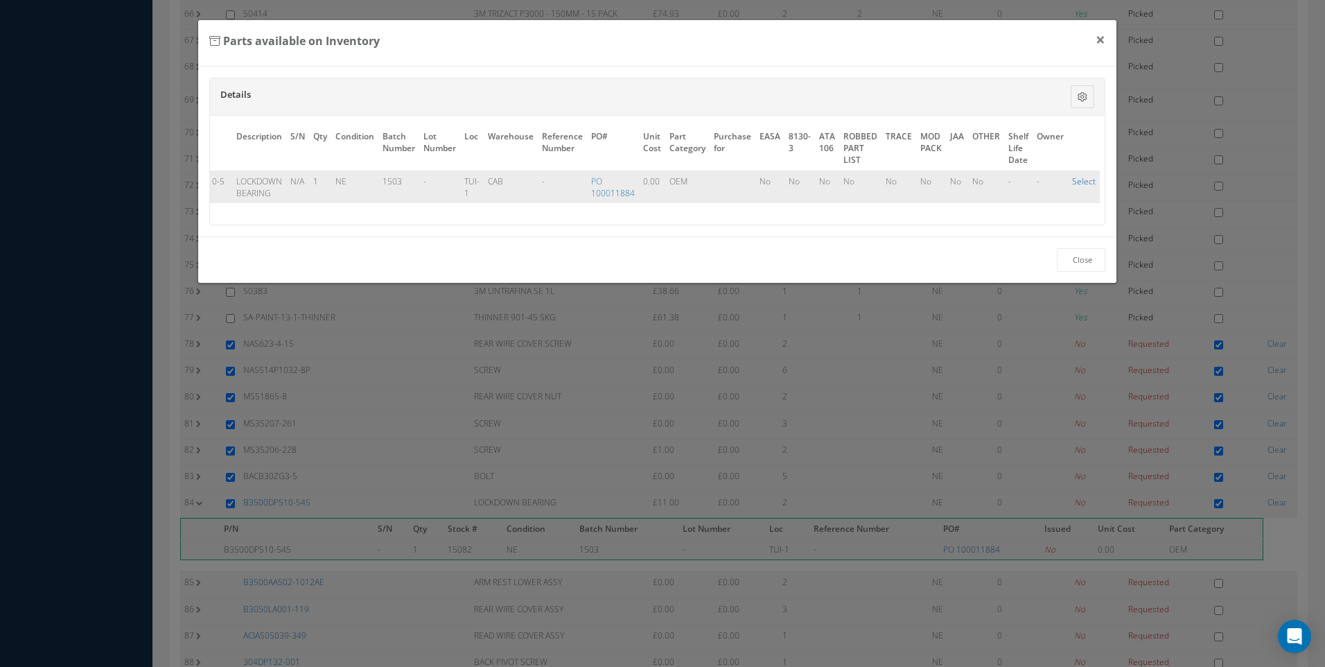
click at [1074, 181] on link "Select" at bounding box center [1084, 181] width 24 height 12
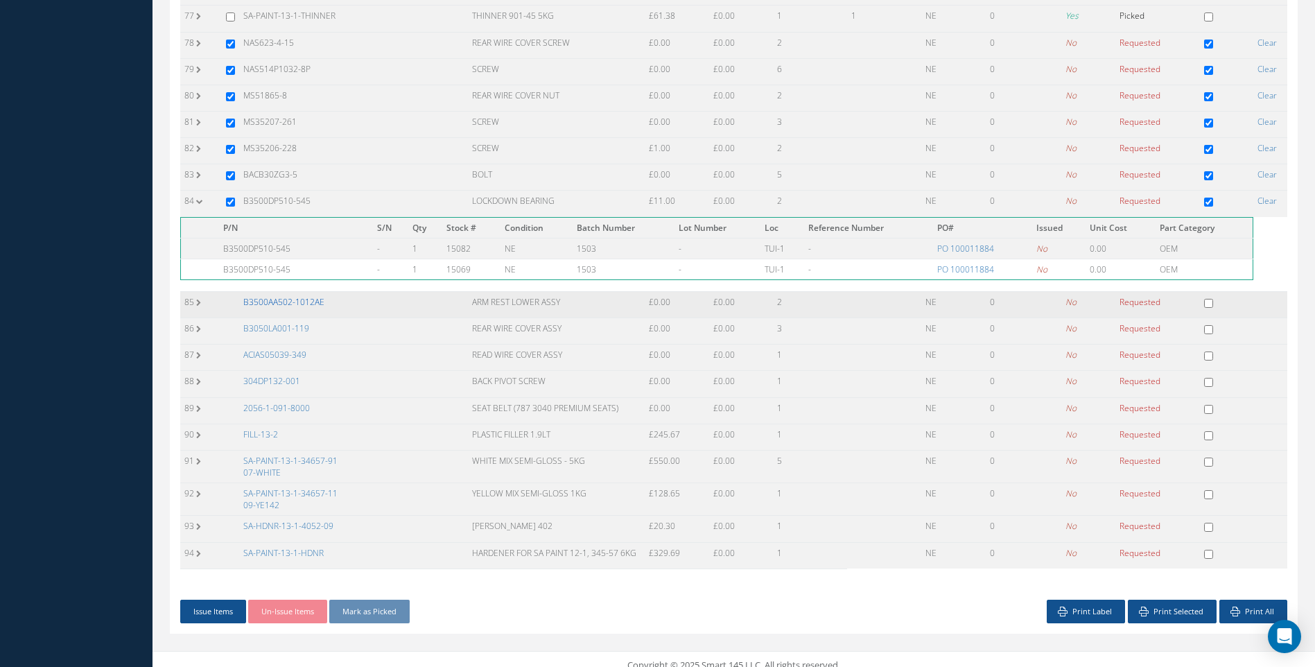
click at [302, 296] on link "B3500AA502-1012AE" at bounding box center [283, 302] width 81 height 12
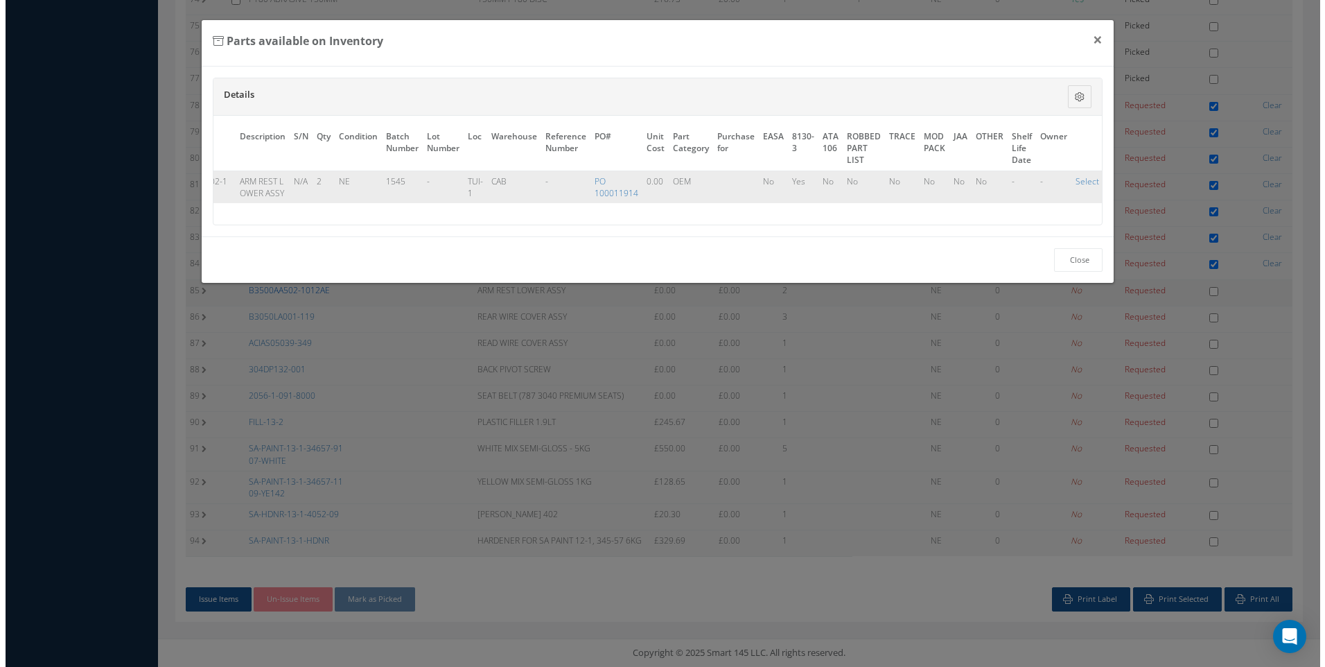
scroll to position [2236, 0]
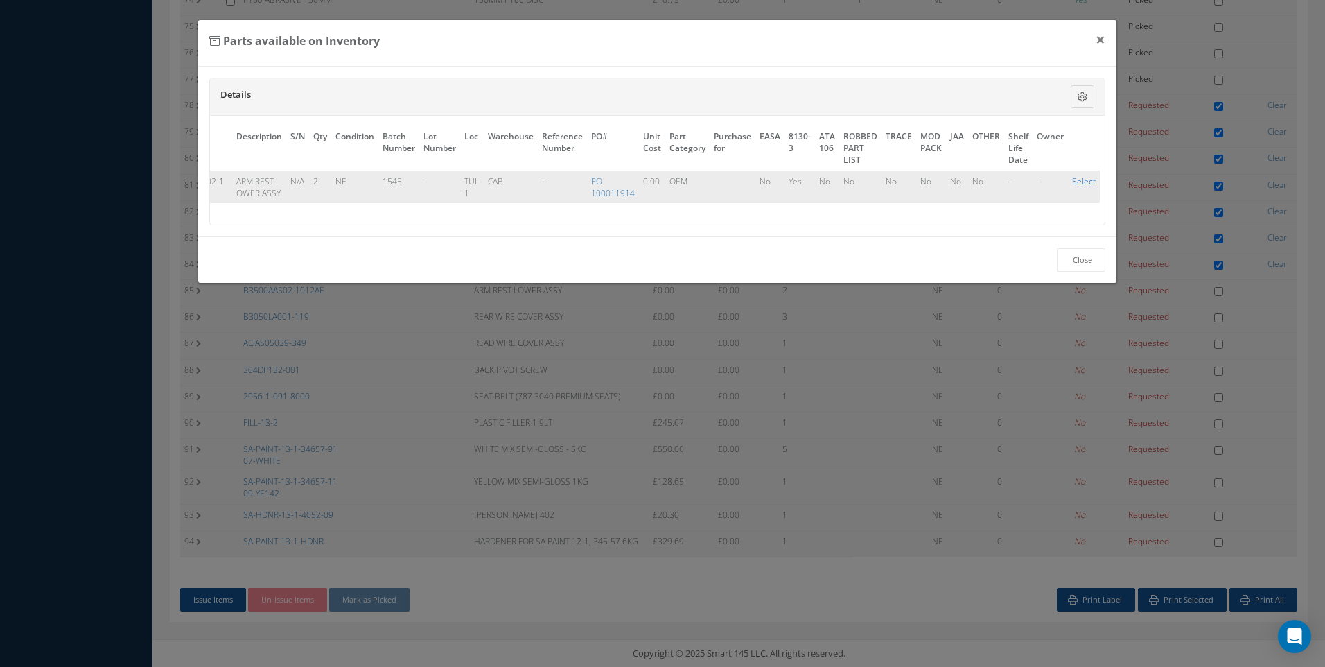
click at [1084, 182] on link "Select" at bounding box center [1084, 181] width 24 height 12
checkbox input "true"
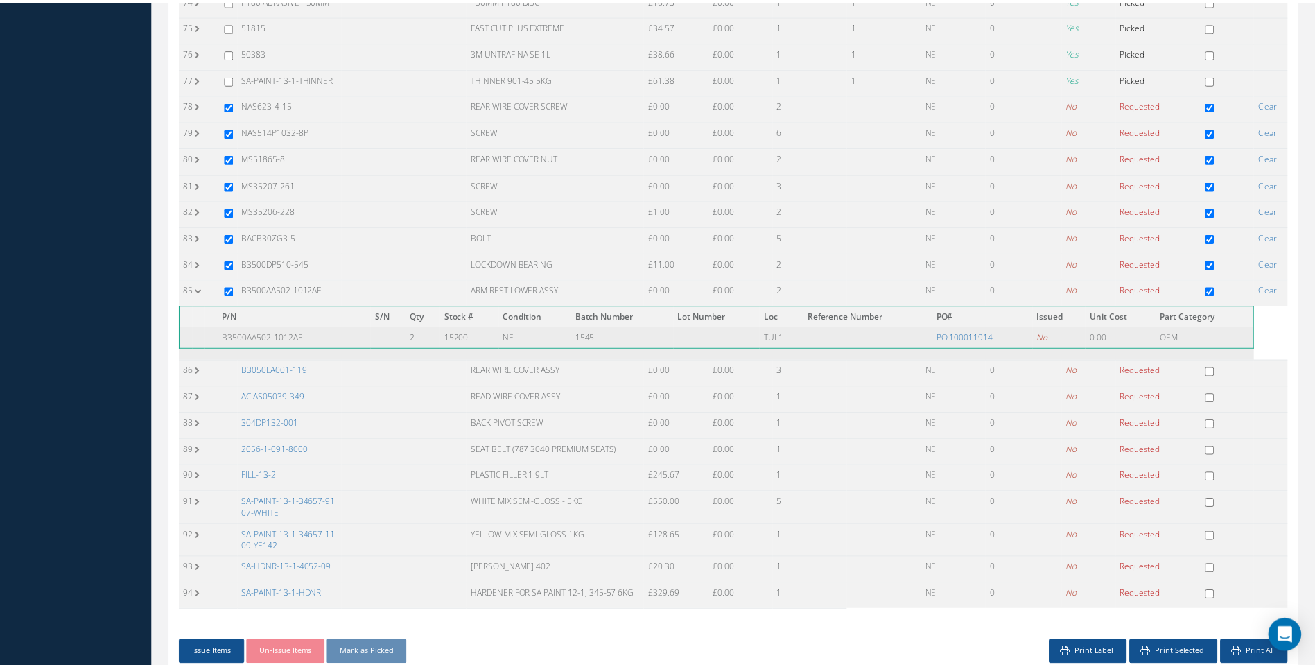
scroll to position [2249, 0]
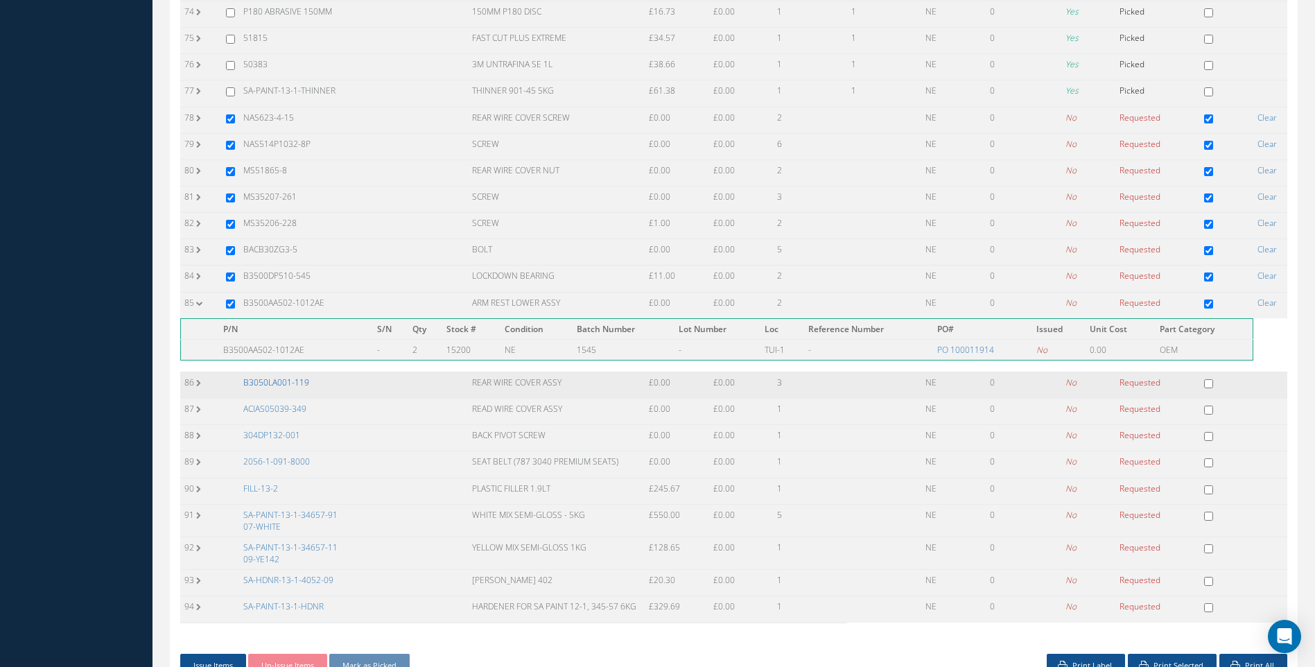
click at [292, 376] on link "B3050LA001-119" at bounding box center [276, 382] width 66 height 12
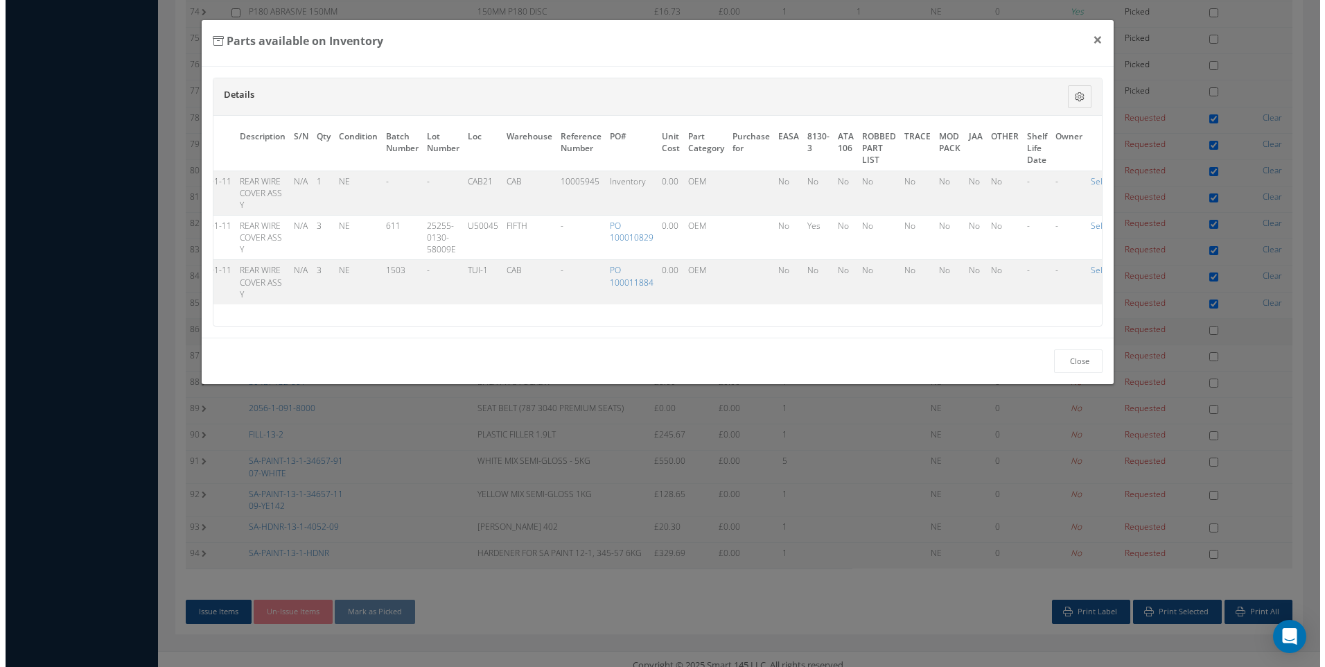
scroll to position [2236, 0]
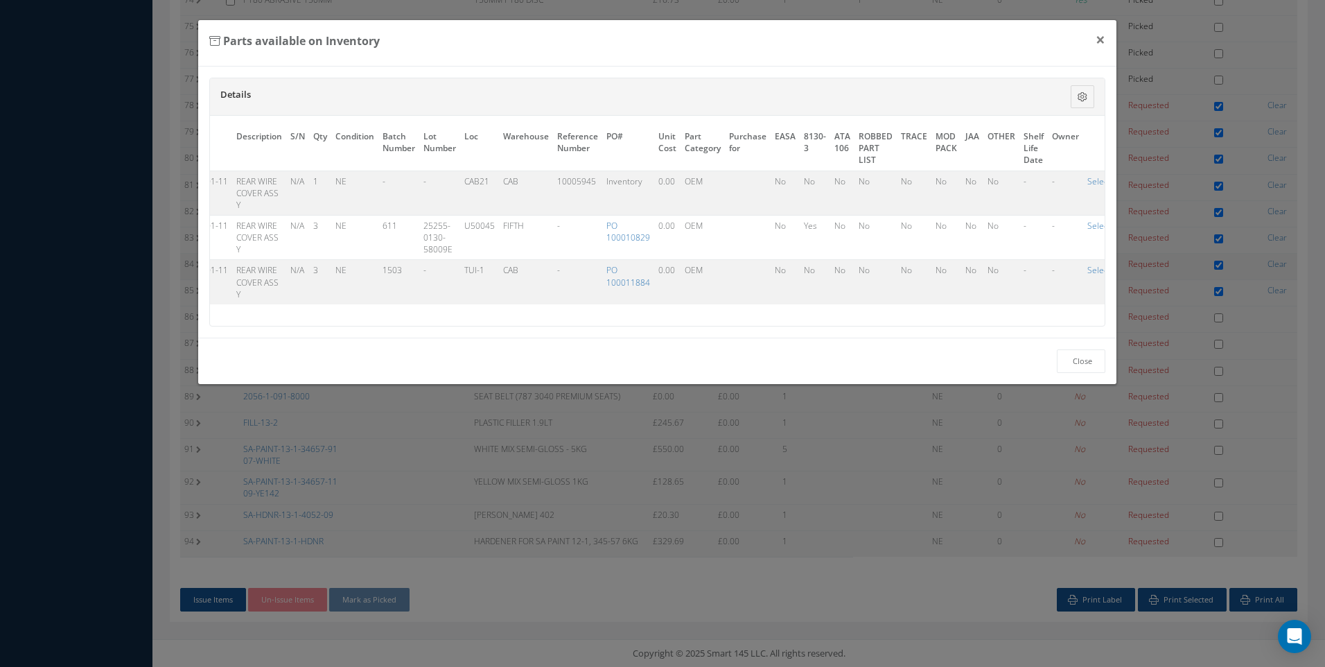
click at [1094, 270] on link "Select" at bounding box center [1100, 270] width 24 height 12
checkbox input "true"
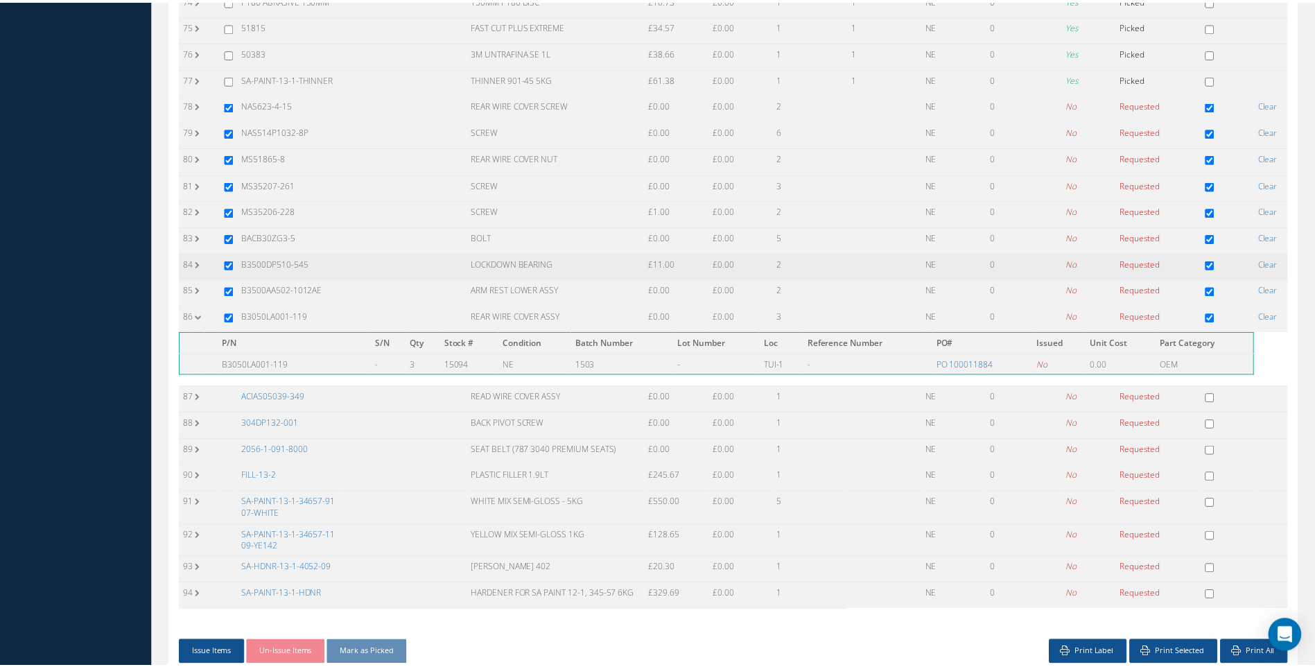
scroll to position [2249, 0]
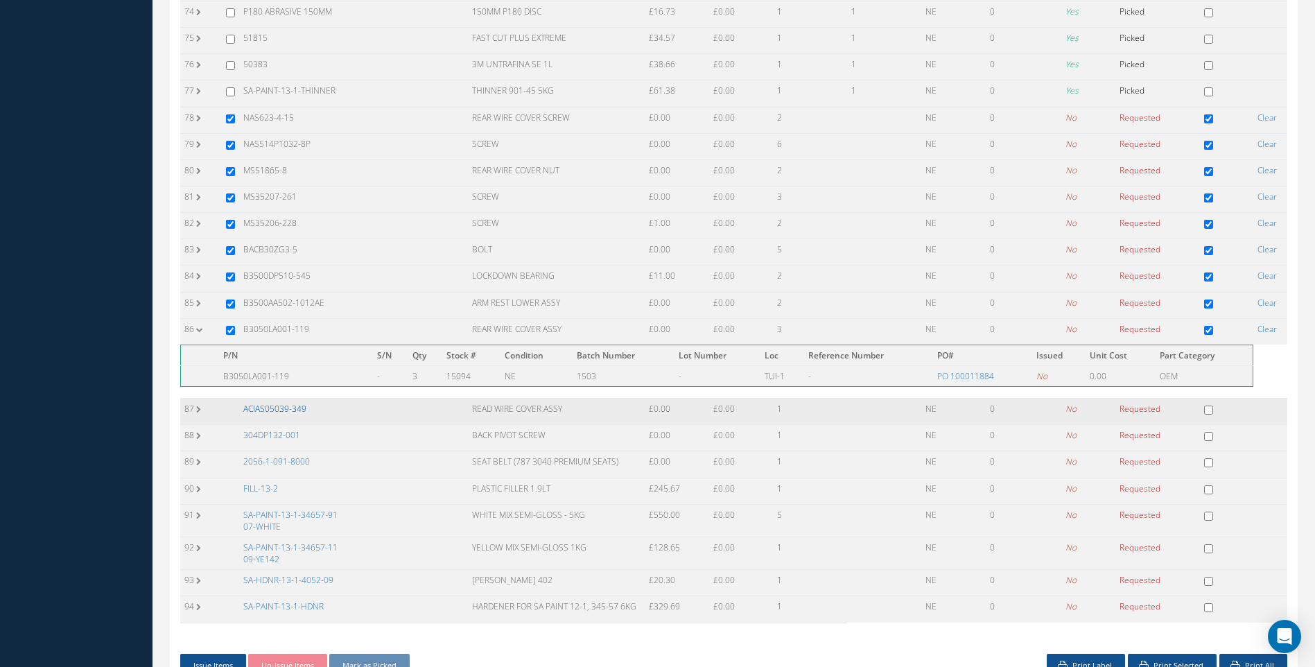
click at [272, 403] on link "ACIAS05039-349" at bounding box center [274, 409] width 63 height 12
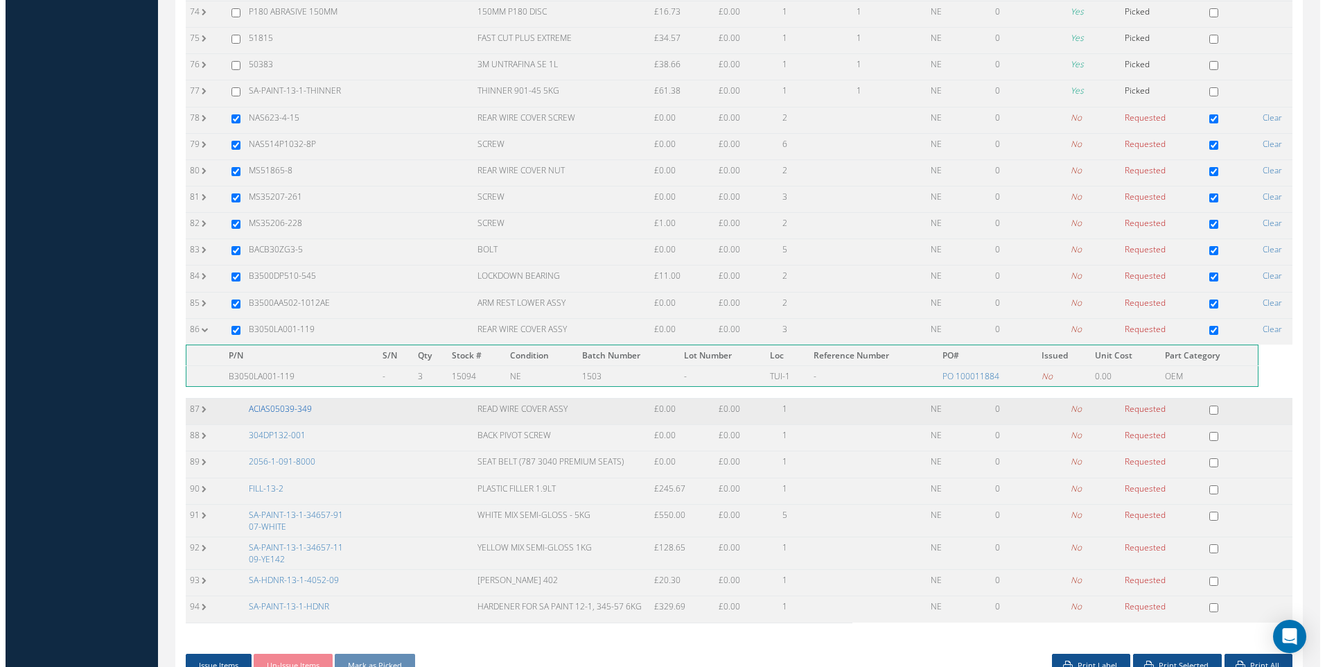
scroll to position [2236, 0]
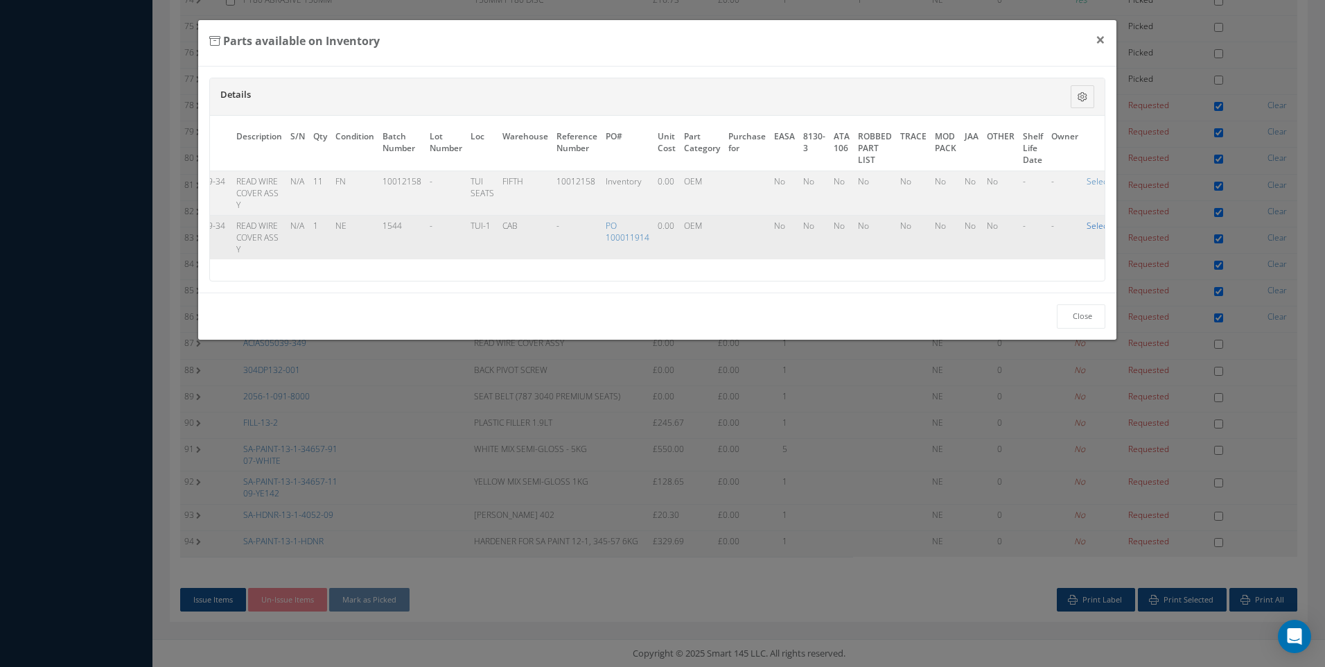
click at [1087, 222] on link "Select" at bounding box center [1099, 226] width 24 height 12
checkbox input "true"
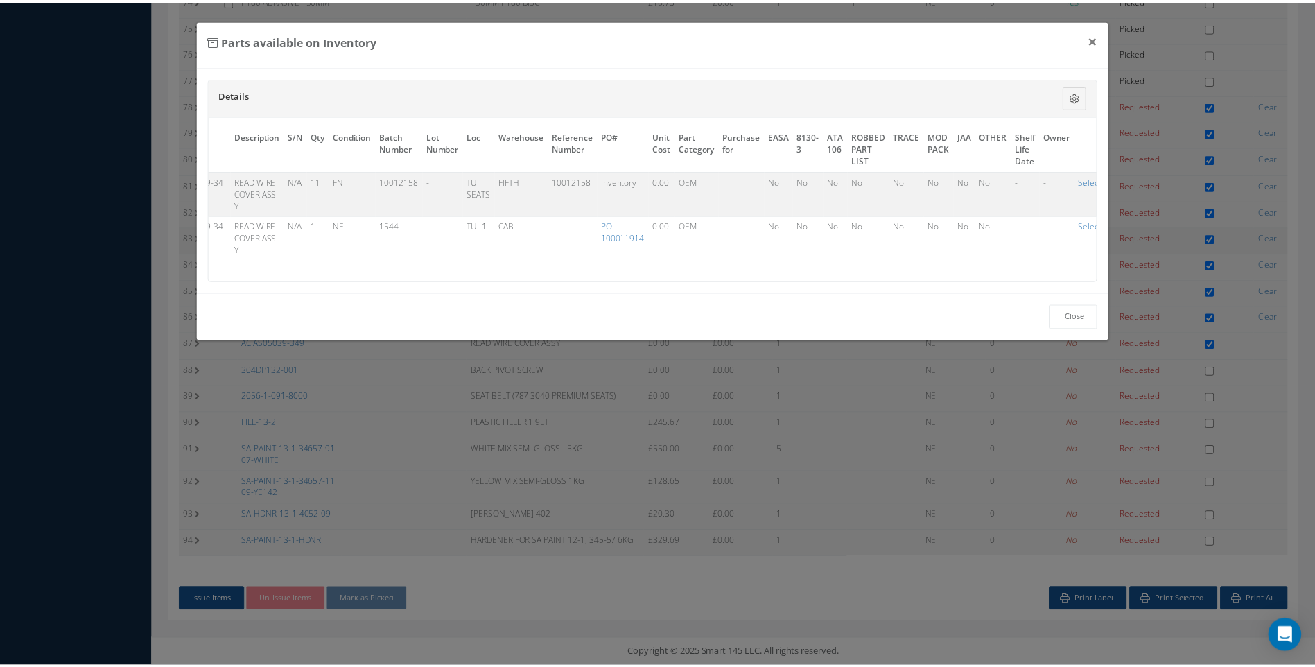
scroll to position [2249, 0]
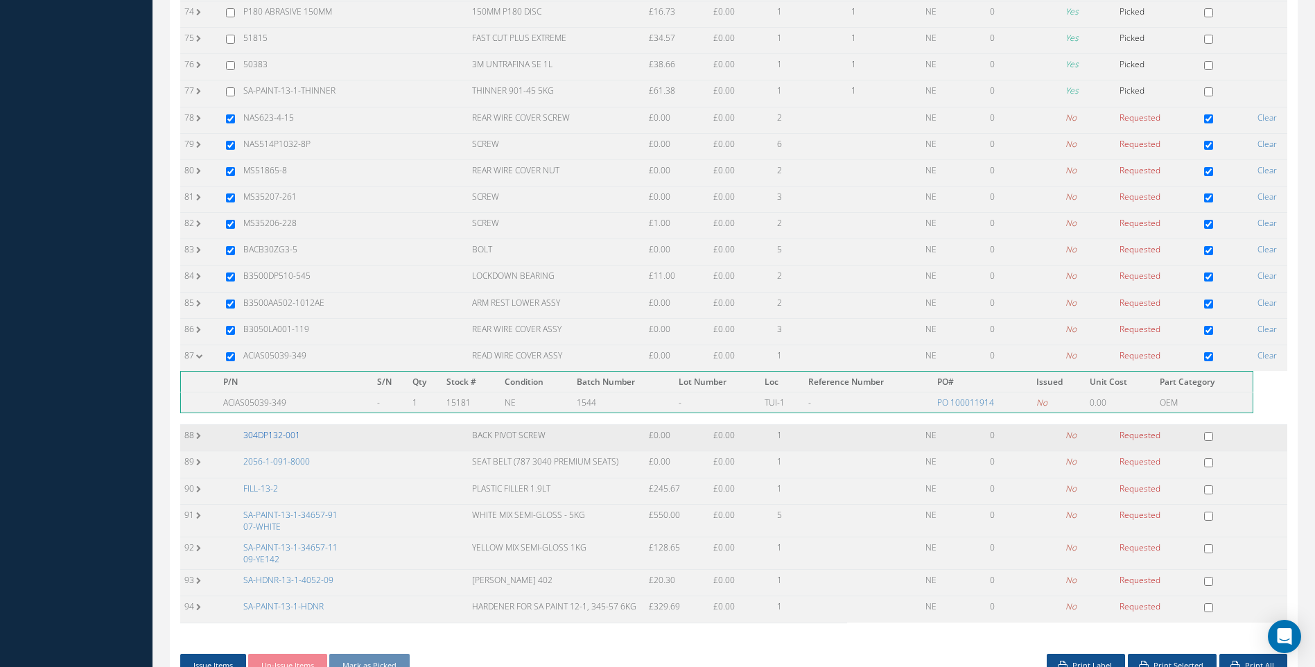
click at [273, 429] on link "304DP132-001" at bounding box center [271, 435] width 57 height 12
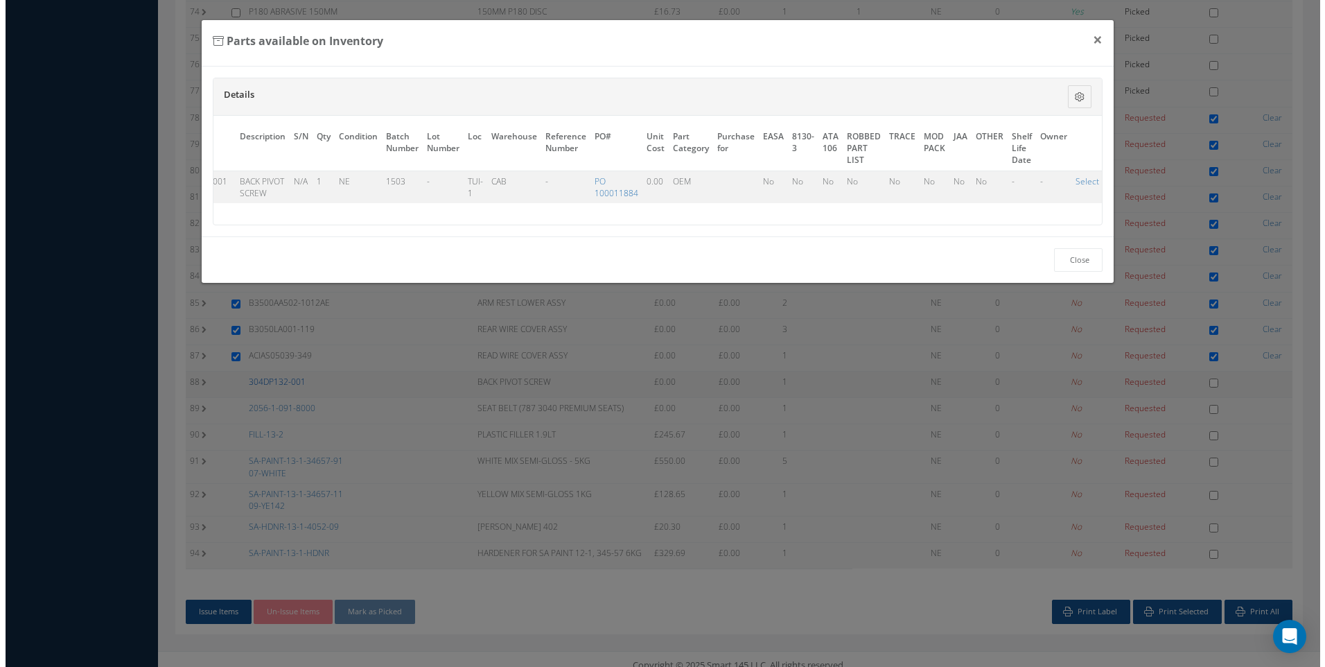
scroll to position [2236, 0]
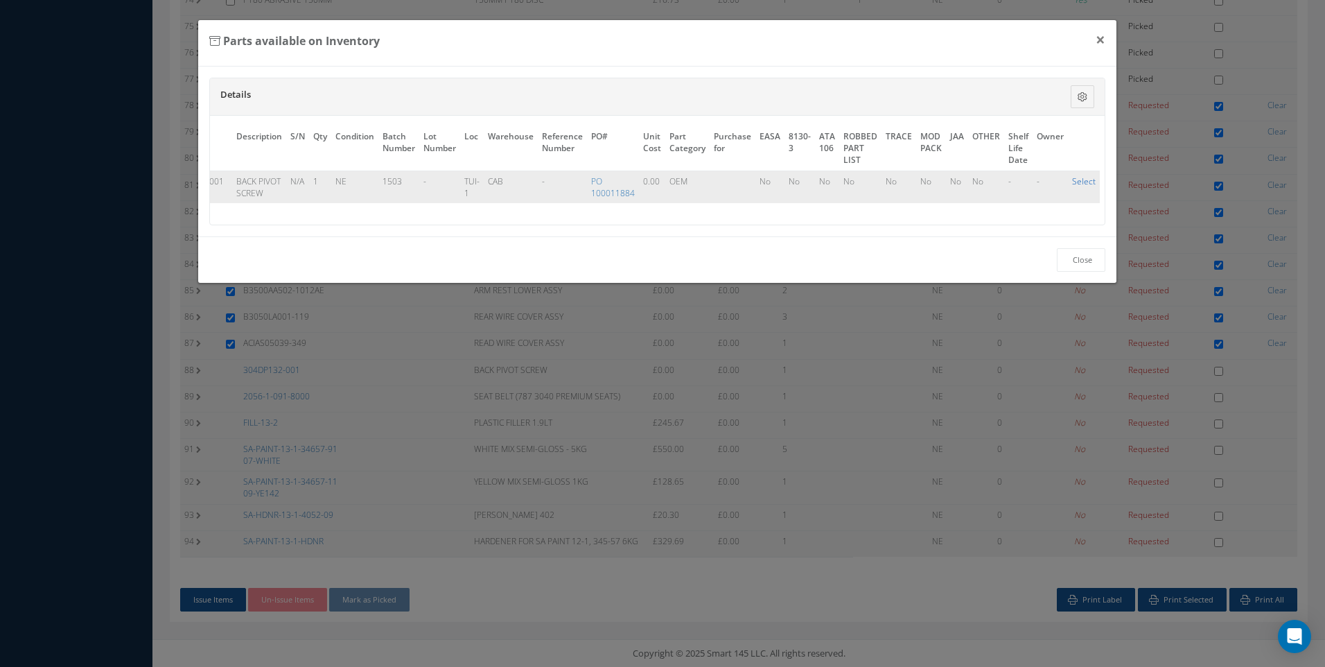
click at [1075, 182] on link "Select" at bounding box center [1084, 181] width 24 height 12
checkbox input "true"
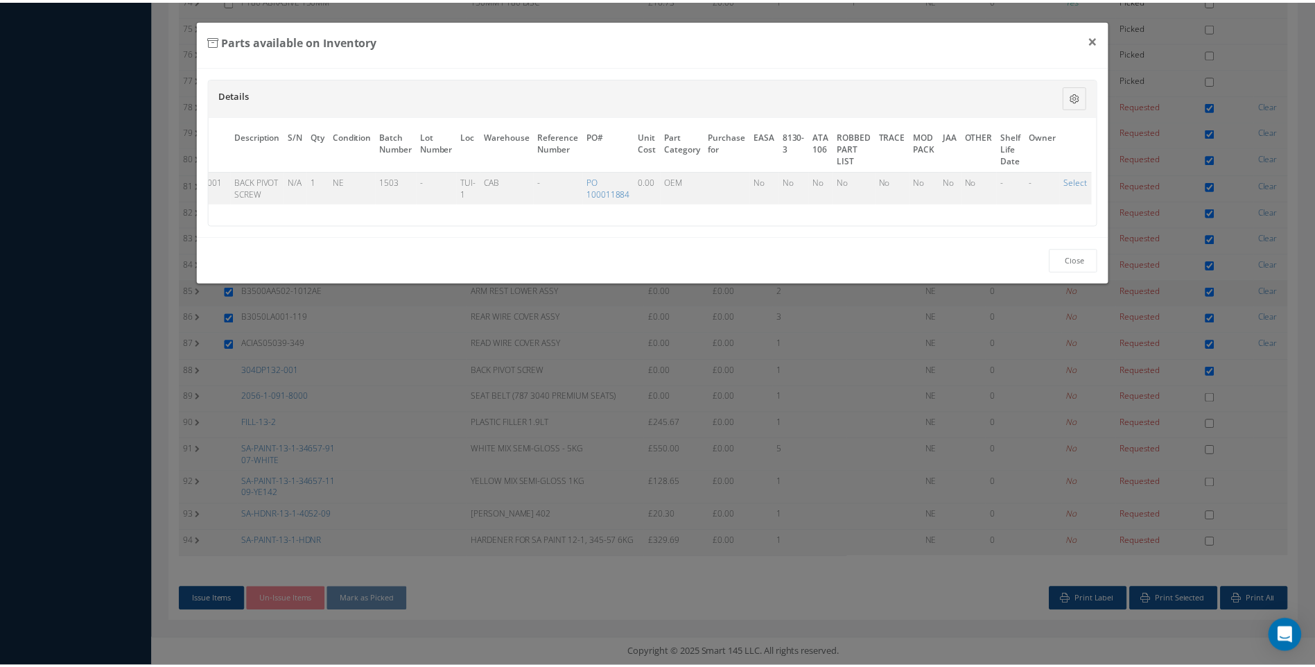
scroll to position [2249, 0]
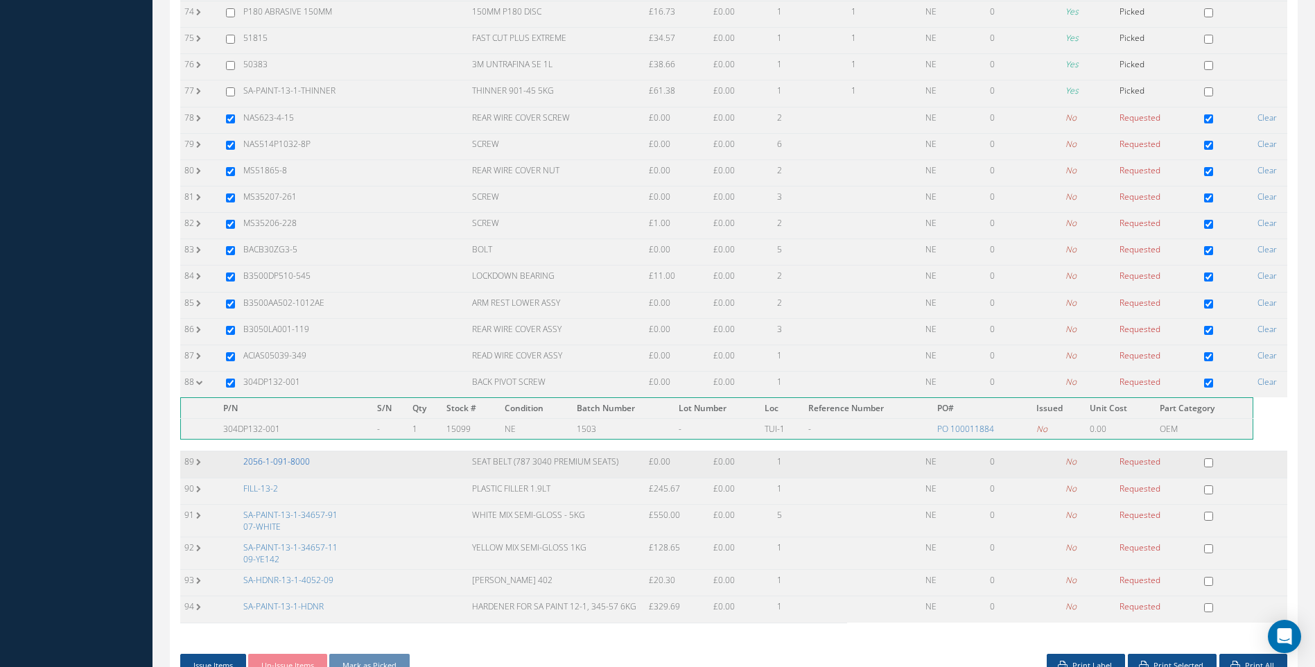
click at [279, 455] on link "2056-1-091-8000" at bounding box center [276, 461] width 67 height 12
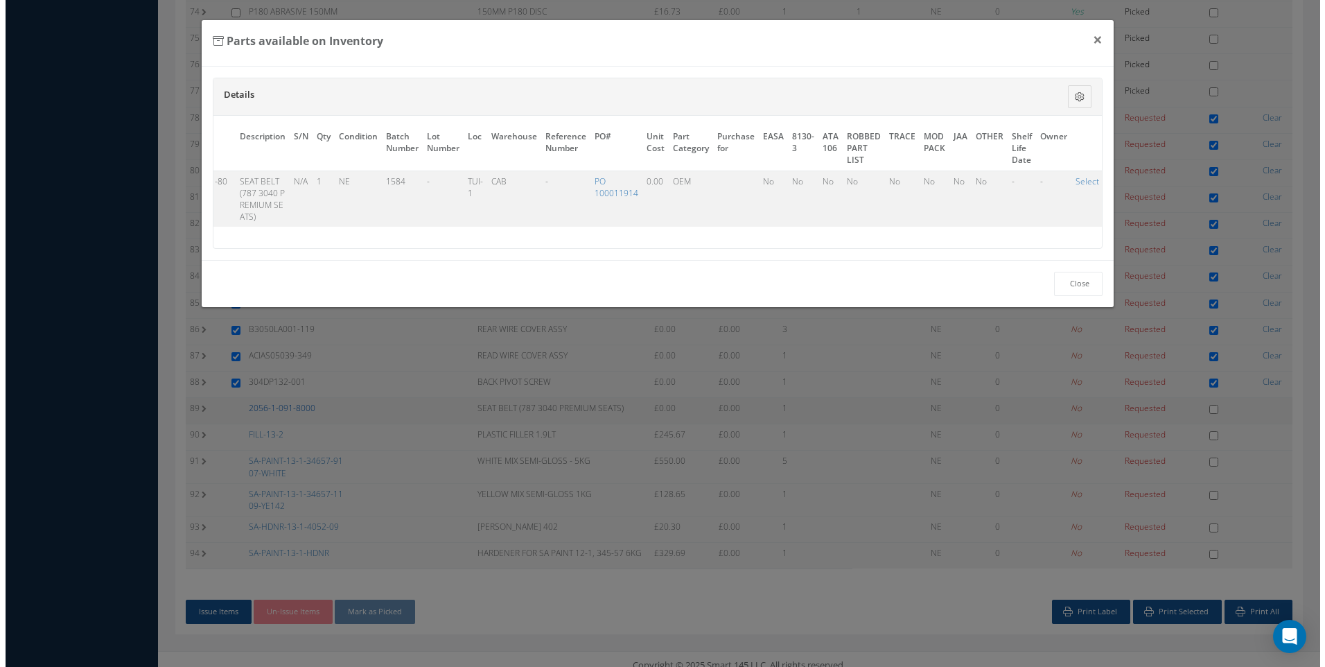
scroll to position [2236, 0]
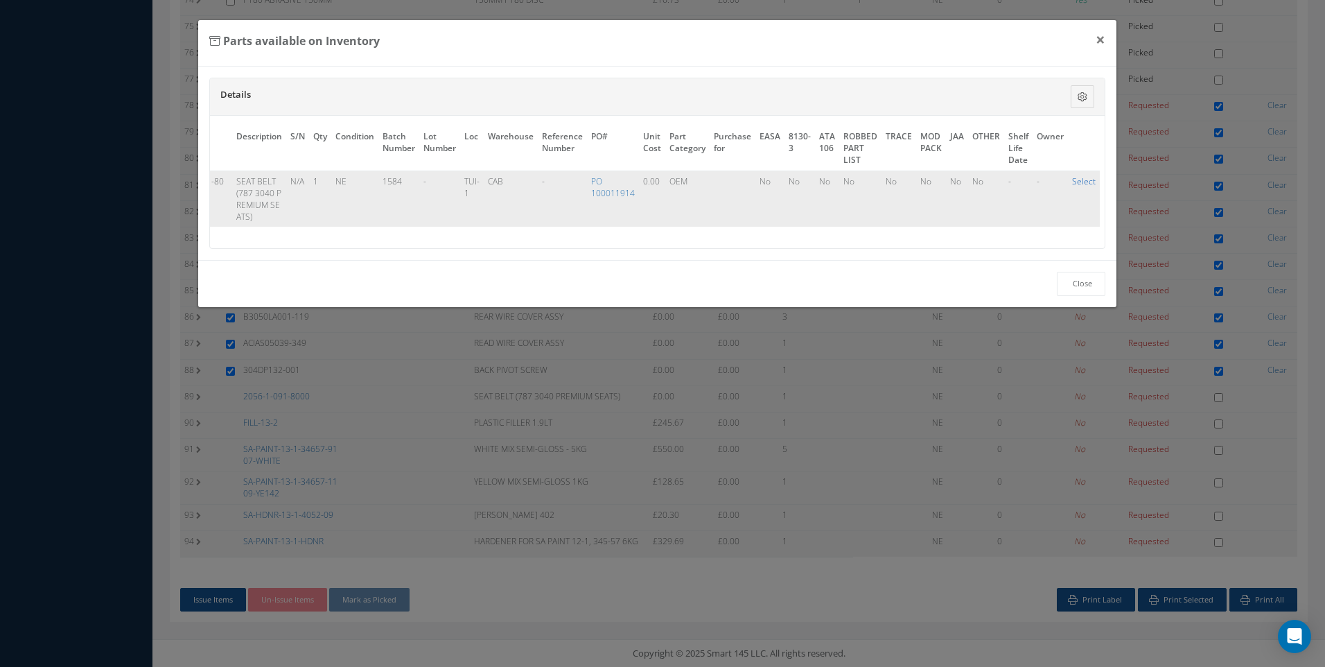
click at [1088, 181] on link "Select" at bounding box center [1084, 181] width 24 height 12
checkbox input "true"
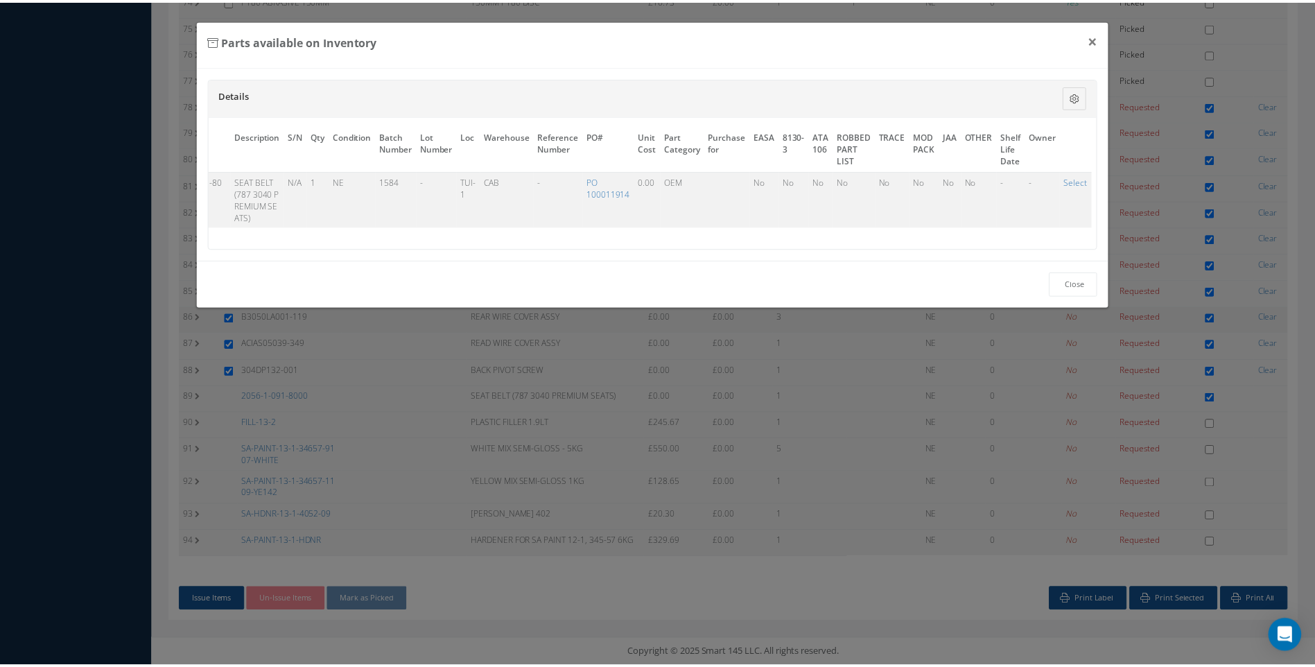
scroll to position [2249, 0]
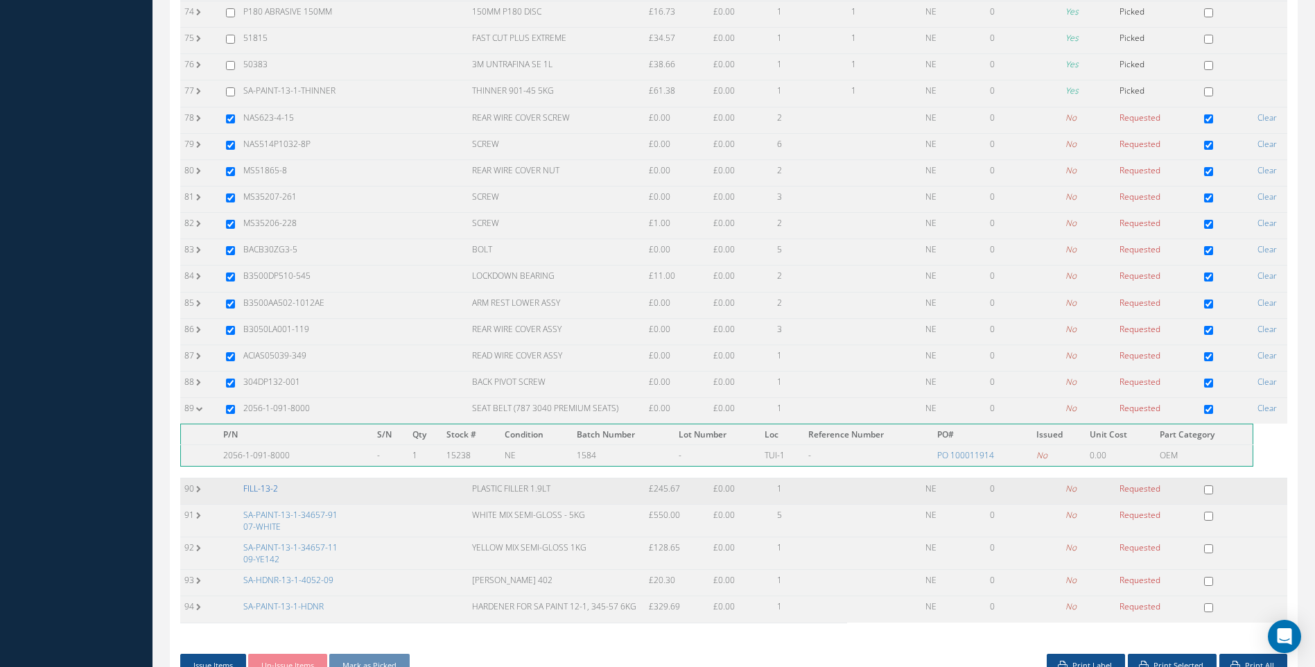
click at [265, 482] on link "FILL-13-2" at bounding box center [260, 488] width 35 height 12
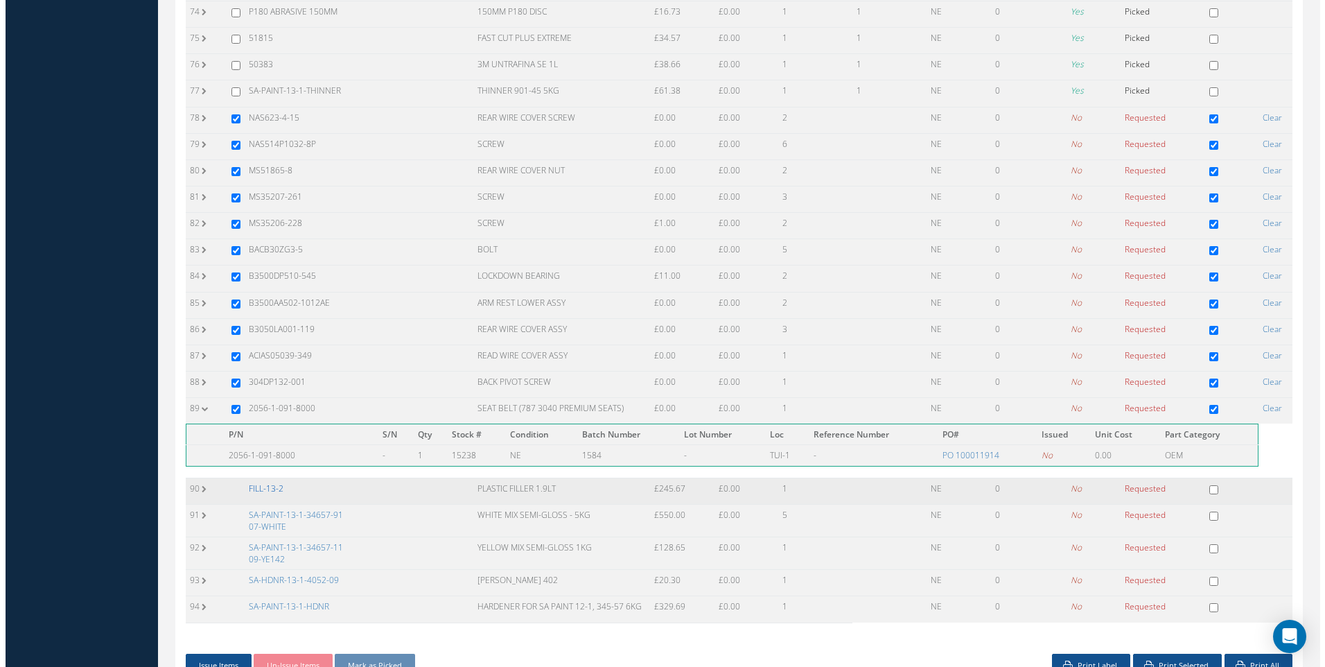
scroll to position [0, 0]
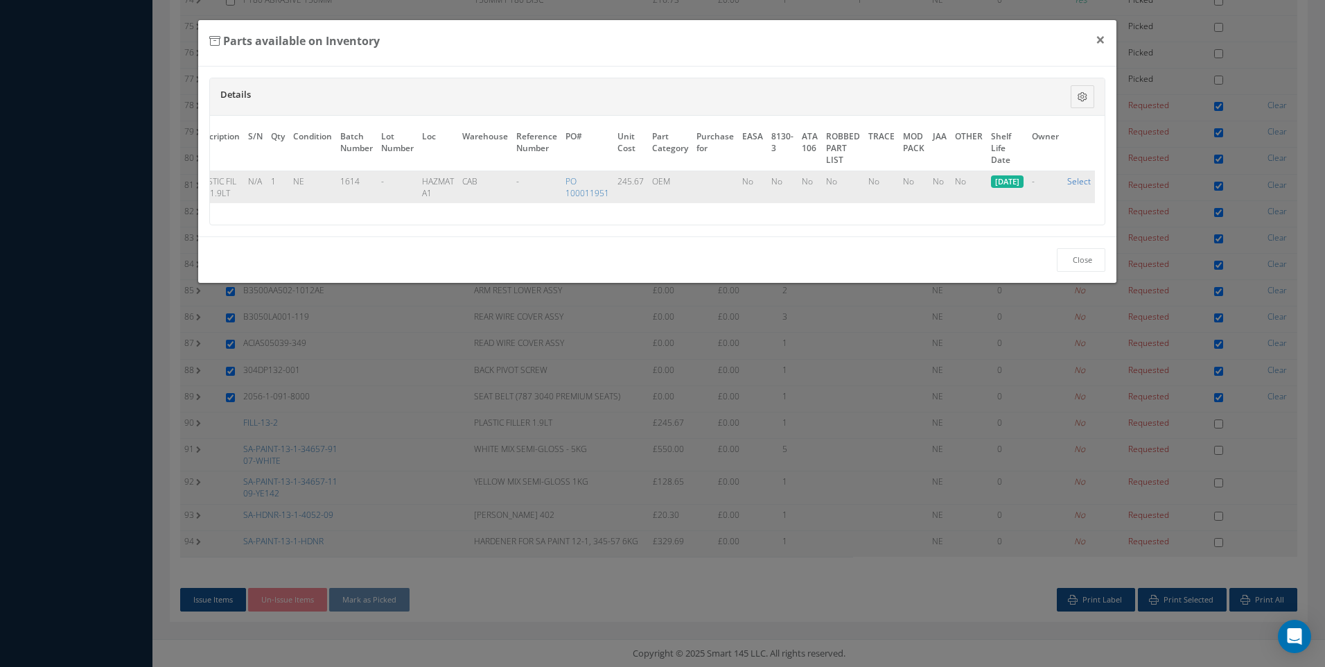
click at [1076, 182] on link "Select" at bounding box center [1080, 181] width 24 height 12
checkbox input "true"
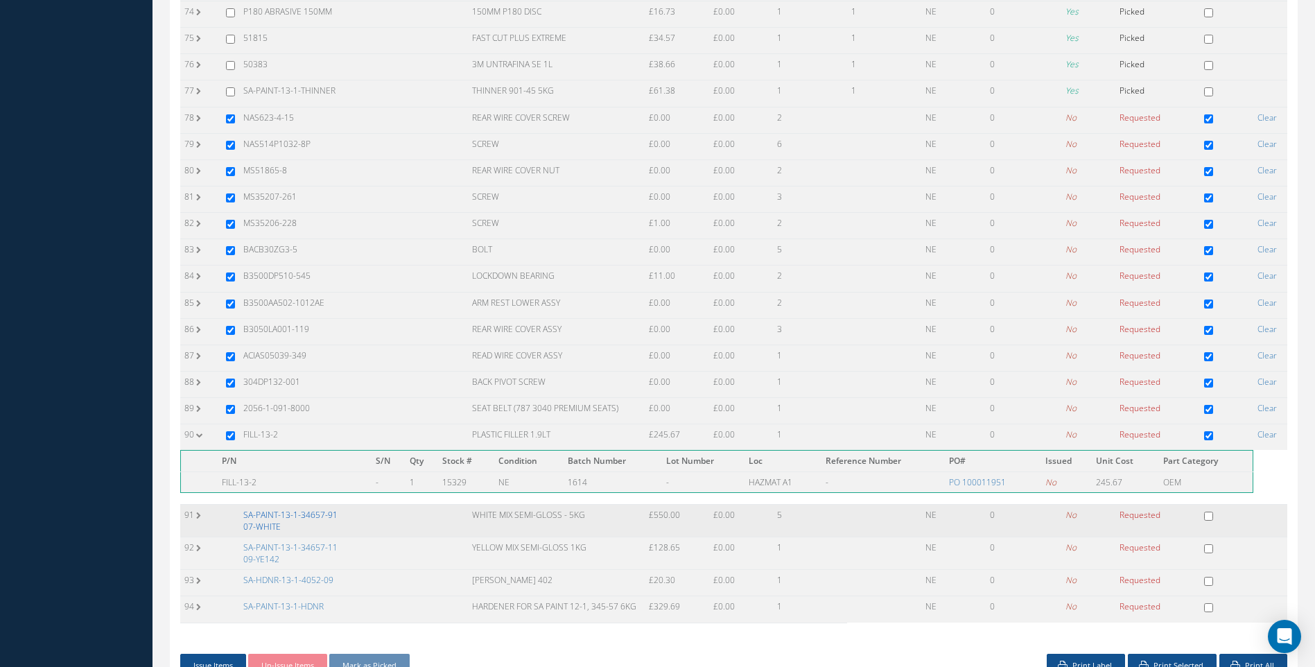
click at [302, 509] on link "SA-PAINT-13-1-34657-9107-WHITE" at bounding box center [290, 521] width 94 height 24
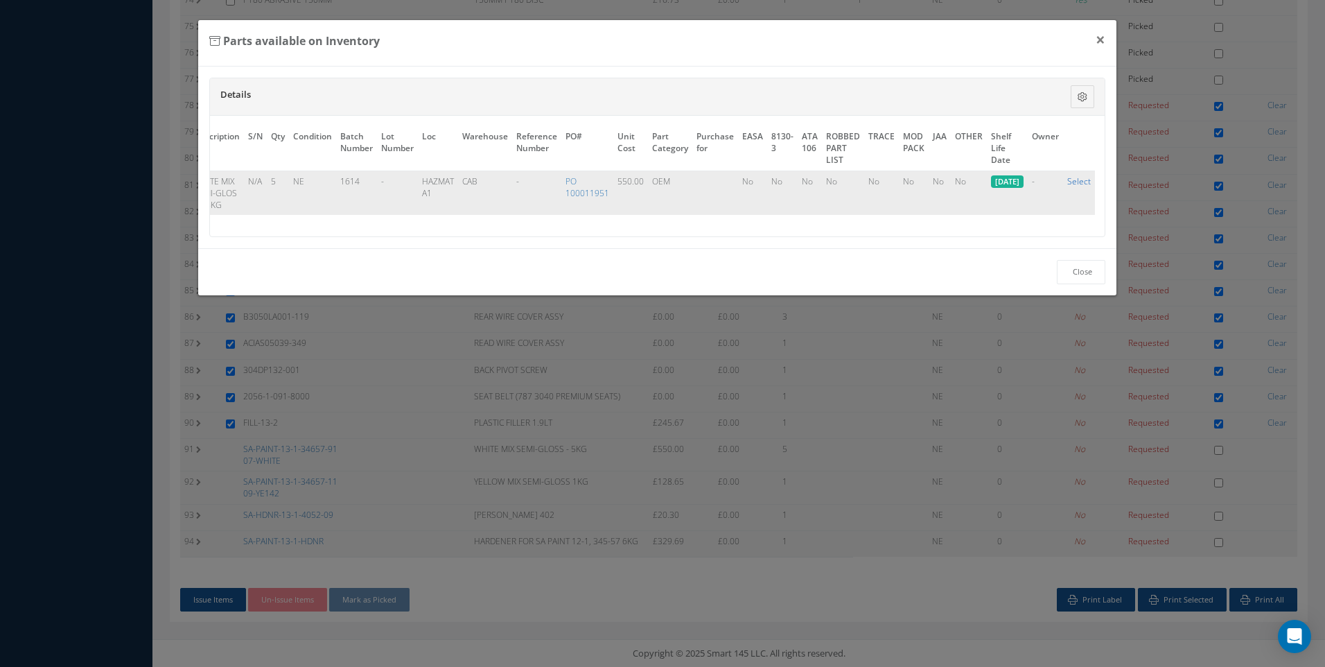
click at [1081, 183] on link "Select" at bounding box center [1080, 181] width 24 height 12
checkbox input "true"
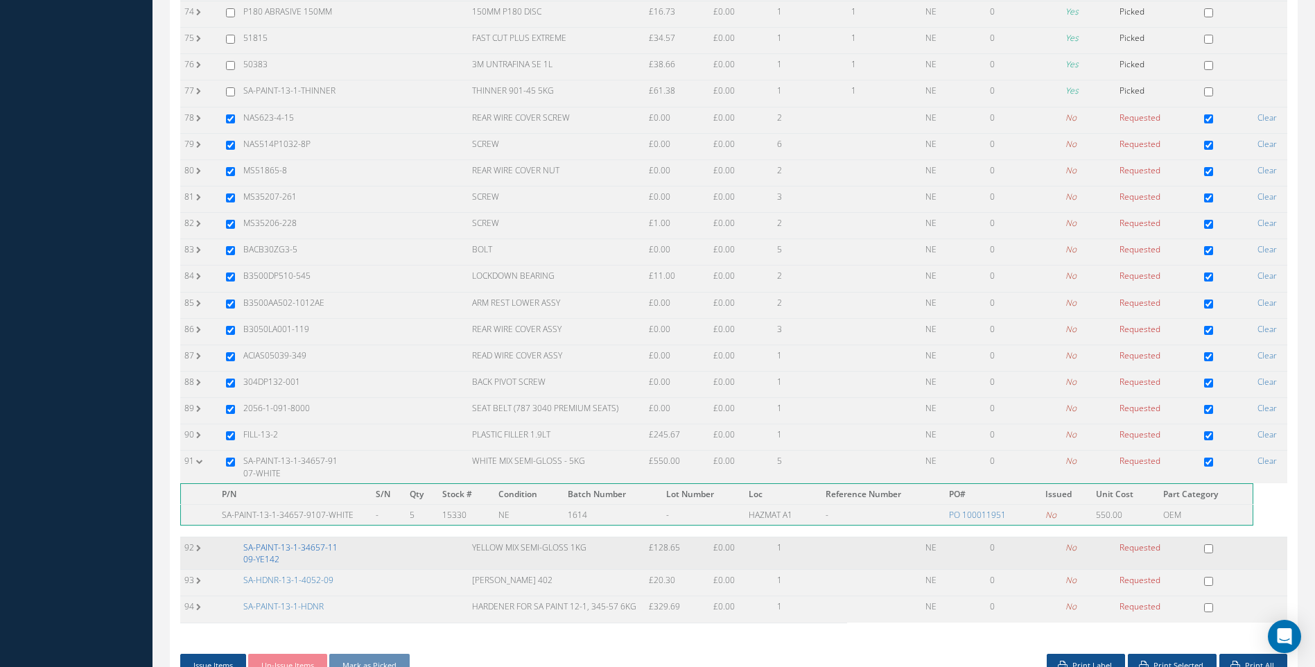
click at [312, 541] on link "SA-PAINT-13-1-34657-1109-YE142" at bounding box center [290, 553] width 94 height 24
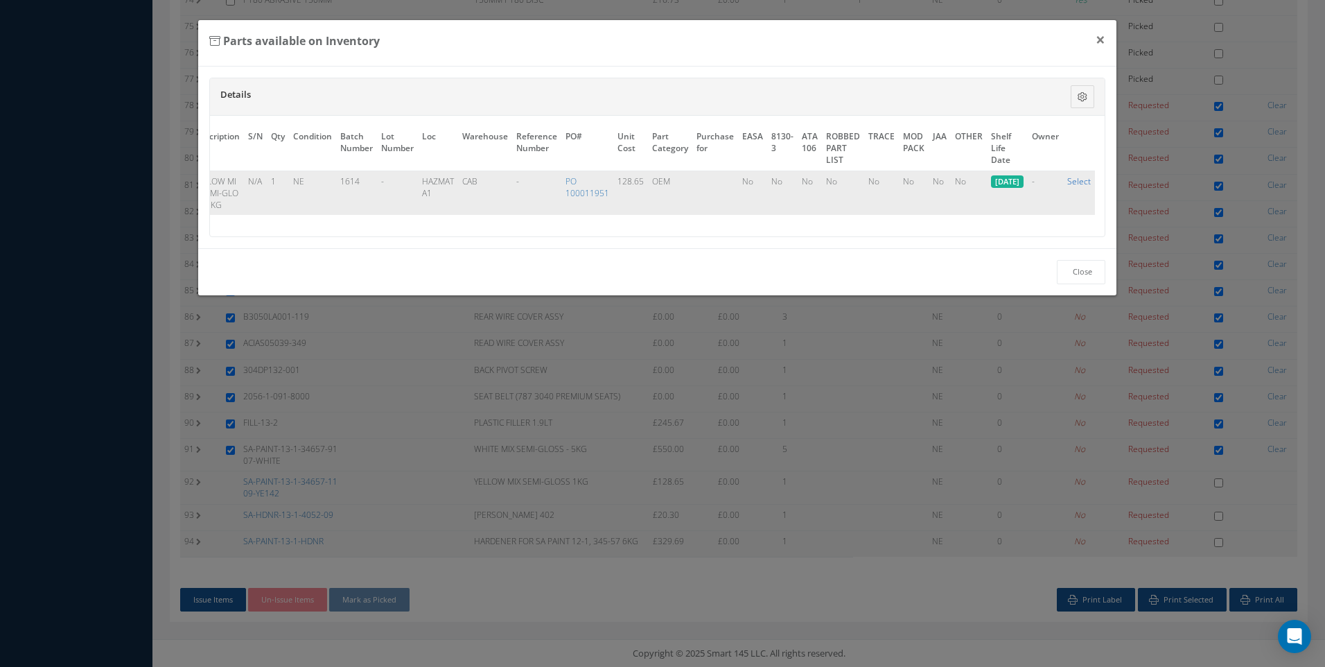
click at [1084, 181] on link "Select" at bounding box center [1080, 181] width 24 height 12
checkbox input "true"
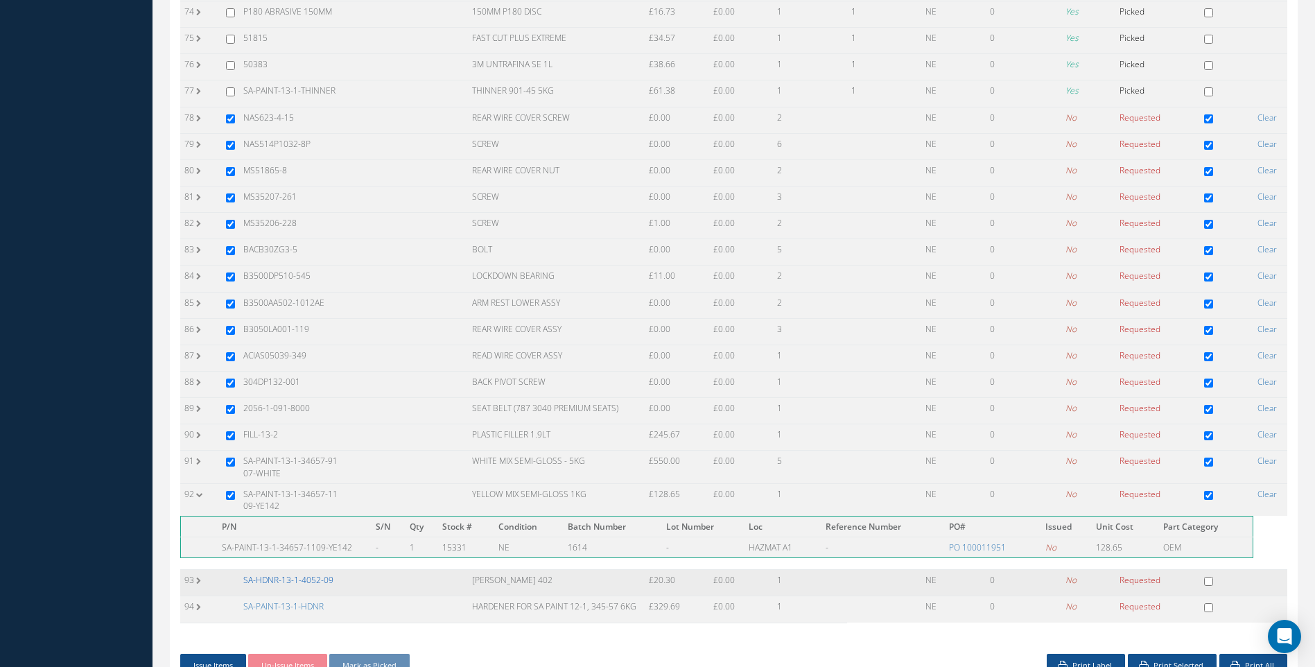
click at [277, 574] on link "SA-HDNR-13-1-4052-09" at bounding box center [288, 580] width 90 height 12
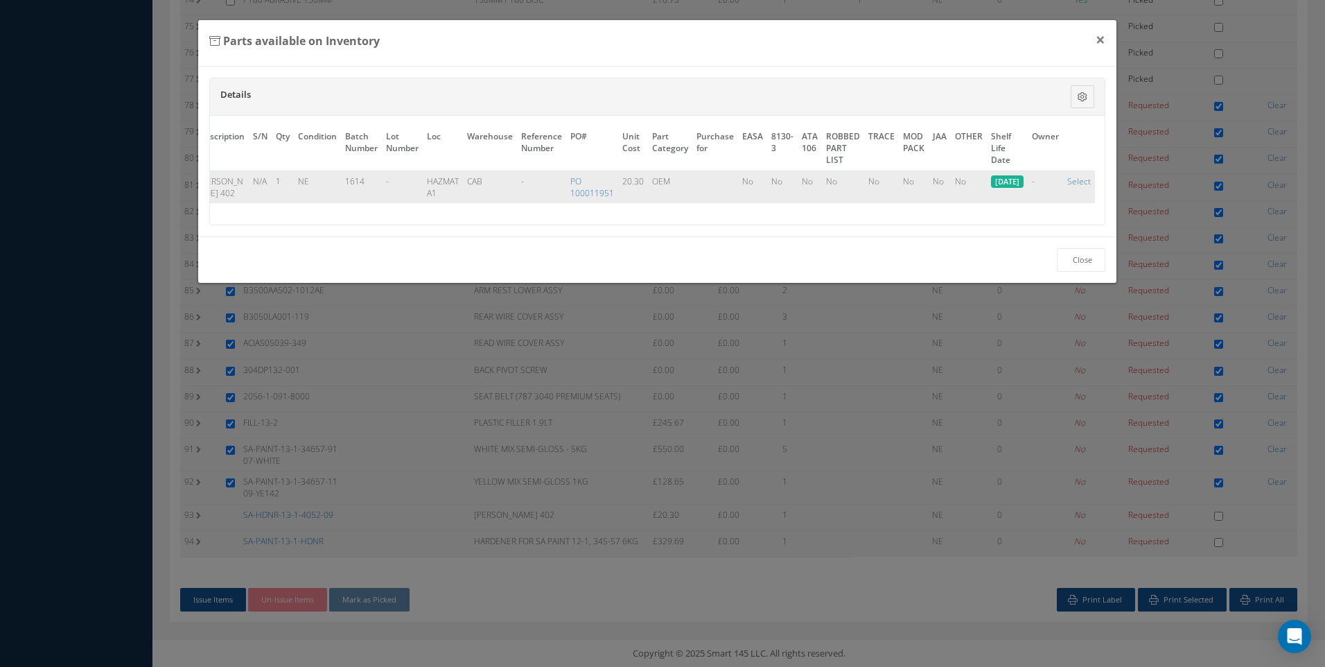
click at [1065, 179] on td "Select" at bounding box center [1079, 187] width 32 height 33
click at [1074, 179] on link "Select" at bounding box center [1080, 181] width 24 height 12
checkbox input "true"
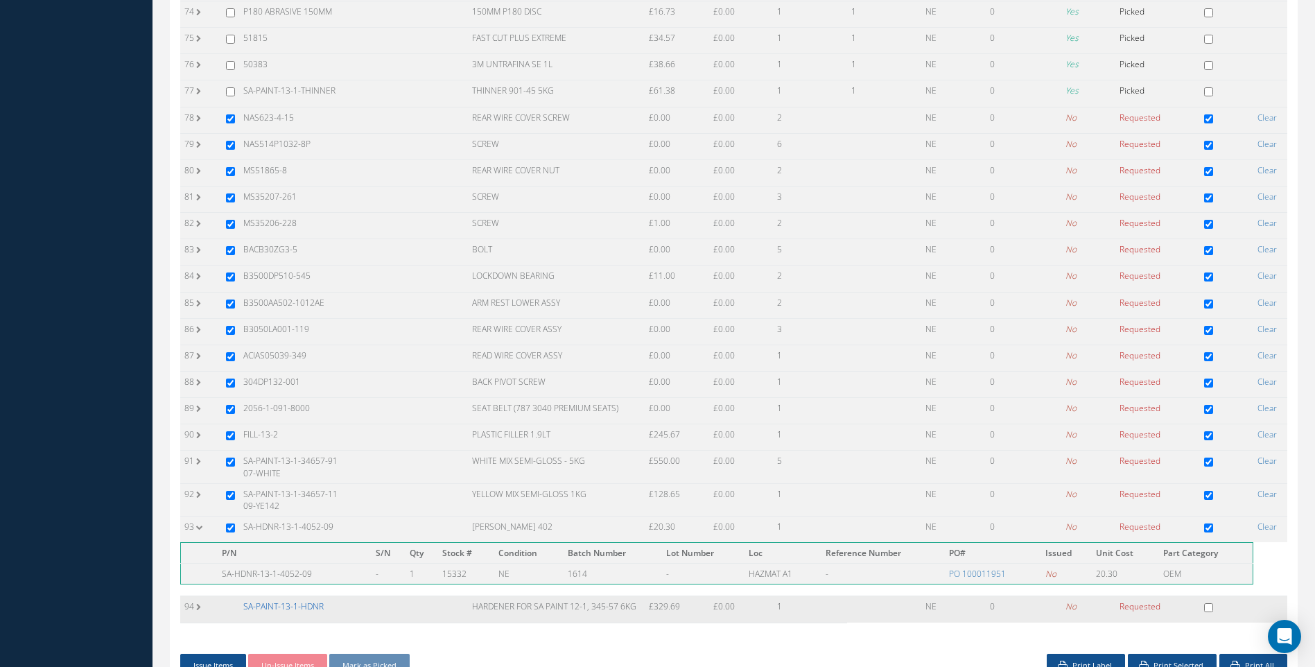
click at [307, 600] on link "SA-PAINT-13-1-HDNR" at bounding box center [283, 606] width 80 height 12
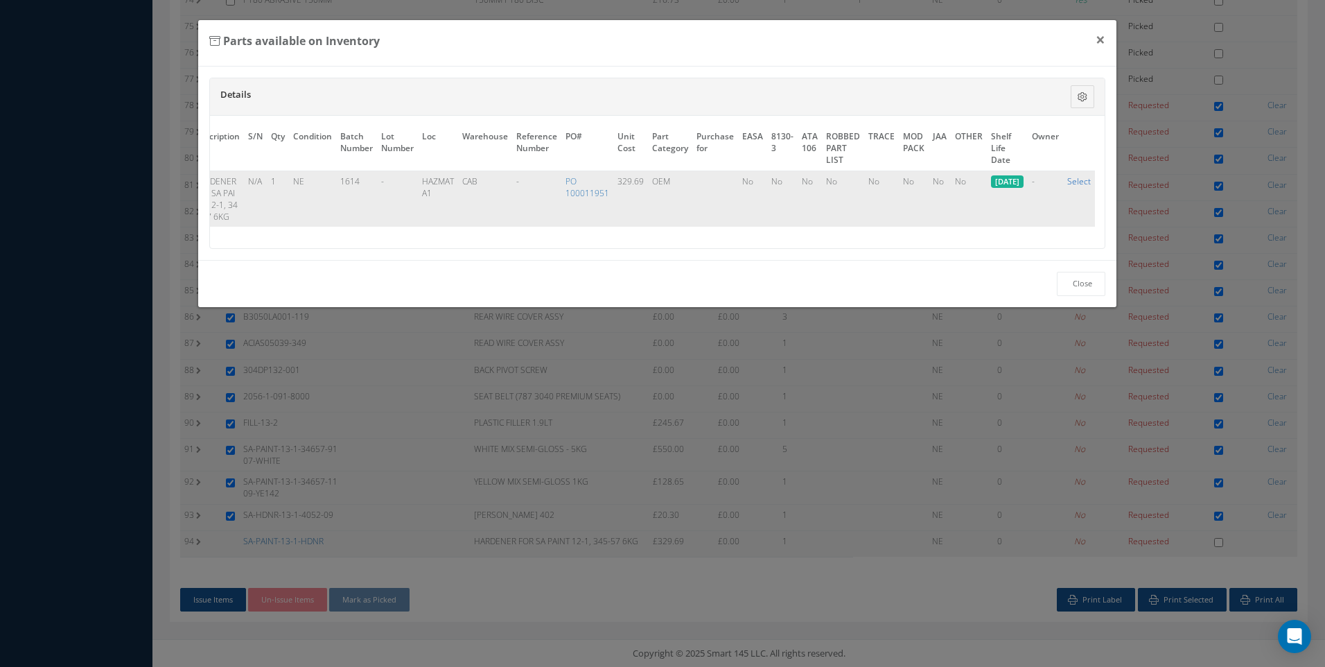
click at [1084, 182] on link "Select" at bounding box center [1080, 181] width 24 height 12
checkbox input "true"
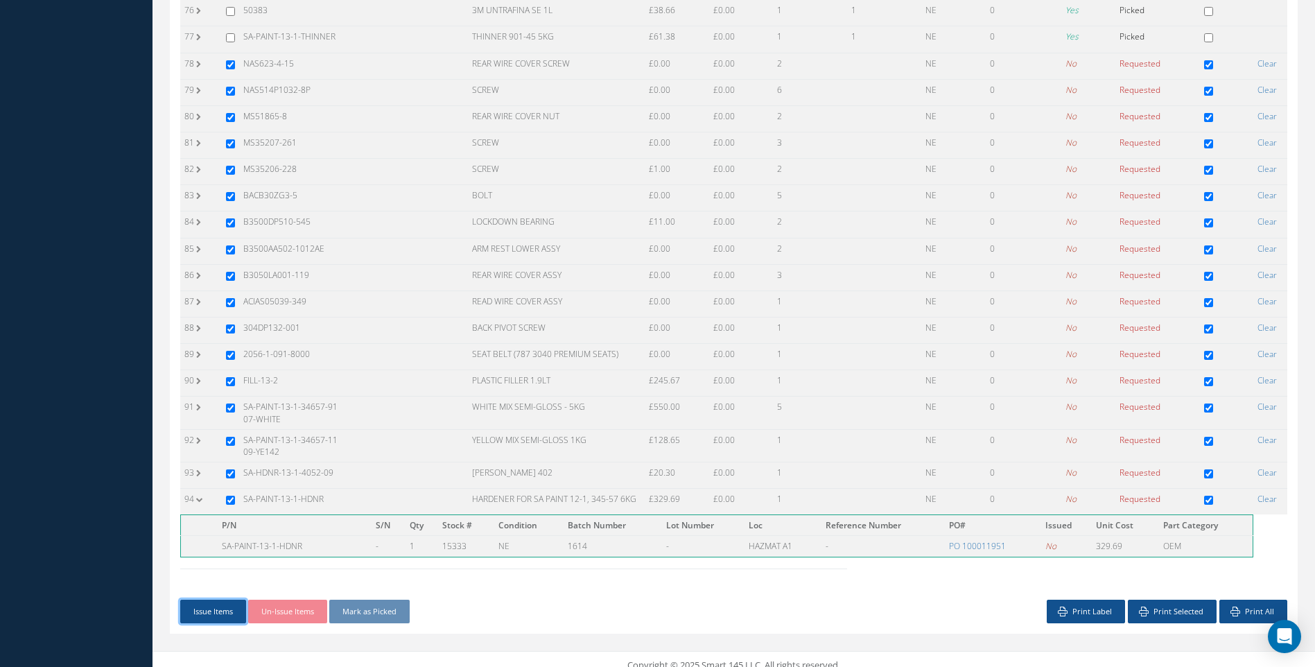
click at [213, 600] on button "Issue Items" at bounding box center [213, 612] width 66 height 24
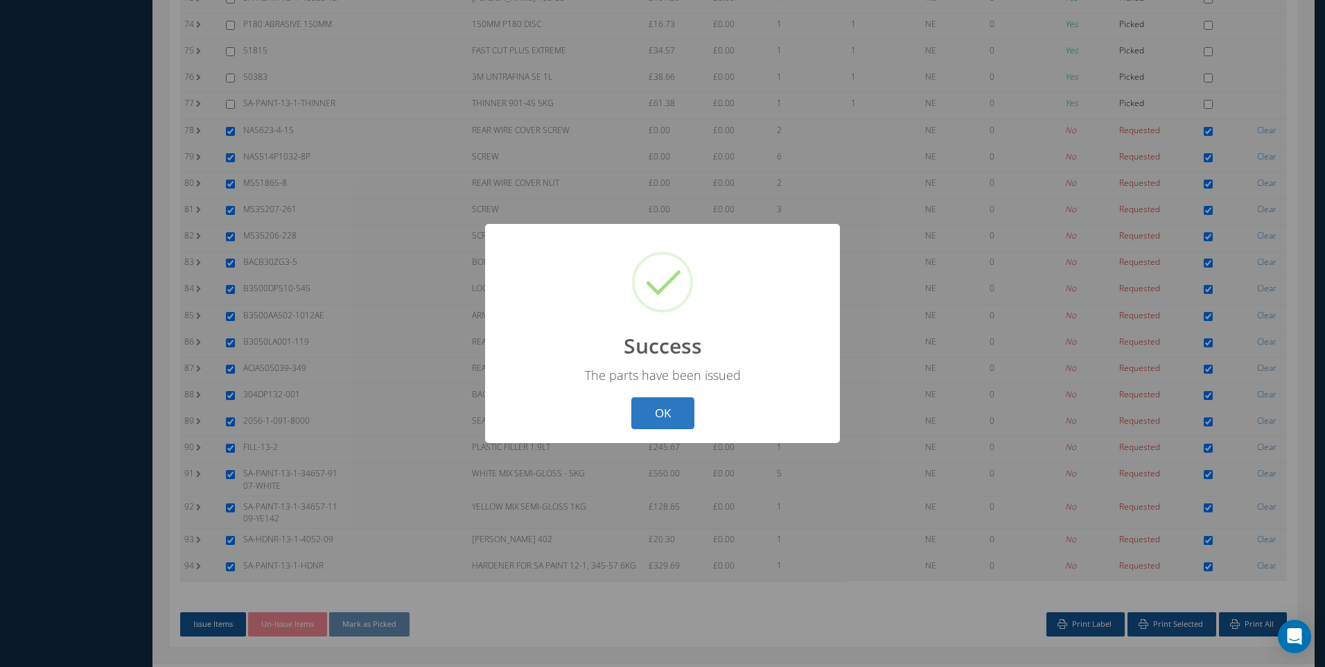
click at [677, 415] on button "OK" at bounding box center [663, 413] width 63 height 33
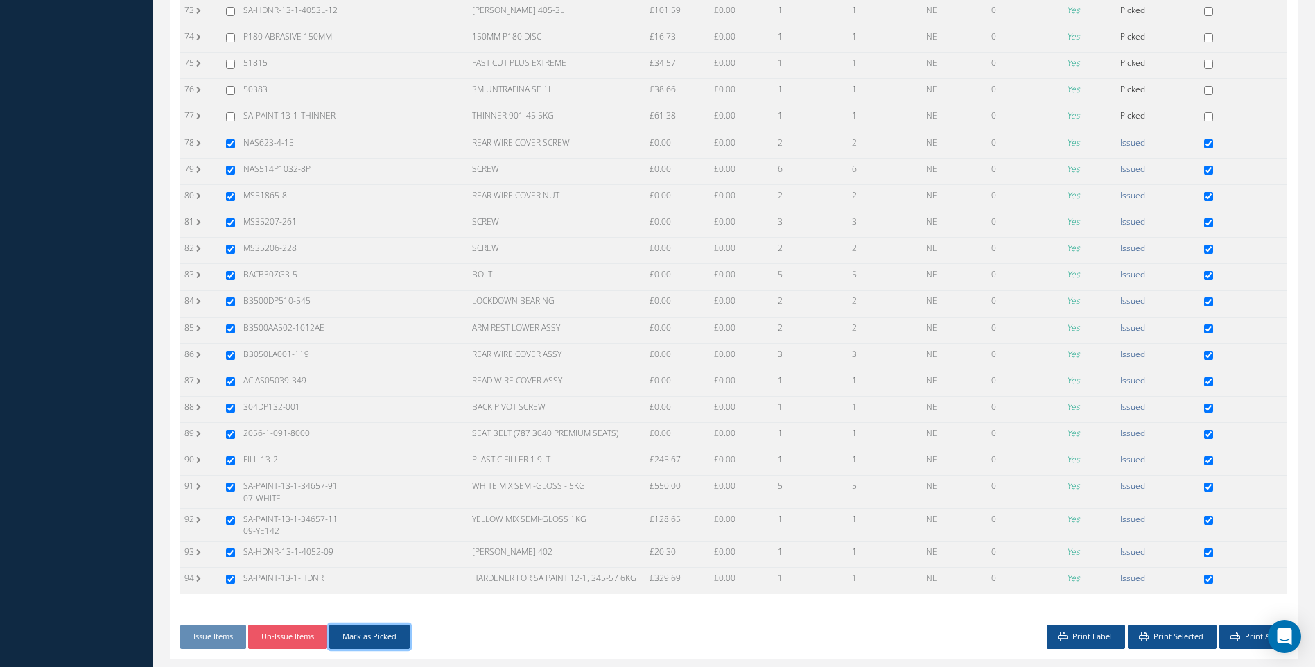
click at [377, 625] on button "Mark as Picked" at bounding box center [369, 637] width 80 height 24
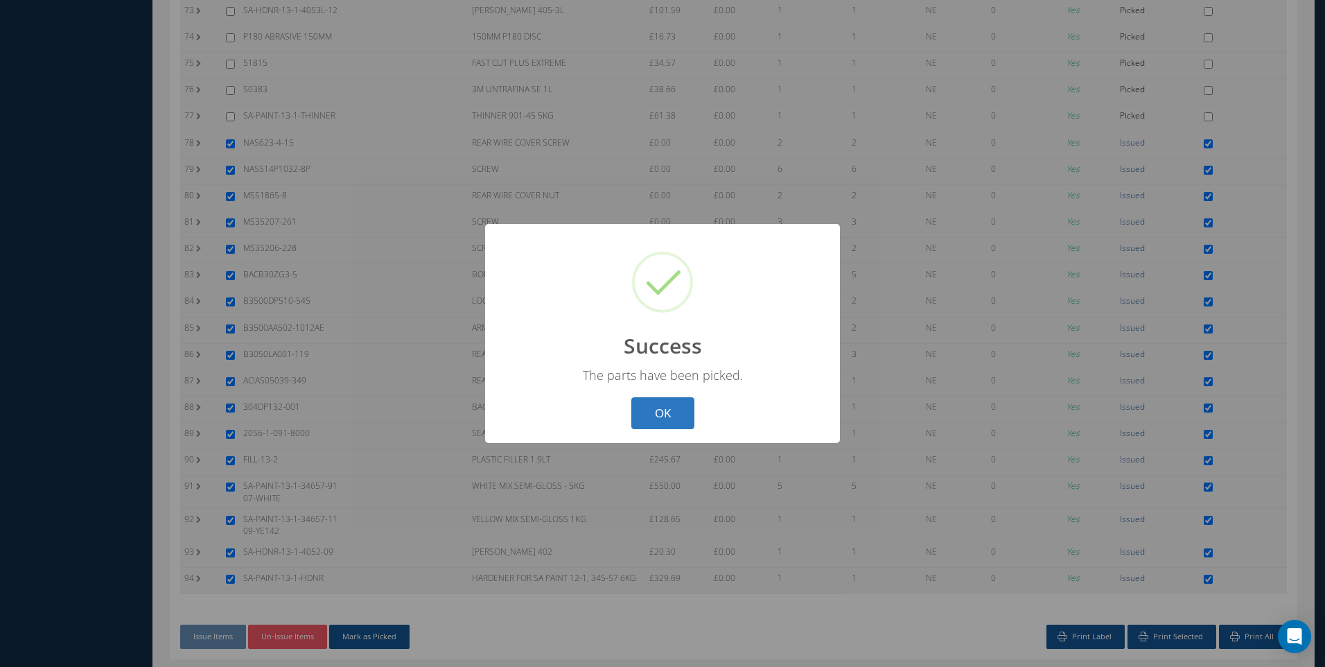
click at [641, 398] on button "OK" at bounding box center [663, 413] width 63 height 33
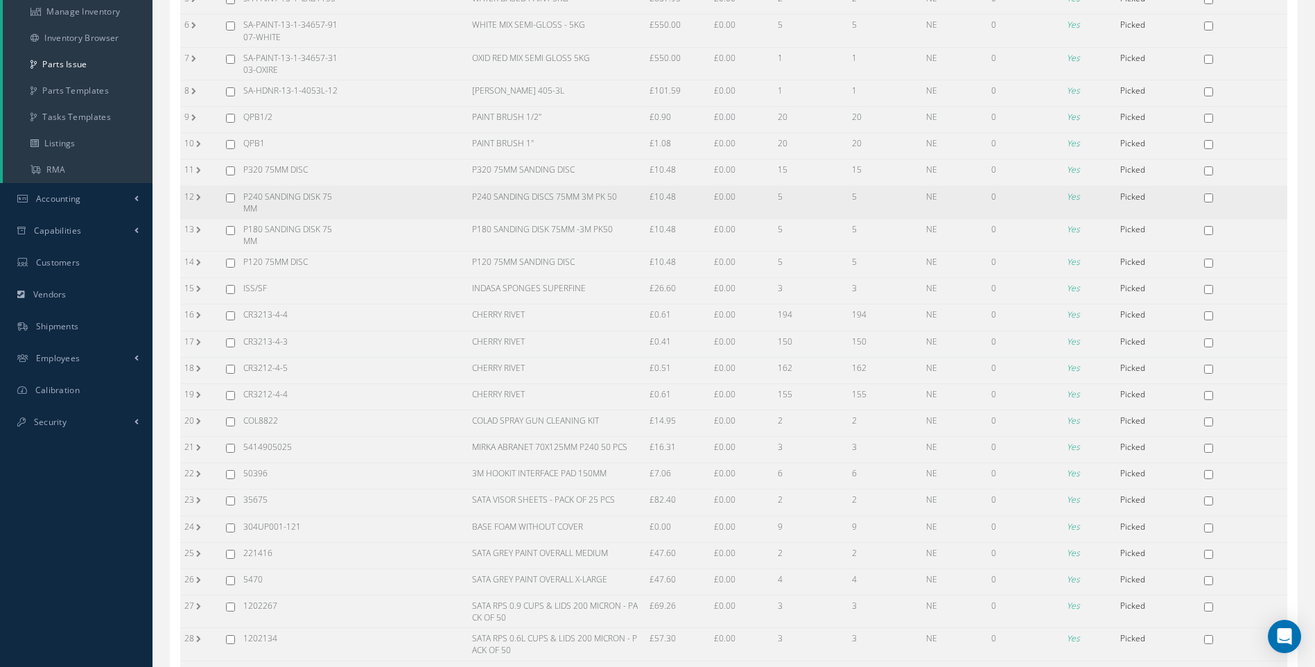
scroll to position [226, 0]
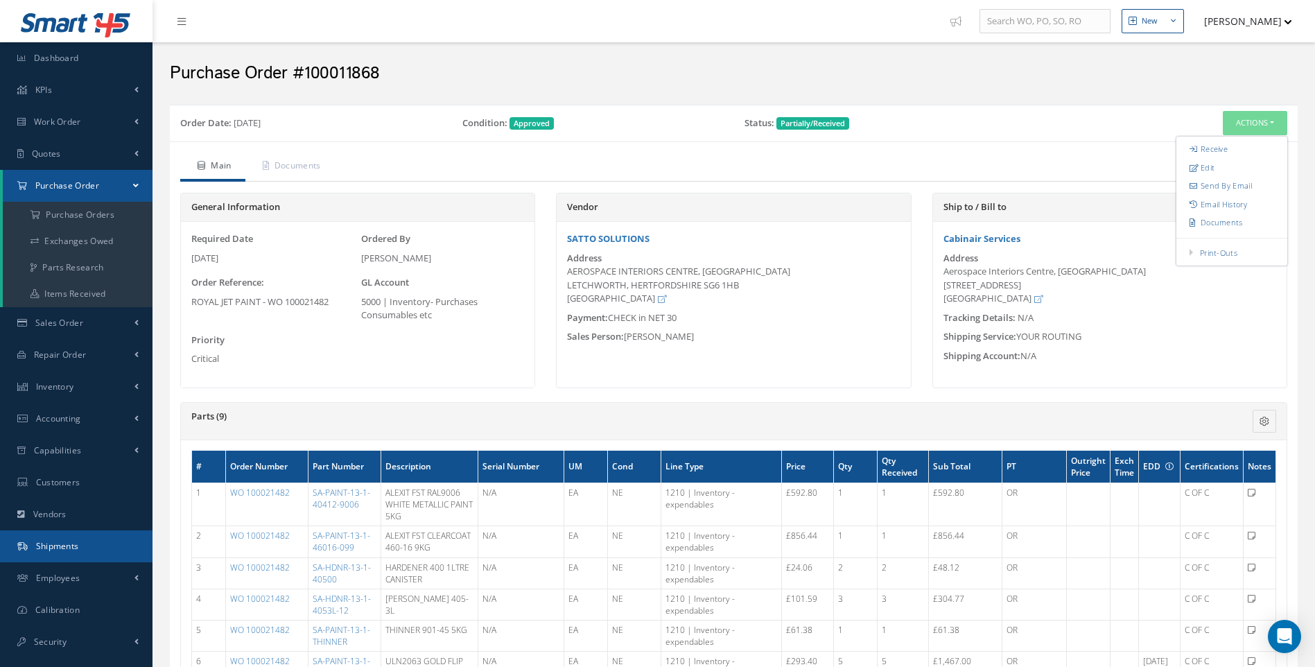
click at [49, 548] on span "Shipments" at bounding box center [57, 546] width 43 height 12
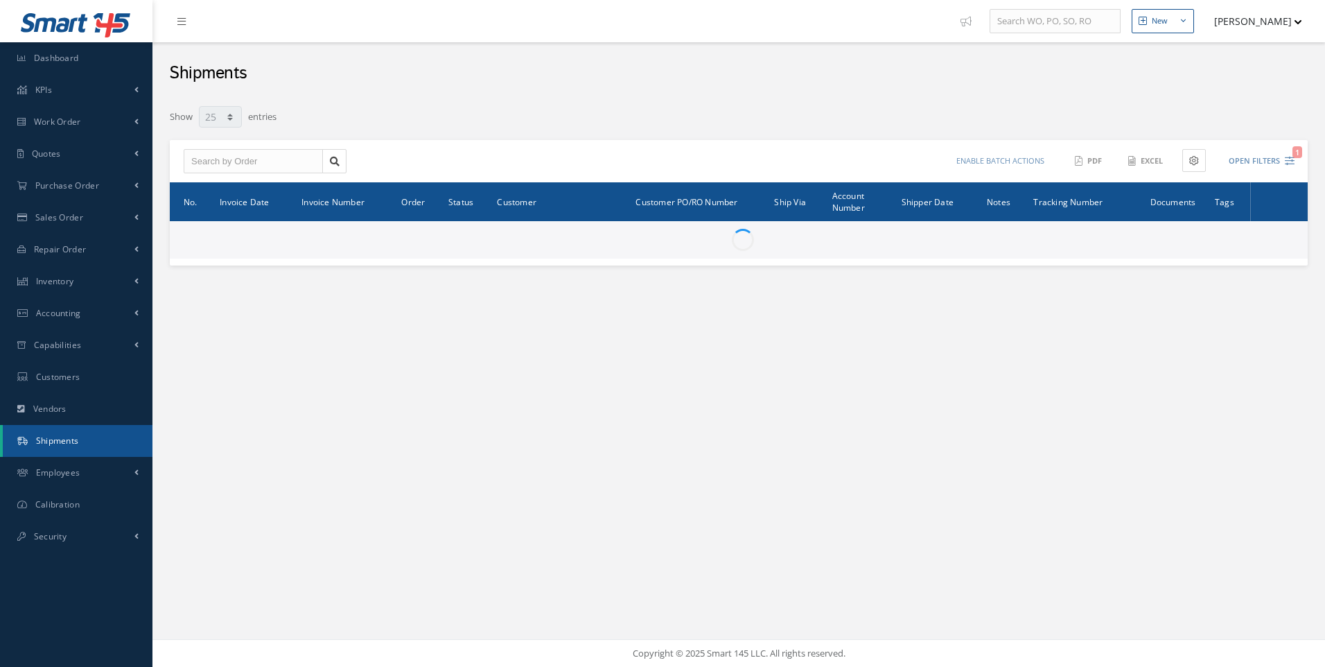
select select "25"
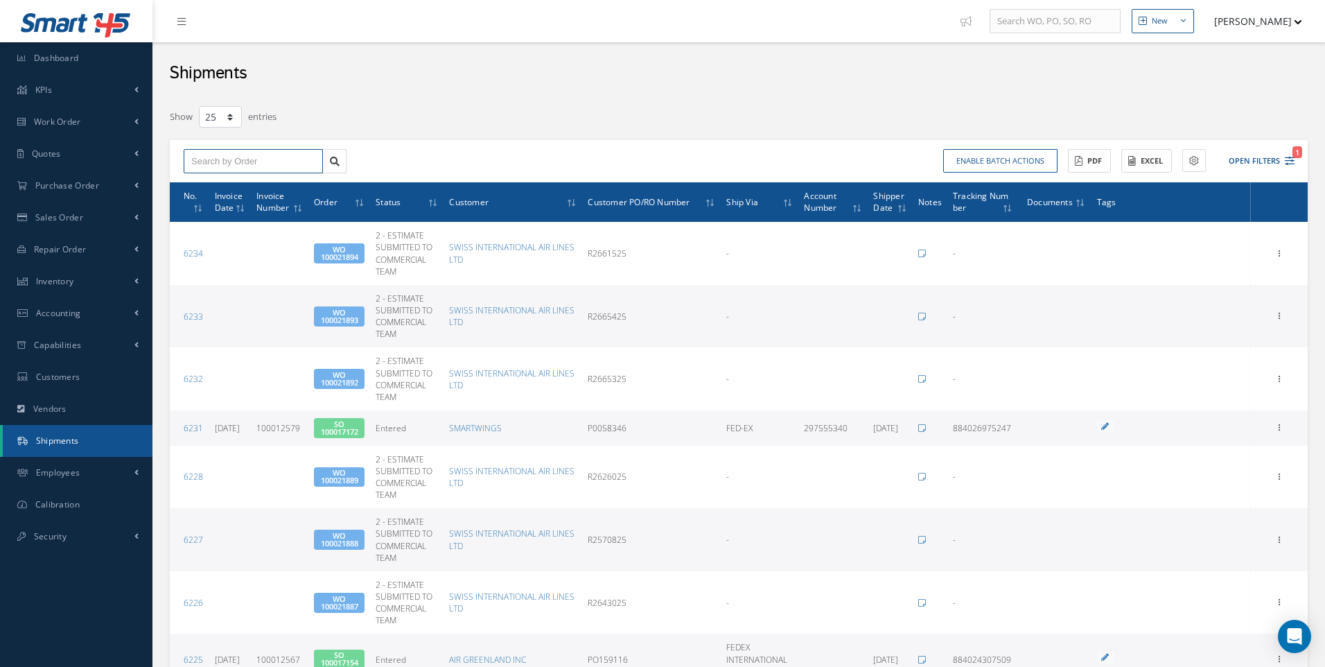
click at [249, 161] on input "text" at bounding box center [253, 161] width 139 height 25
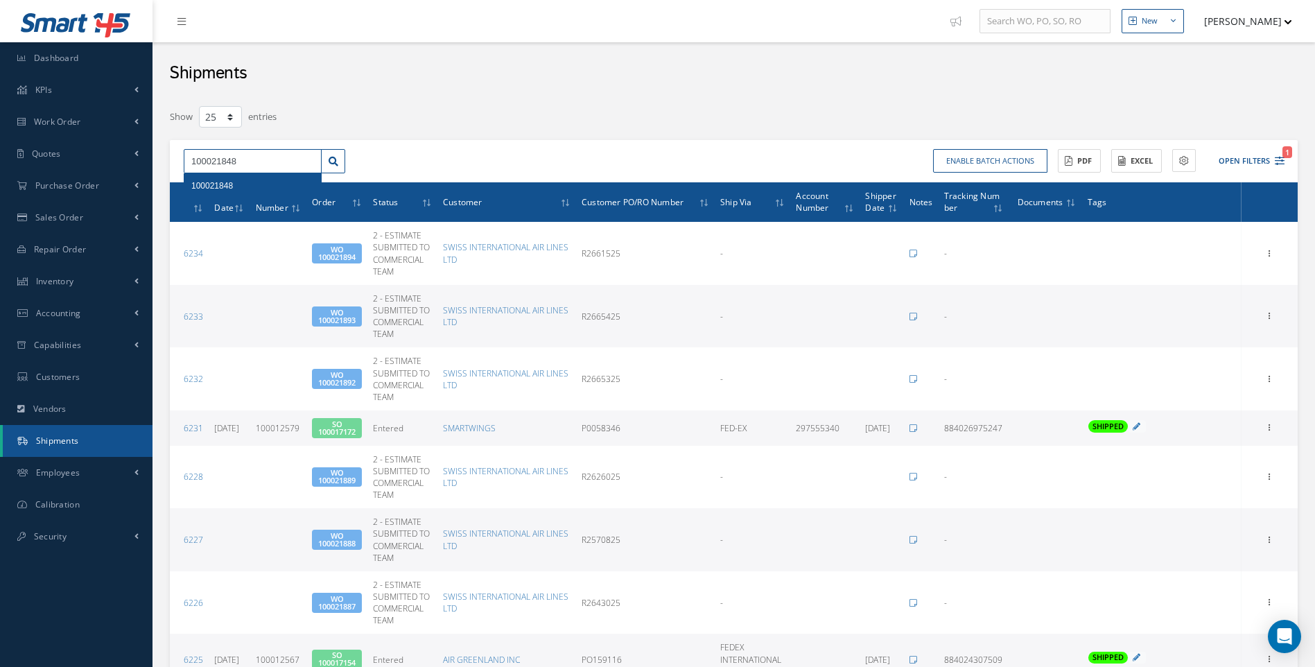
type input "100021848"
click at [220, 193] on div "100021848" at bounding box center [252, 185] width 137 height 25
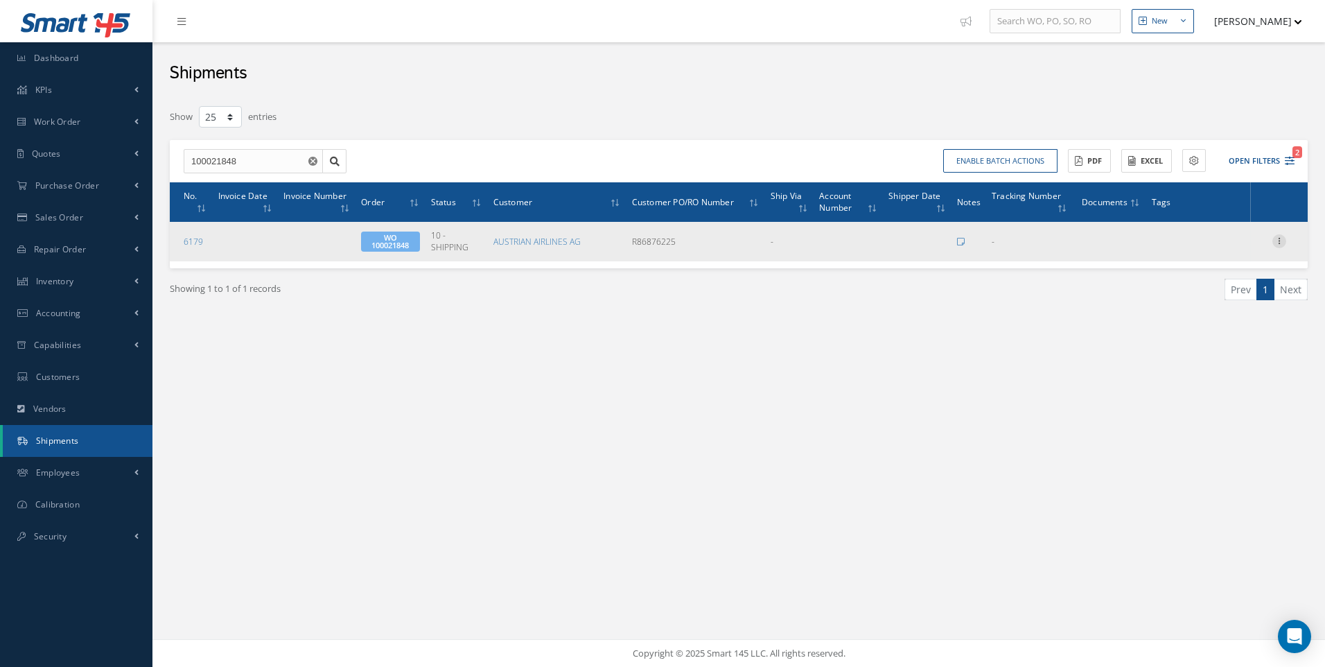
click at [1276, 238] on icon at bounding box center [1280, 239] width 14 height 11
click at [1196, 247] on link "Edit" at bounding box center [1216, 250] width 110 height 18
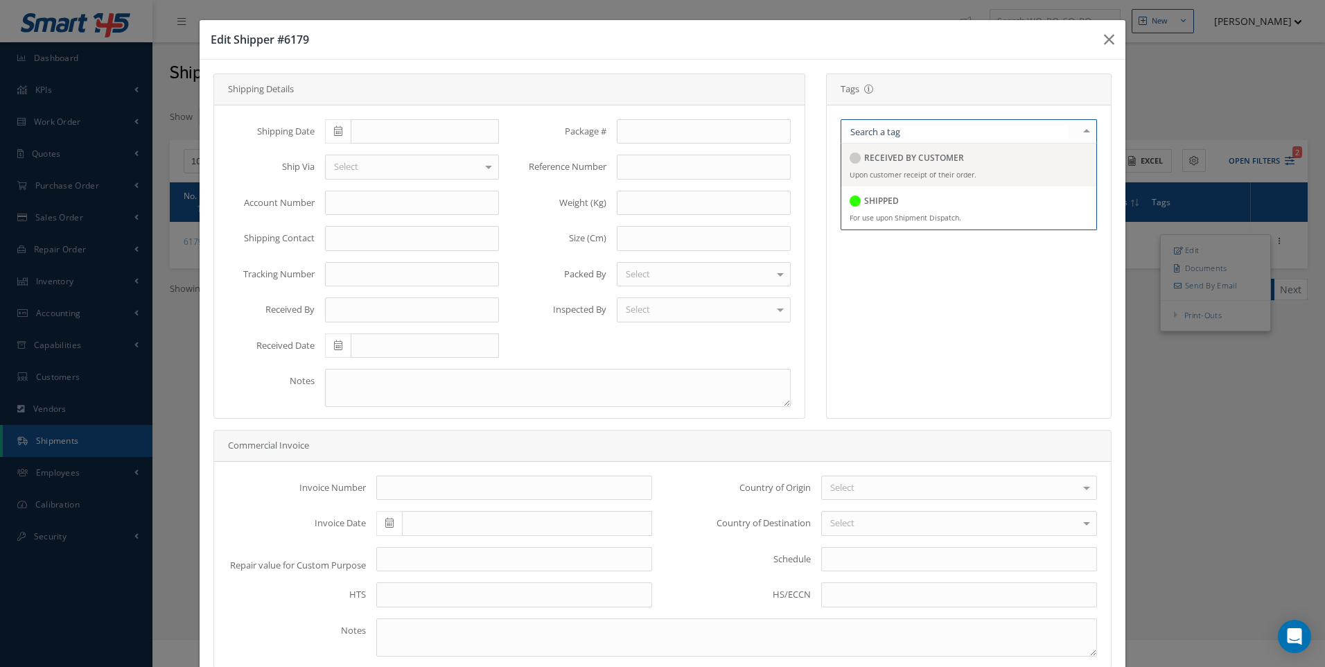
click at [1077, 132] on div at bounding box center [1086, 131] width 19 height 23
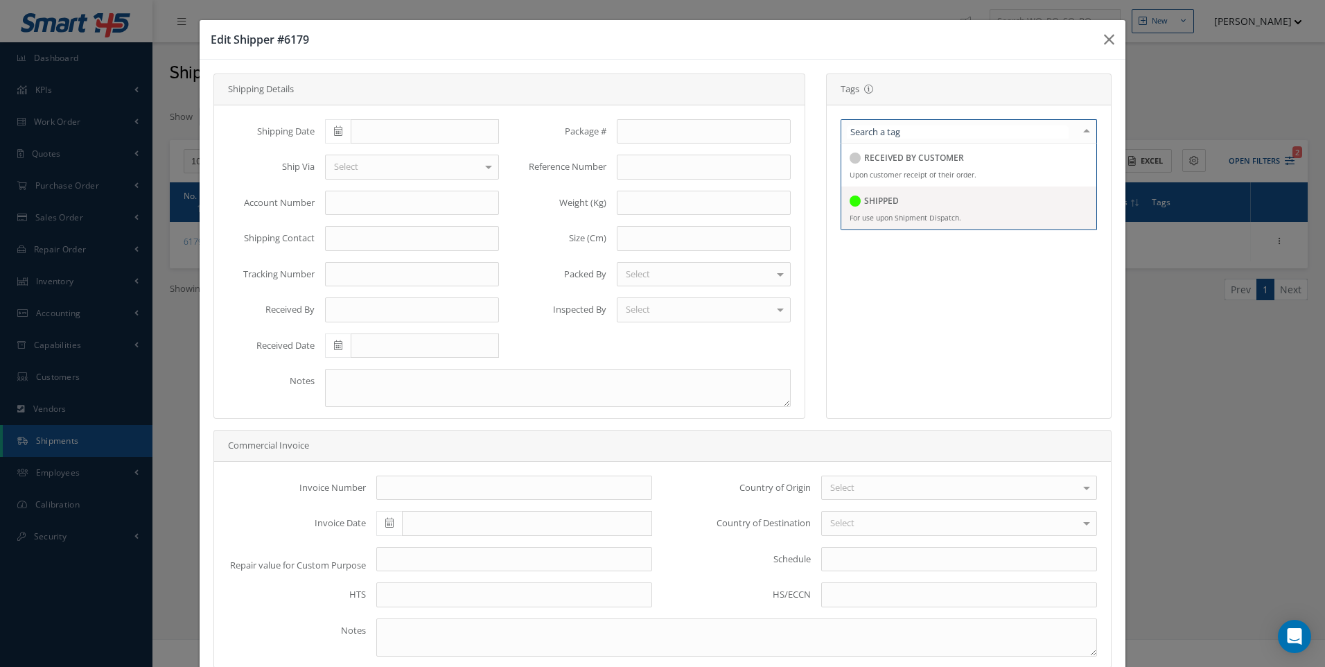
click at [874, 200] on h5 "SHIPPED" at bounding box center [881, 201] width 35 height 10
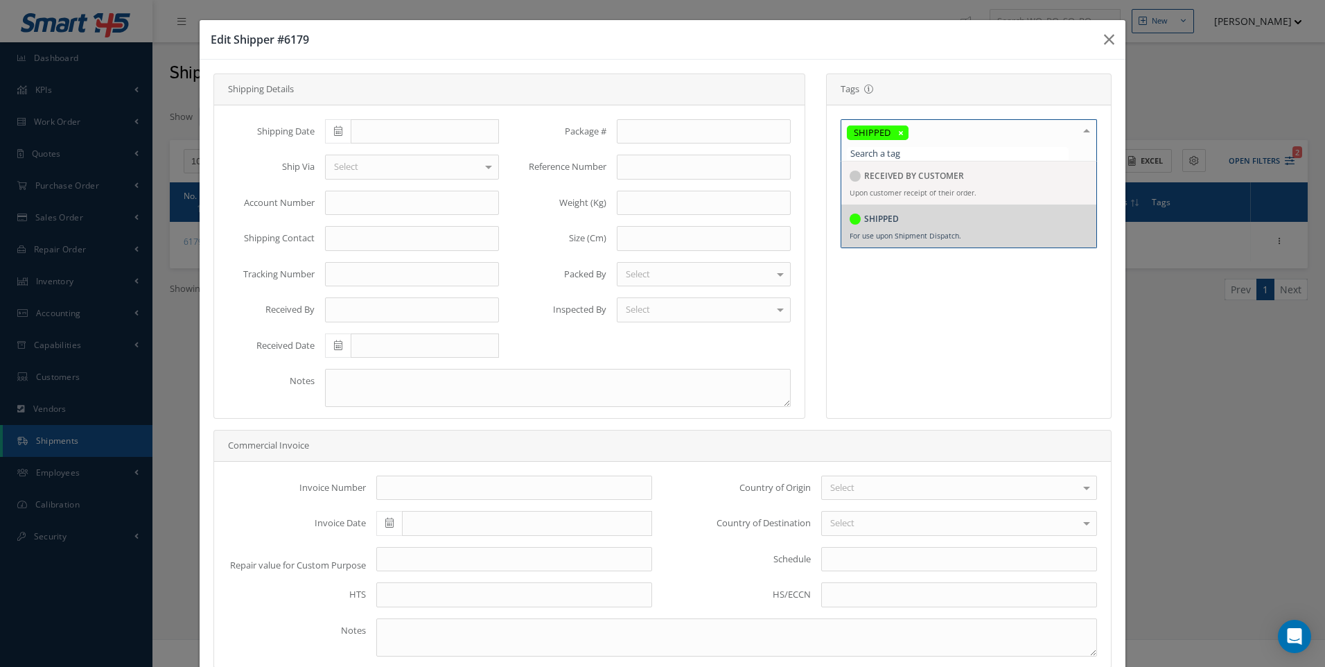
click at [338, 134] on icon at bounding box center [338, 131] width 8 height 10
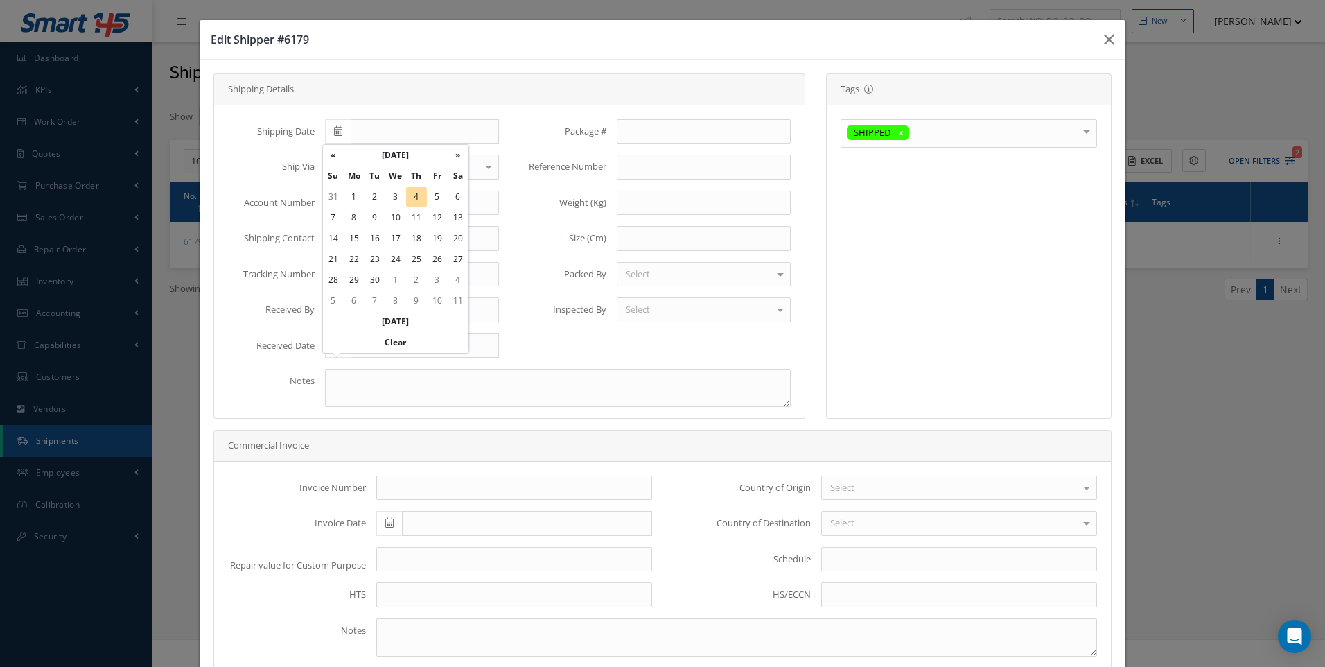
click at [418, 197] on td "4" at bounding box center [416, 196] width 21 height 21
type input "09/04/2025"
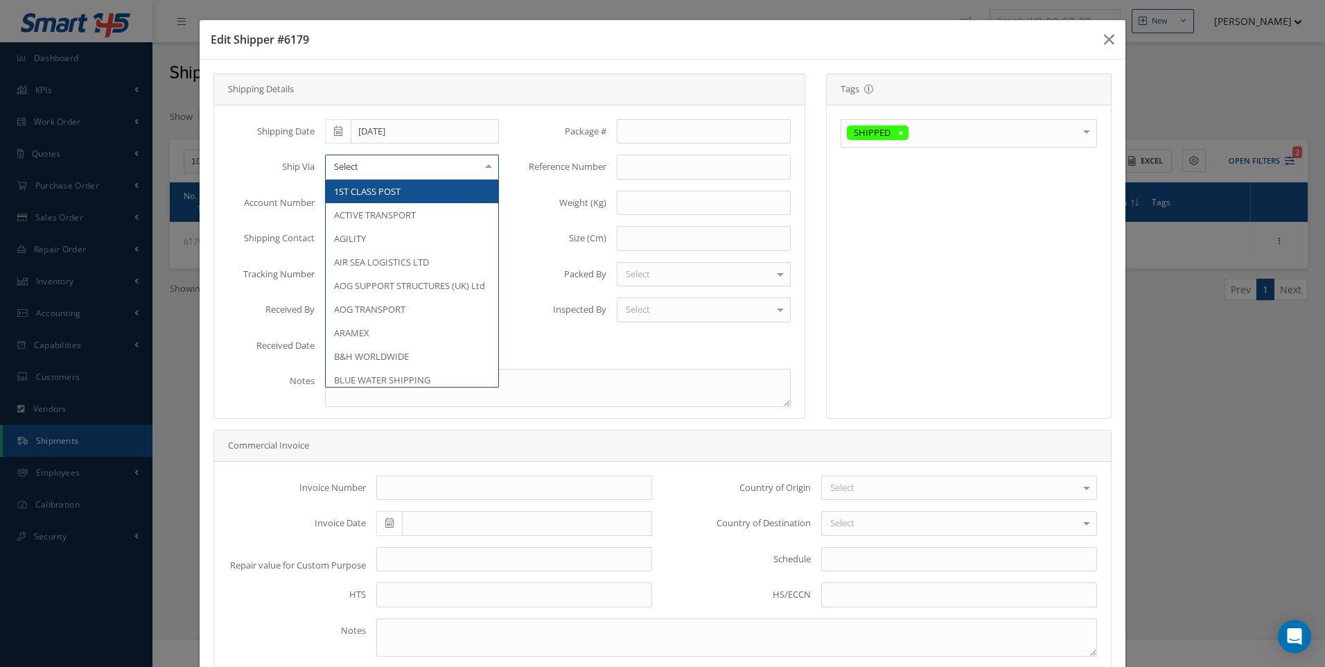
click at [360, 166] on div at bounding box center [412, 167] width 174 height 25
type input "DHL"
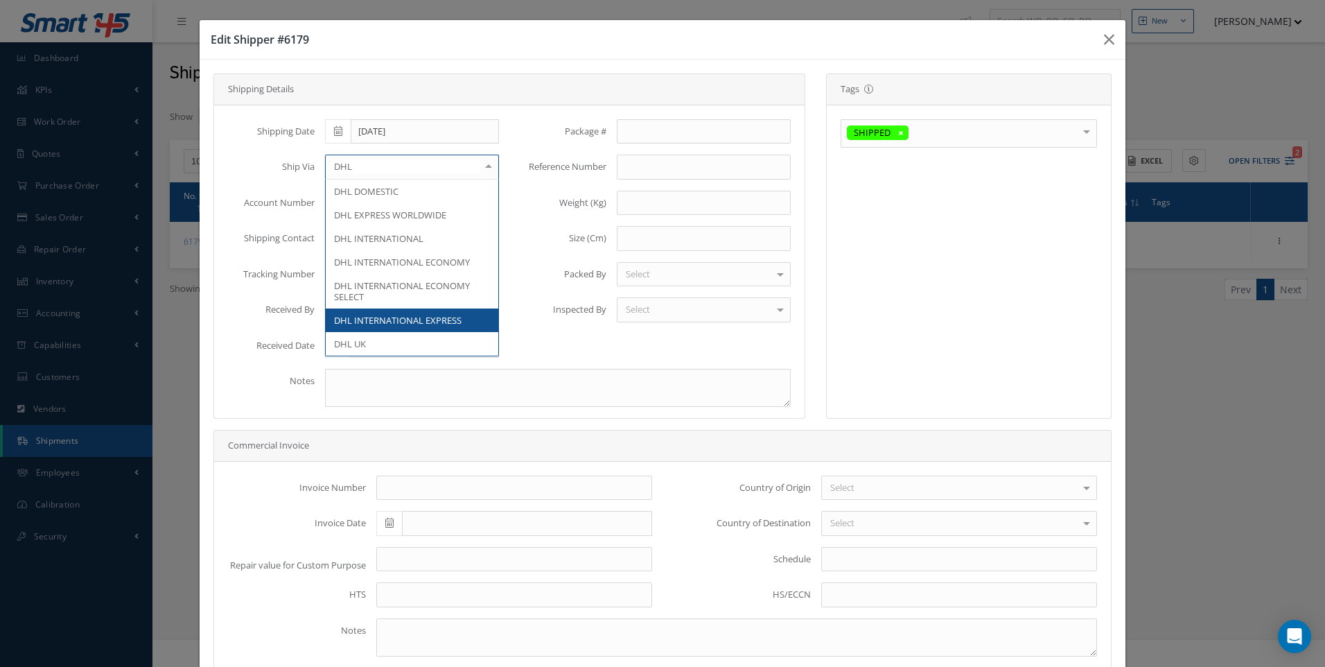
click at [397, 322] on span "DHL INTERNATIONAL EXPRESS" at bounding box center [398, 320] width 128 height 12
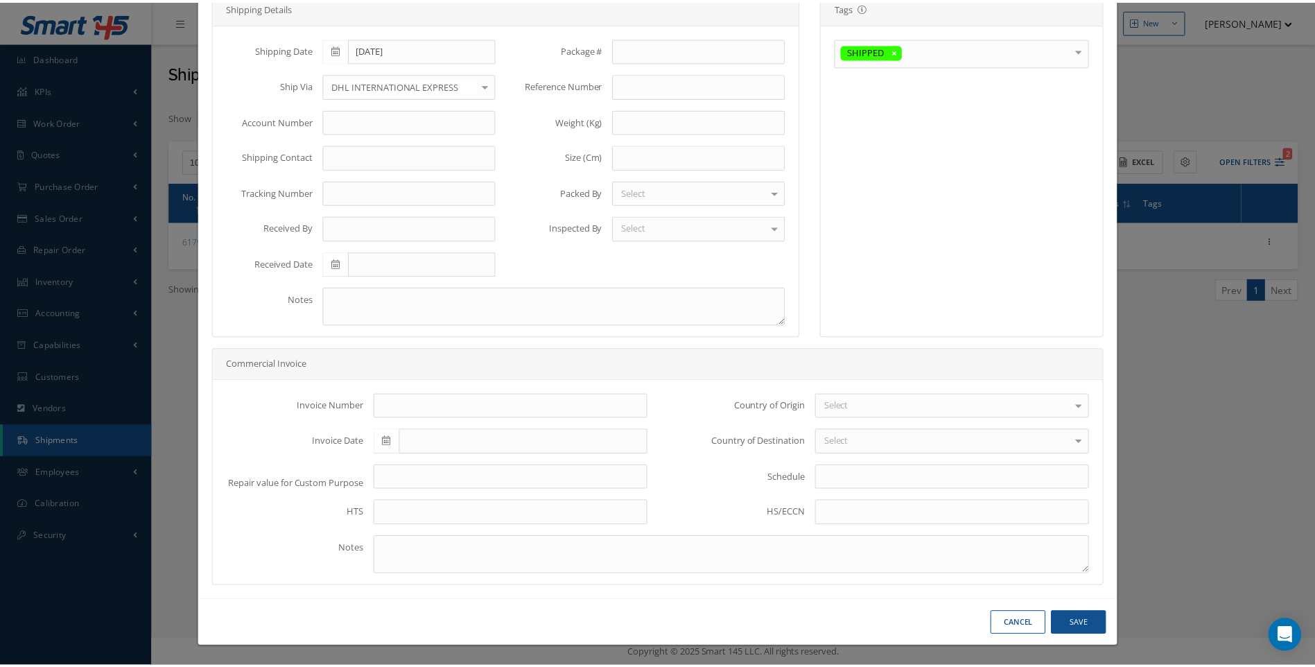
scroll to position [82, 0]
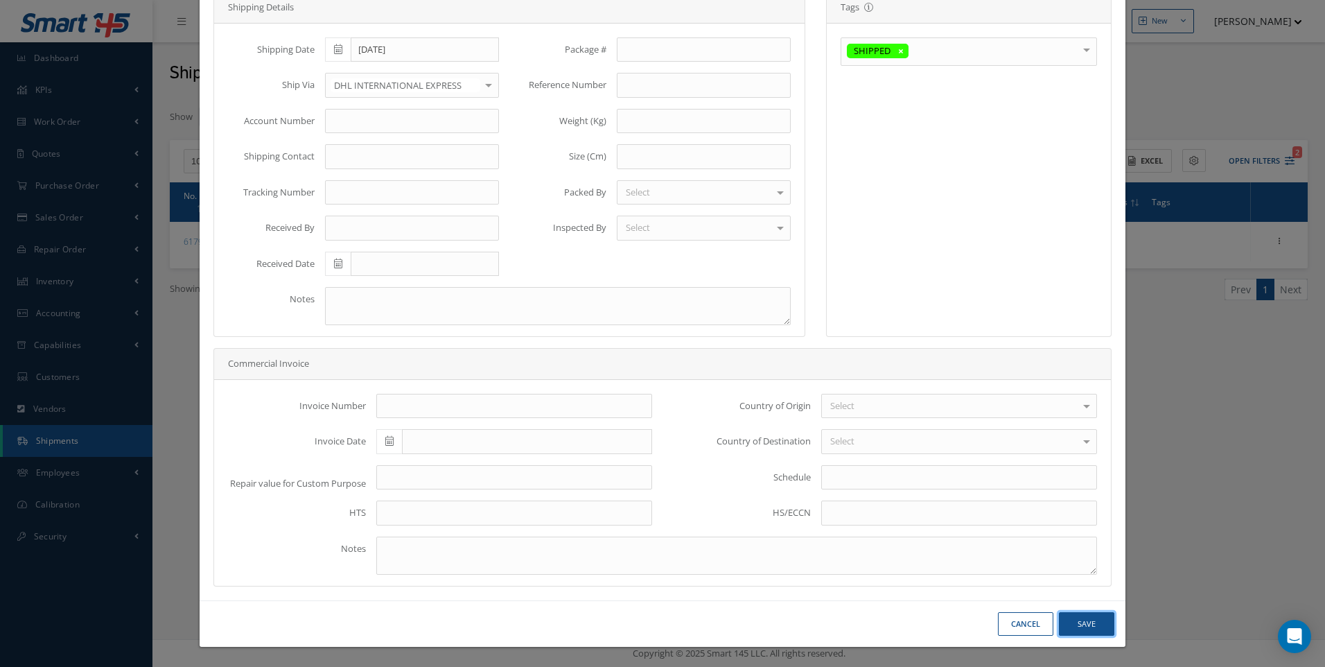
click at [1090, 618] on button "Save" at bounding box center [1086, 624] width 55 height 24
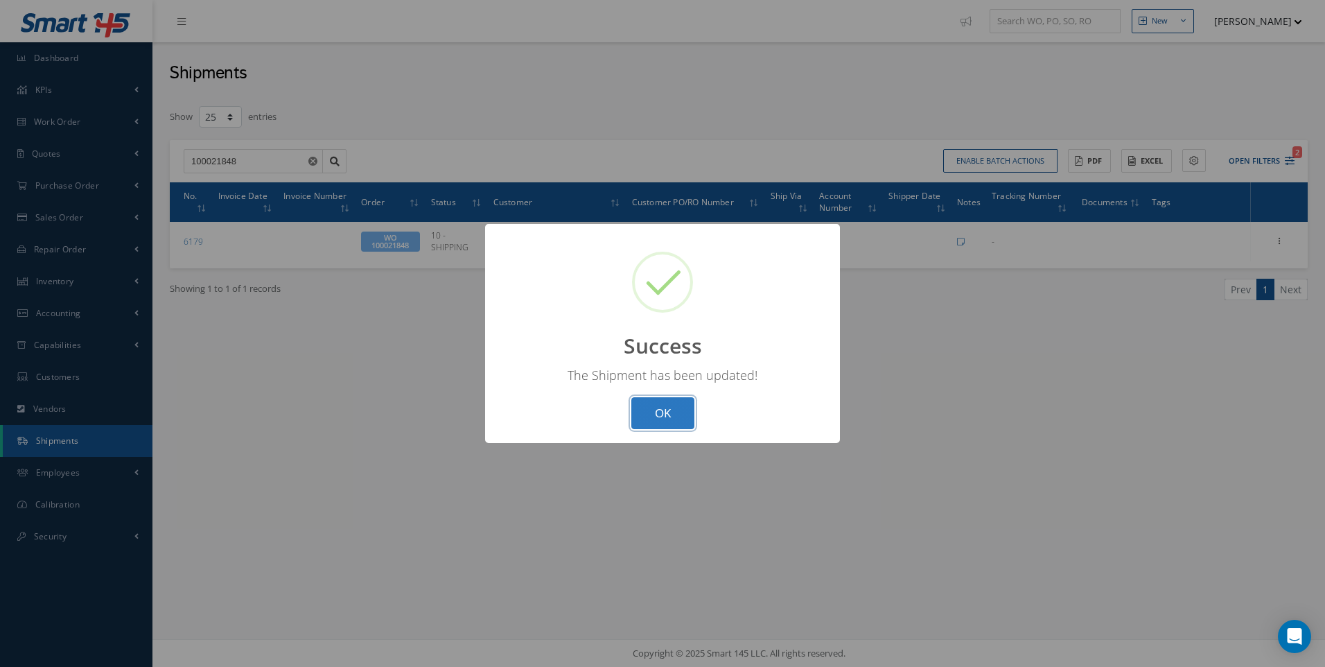
click at [662, 412] on button "OK" at bounding box center [663, 413] width 63 height 33
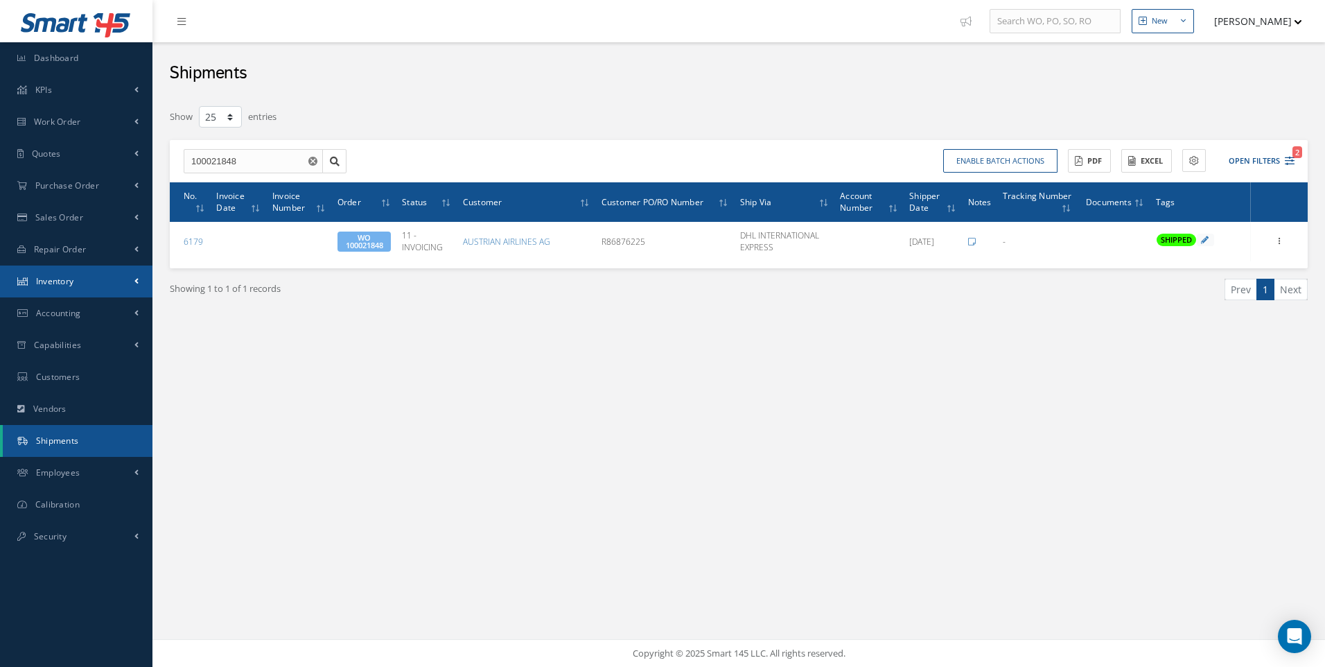
click at [60, 284] on span "Inventory" at bounding box center [55, 281] width 38 height 12
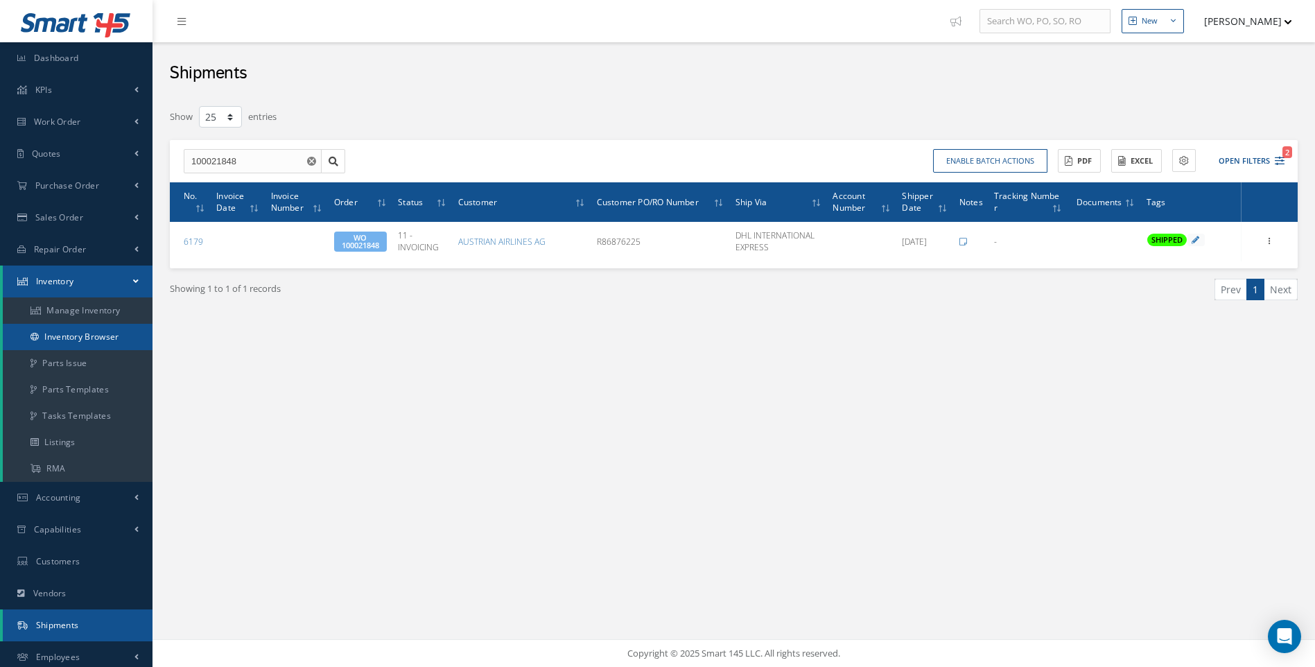
click at [69, 339] on link "Inventory Browser" at bounding box center [78, 337] width 150 height 26
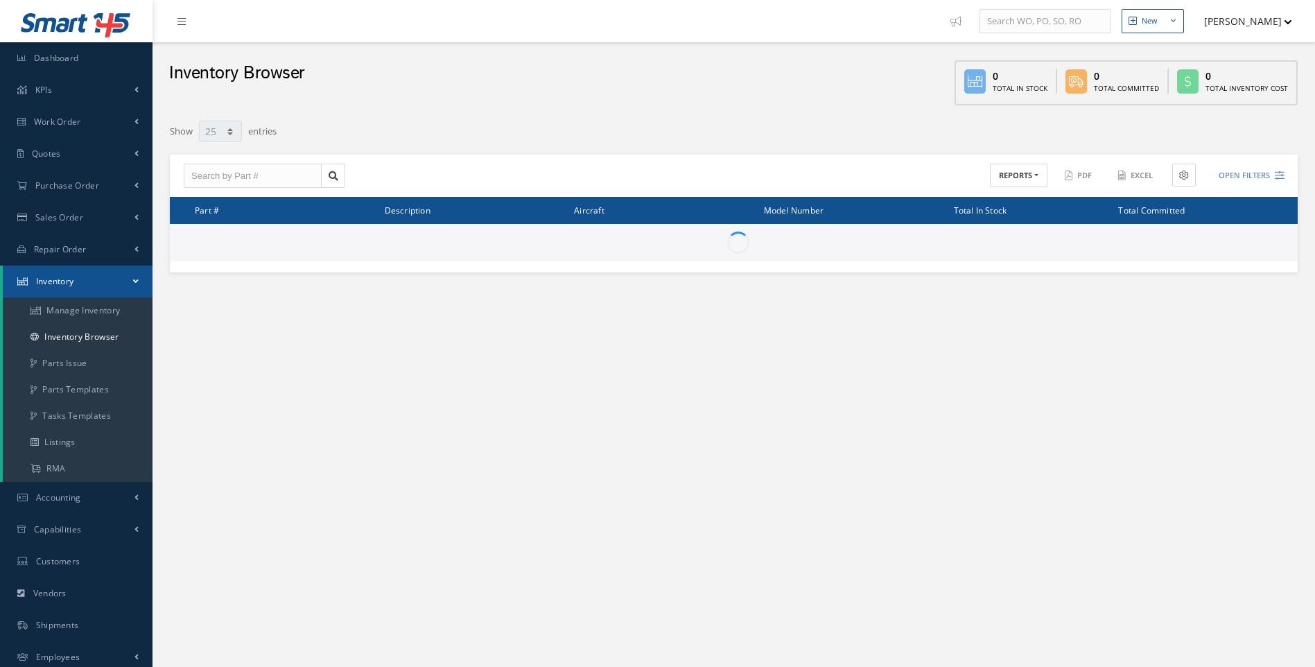
select select "25"
click at [200, 180] on input "text" at bounding box center [253, 176] width 138 height 25
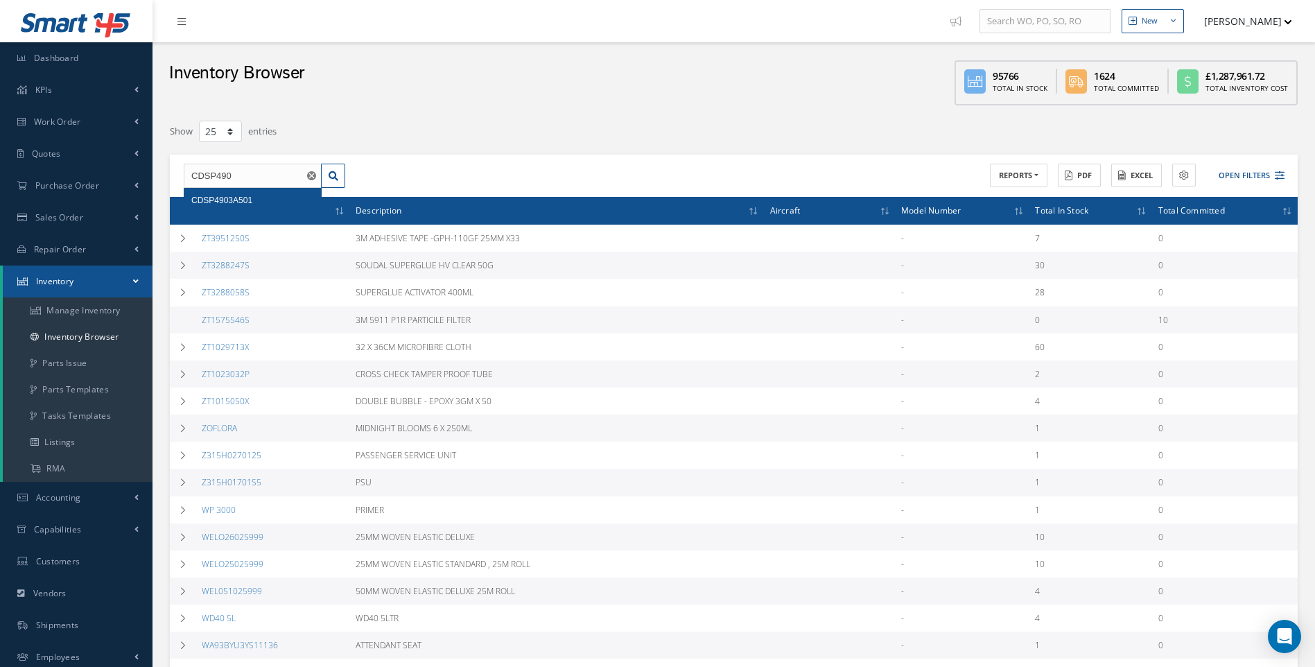
click at [247, 200] on span "CDSP4903A501" at bounding box center [221, 200] width 61 height 10
type input "CDSP4903A501"
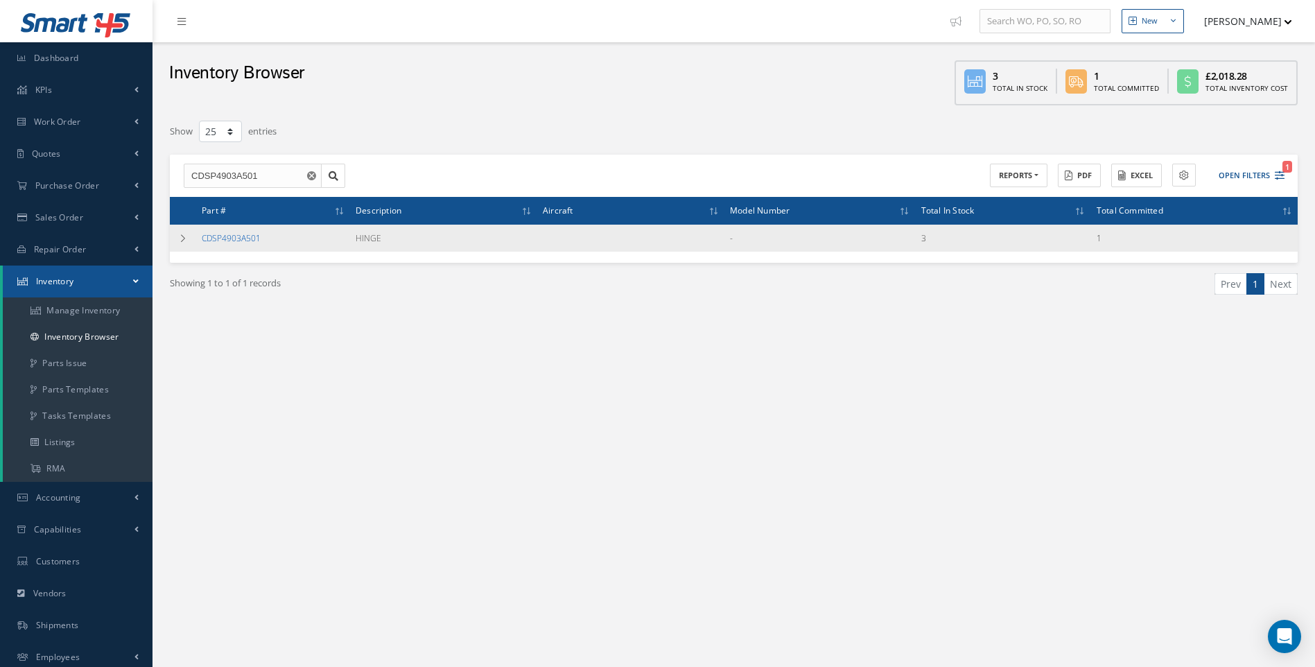
click at [216, 235] on link "CDSP4903A501" at bounding box center [231, 238] width 59 height 12
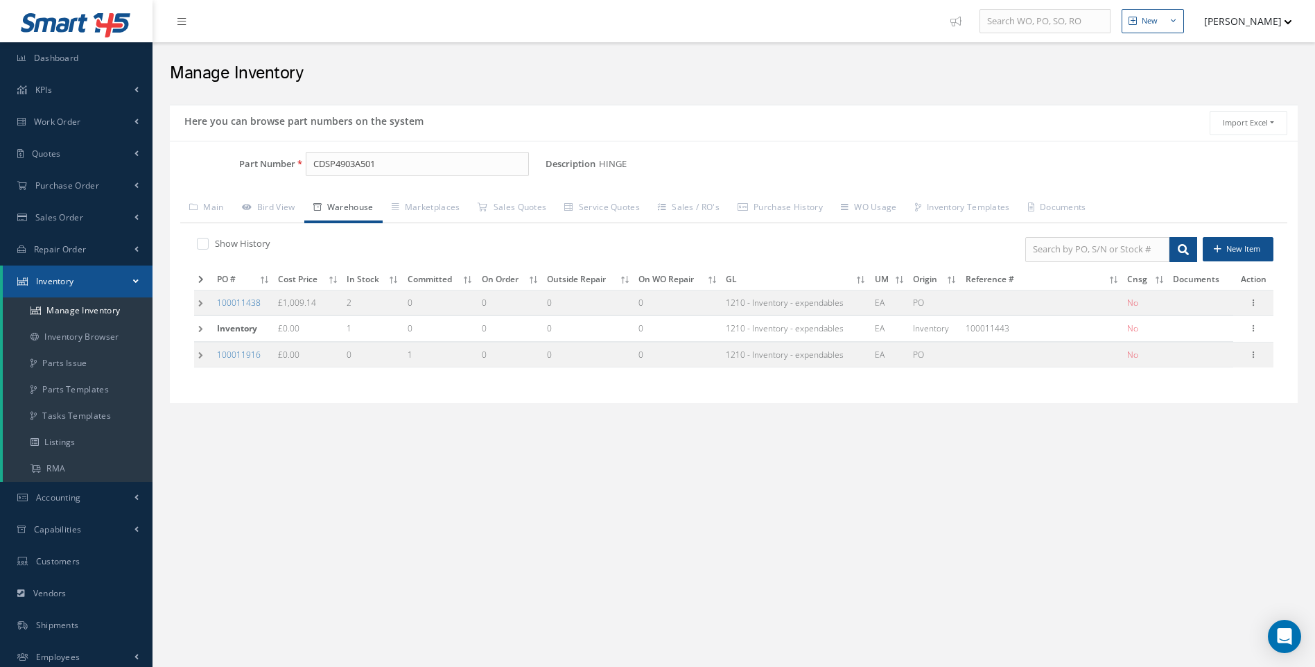
click at [200, 302] on td at bounding box center [203, 303] width 19 height 26
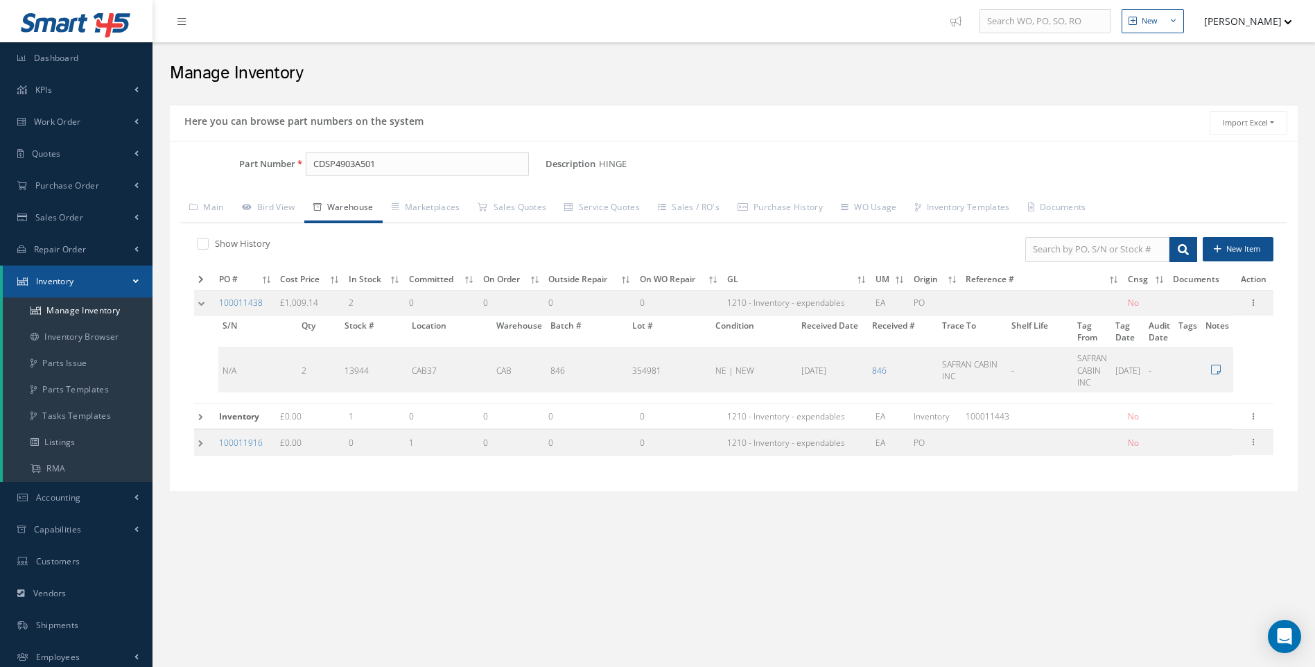
click at [203, 412] on td at bounding box center [204, 416] width 21 height 26
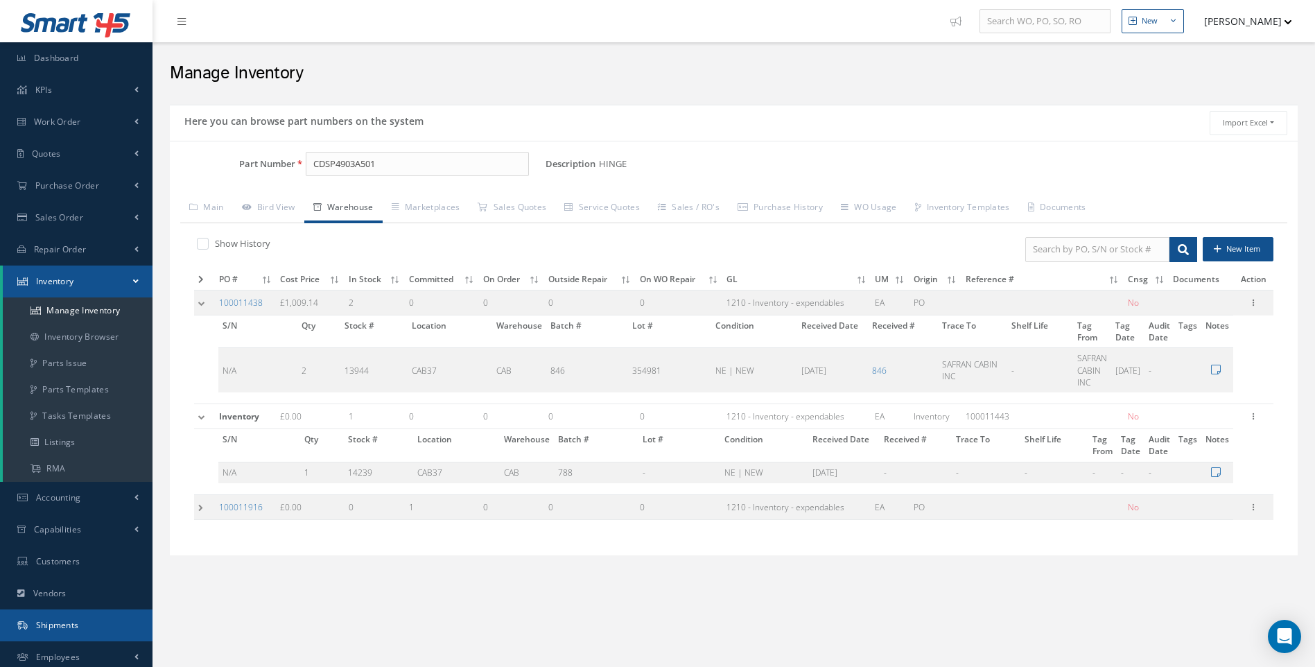
click at [52, 623] on span "Shipments" at bounding box center [57, 625] width 43 height 12
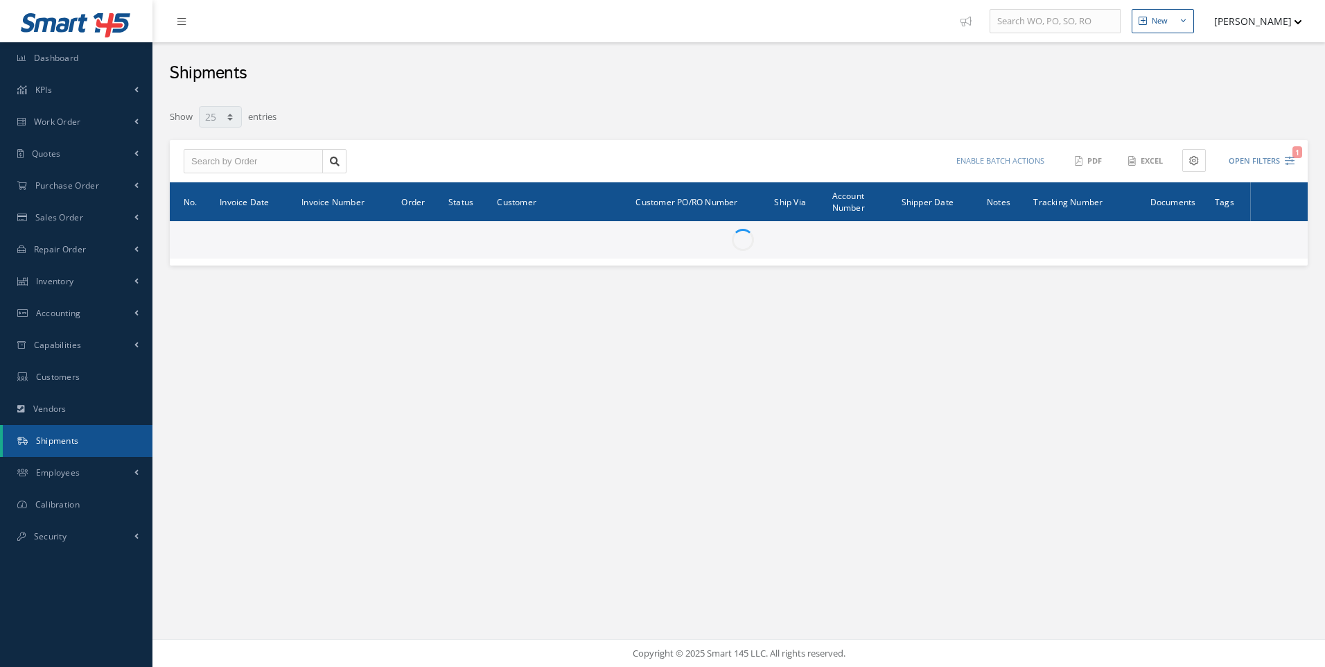
select select "25"
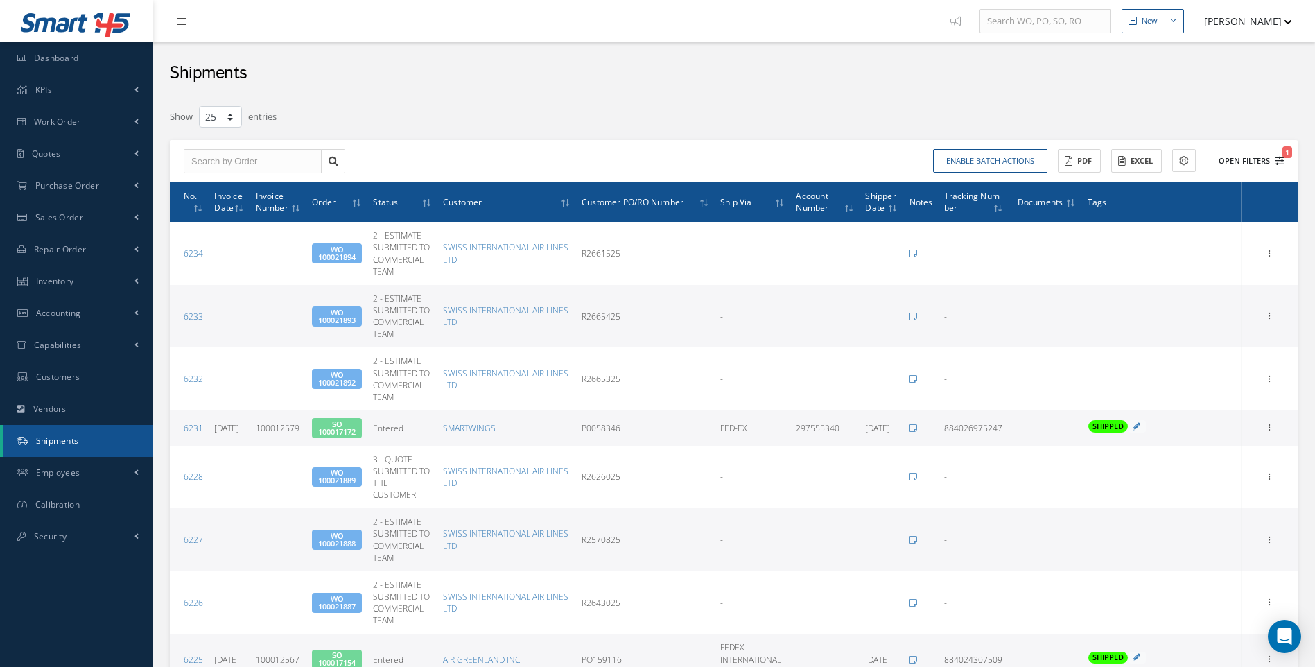
click at [1280, 164] on icon "1" at bounding box center [1280, 161] width 10 height 10
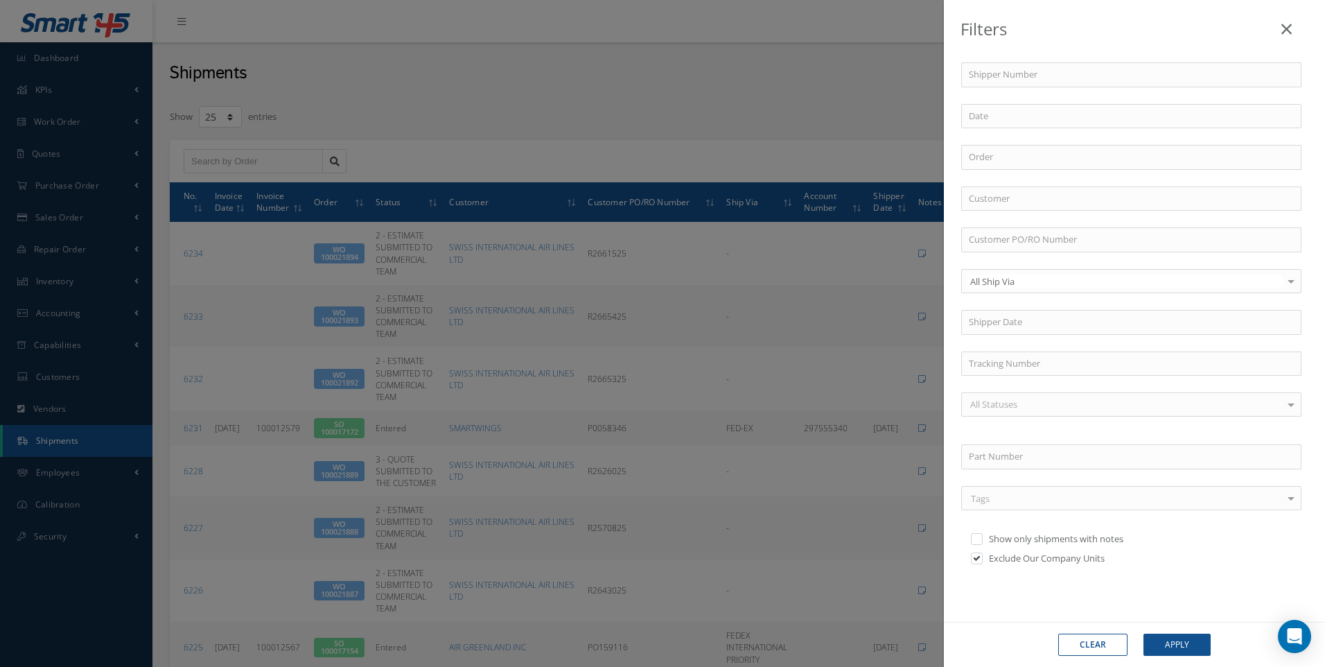
drag, startPoint x: 1289, startPoint y: 28, endPoint x: 652, endPoint y: 88, distance: 639.1
click at [1288, 28] on icon at bounding box center [1287, 29] width 10 height 17
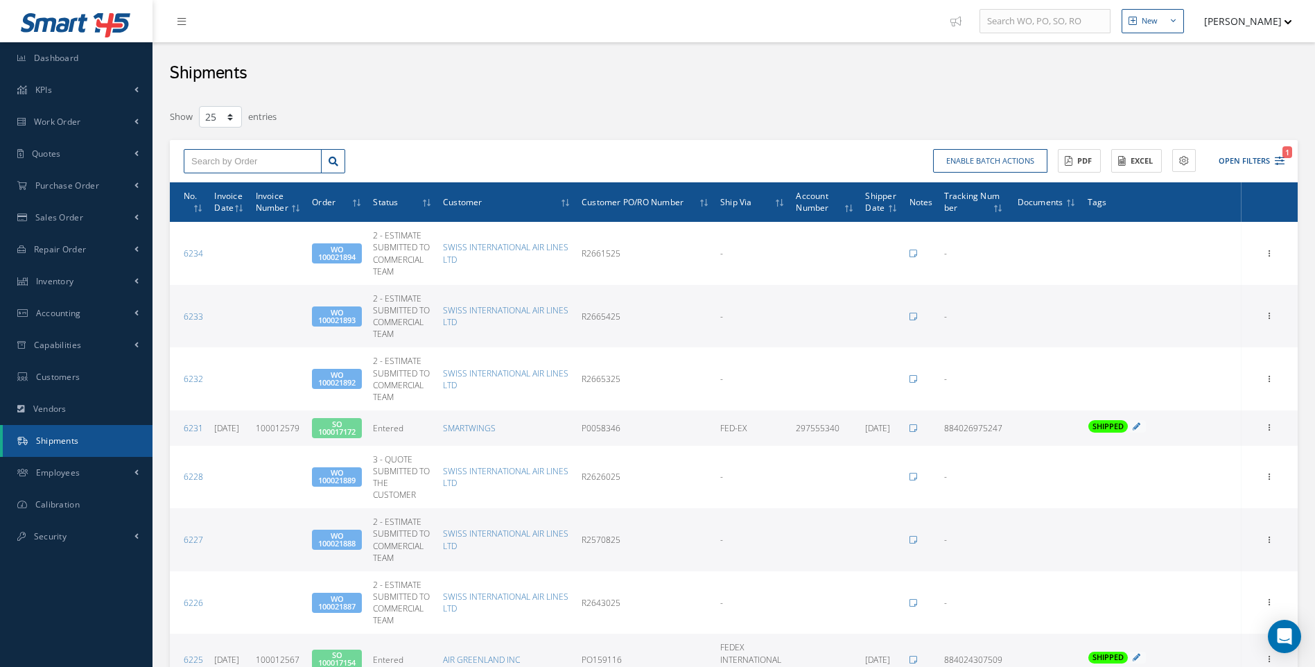
click at [212, 153] on input "text" at bounding box center [253, 161] width 138 height 25
type input "100021848"
click at [220, 184] on span "100021848" at bounding box center [212, 186] width 42 height 10
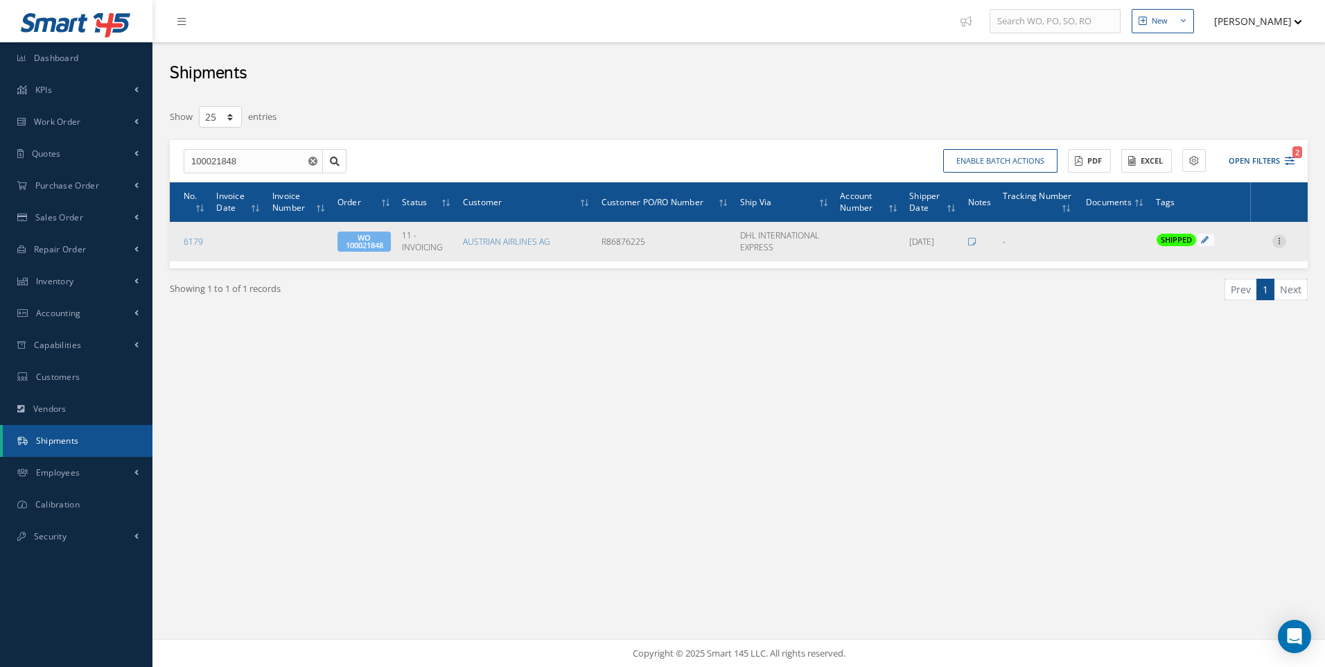
click at [1281, 240] on icon at bounding box center [1280, 239] width 14 height 11
click at [1196, 247] on link "Edit" at bounding box center [1216, 250] width 110 height 18
type input "[DATE]"
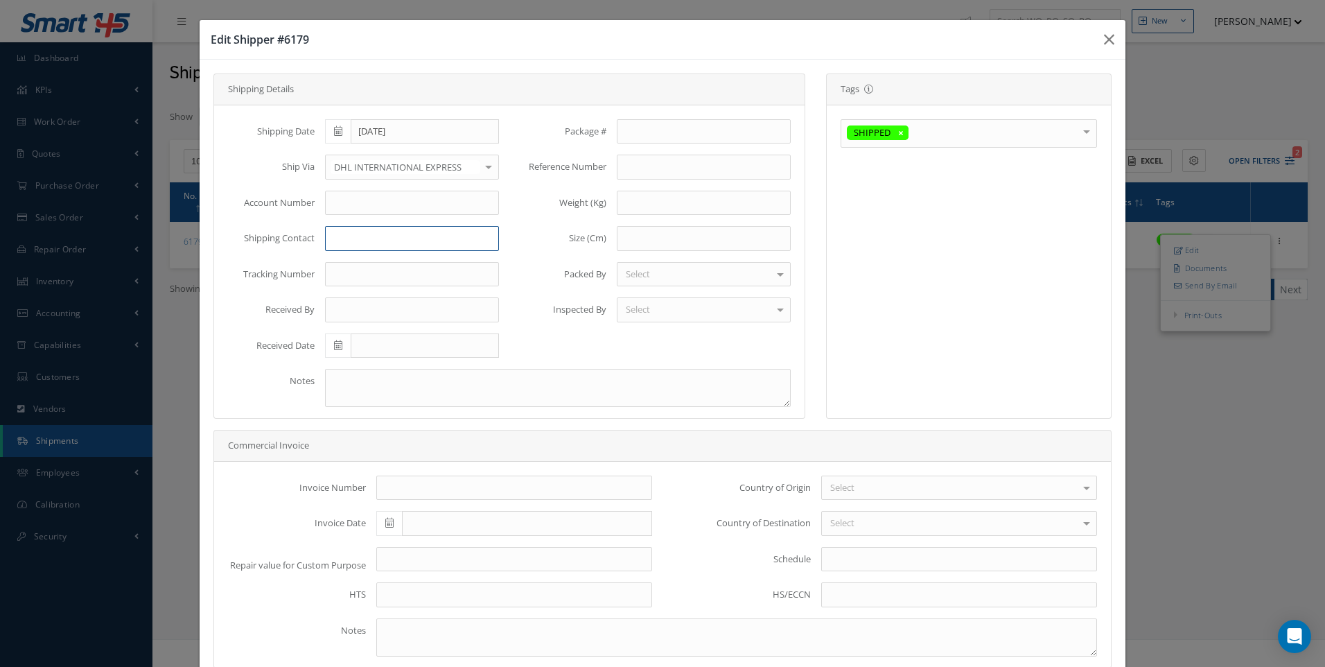
click at [356, 237] on input at bounding box center [412, 238] width 174 height 25
click at [356, 272] on input "text" at bounding box center [412, 274] width 174 height 25
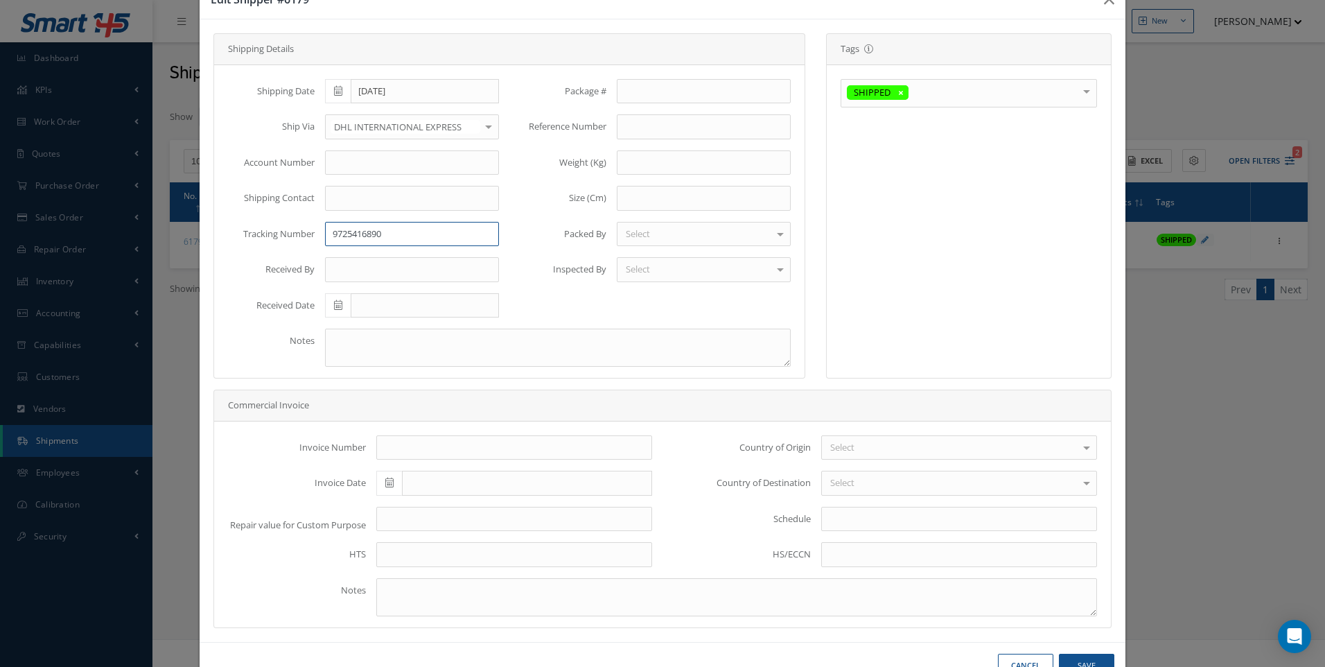
scroll to position [82, 0]
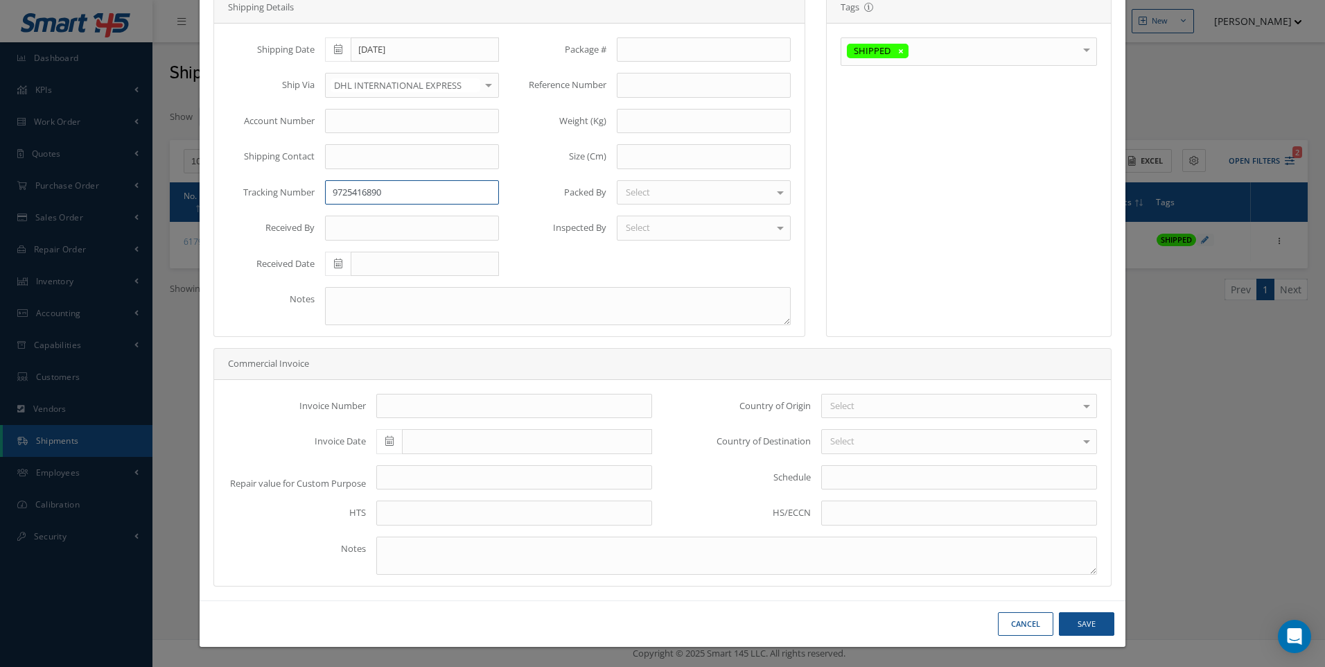
type input "9725416890"
click at [1086, 620] on button "Save" at bounding box center [1086, 624] width 55 height 24
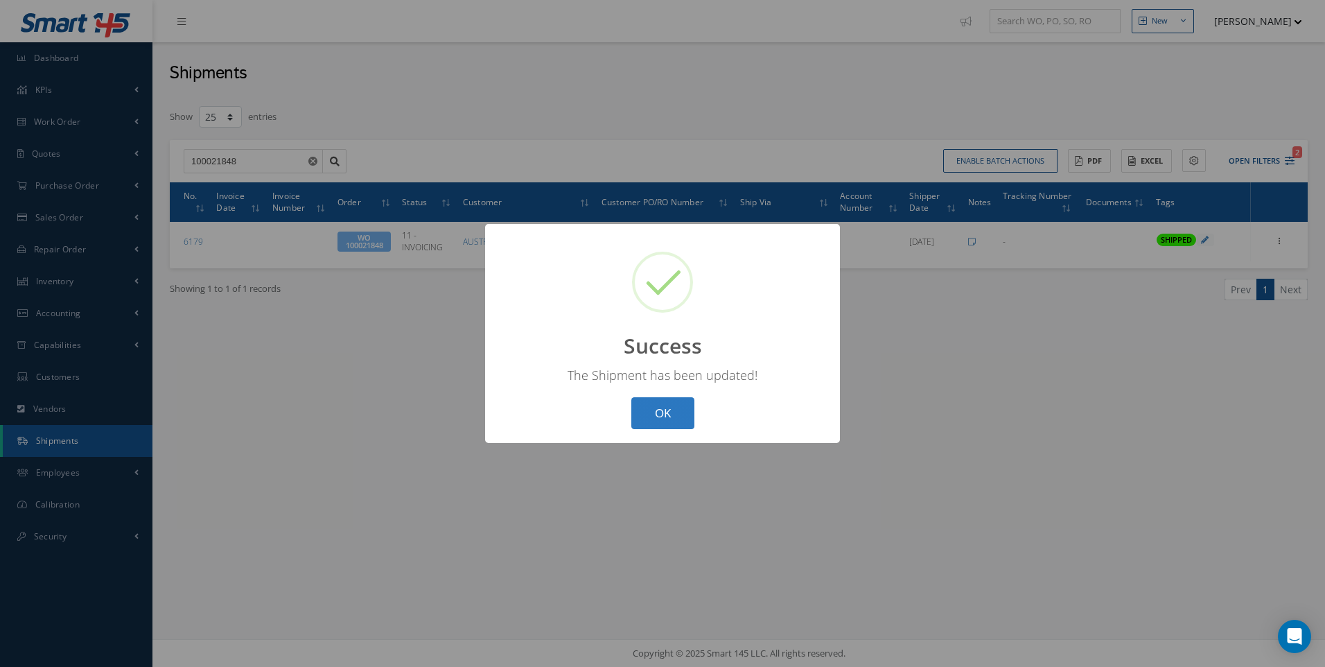
click at [676, 423] on button "OK" at bounding box center [663, 413] width 63 height 33
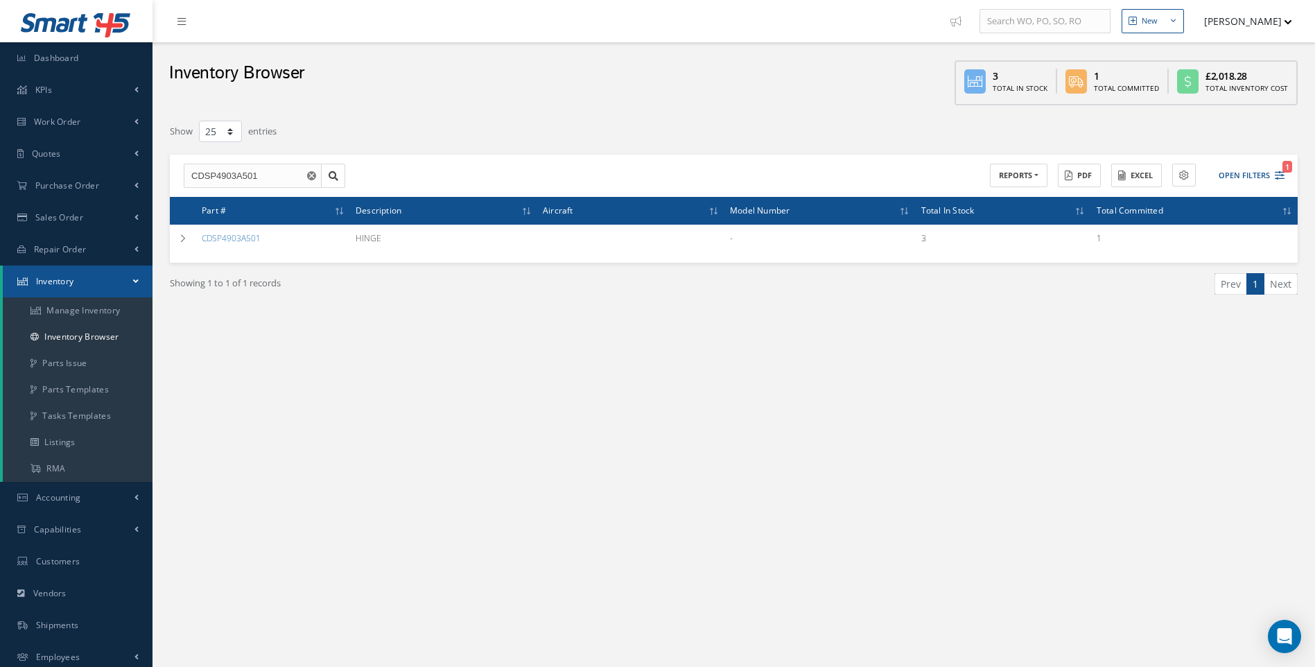
select select "25"
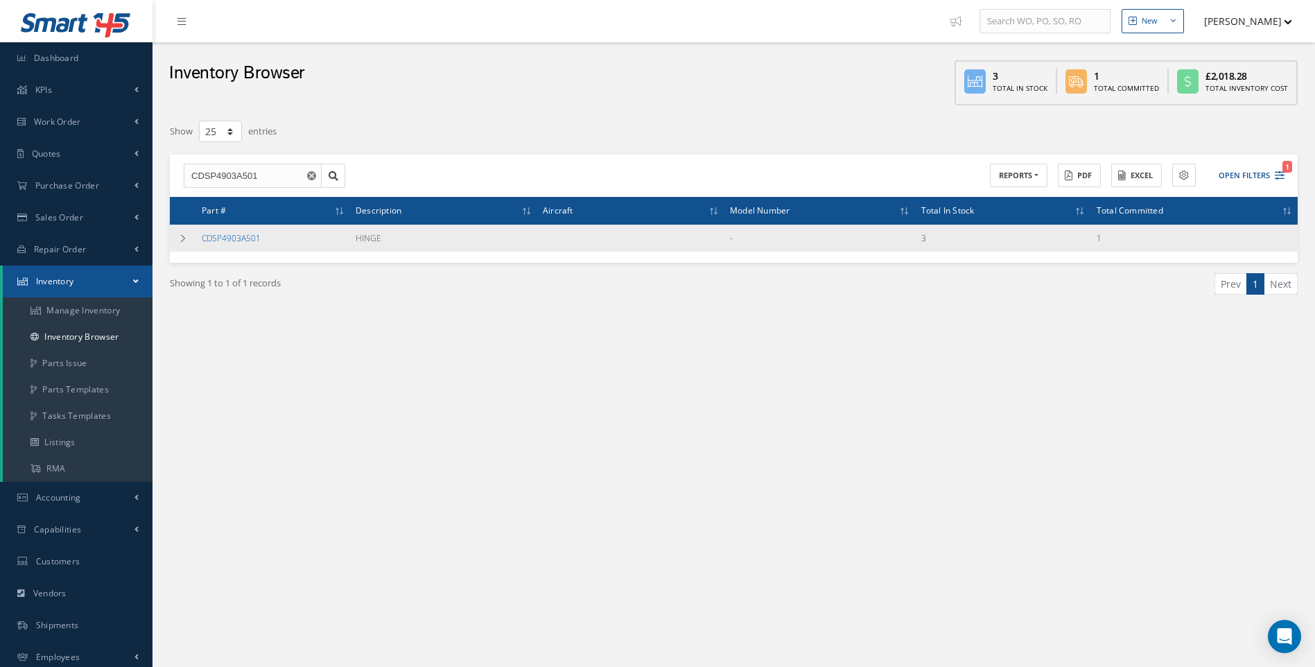
click at [243, 239] on link "CDSP4903A501" at bounding box center [231, 238] width 59 height 12
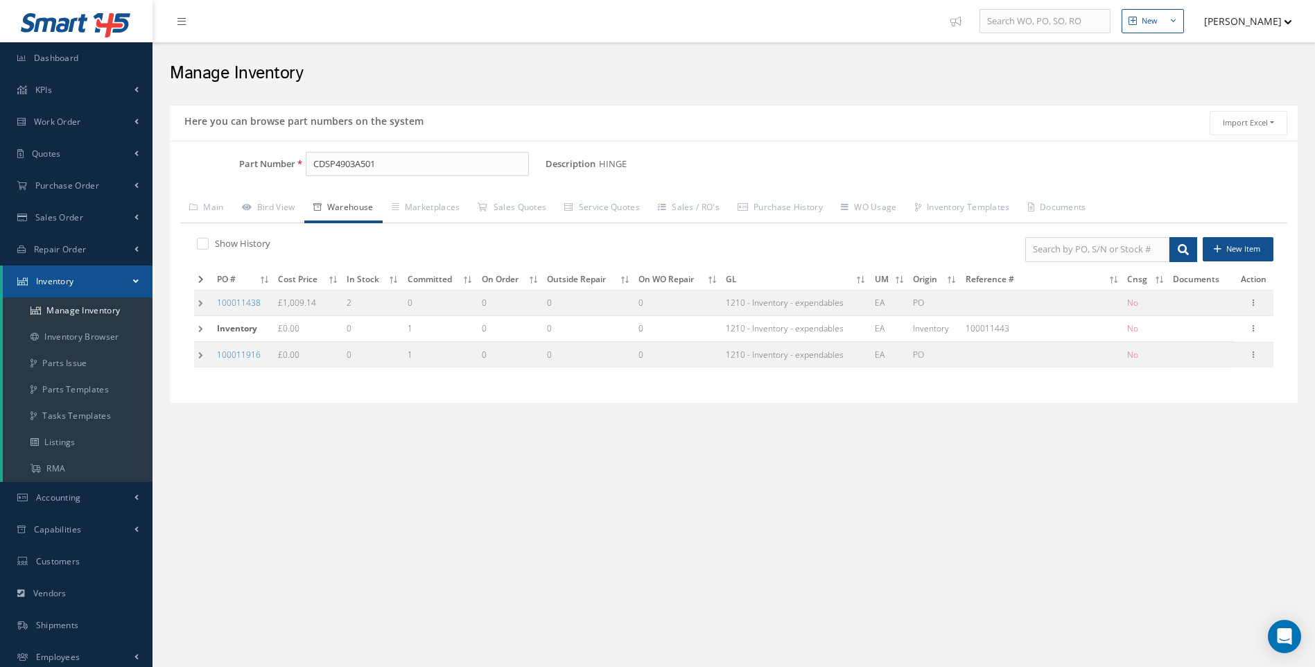
click at [202, 329] on td at bounding box center [203, 329] width 19 height 26
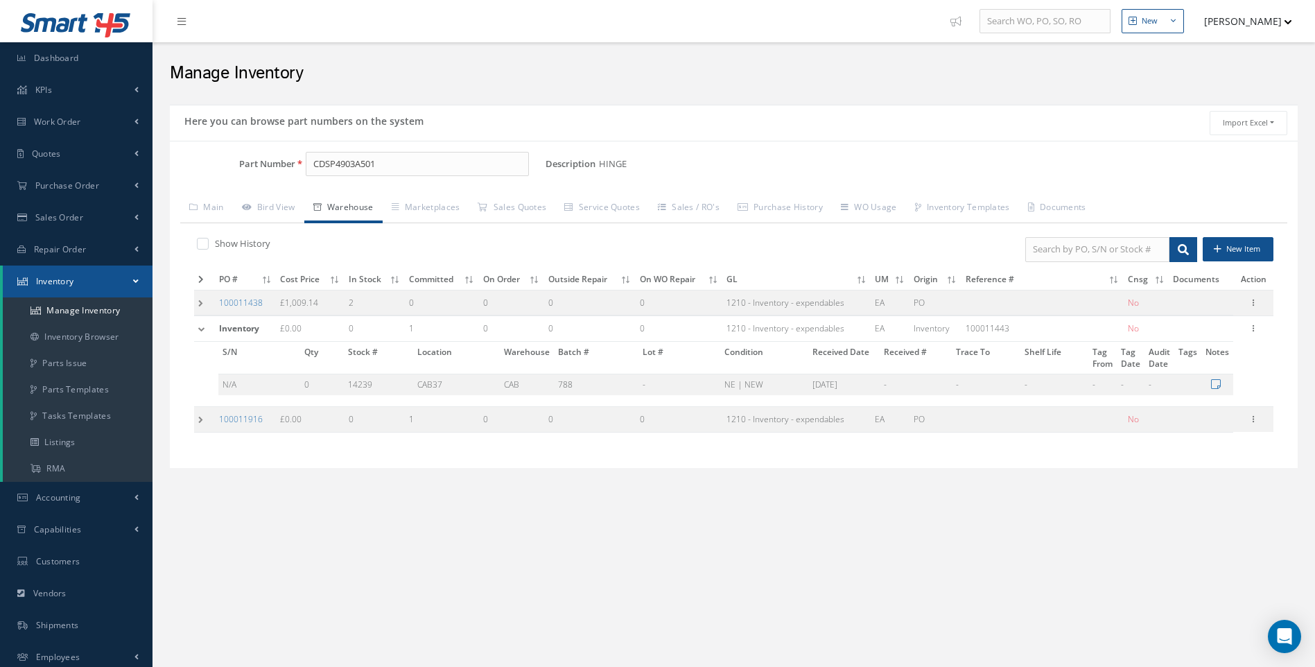
click at [203, 420] on td at bounding box center [204, 420] width 21 height 26
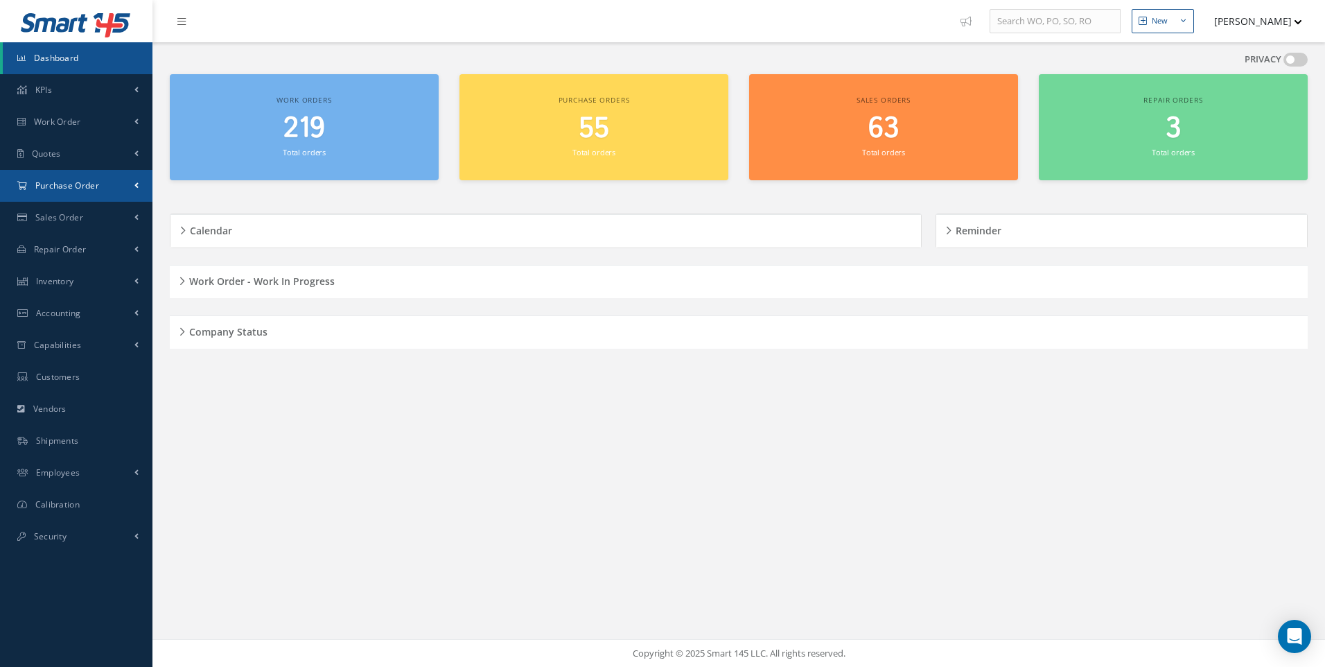
click at [76, 186] on span "Purchase Order" at bounding box center [67, 186] width 64 height 12
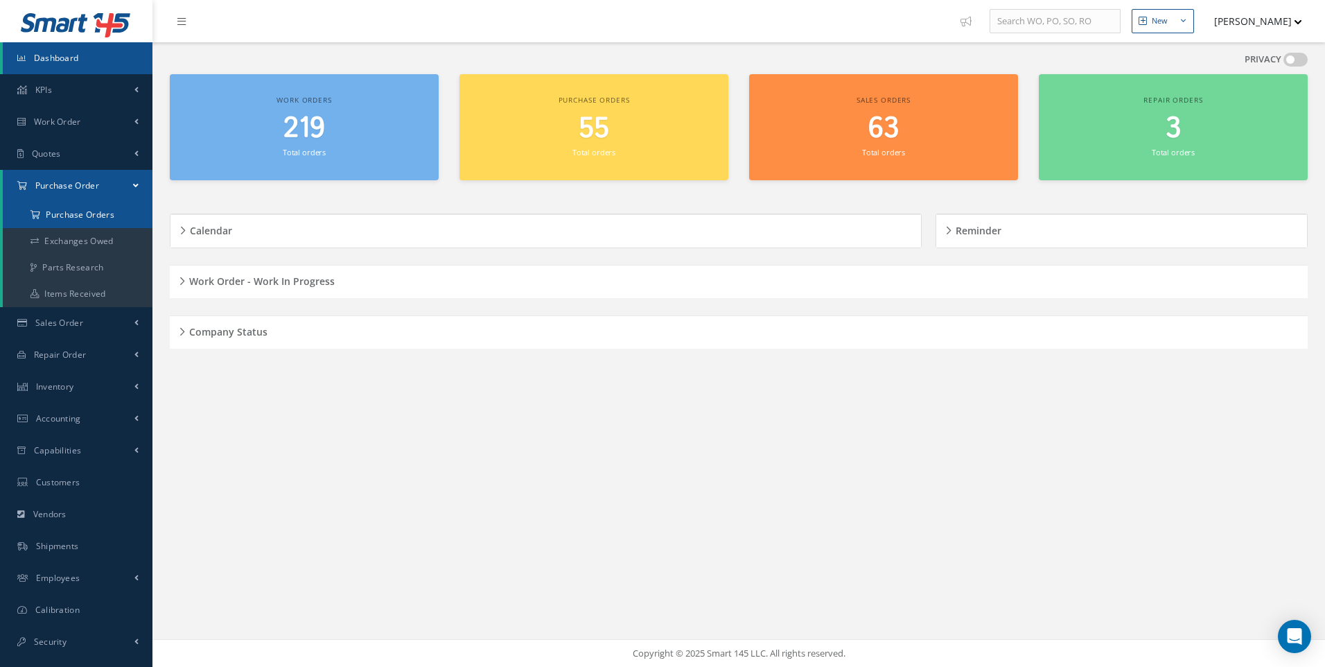
click at [86, 209] on a=1&status_id=2&status_id=3&status_id=5&collapsedFilters"] "Purchase Orders" at bounding box center [78, 215] width 150 height 26
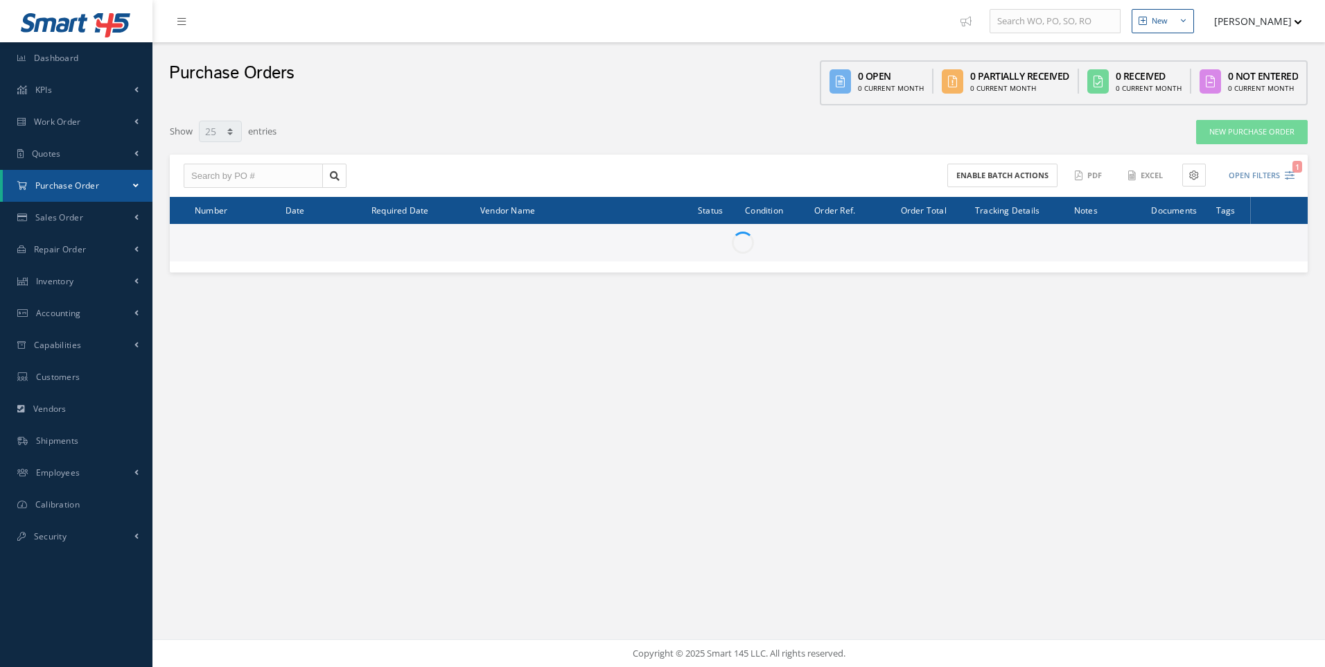
select select "25"
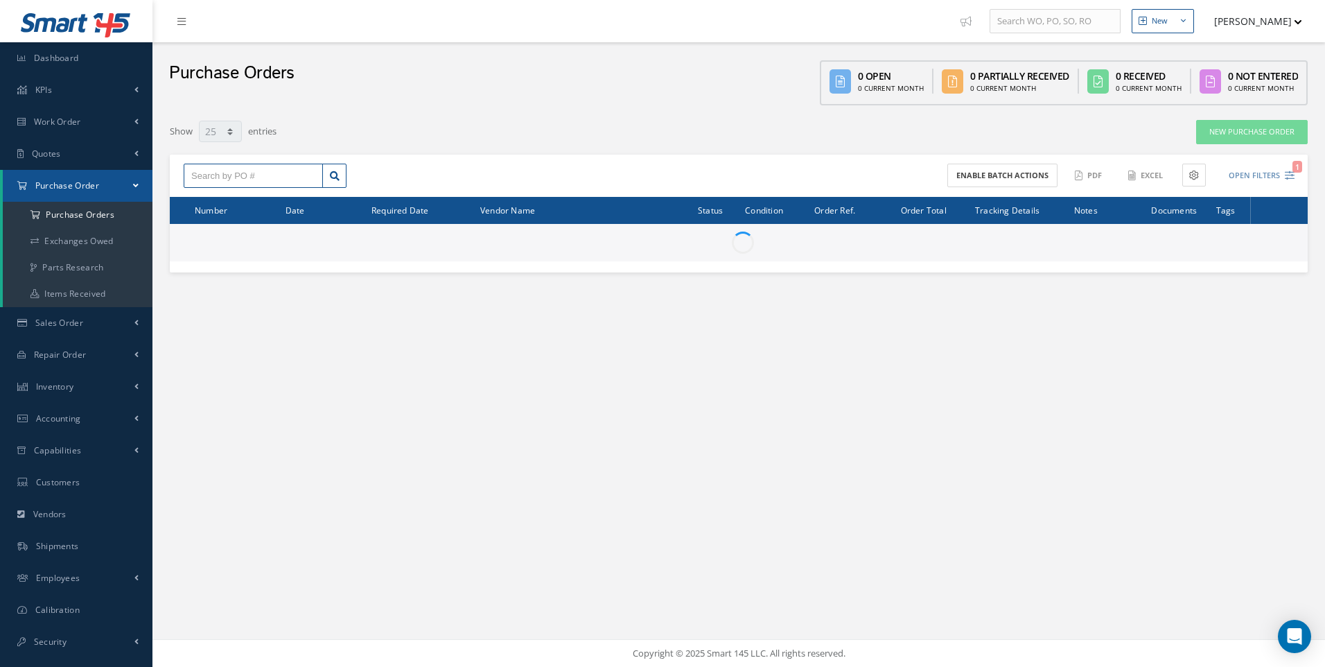
click at [196, 179] on input "text" at bounding box center [253, 176] width 139 height 25
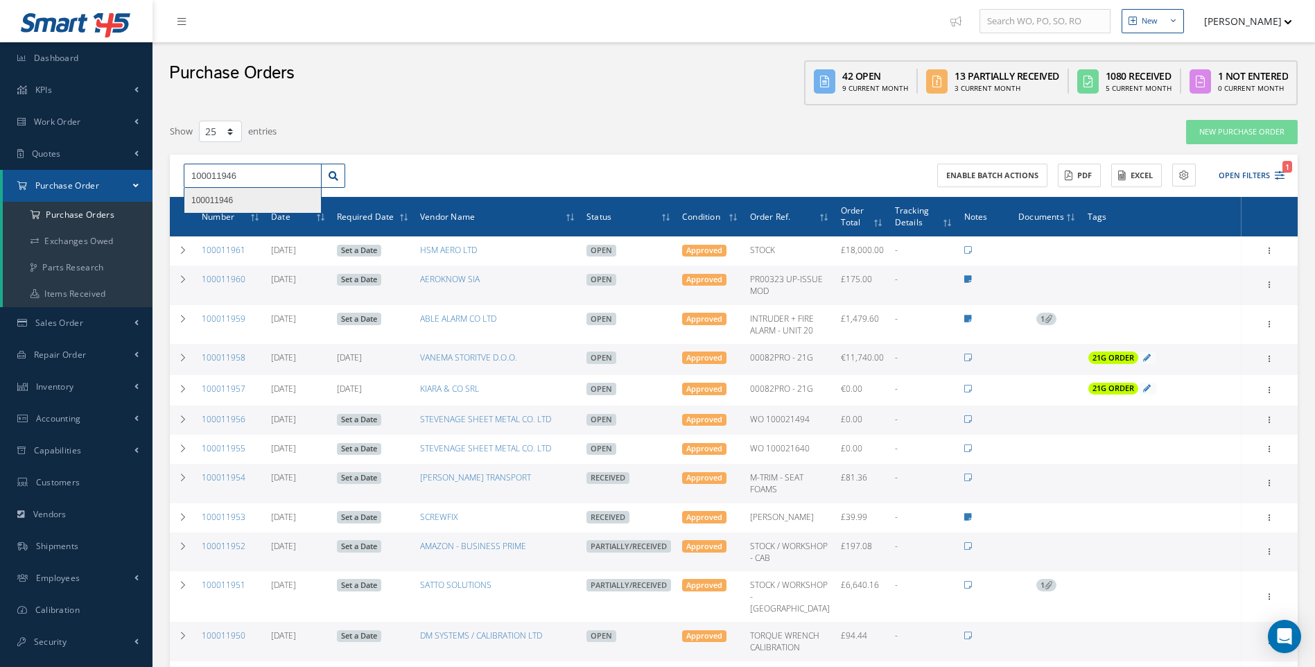
type input "100011946"
click at [217, 193] on div "100011946" at bounding box center [252, 200] width 123 height 14
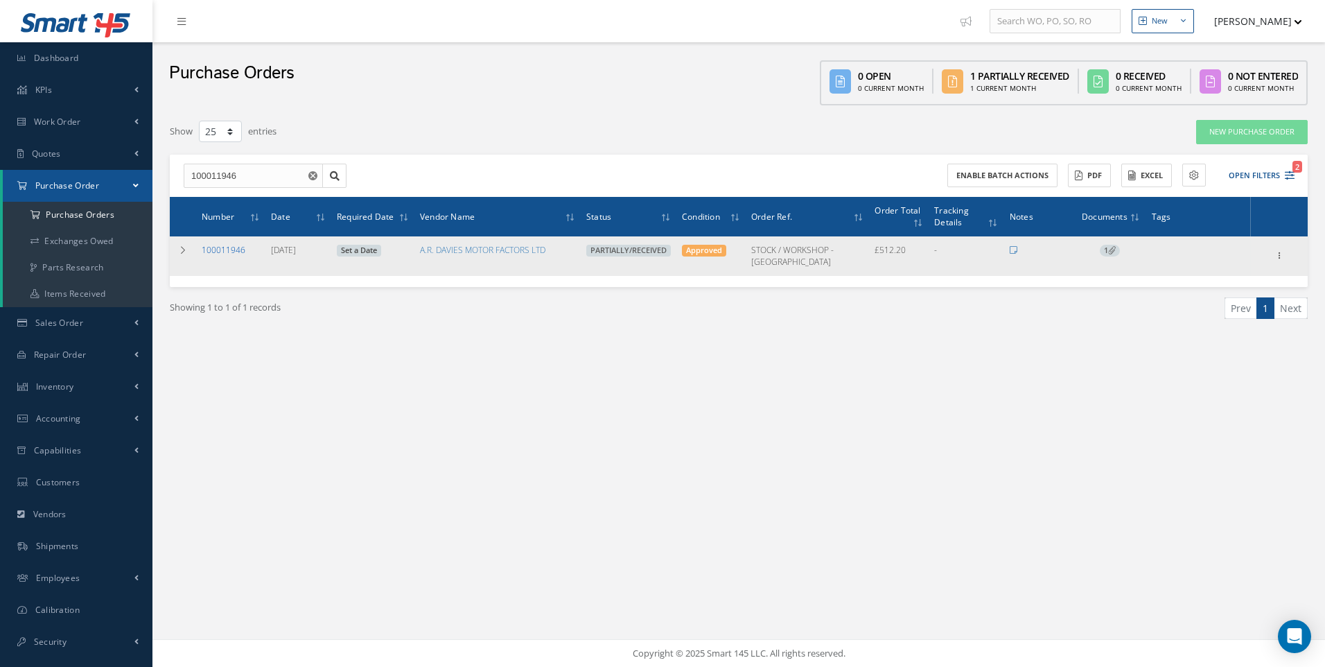
click at [220, 246] on link "100011946" at bounding box center [224, 250] width 44 height 12
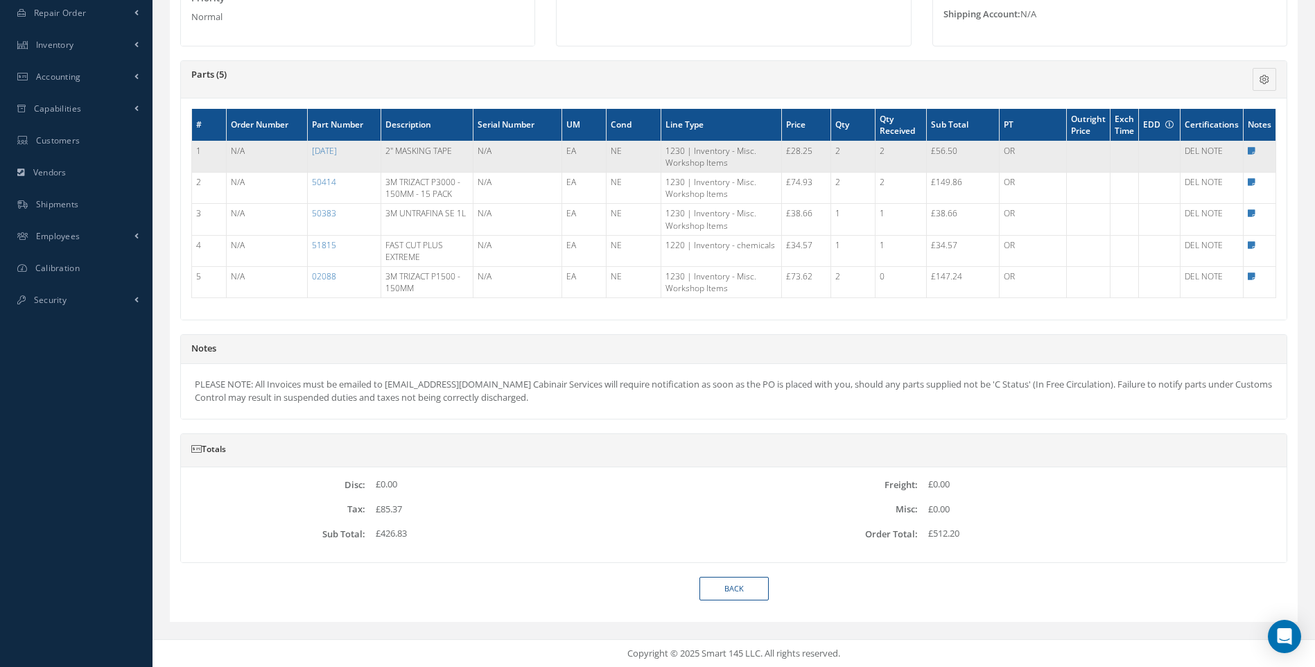
scroll to position [64, 0]
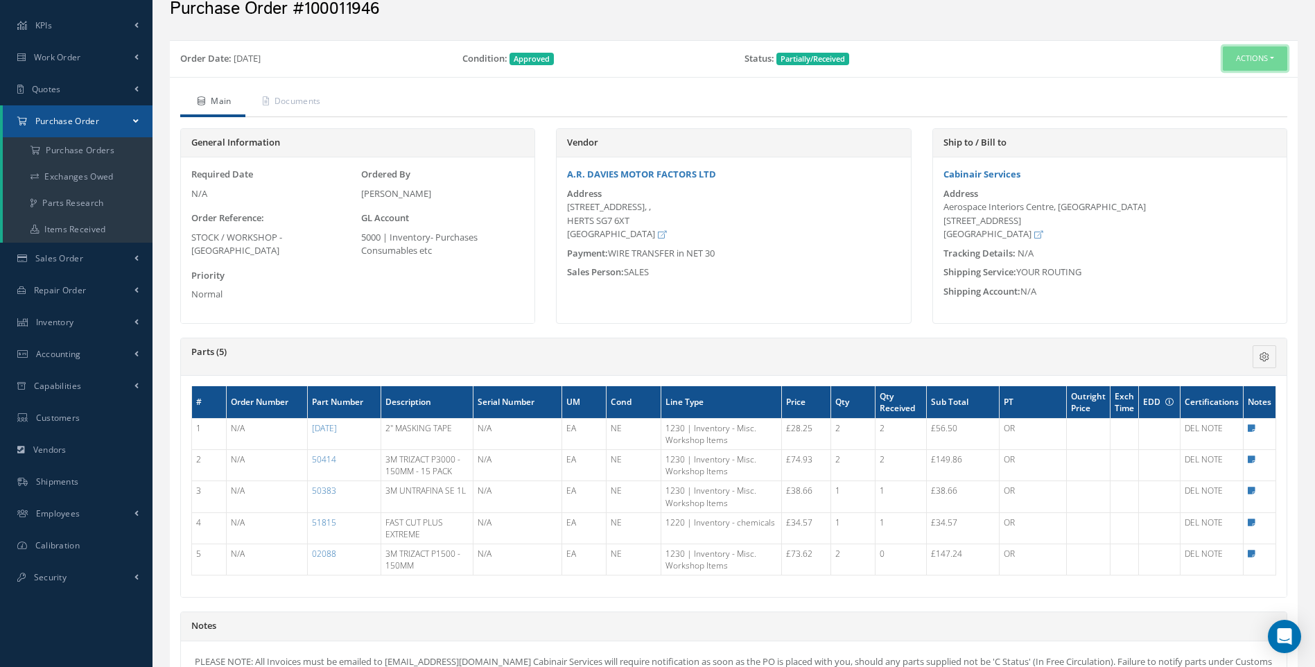
click at [1278, 58] on button "Actions" at bounding box center [1255, 58] width 64 height 24
click at [1226, 85] on link "Receive" at bounding box center [1231, 85] width 111 height 19
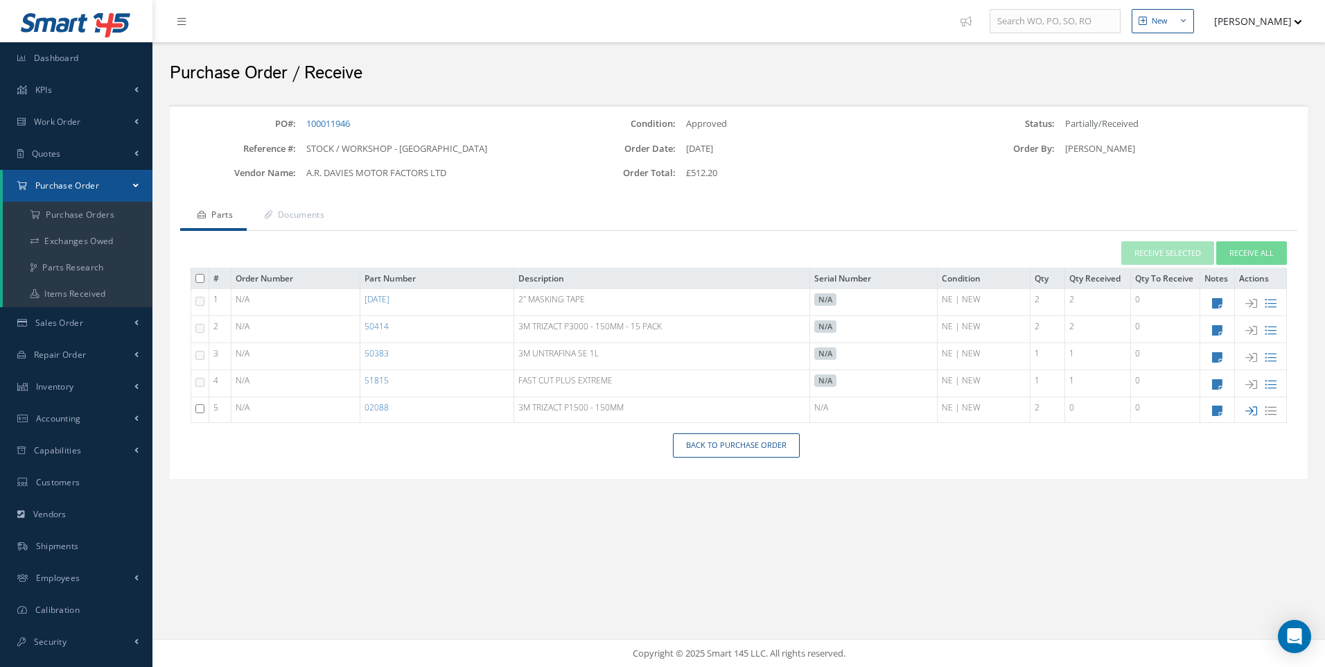
click at [1250, 411] on icon at bounding box center [1252, 411] width 12 height 12
type input "[DATE]"
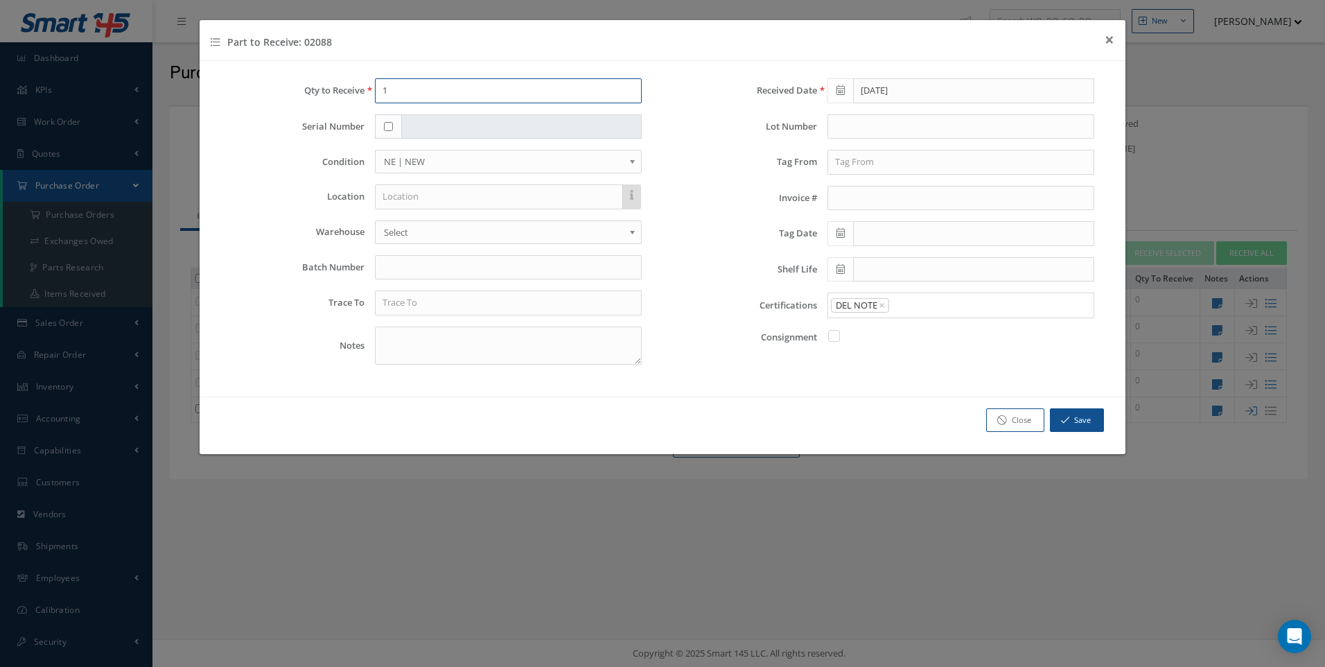
drag, startPoint x: 389, startPoint y: 89, endPoint x: 372, endPoint y: 98, distance: 18.9
click at [382, 95] on input "1" at bounding box center [508, 90] width 267 height 25
type input "2"
click at [418, 199] on input "text" at bounding box center [499, 196] width 248 height 25
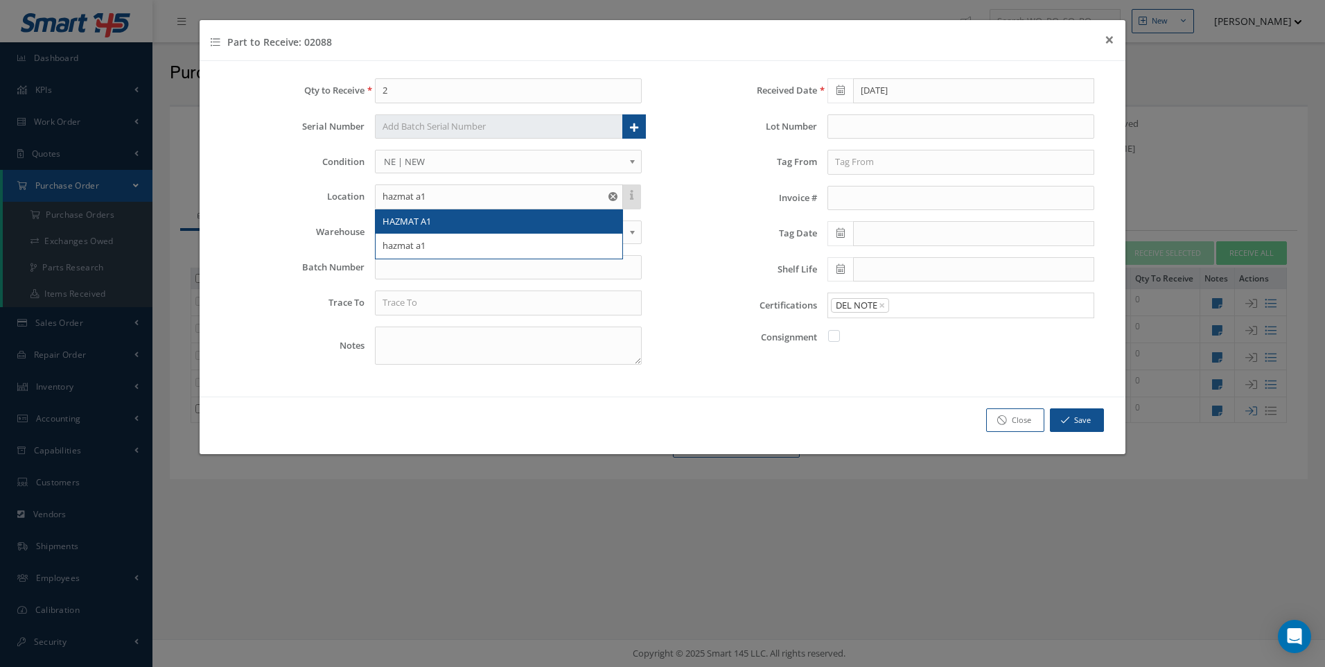
click at [407, 215] on span "HAZMAT A1" at bounding box center [407, 221] width 49 height 12
type input "HAZMAT A1"
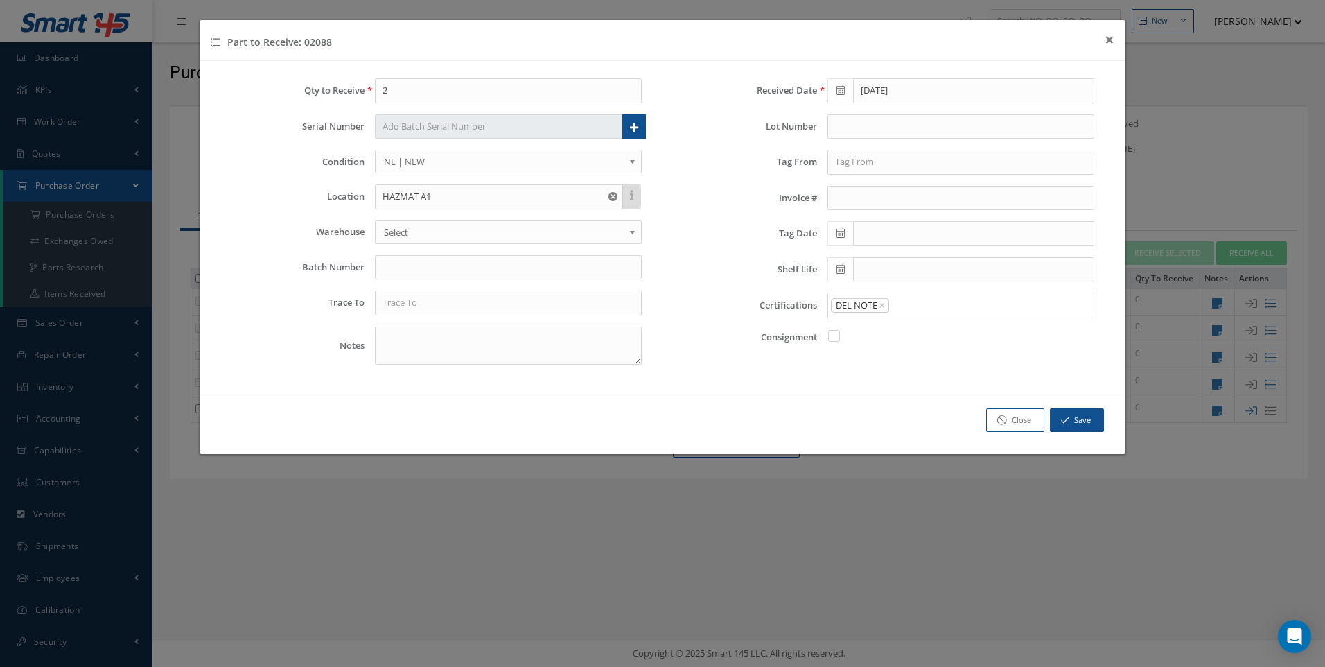
click at [394, 232] on span "Select" at bounding box center [504, 232] width 240 height 17
click at [857, 159] on input "text" at bounding box center [961, 162] width 267 height 25
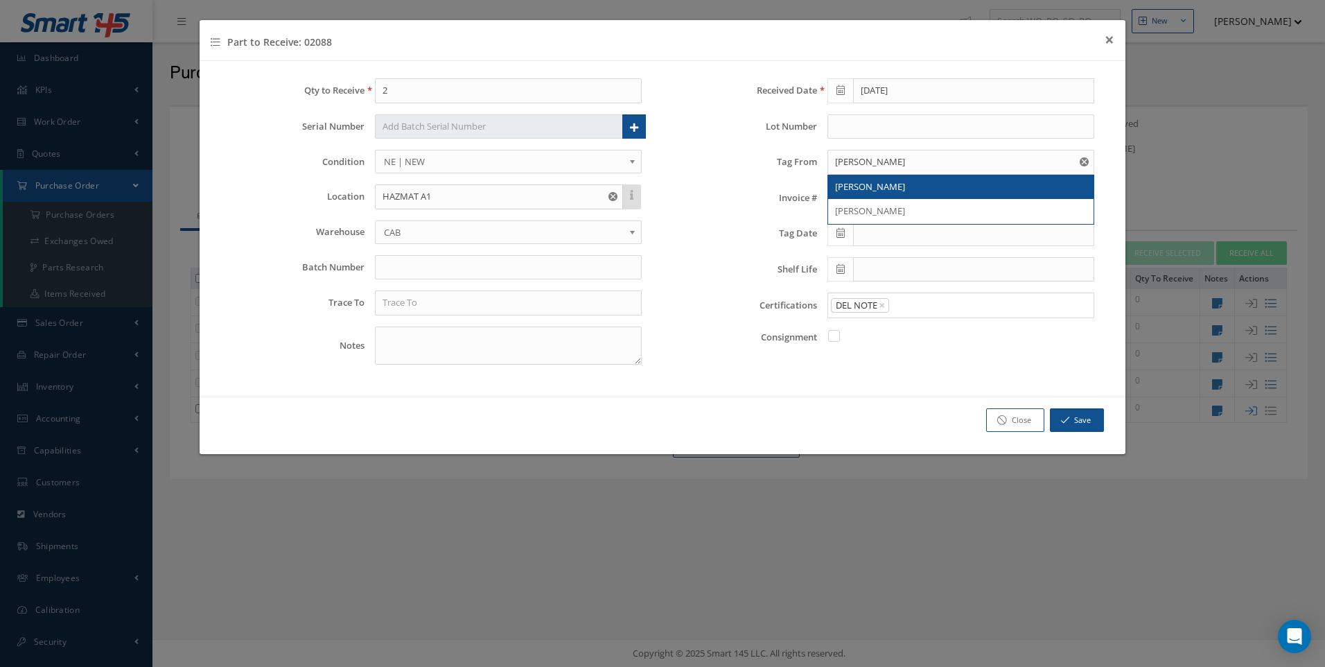
click at [861, 186] on span "[PERSON_NAME]" at bounding box center [870, 186] width 70 height 12
type input "[PERSON_NAME]"
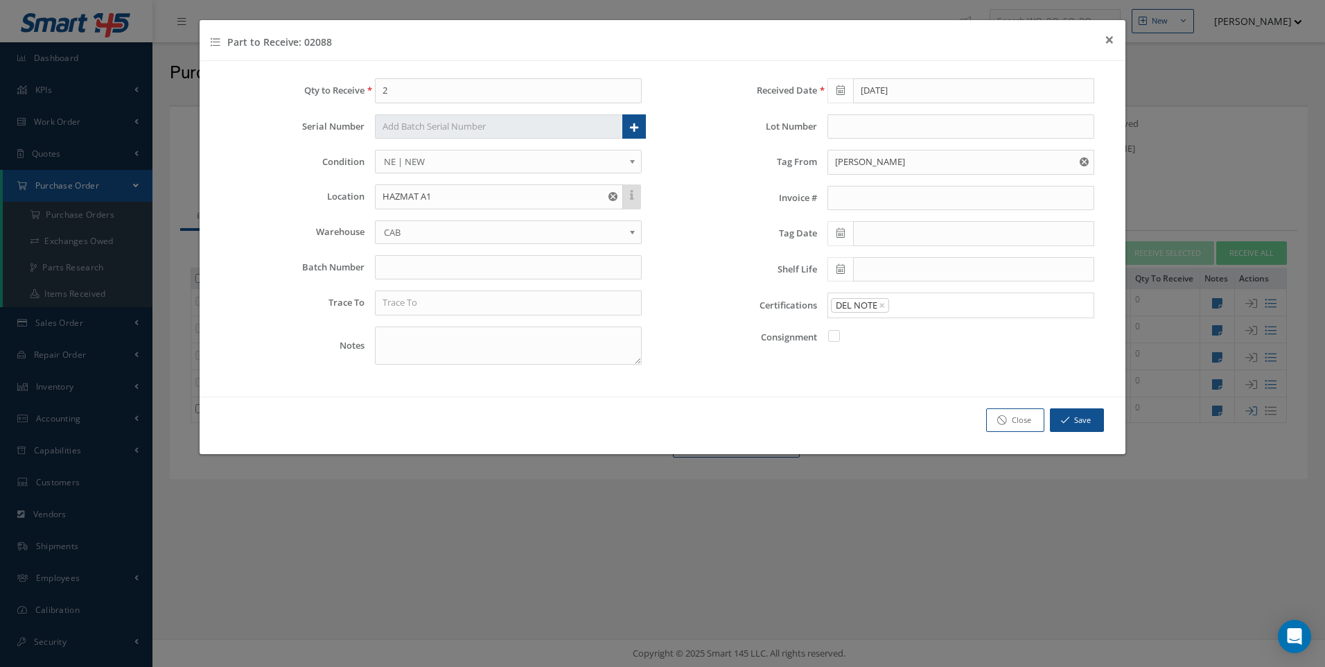
click at [840, 231] on icon at bounding box center [841, 233] width 8 height 10
click at [924, 293] on td "4" at bounding box center [921, 299] width 21 height 21
type input "[DATE]"
click at [1088, 422] on button "Save" at bounding box center [1077, 420] width 54 height 24
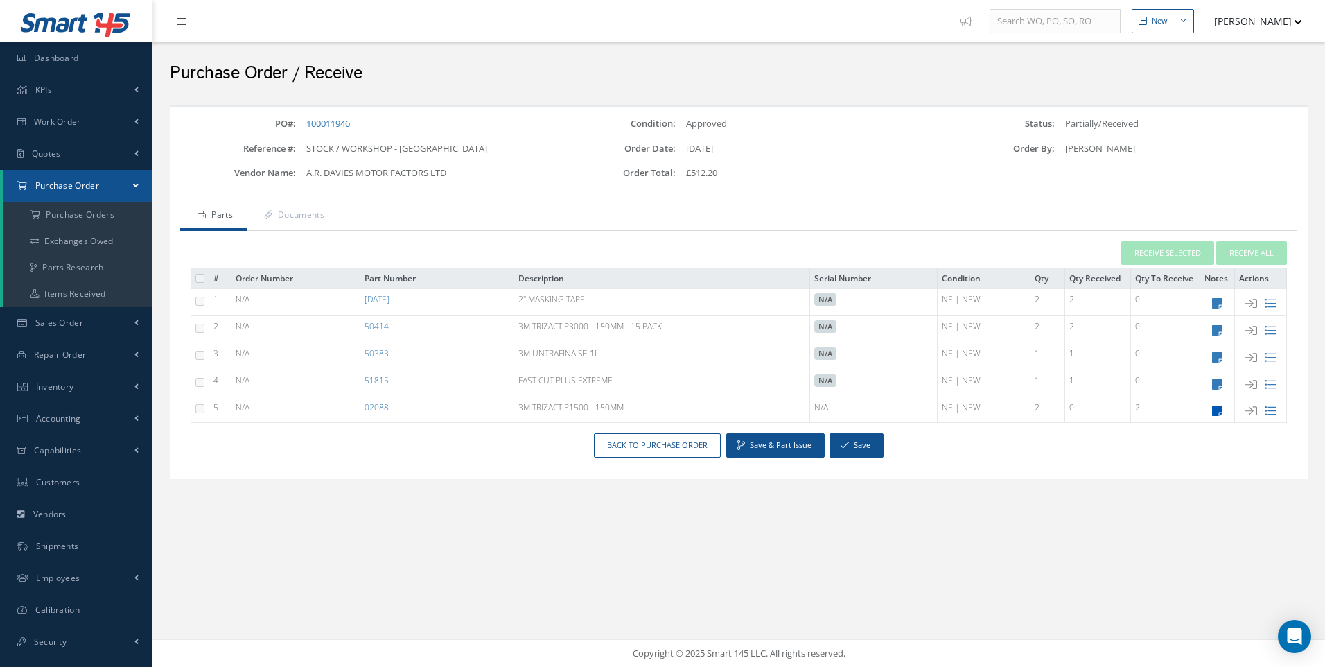
click at [1219, 411] on icon at bounding box center [1217, 411] width 10 height 12
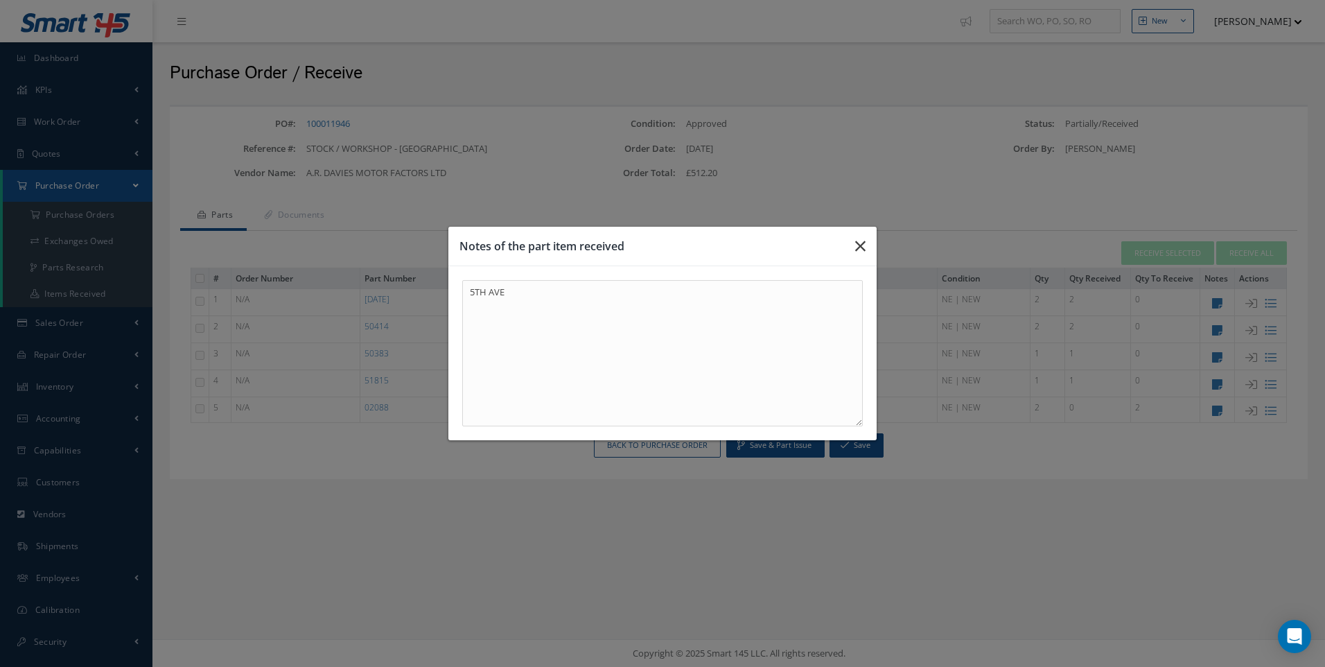
click at [859, 243] on icon "button" at bounding box center [860, 246] width 10 height 17
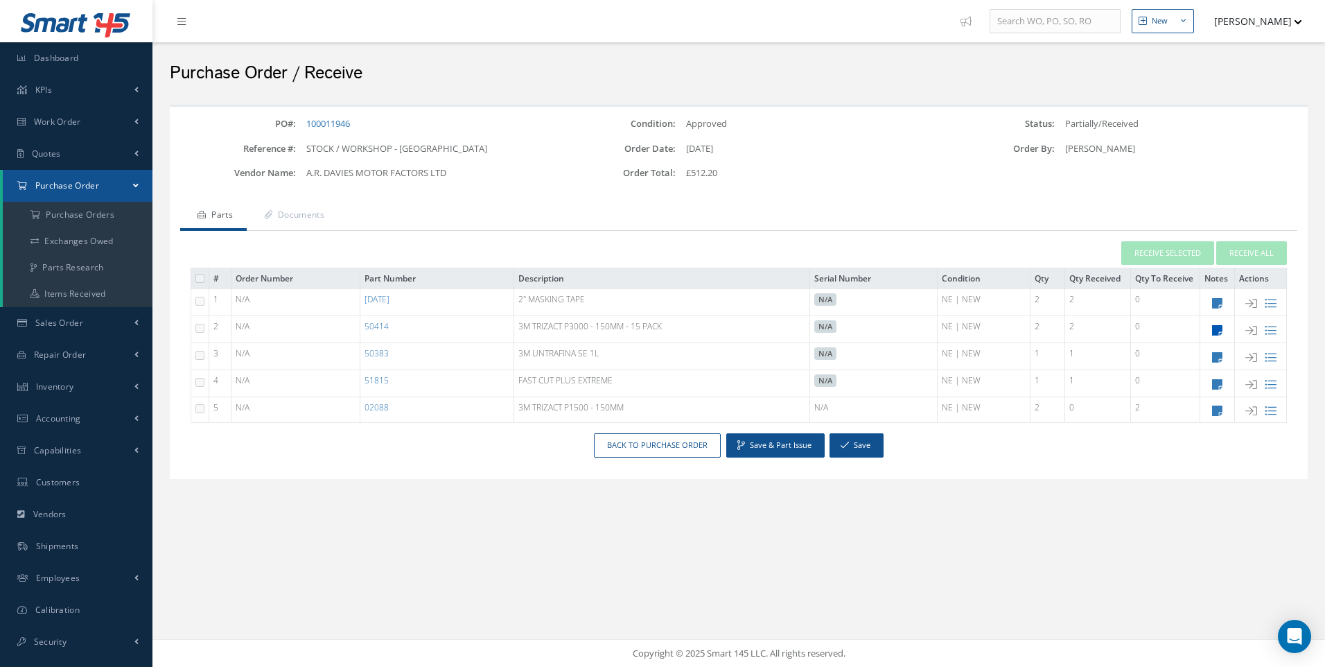
click at [1218, 331] on icon at bounding box center [1217, 330] width 10 height 12
type textarea "5TH AVE"
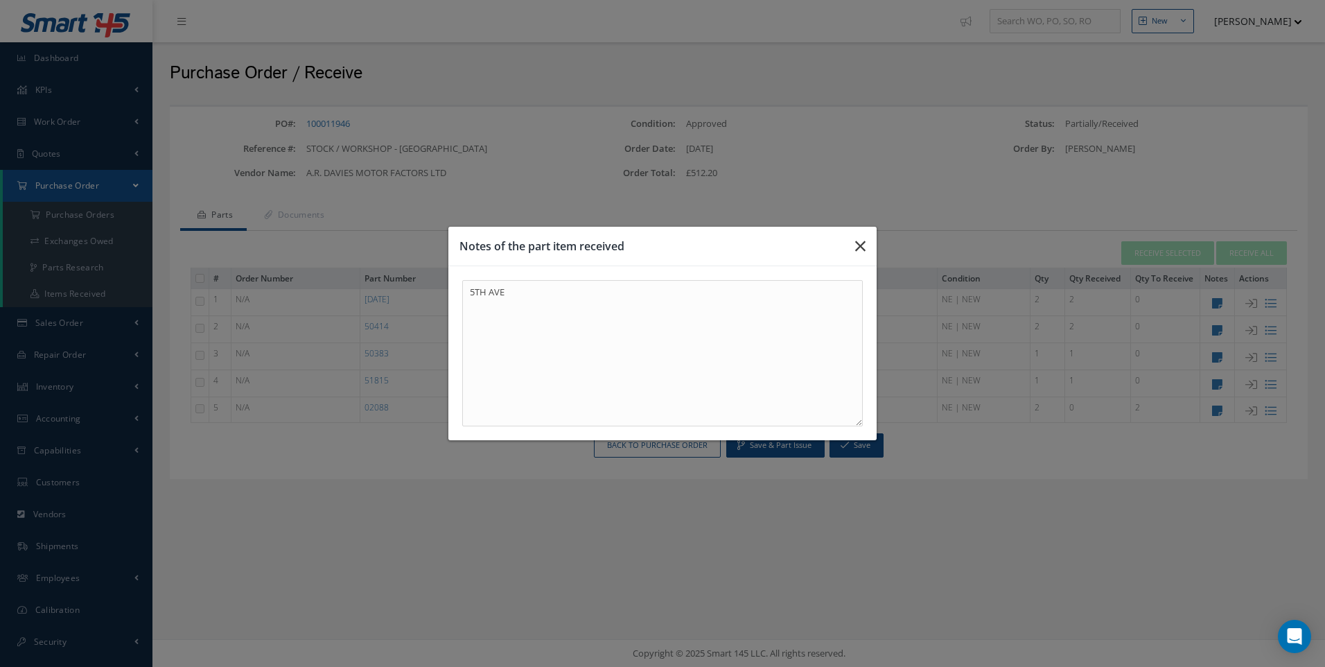
click at [862, 243] on icon "button" at bounding box center [860, 246] width 10 height 17
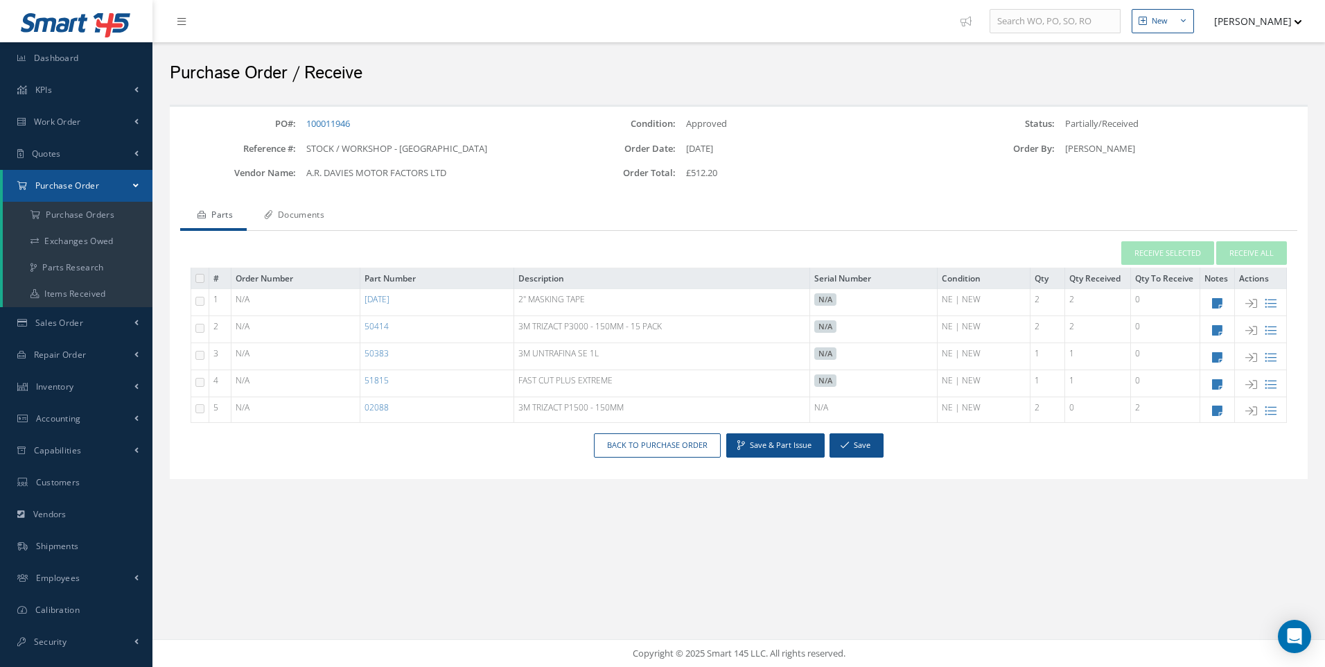
click at [317, 216] on link "Documents" at bounding box center [293, 216] width 92 height 29
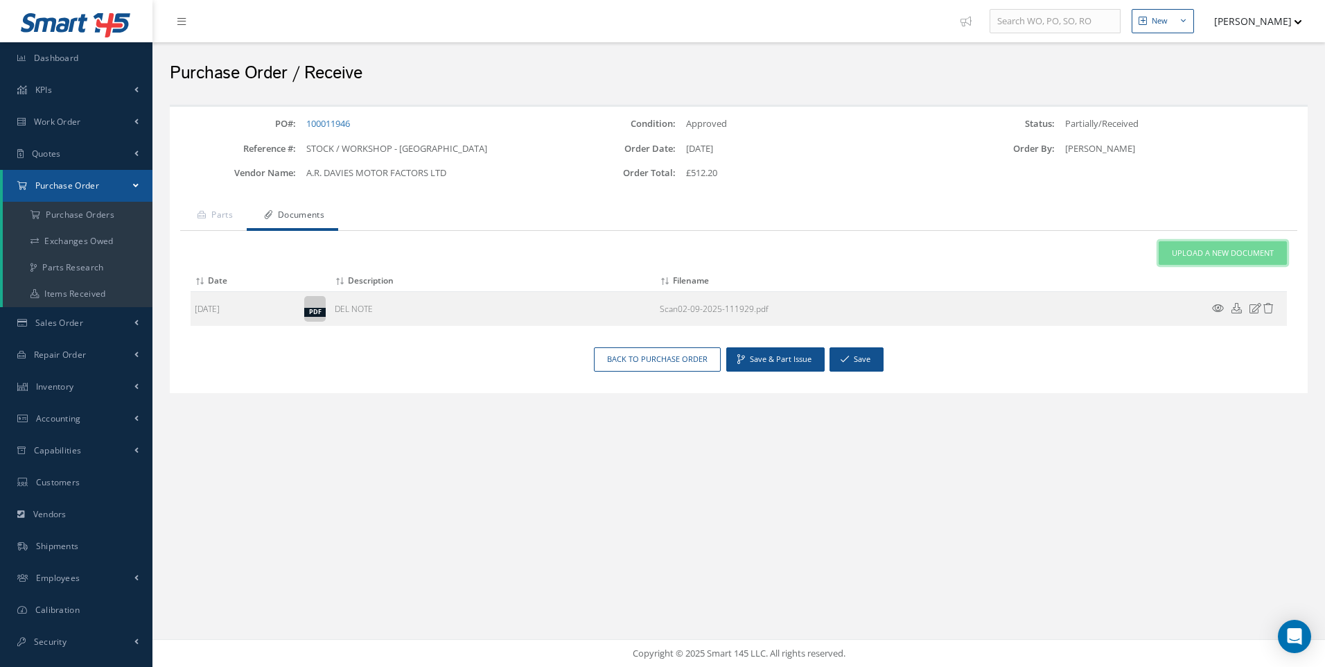
click at [1196, 259] on link "Upload a New Document" at bounding box center [1223, 253] width 128 height 24
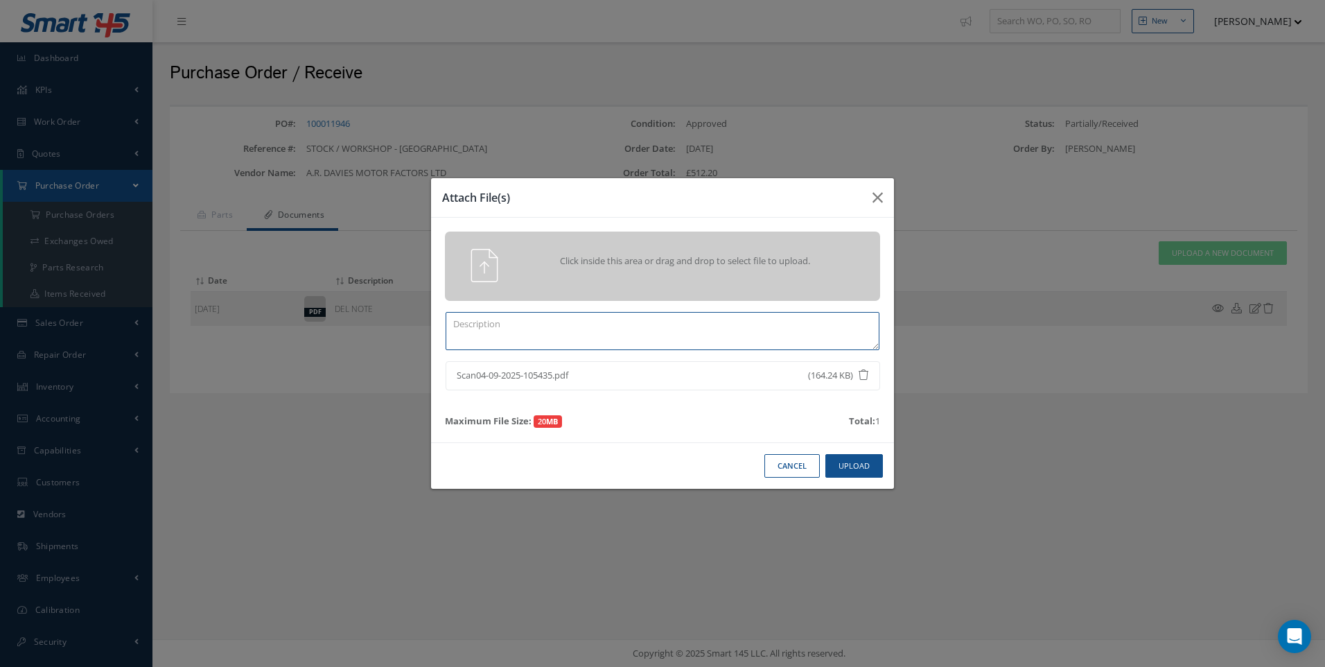
click at [505, 318] on textarea at bounding box center [663, 331] width 434 height 38
type textarea "del note"
click at [858, 467] on button "Upload" at bounding box center [855, 466] width 58 height 24
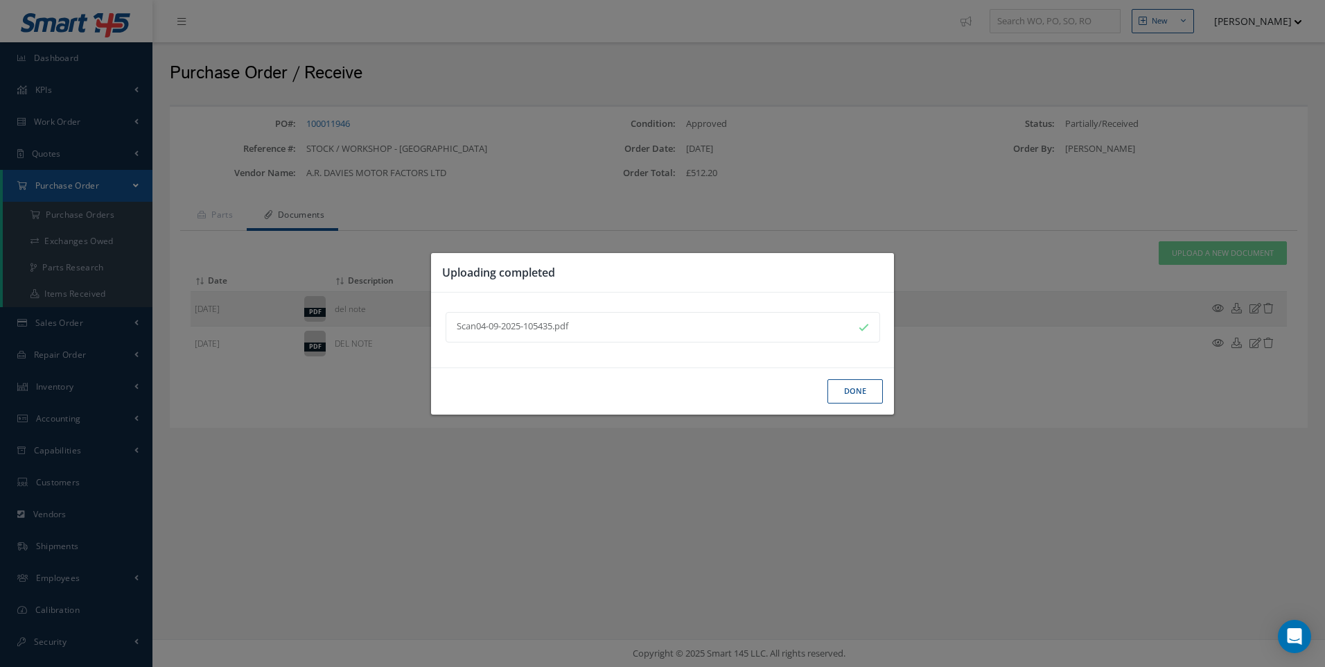
click at [849, 390] on button "Done" at bounding box center [855, 391] width 55 height 24
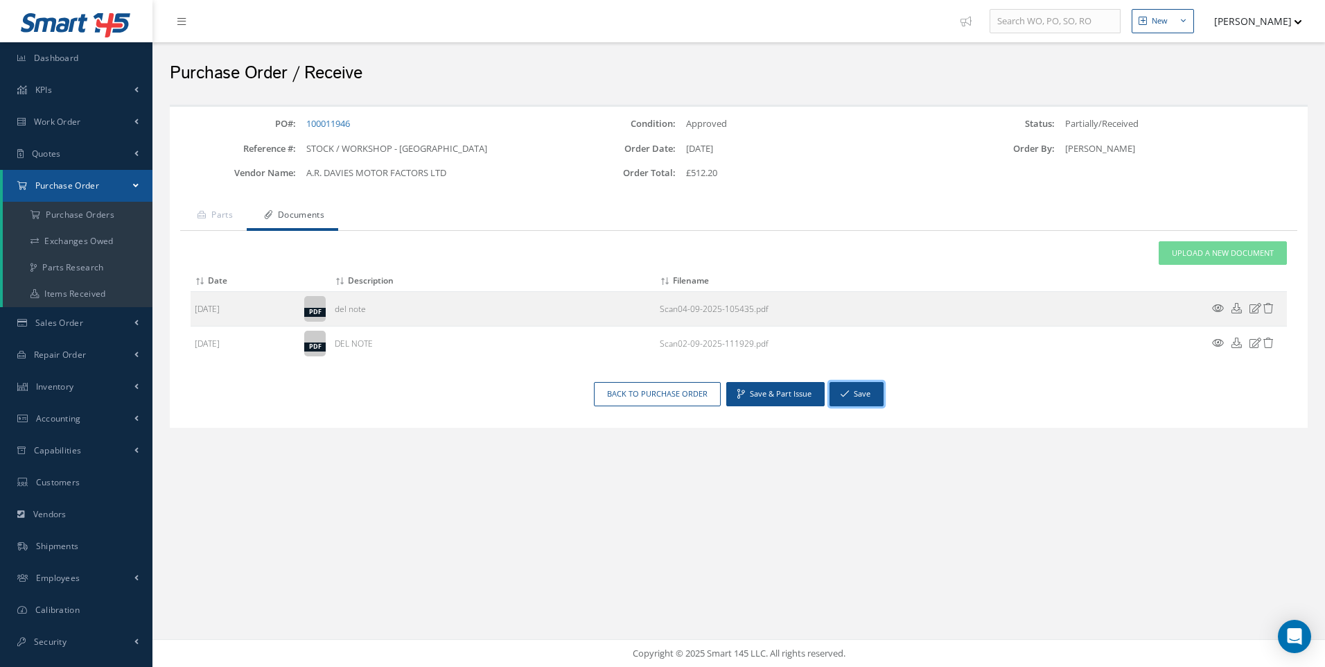
click at [866, 394] on button "Save" at bounding box center [857, 394] width 54 height 24
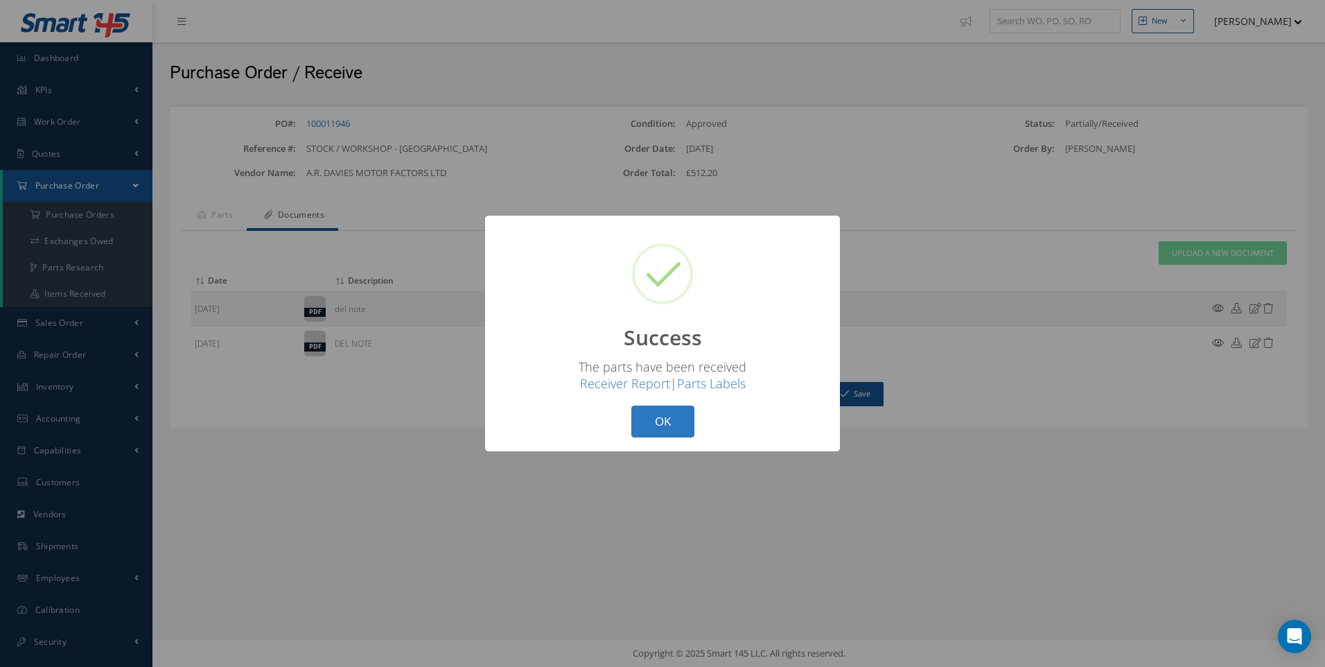
click at [663, 423] on button "OK" at bounding box center [663, 422] width 63 height 33
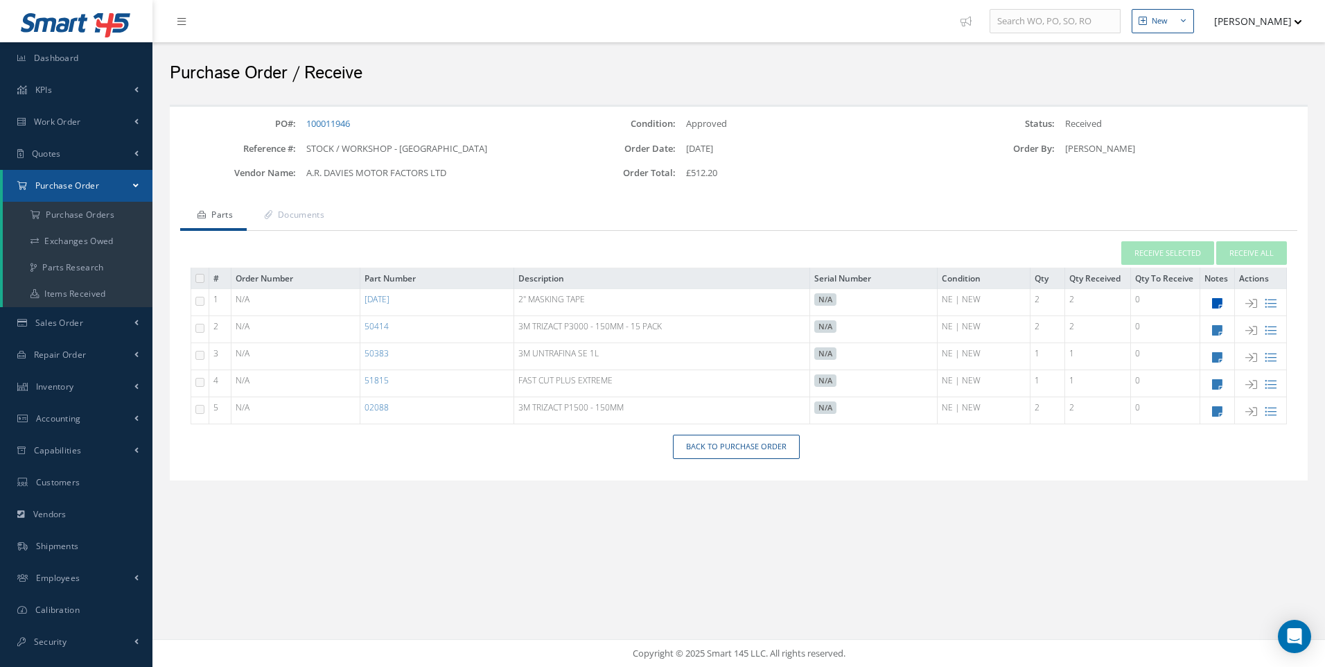
click at [1215, 302] on icon at bounding box center [1217, 303] width 10 height 12
type textarea "5TH AVE"
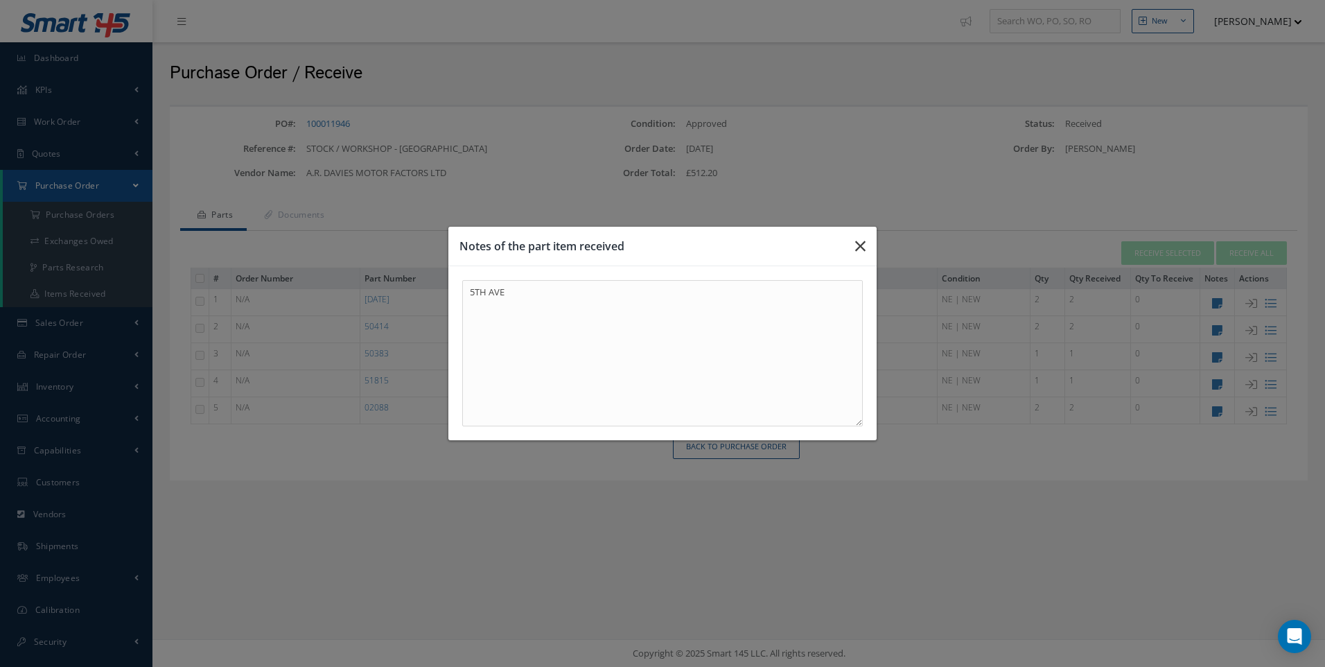
click at [864, 247] on icon "button" at bounding box center [860, 246] width 10 height 17
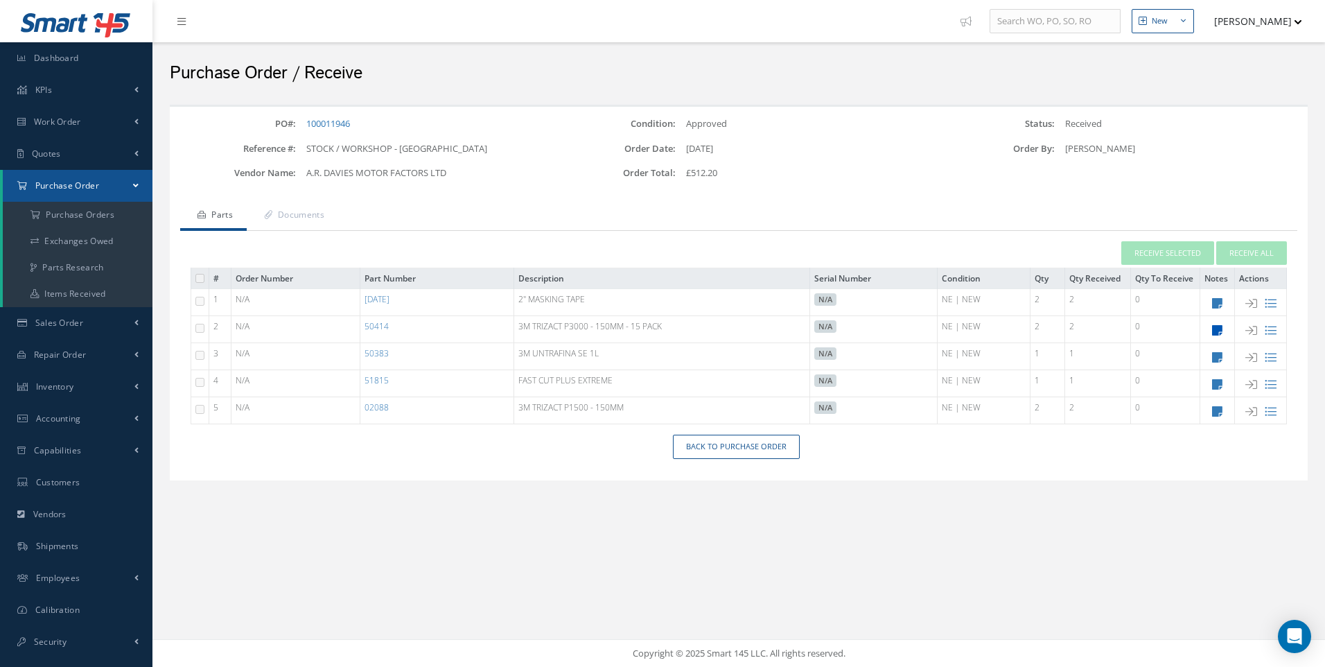
click at [1218, 329] on icon at bounding box center [1217, 330] width 10 height 12
type textarea "5TH AVE"
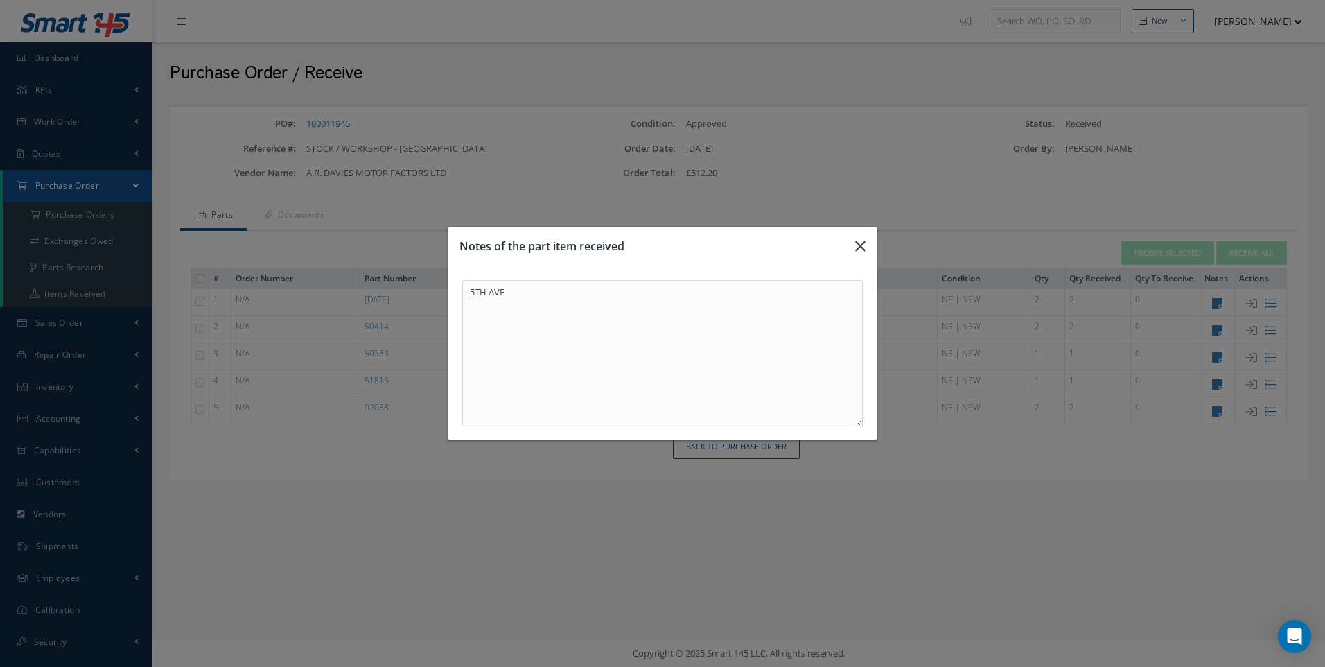
drag, startPoint x: 855, startPoint y: 238, endPoint x: 1229, endPoint y: 347, distance: 389.6
click at [855, 239] on button "button" at bounding box center [860, 246] width 33 height 39
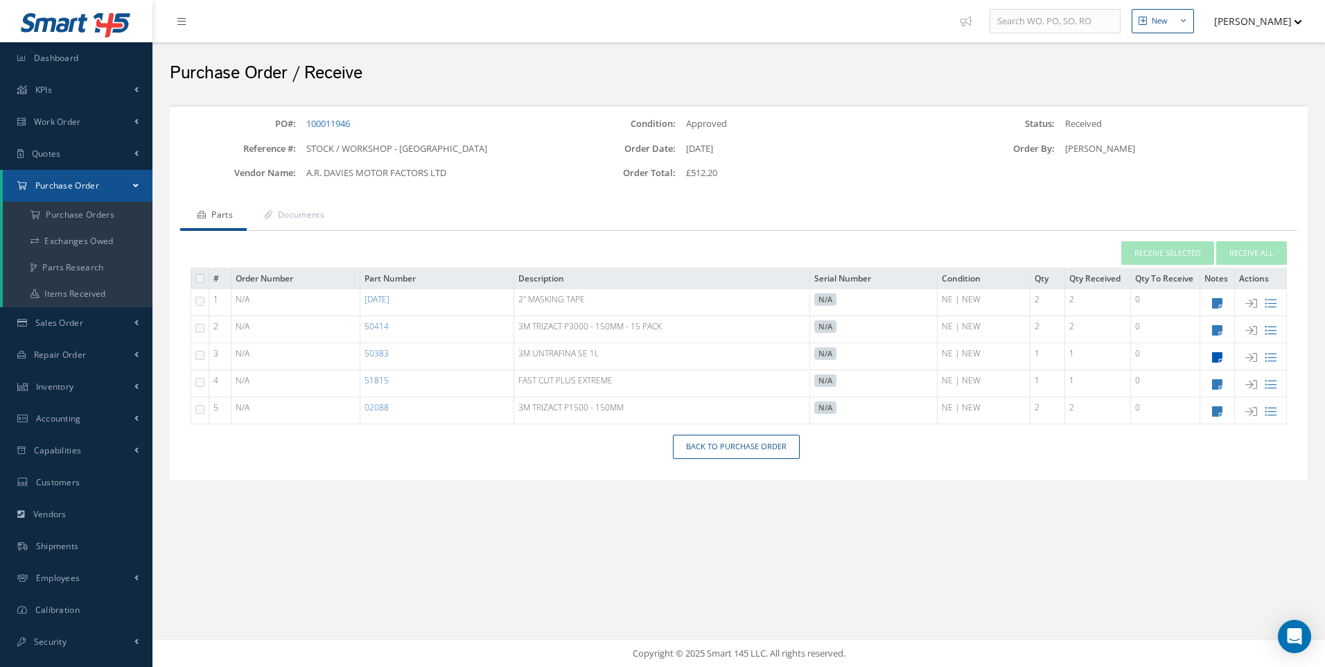
click at [1219, 352] on icon at bounding box center [1217, 357] width 10 height 12
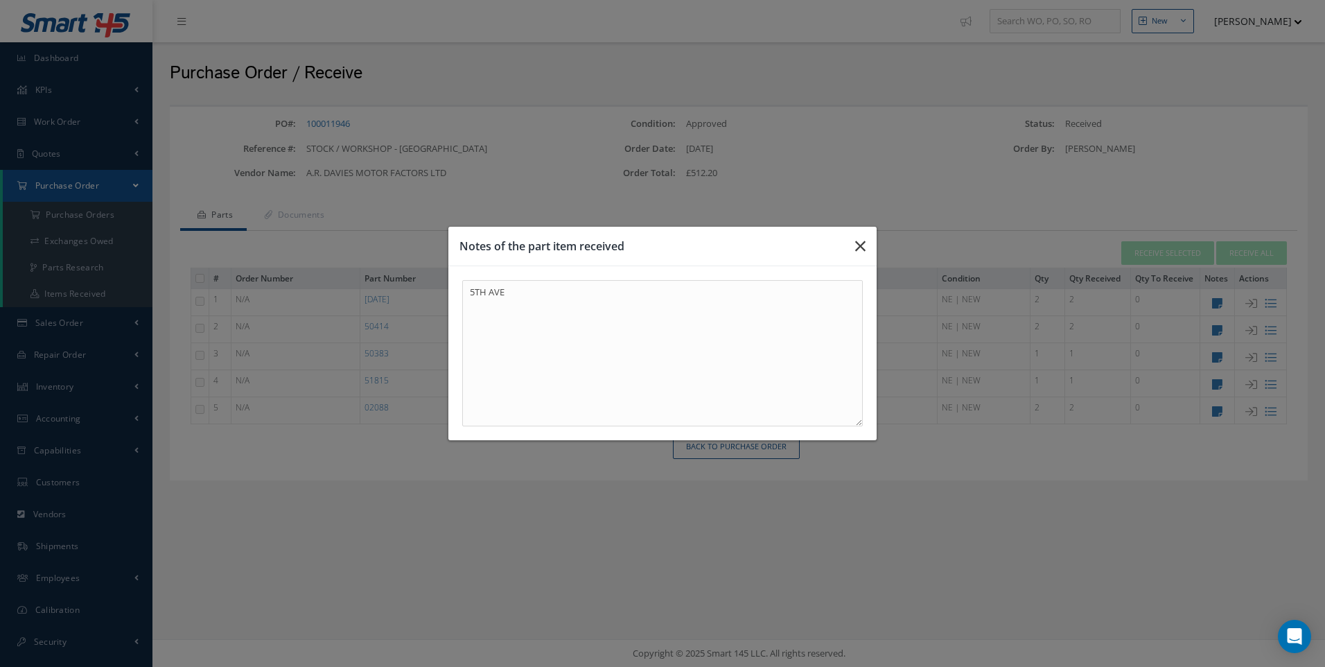
click at [855, 243] on button "button" at bounding box center [860, 246] width 33 height 39
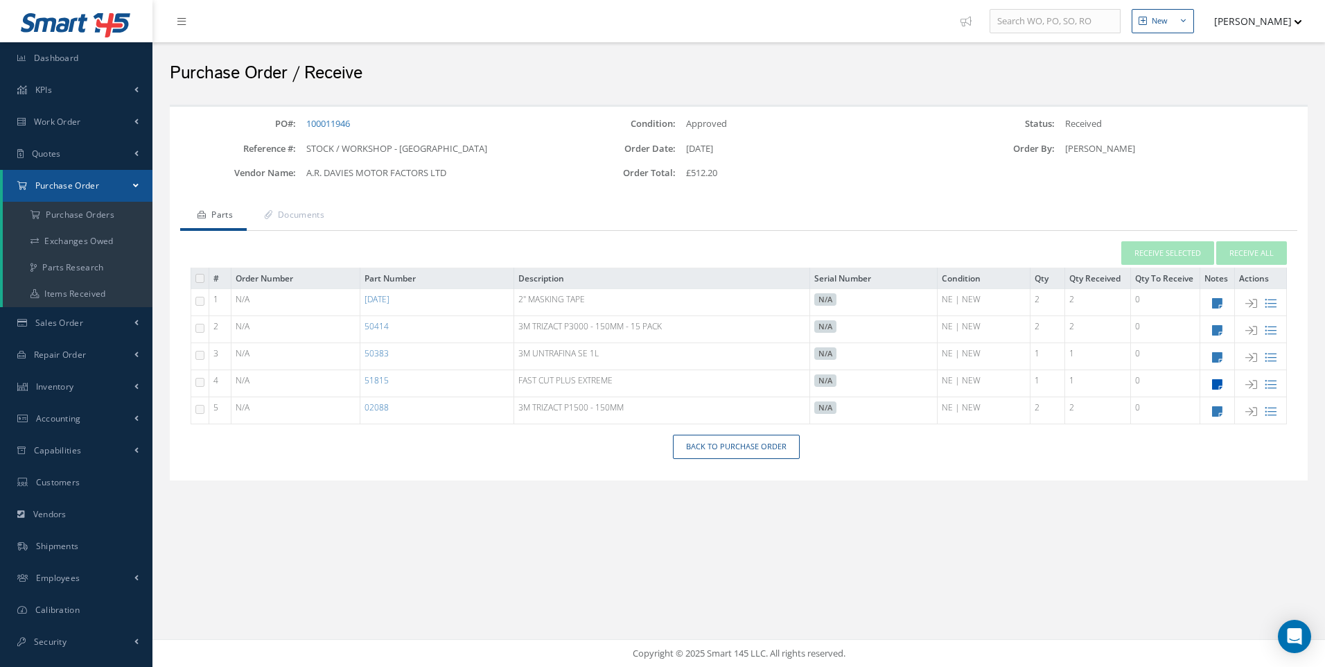
click at [1212, 381] on icon at bounding box center [1217, 384] width 10 height 12
type textarea "5TH AVE"
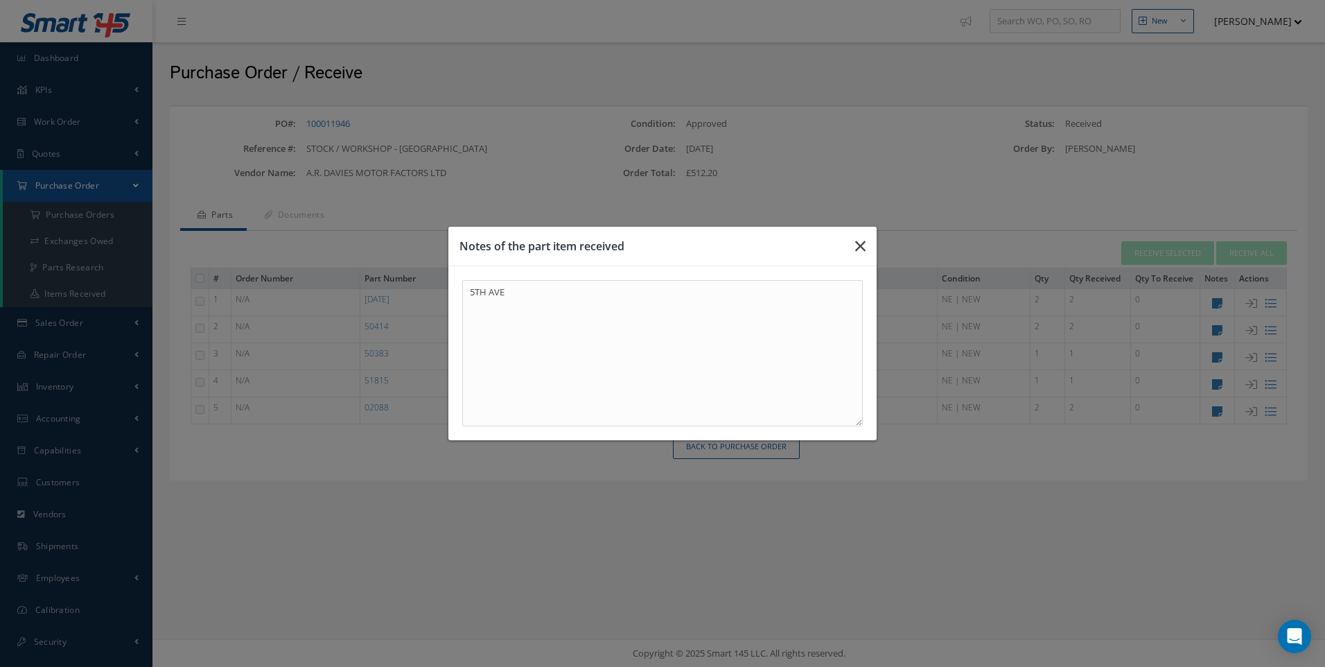
click at [859, 245] on icon "button" at bounding box center [860, 246] width 10 height 17
